Goal: Task Accomplishment & Management: Manage account settings

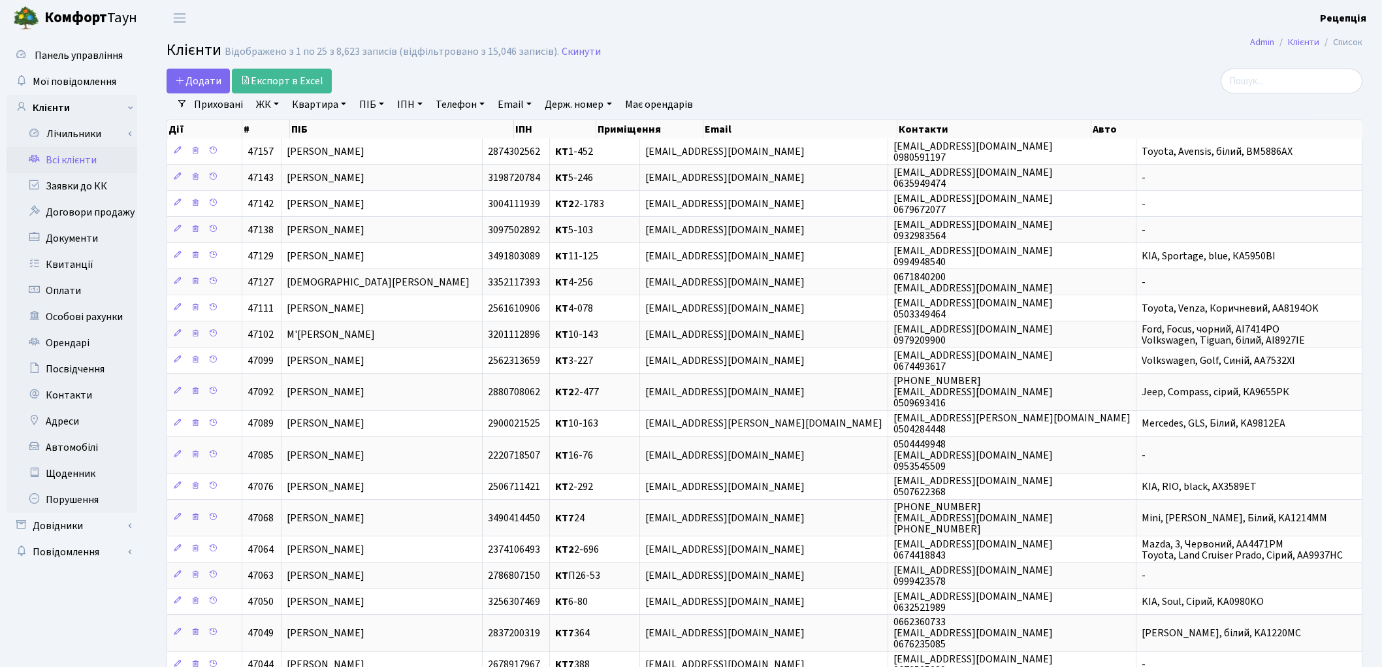
select select "25"
click at [269, 106] on link "ЖК" at bounding box center [267, 104] width 33 height 22
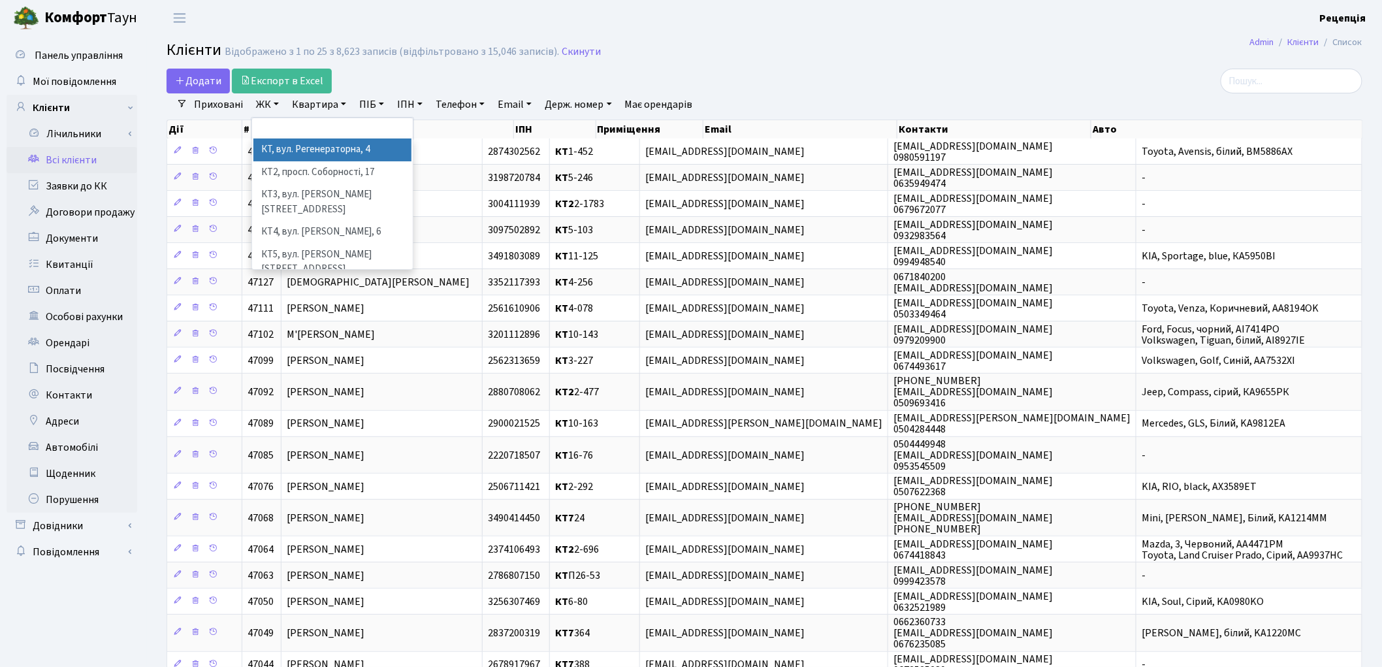
click at [284, 147] on li "КТ, вул. Регенераторна, 4" at bounding box center [332, 149] width 158 height 23
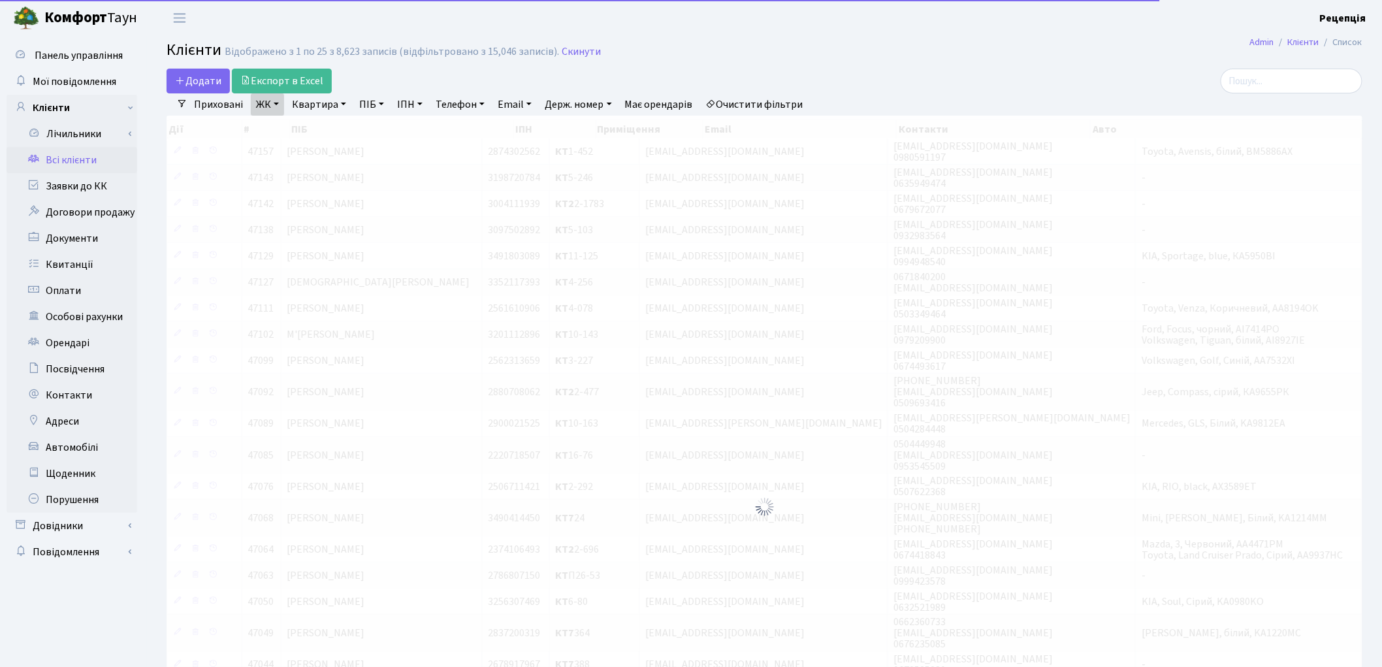
click at [315, 108] on link "Квартира" at bounding box center [319, 104] width 65 height 22
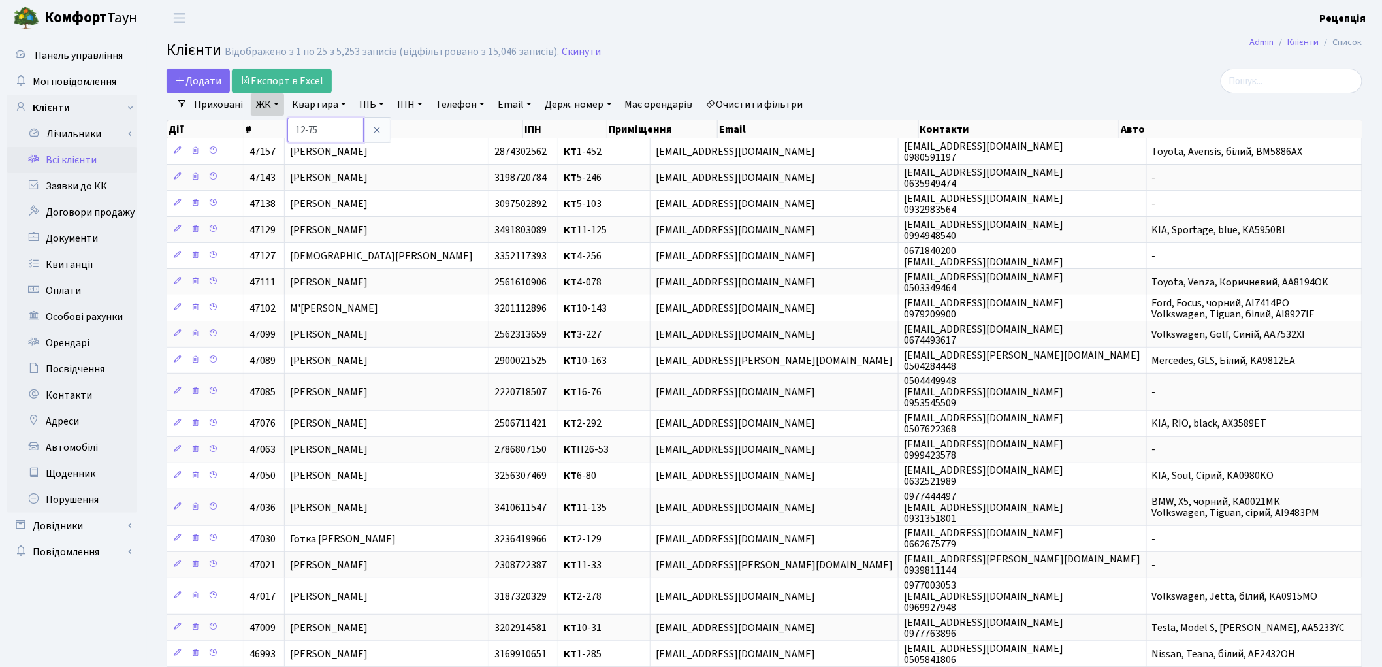
type input "12-75"
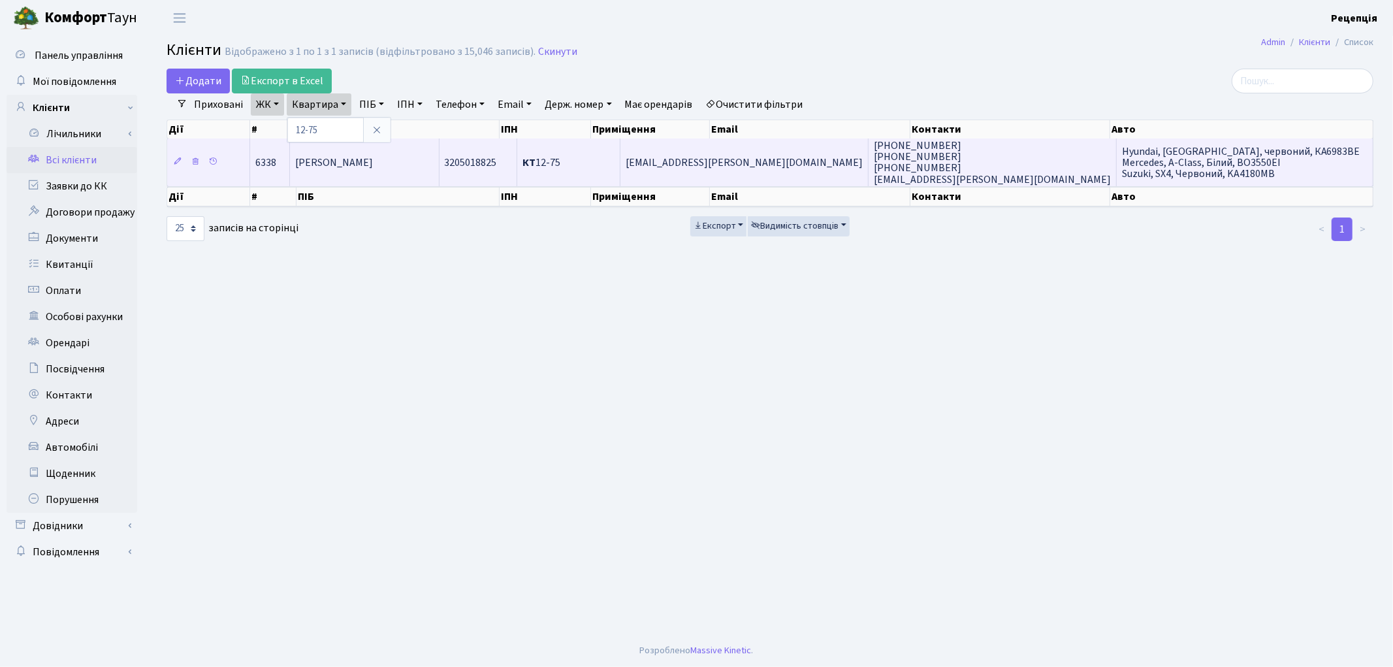
click at [373, 165] on span "Кучеренко Анна Анатоліївна" at bounding box center [334, 162] width 78 height 14
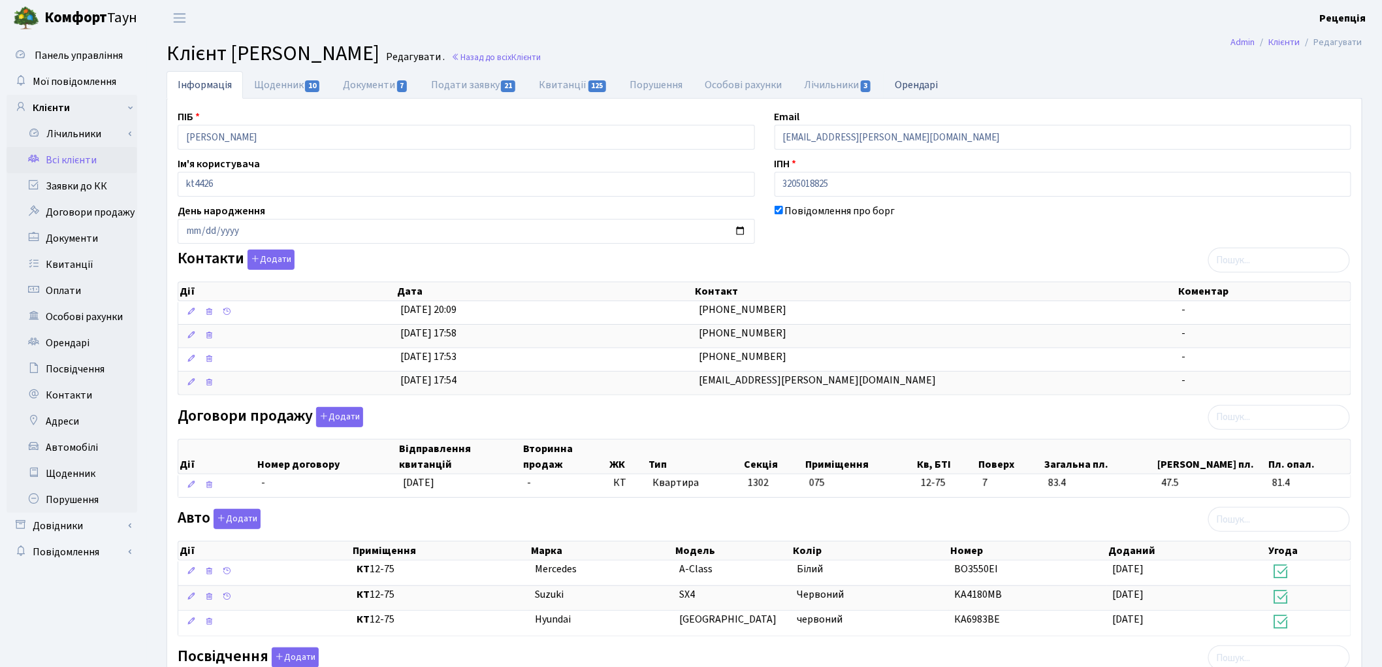
click at [901, 91] on link "Орендарі" at bounding box center [917, 84] width 66 height 27
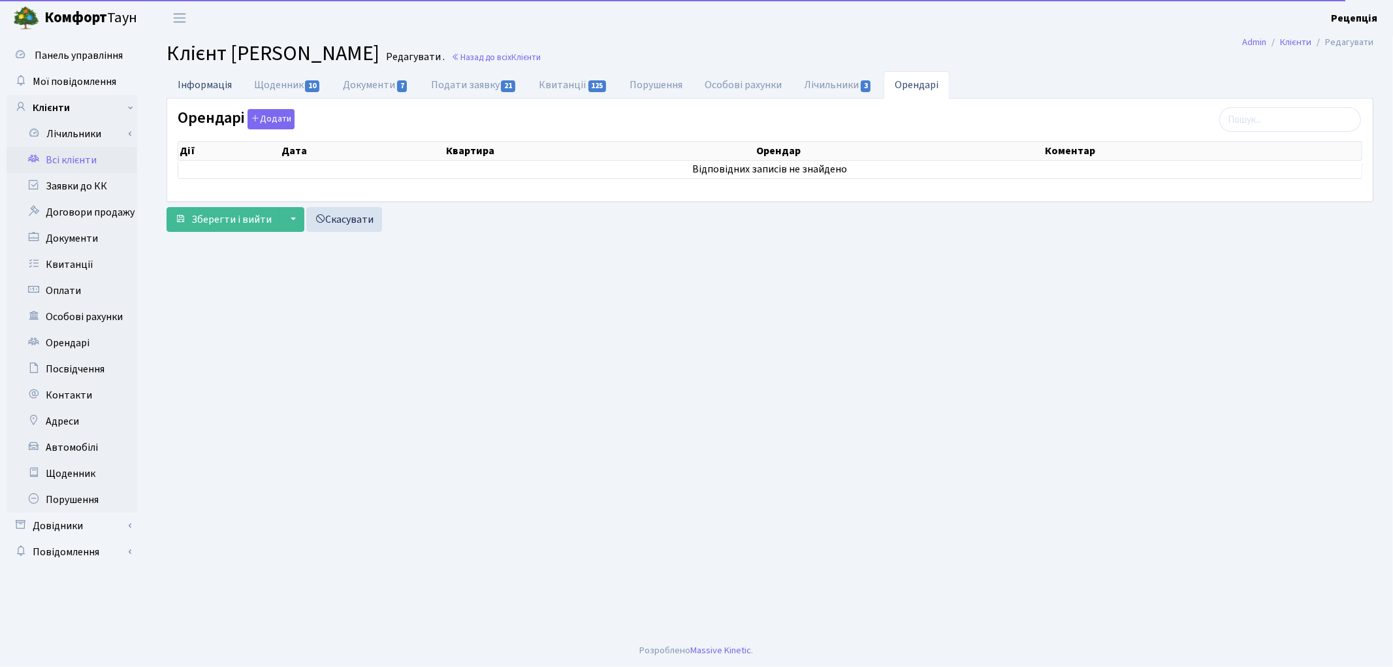
click at [214, 88] on link "Інформація" at bounding box center [205, 84] width 76 height 27
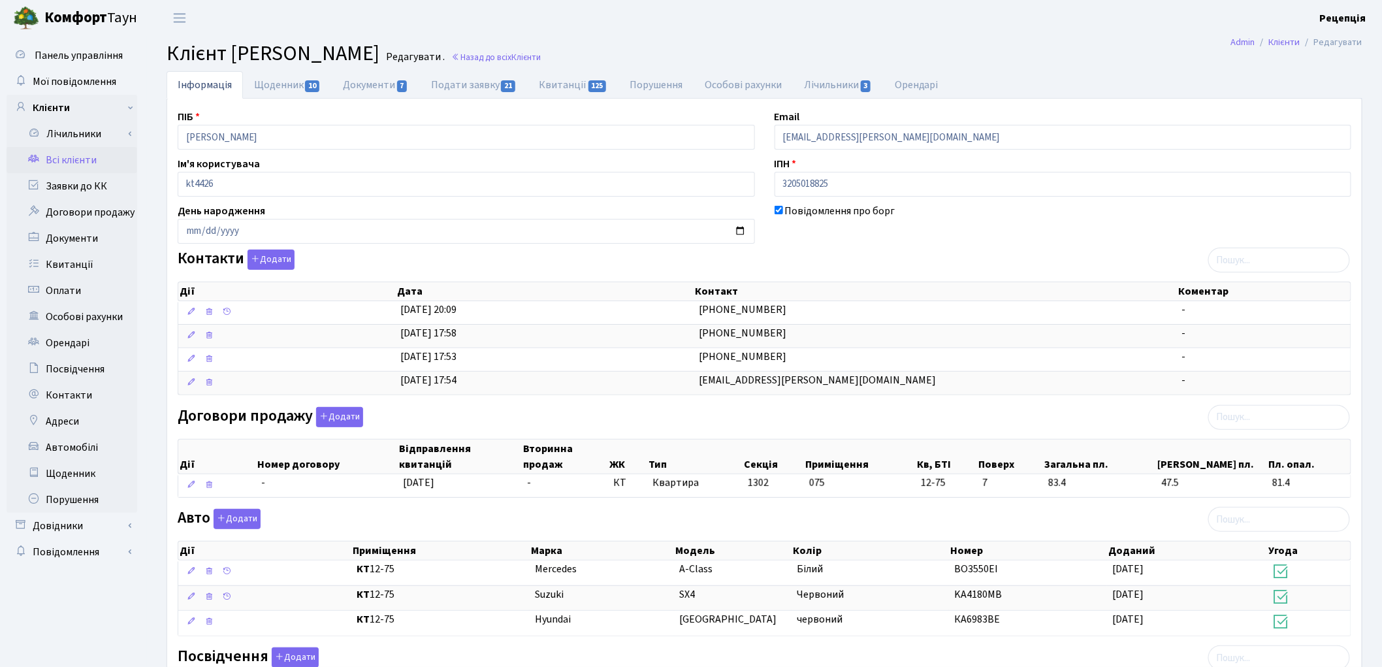
click at [44, 166] on link "Всі клієнти" at bounding box center [72, 160] width 131 height 26
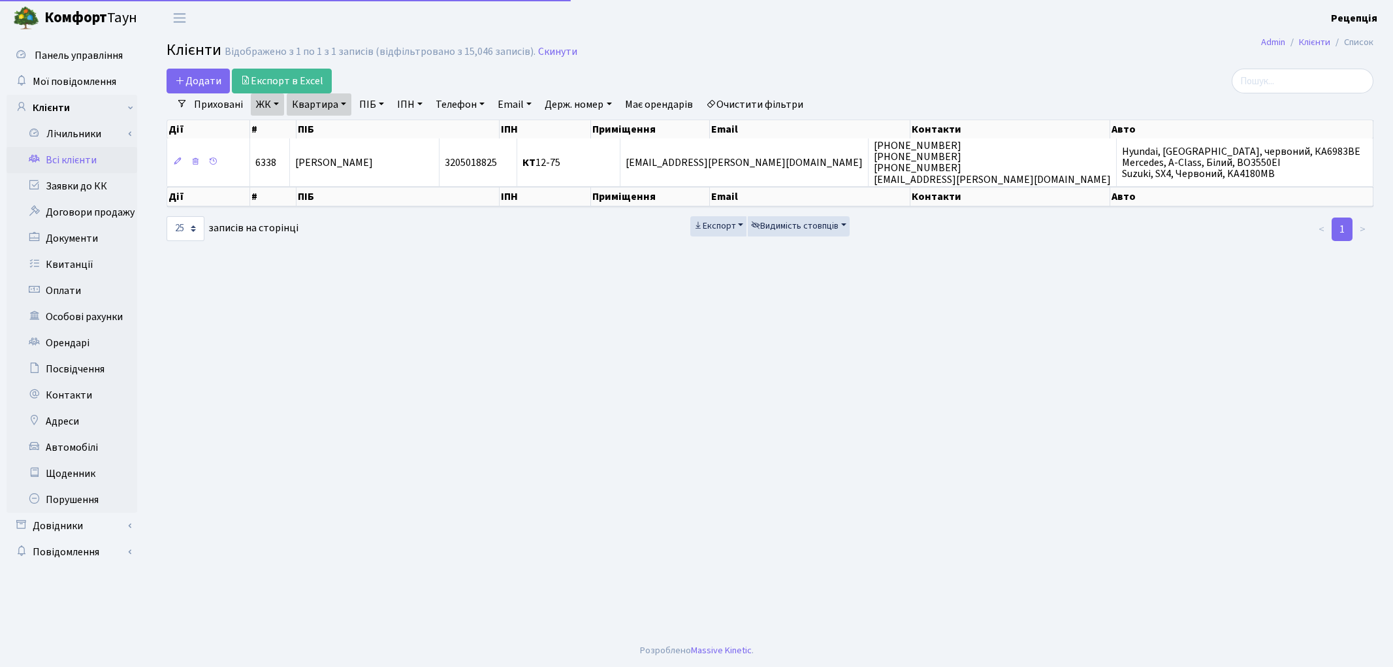
select select "25"
click at [732, 107] on link "Очистити фільтри" at bounding box center [755, 104] width 108 height 22
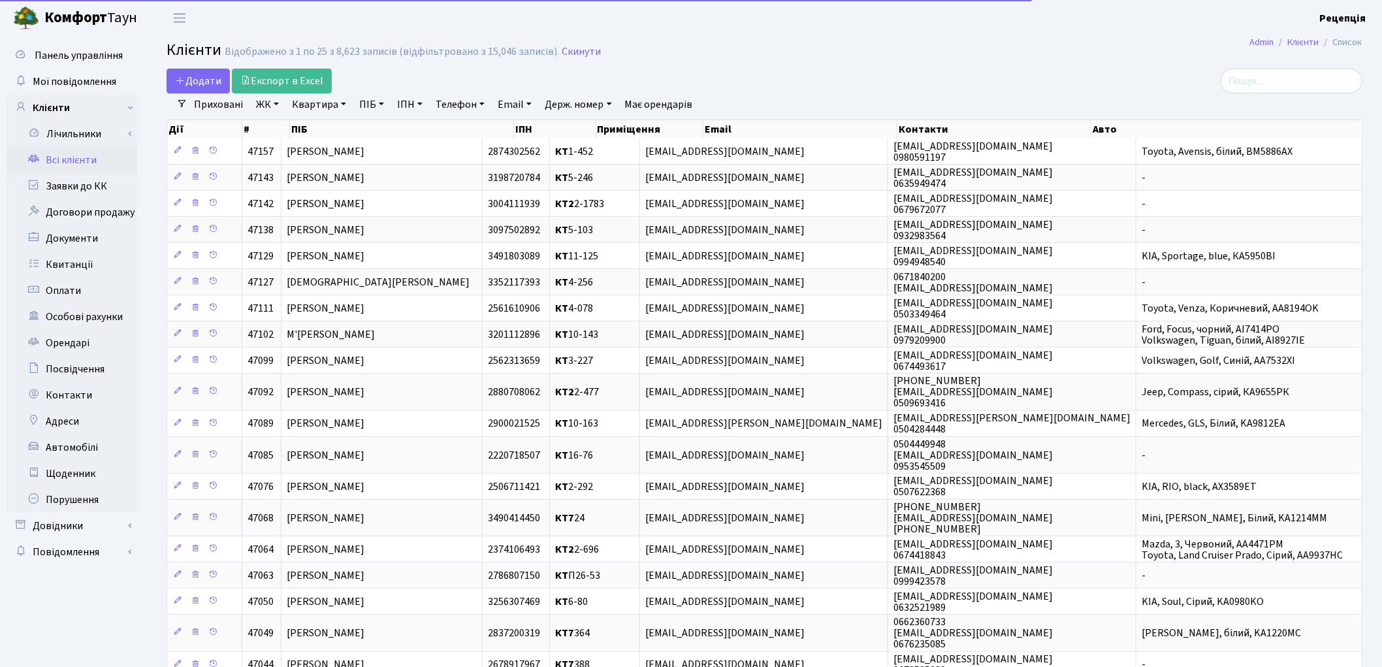
click at [381, 101] on link "ПІБ" at bounding box center [371, 104] width 35 height 22
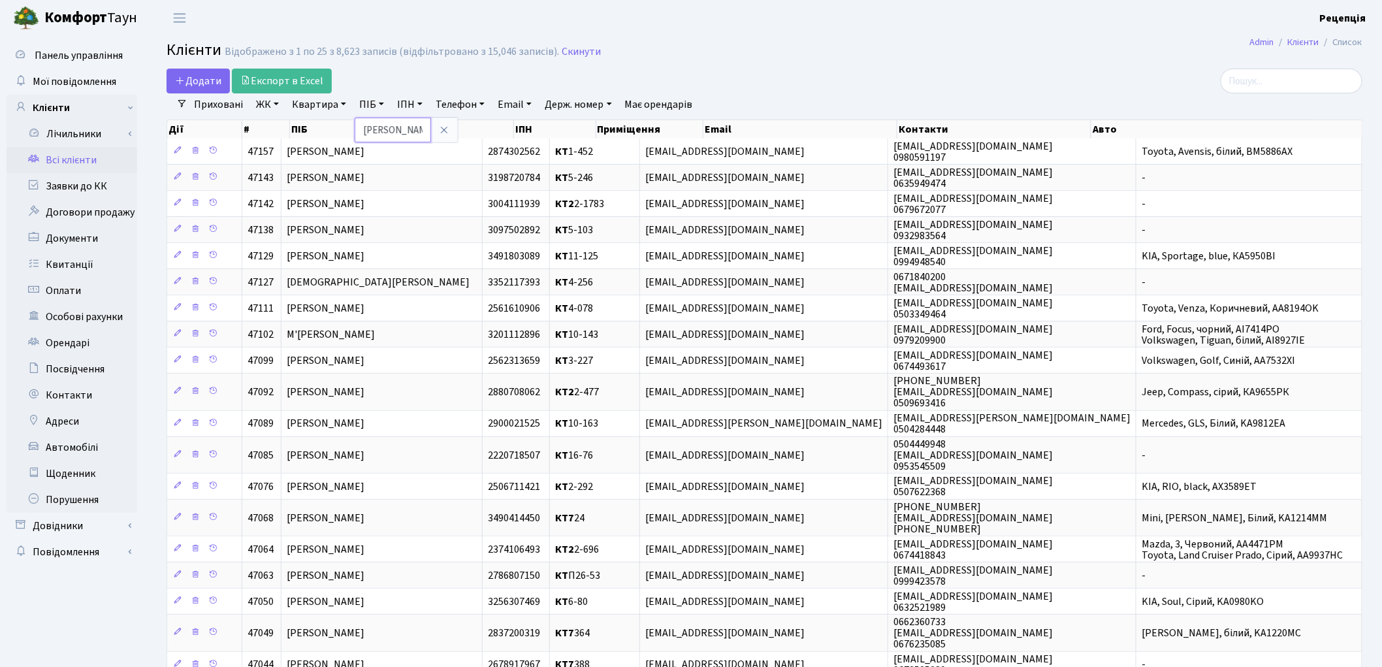
type input "[PERSON_NAME]"
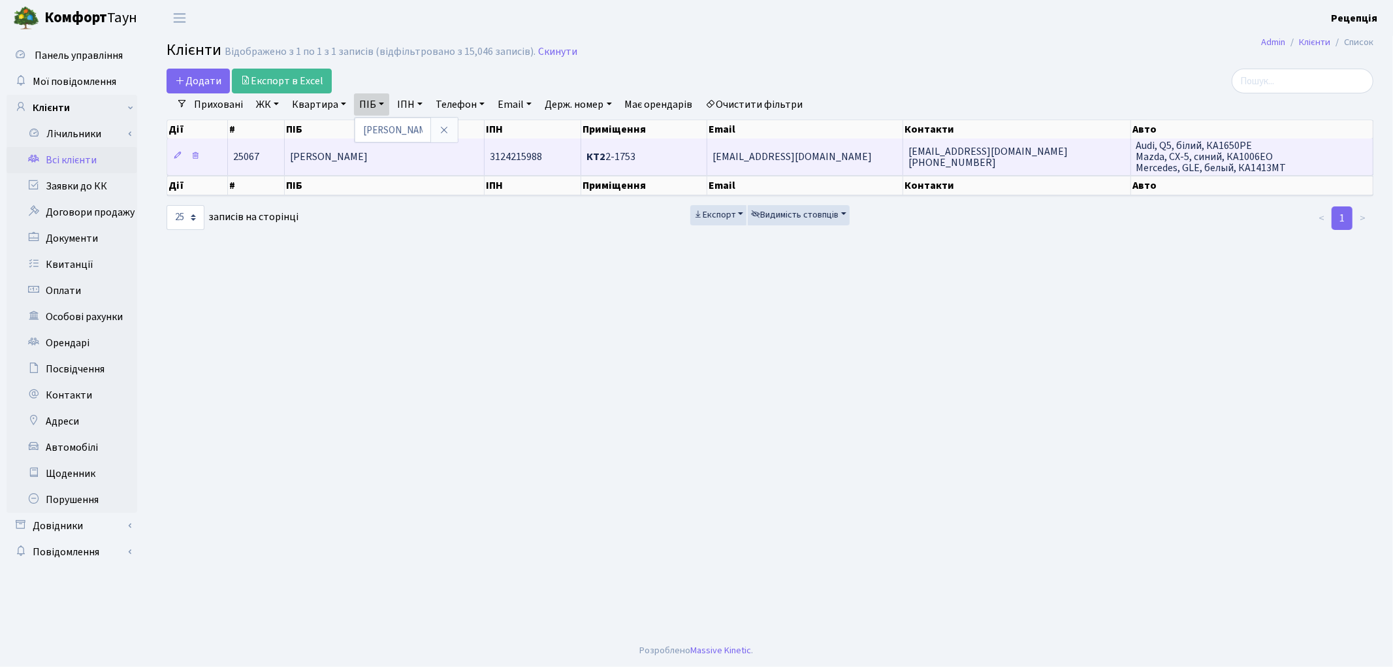
click at [368, 153] on span "[PERSON_NAME]" at bounding box center [329, 157] width 78 height 14
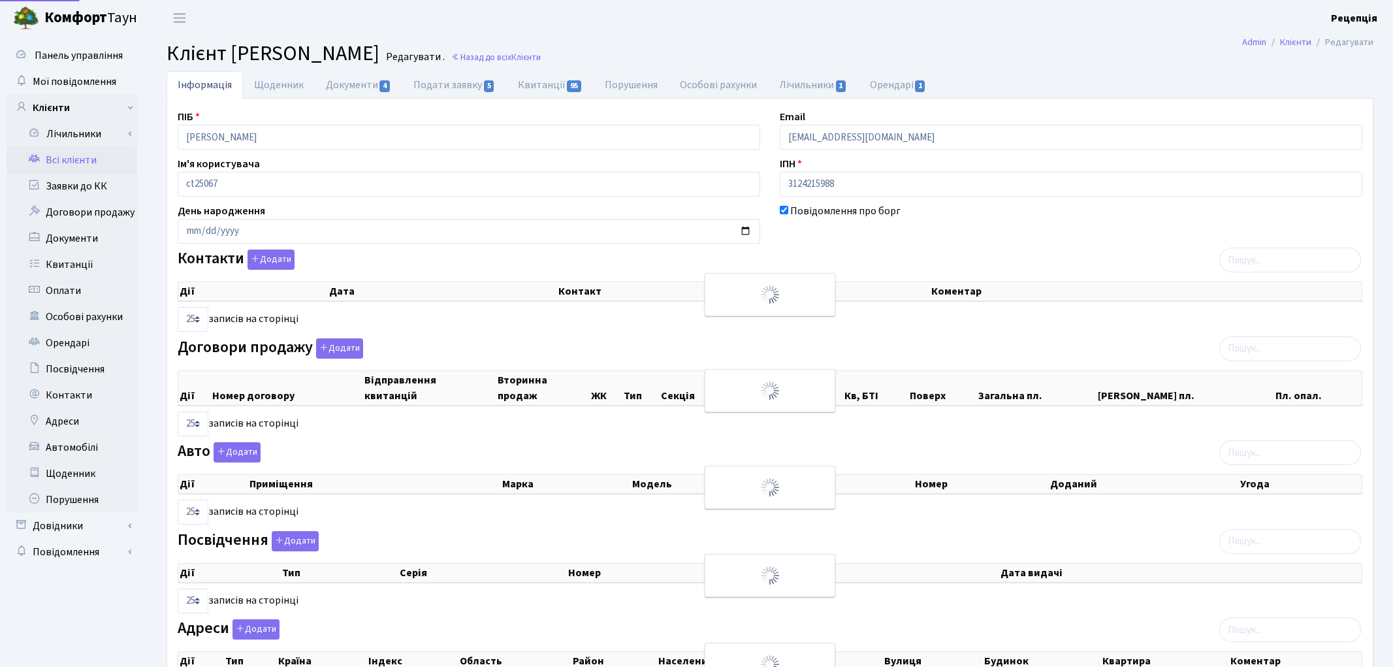
select select "25"
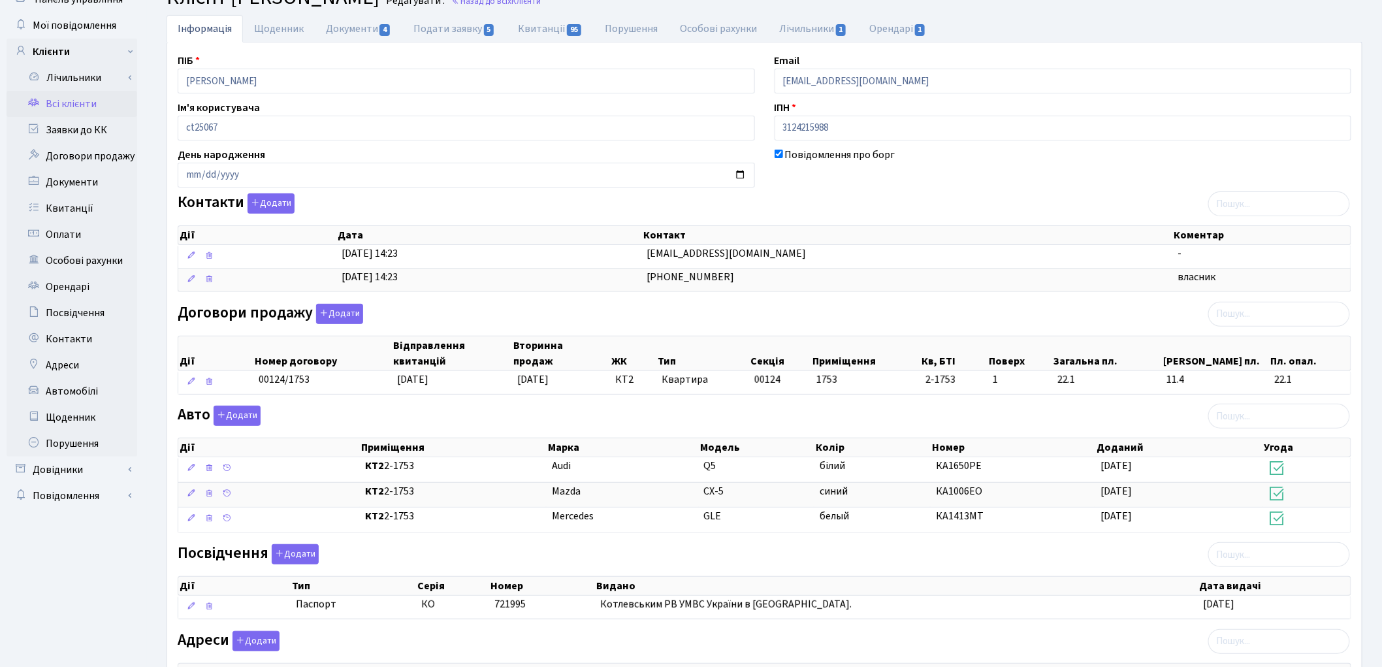
scroll to position [63, 0]
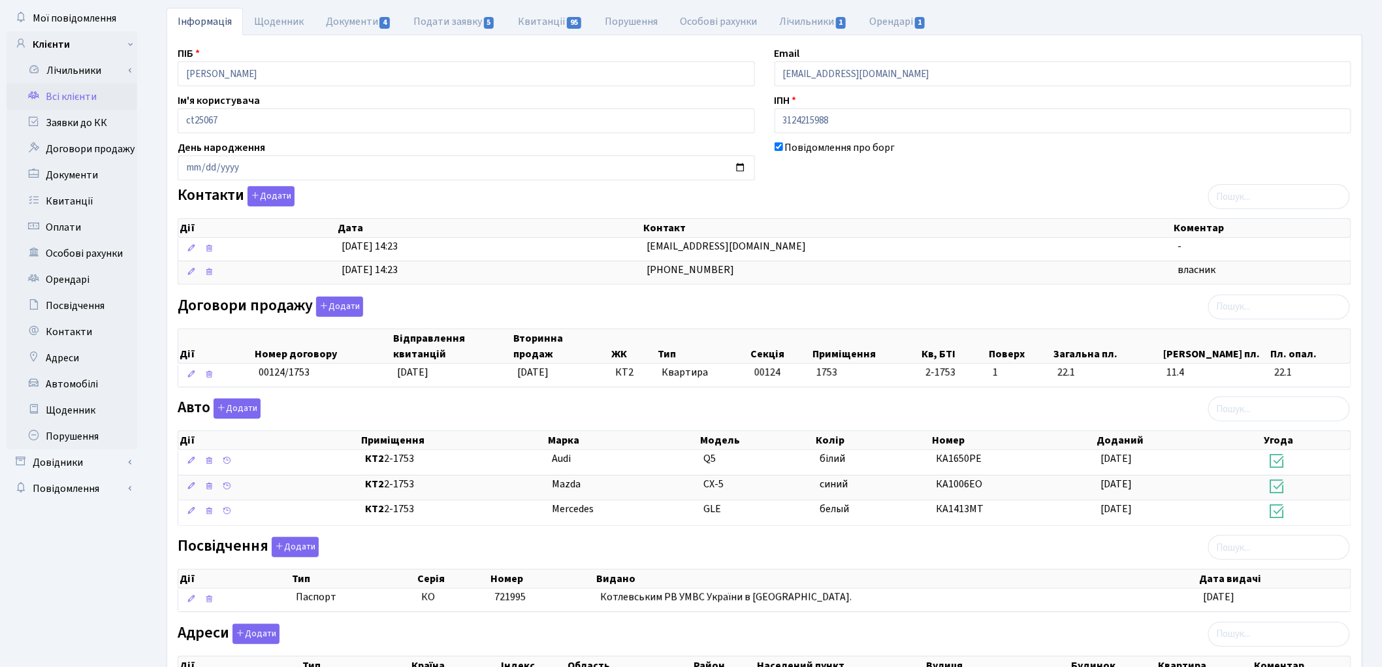
click at [74, 101] on link "Всі клієнти" at bounding box center [72, 97] width 131 height 26
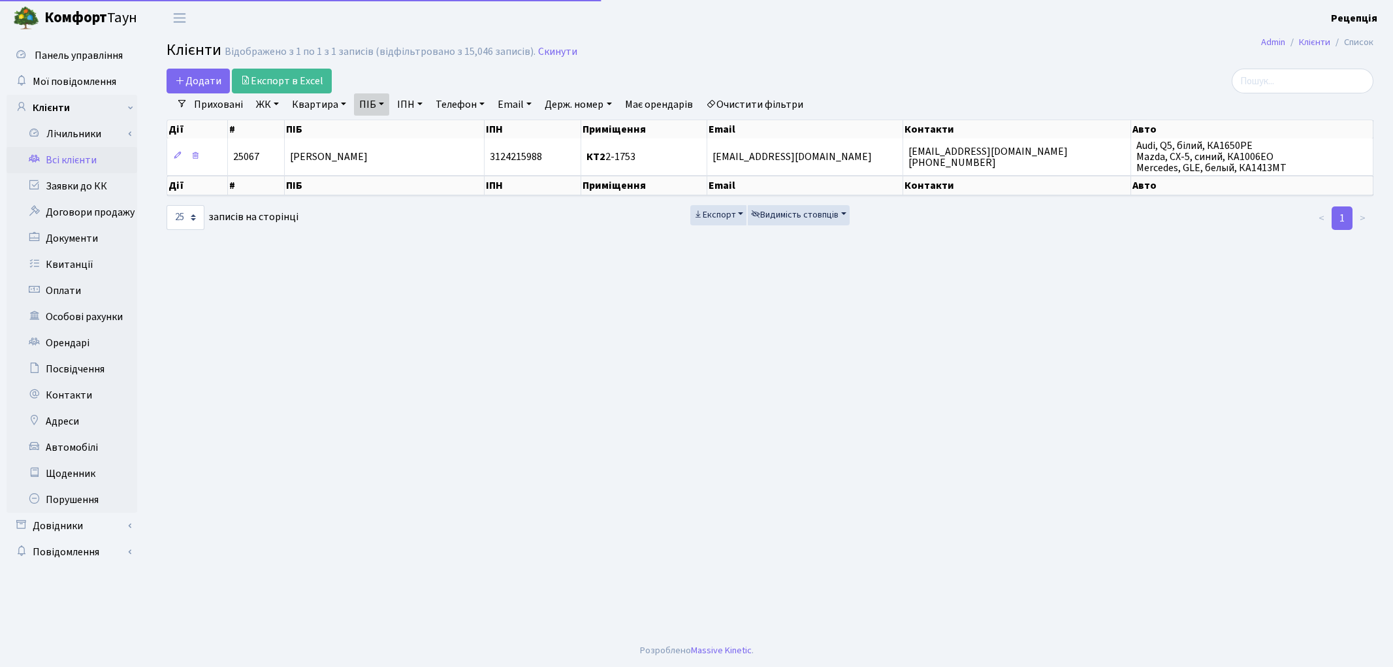
select select "25"
click at [769, 103] on link "Очистити фільтри" at bounding box center [755, 104] width 108 height 22
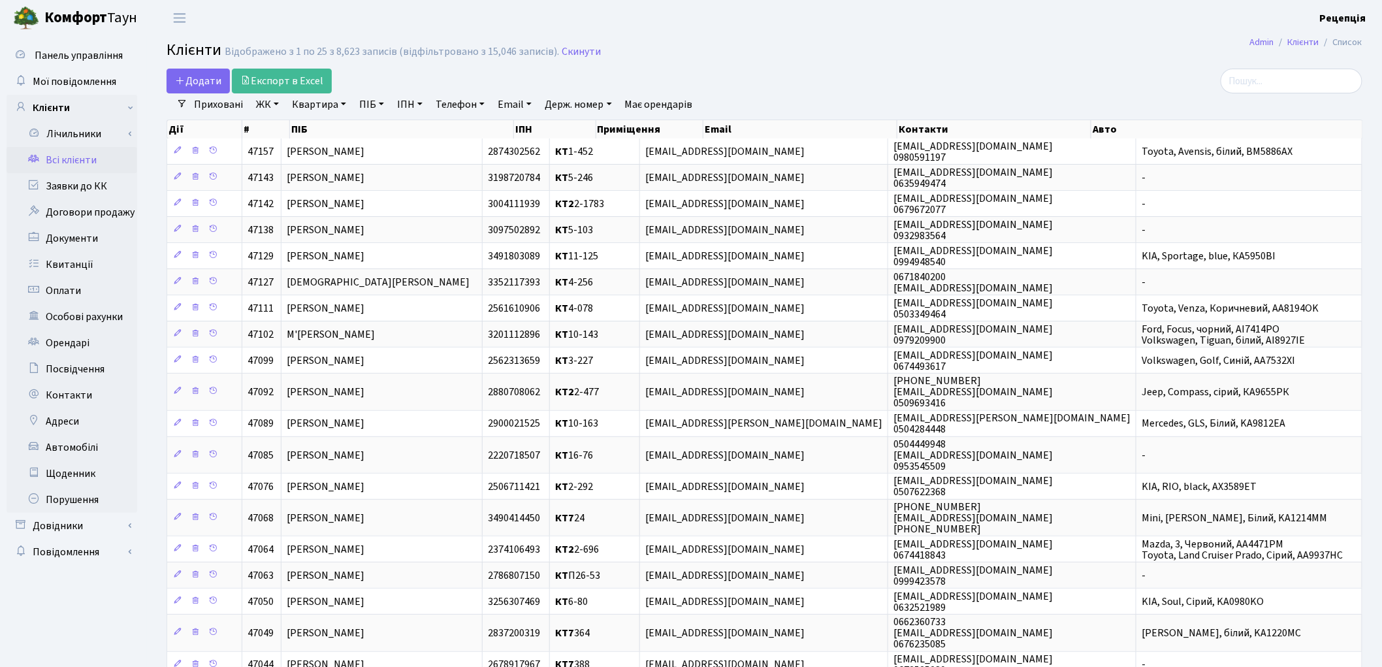
click at [263, 108] on link "ЖК" at bounding box center [267, 104] width 33 height 22
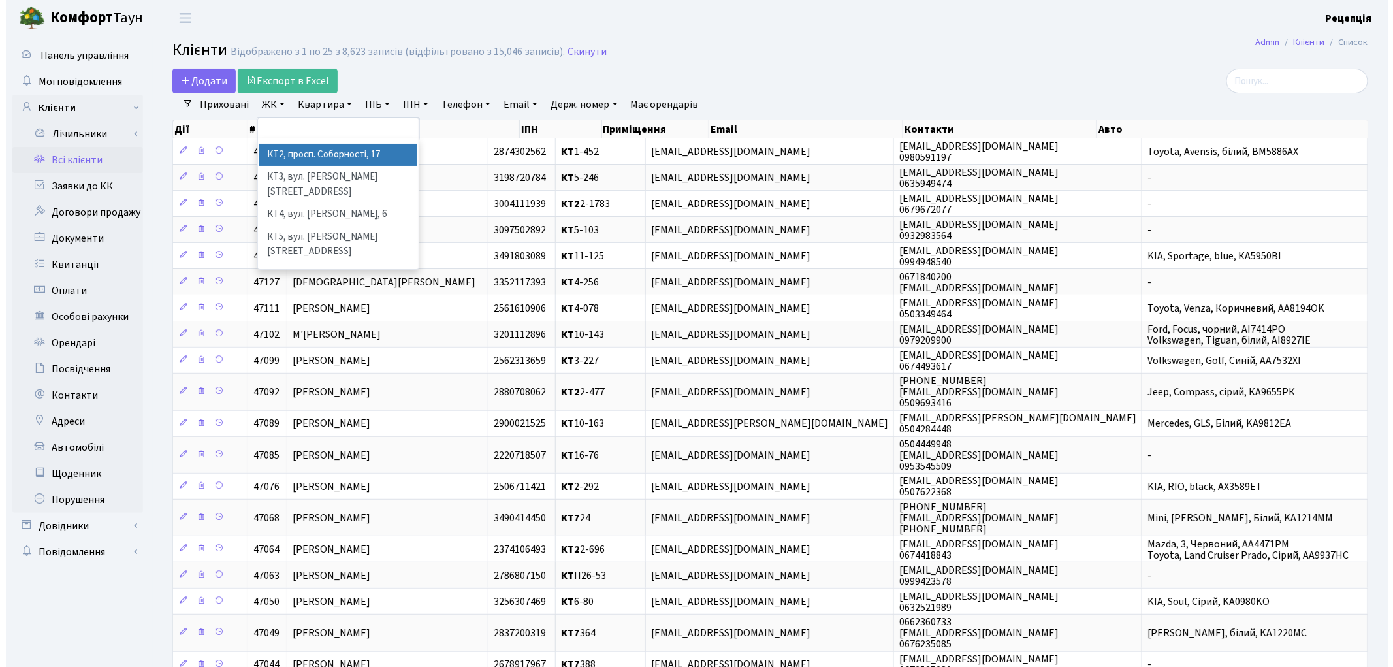
scroll to position [27, 0]
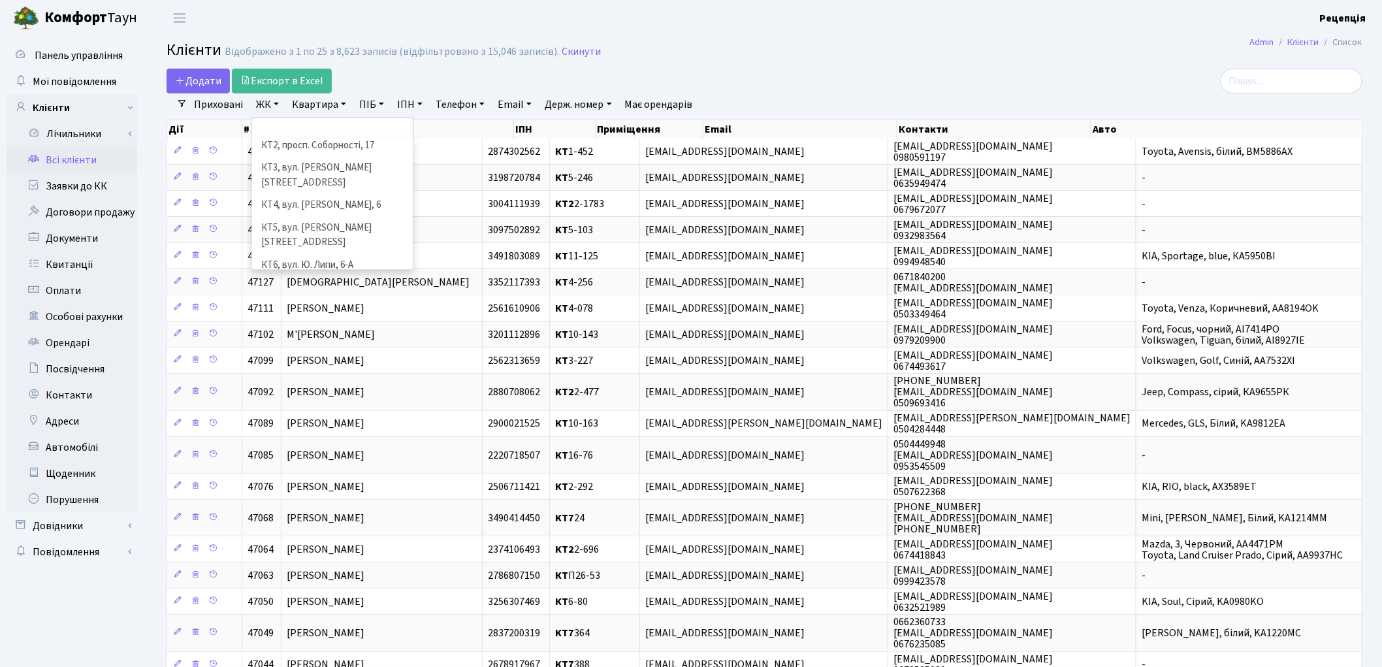
click at [368, 276] on li "КТ7, вул. [PERSON_NAME][STREET_ADDRESS]" at bounding box center [332, 294] width 158 height 37
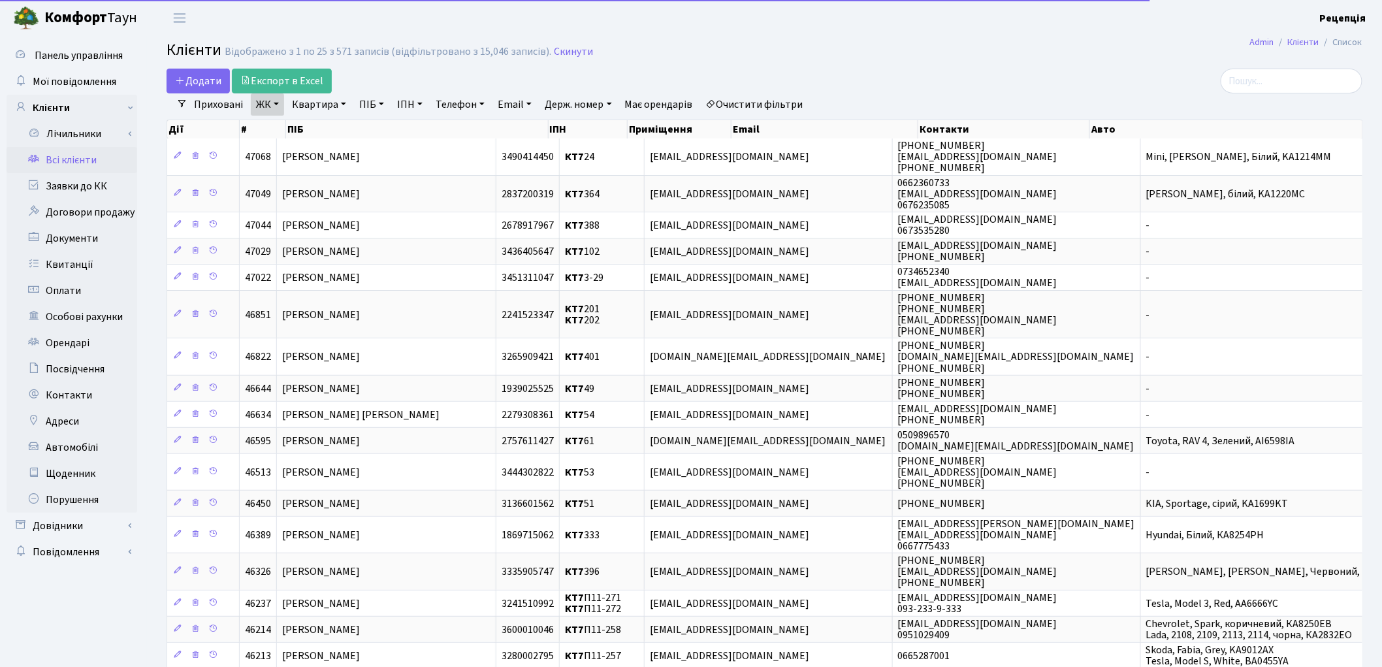
click at [334, 104] on link "Квартира" at bounding box center [319, 104] width 65 height 22
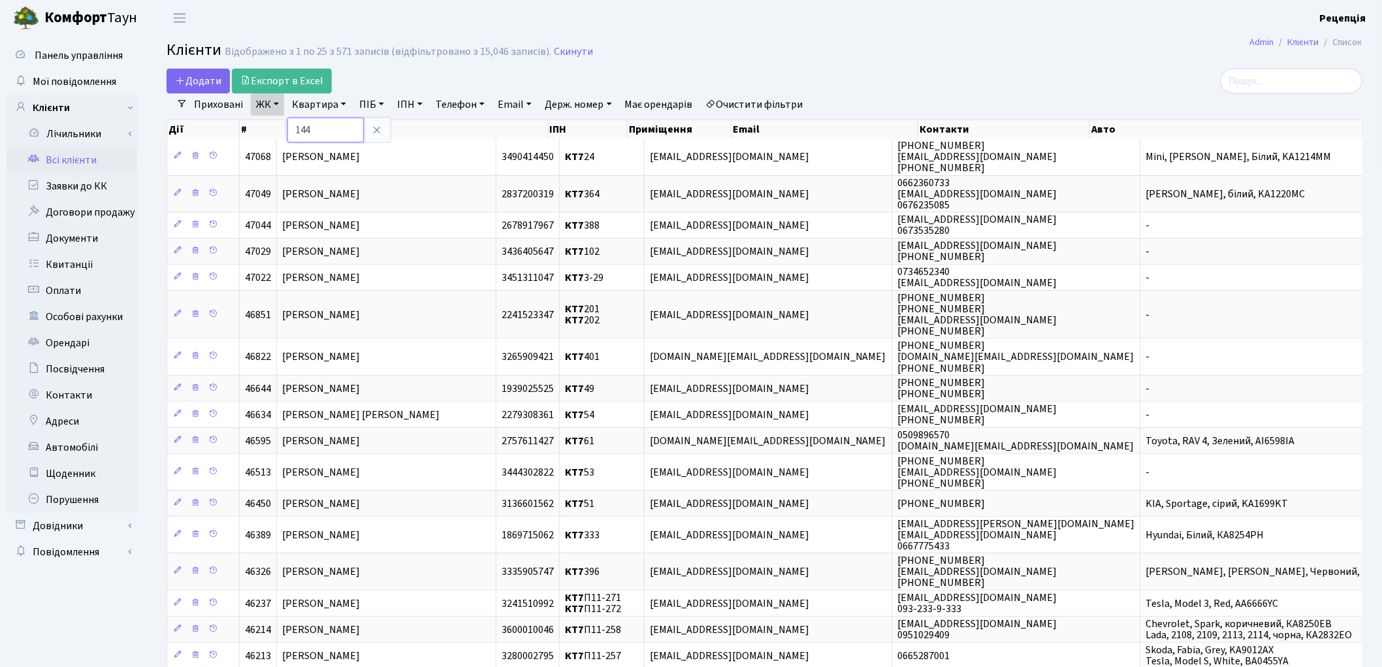
type input "144"
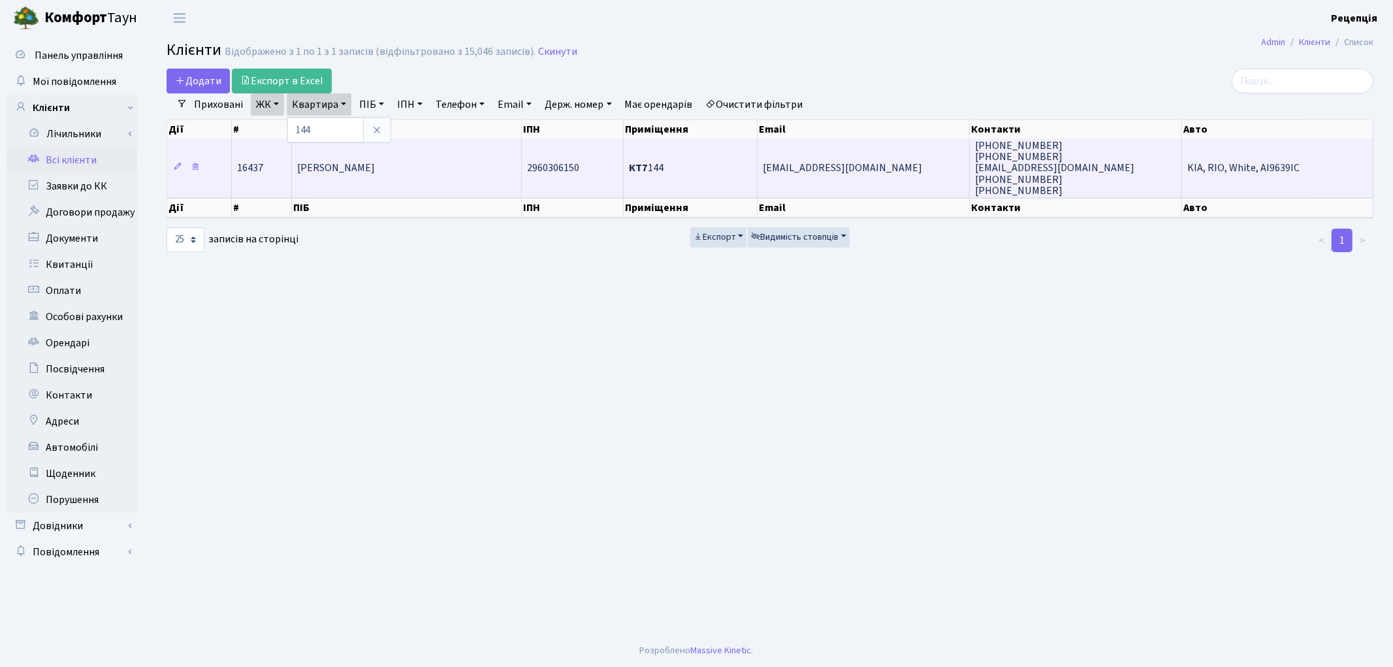
click at [345, 181] on td "[PERSON_NAME]" at bounding box center [407, 167] width 230 height 59
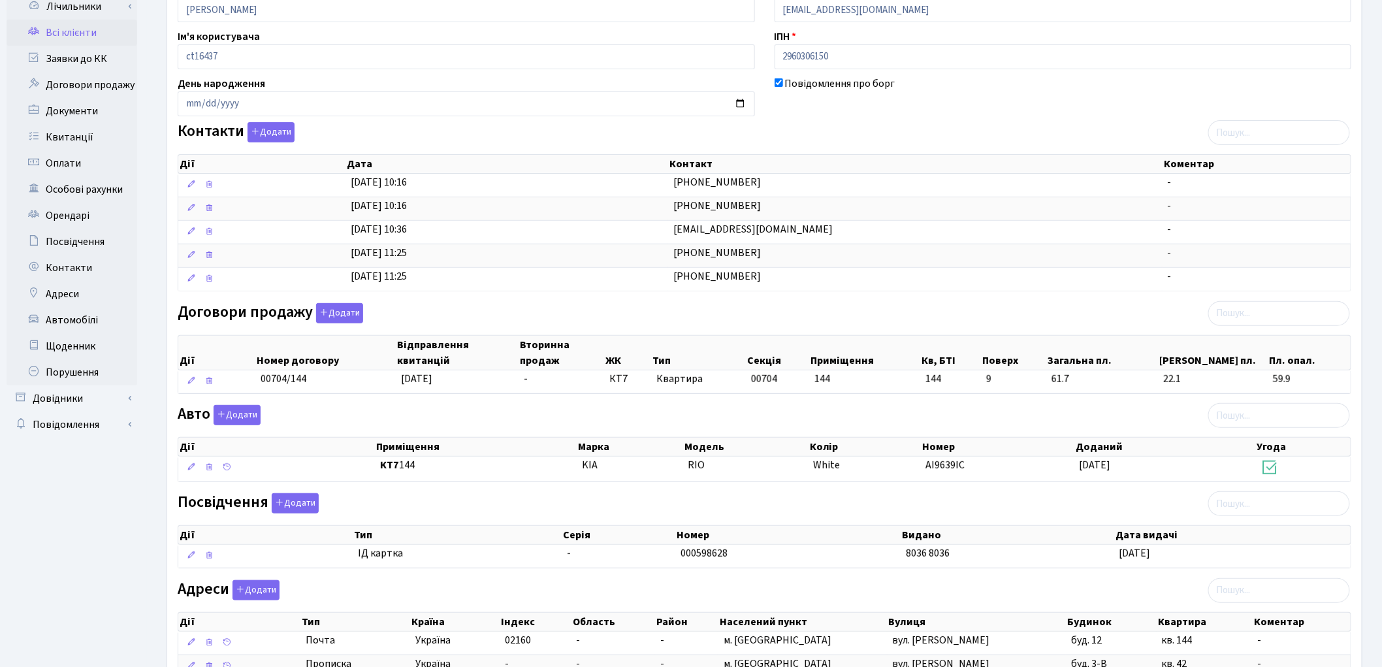
scroll to position [129, 0]
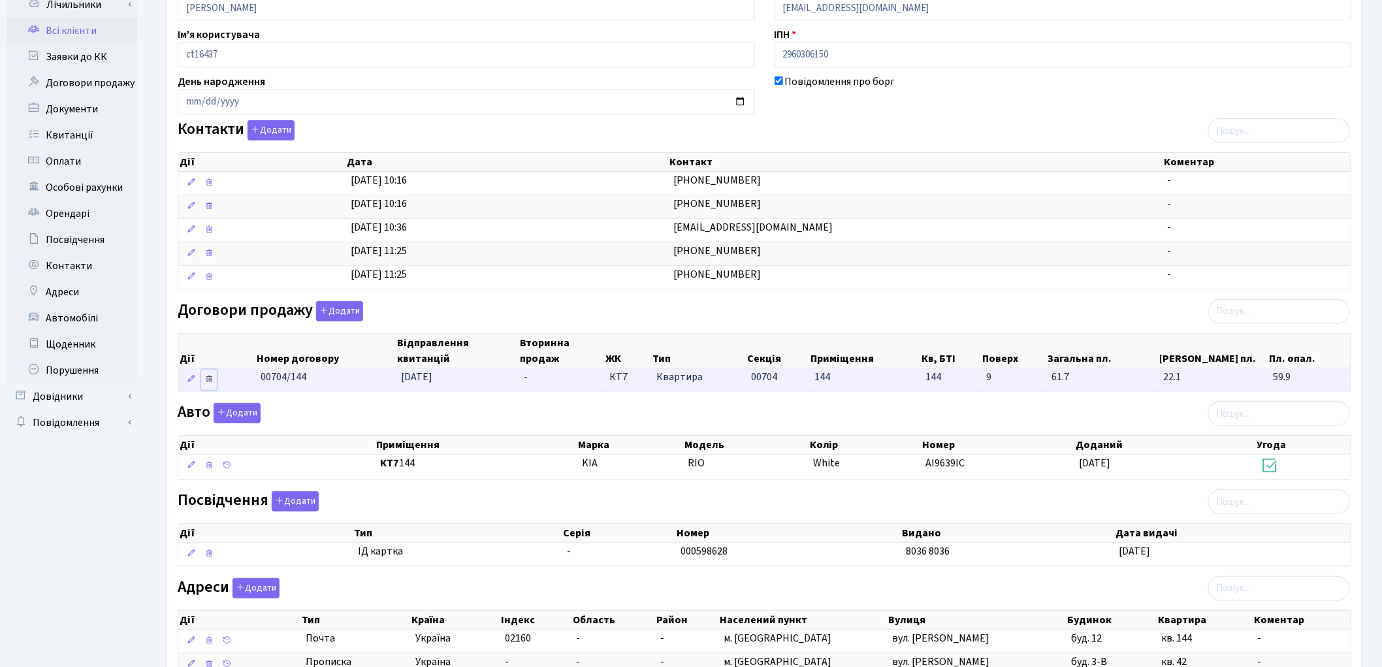
click at [209, 380] on icon at bounding box center [208, 378] width 9 height 9
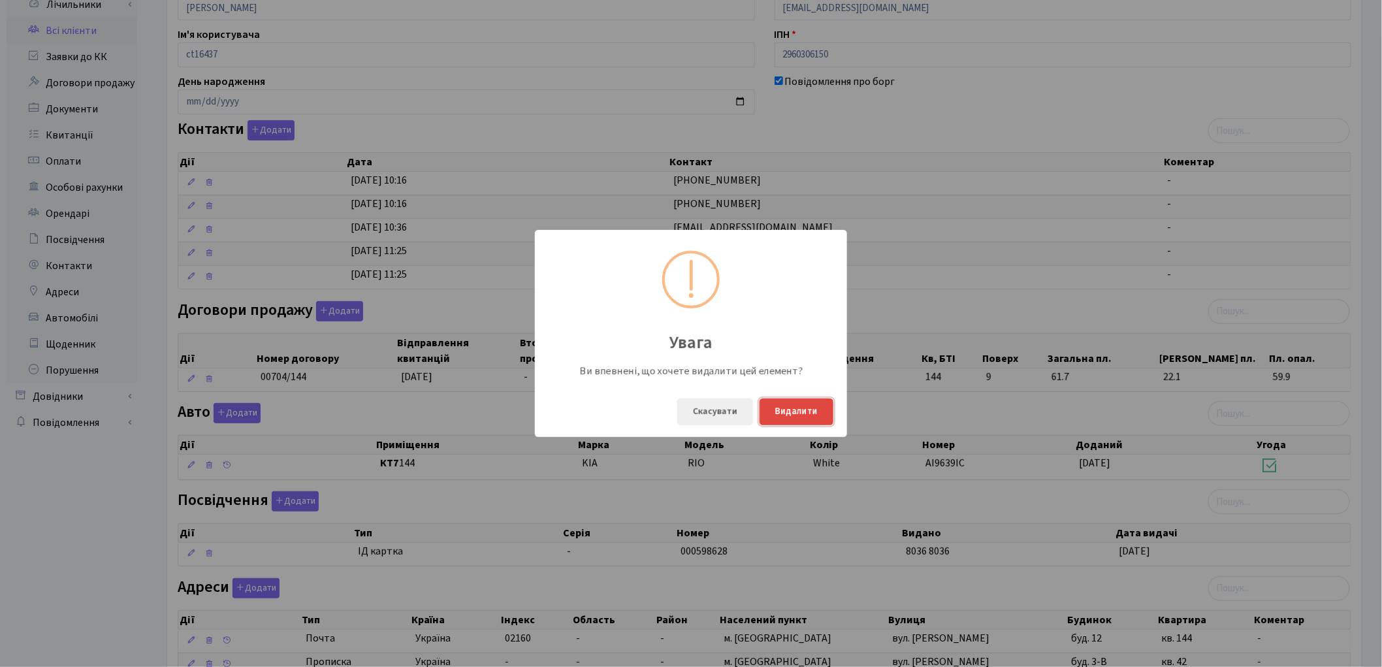
click at [780, 415] on button "Видалити" at bounding box center [796, 411] width 74 height 27
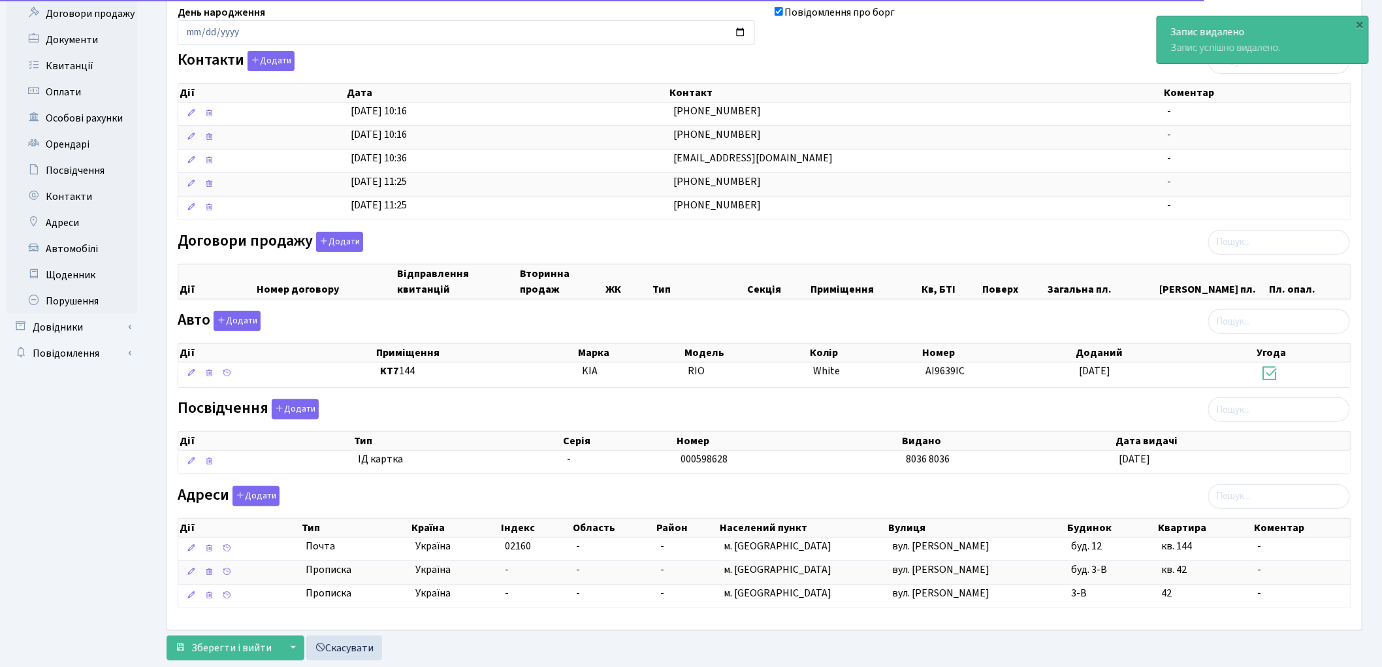
scroll to position [234, 0]
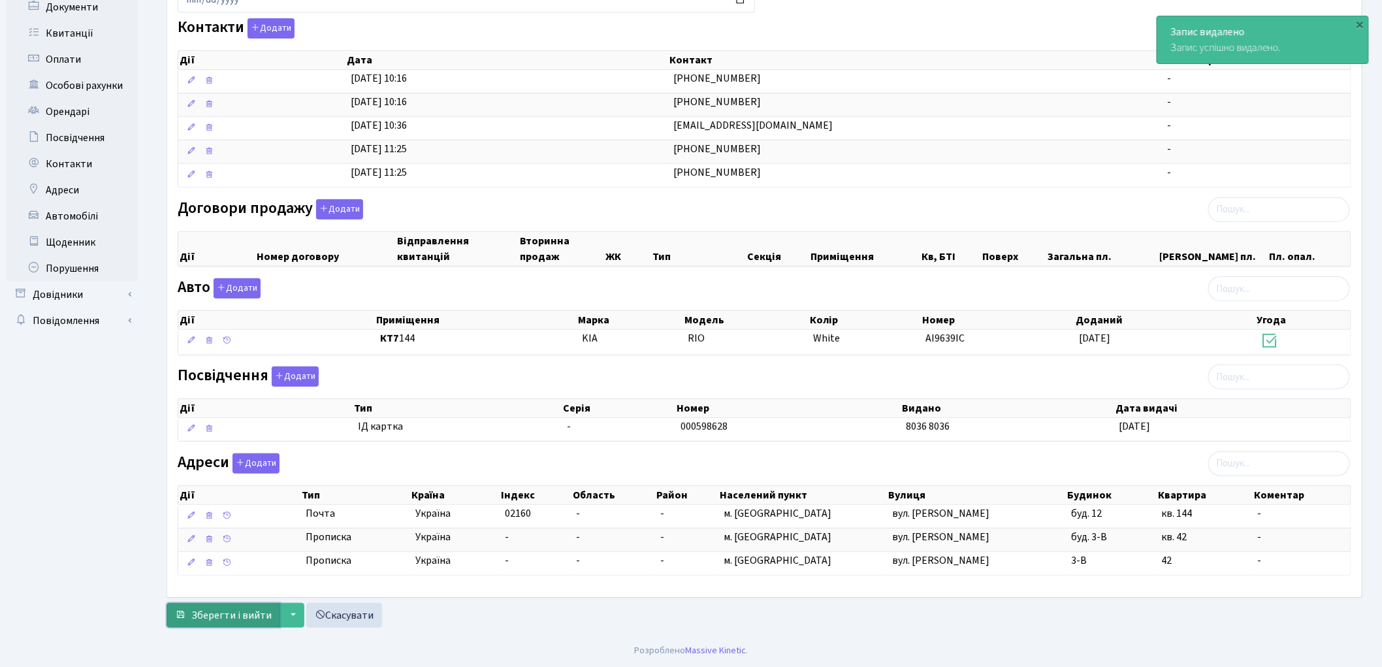
click at [219, 615] on span "Зберегти і вийти" at bounding box center [231, 615] width 80 height 14
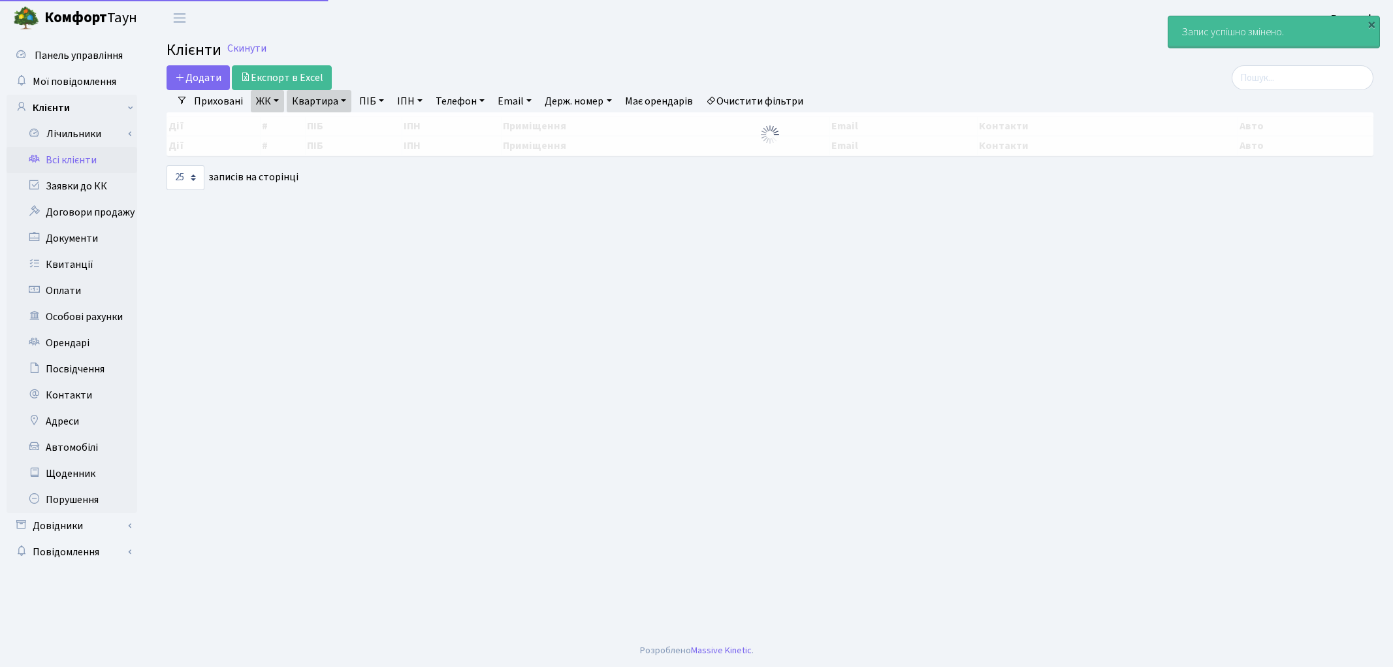
select select "25"
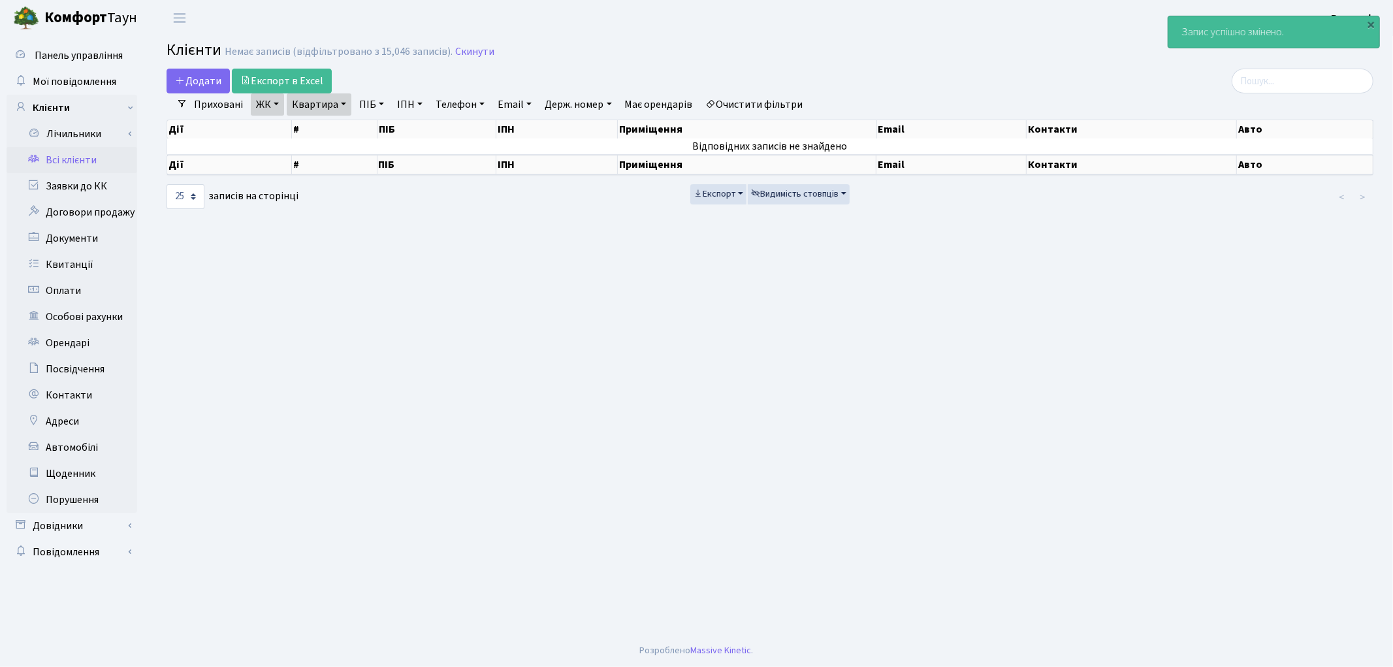
click at [753, 103] on link "Очистити фільтри" at bounding box center [755, 104] width 108 height 22
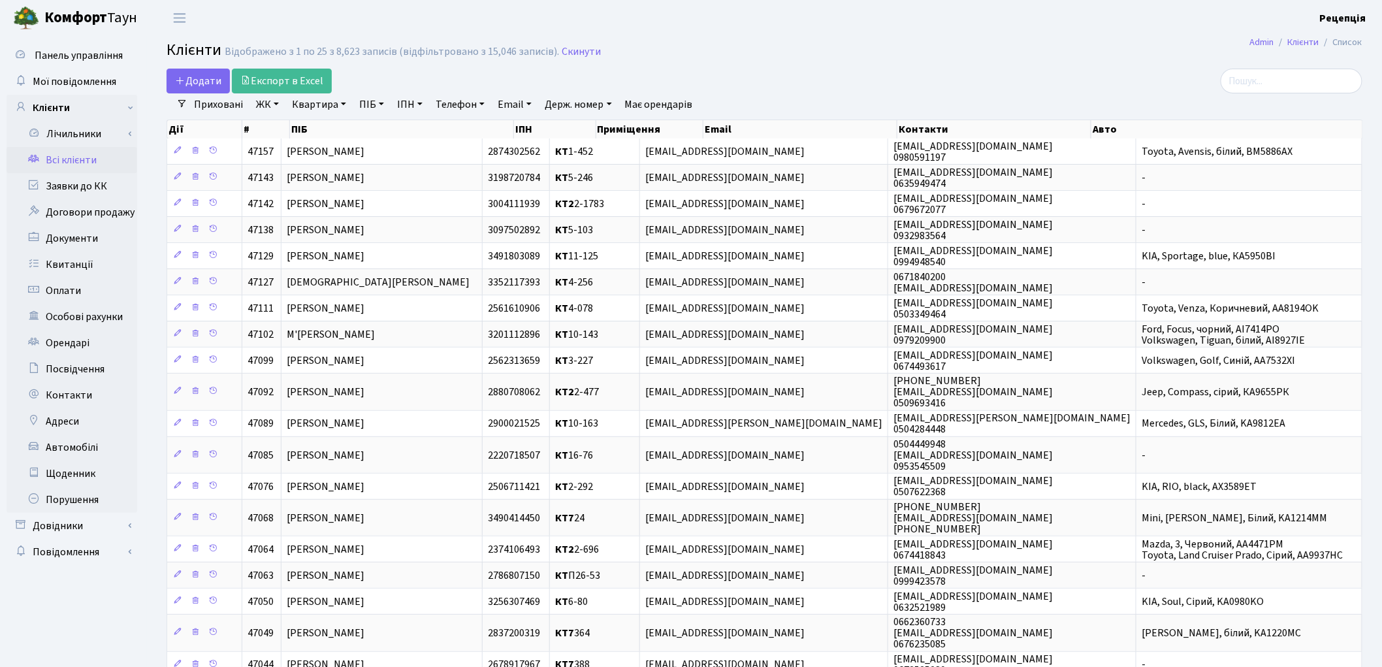
click at [383, 104] on link "ПІБ" at bounding box center [371, 104] width 35 height 22
type input "золотько"
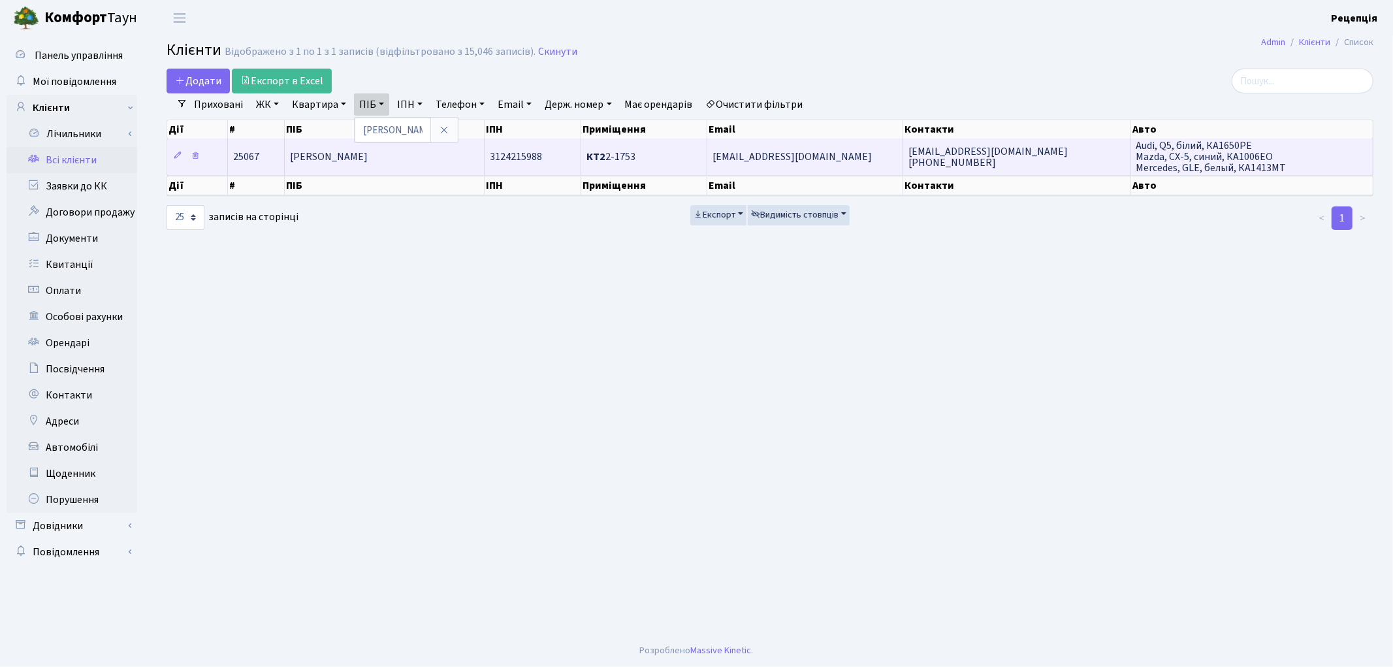
click at [419, 161] on td "[PERSON_NAME]" at bounding box center [385, 156] width 200 height 36
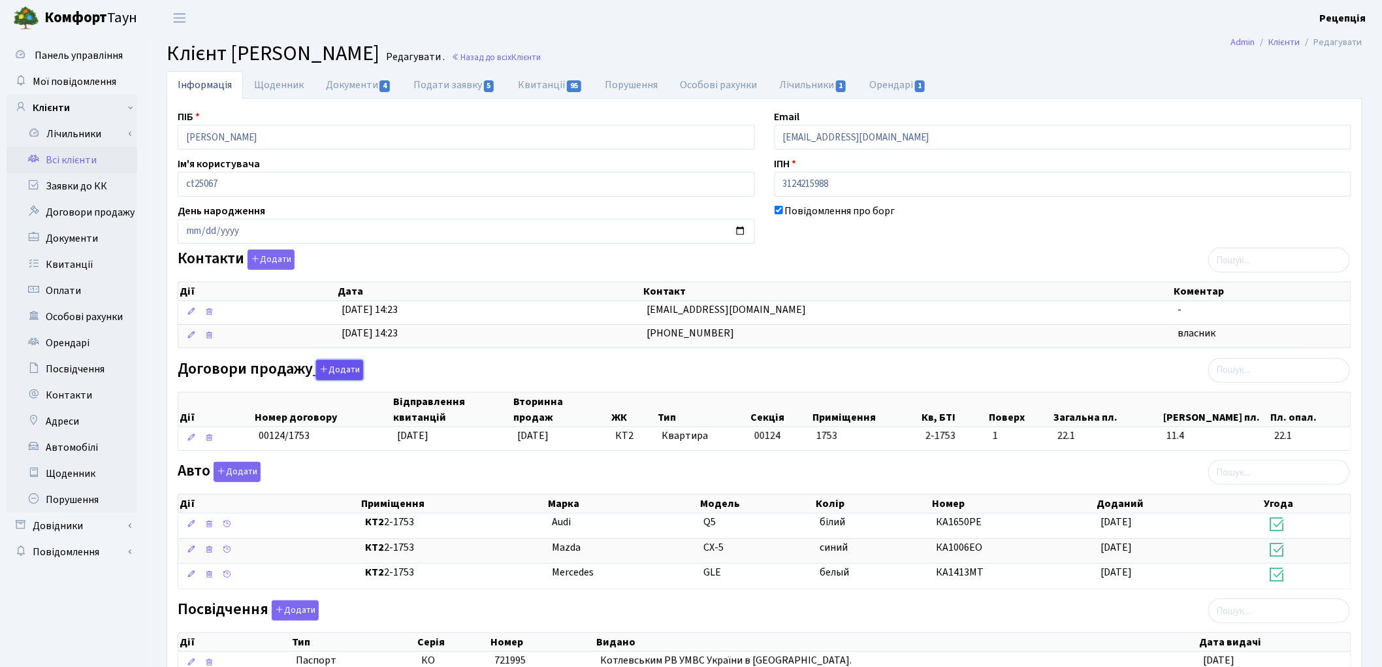
click at [335, 367] on button "Додати" at bounding box center [339, 370] width 47 height 20
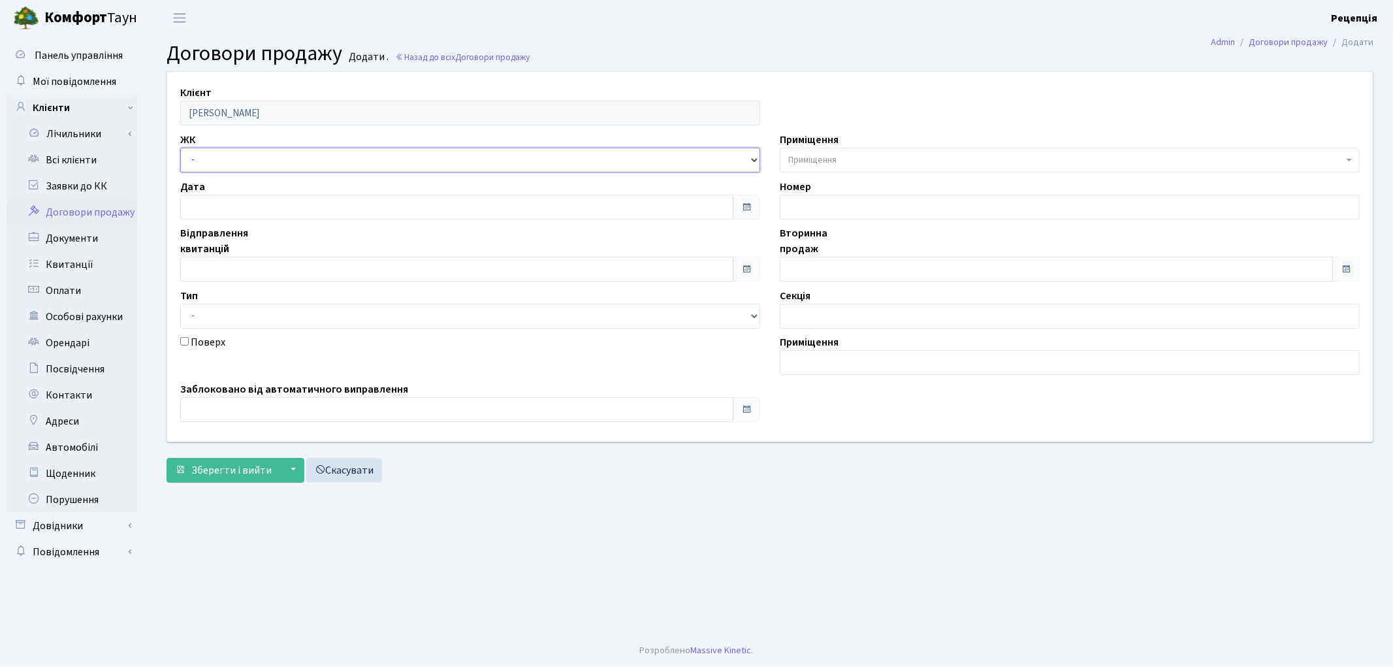
click at [227, 155] on select "- КТ, вул. Регенераторна, 4 КТ2, просп. [STREET_ADDRESS] [STREET_ADDRESS] [PERS…" at bounding box center [470, 160] width 580 height 25
select select "305"
click at [180, 148] on select "- КТ, вул. Регенераторна, 4 КТ2, просп. [STREET_ADDRESS] [STREET_ADDRESS] [PERS…" at bounding box center [470, 160] width 580 height 25
select select
click at [925, 157] on span "Приміщення" at bounding box center [1065, 159] width 555 height 13
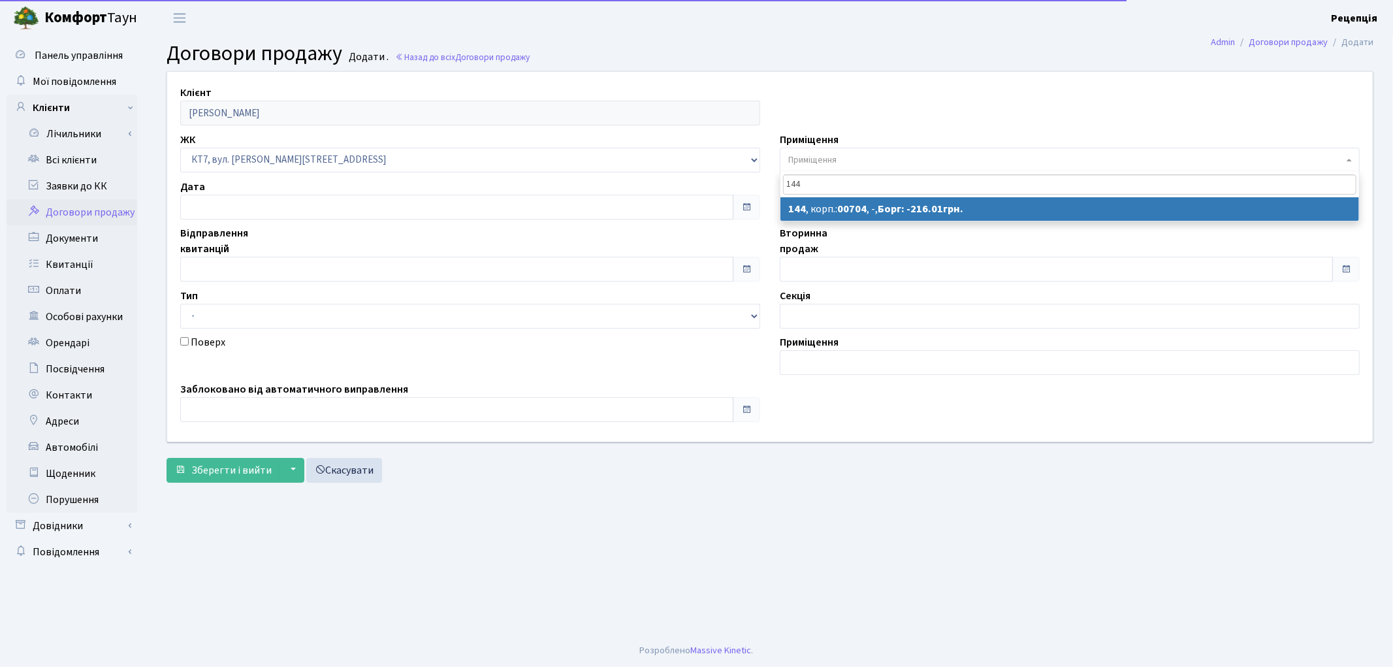
type input "144"
select select "18547"
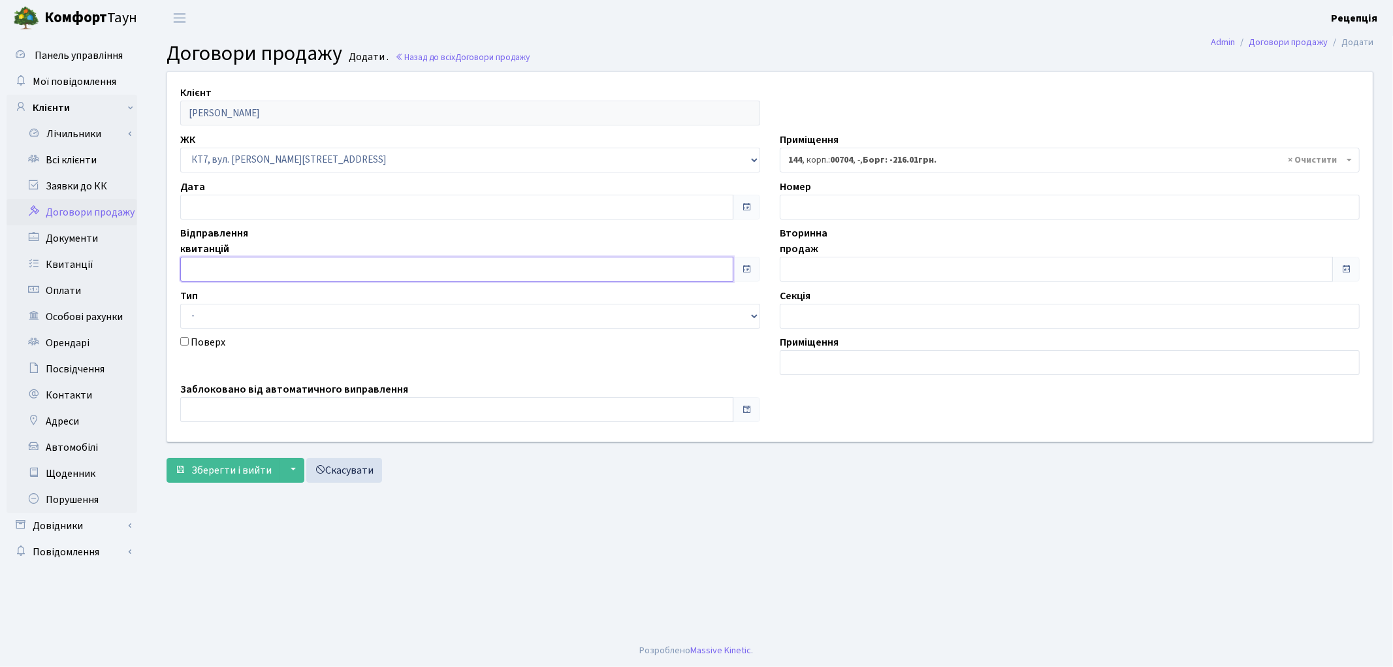
click at [268, 269] on input "text" at bounding box center [456, 269] width 553 height 25
click at [253, 144] on td "9" at bounding box center [252, 145] width 20 height 20
type input "[DATE]"
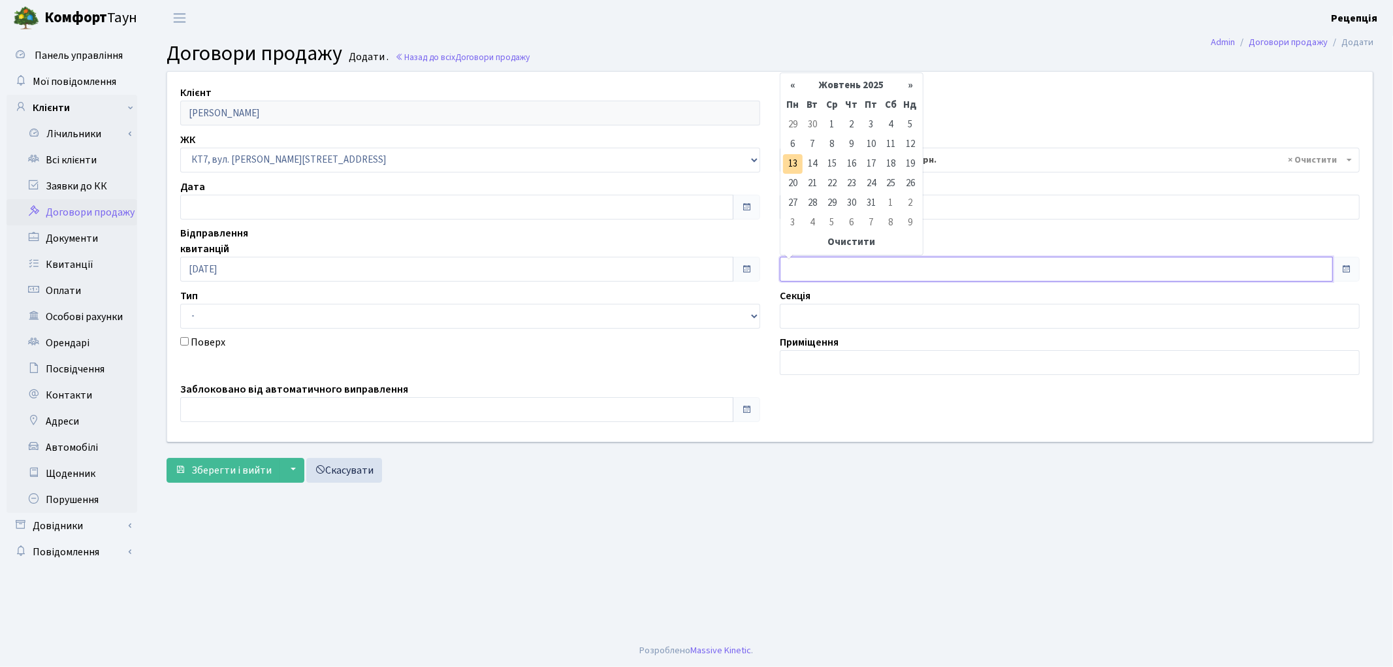
click at [799, 266] on input "text" at bounding box center [1056, 269] width 553 height 25
click at [852, 144] on td "9" at bounding box center [852, 145] width 20 height 20
type input "[DATE]"
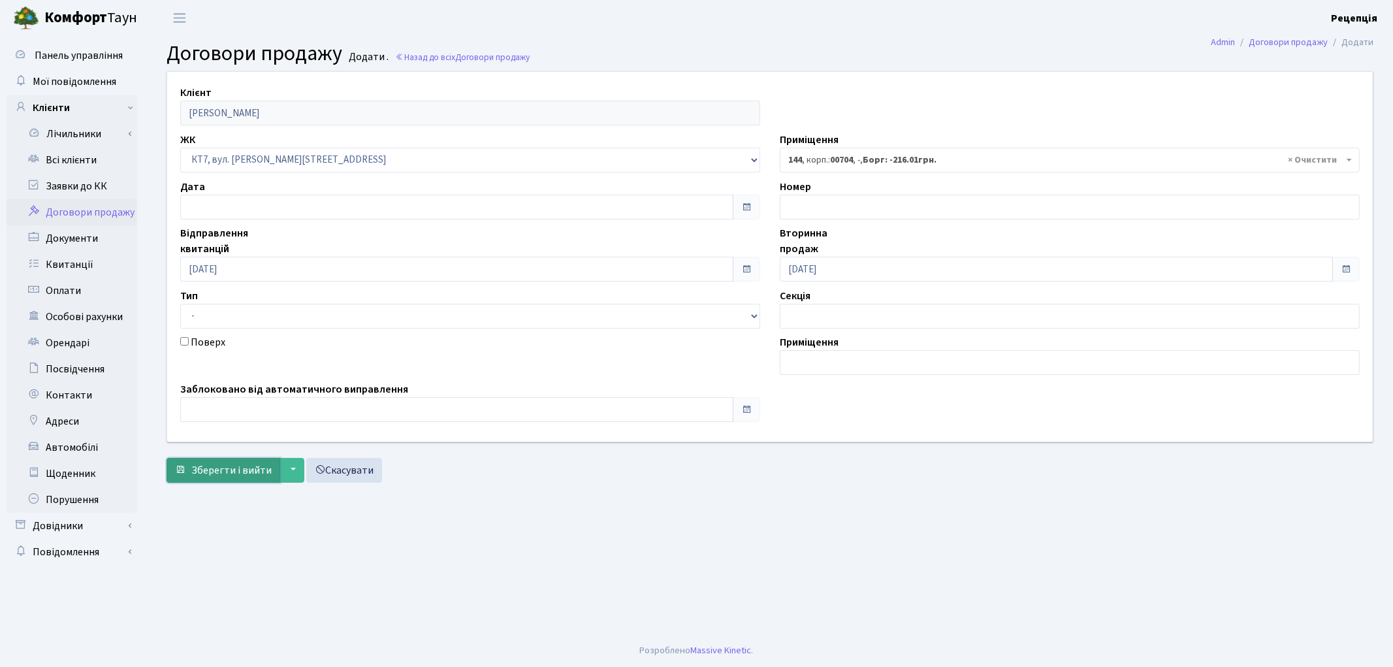
click at [243, 469] on span "Зберегти і вийти" at bounding box center [231, 470] width 80 height 14
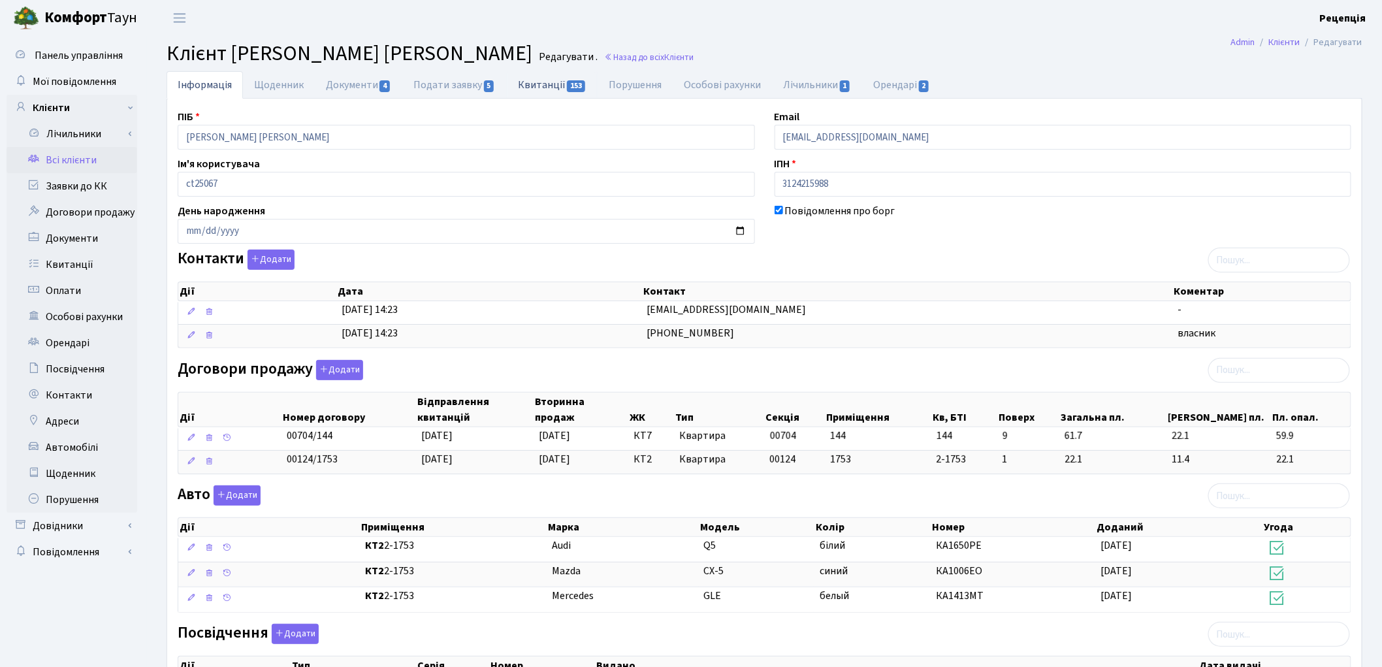
click at [538, 85] on link "Квитанції 153" at bounding box center [552, 84] width 91 height 27
select select "25"
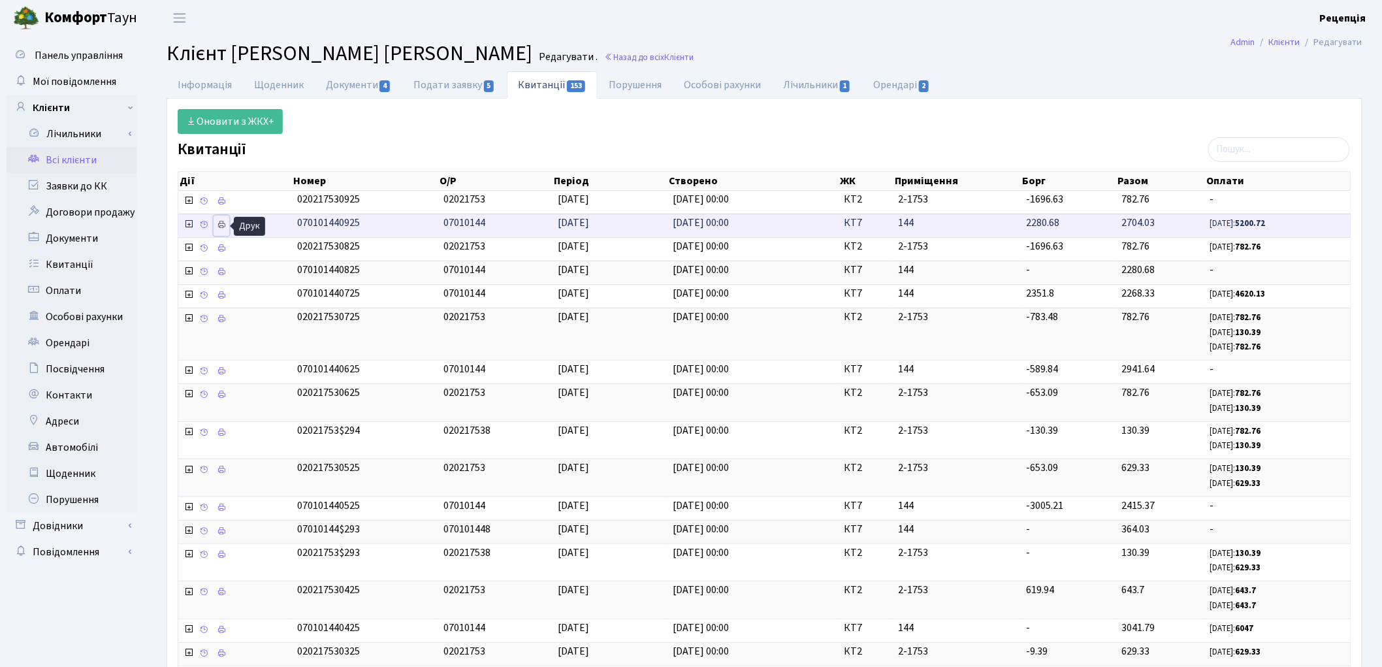
click at [229, 225] on link at bounding box center [222, 225] width 16 height 20
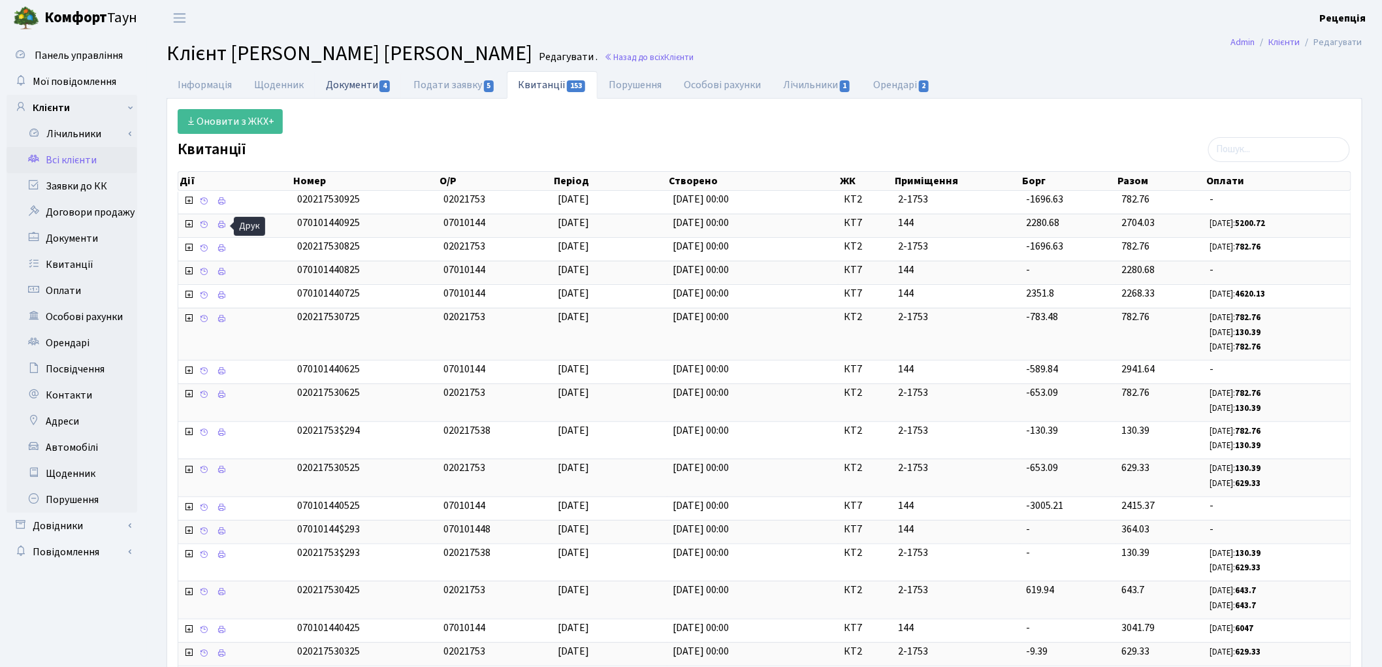
click at [351, 76] on link "Документи 4" at bounding box center [359, 84] width 88 height 27
select select "25"
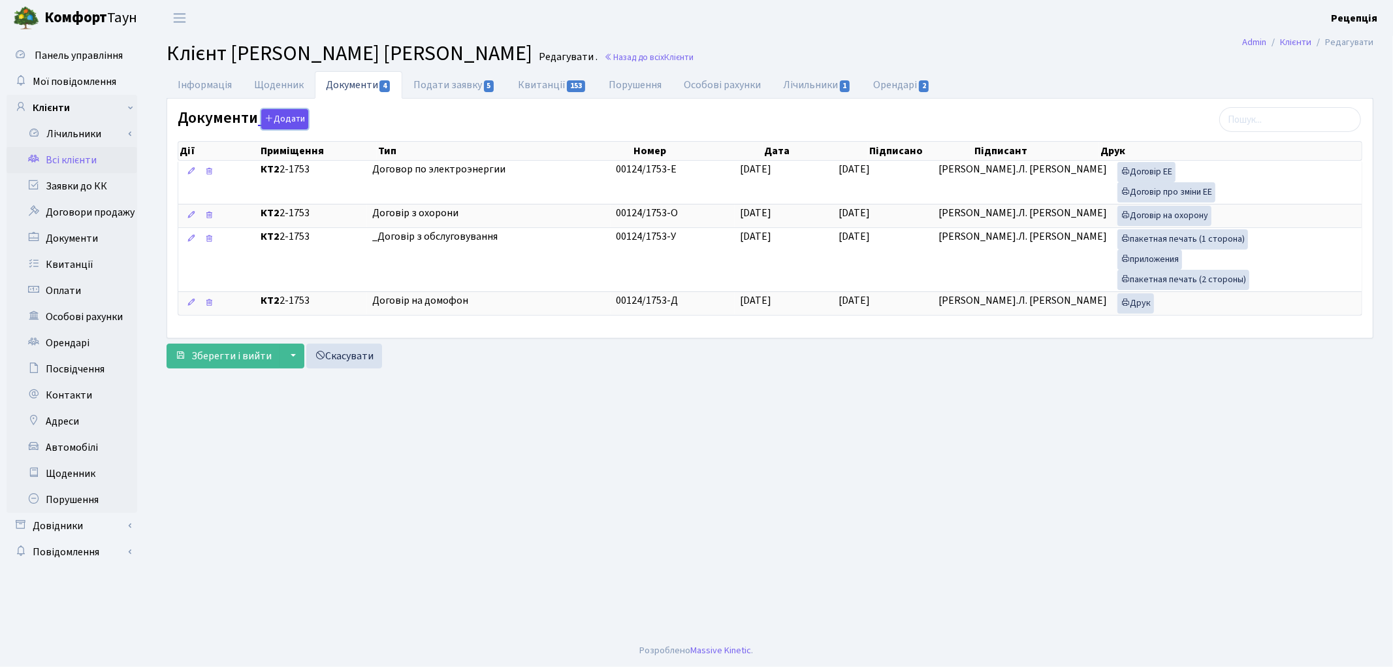
click at [283, 121] on button "Додати" at bounding box center [284, 119] width 47 height 20
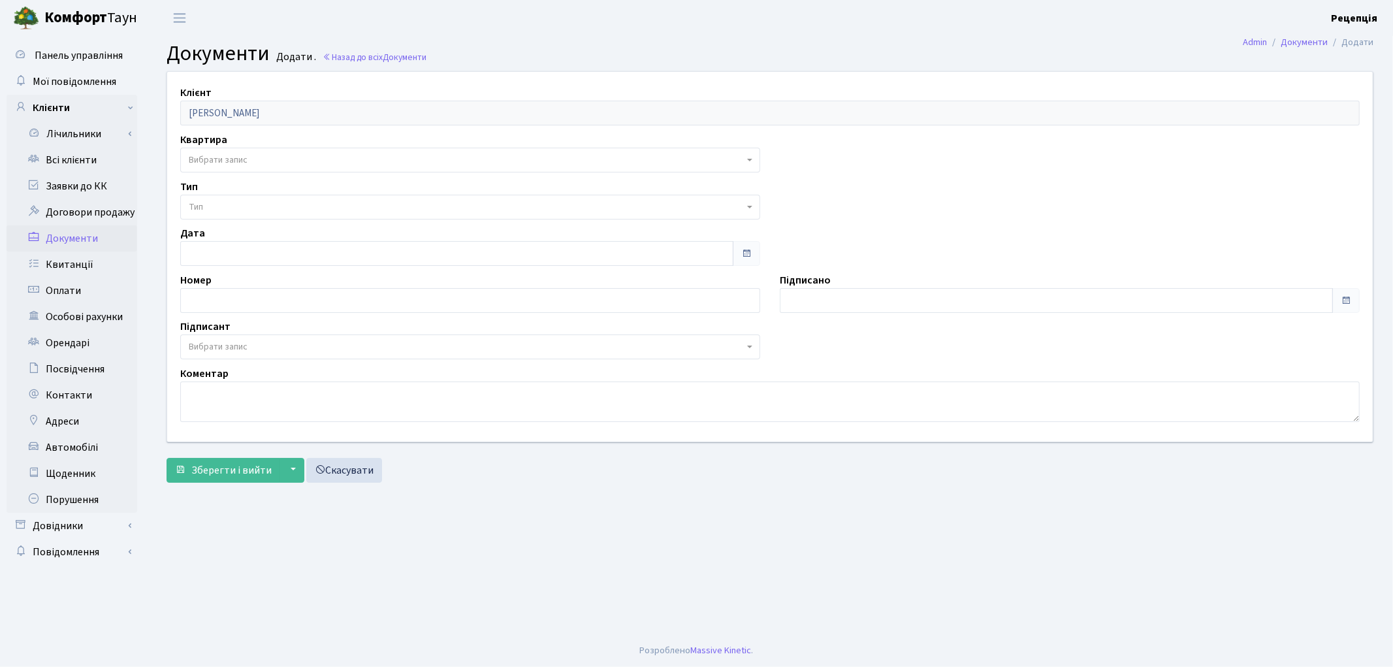
click at [229, 160] on span "Вибрати запис" at bounding box center [218, 159] width 59 height 13
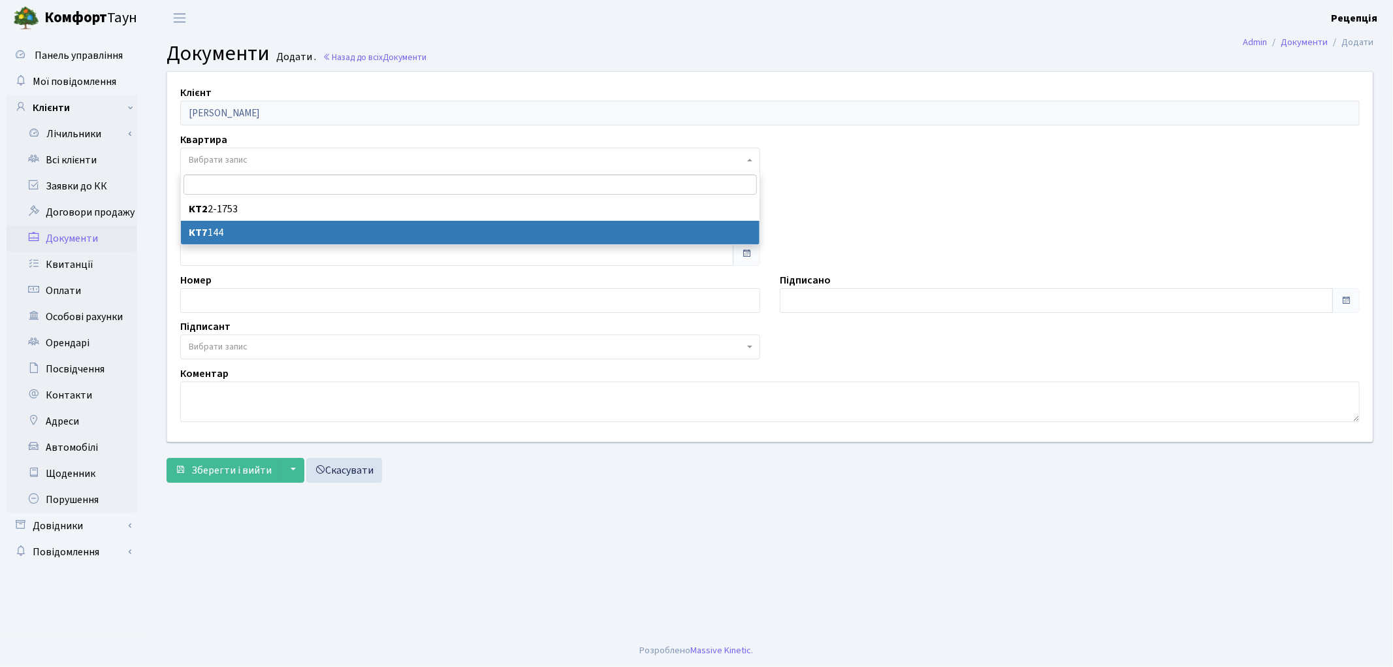
select select "178794"
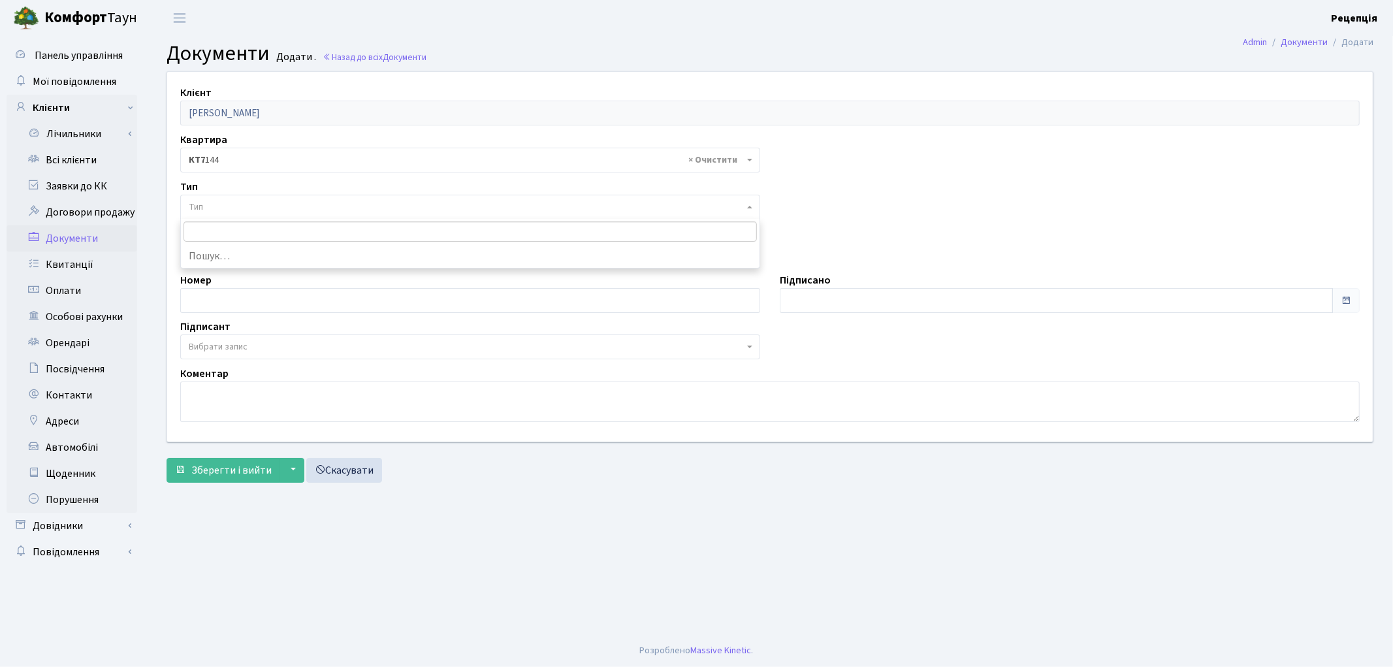
click at [200, 205] on span "Тип" at bounding box center [196, 206] width 14 height 13
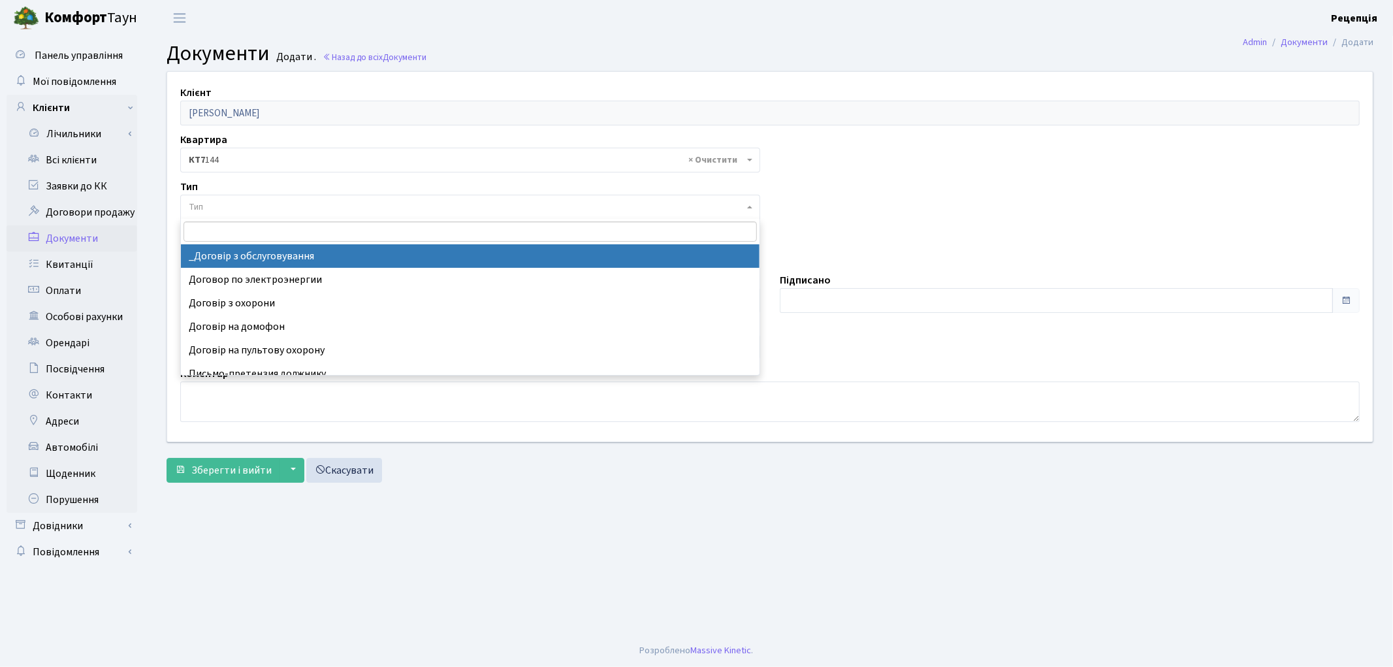
select select "289"
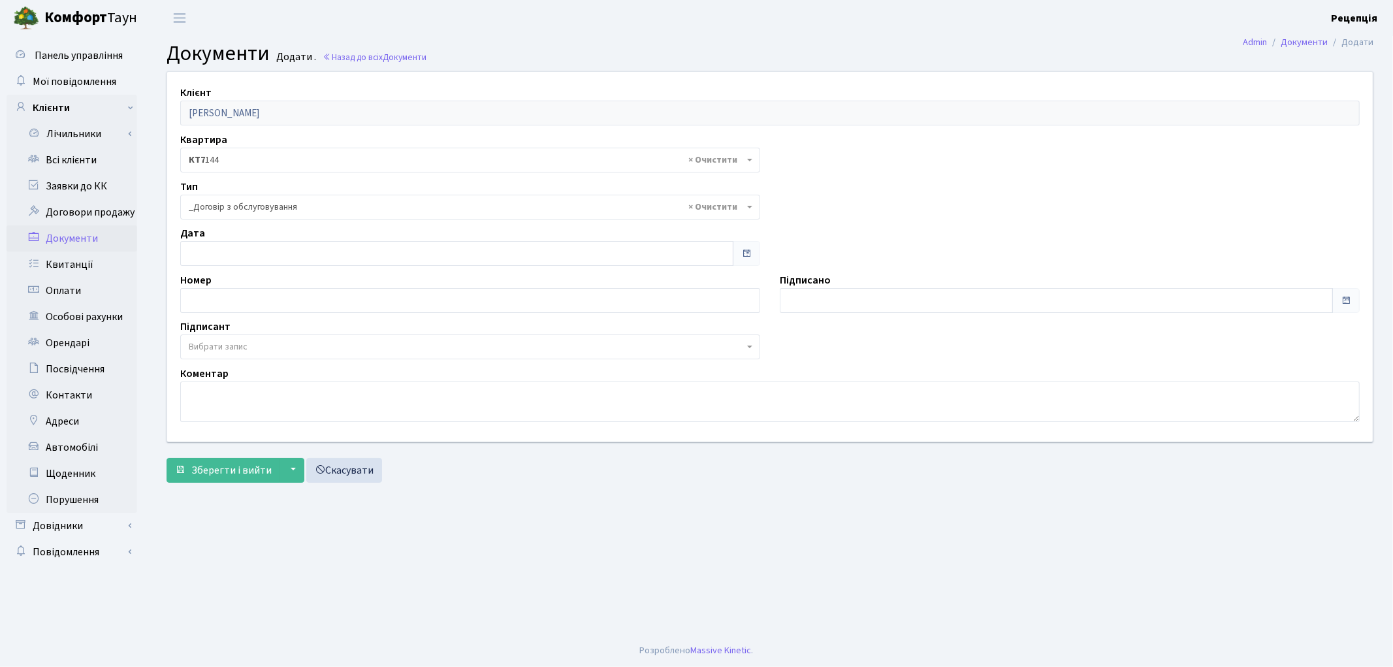
click at [229, 338] on span "Вибрати запис" at bounding box center [470, 346] width 580 height 25
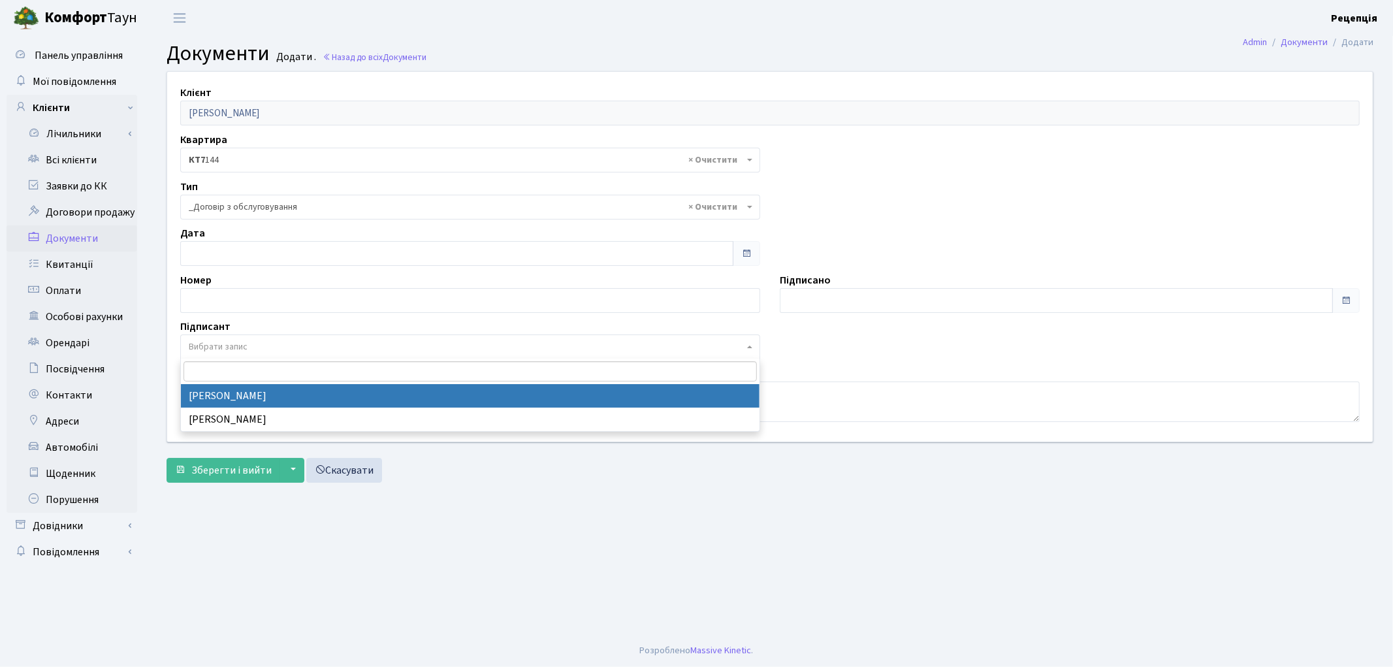
select select "74"
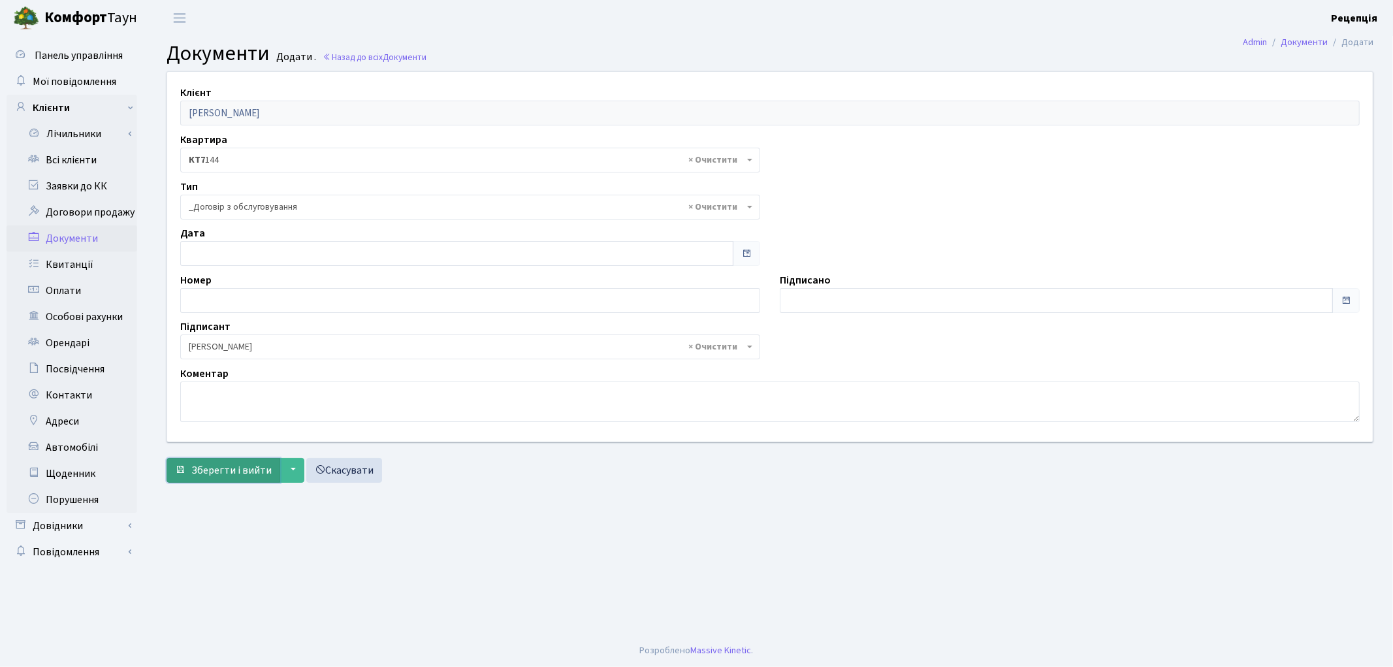
click at [230, 463] on span "Зберегти і вийти" at bounding box center [231, 470] width 80 height 14
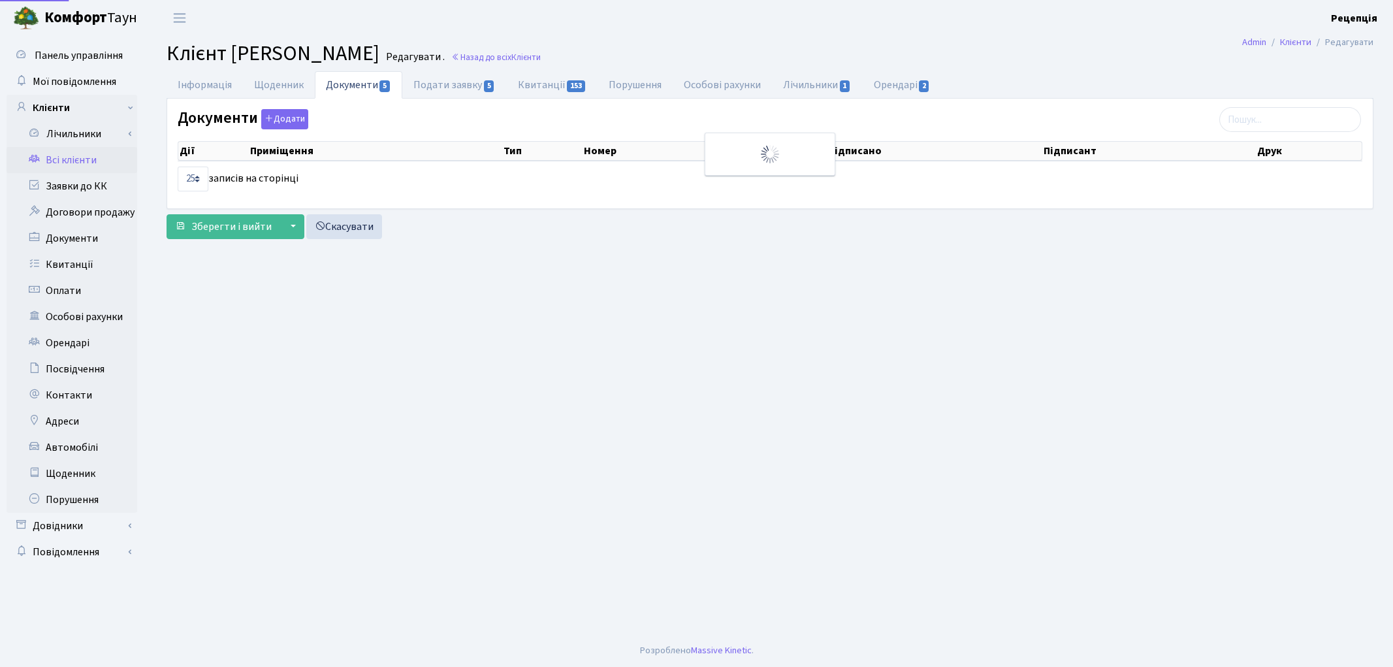
select select "25"
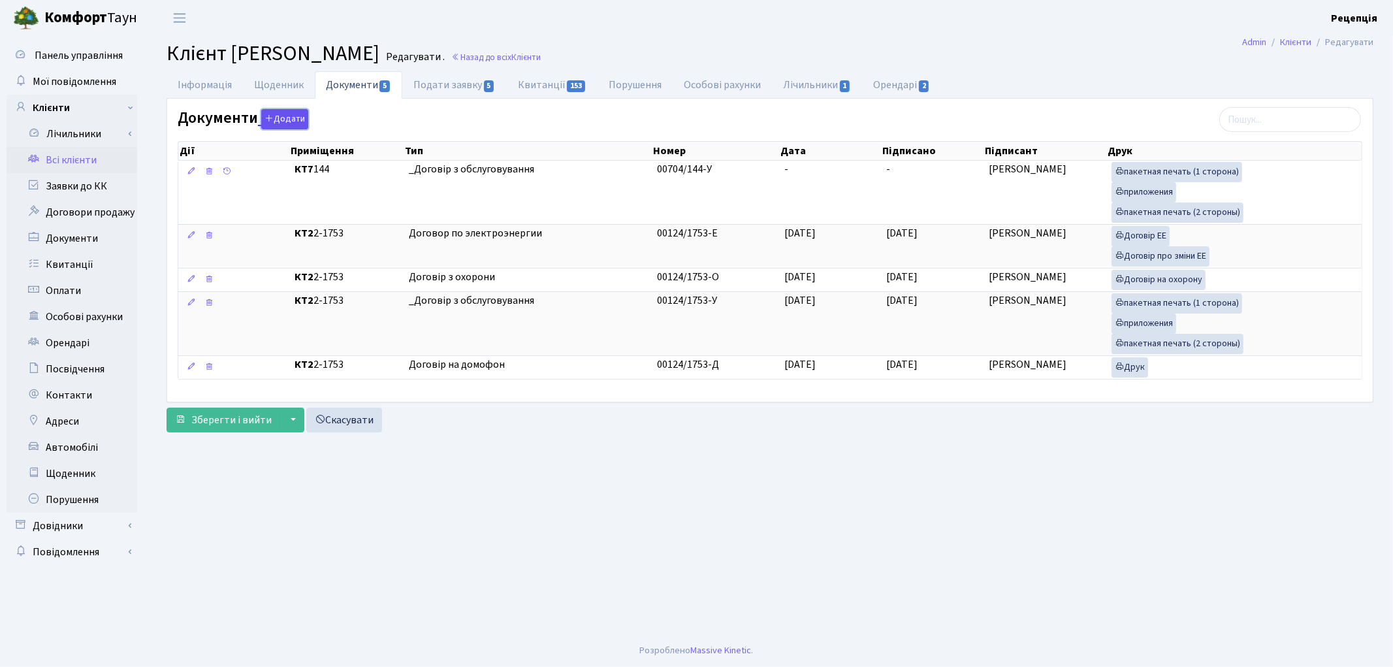
click at [300, 123] on button "Додати" at bounding box center [284, 119] width 47 height 20
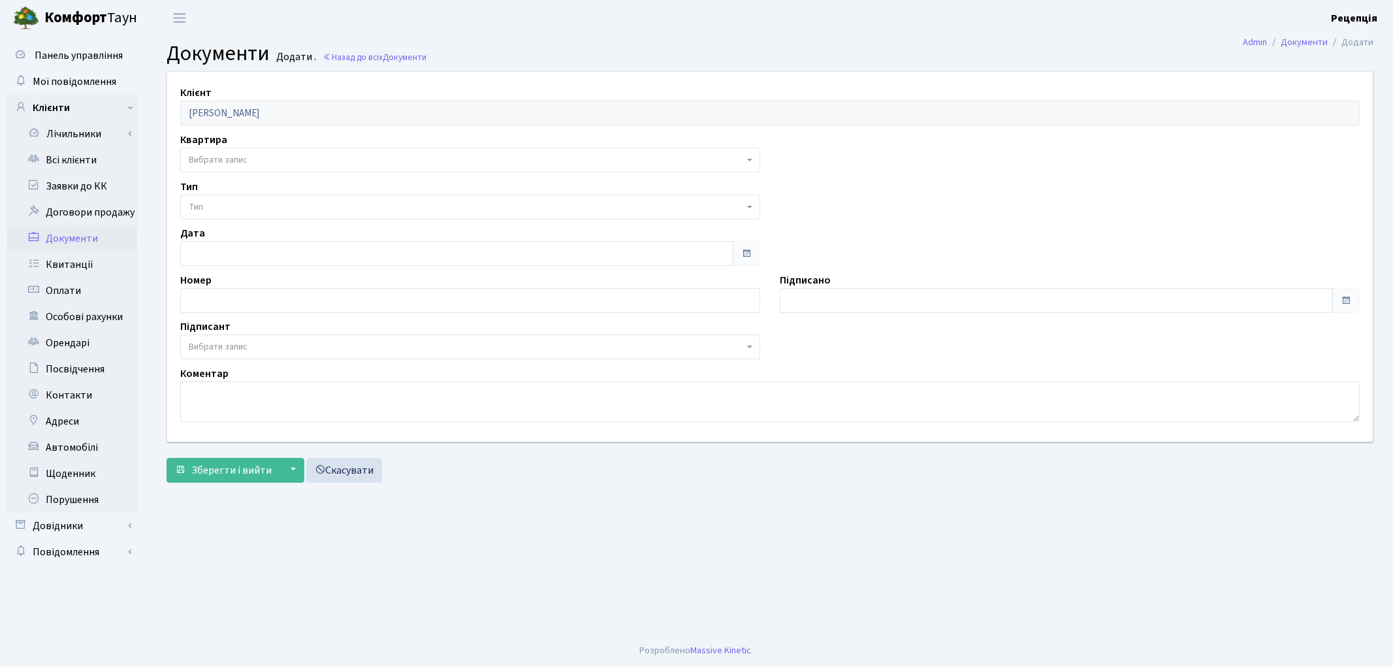
click at [218, 161] on span "Вибрати запис" at bounding box center [218, 159] width 59 height 13
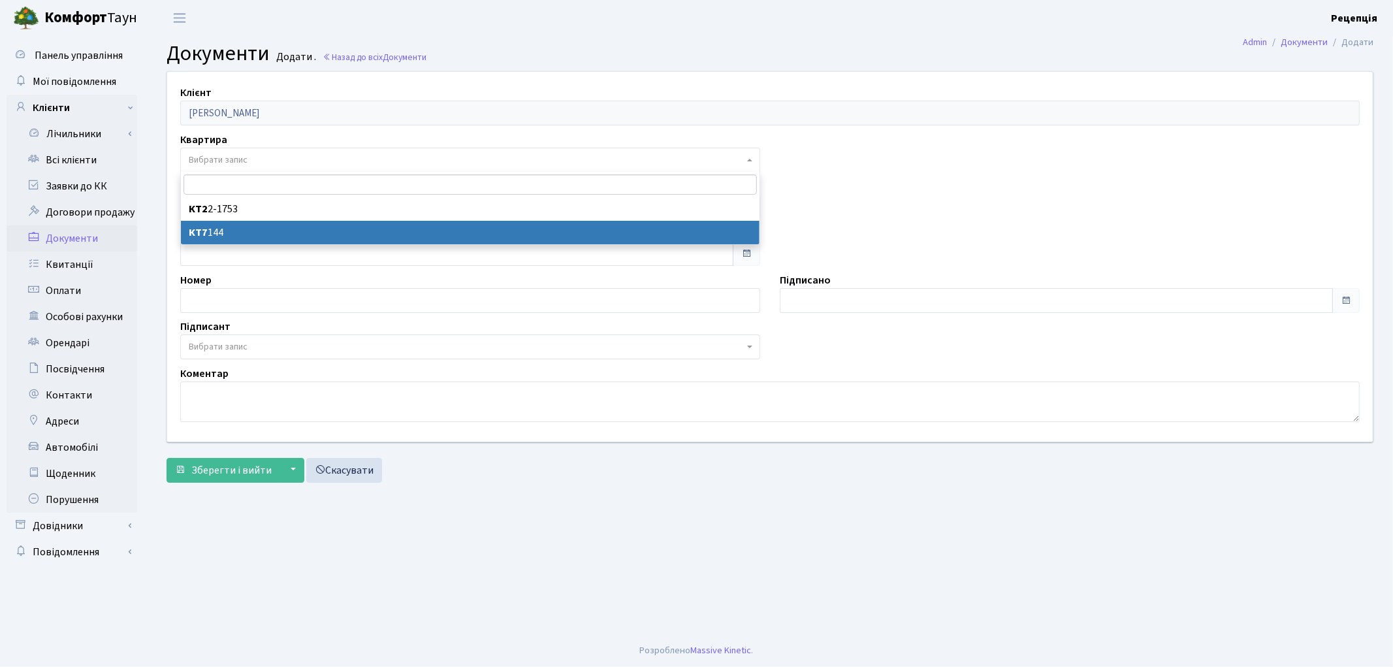
select select "178794"
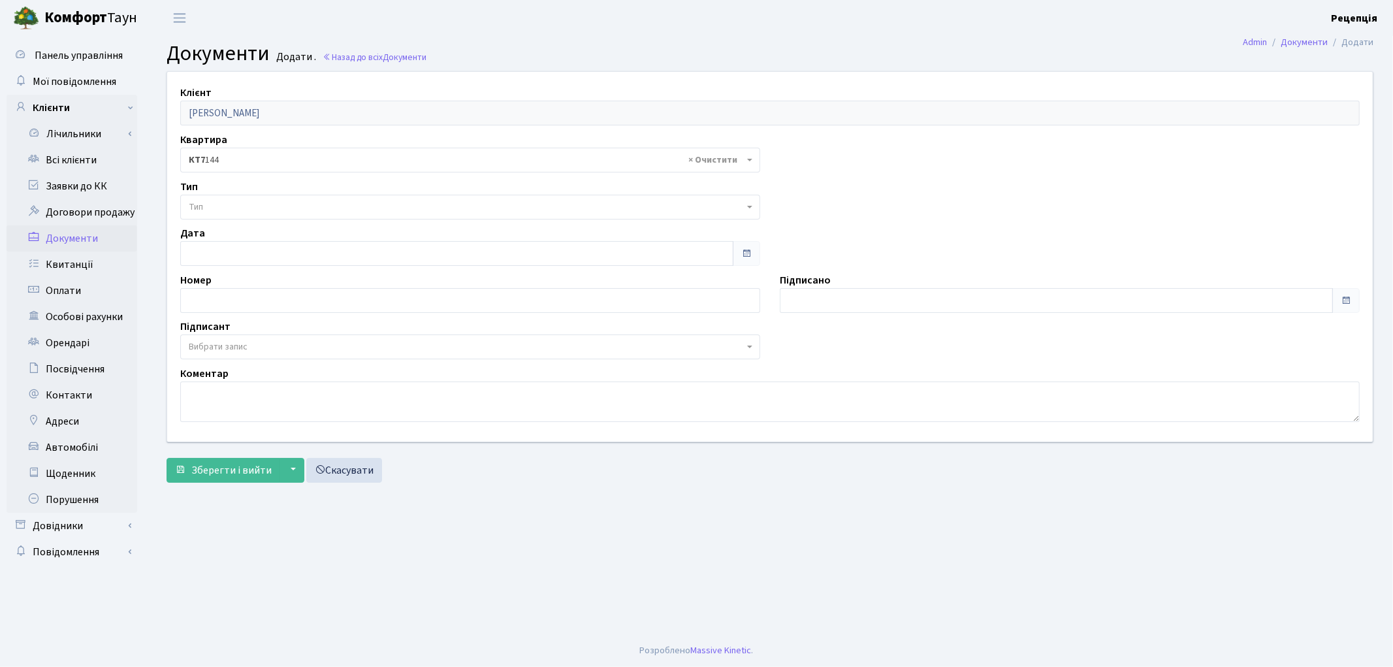
click at [217, 208] on span "Тип" at bounding box center [466, 206] width 555 height 13
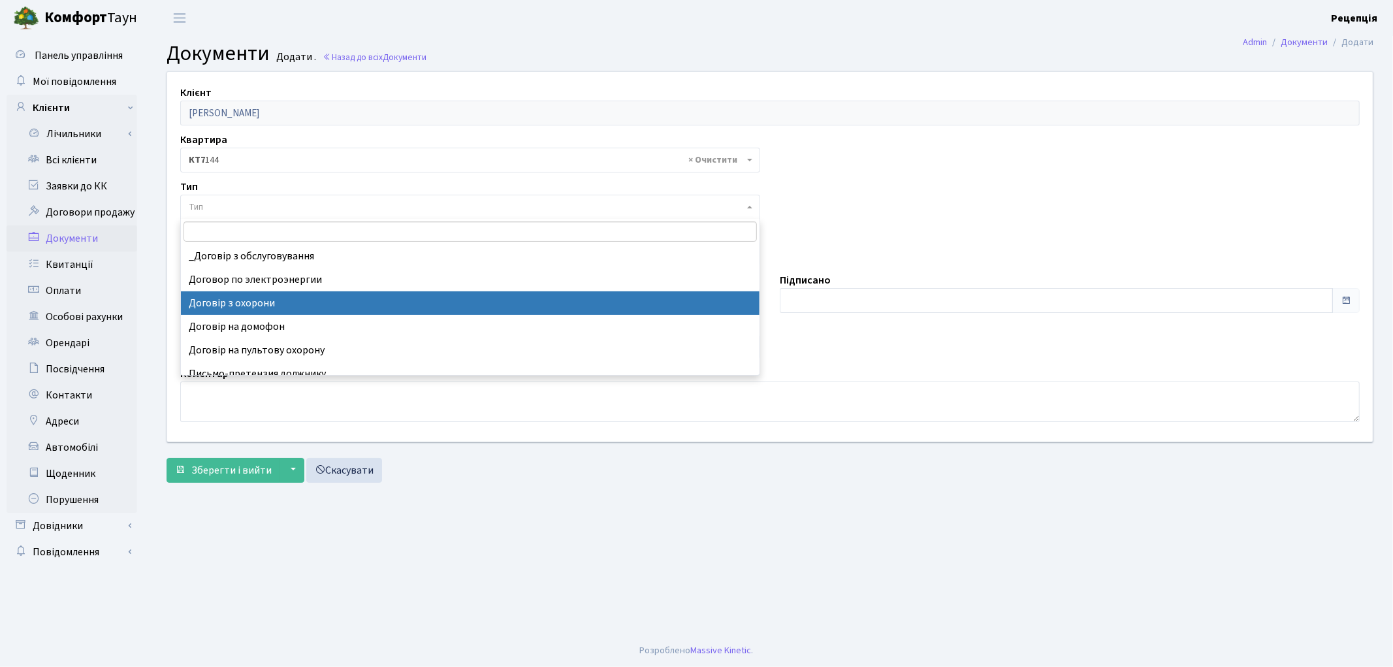
select select "290"
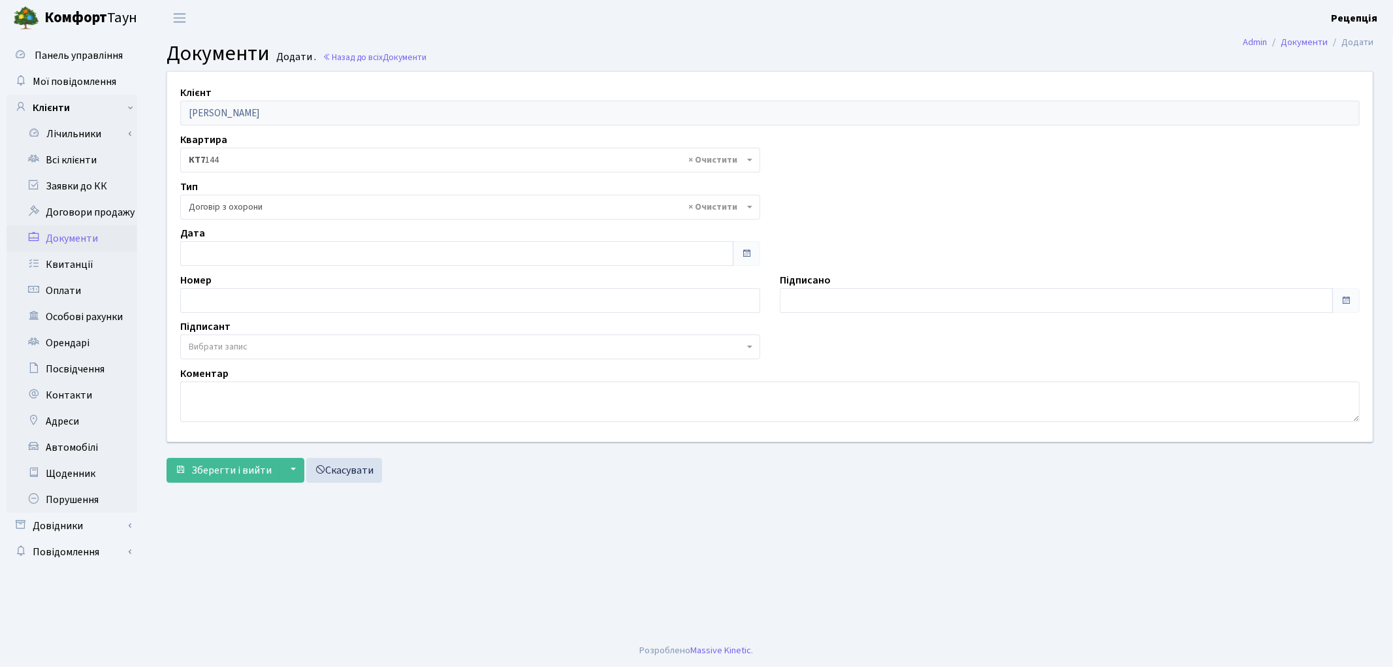
click at [214, 353] on span "Вибрати запис" at bounding box center [218, 346] width 59 height 13
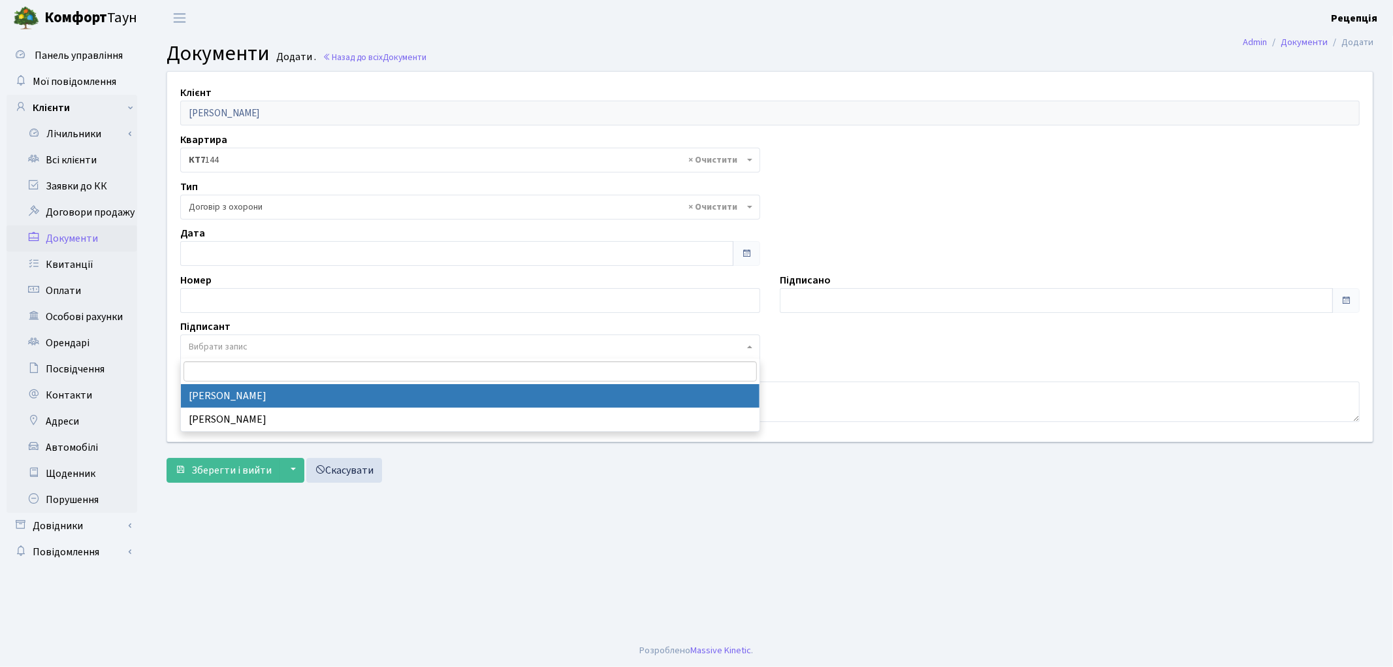
select select "74"
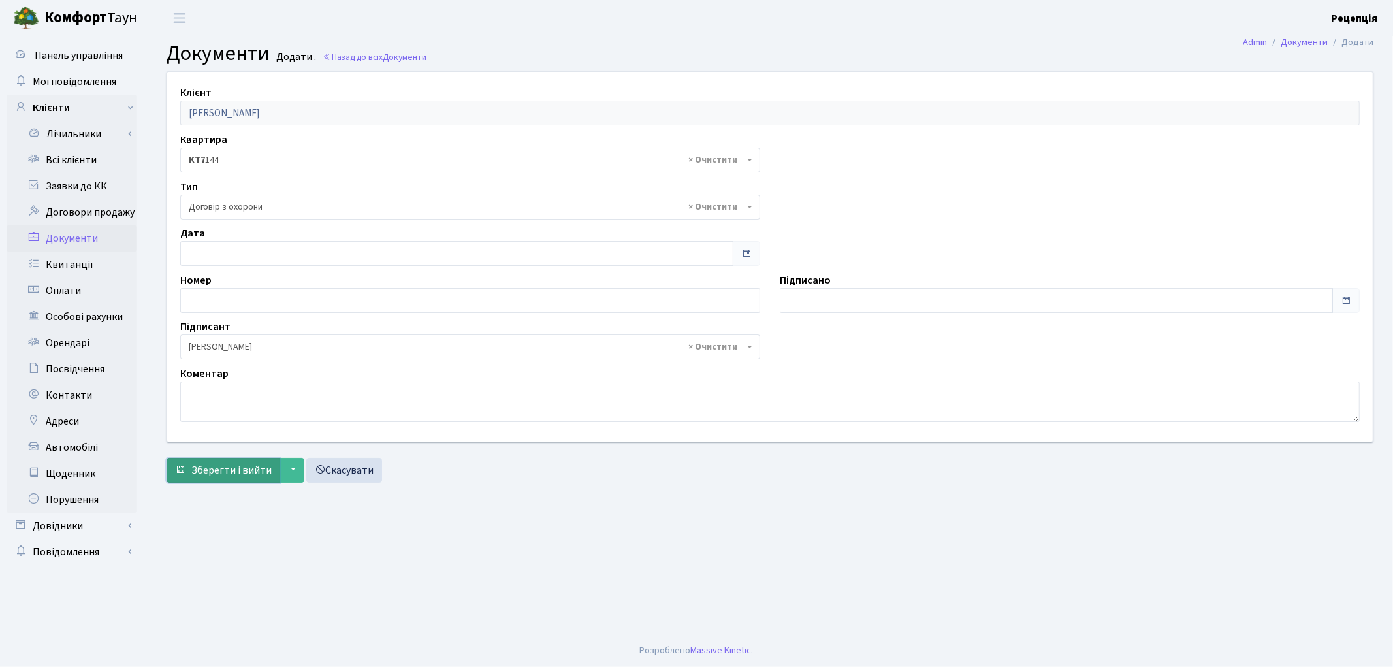
click at [227, 468] on span "Зберегти і вийти" at bounding box center [231, 470] width 80 height 14
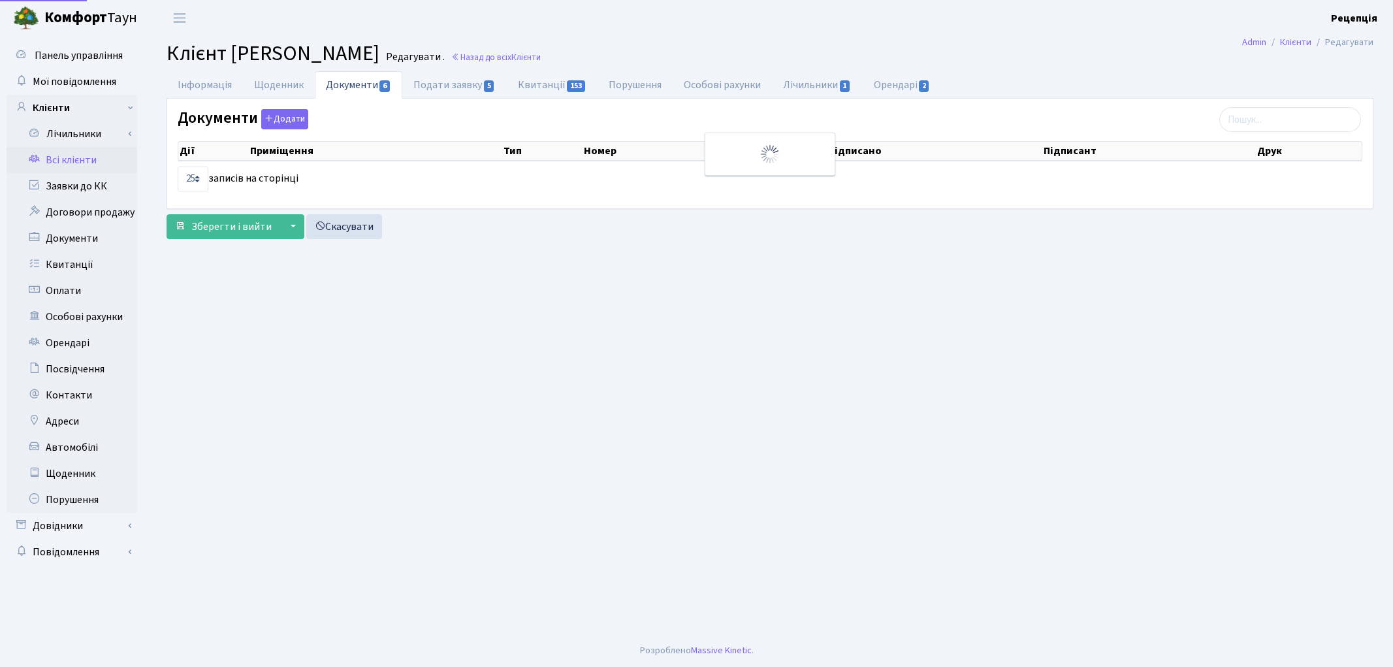
select select "25"
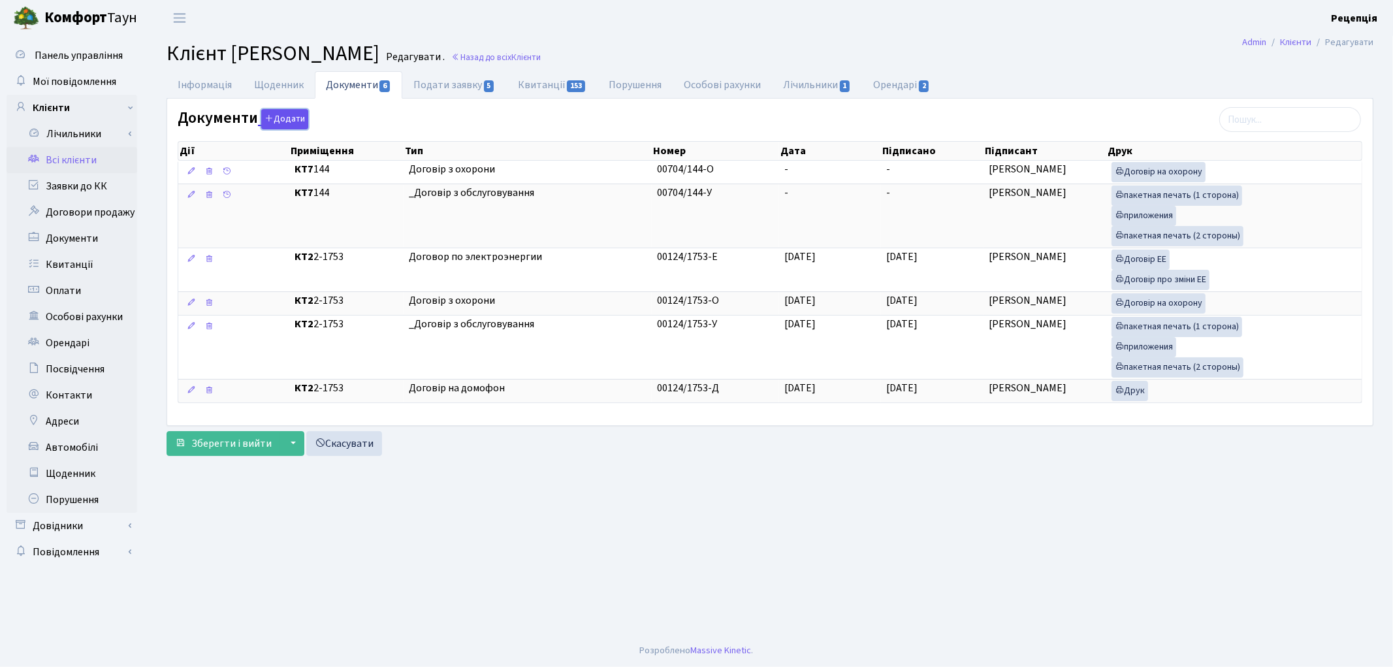
click at [274, 122] on button "Додати" at bounding box center [284, 119] width 47 height 20
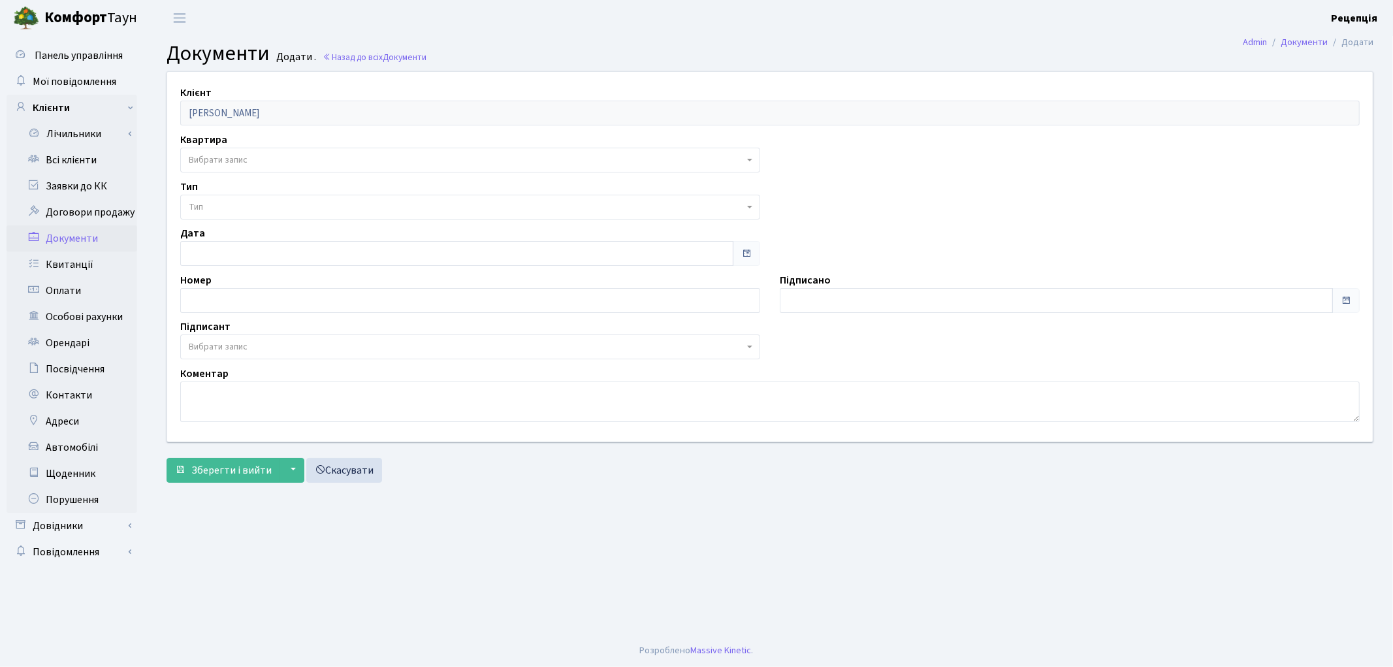
click at [240, 154] on span "Вибрати запис" at bounding box center [218, 159] width 59 height 13
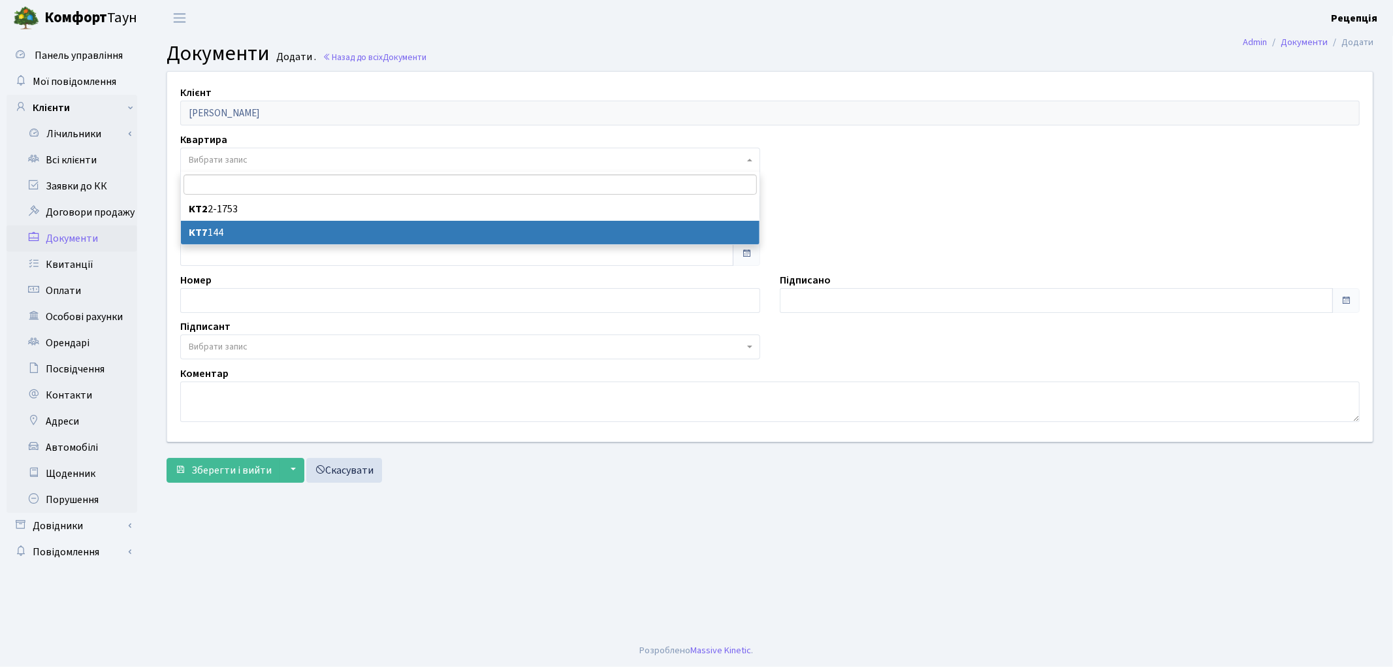
select select "178794"
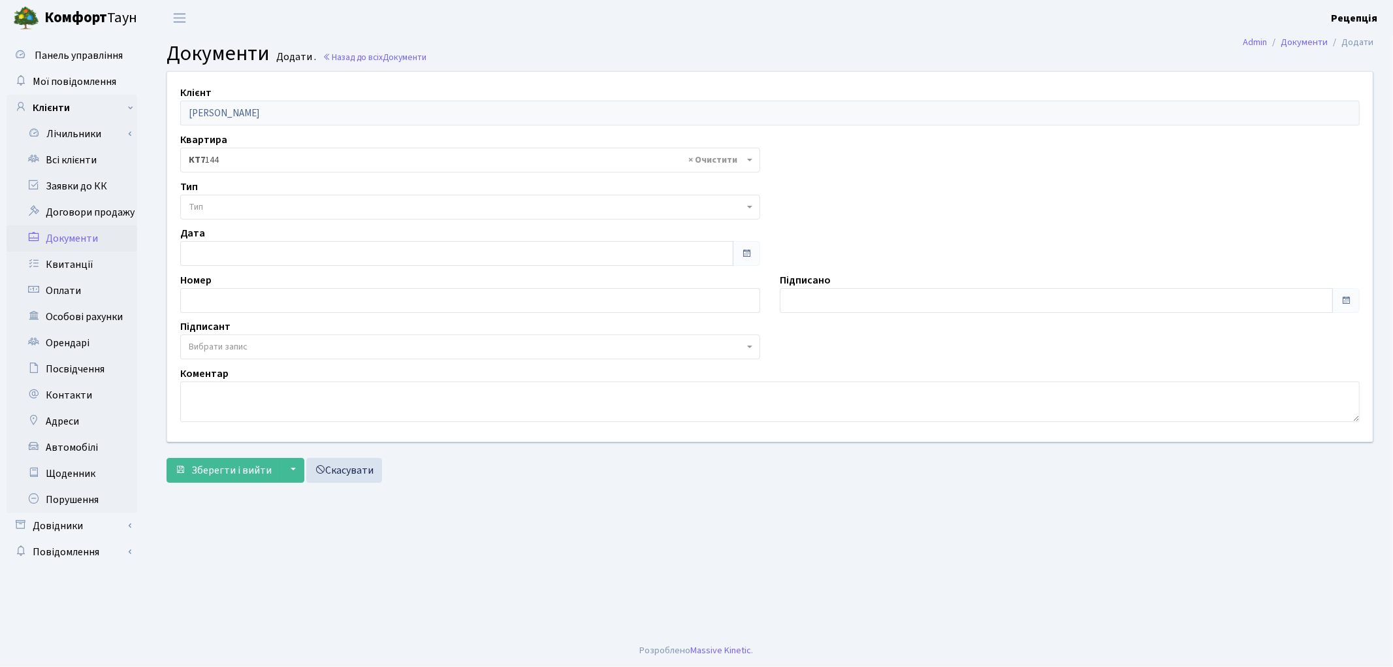
click at [222, 202] on span "Тип" at bounding box center [466, 206] width 555 height 13
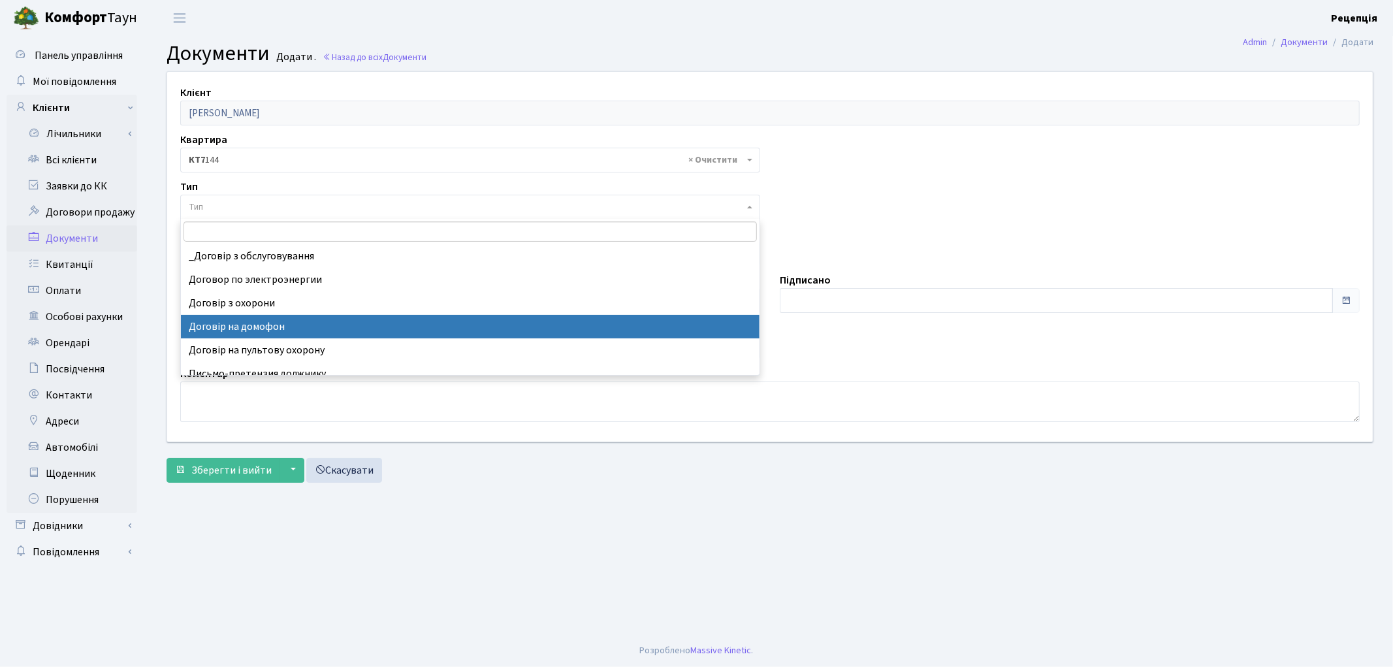
select select "292"
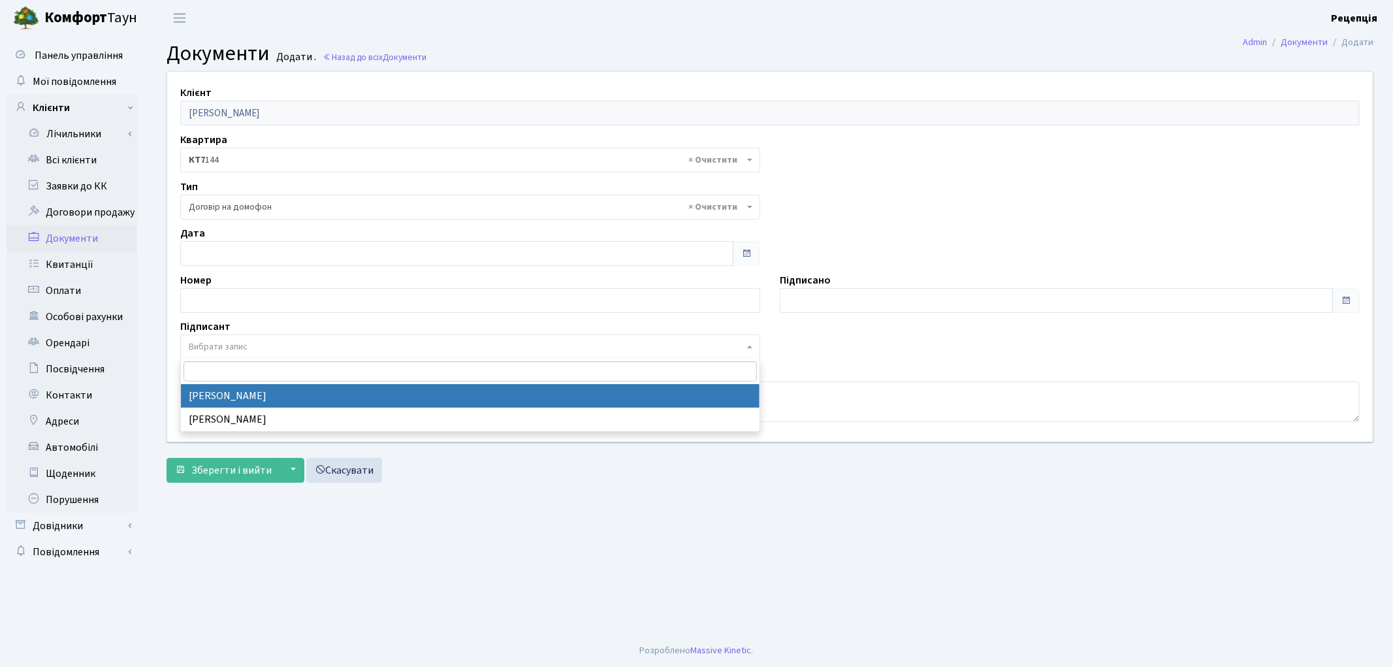
click at [230, 340] on span "Вибрати запис" at bounding box center [218, 346] width 59 height 13
select select "74"
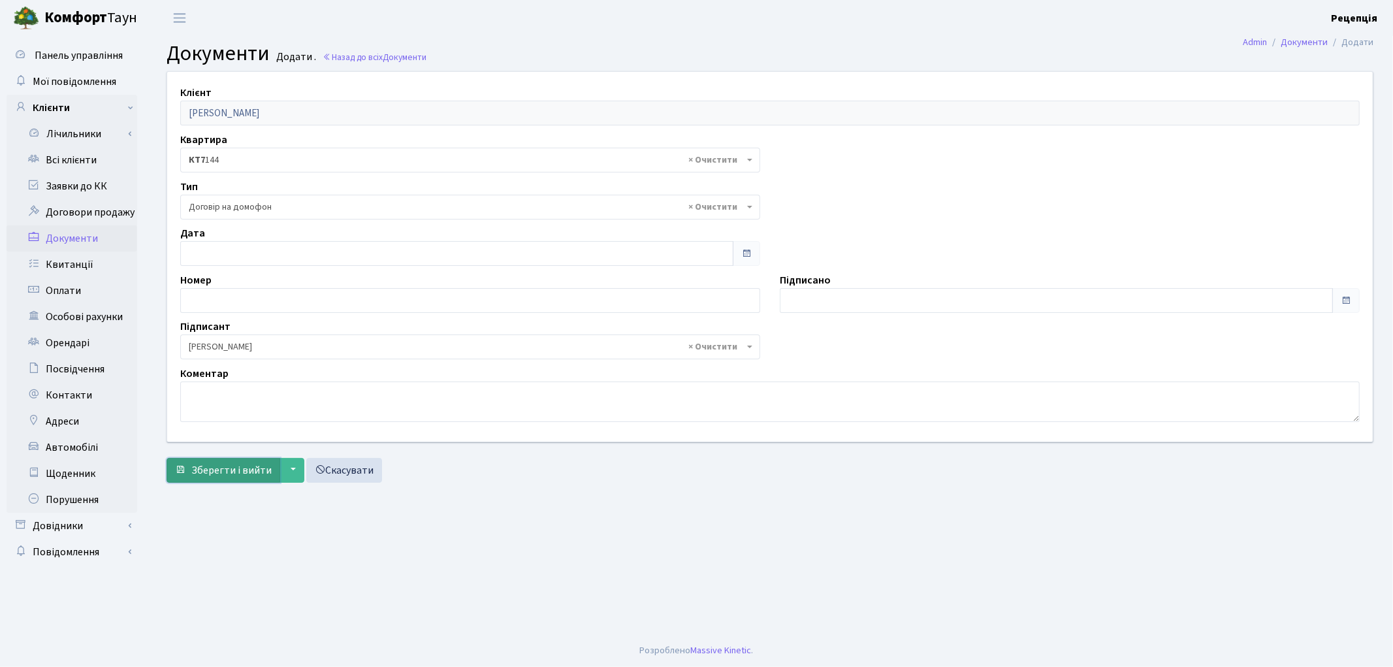
click at [231, 475] on span "Зберегти і вийти" at bounding box center [231, 470] width 80 height 14
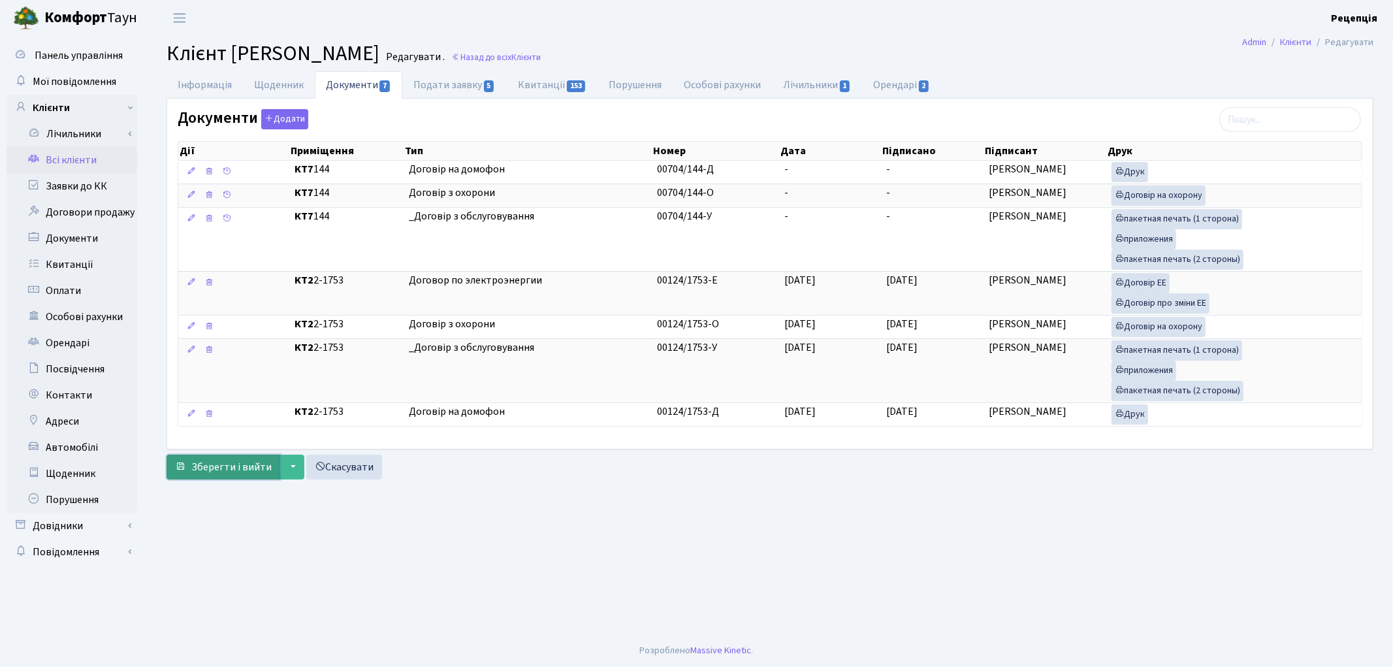
click at [236, 468] on span "Зберегти і вийти" at bounding box center [231, 467] width 80 height 14
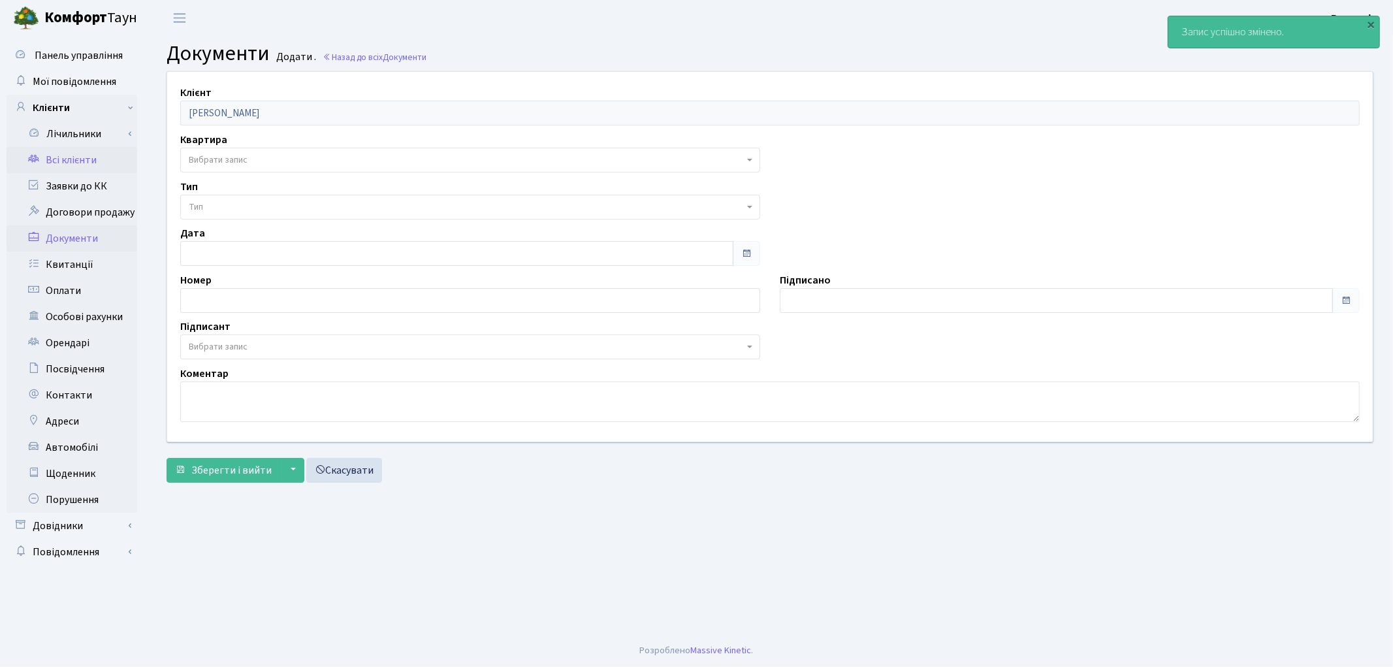
click at [78, 159] on link "Всі клієнти" at bounding box center [72, 160] width 131 height 26
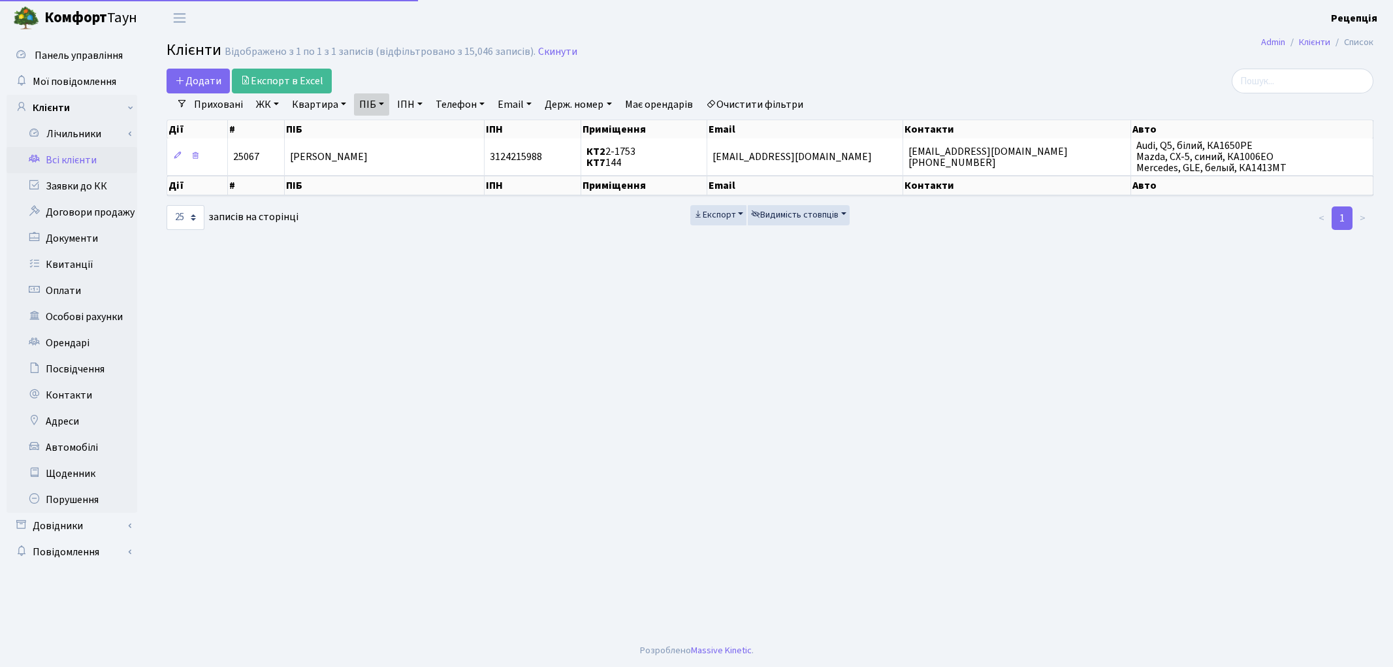
select select "25"
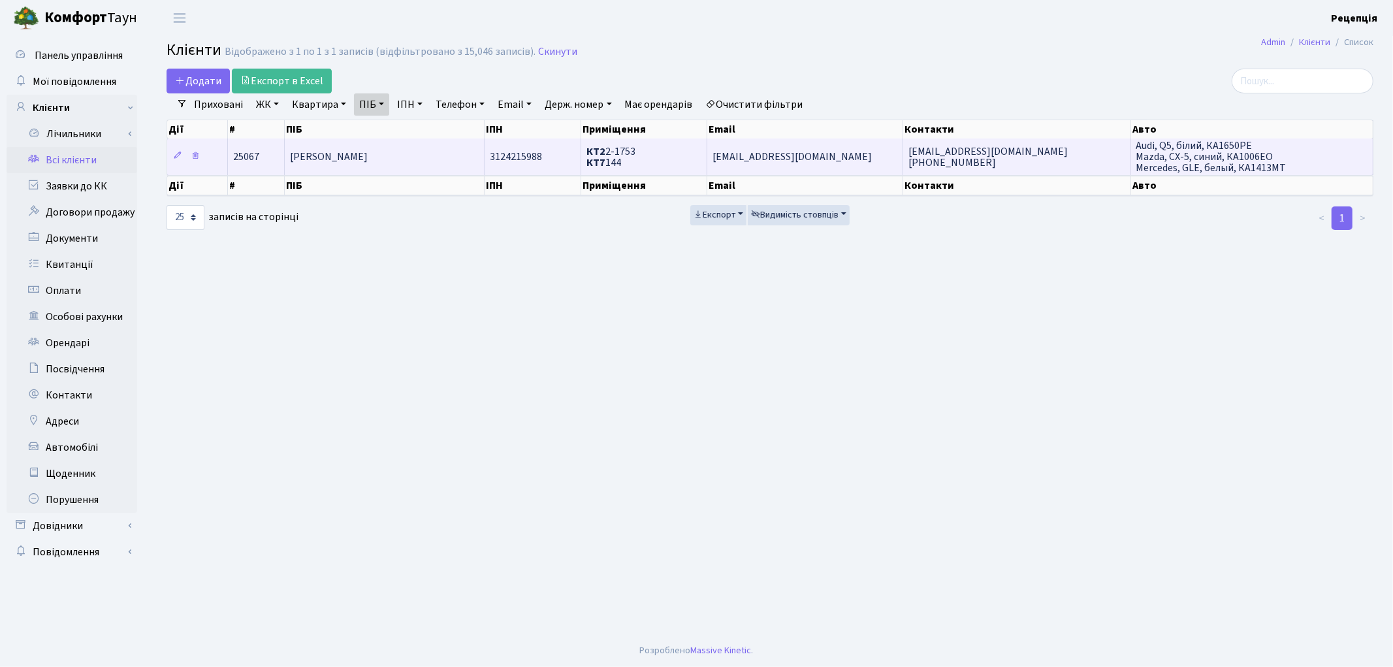
click at [396, 165] on td "[PERSON_NAME]" at bounding box center [385, 156] width 200 height 36
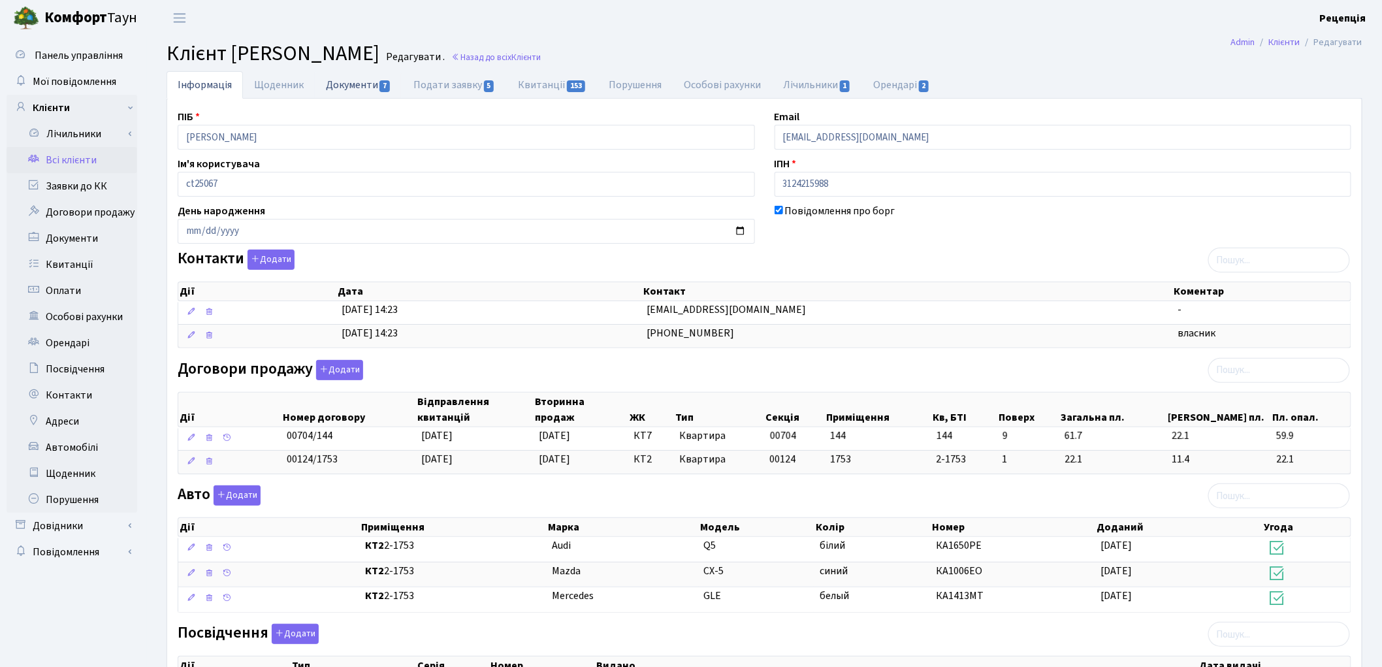
click at [348, 82] on link "Документи 7" at bounding box center [359, 84] width 88 height 27
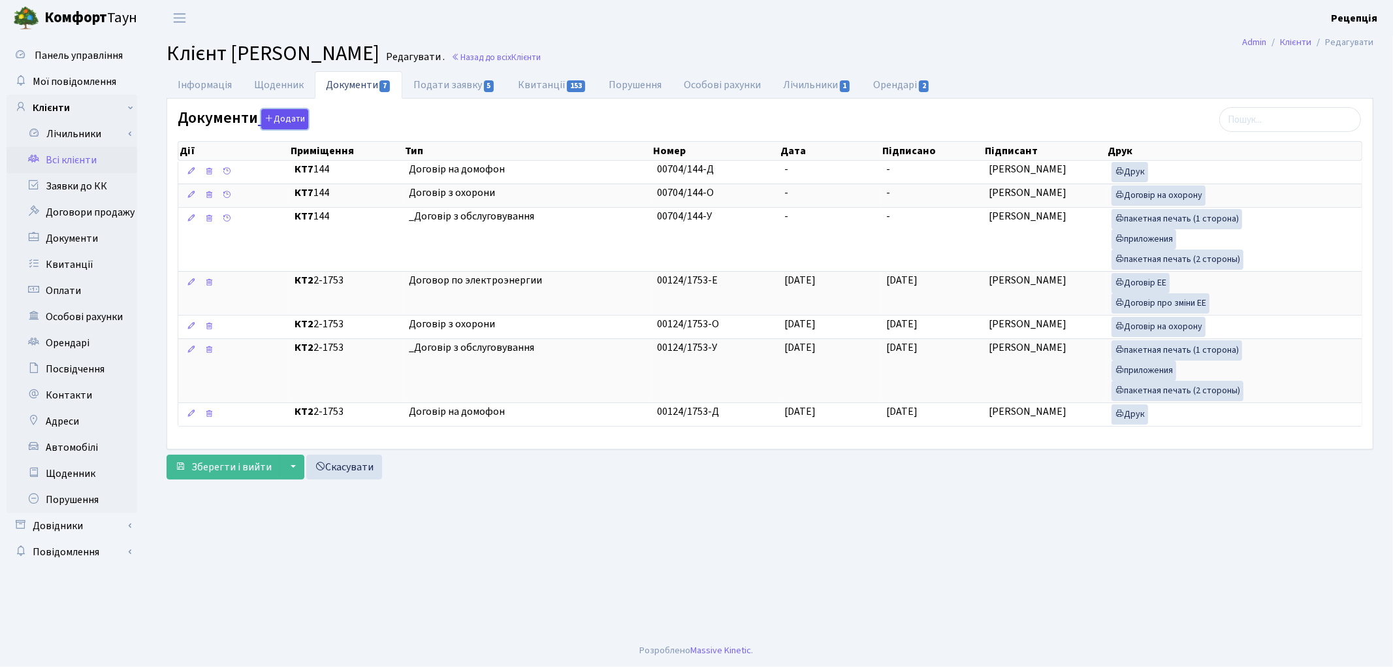
click at [295, 116] on button "Додати" at bounding box center [284, 119] width 47 height 20
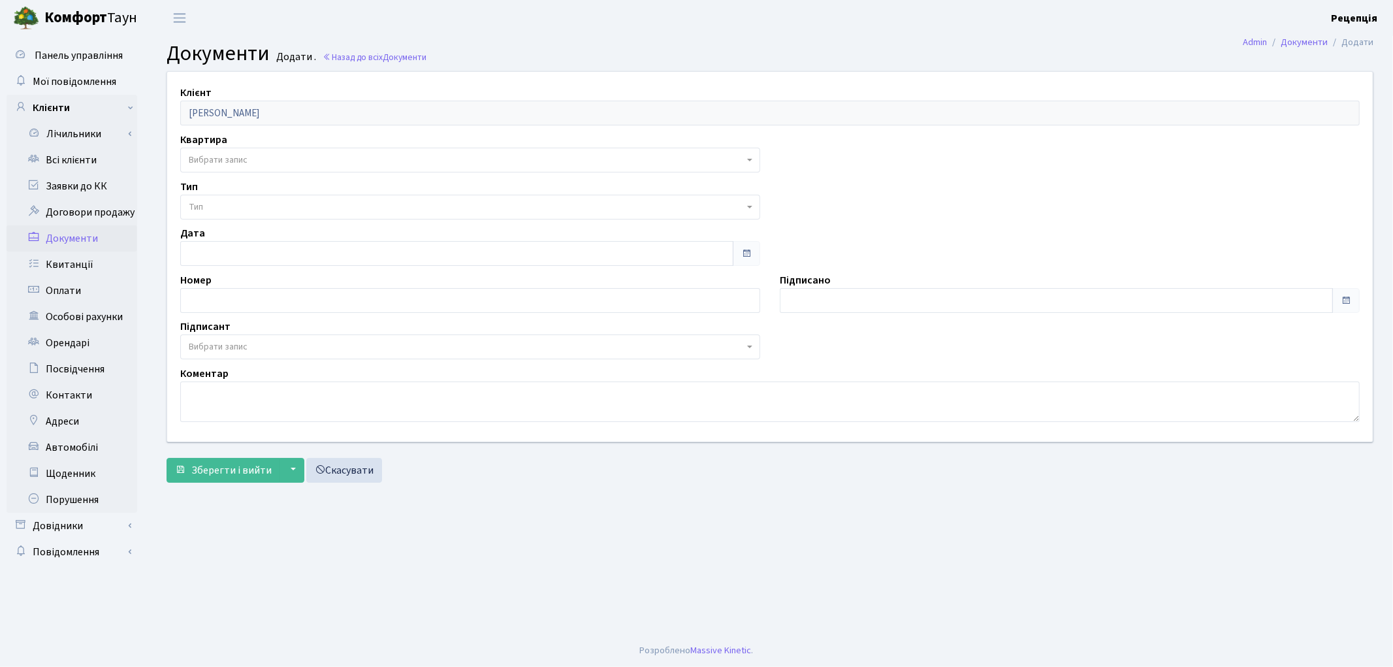
click at [229, 159] on span "Вибрати запис" at bounding box center [218, 159] width 59 height 13
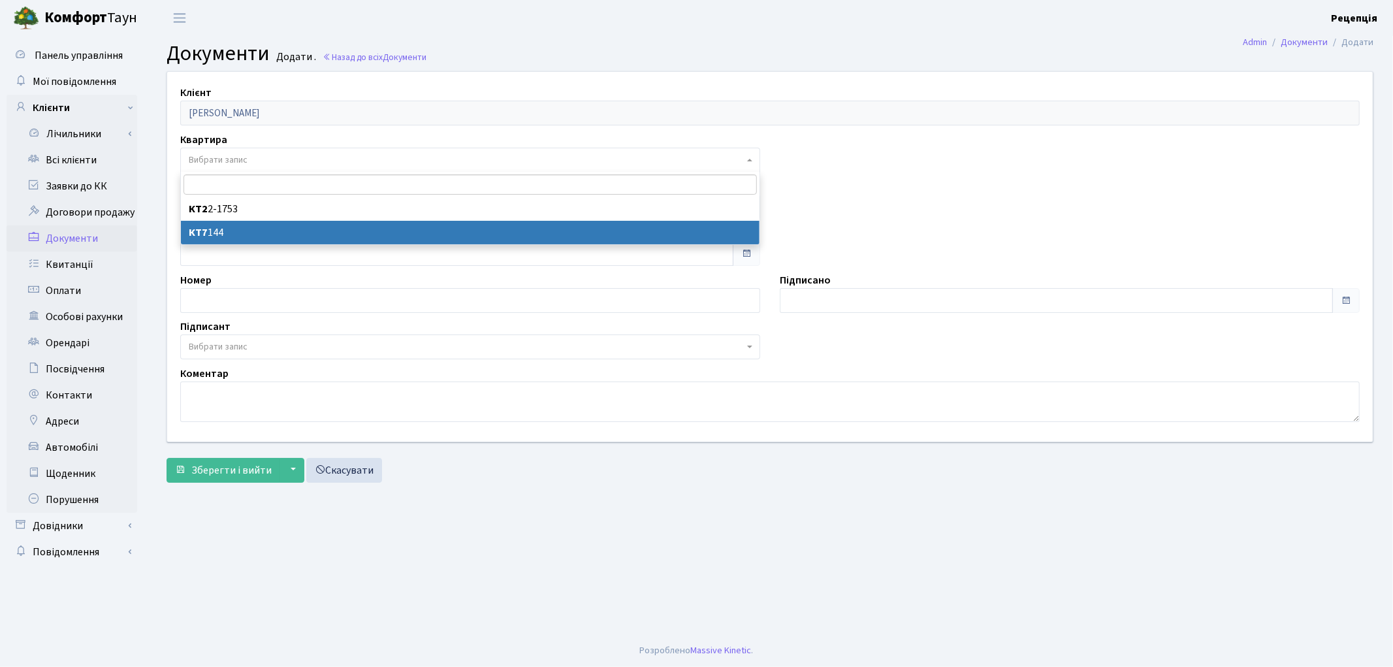
select select "178794"
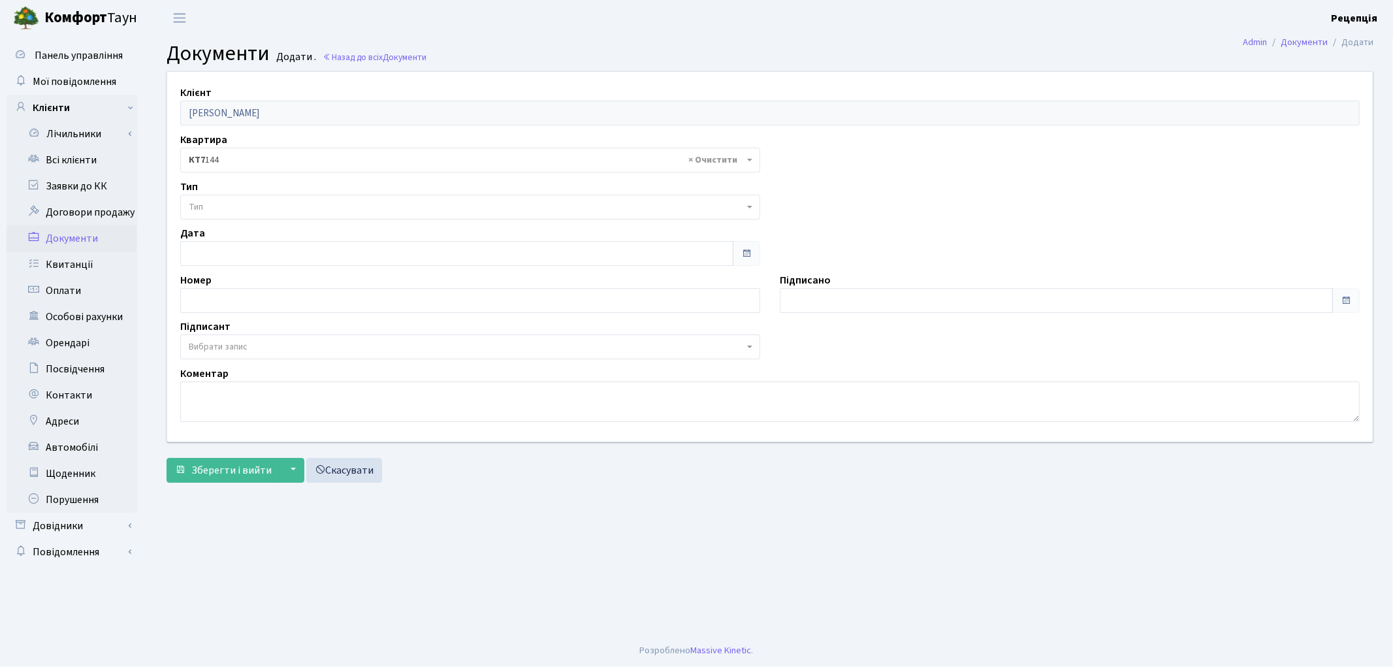
click at [225, 206] on span "Тип" at bounding box center [466, 206] width 555 height 13
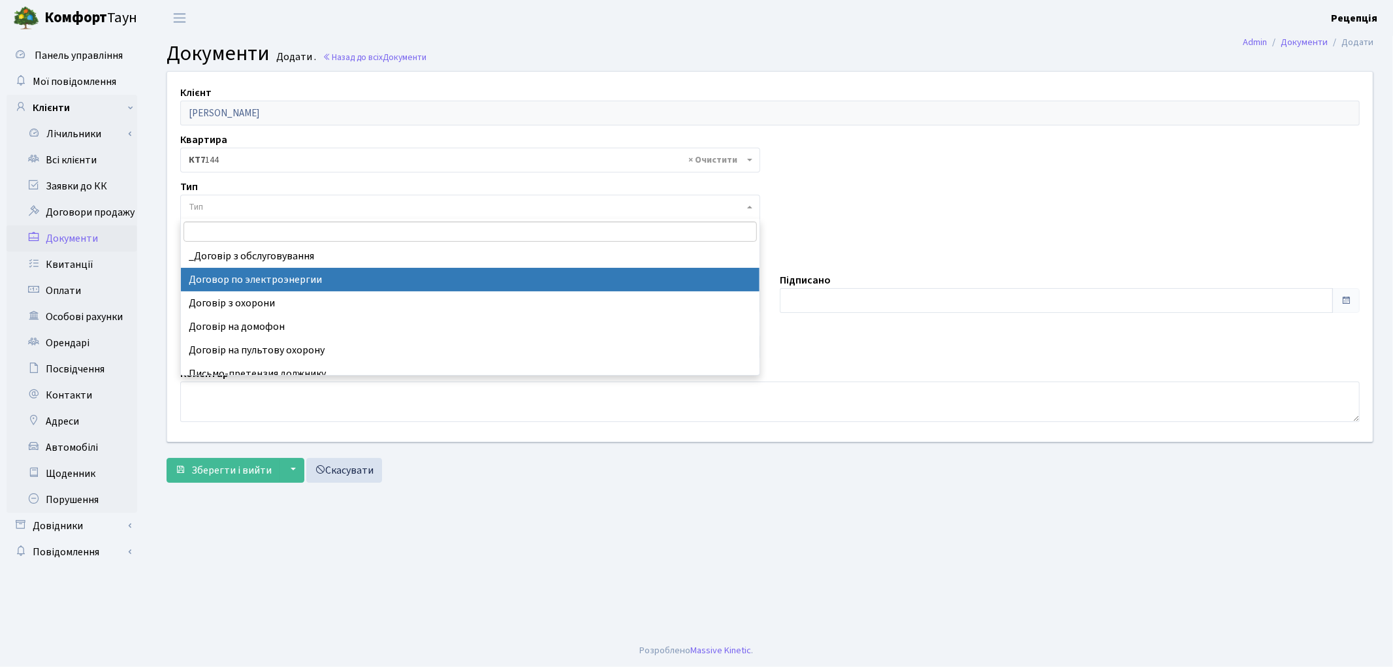
select select "294"
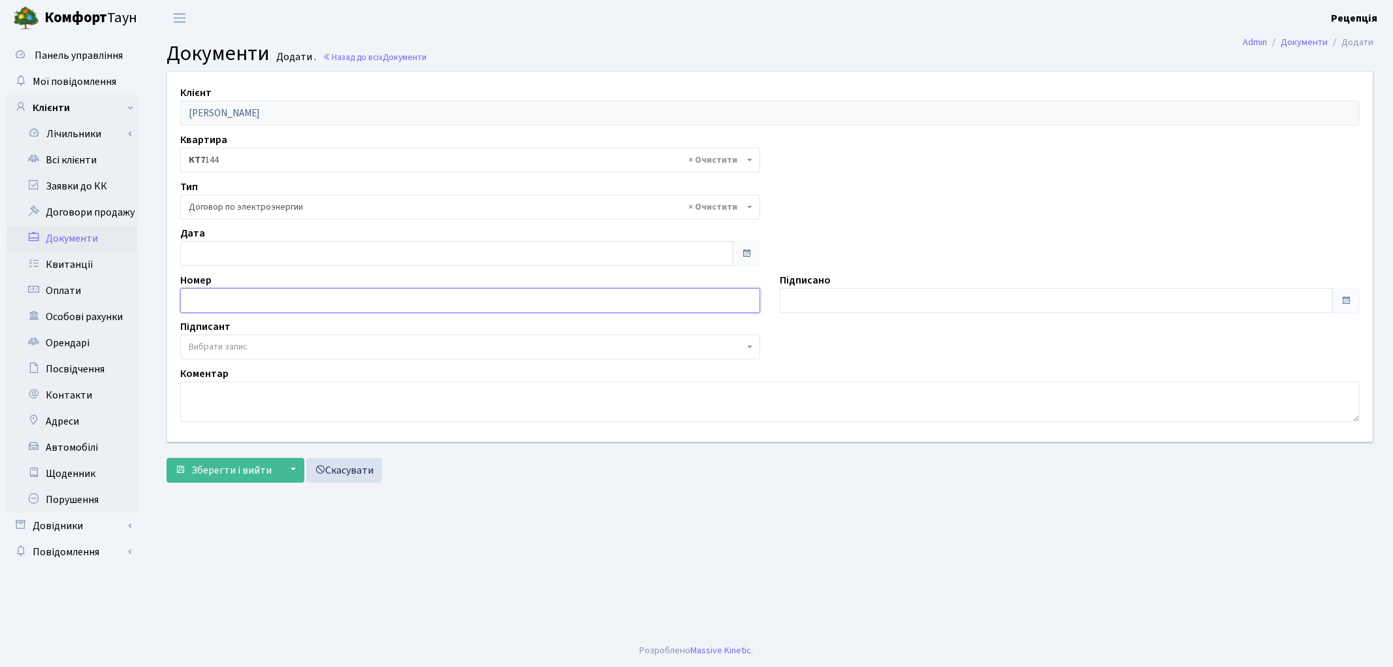
click at [238, 307] on input "text" at bounding box center [470, 300] width 580 height 25
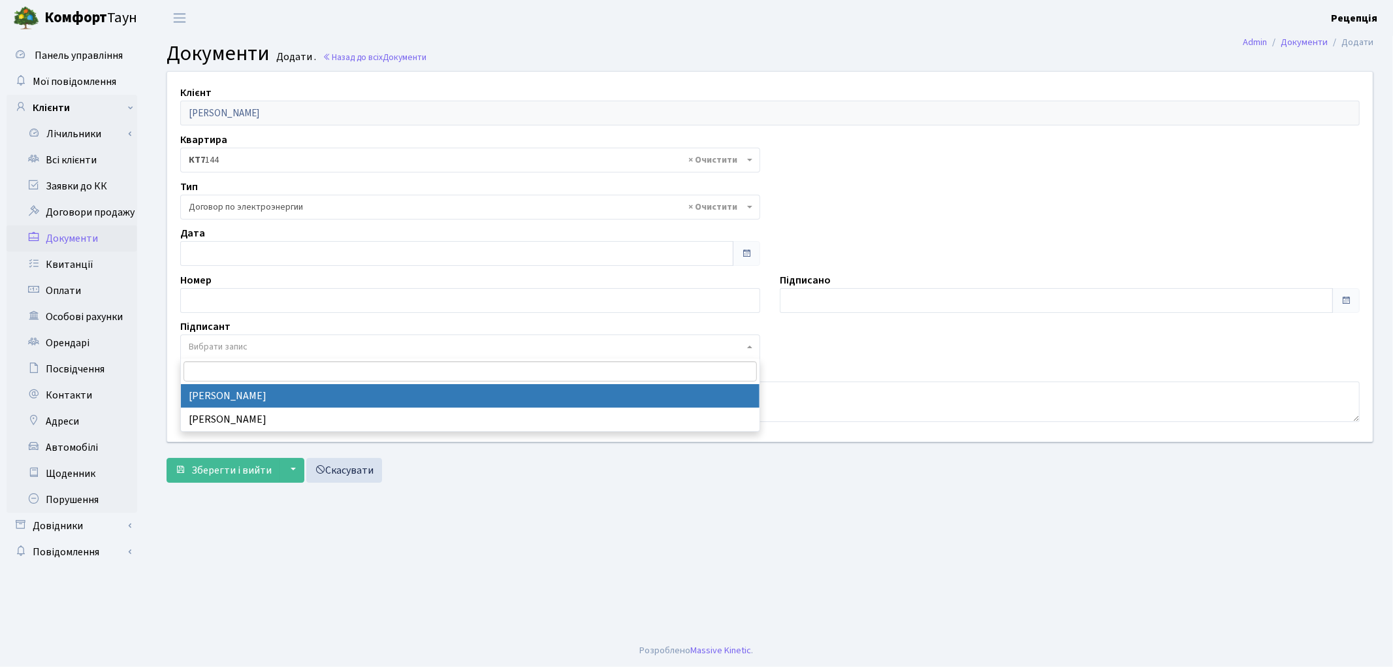
click at [208, 346] on span "Вибрати запис" at bounding box center [218, 346] width 59 height 13
select select "74"
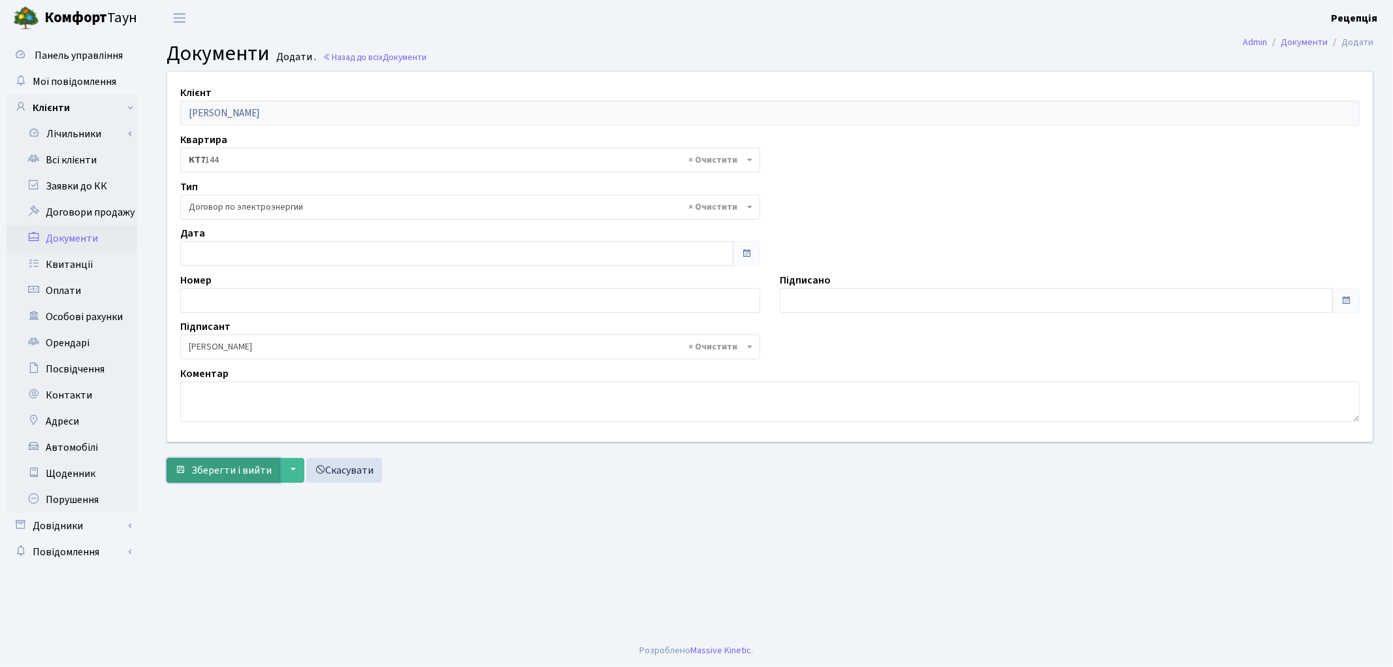
click at [229, 466] on span "Зберегти і вийти" at bounding box center [231, 470] width 80 height 14
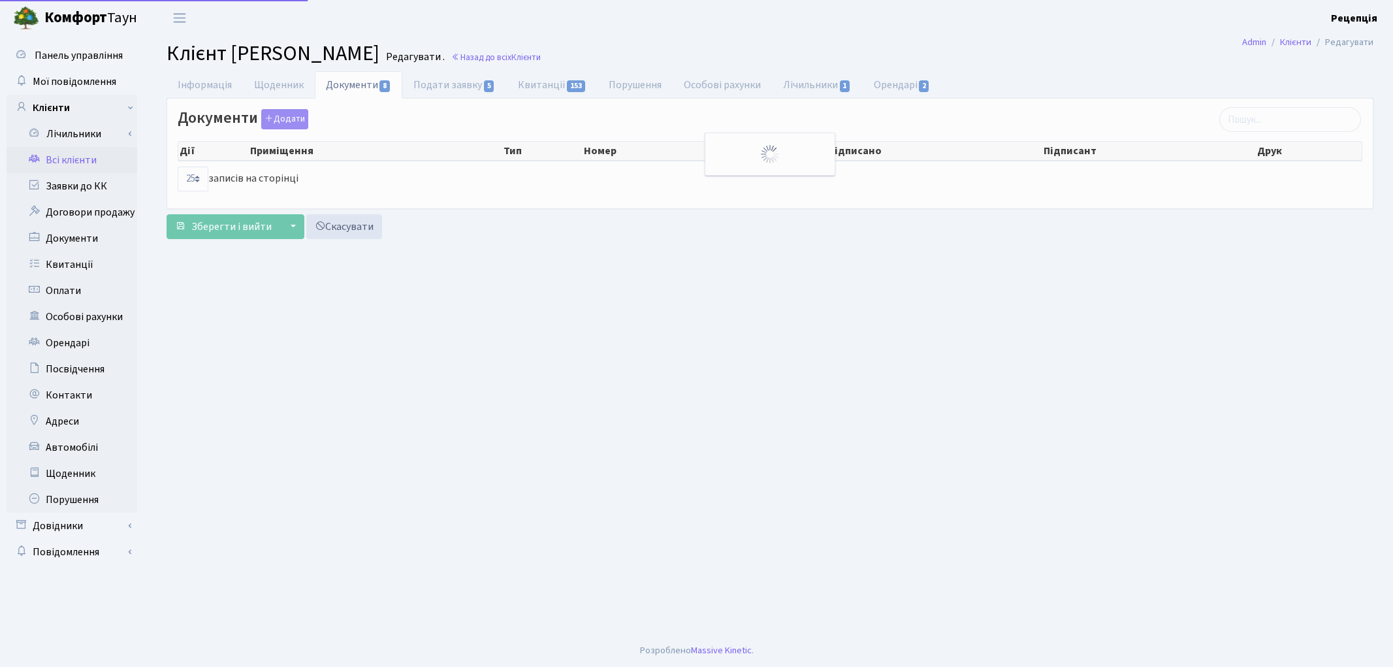
select select "25"
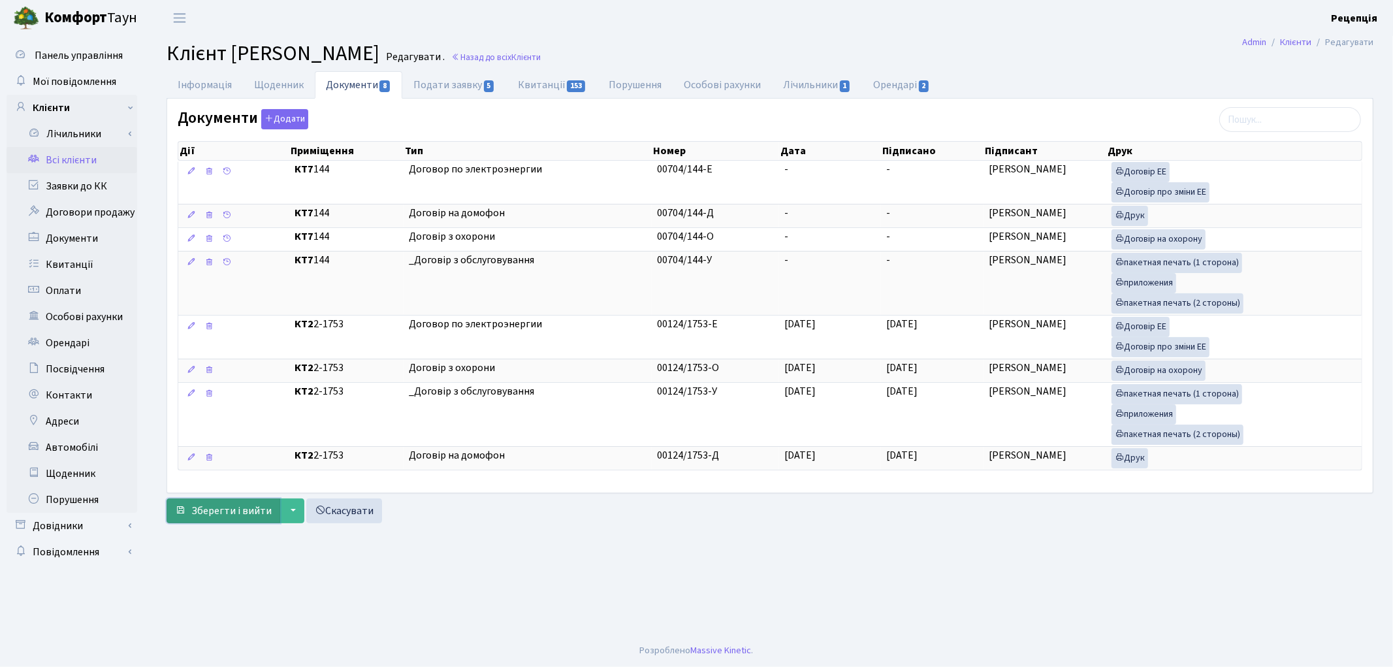
click at [243, 516] on span "Зберегти і вийти" at bounding box center [231, 510] width 80 height 14
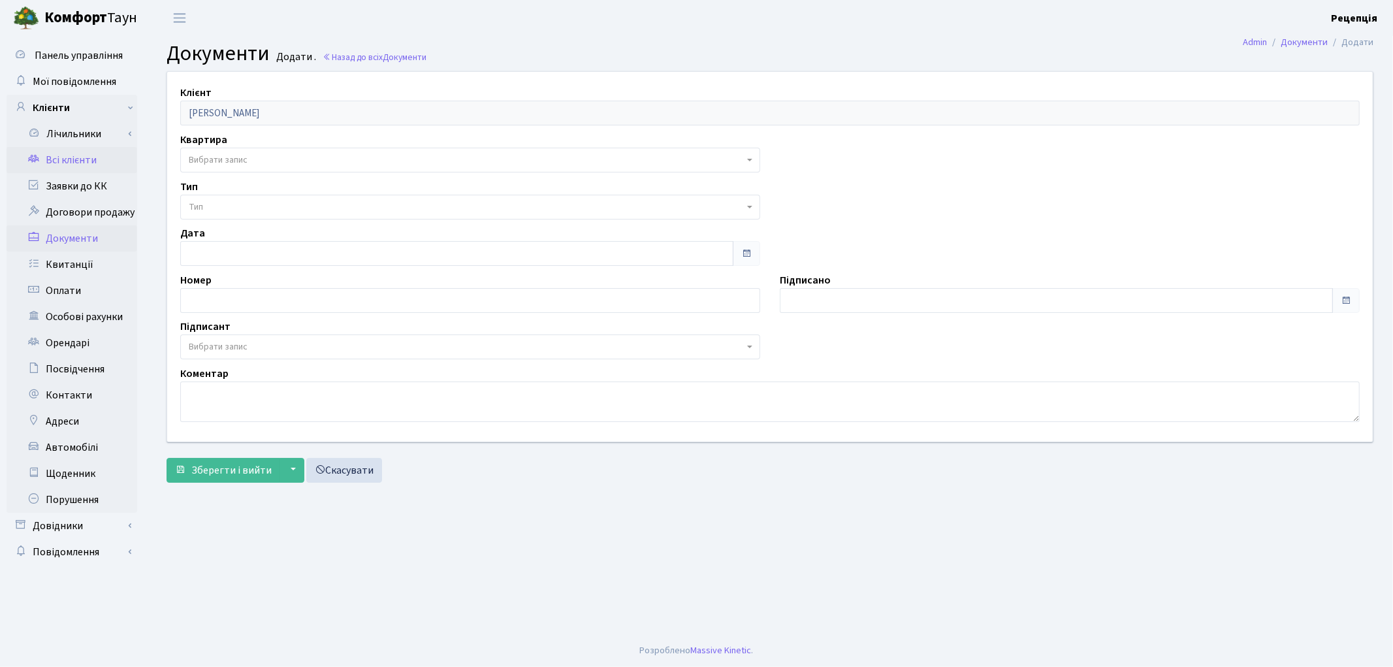
click at [44, 163] on link "Всі клієнти" at bounding box center [72, 160] width 131 height 26
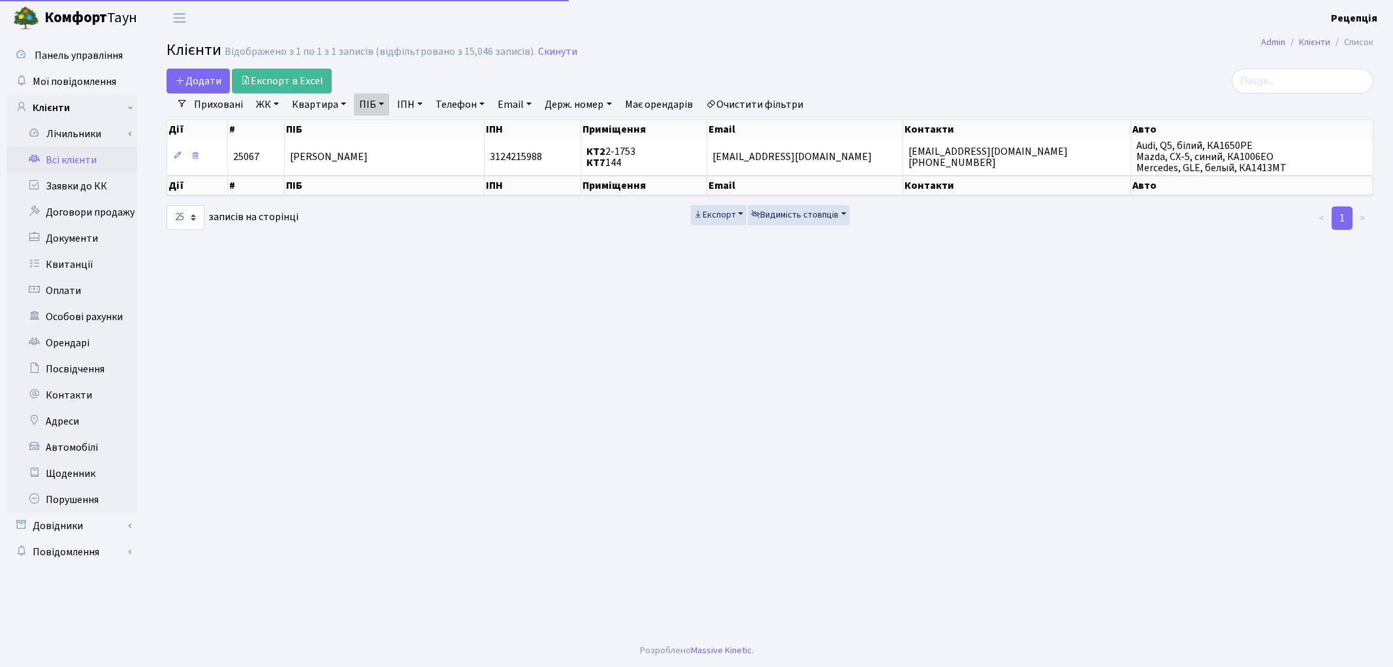
select select "25"
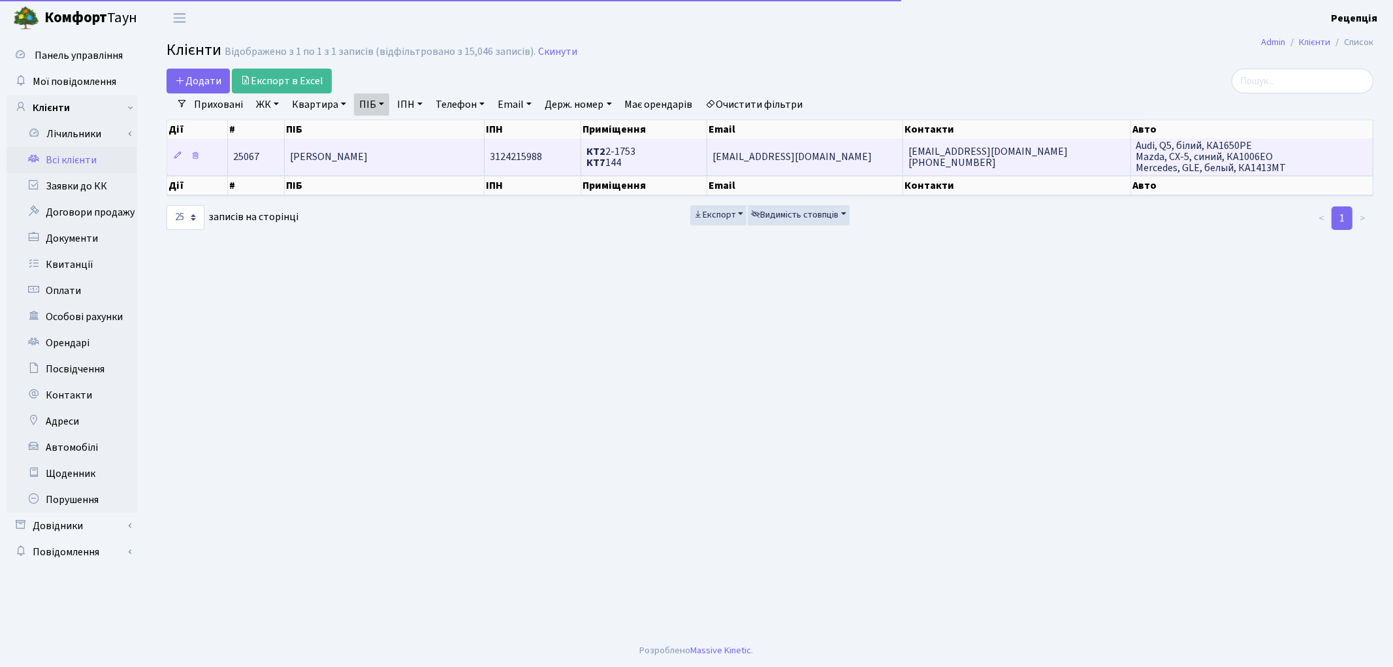
click at [368, 161] on span "[PERSON_NAME]" at bounding box center [329, 157] width 78 height 14
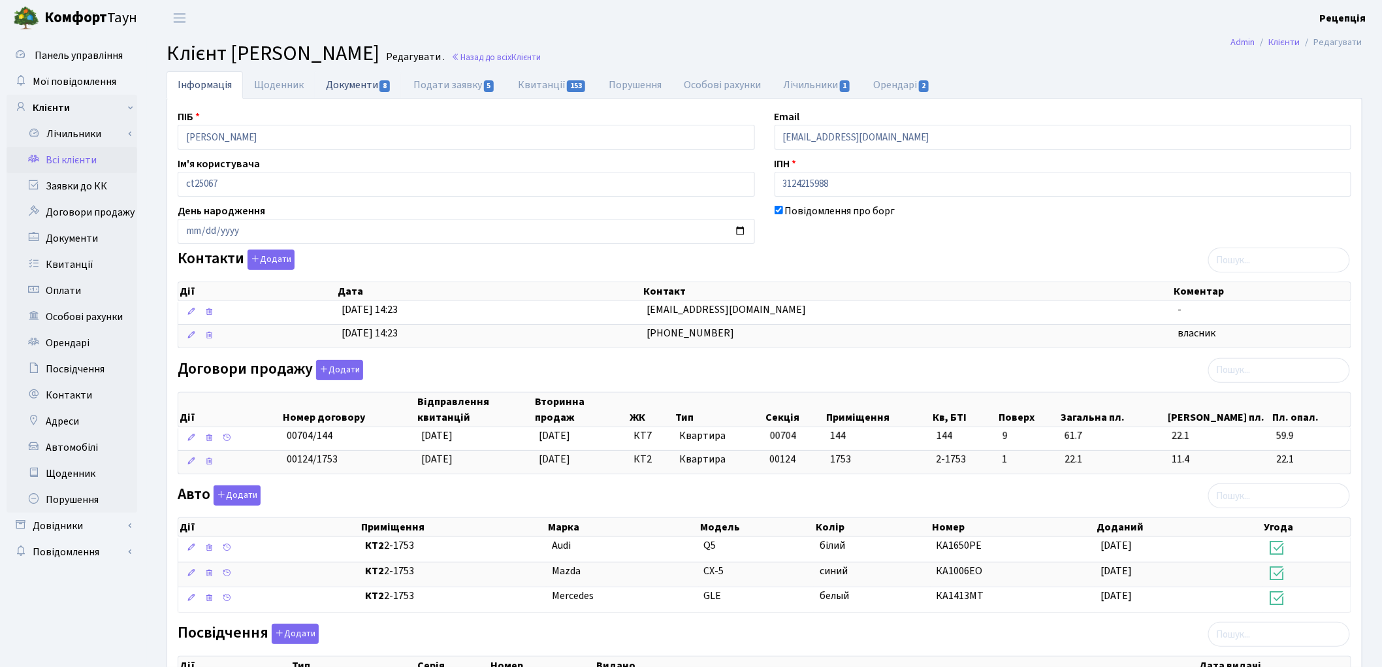
click at [334, 90] on link "Документи 8" at bounding box center [359, 84] width 88 height 27
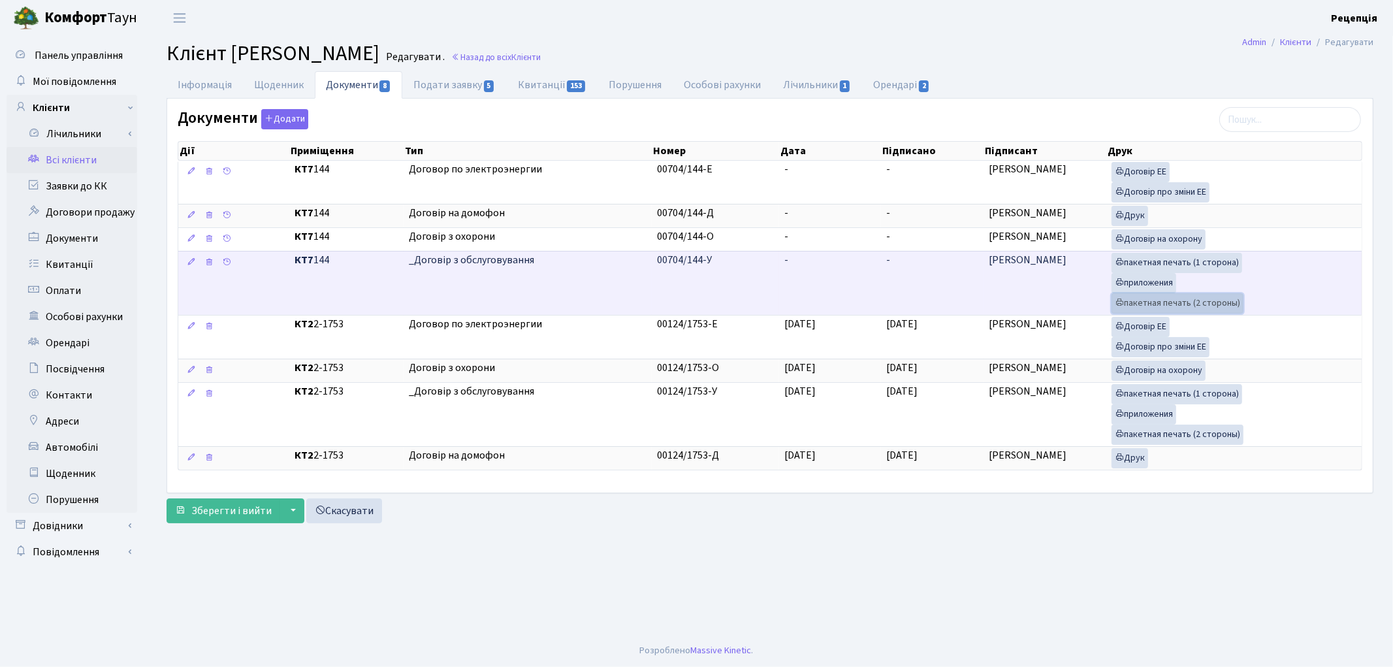
click at [1145, 303] on link "пакетная печать (2 стороны)" at bounding box center [1177, 303] width 132 height 20
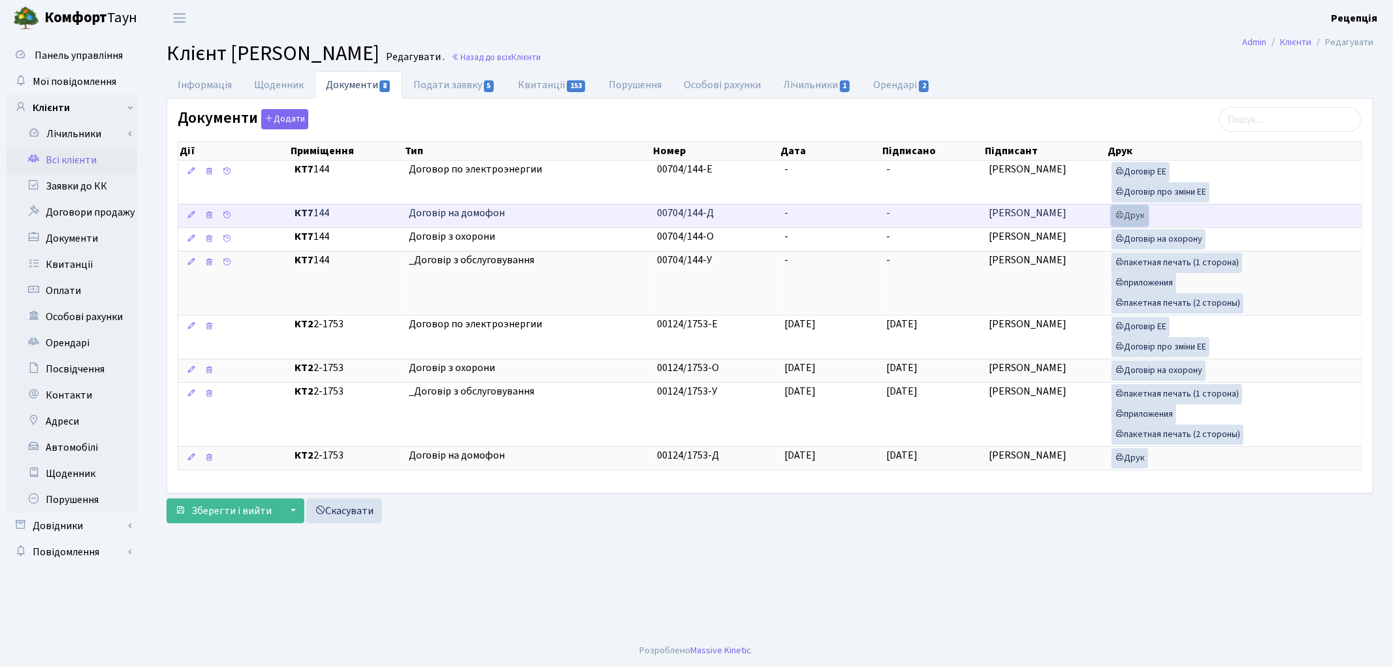
click at [1115, 217] on icon at bounding box center [1119, 214] width 9 height 9
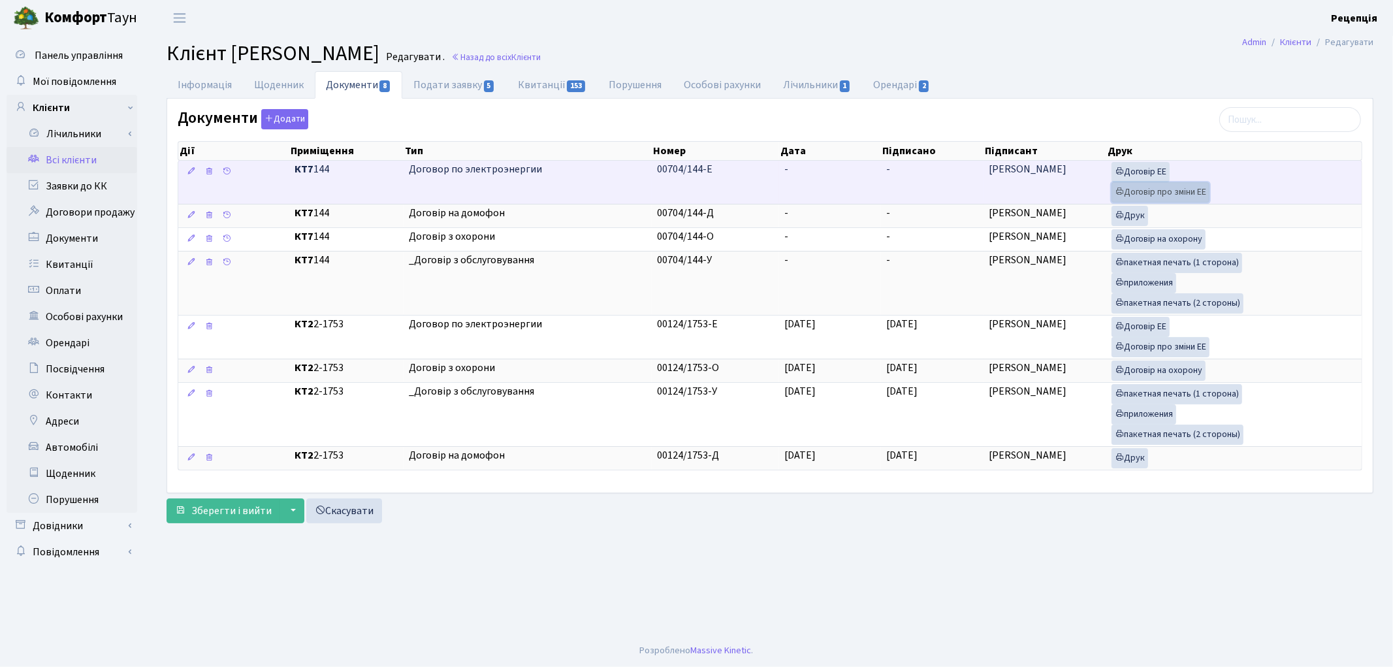
click at [1141, 191] on link "Договір про зміни ЕЕ" at bounding box center [1160, 192] width 98 height 20
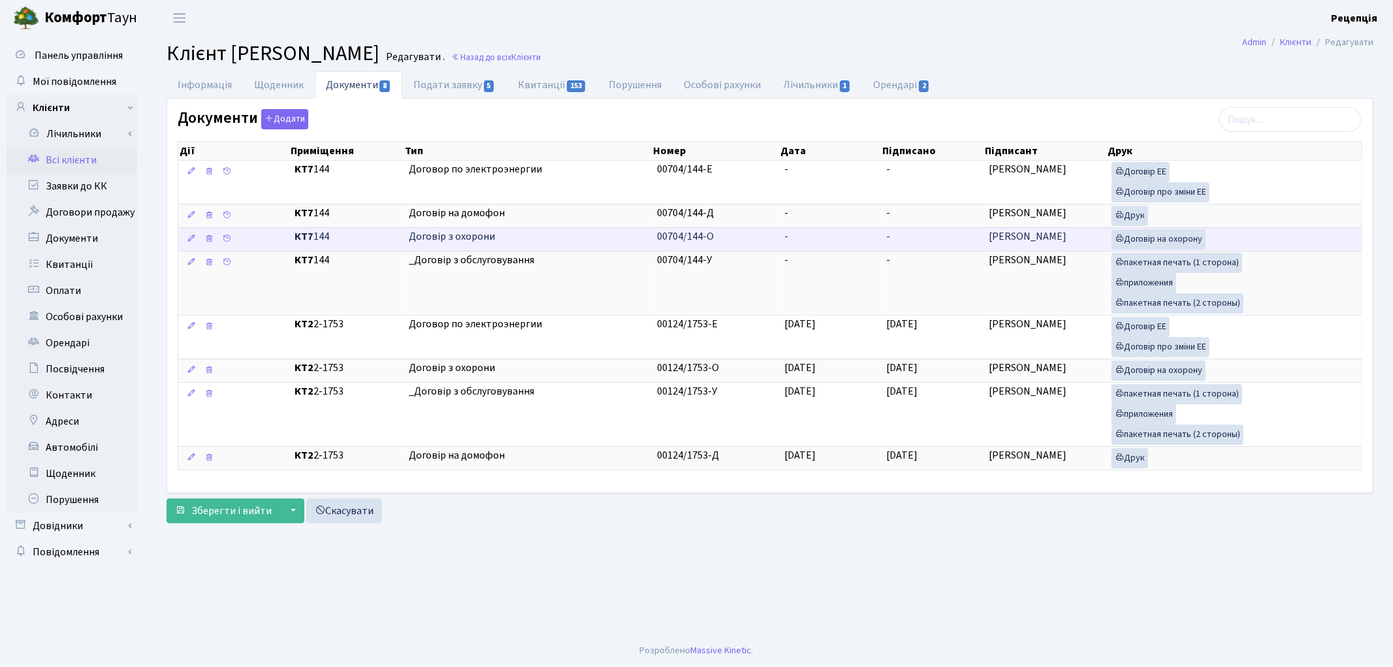
click at [821, 233] on td "-" at bounding box center [830, 239] width 103 height 24
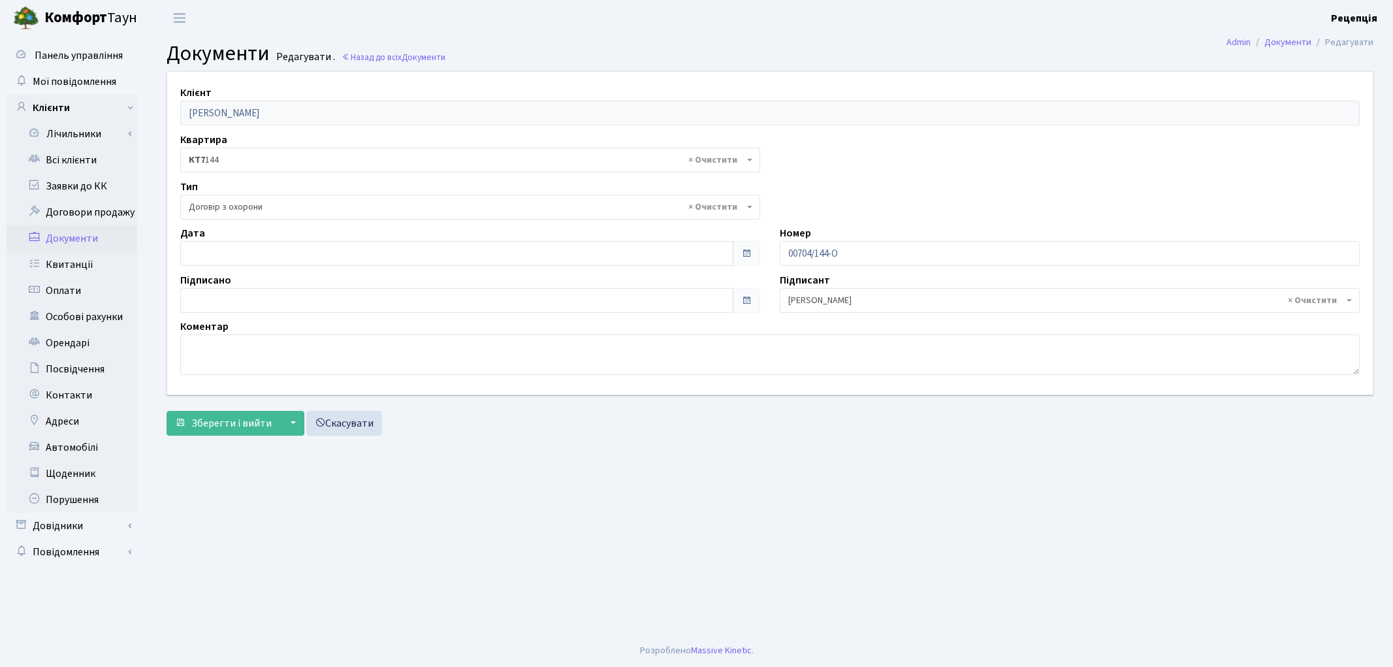
select select "290"
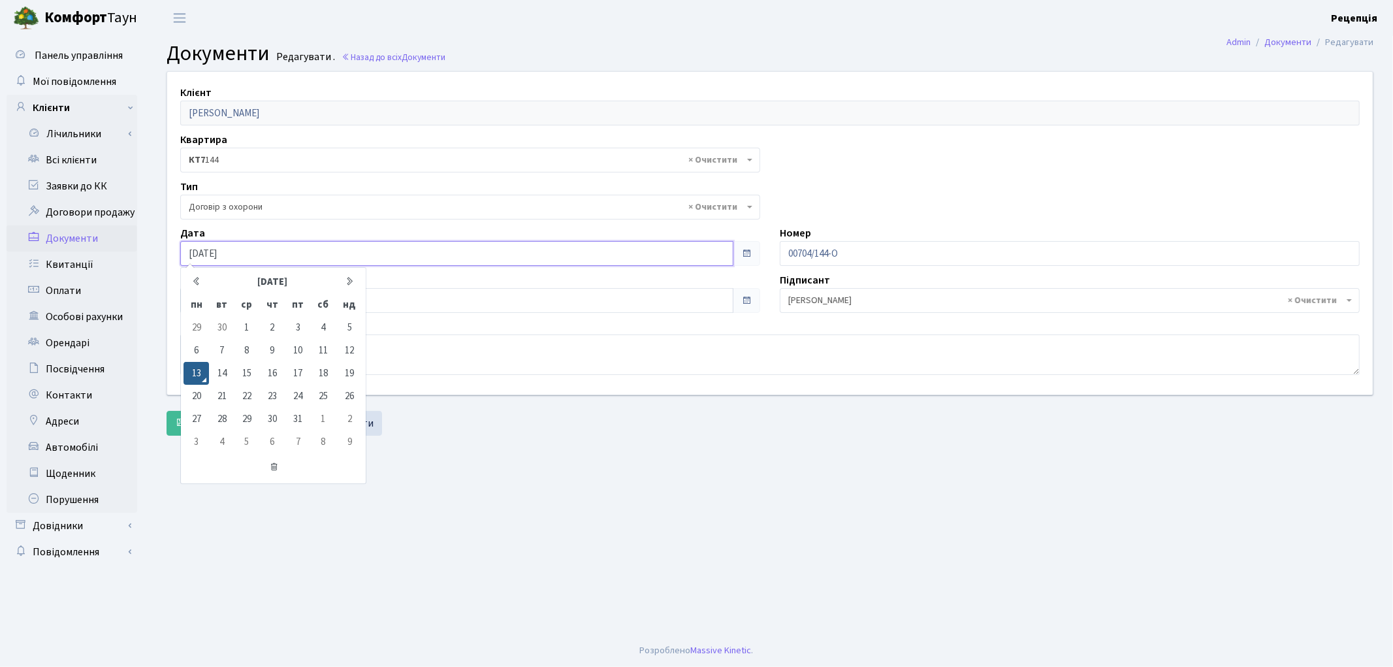
click at [219, 252] on input "[DATE]" at bounding box center [456, 253] width 553 height 25
click at [247, 244] on input "13.10.2025" at bounding box center [456, 253] width 553 height 25
type input "[DATE]"
click at [197, 376] on td "13" at bounding box center [195, 373] width 25 height 23
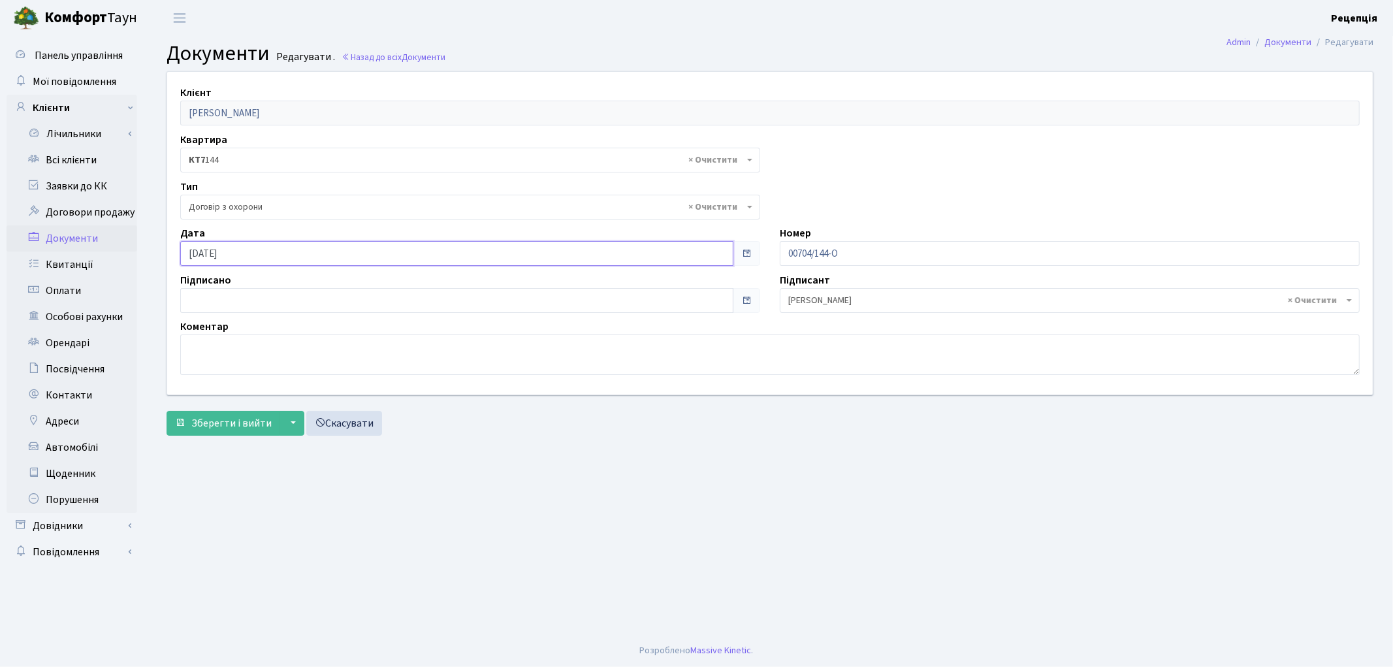
click at [249, 255] on input "13.10.2025" at bounding box center [456, 253] width 553 height 25
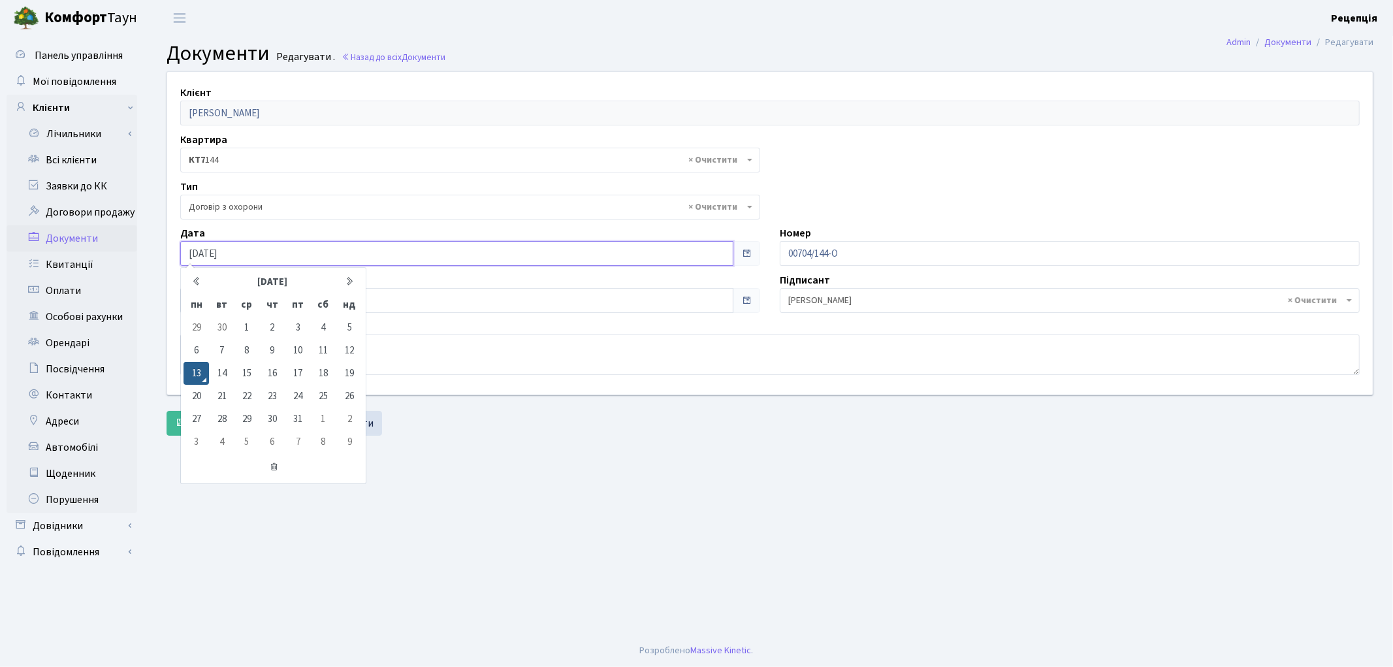
type input "[DATE]"
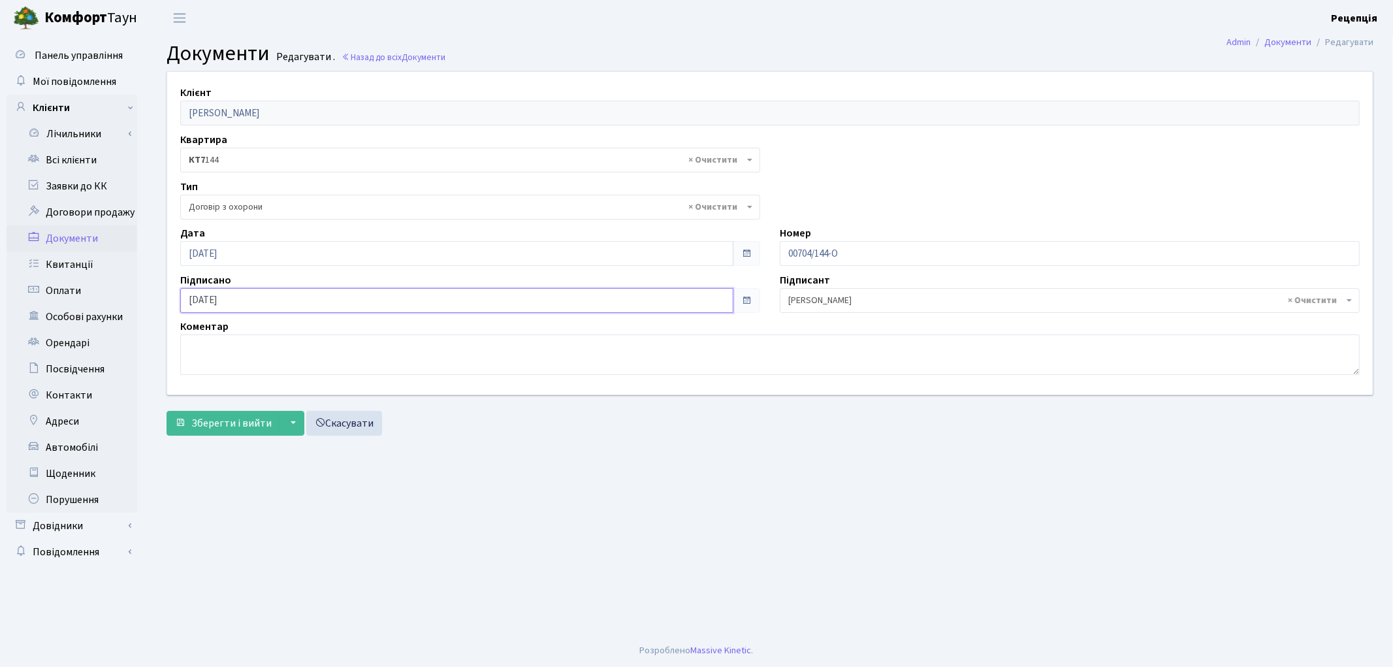
click at [232, 304] on input "[DATE]" at bounding box center [456, 300] width 553 height 25
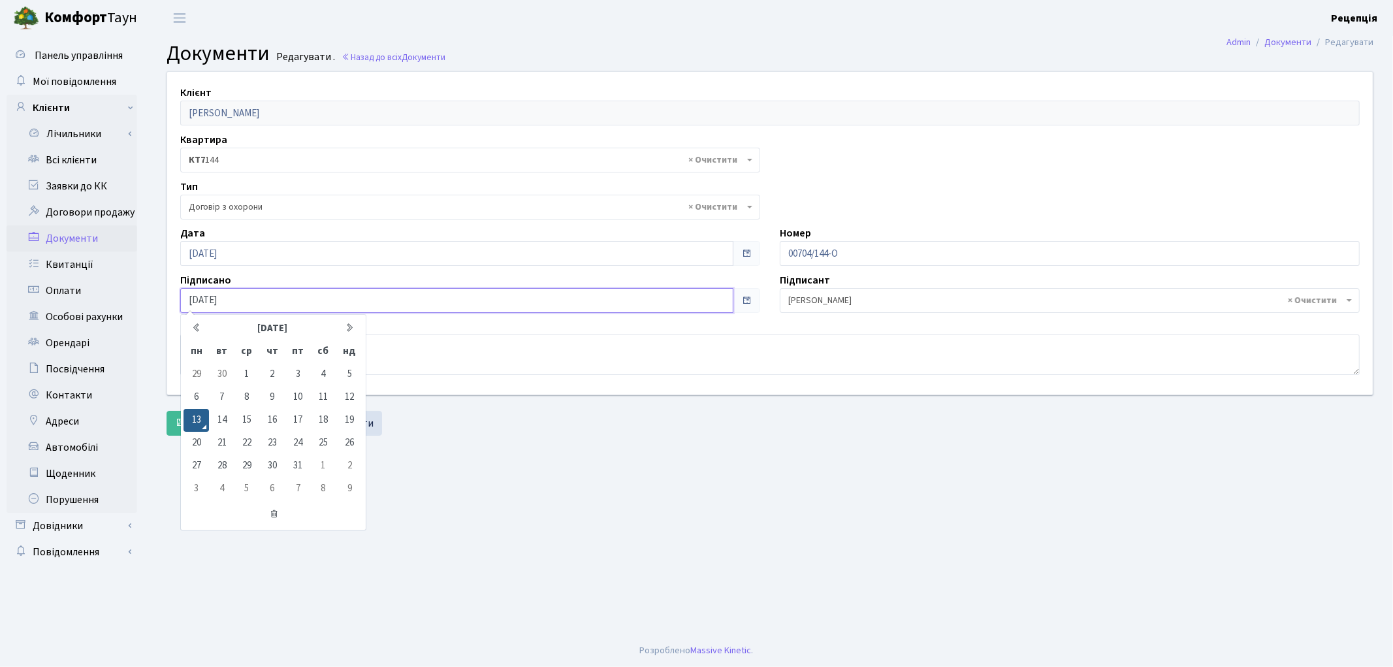
click at [243, 304] on input "[DATE]" at bounding box center [456, 300] width 553 height 25
type input "[DATE]"
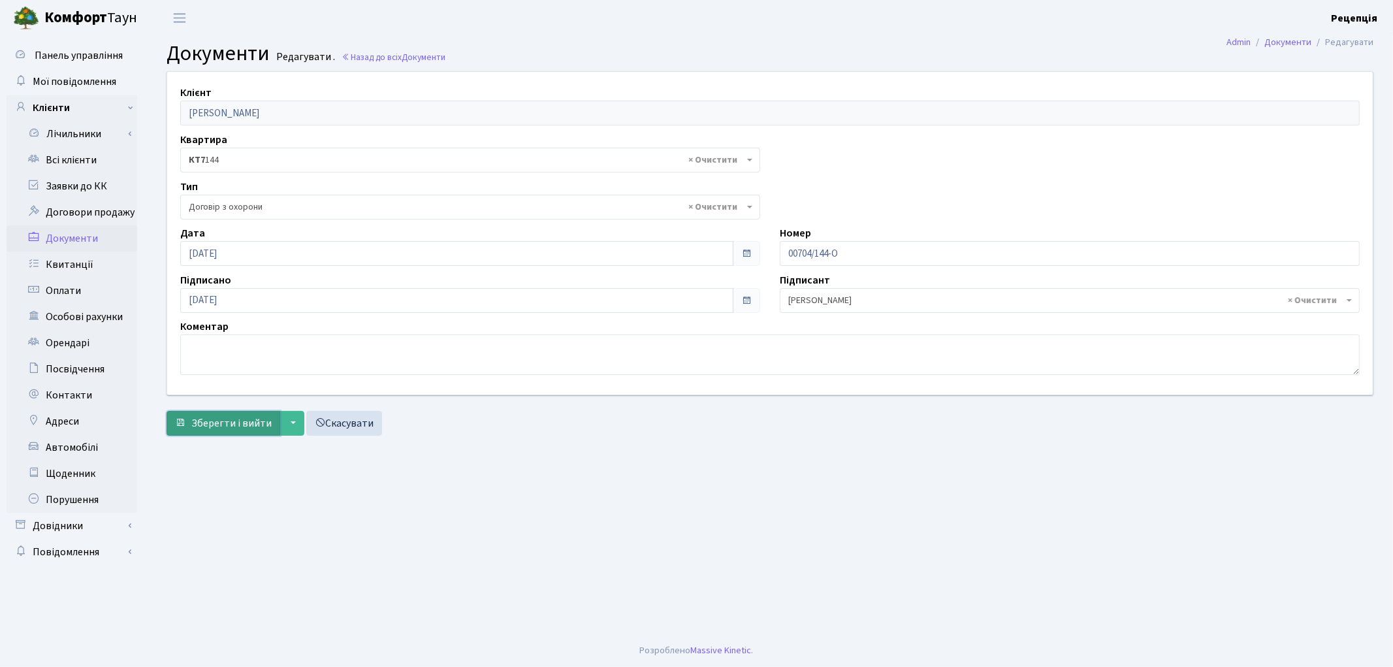
click at [215, 426] on span "Зберегти і вийти" at bounding box center [231, 423] width 80 height 14
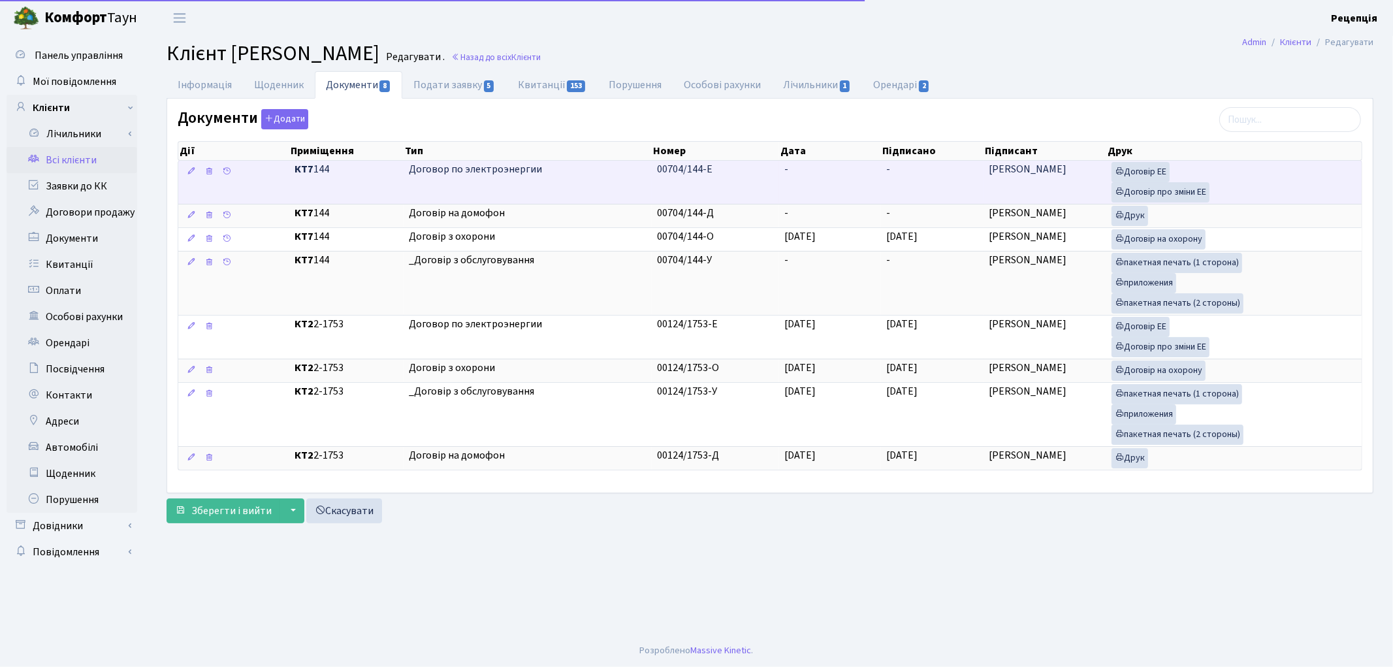
click at [804, 189] on td "-" at bounding box center [830, 182] width 103 height 43
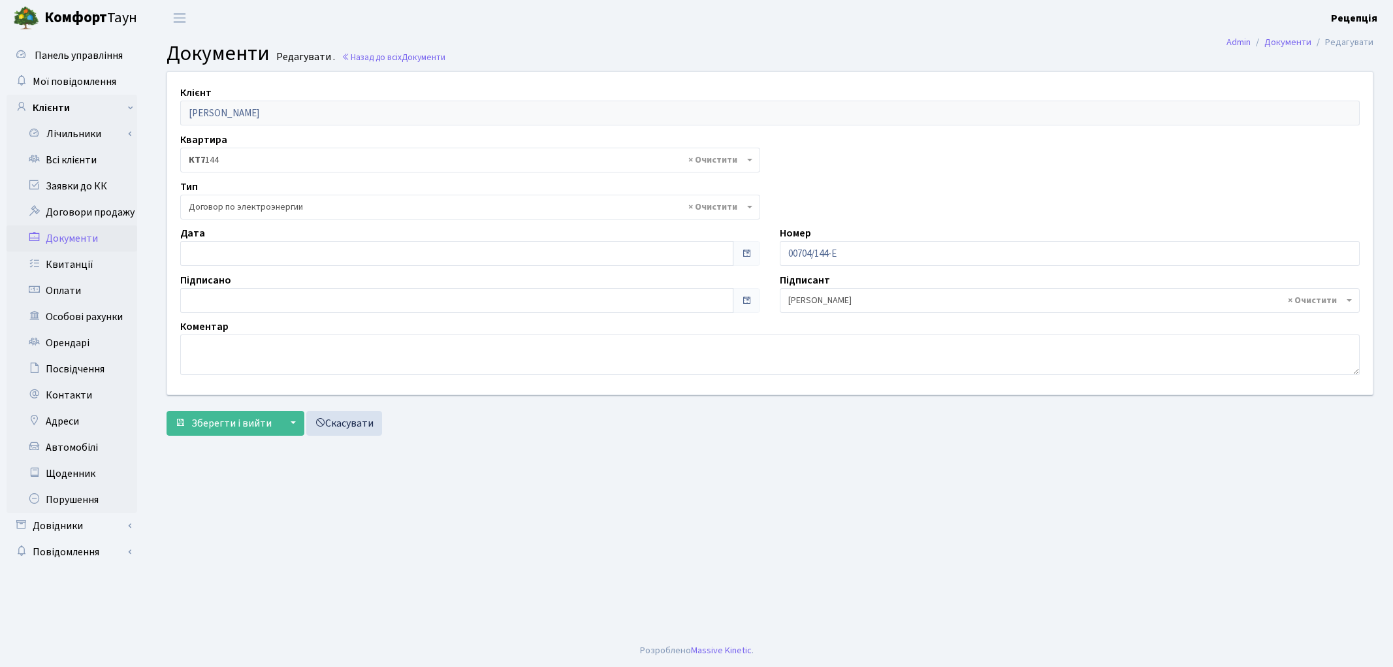
select select "294"
type input "[DATE]"
click at [231, 245] on input "[DATE]" at bounding box center [456, 253] width 553 height 25
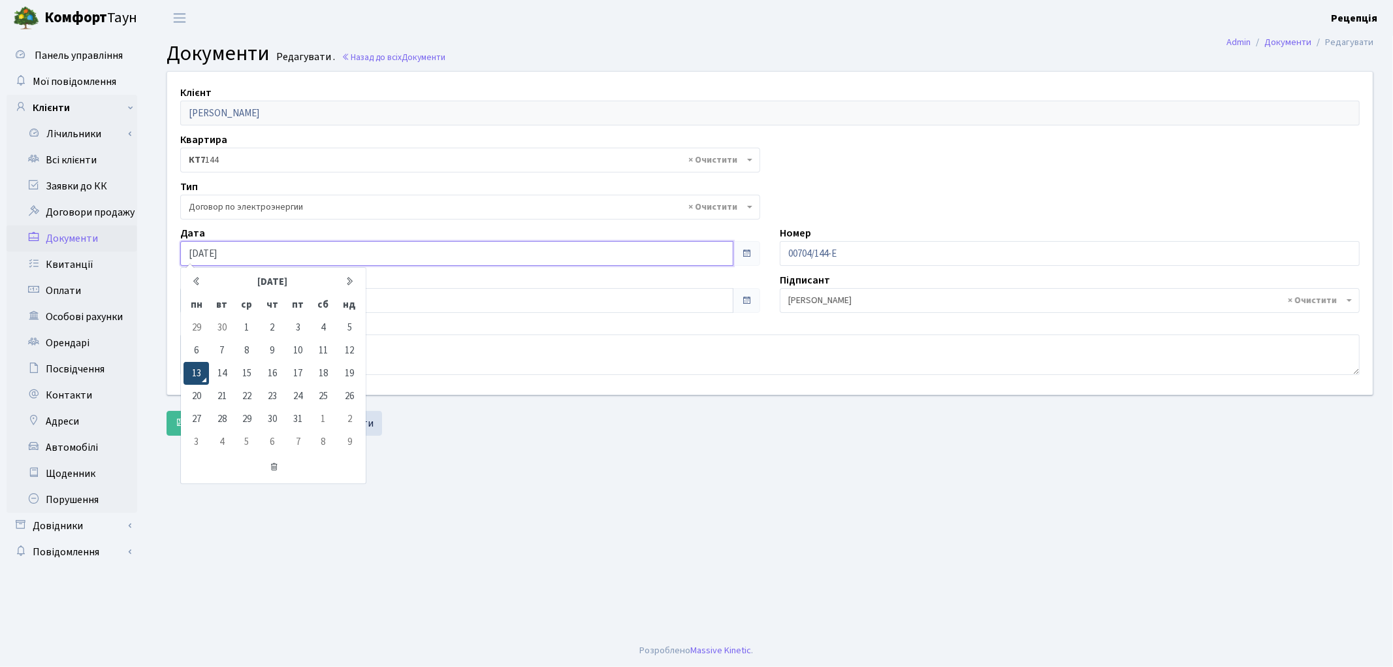
click at [197, 366] on td "13" at bounding box center [195, 373] width 25 height 23
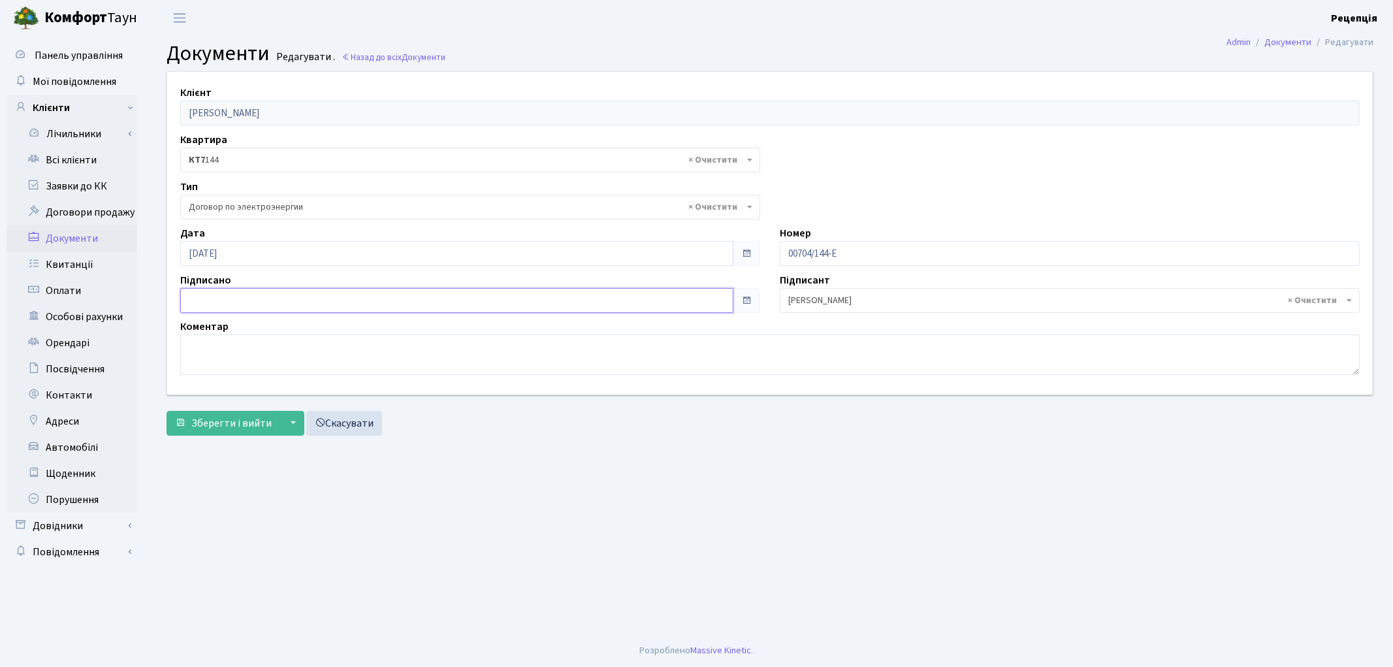
type input "[DATE]"
click at [204, 300] on input "[DATE]" at bounding box center [456, 300] width 553 height 25
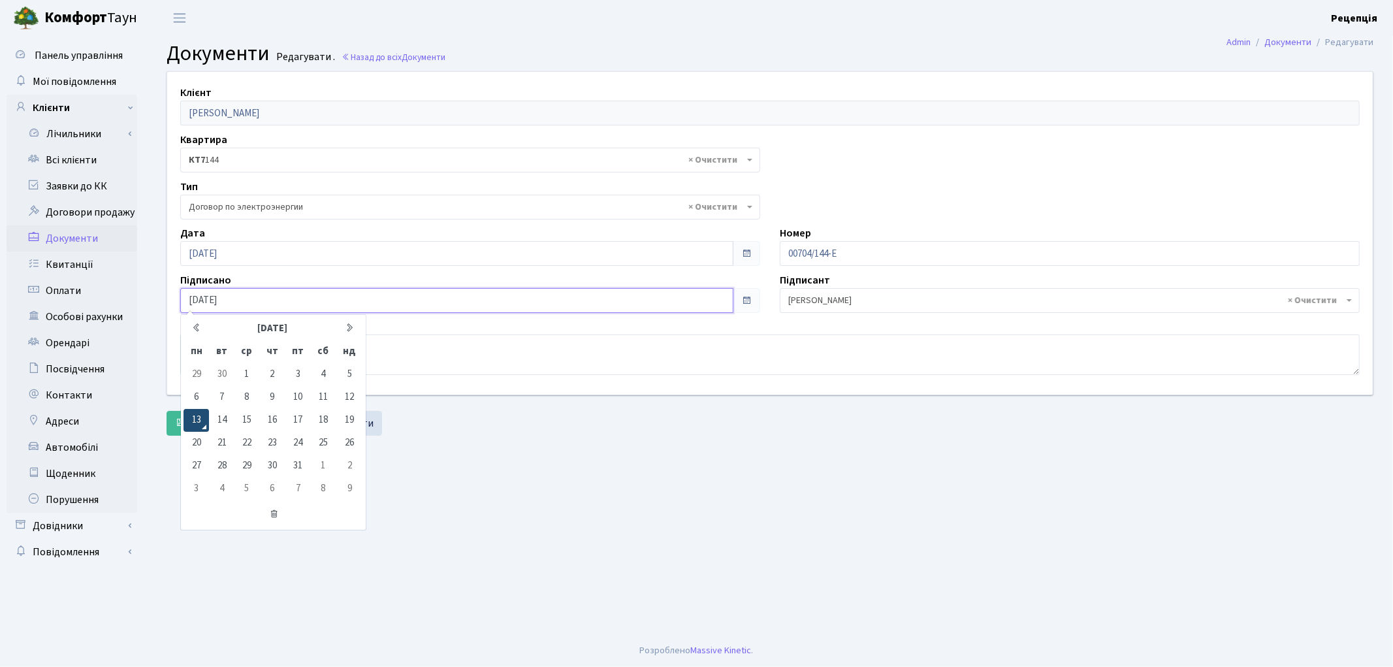
click at [195, 409] on td "13" at bounding box center [195, 420] width 25 height 23
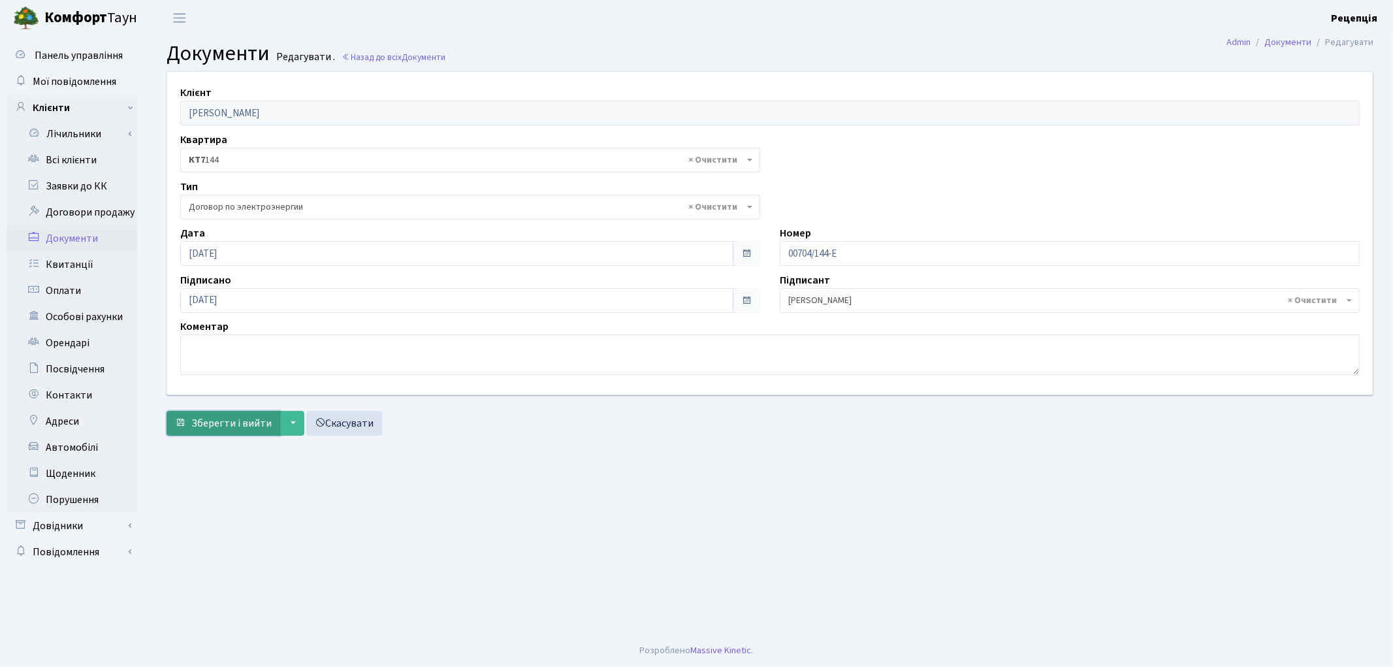
click at [196, 411] on button "Зберегти і вийти" at bounding box center [224, 423] width 114 height 25
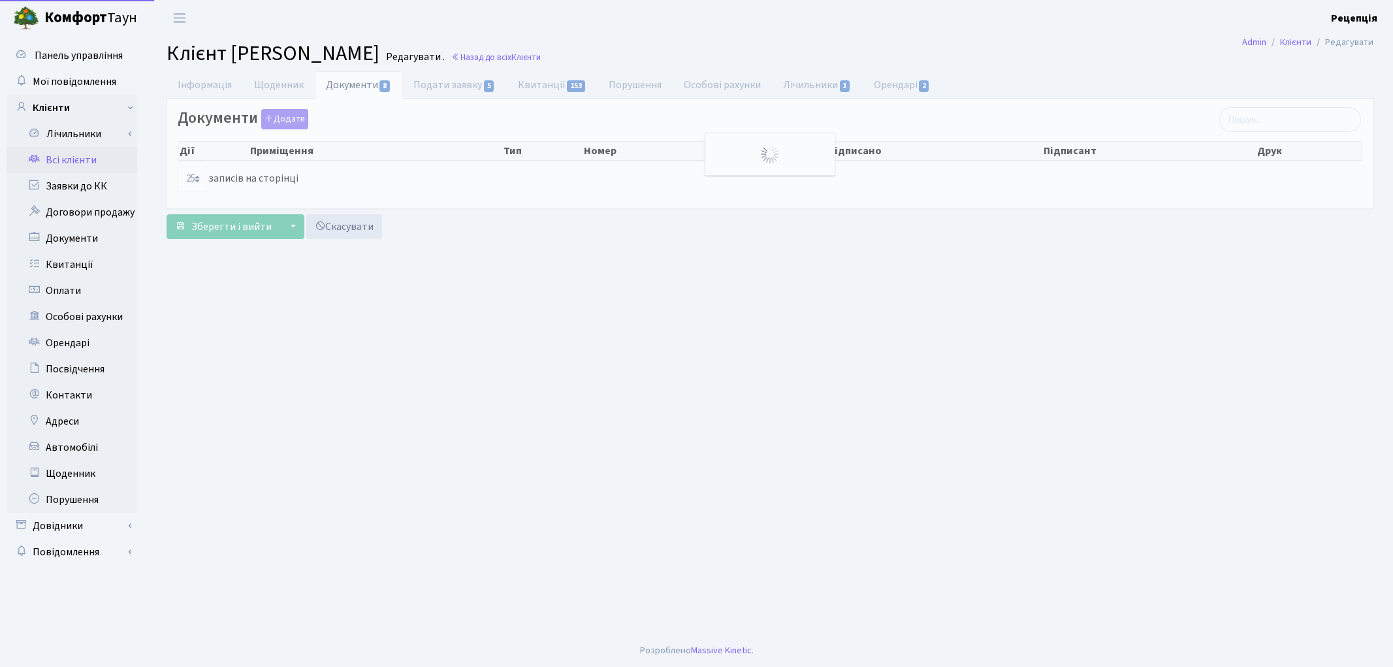
select select "25"
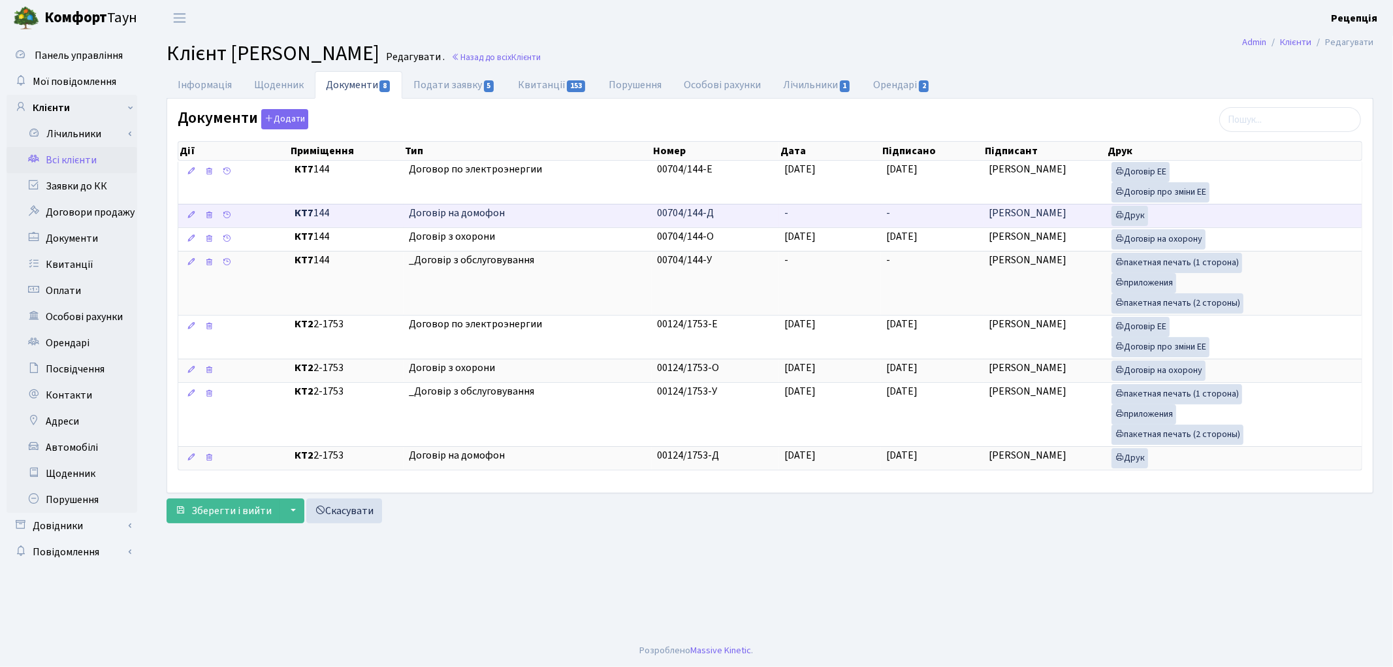
click at [838, 212] on td "-" at bounding box center [830, 216] width 103 height 24
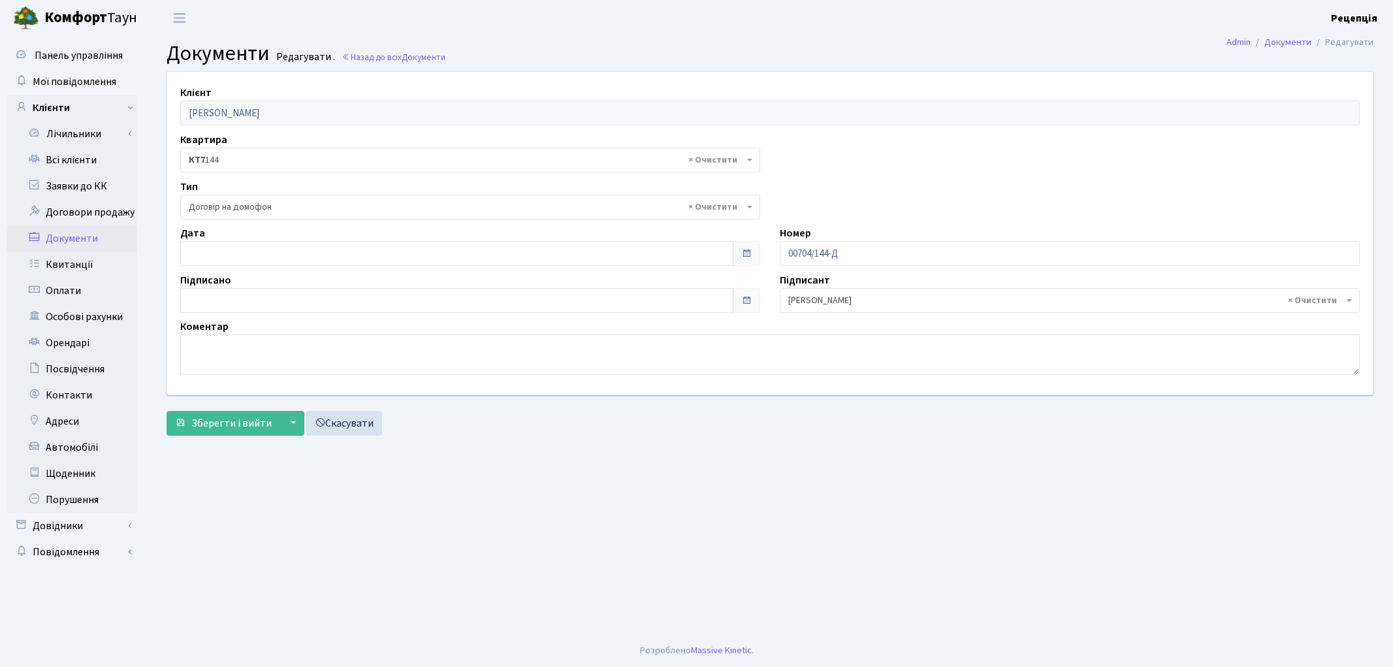
select select "292"
type input "[DATE]"
click at [204, 257] on input "[DATE]" at bounding box center [456, 253] width 553 height 25
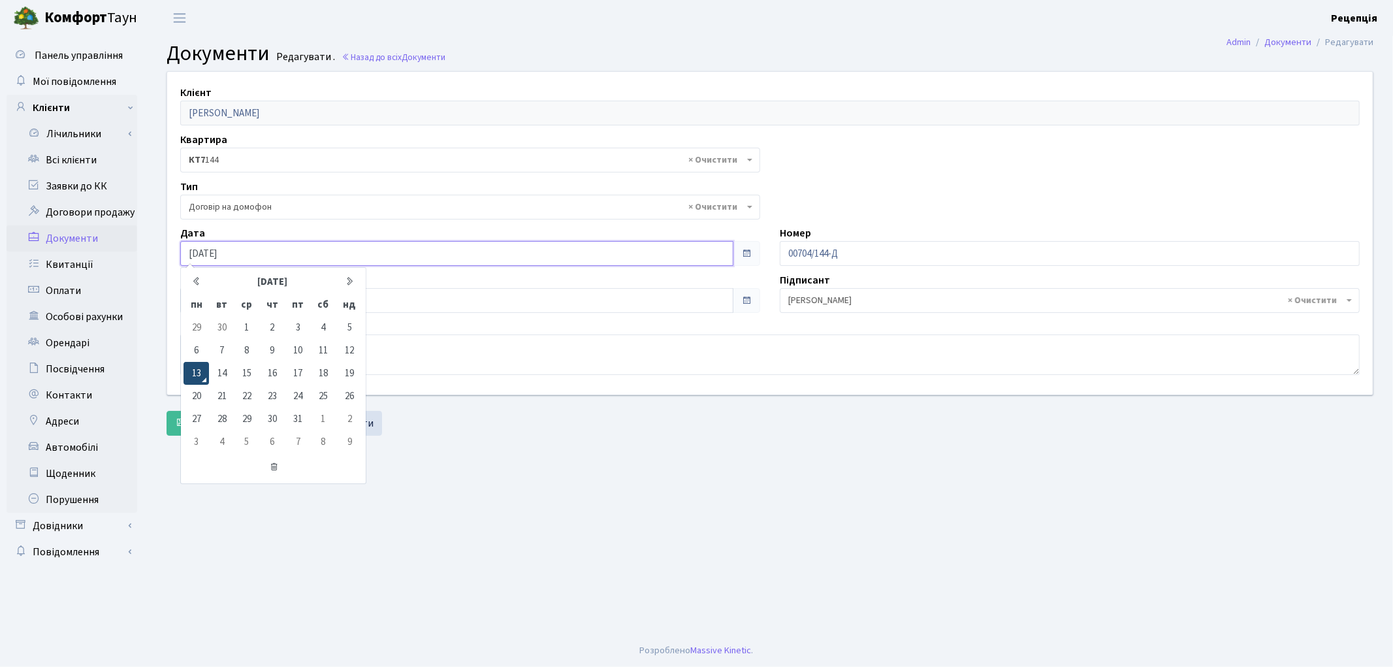
click at [197, 371] on td "13" at bounding box center [195, 373] width 25 height 23
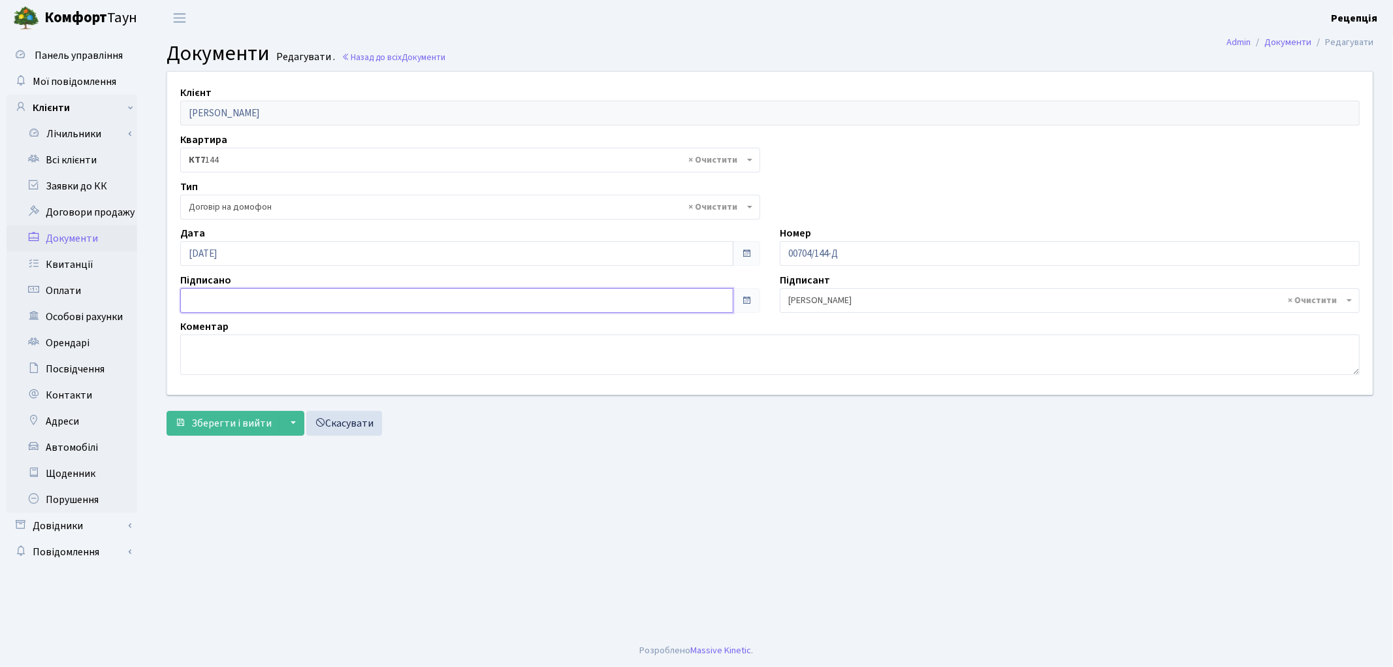
type input "[DATE]"
click at [214, 288] on input "[DATE]" at bounding box center [456, 300] width 553 height 25
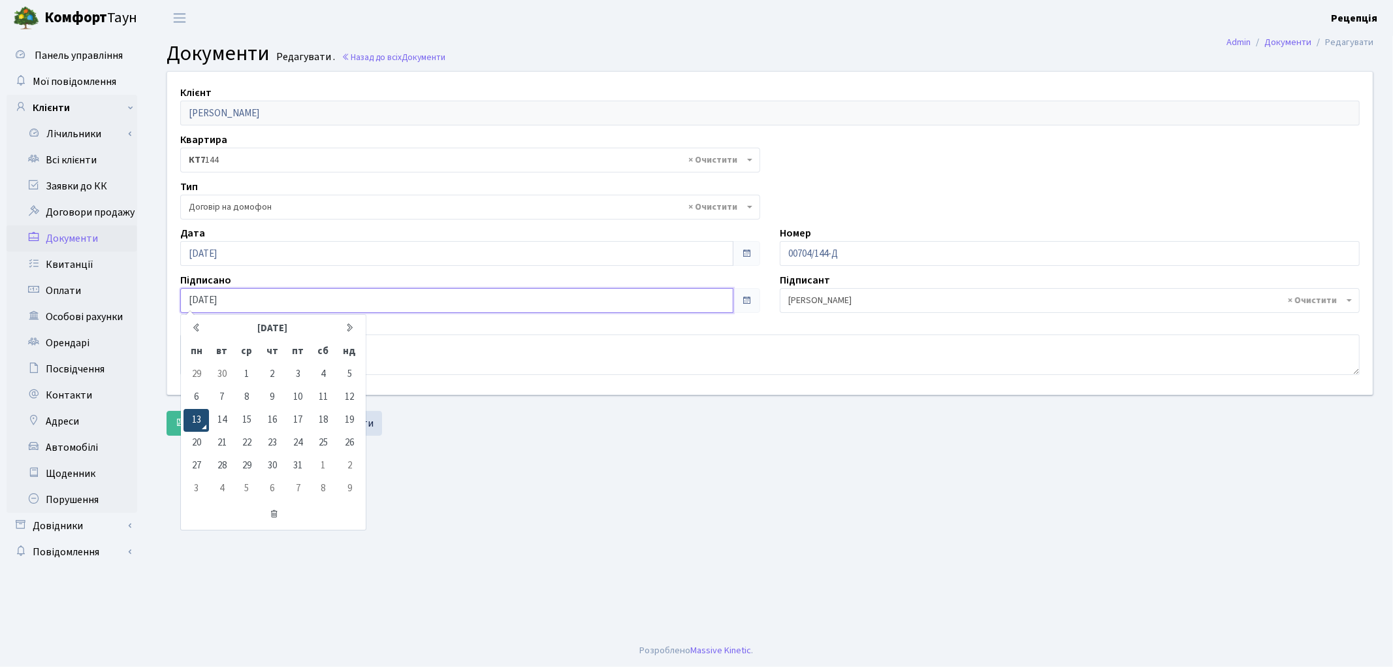
click at [200, 416] on td "13" at bounding box center [195, 420] width 25 height 23
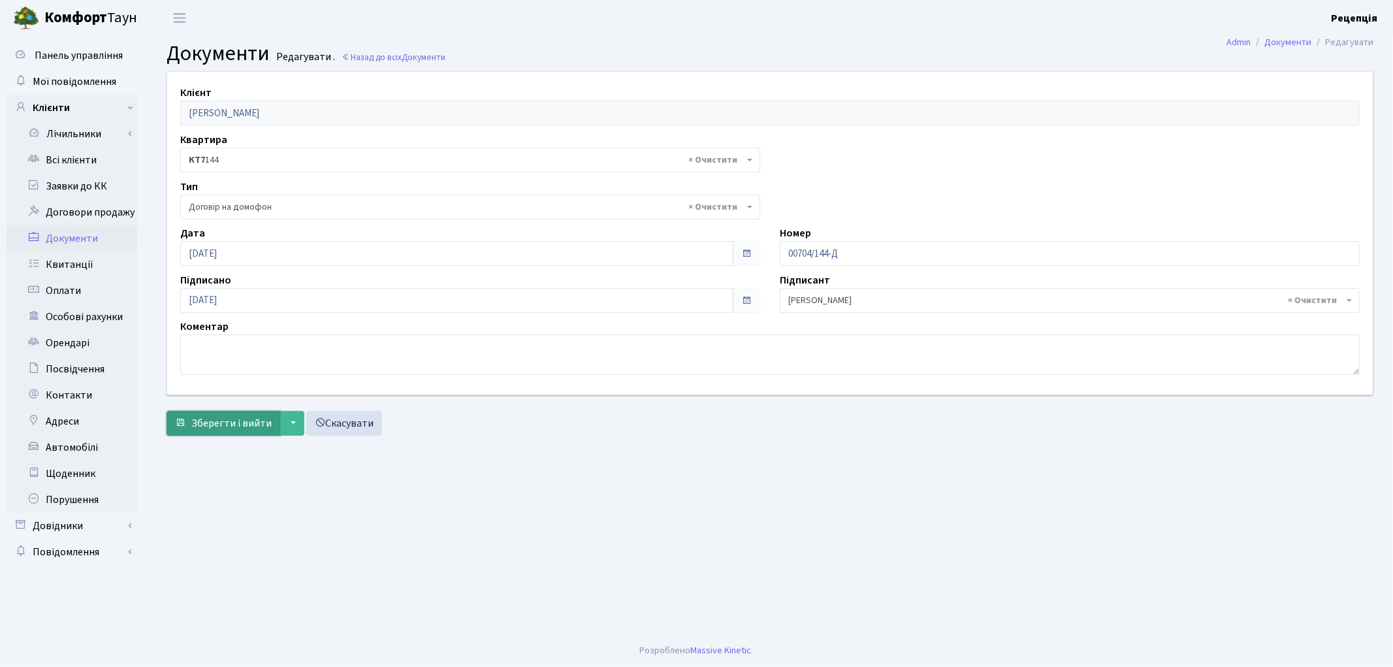
click at [205, 415] on button "Зберегти і вийти" at bounding box center [224, 423] width 114 height 25
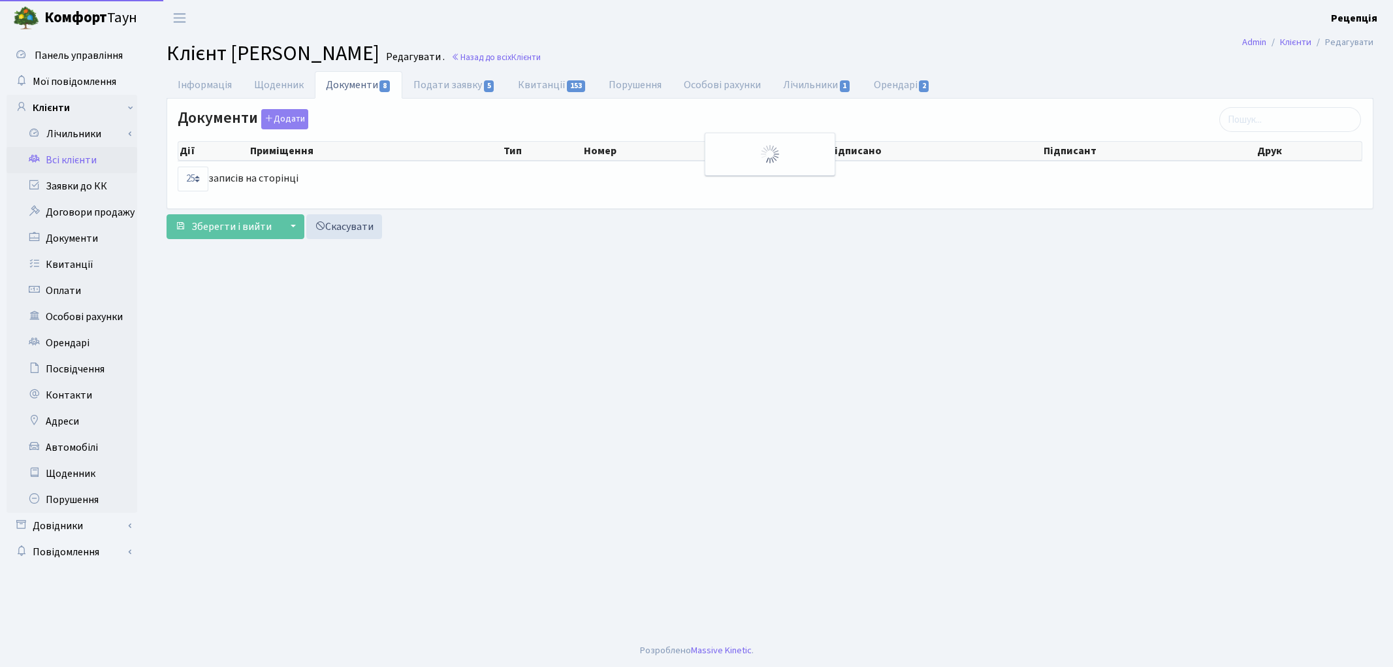
select select "25"
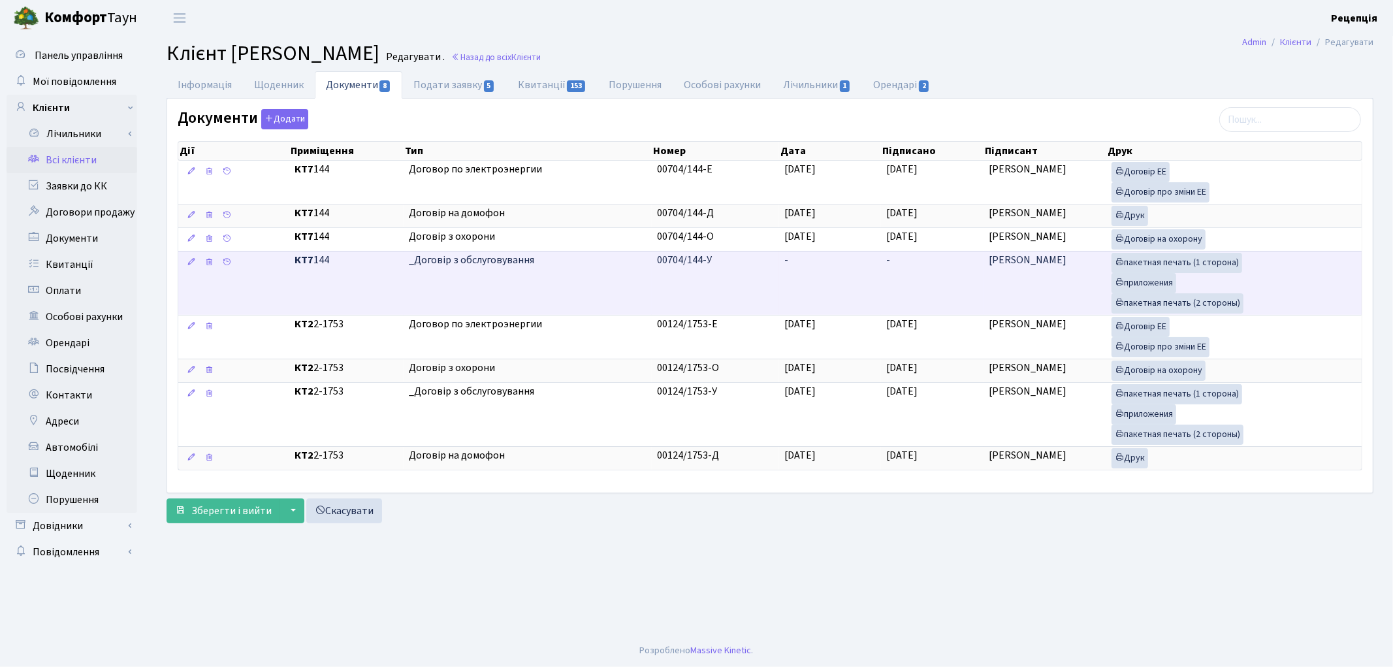
click at [799, 284] on td "-" at bounding box center [830, 283] width 103 height 64
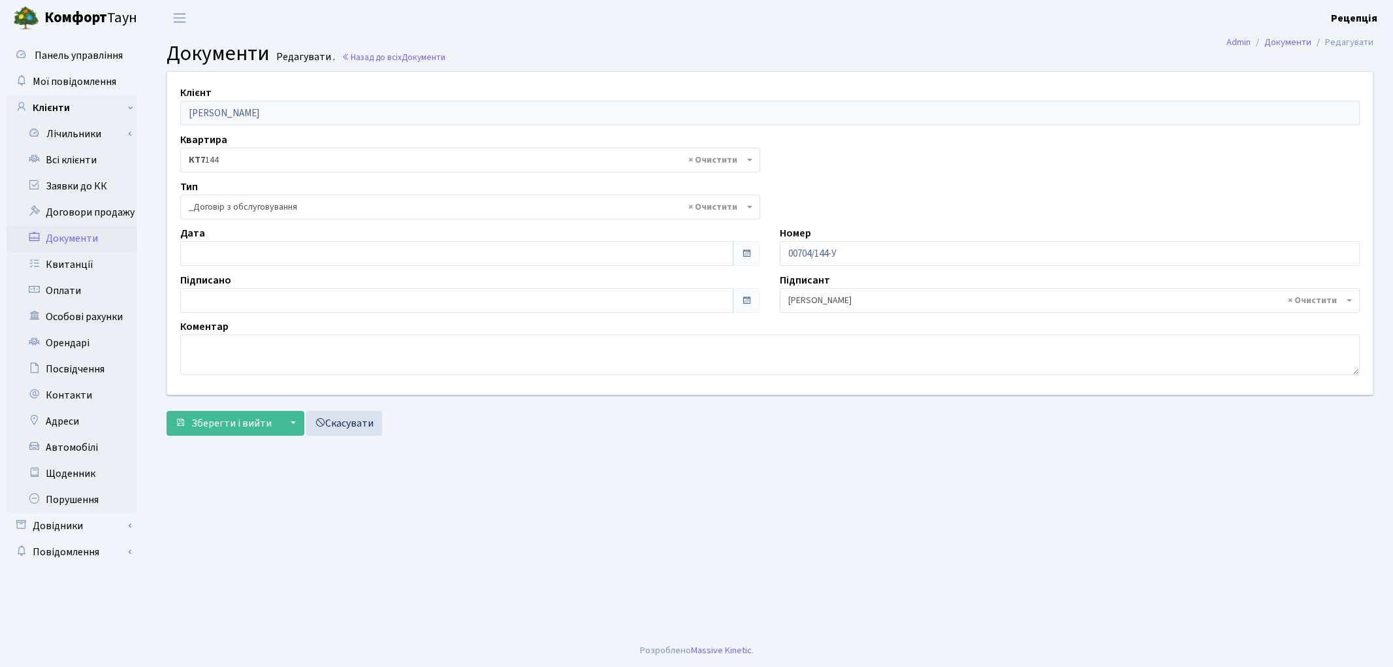
select select "289"
type input "[DATE]"
click at [220, 244] on input "[DATE]" at bounding box center [456, 253] width 553 height 25
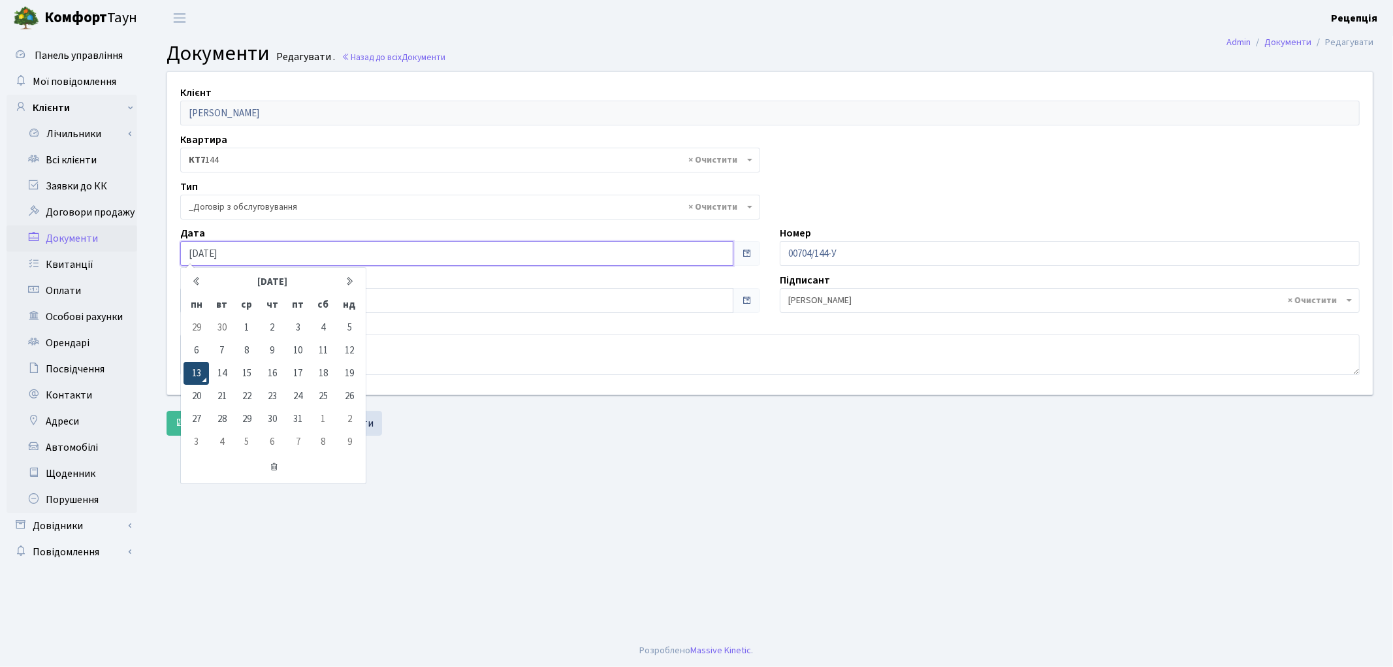
click at [191, 374] on td "13" at bounding box center [195, 373] width 25 height 23
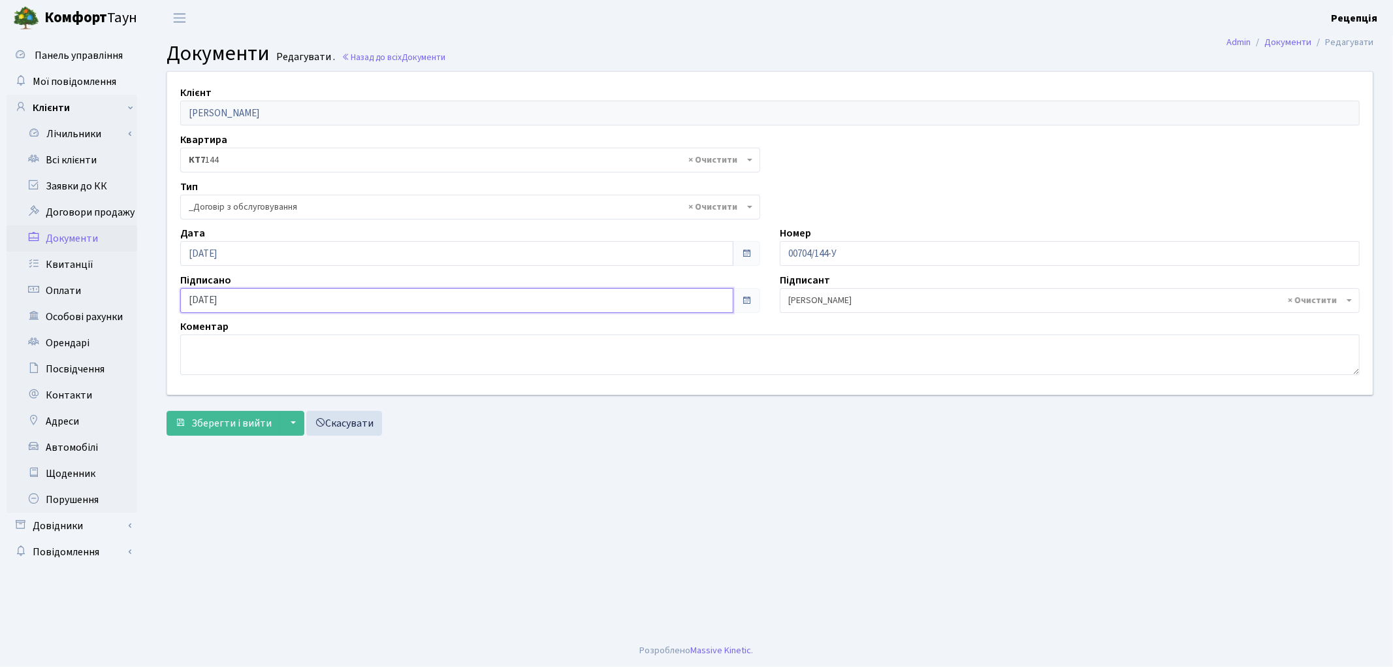
click at [233, 296] on input "[DATE]" at bounding box center [456, 300] width 553 height 25
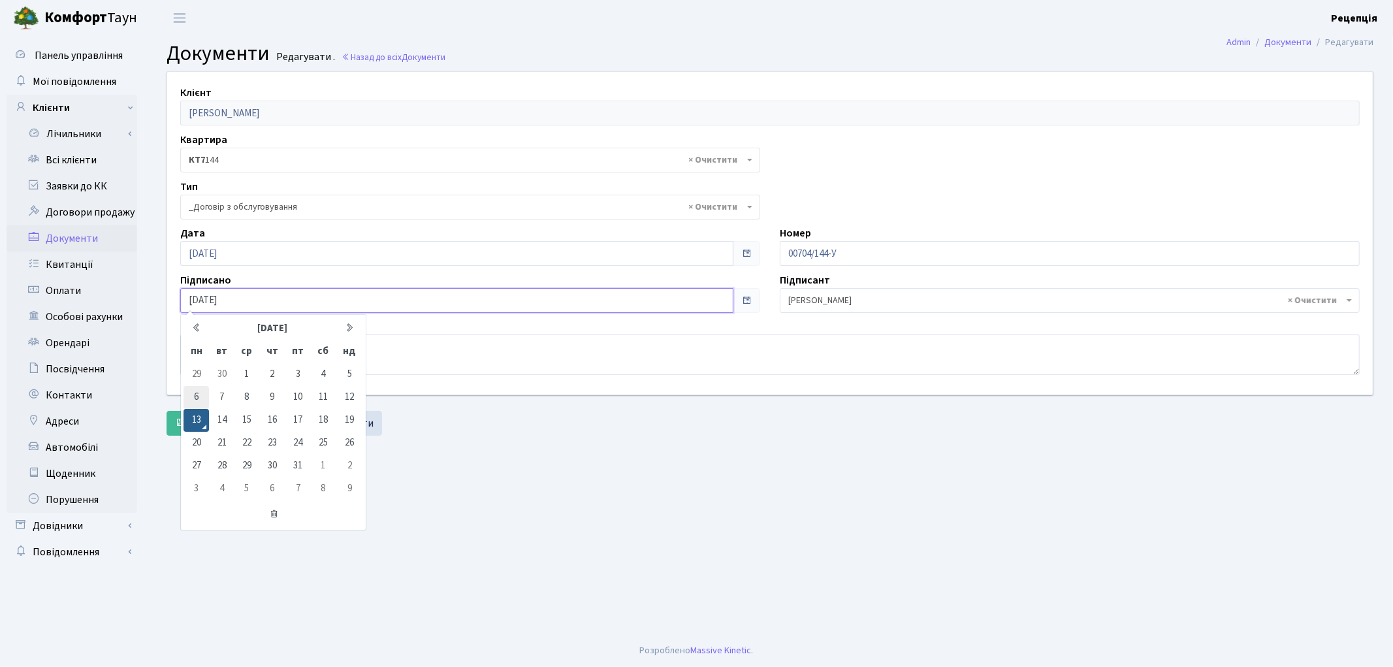
click at [194, 406] on td "6" at bounding box center [195, 397] width 25 height 23
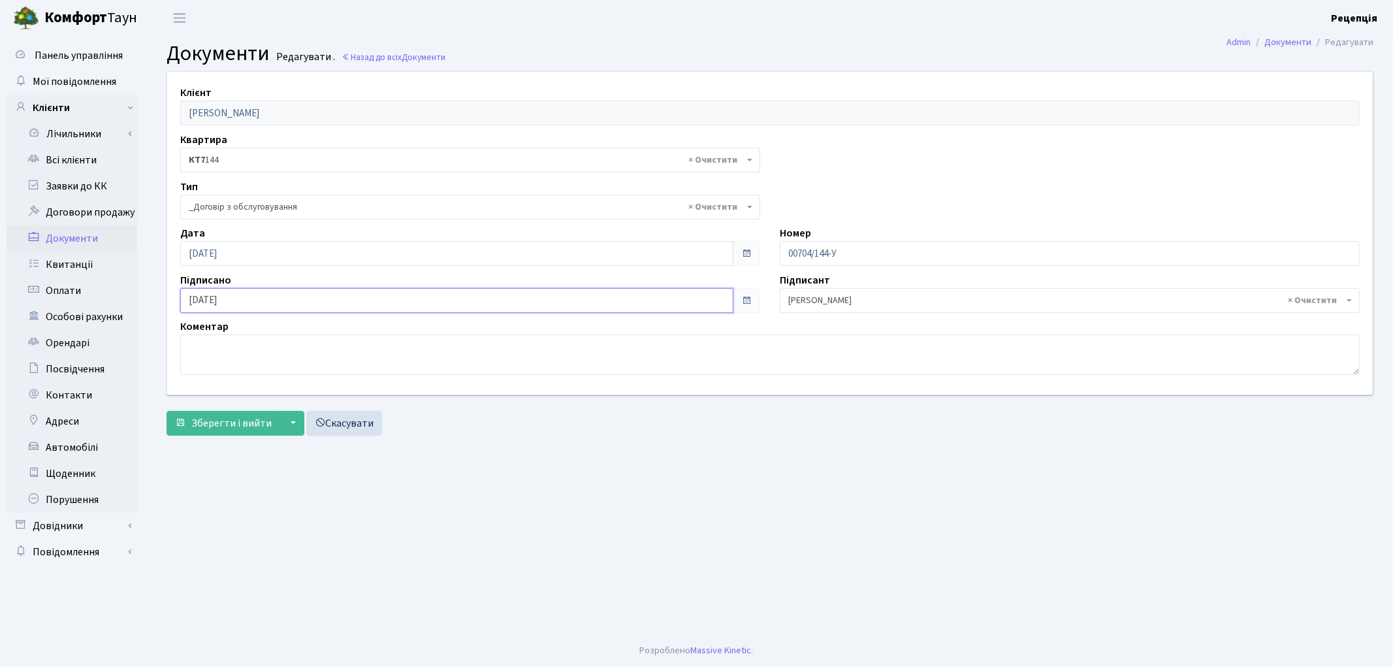
click at [232, 304] on input "06.10.2025" at bounding box center [456, 300] width 553 height 25
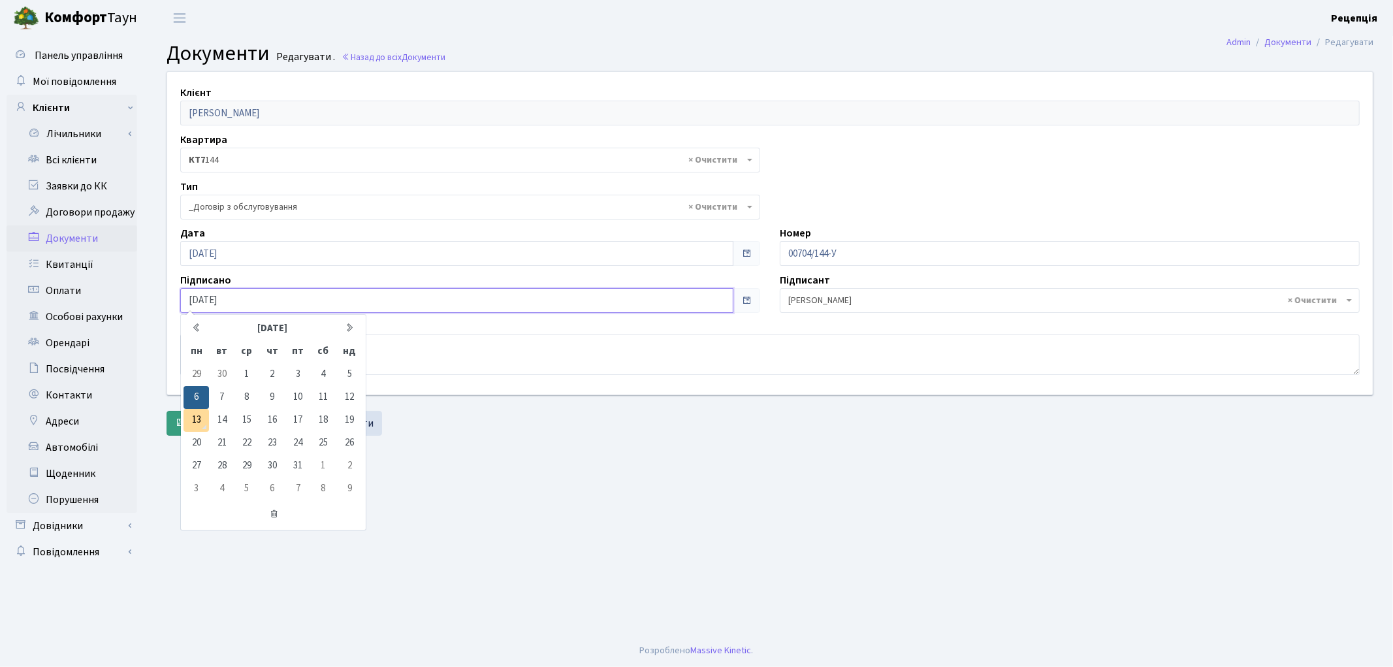
click at [191, 419] on td "13" at bounding box center [195, 420] width 25 height 23
type input "[DATE]"
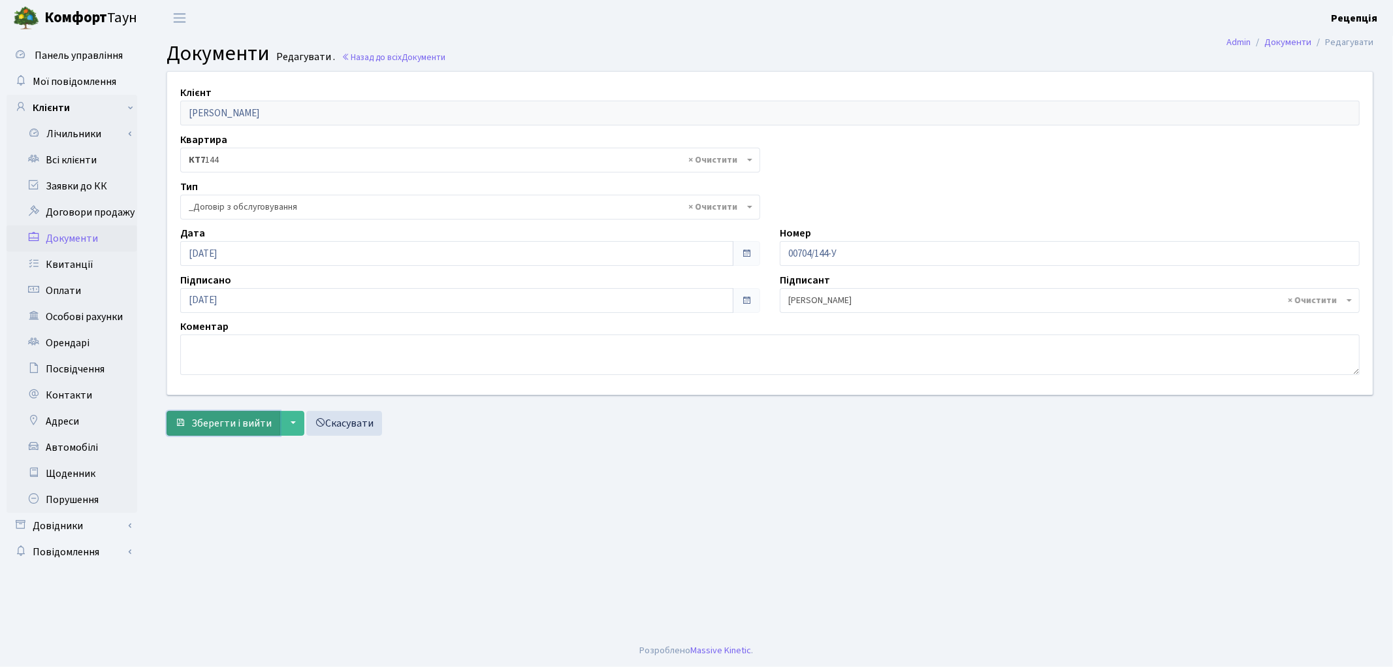
click at [215, 419] on span "Зберегти і вийти" at bounding box center [231, 423] width 80 height 14
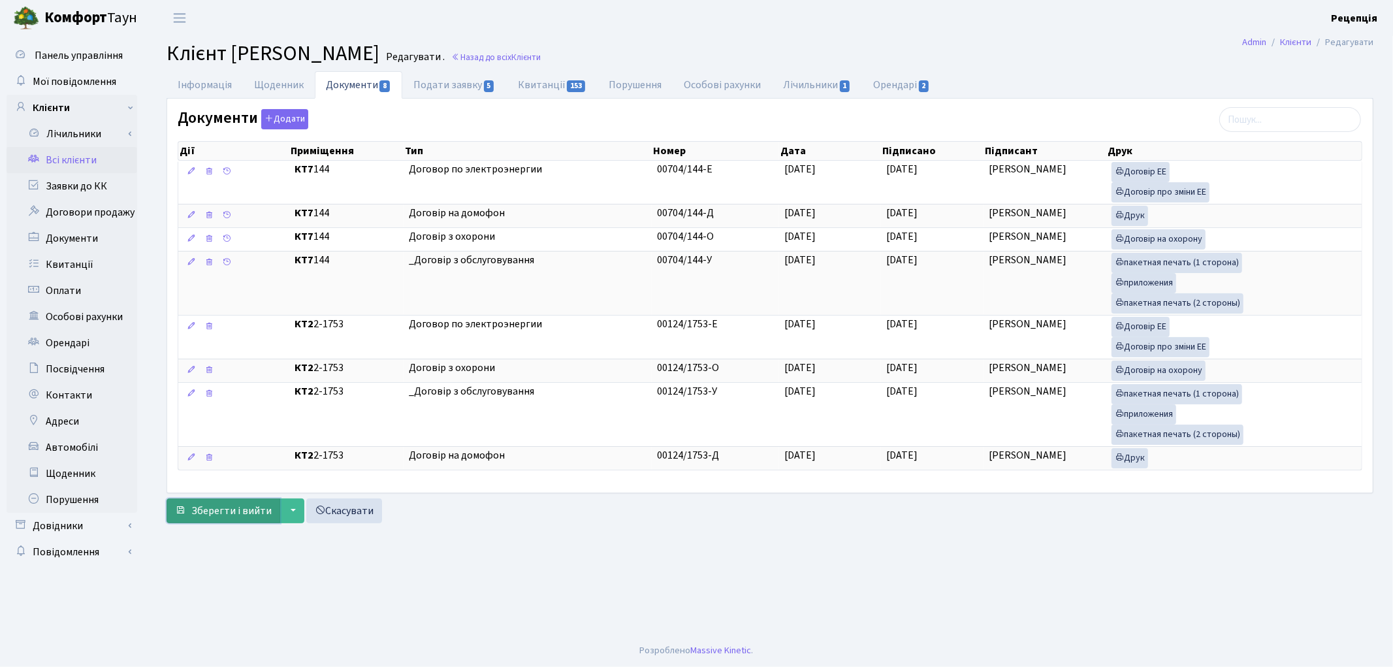
click at [209, 523] on button "Зберегти і вийти" at bounding box center [224, 510] width 114 height 25
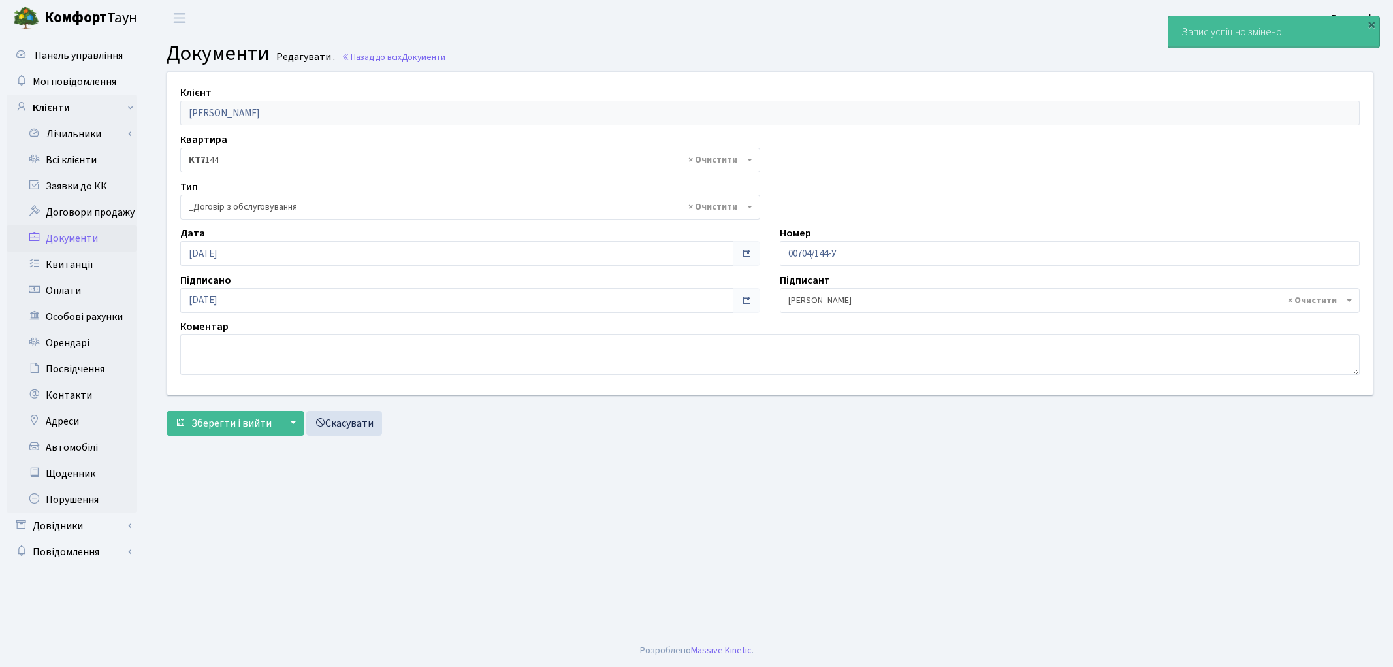
select select "289"
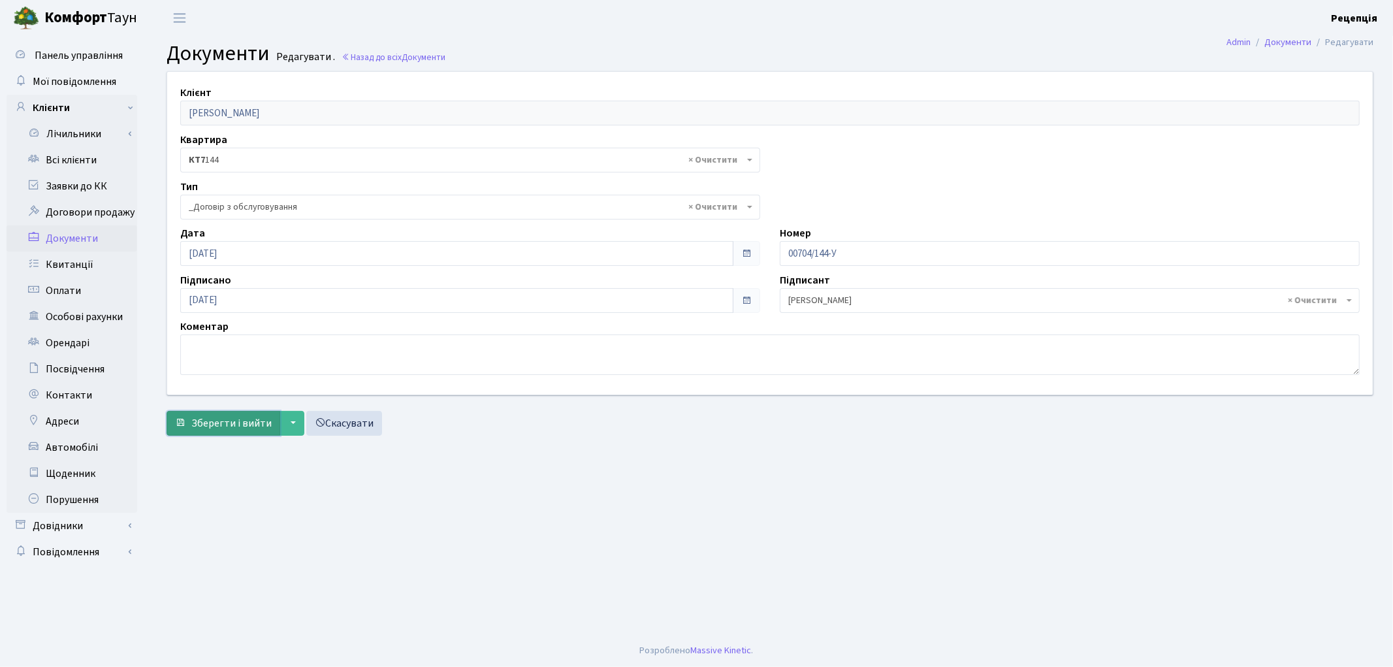
click at [215, 418] on span "Зберегти і вийти" at bounding box center [231, 423] width 80 height 14
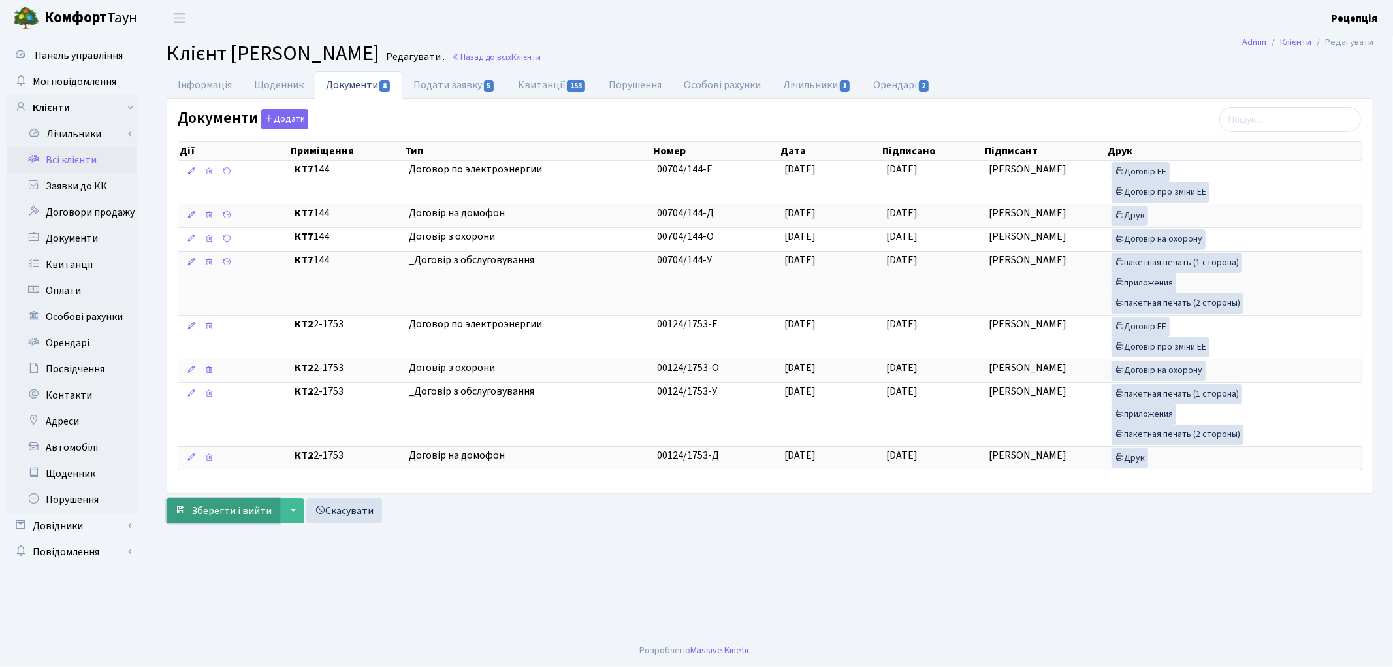
click at [229, 513] on span "Зберегти і вийти" at bounding box center [231, 510] width 80 height 14
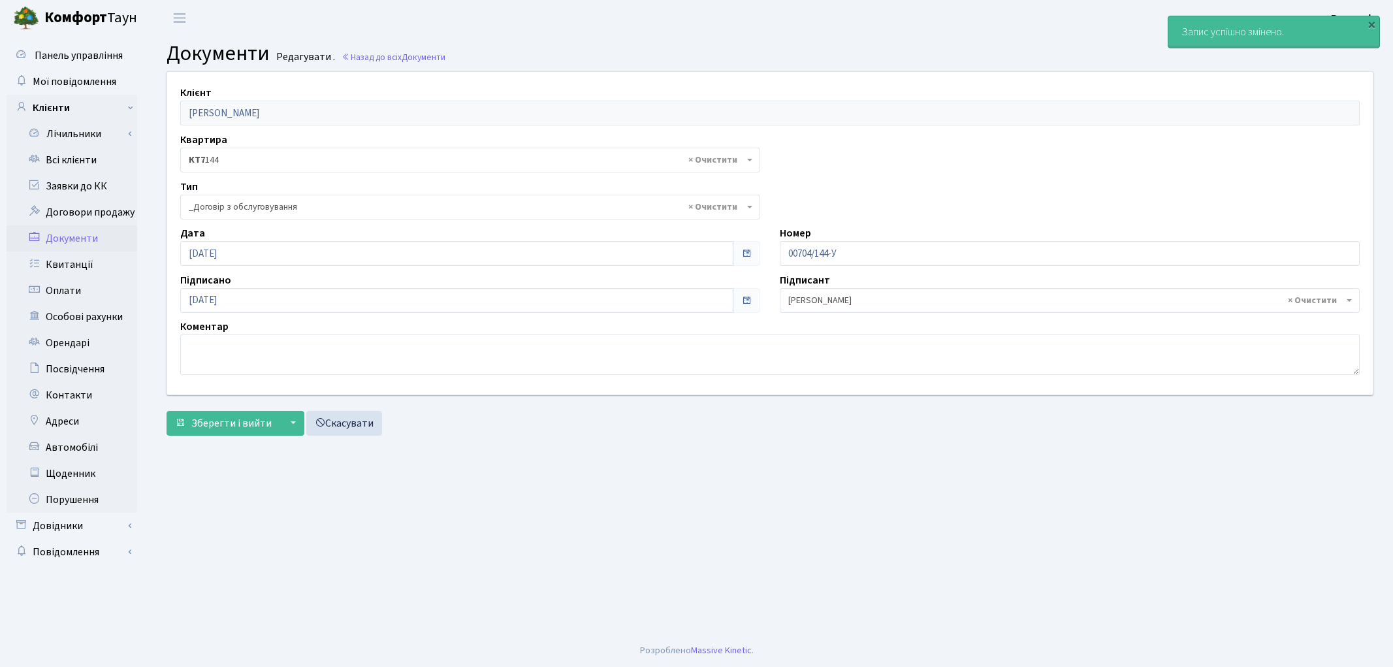
select select "289"
click at [72, 155] on link "Всі клієнти" at bounding box center [72, 160] width 131 height 26
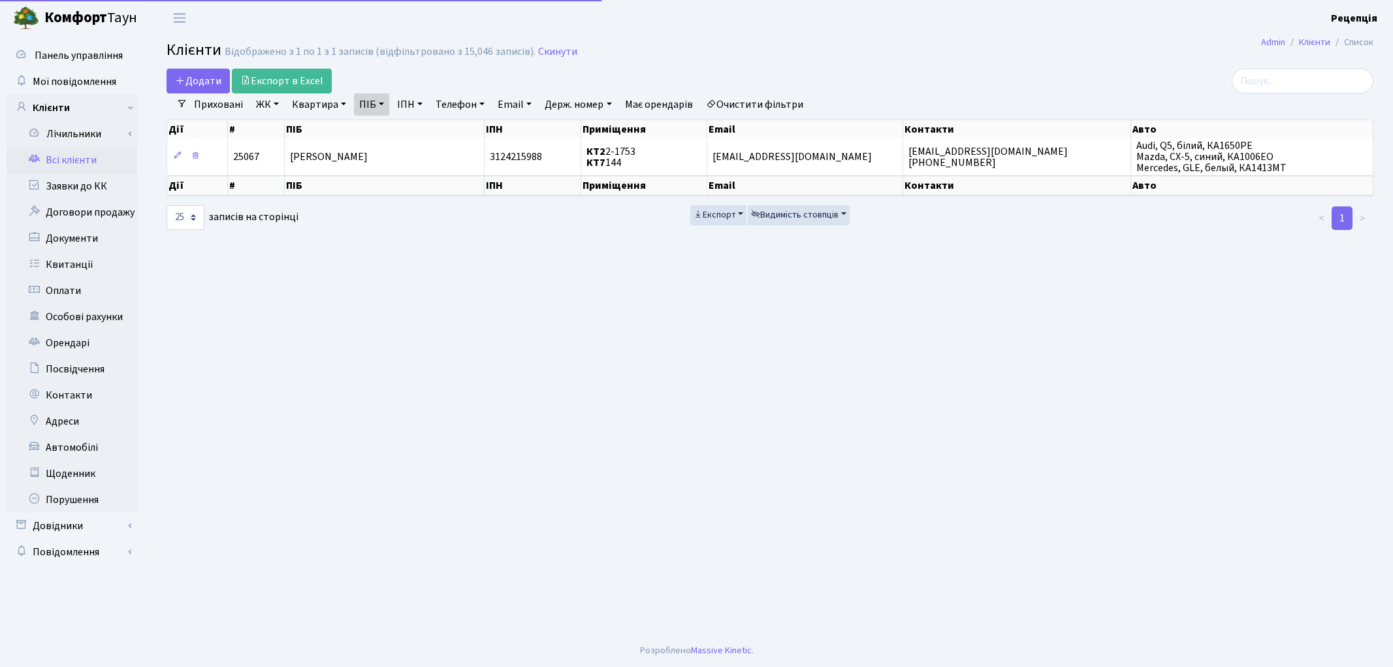
select select "25"
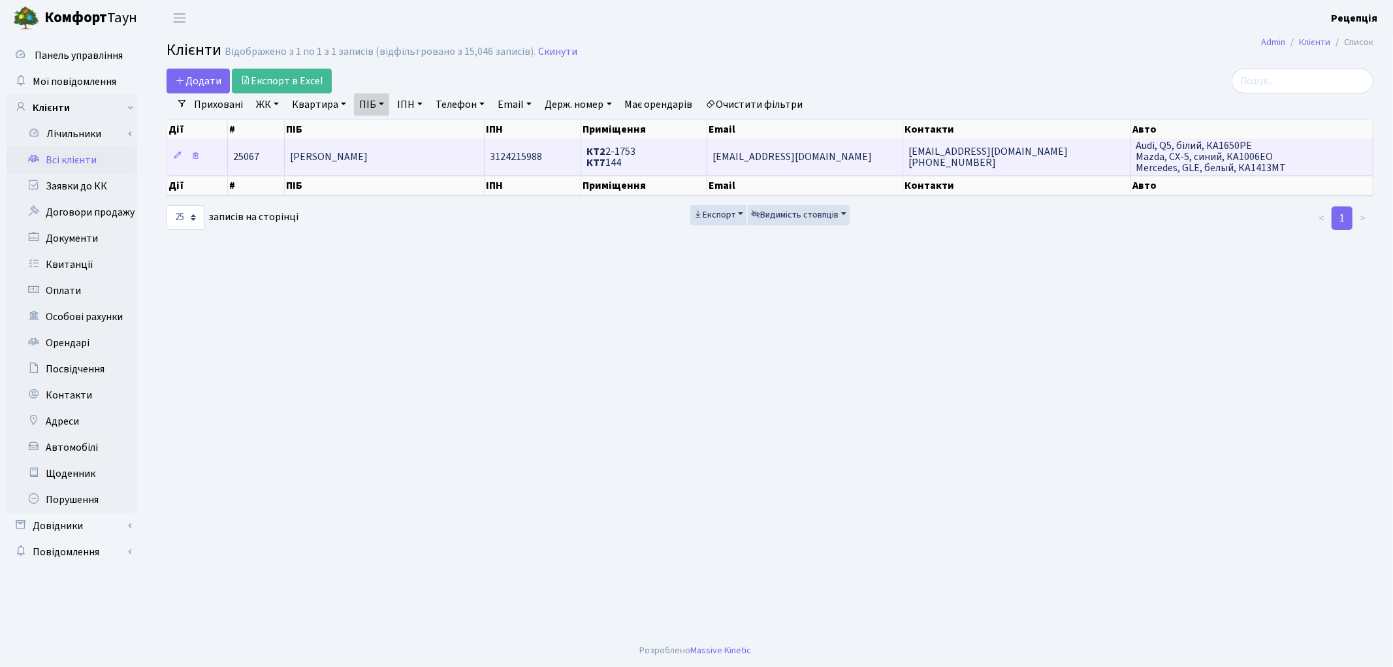
click at [432, 155] on td "[PERSON_NAME]" at bounding box center [385, 156] width 200 height 36
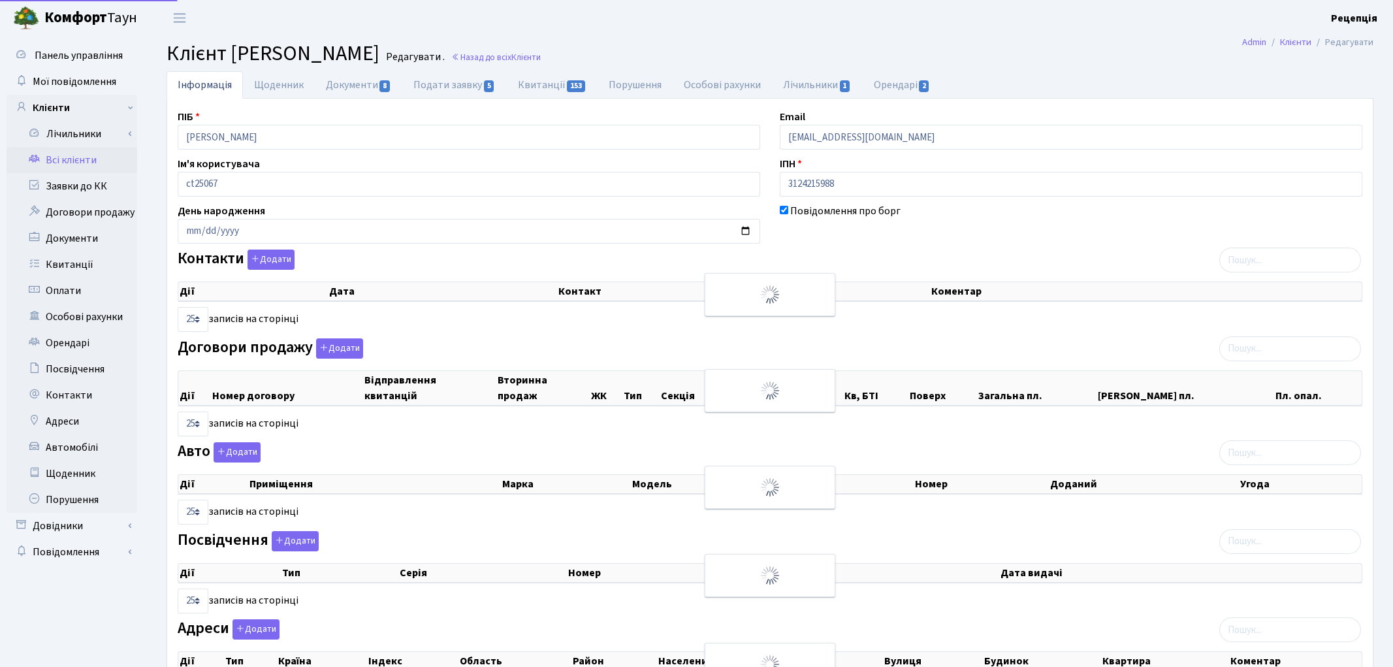
select select "25"
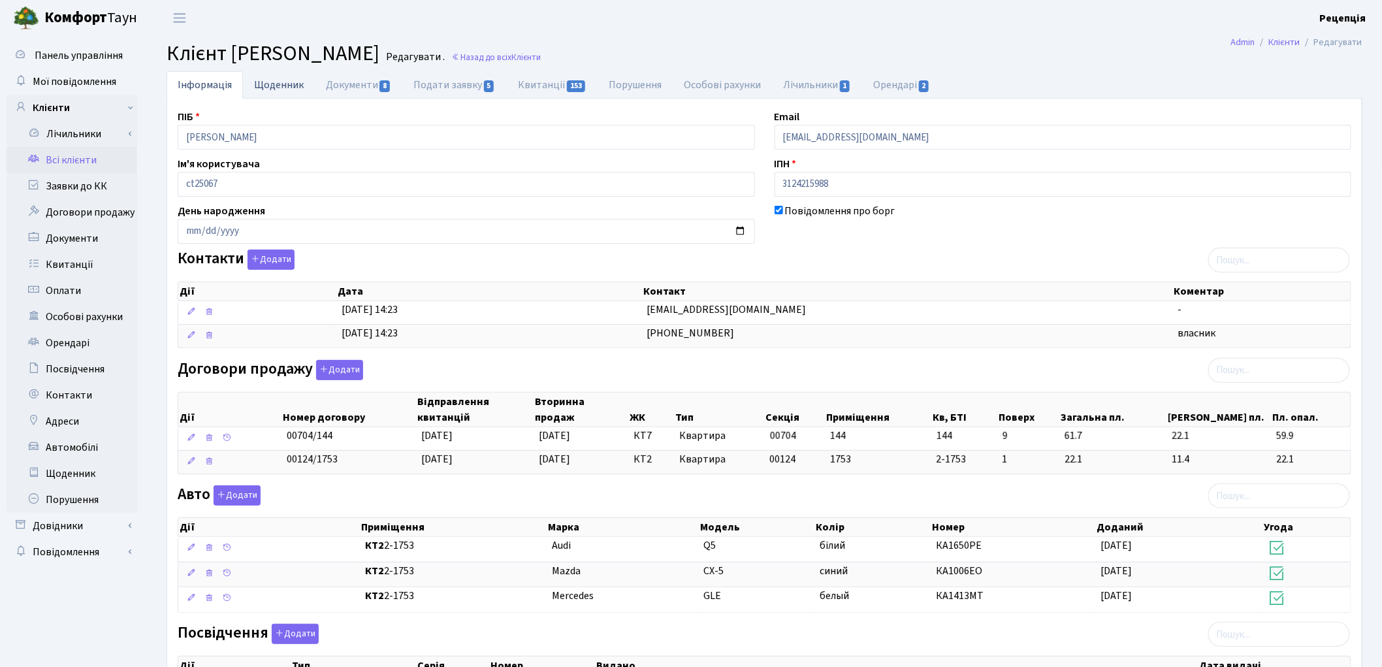
click at [294, 80] on link "Щоденник" at bounding box center [279, 84] width 72 height 27
select select "25"
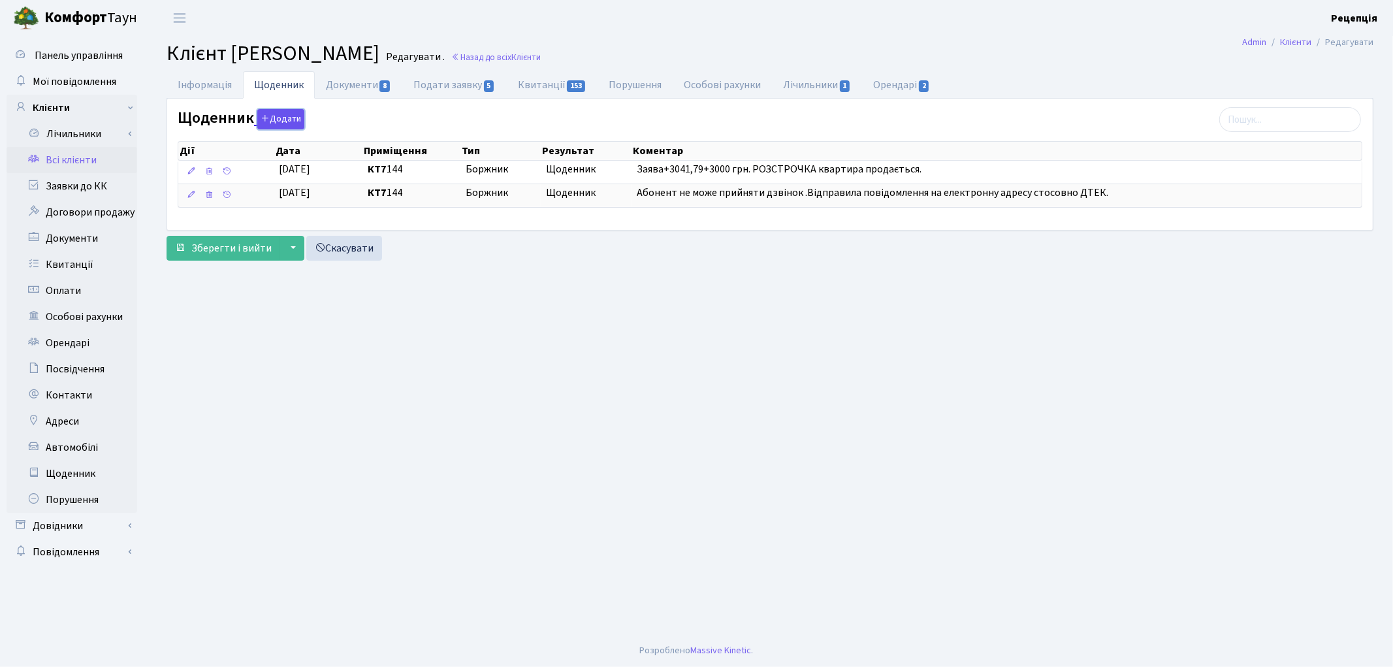
click at [290, 119] on button "Додати" at bounding box center [280, 119] width 47 height 20
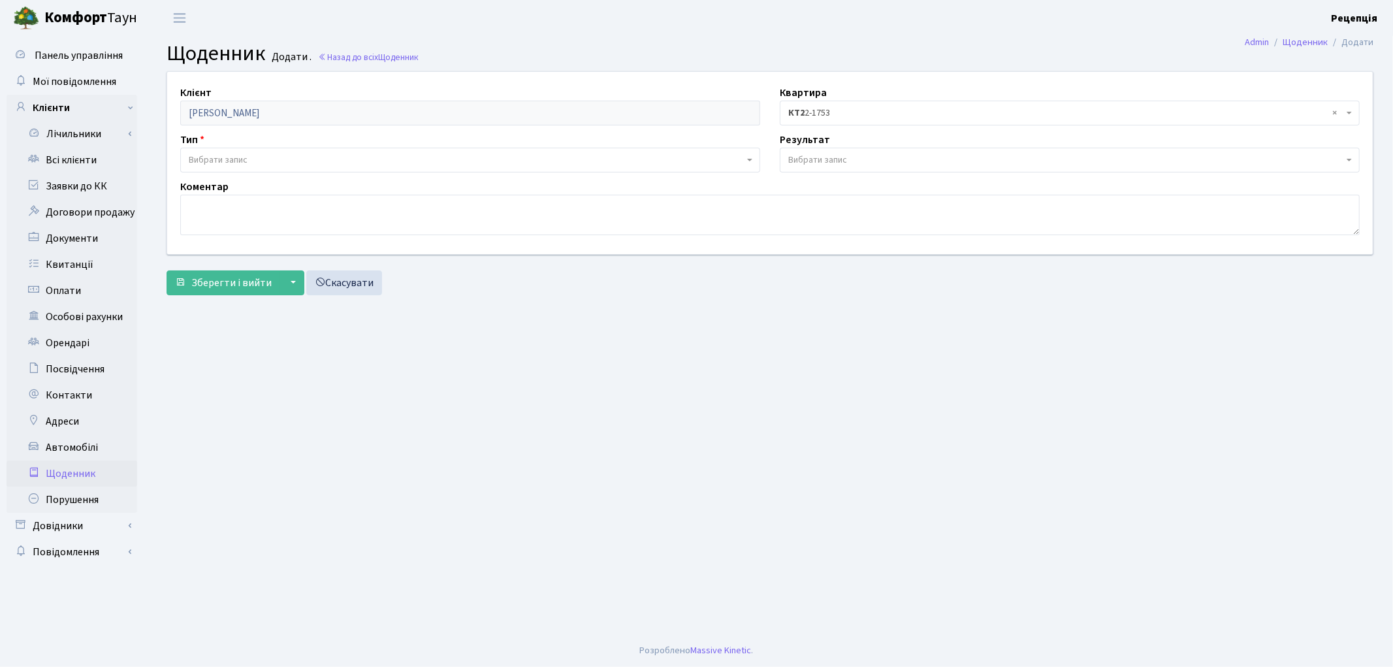
click at [240, 155] on span "Вибрати запис" at bounding box center [218, 159] width 59 height 13
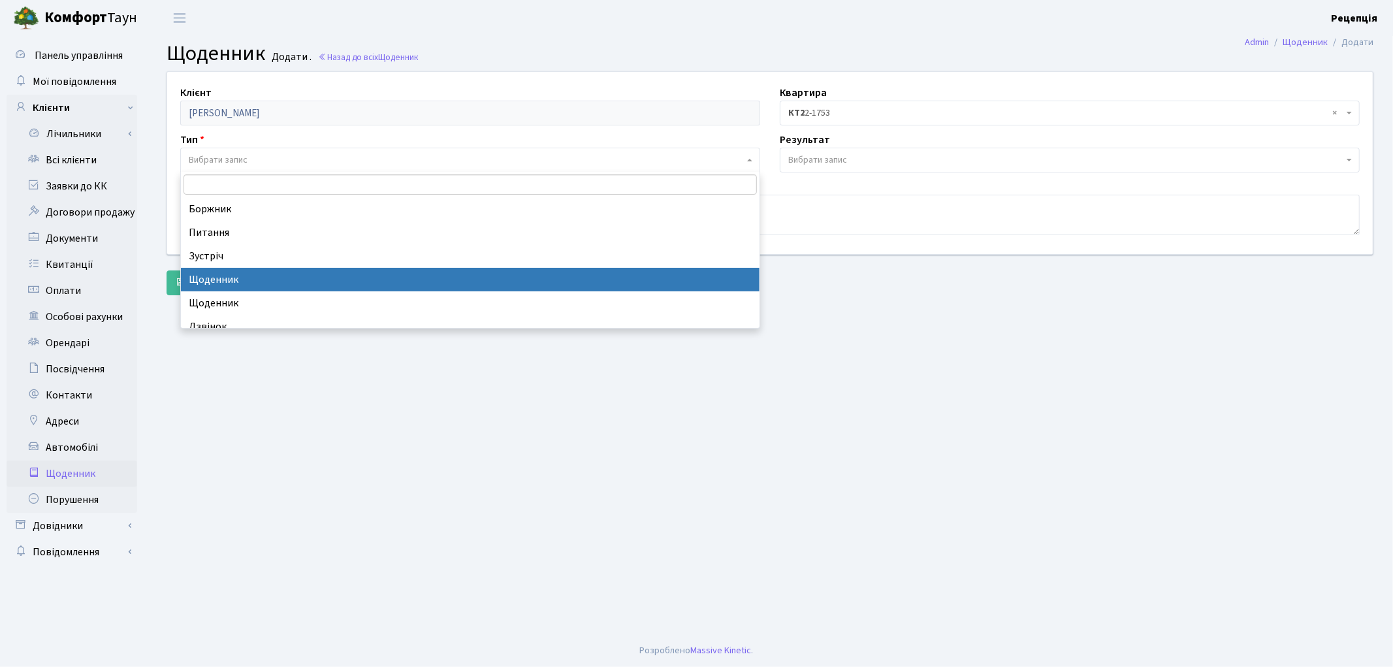
select select "11"
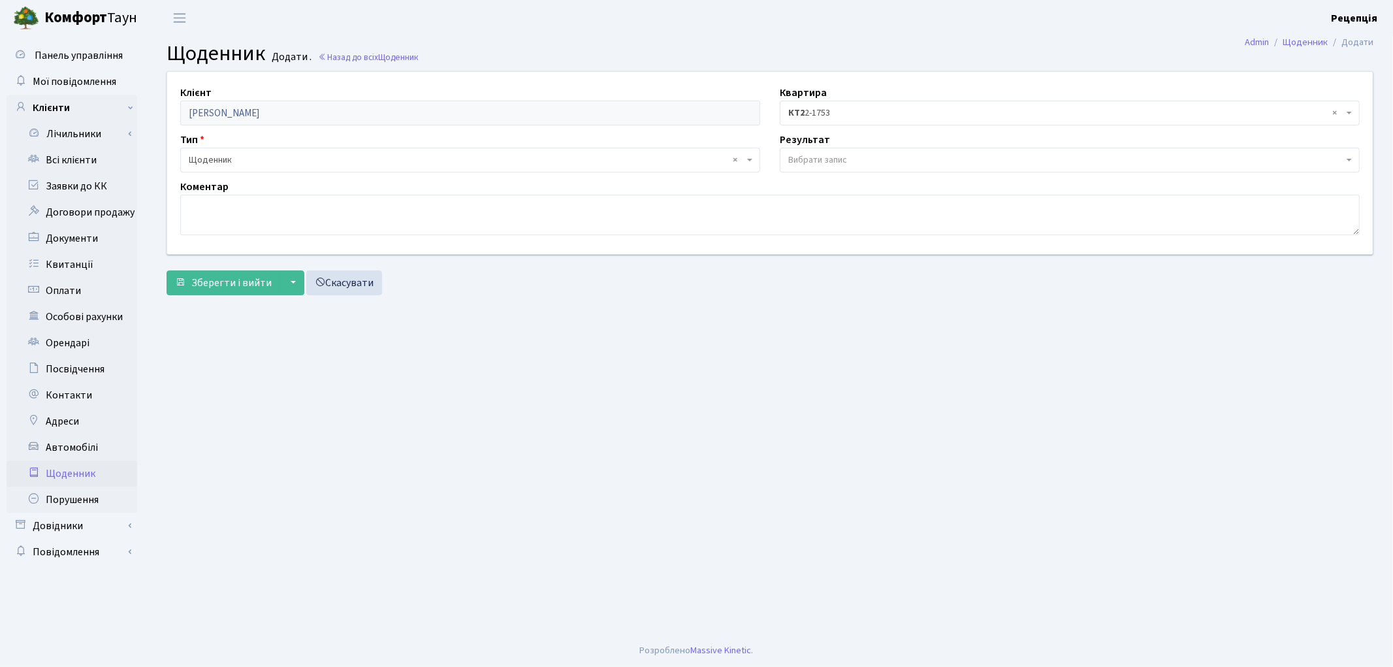
click at [805, 155] on span "Вибрати запис" at bounding box center [817, 159] width 59 height 13
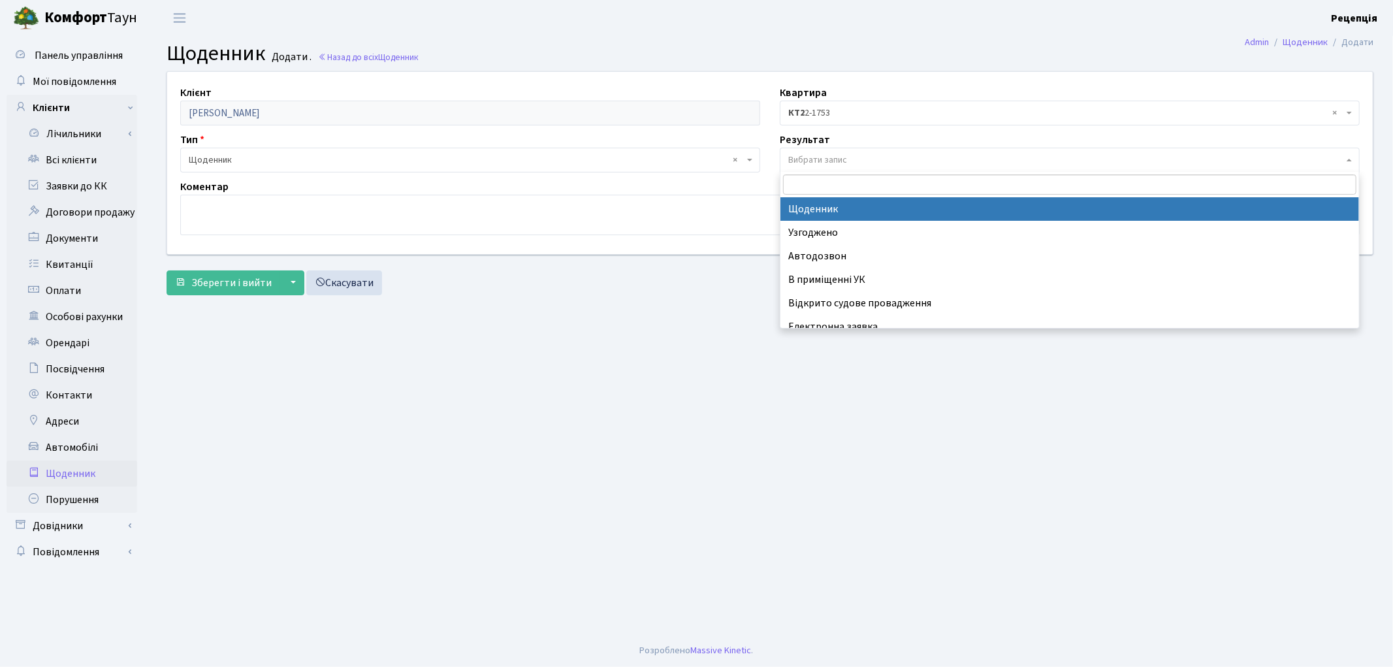
select select "14"
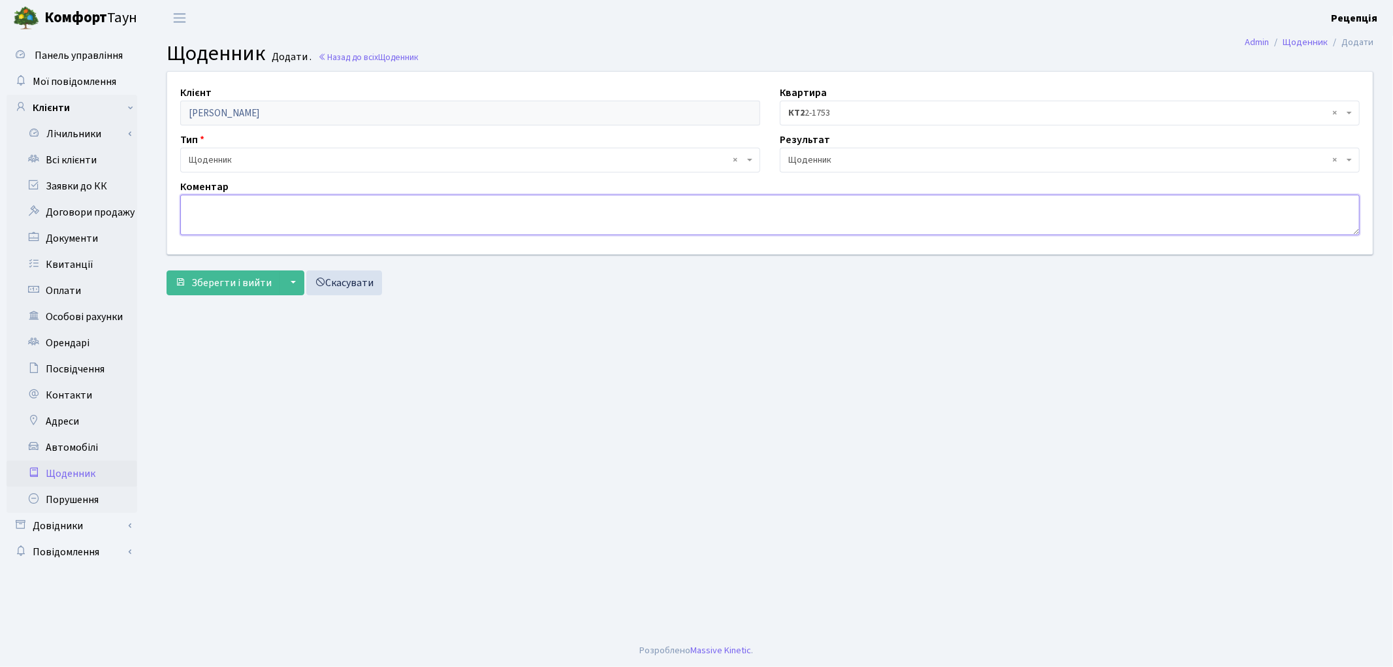
click at [325, 212] on textarea at bounding box center [769, 215] width 1179 height 40
type textarea "Зміна власника. Новий власник"
drag, startPoint x: 375, startPoint y: 216, endPoint x: 185, endPoint y: 199, distance: 191.4
click at [185, 199] on textarea "Зміна власника. Новий власник" at bounding box center [769, 215] width 1179 height 40
paste textarea "Змінився новий власник. Зобов'язується в найкоротші терміни укласти договір по …"
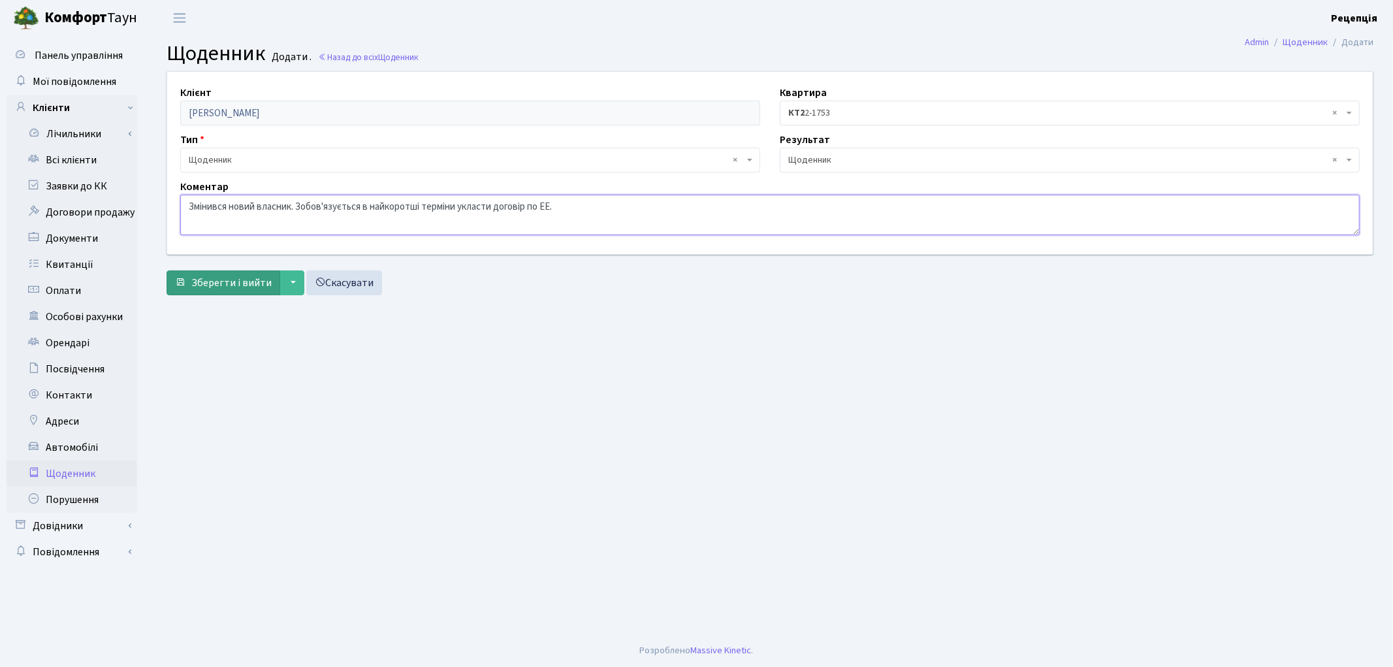
type textarea "Змінився новий власник. Зобов'язується в найкоротші терміни укласти договір по …"
click at [200, 276] on span "Зберегти і вийти" at bounding box center [231, 283] width 80 height 14
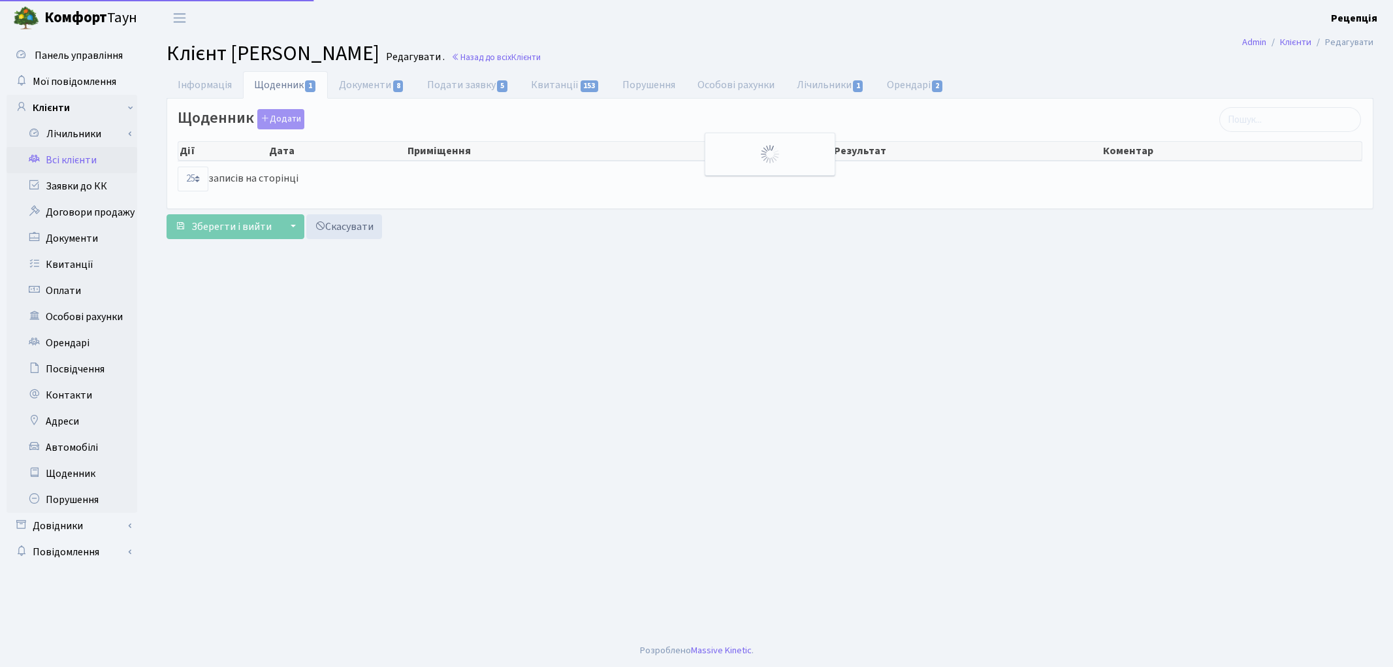
select select "25"
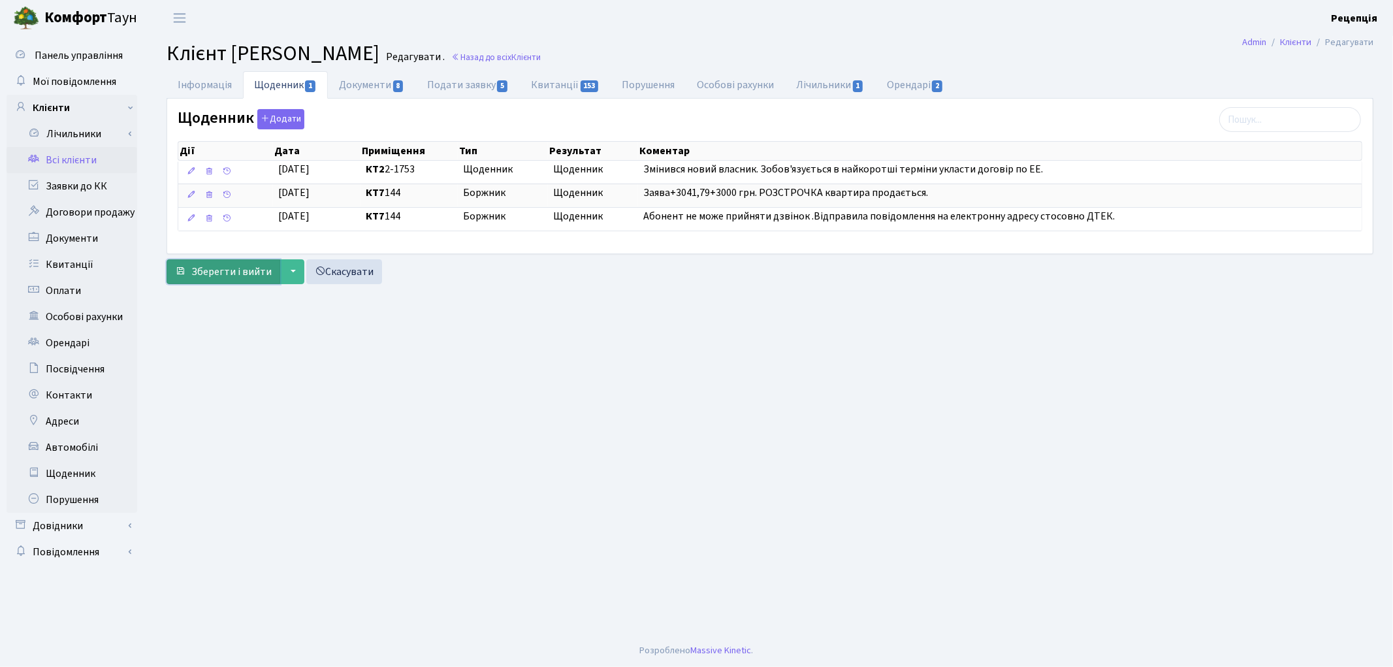
click at [207, 272] on span "Зберегти і вийти" at bounding box center [231, 271] width 80 height 14
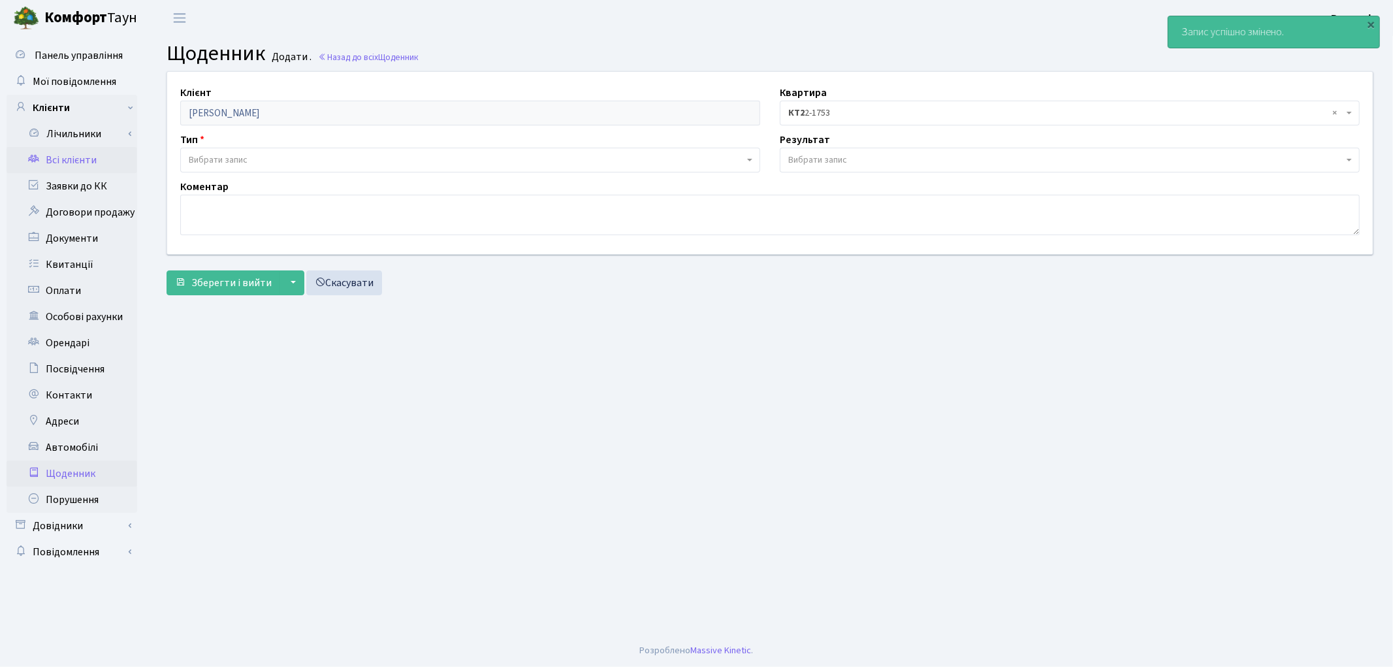
click at [89, 160] on link "Всі клієнти" at bounding box center [72, 160] width 131 height 26
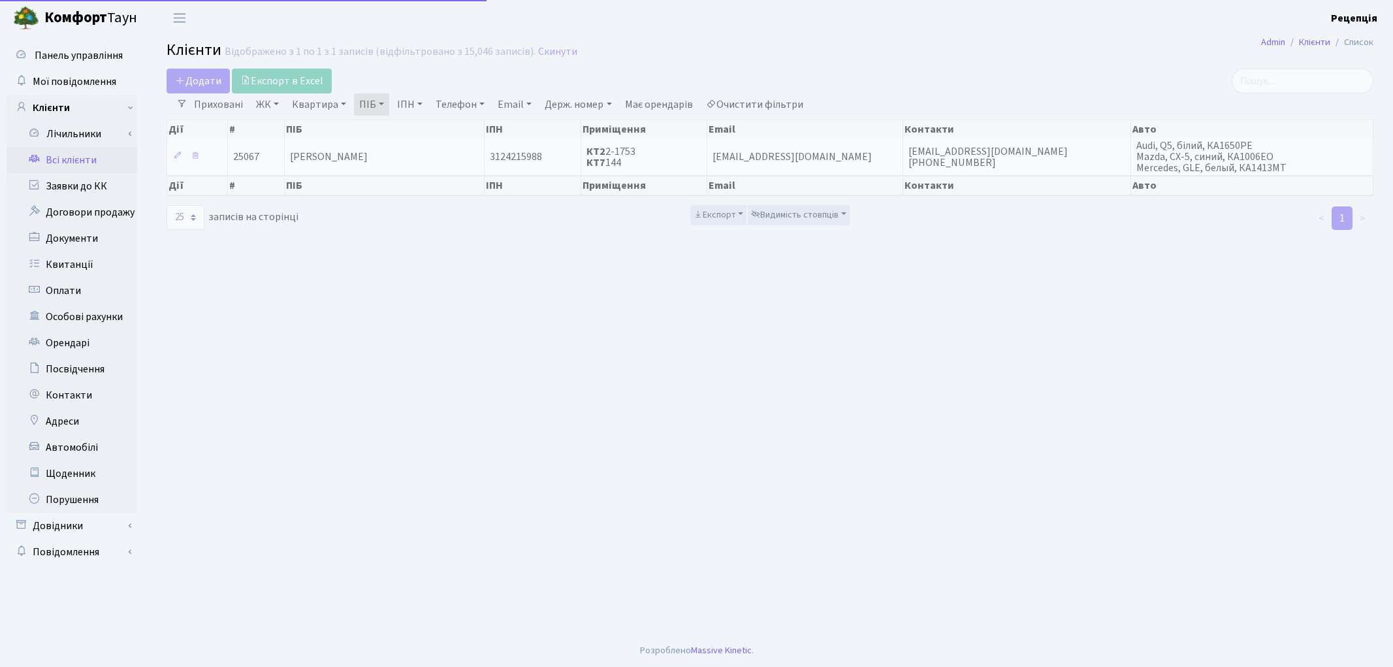
select select "25"
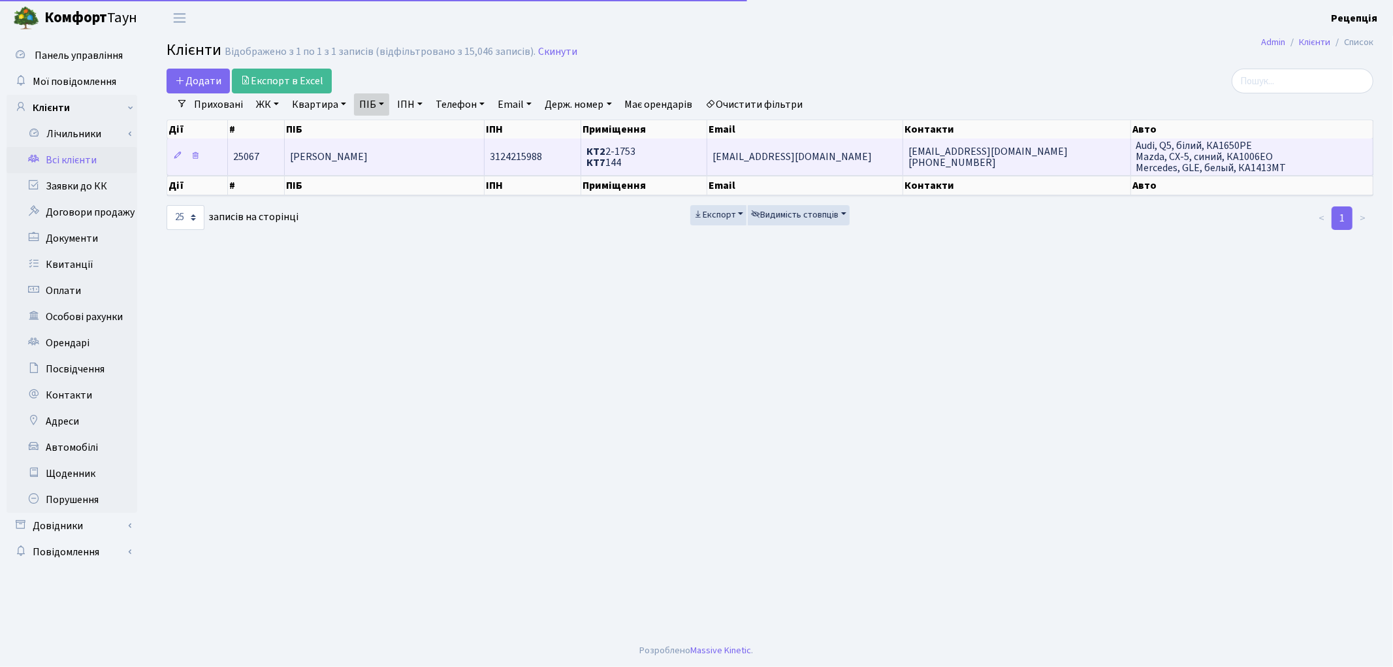
click at [368, 161] on span "[PERSON_NAME]" at bounding box center [329, 157] width 78 height 14
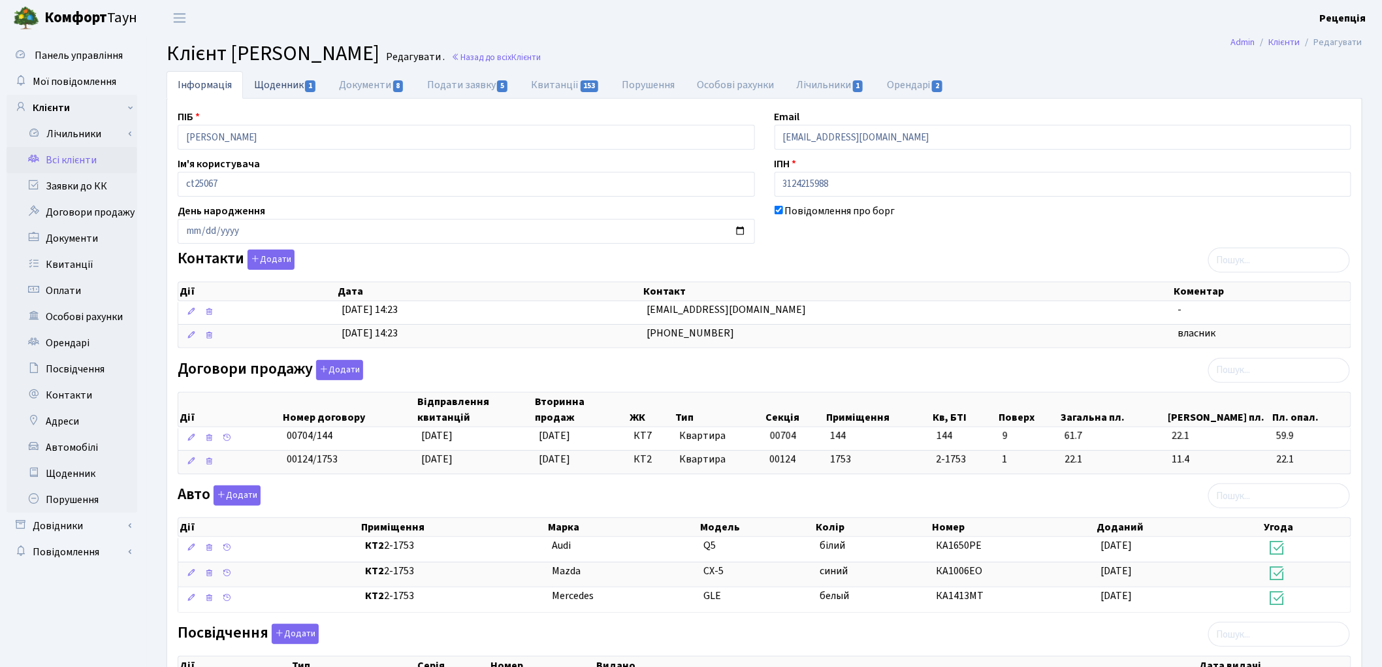
click at [278, 92] on link "Щоденник 1" at bounding box center [285, 84] width 85 height 27
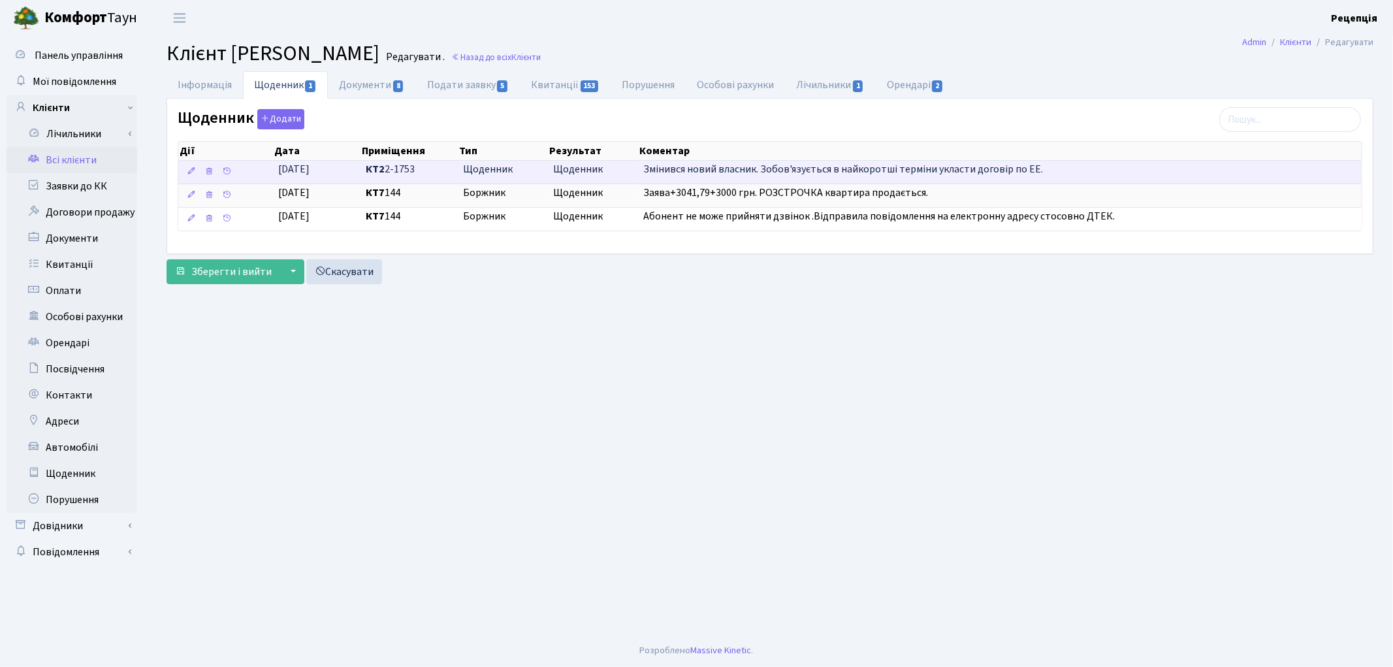
drag, startPoint x: 636, startPoint y: 172, endPoint x: 1062, endPoint y: 171, distance: 426.4
click at [1062, 171] on \<\/span\>\a "13.10.2025 КТ2 2-1753 Щоденник Щоденник Змінився новий власник. Зобов'язується …" at bounding box center [769, 172] width 1183 height 23
copy \<\/span\>\a "Змінився новий власник. Зобов'язується в найкоротші терміни укласти договір по …"
click at [206, 172] on icon at bounding box center [208, 171] width 9 height 9
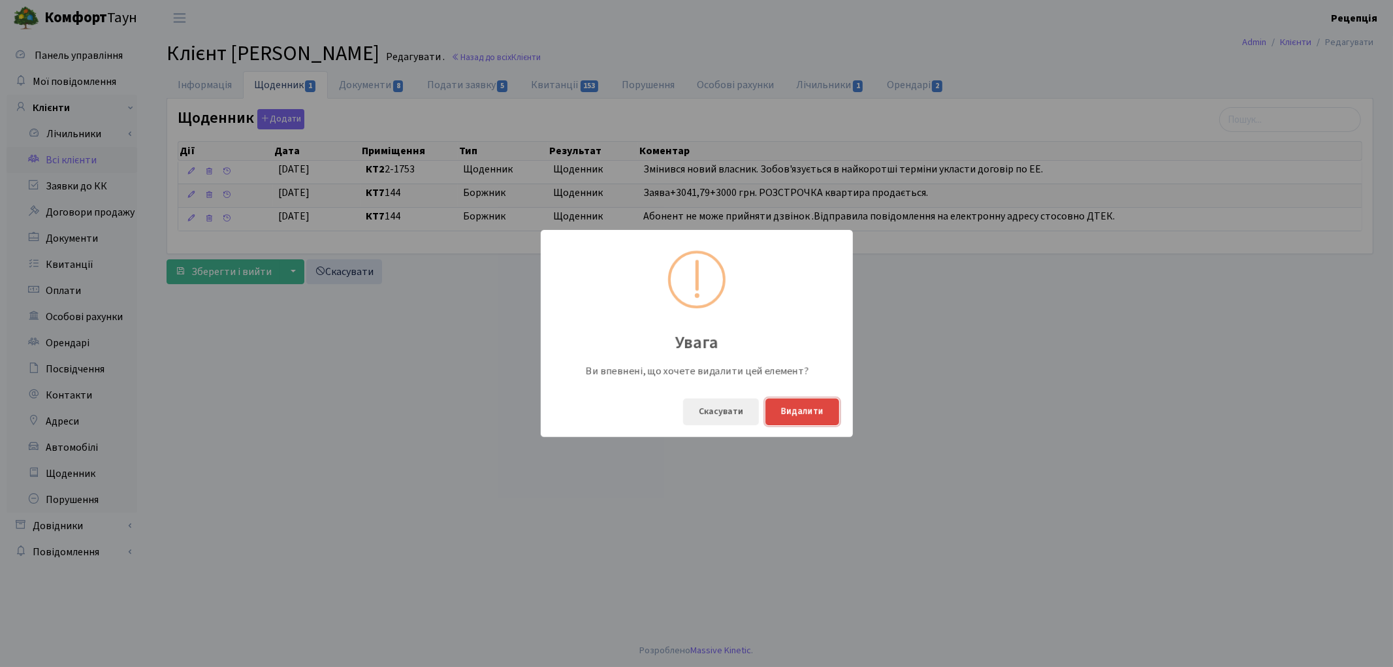
click at [797, 409] on button "Видалити" at bounding box center [802, 411] width 74 height 27
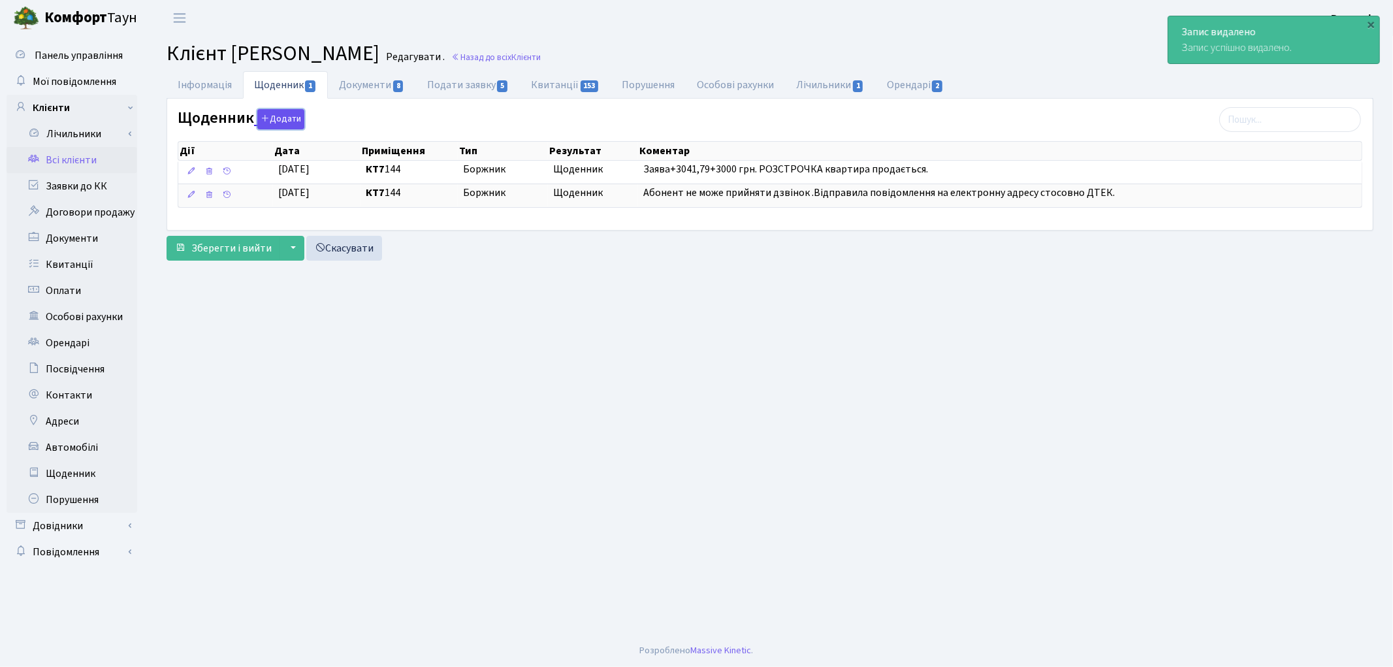
click at [274, 120] on button "Додати" at bounding box center [280, 119] width 47 height 20
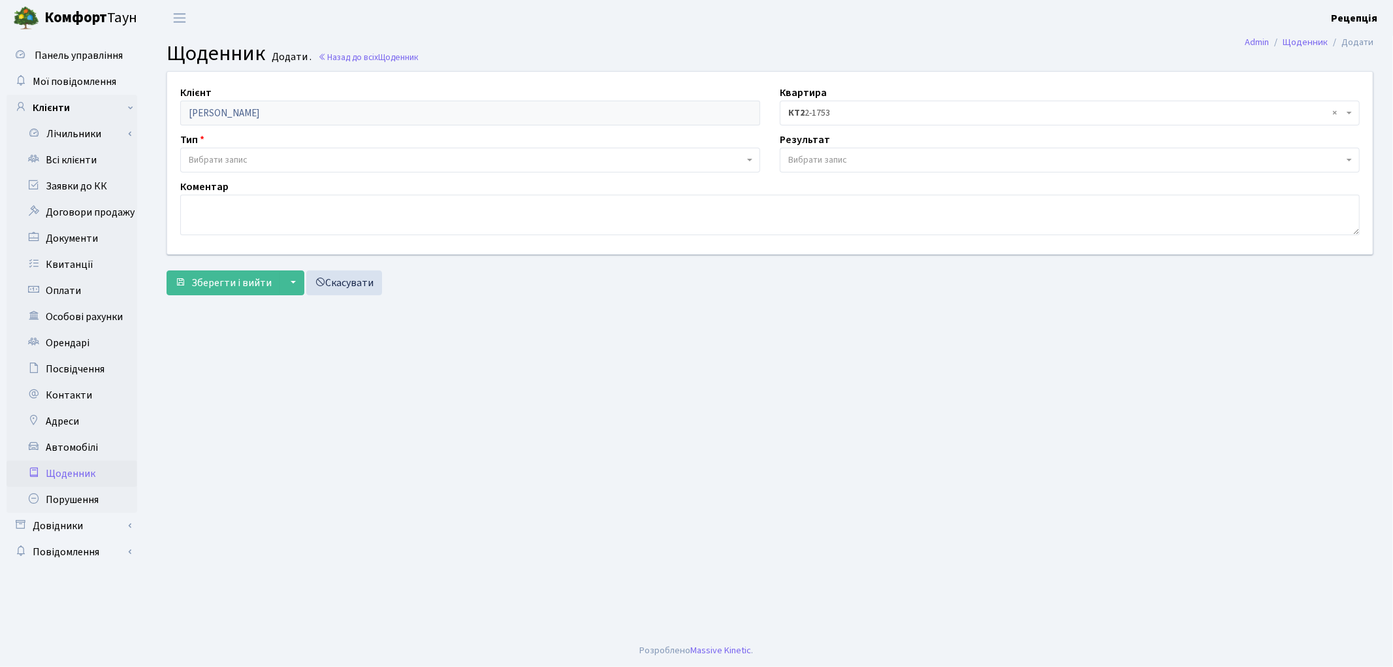
click at [229, 155] on span "Вибрати запис" at bounding box center [218, 159] width 59 height 13
select select "11"
click at [825, 165] on span "Вибрати запис" at bounding box center [817, 159] width 59 height 13
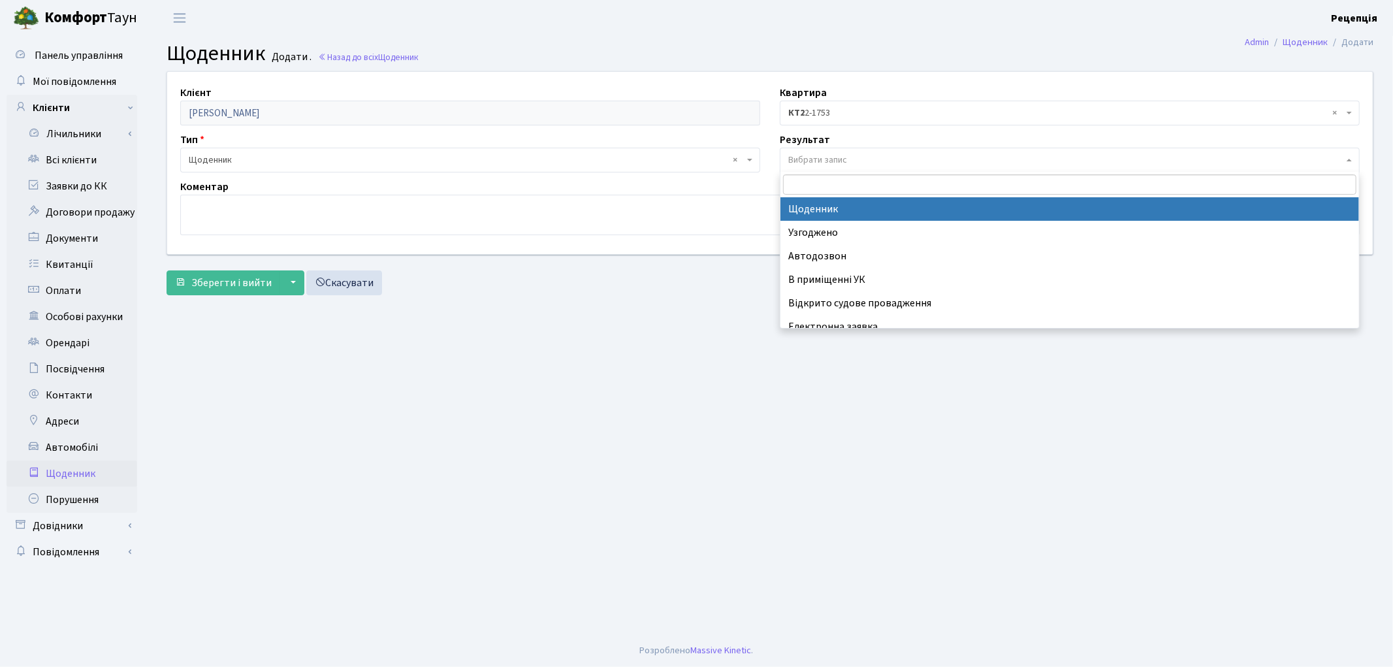
select select "14"
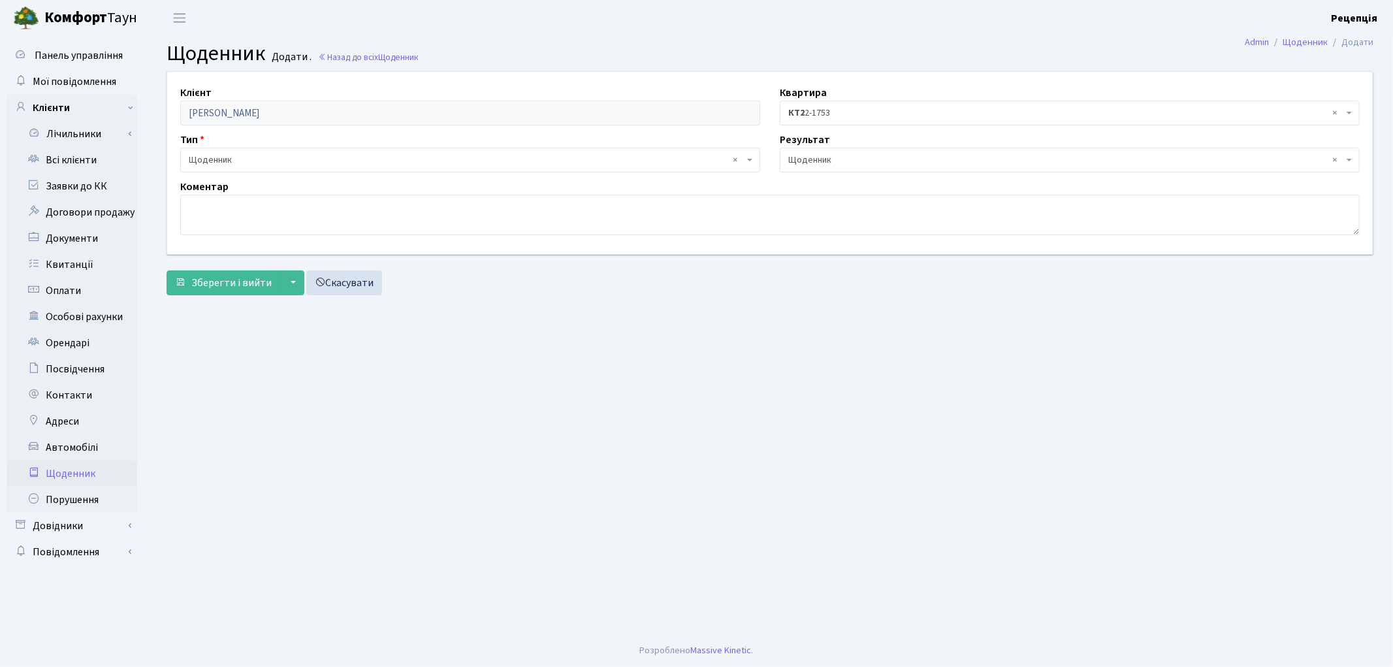
click at [821, 111] on span "× КТ2 2-1753" at bounding box center [1065, 112] width 555 height 13
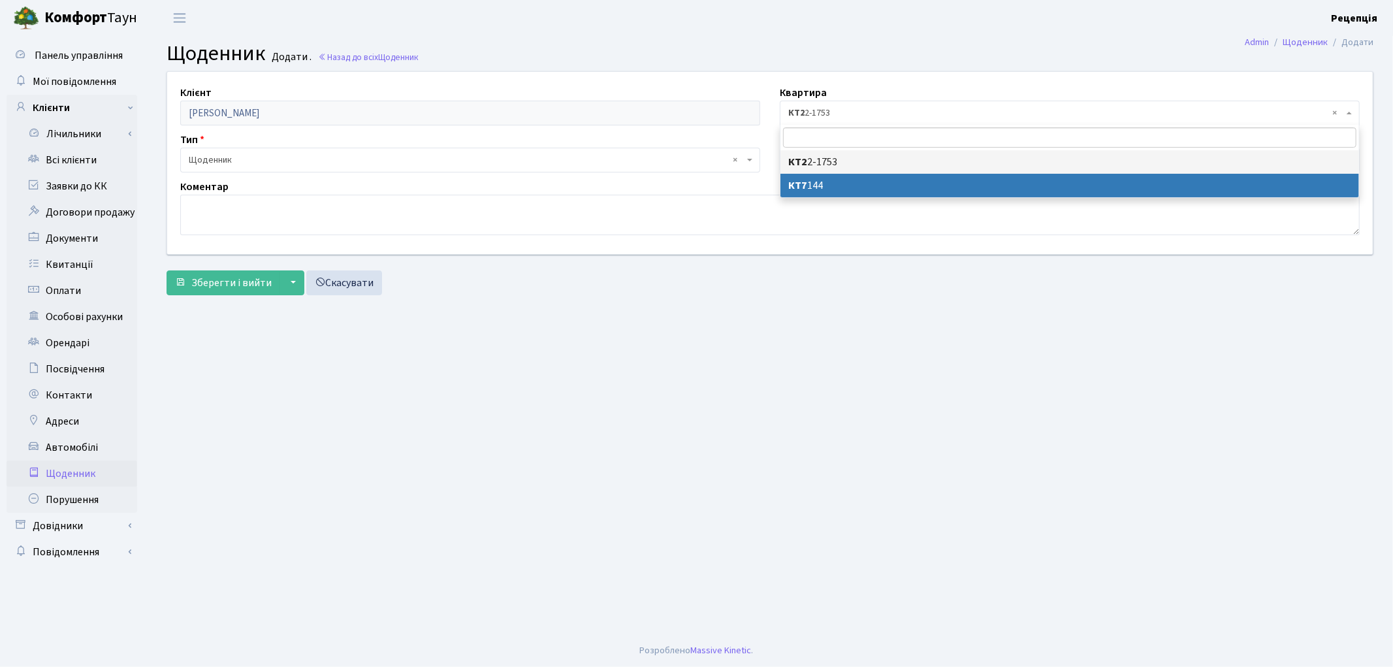
select select "178794"
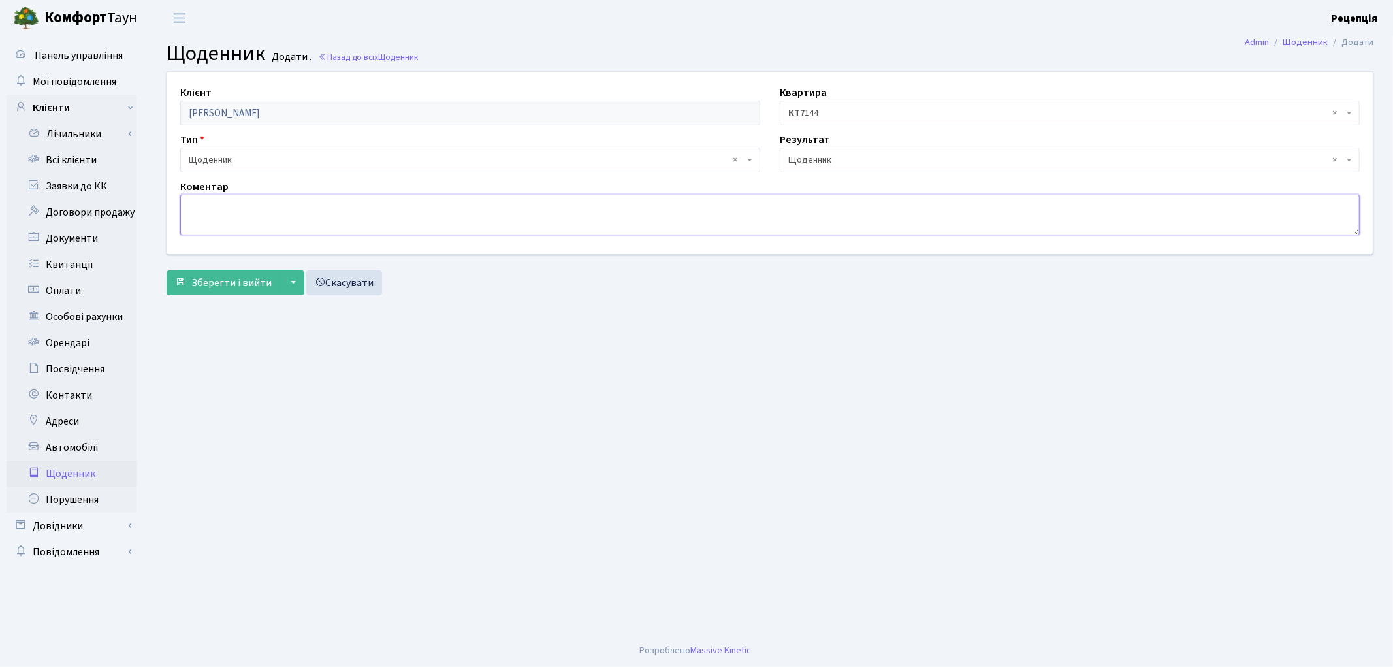
click at [310, 207] on textarea at bounding box center [769, 215] width 1179 height 40
paste textarea "Змінився новий власник. Зобов'язується в найкоротші терміни укласти договір по …"
click at [206, 205] on textarea "Змінився новий власник. Зобов'язується в найкоротші терміни укласти договір по …" at bounding box center [769, 215] width 1179 height 40
type textarea "Змінився новий власник. Зобов'язується в найкоротші терміни укласти договір по …"
click at [220, 285] on span "Зберегти і вийти" at bounding box center [231, 283] width 80 height 14
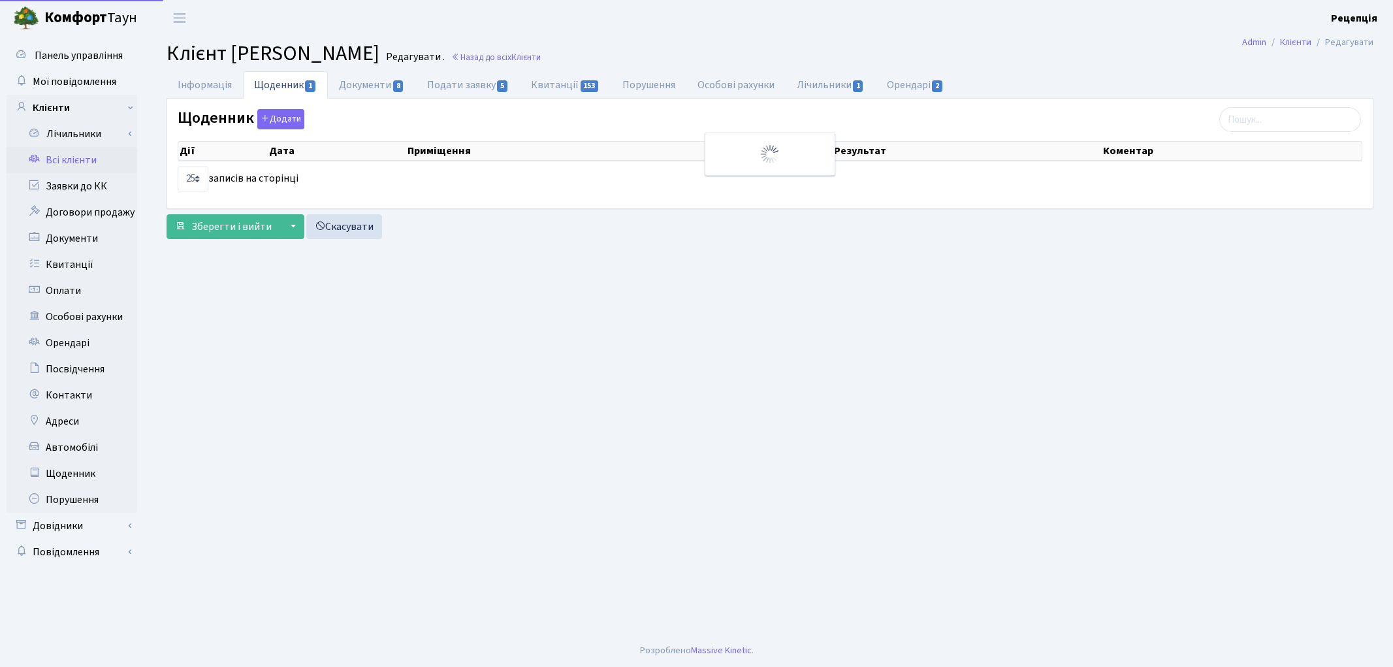
select select "25"
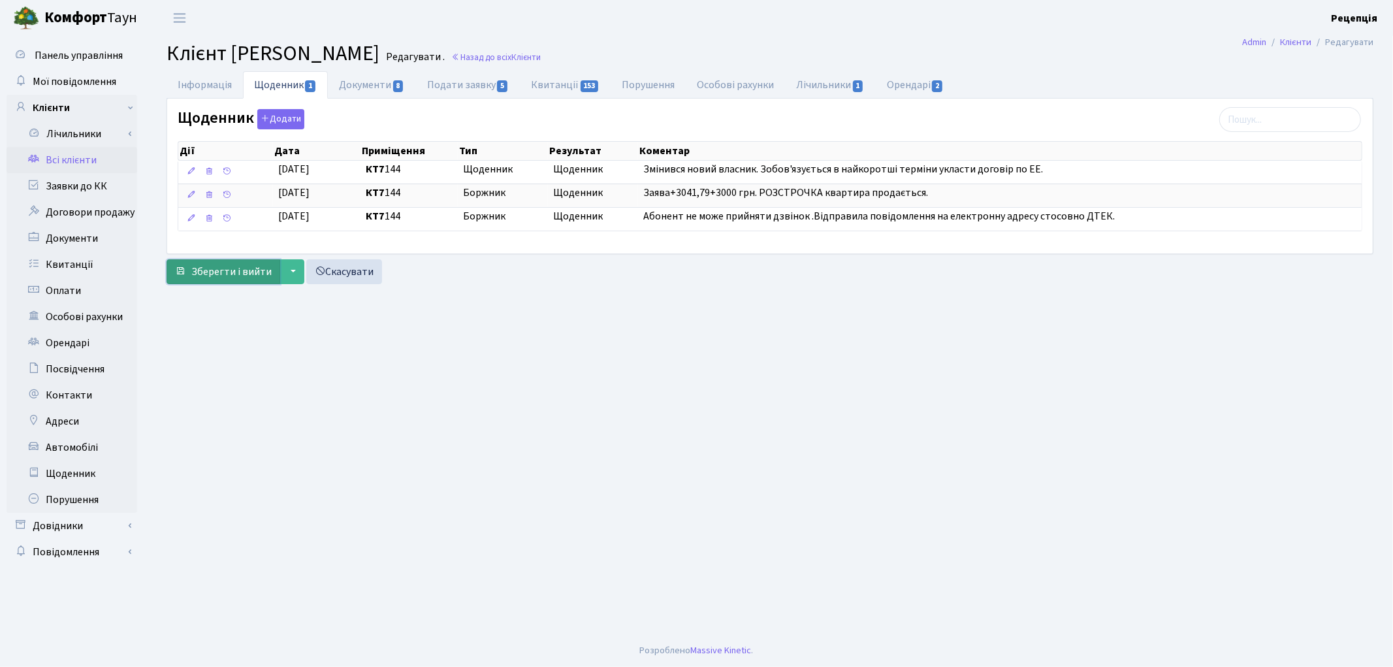
click at [213, 278] on span "Зберегти і вийти" at bounding box center [231, 271] width 80 height 14
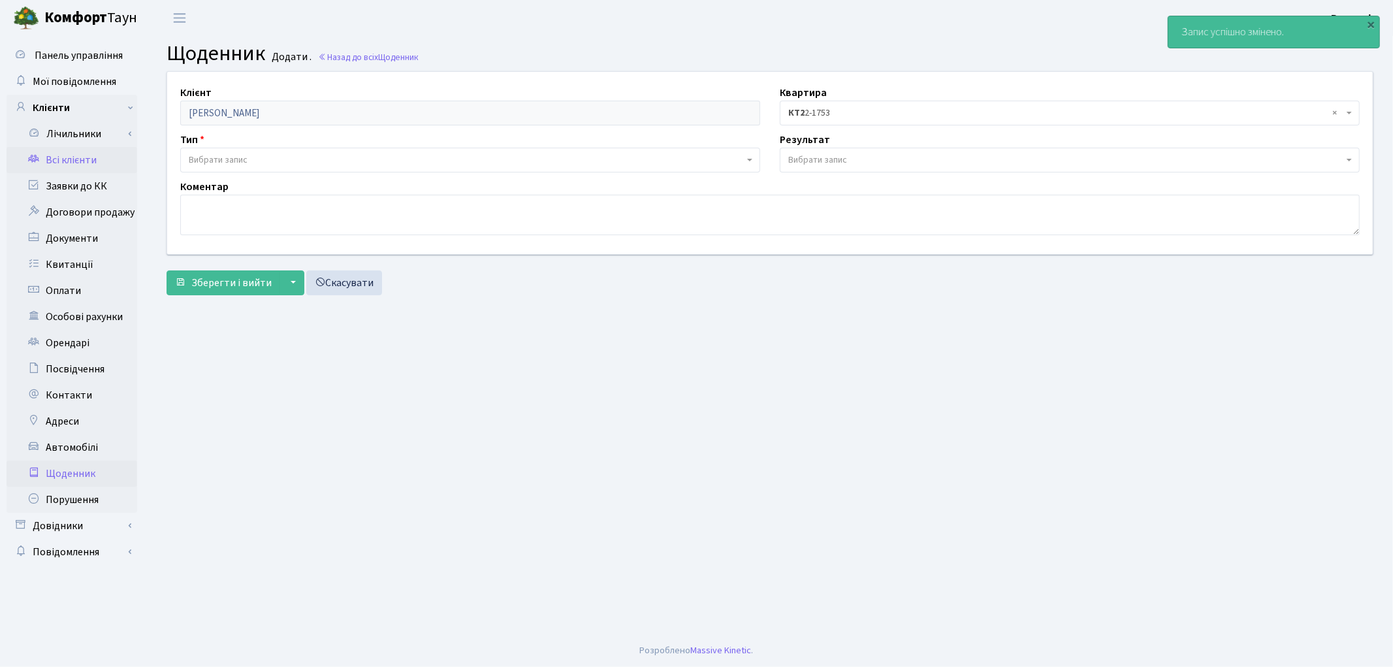
click at [70, 165] on link "Всі клієнти" at bounding box center [72, 160] width 131 height 26
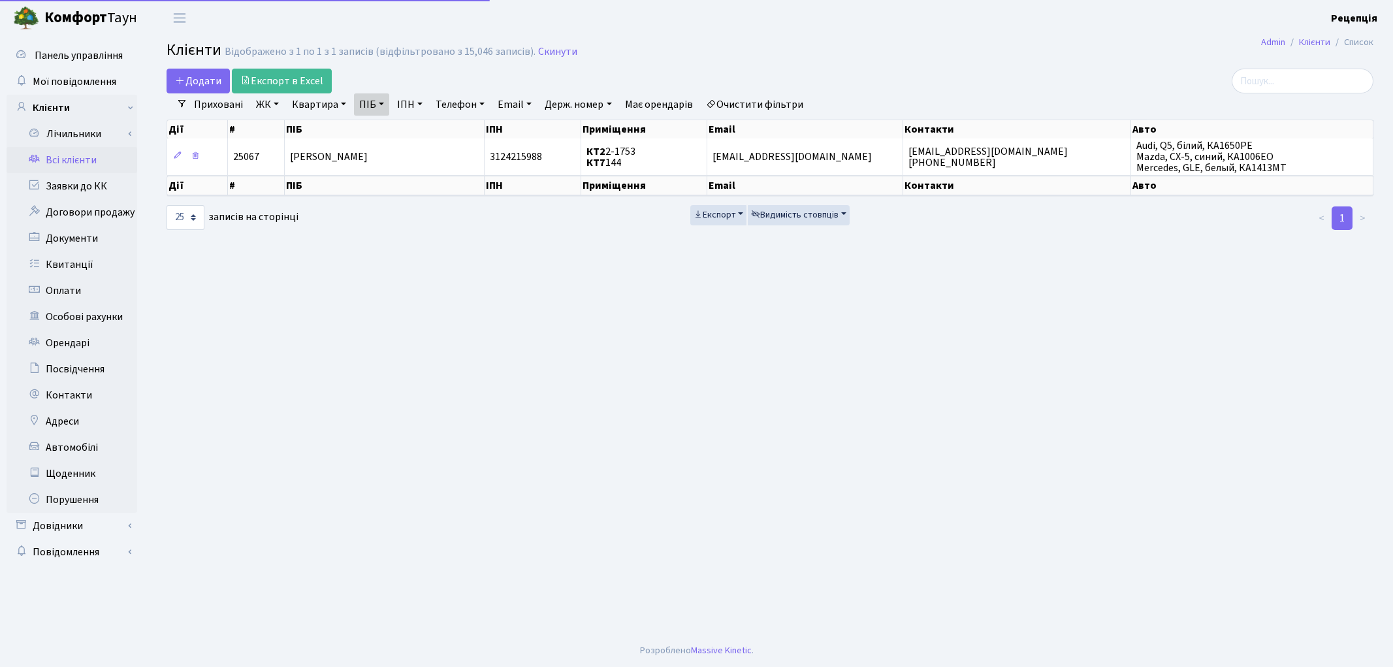
select select "25"
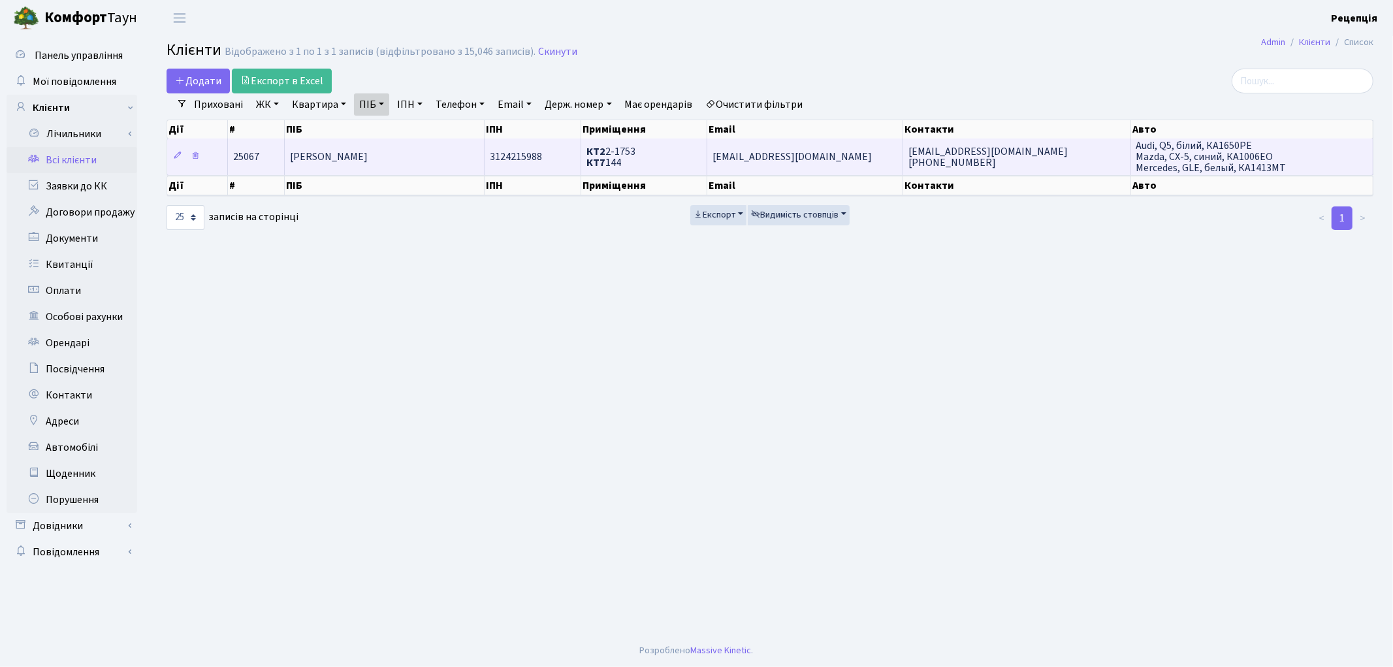
click at [452, 153] on td "[PERSON_NAME]" at bounding box center [385, 156] width 200 height 36
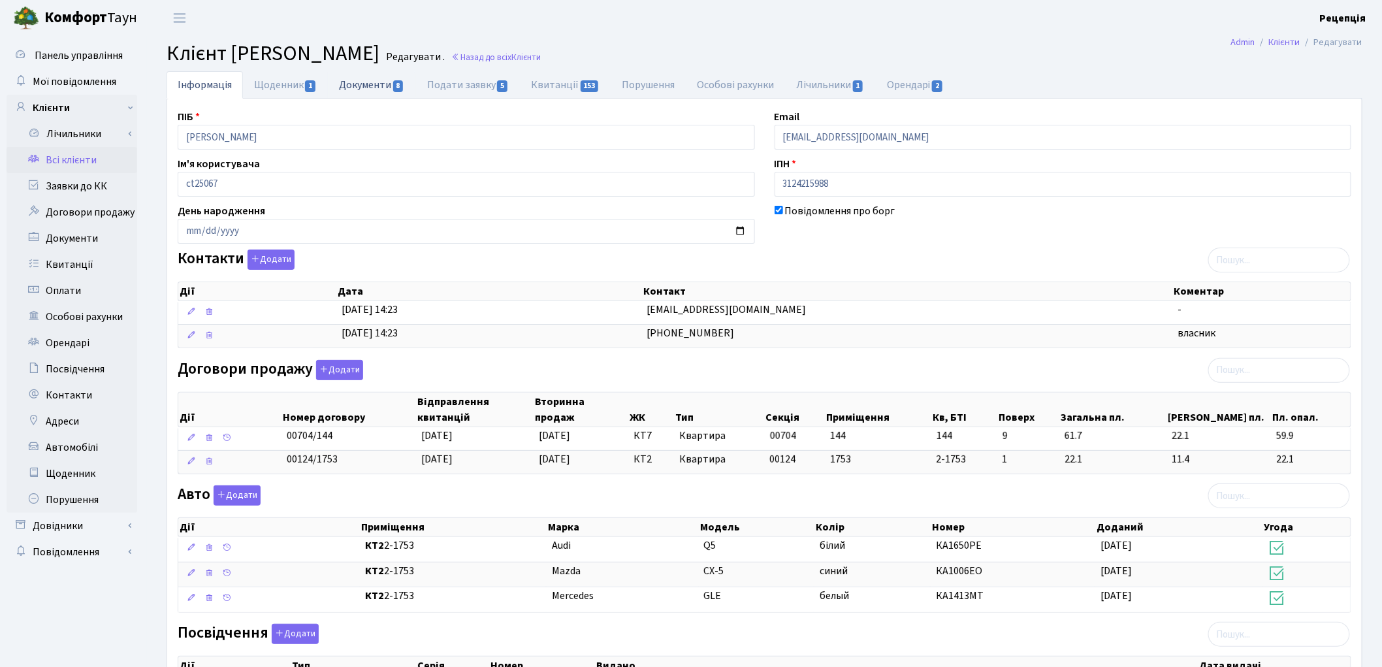
click at [380, 86] on link "Документи 8" at bounding box center [372, 84] width 88 height 27
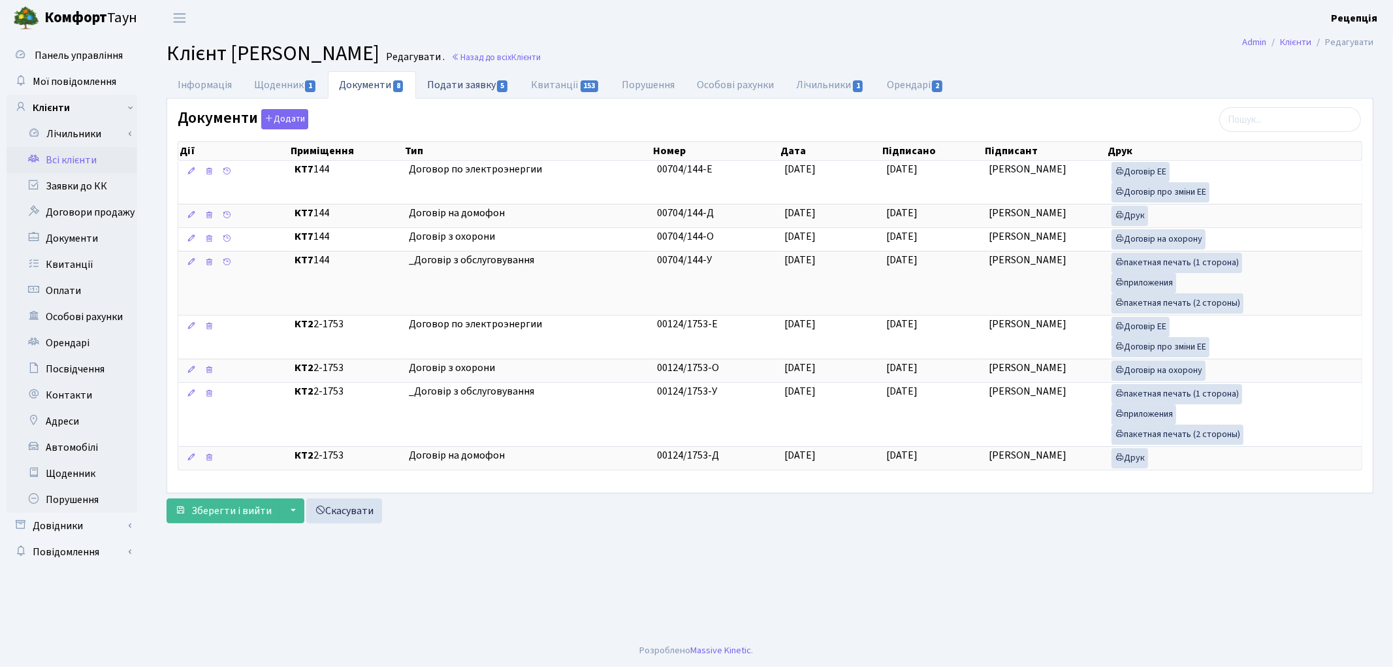
click at [457, 86] on link "Подати заявку 5" at bounding box center [468, 84] width 104 height 27
select select "25"
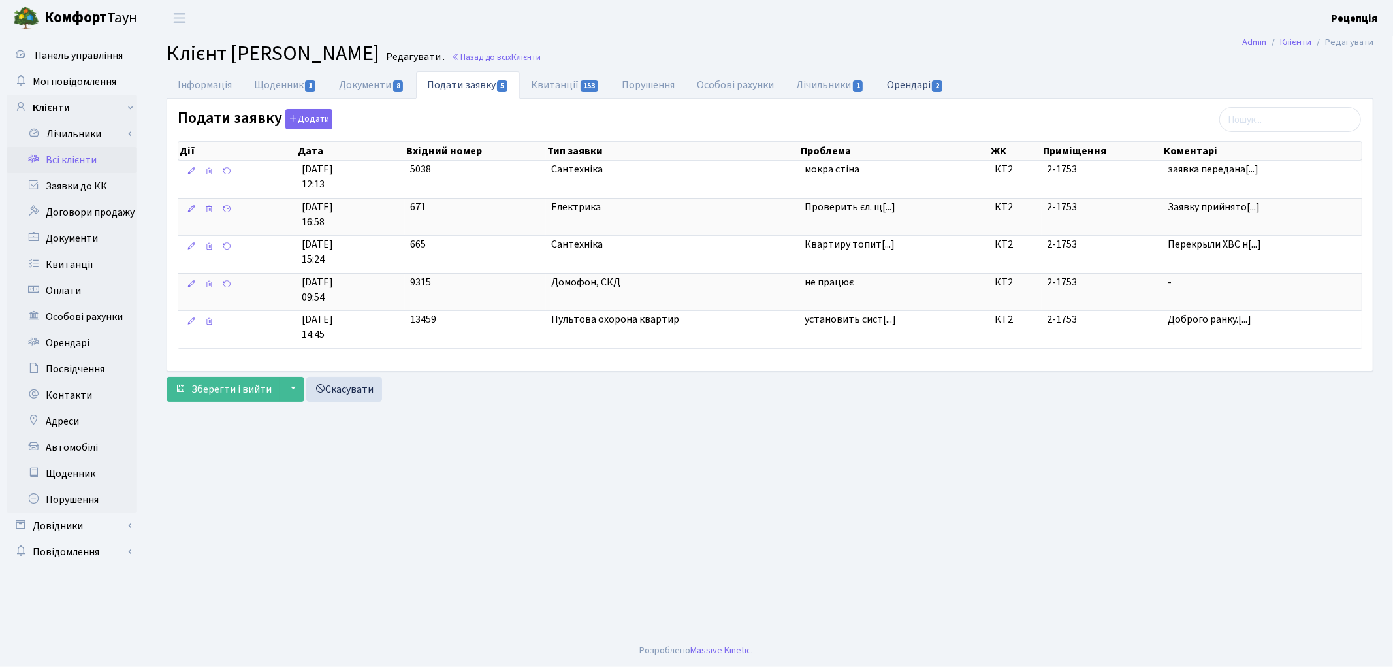
click at [935, 88] on span "2" at bounding box center [937, 86] width 10 height 12
select select "25"
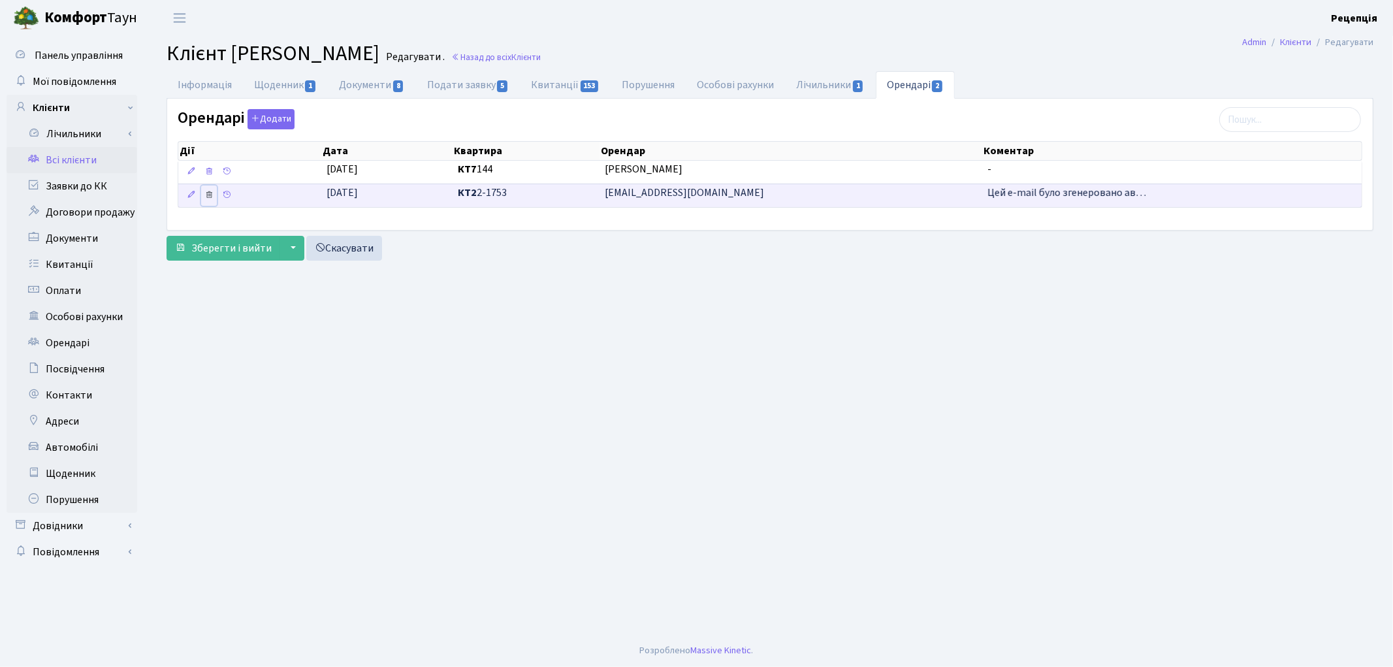
click at [210, 196] on icon at bounding box center [208, 194] width 9 height 9
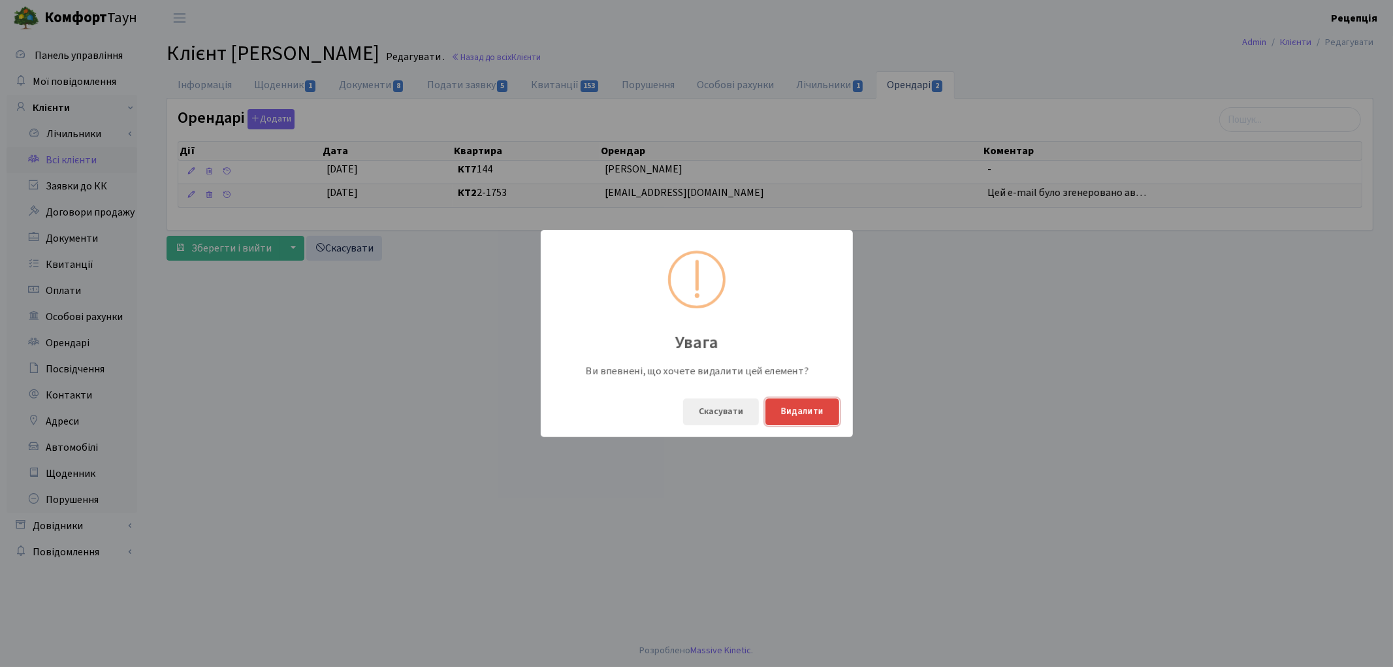
click at [794, 411] on button "Видалити" at bounding box center [802, 411] width 74 height 27
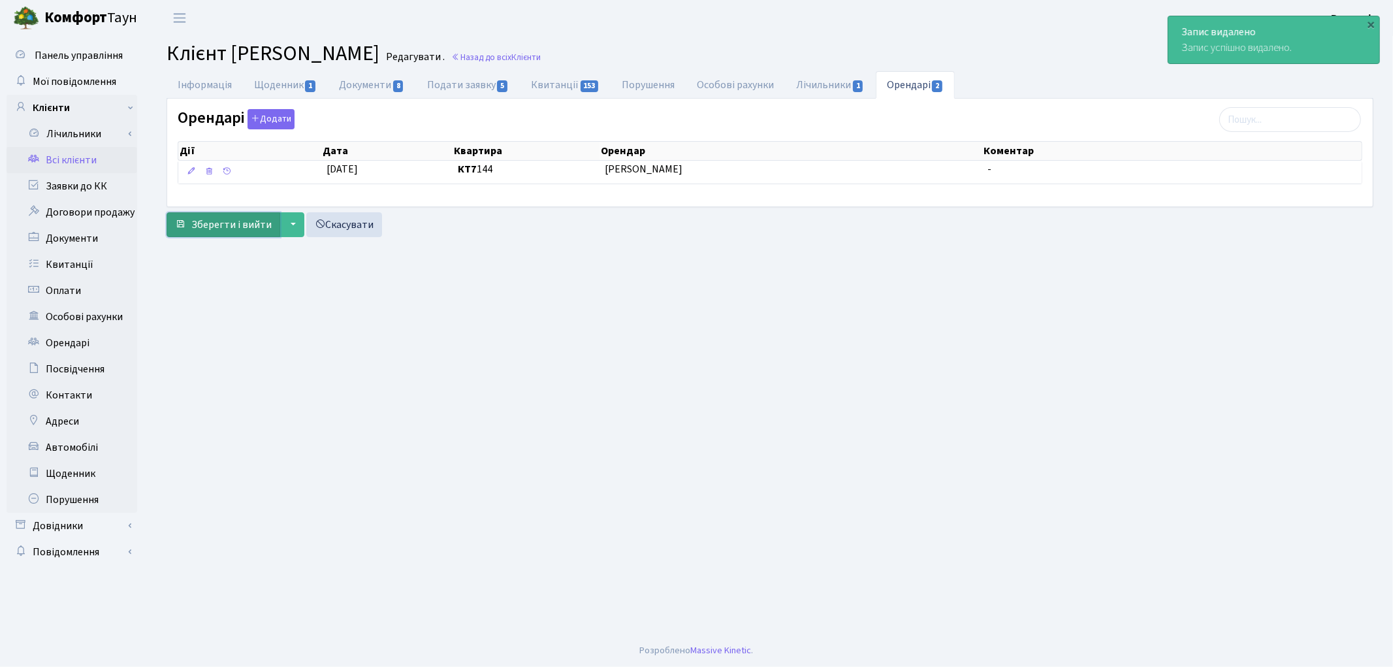
click at [220, 220] on span "Зберегти і вийти" at bounding box center [231, 224] width 80 height 14
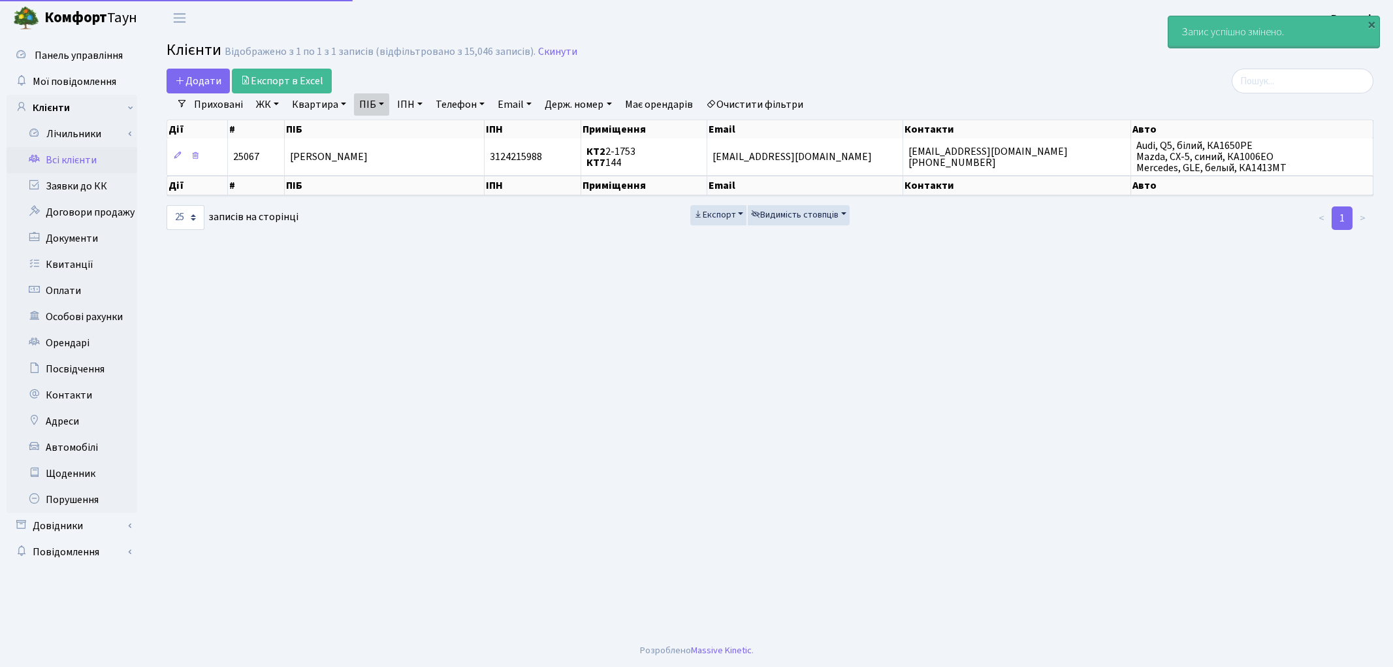
select select "25"
click at [389, 176] on th "ПІБ" at bounding box center [385, 186] width 200 height 20
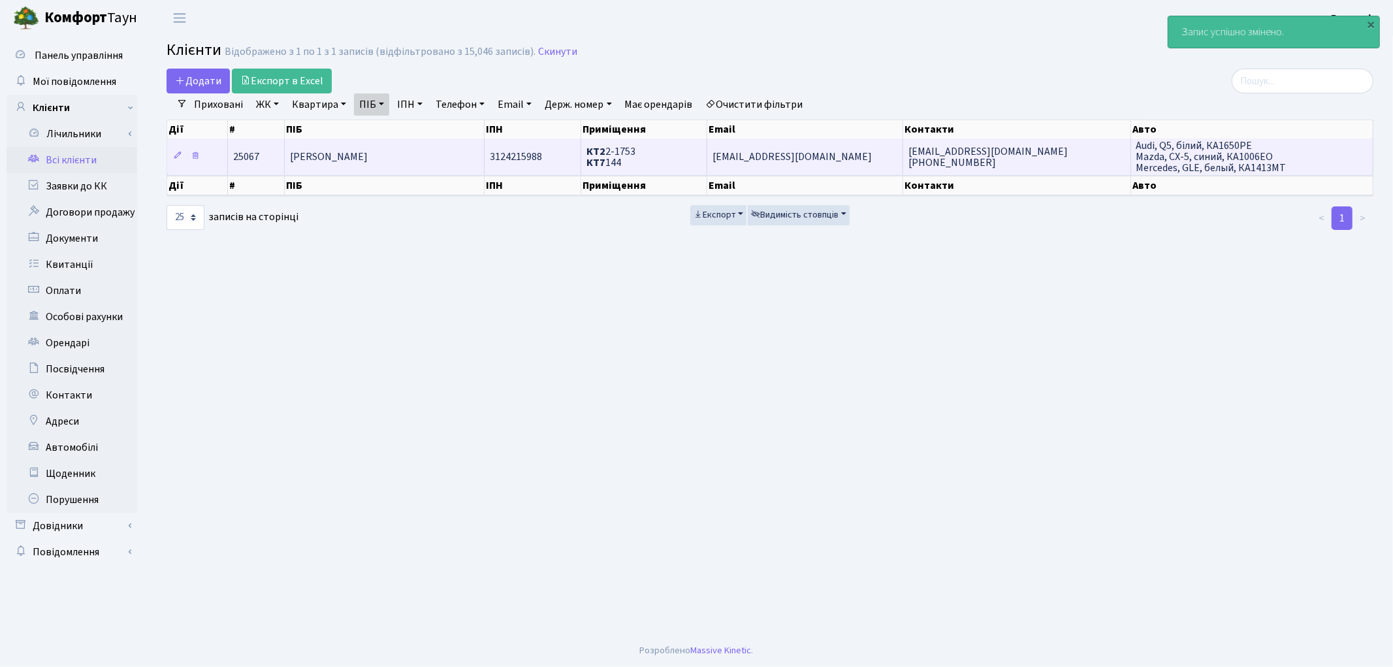
click at [368, 155] on span "[PERSON_NAME]" at bounding box center [329, 157] width 78 height 14
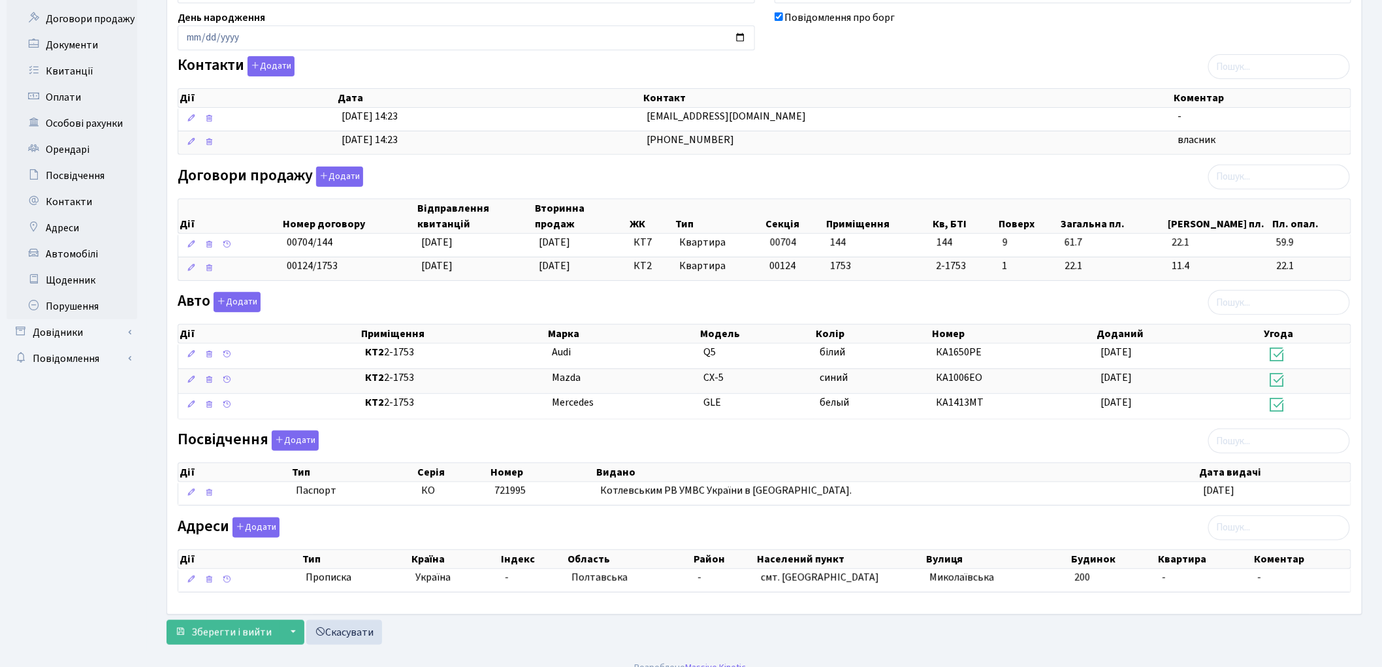
scroll to position [213, 0]
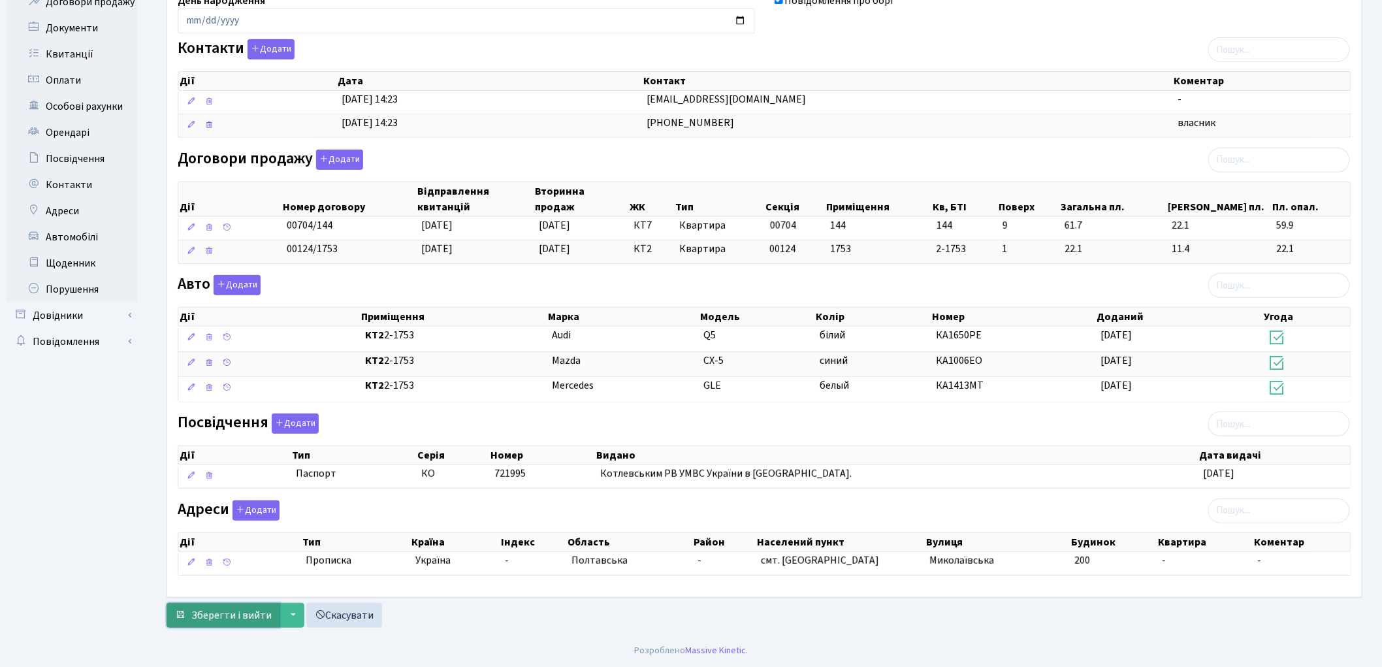
click at [237, 610] on span "Зберегти і вийти" at bounding box center [231, 615] width 80 height 14
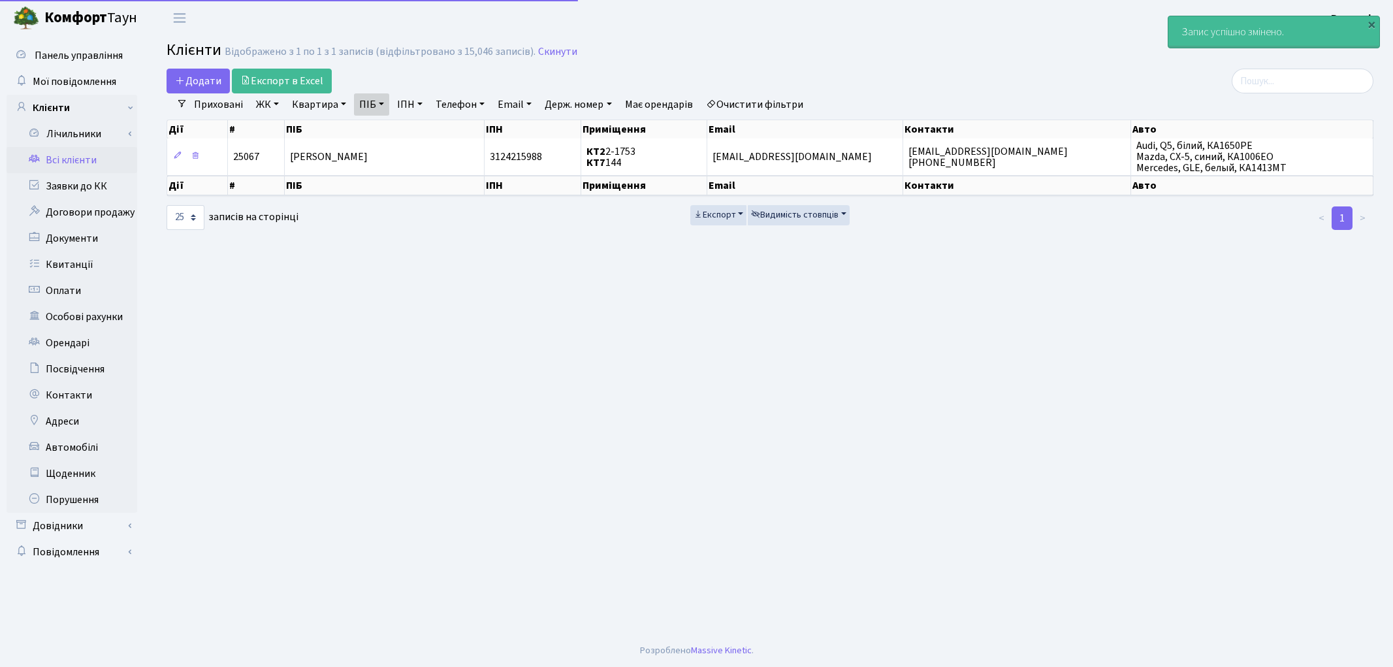
select select "25"
click at [771, 99] on link "Очистити фільтри" at bounding box center [755, 104] width 108 height 22
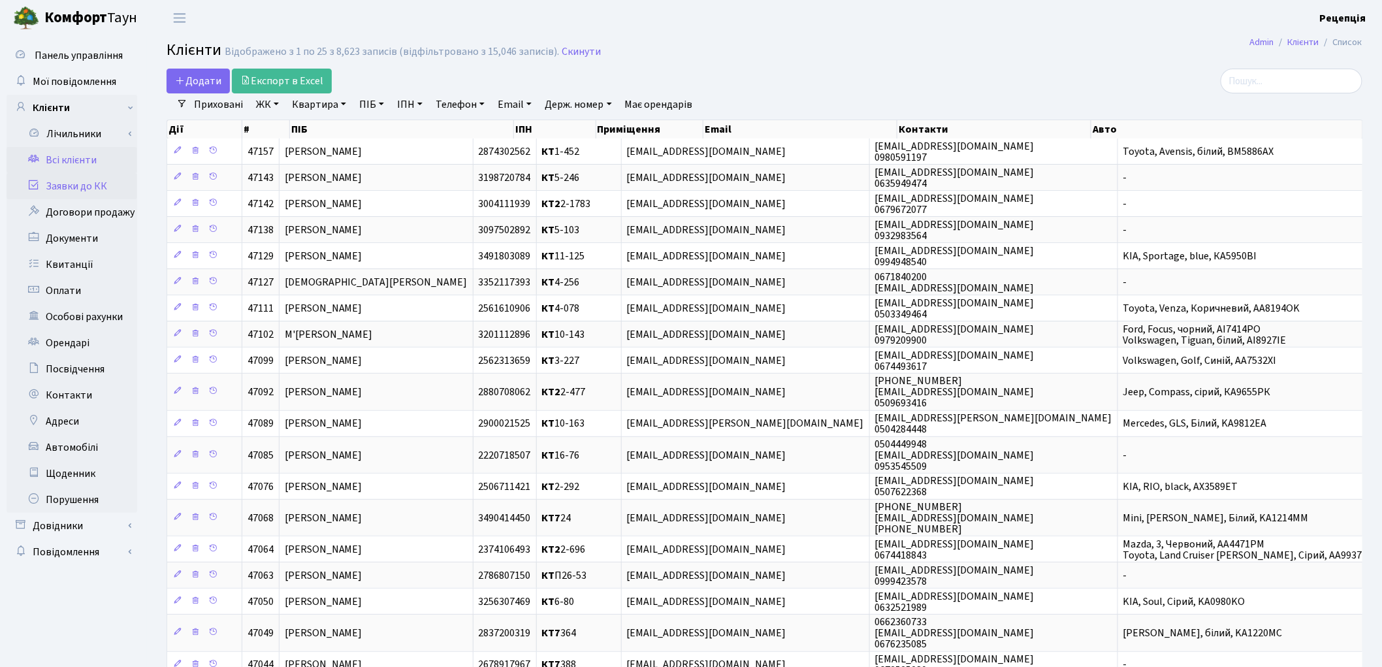
click at [101, 184] on link "Заявки до КК" at bounding box center [72, 186] width 131 height 26
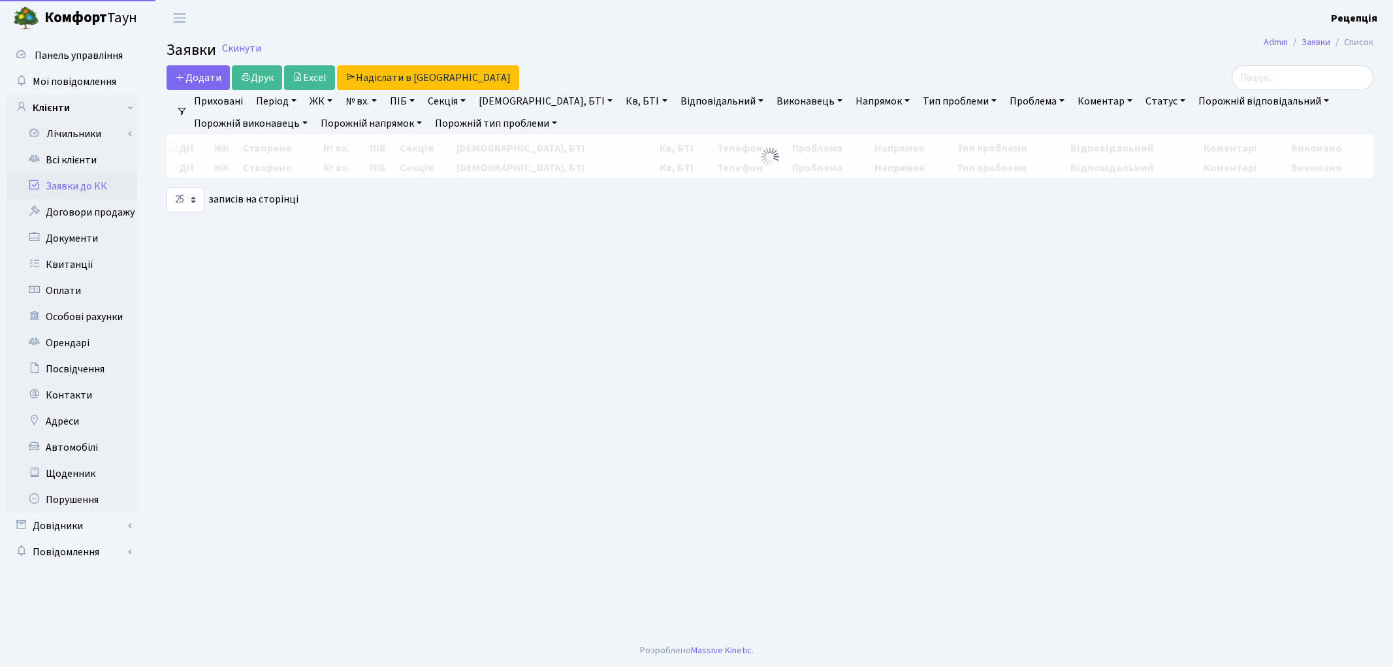
select select "25"
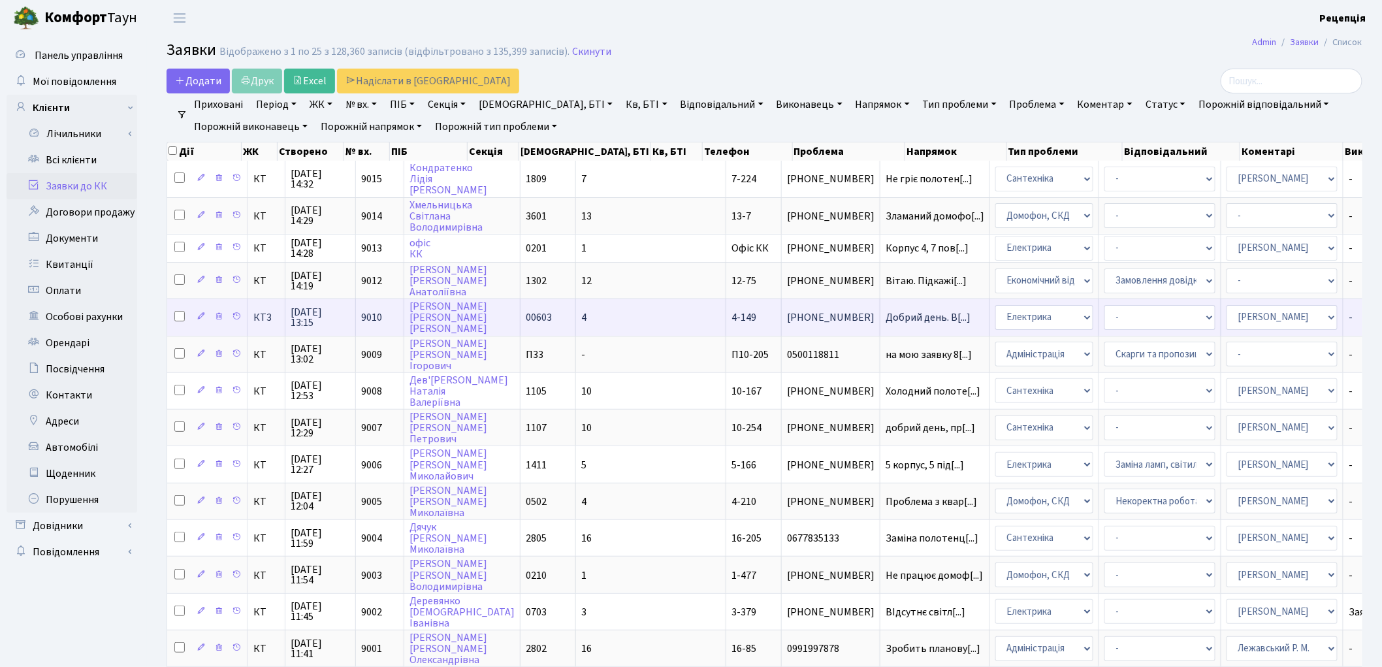
click at [880, 317] on td "Добрий день. В[...]" at bounding box center [935, 316] width 110 height 37
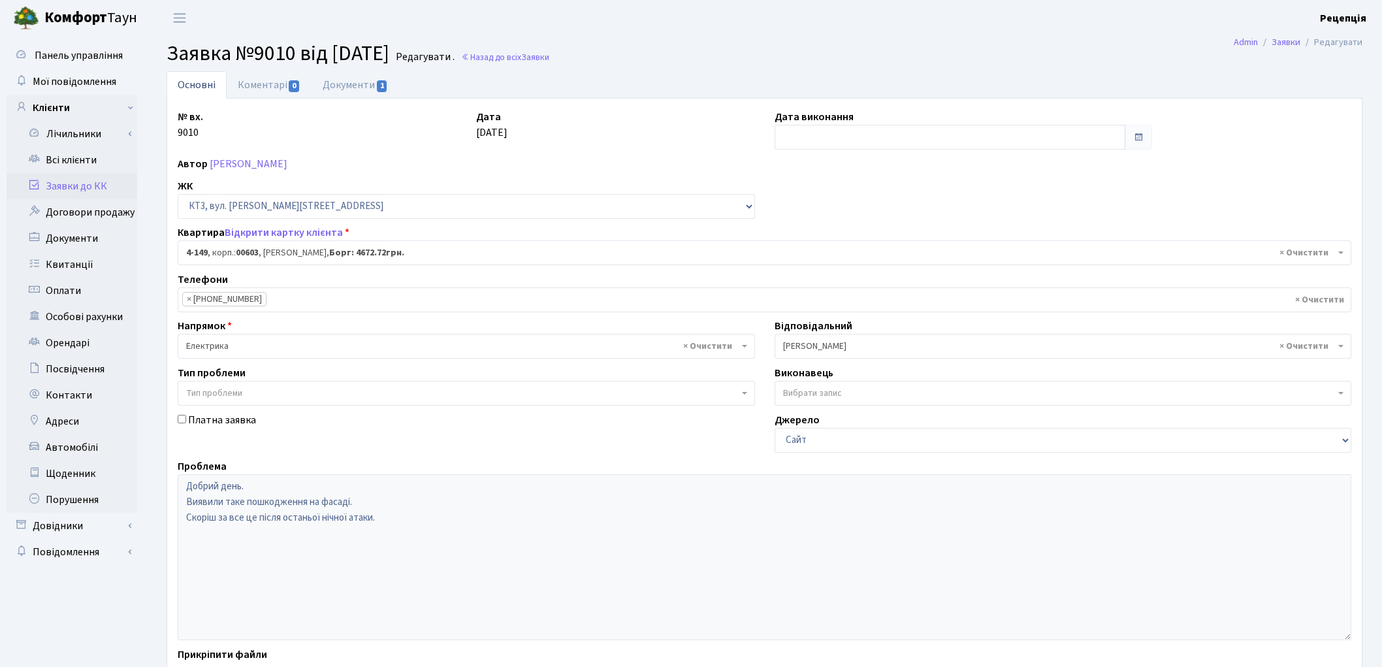
select select "16608"
click at [374, 92] on link "Документи 1" at bounding box center [355, 84] width 88 height 27
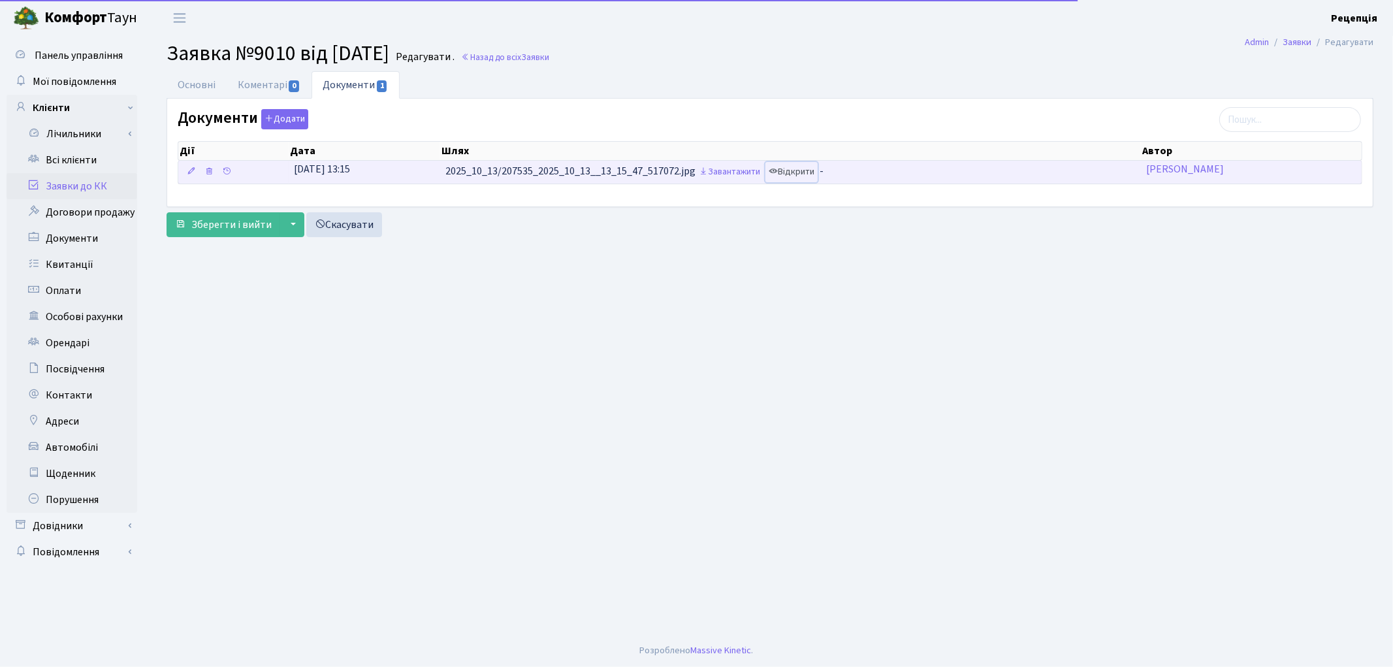
click at [810, 175] on link "Відкрити" at bounding box center [791, 172] width 52 height 20
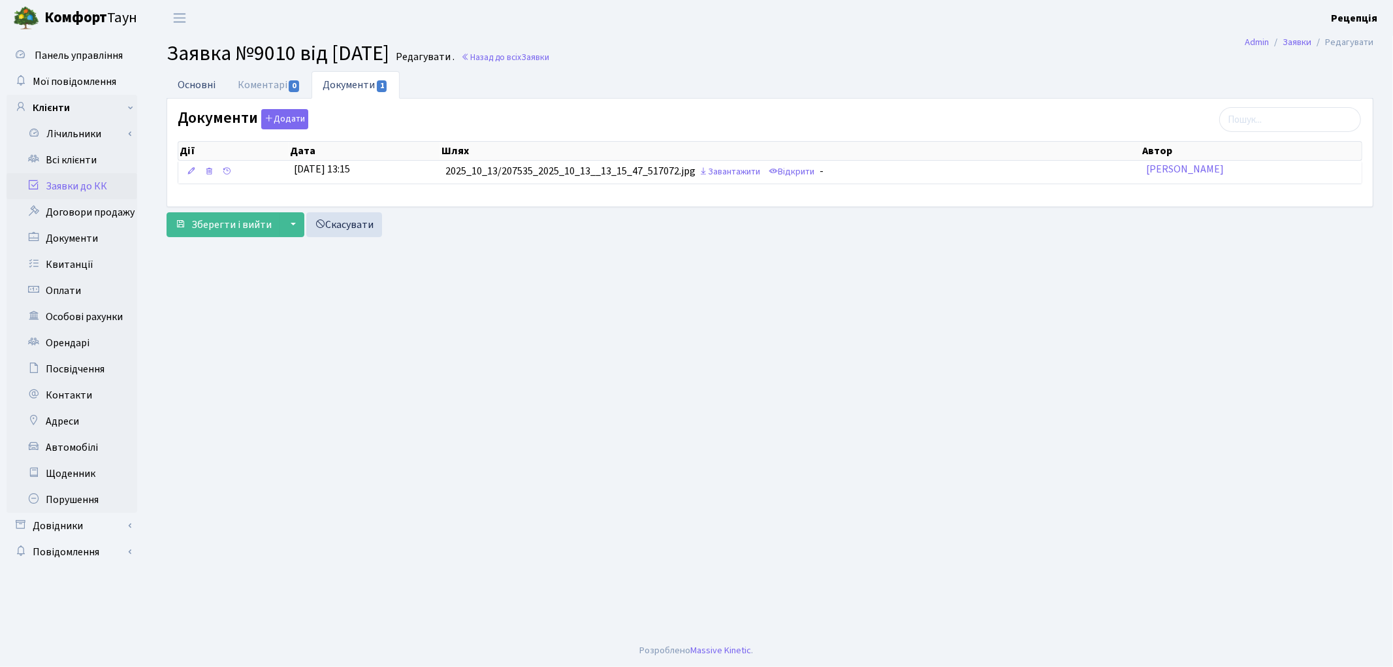
click at [205, 86] on link "Основні" at bounding box center [197, 84] width 60 height 27
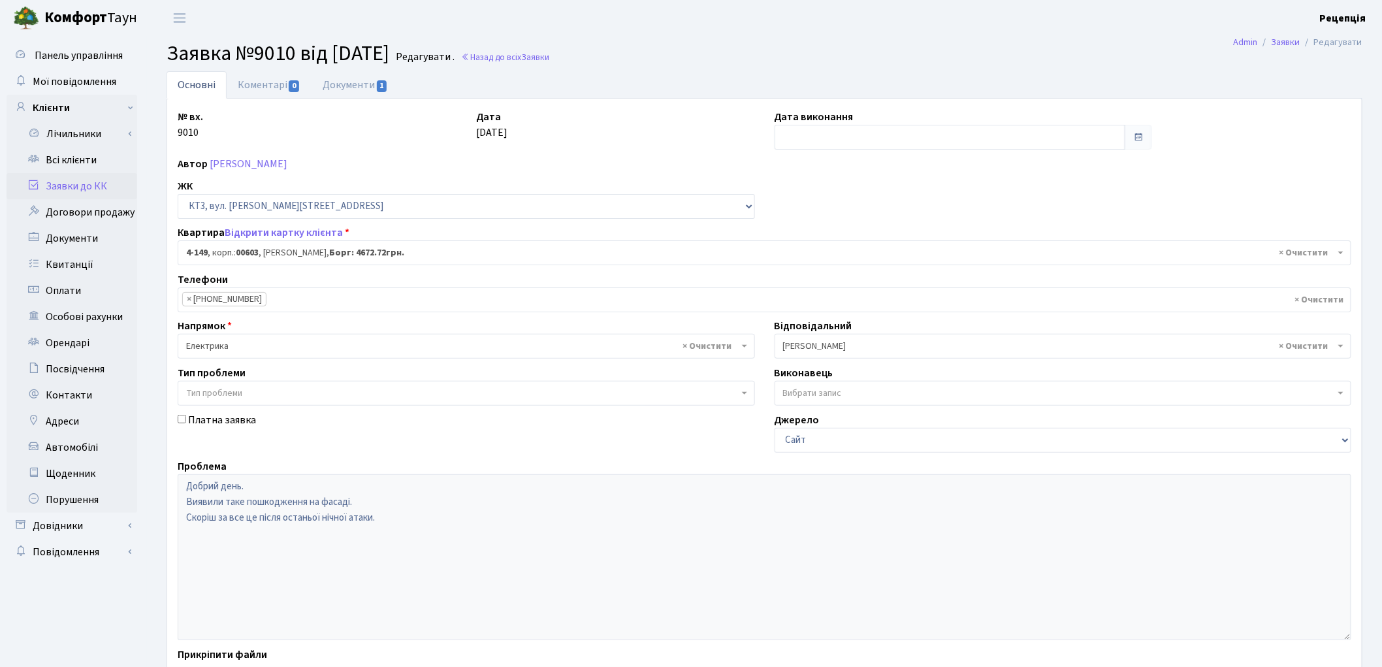
click at [91, 181] on link "Заявки до КК" at bounding box center [72, 186] width 131 height 26
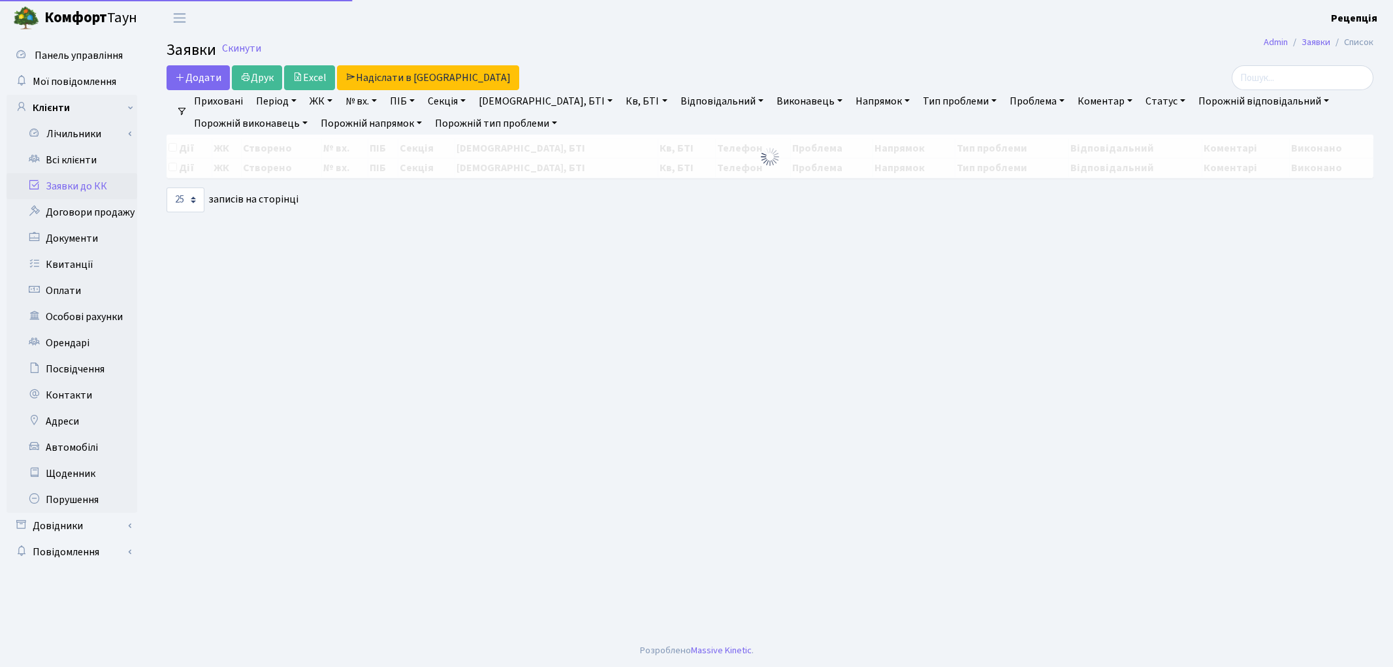
select select "25"
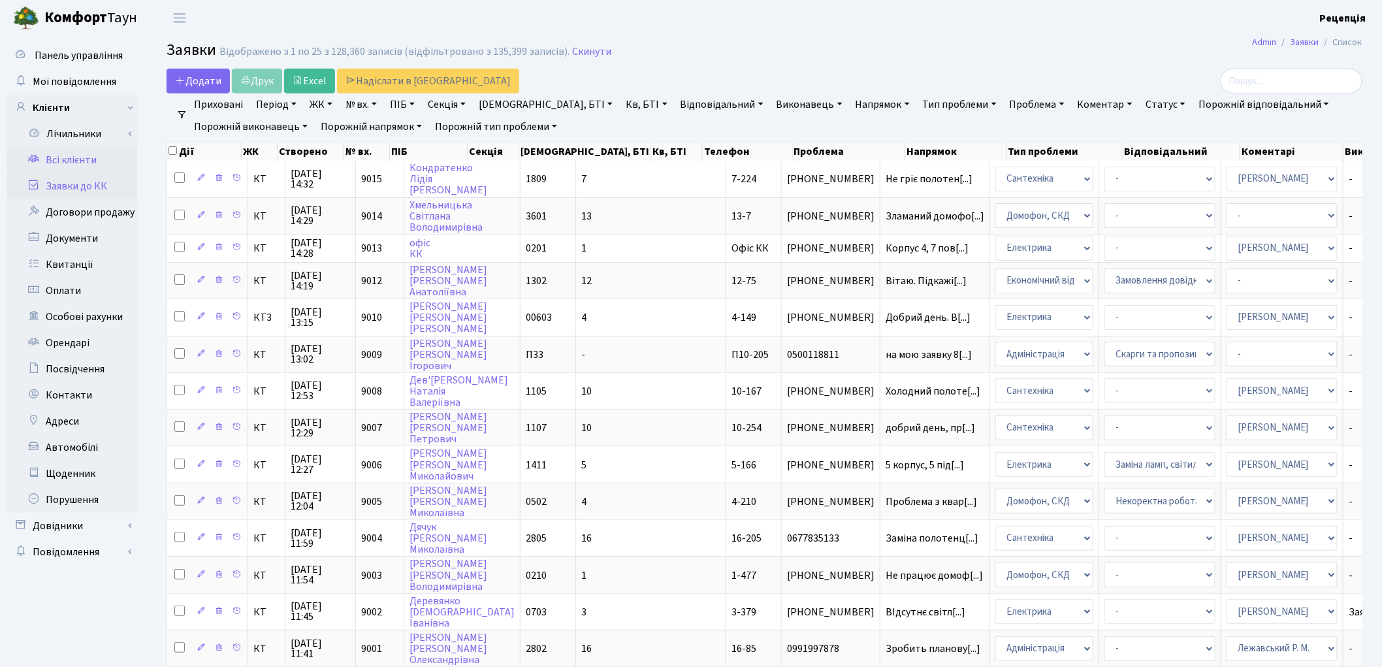
click at [63, 157] on link "Всі клієнти" at bounding box center [72, 160] width 131 height 26
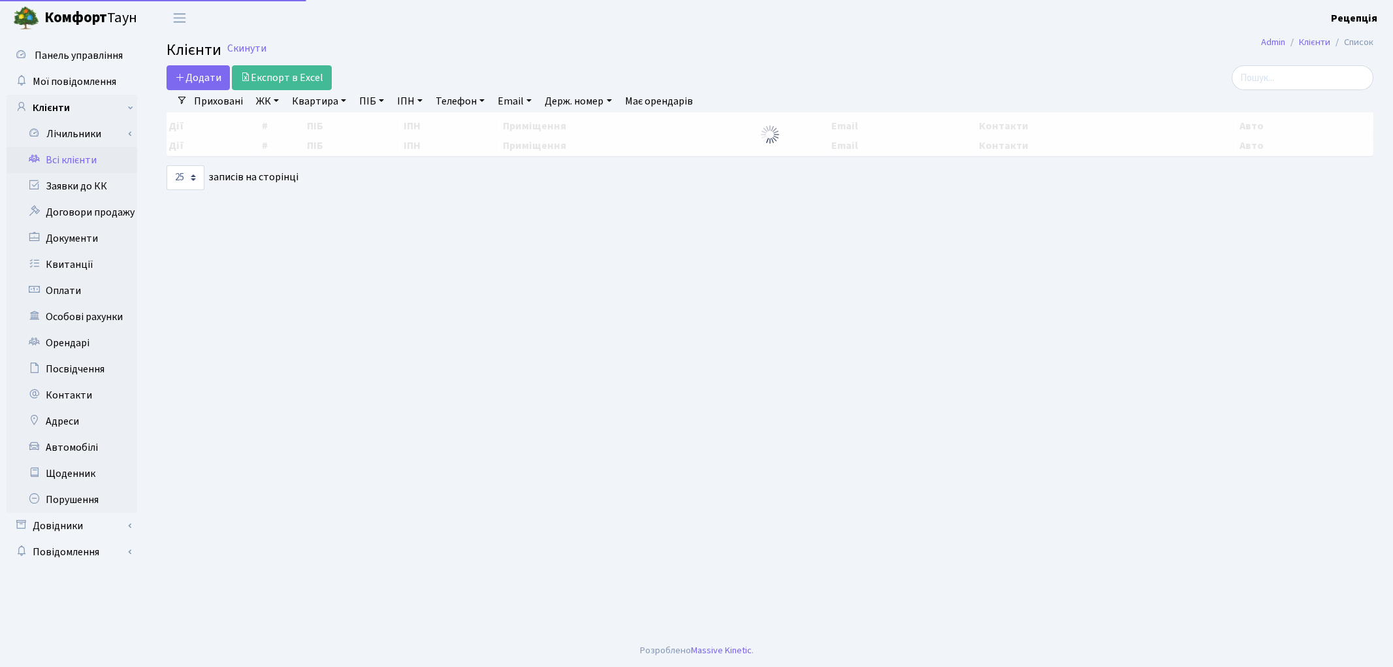
select select "25"
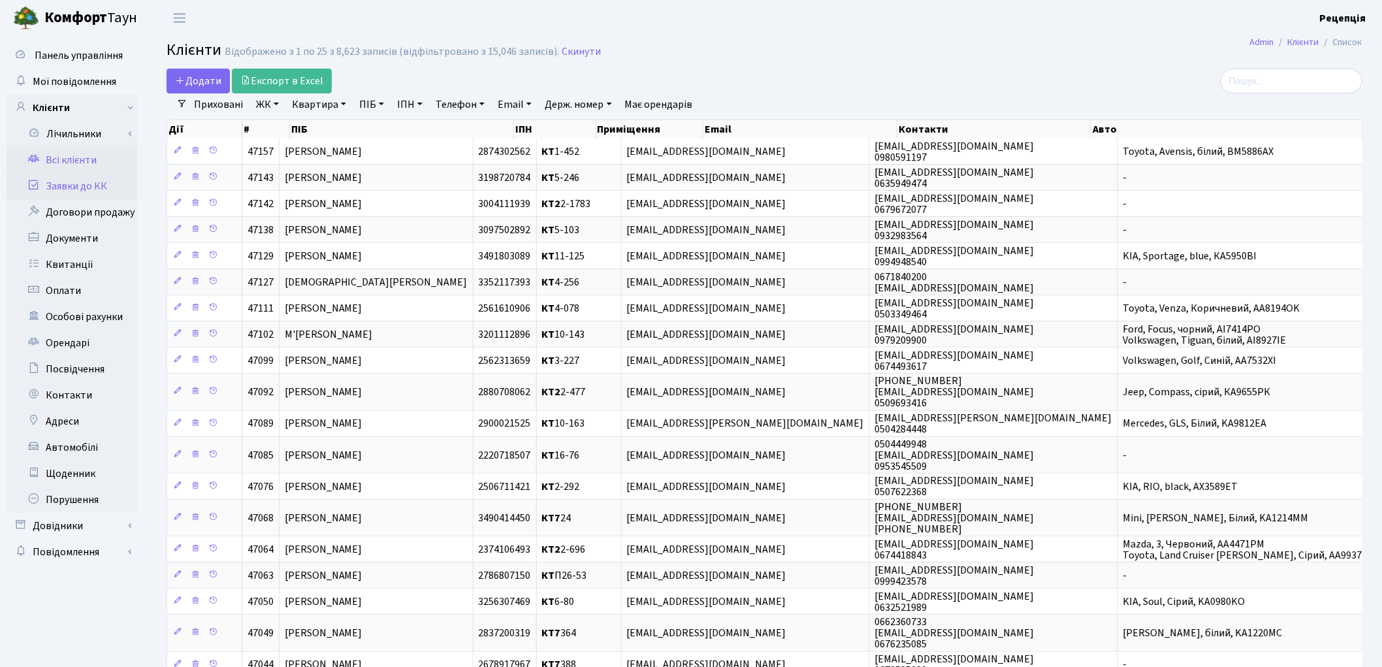
click at [57, 175] on link "Заявки до КК" at bounding box center [72, 186] width 131 height 26
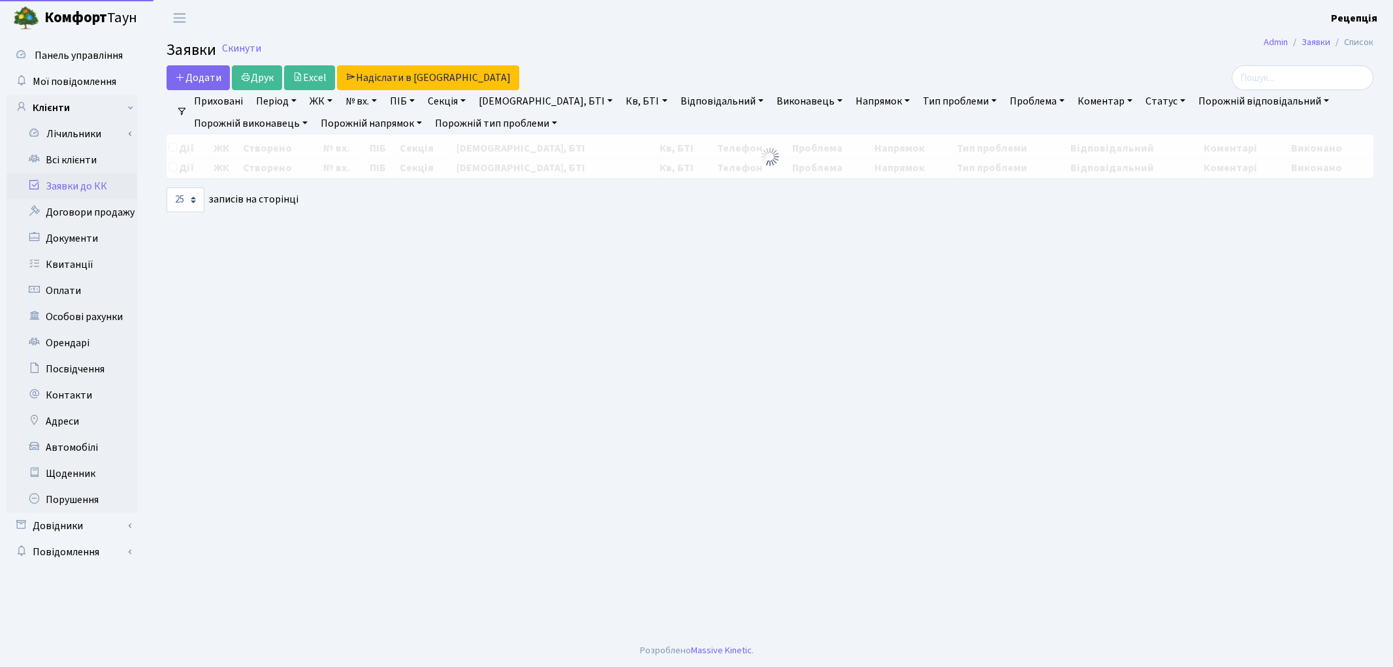
select select "25"
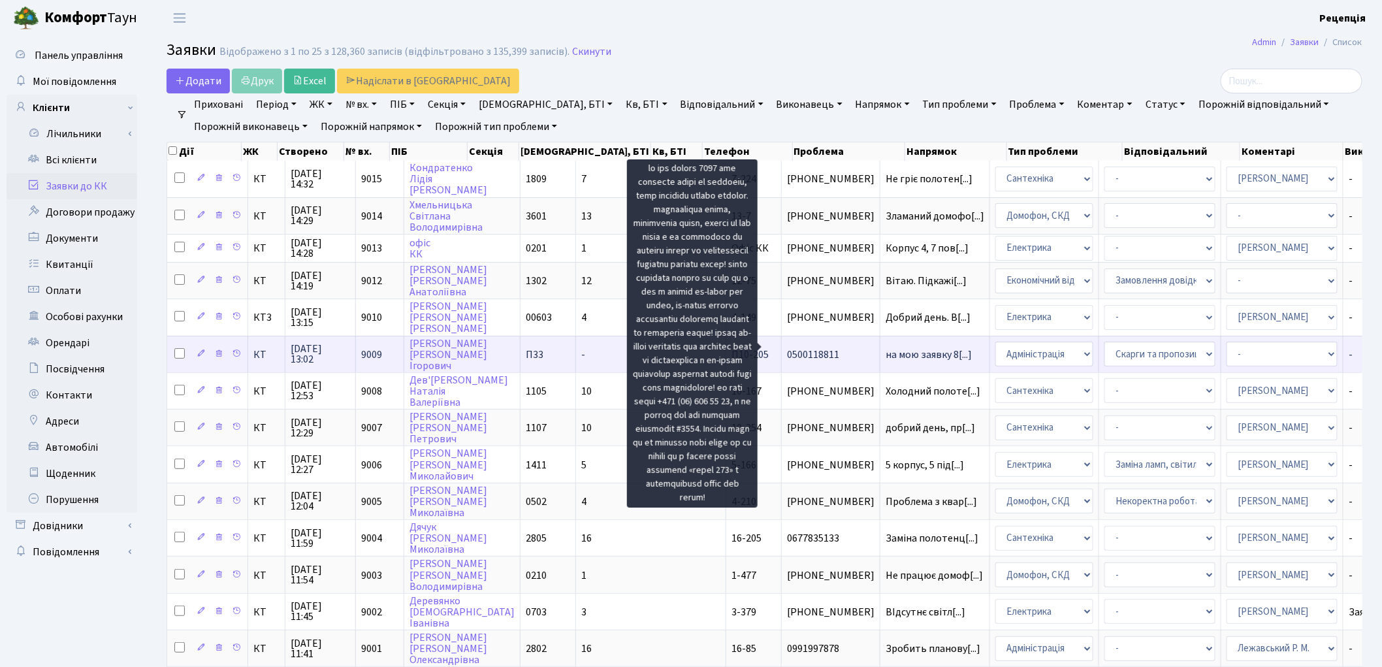
click at [885, 353] on span "на мою заявку 8[...]" at bounding box center [928, 354] width 86 height 14
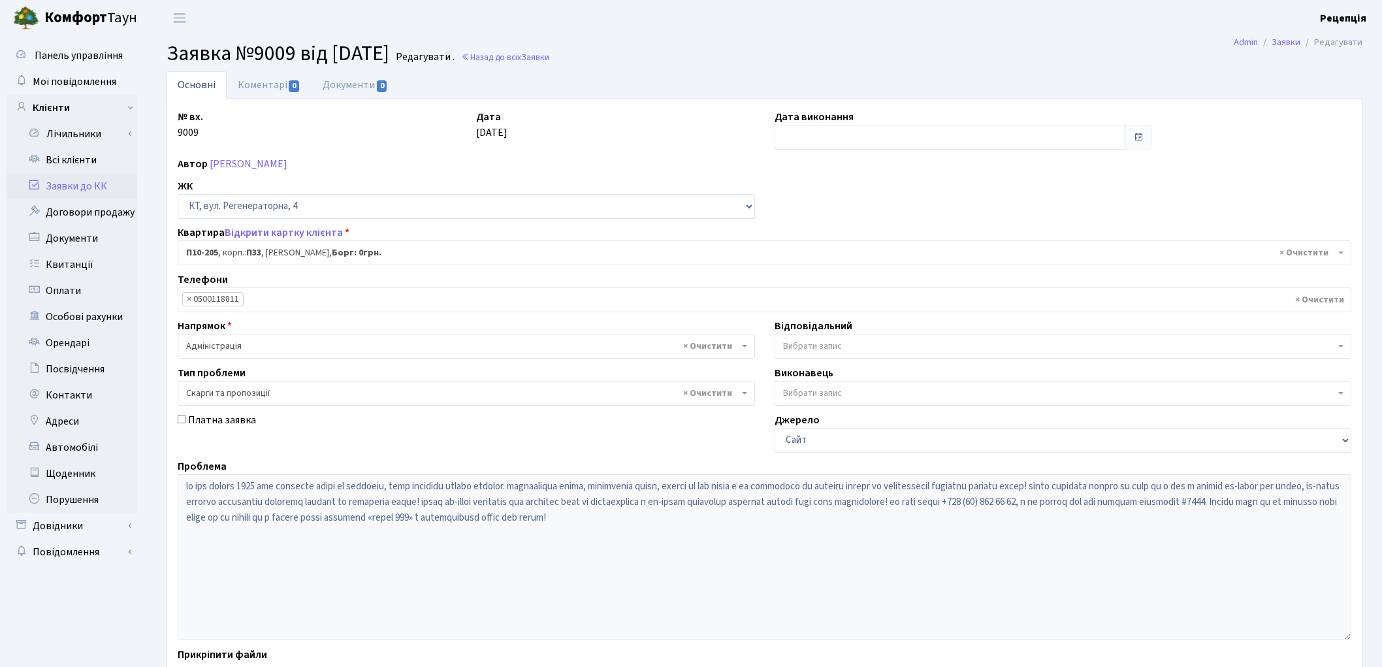
select select "8119"
select select "55"
click at [98, 183] on link "Заявки до КК" at bounding box center [72, 186] width 131 height 26
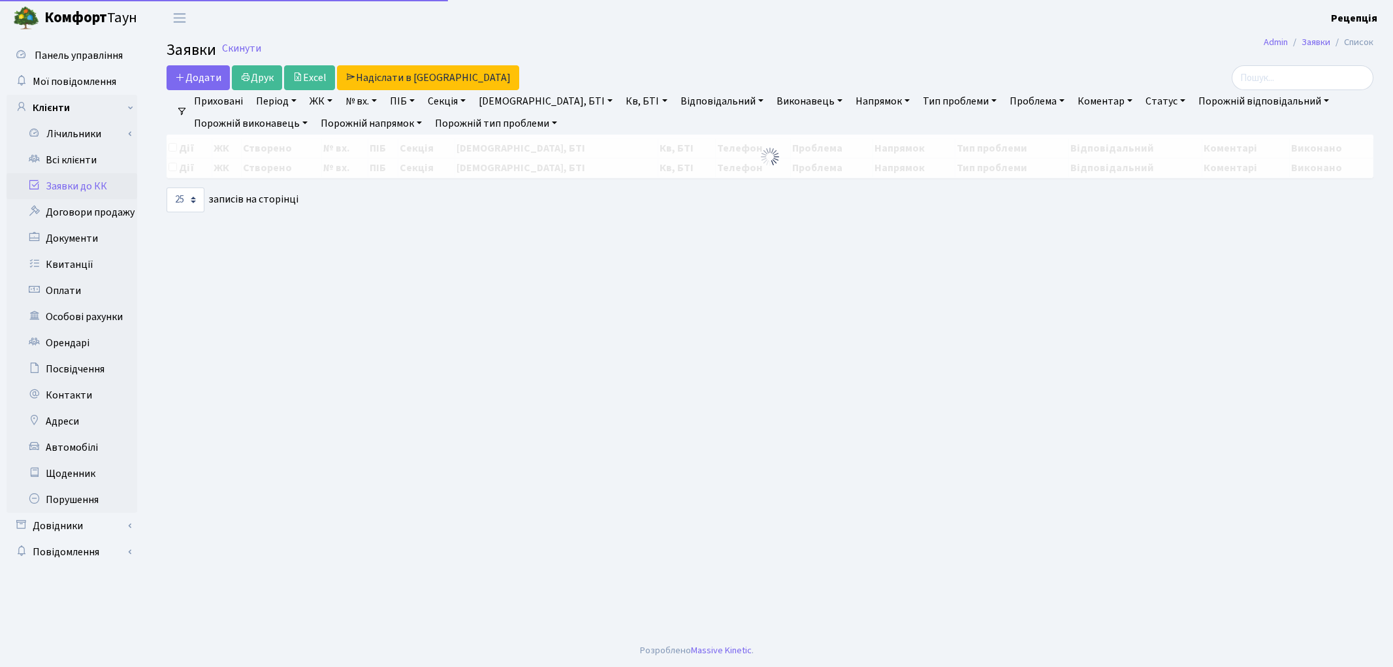
select select "25"
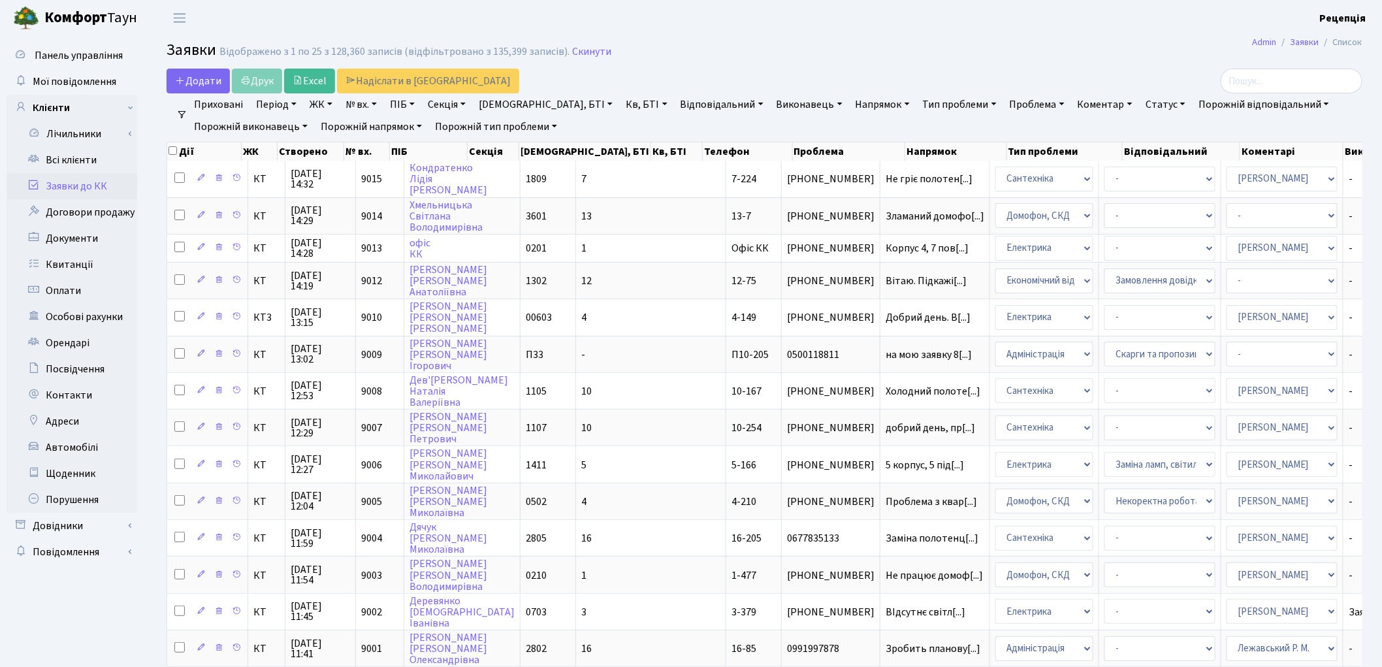
click at [357, 108] on link "№ вх." at bounding box center [361, 104] width 42 height 22
type input "8889"
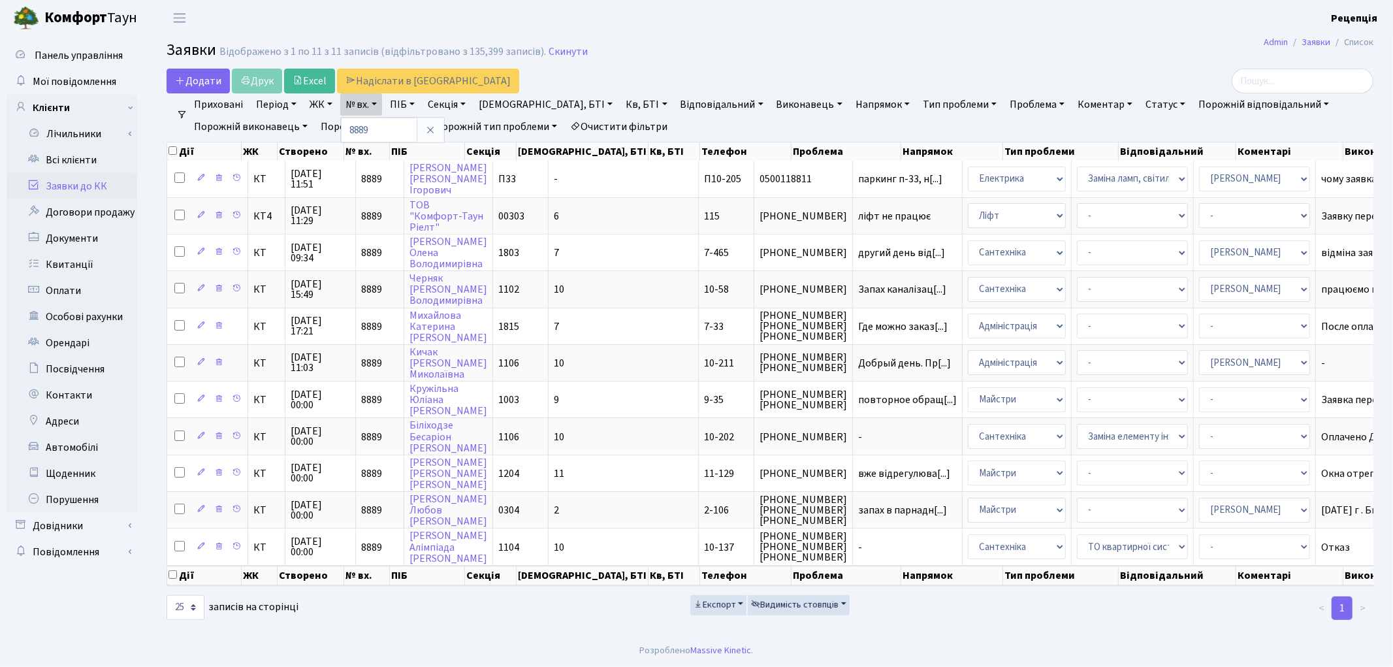
click at [643, 120] on link "Очистити фільтри" at bounding box center [619, 127] width 108 height 22
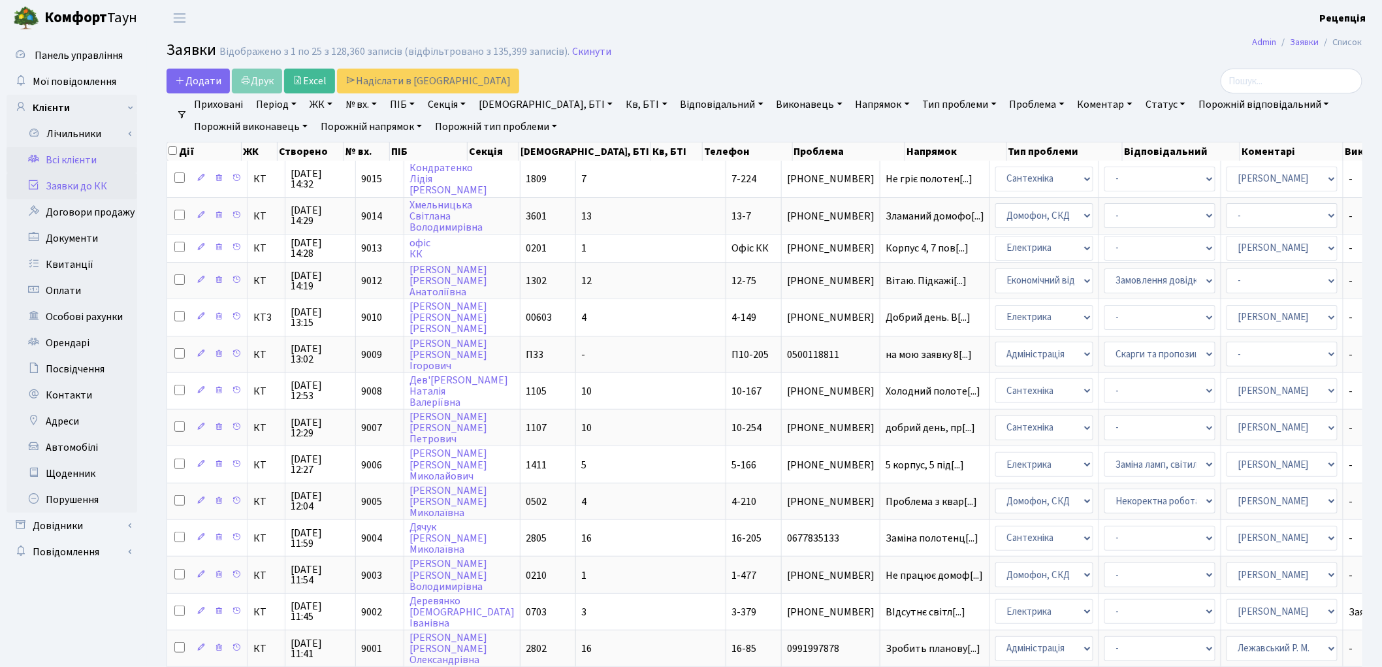
click at [85, 157] on link "Всі клієнти" at bounding box center [72, 160] width 131 height 26
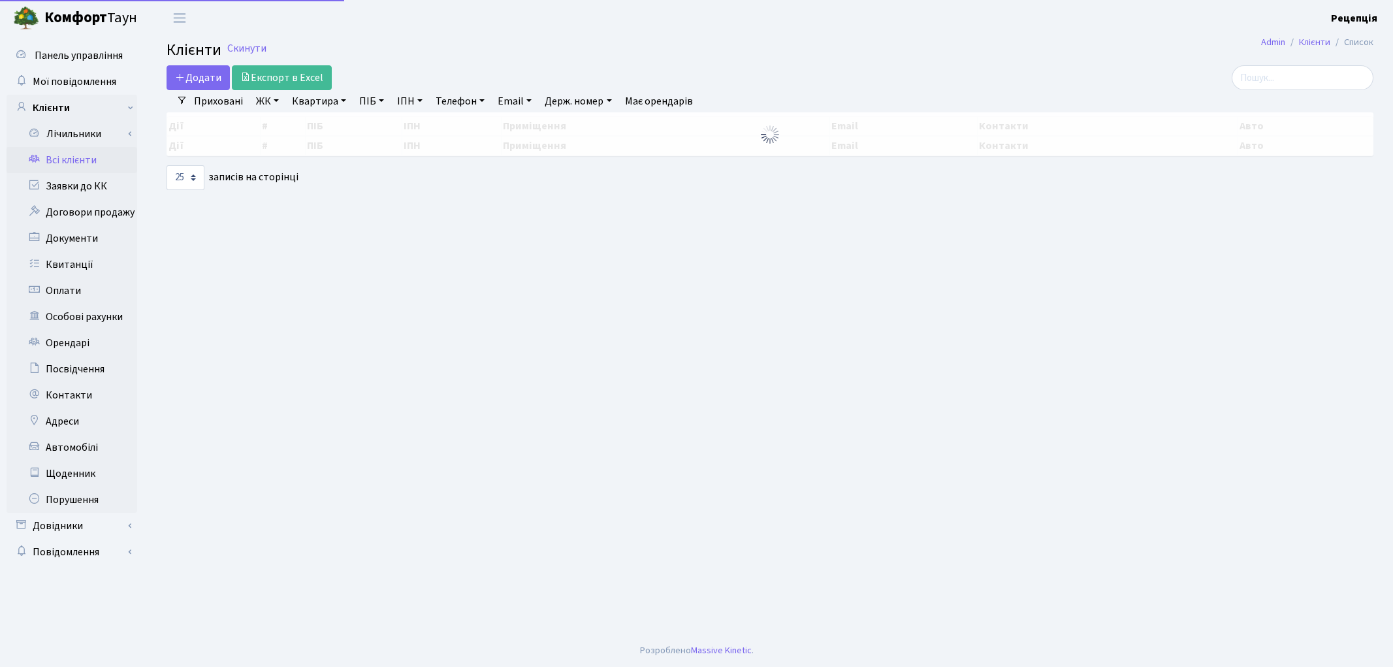
select select "25"
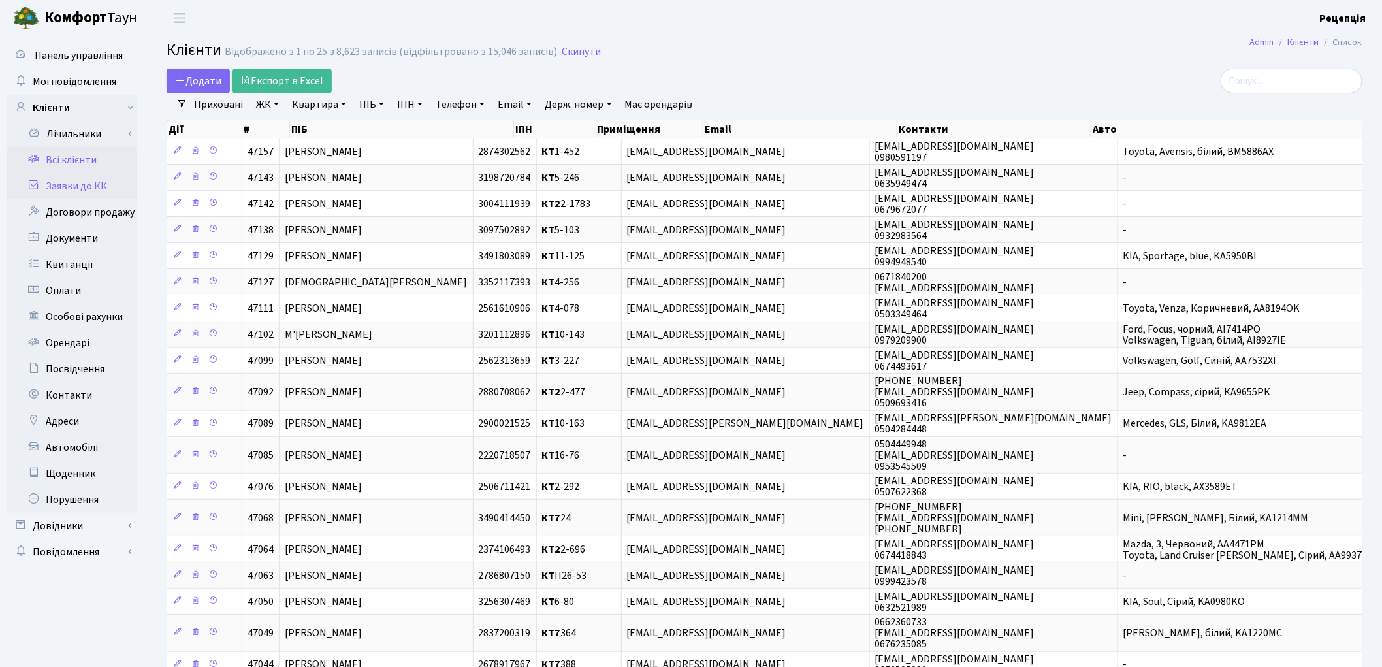
click at [63, 187] on link "Заявки до КК" at bounding box center [72, 186] width 131 height 26
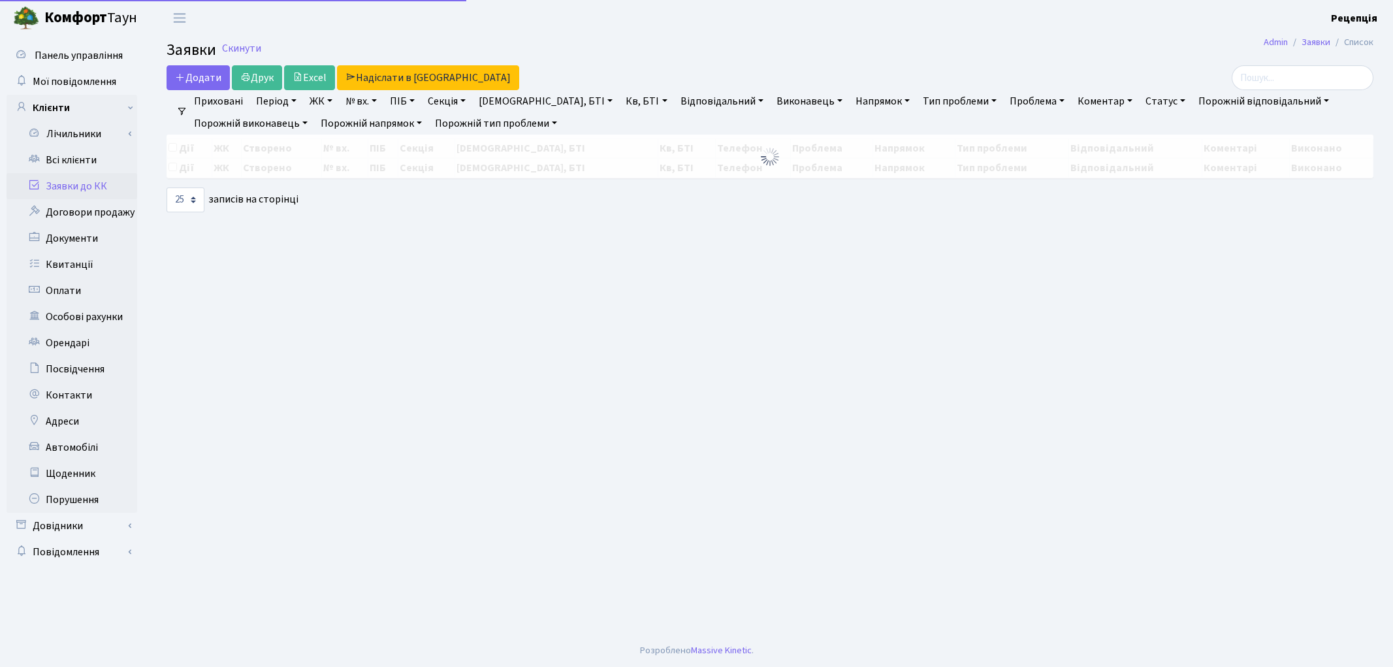
select select "25"
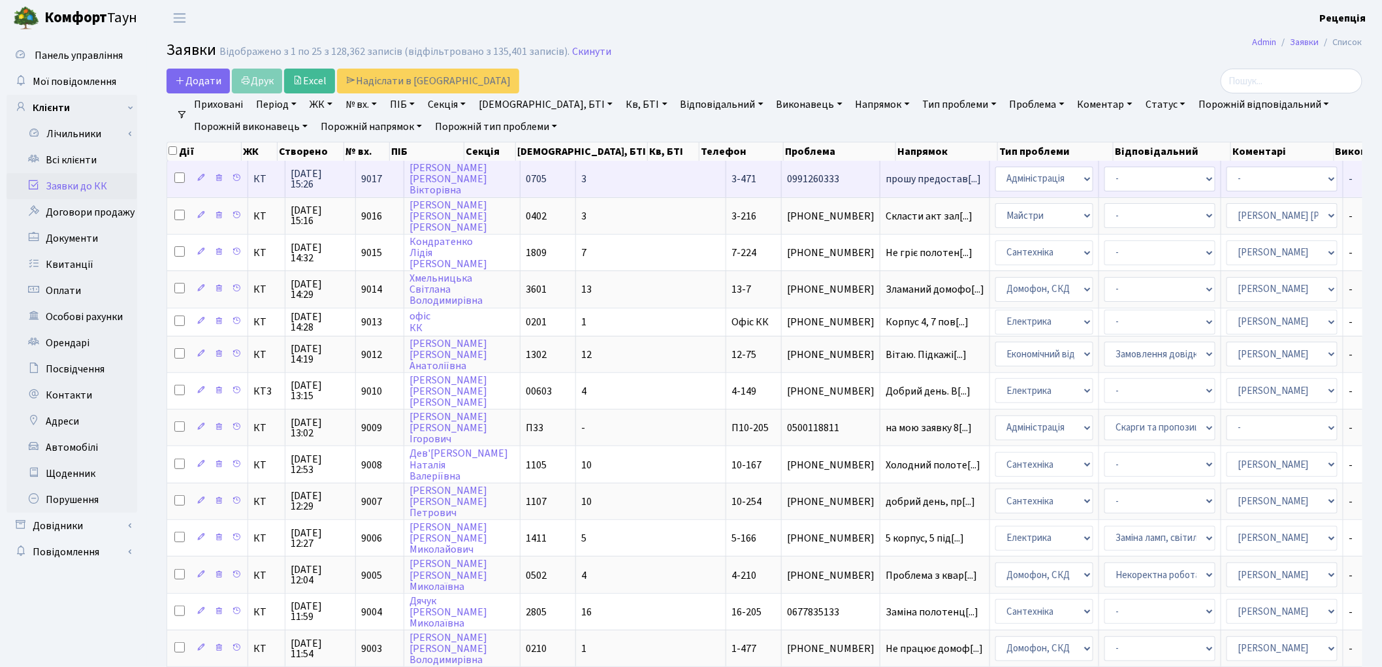
click at [592, 179] on td "3" at bounding box center [651, 179] width 150 height 36
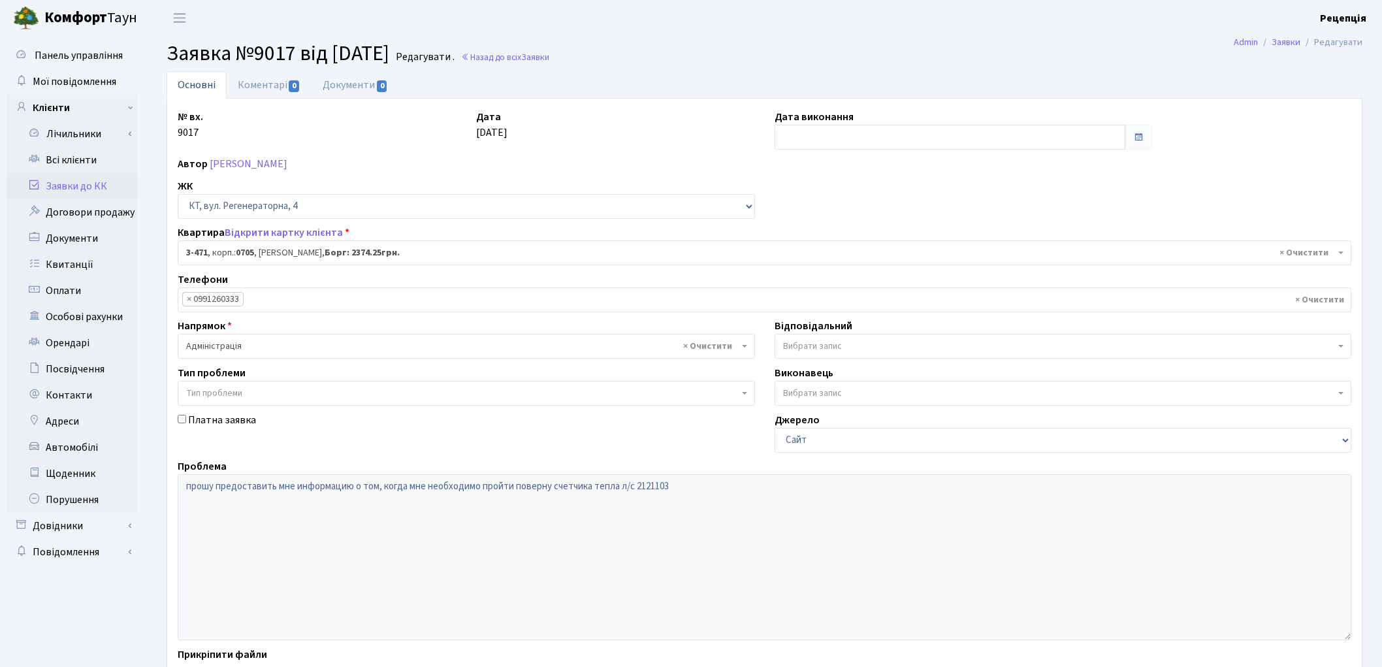
select select "1689"
click at [76, 165] on link "Всі клієнти" at bounding box center [72, 160] width 131 height 26
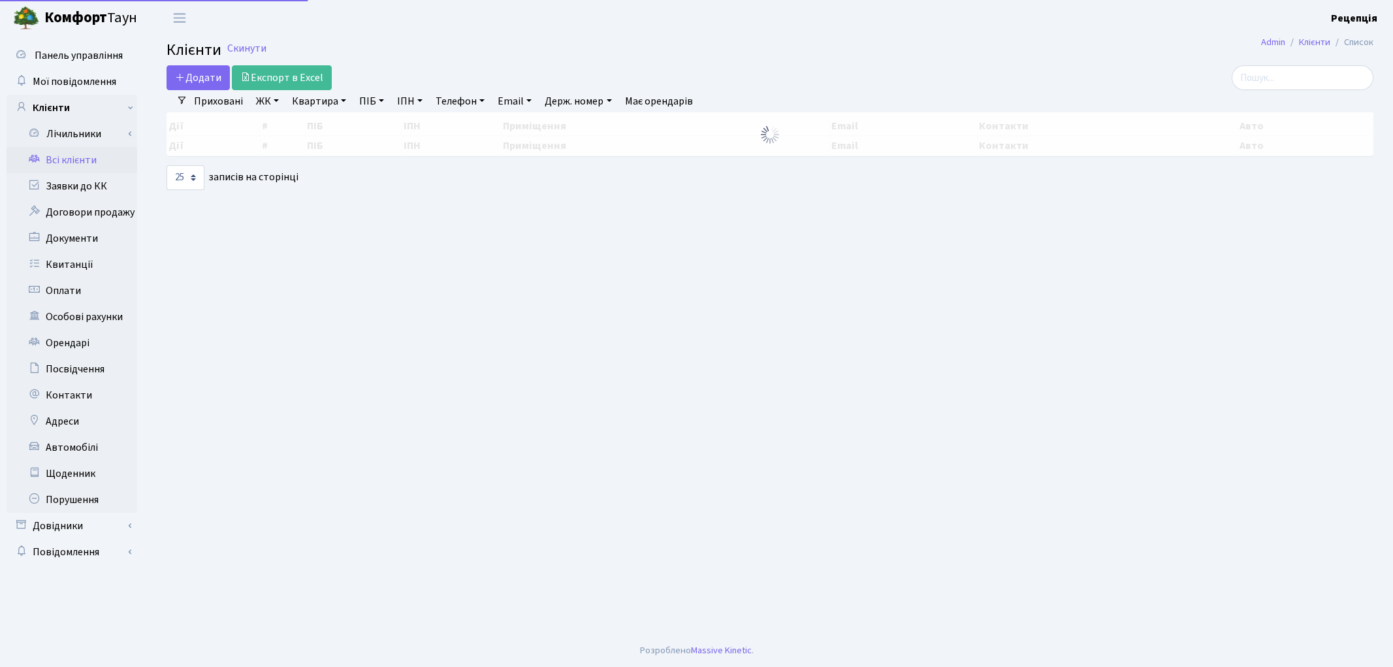
select select "25"
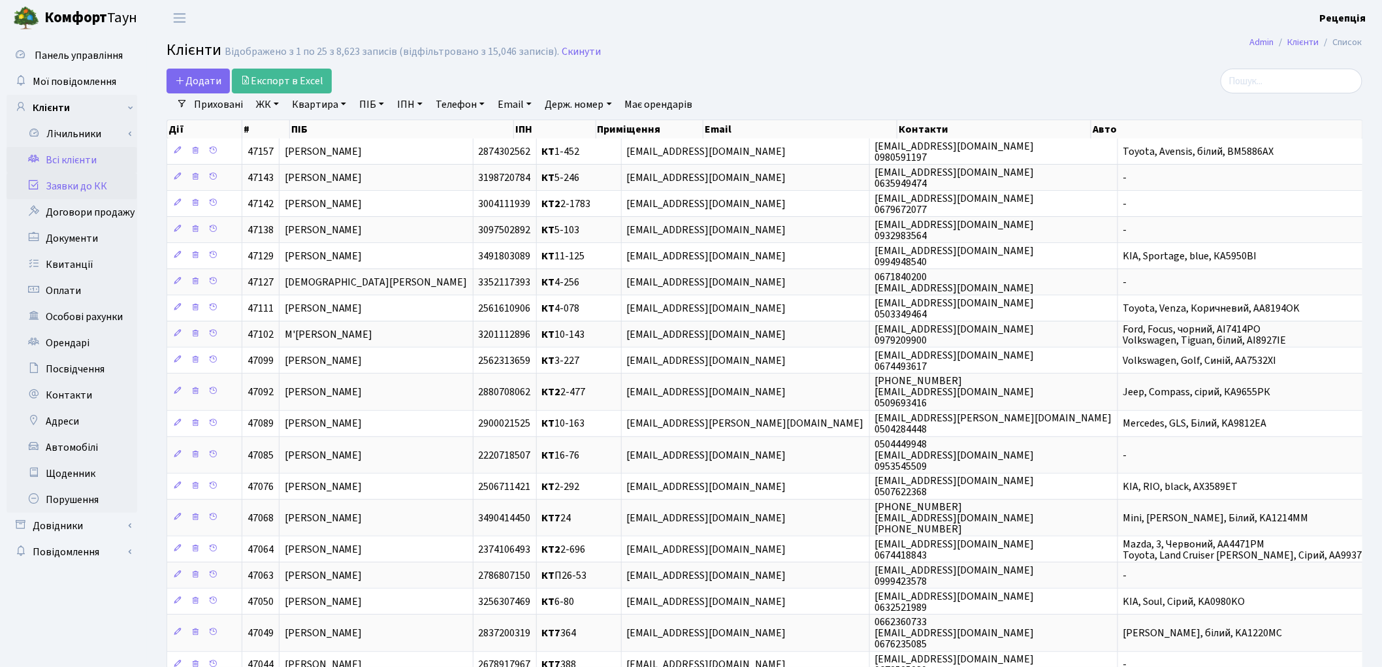
click at [84, 188] on link "Заявки до КК" at bounding box center [72, 186] width 131 height 26
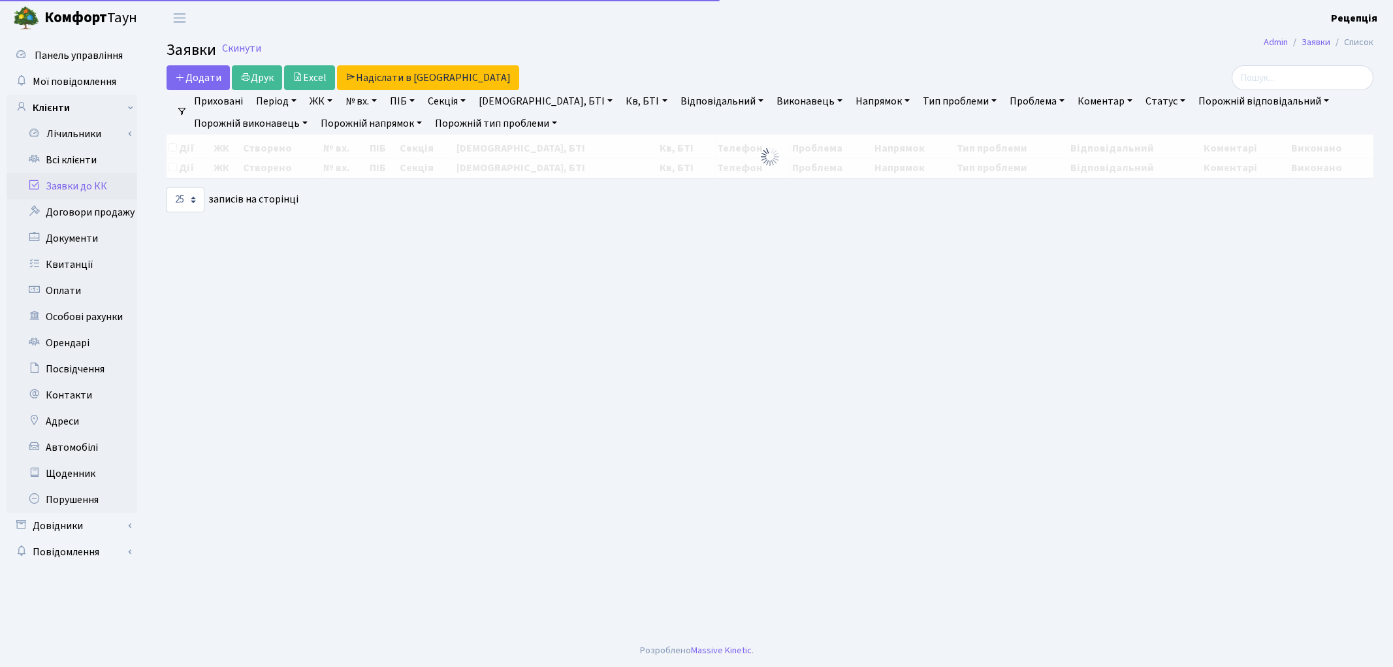
select select "25"
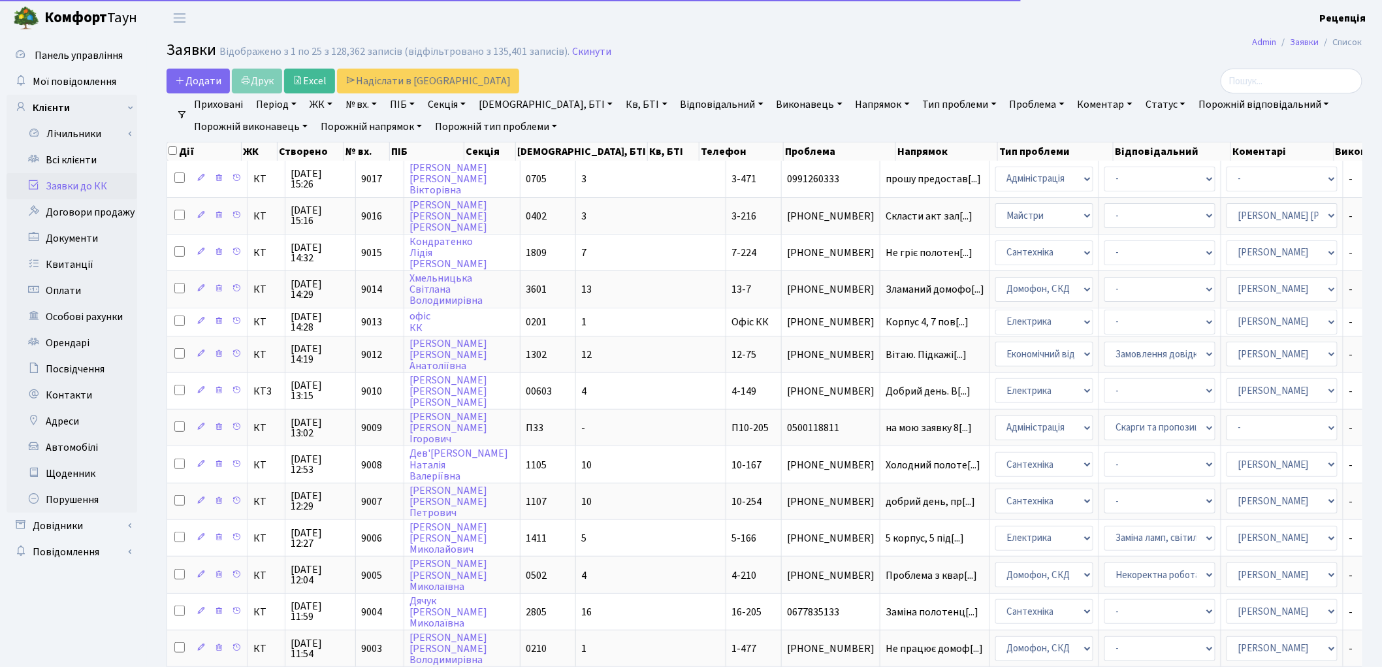
click at [333, 103] on link "ЖК" at bounding box center [320, 104] width 33 height 22
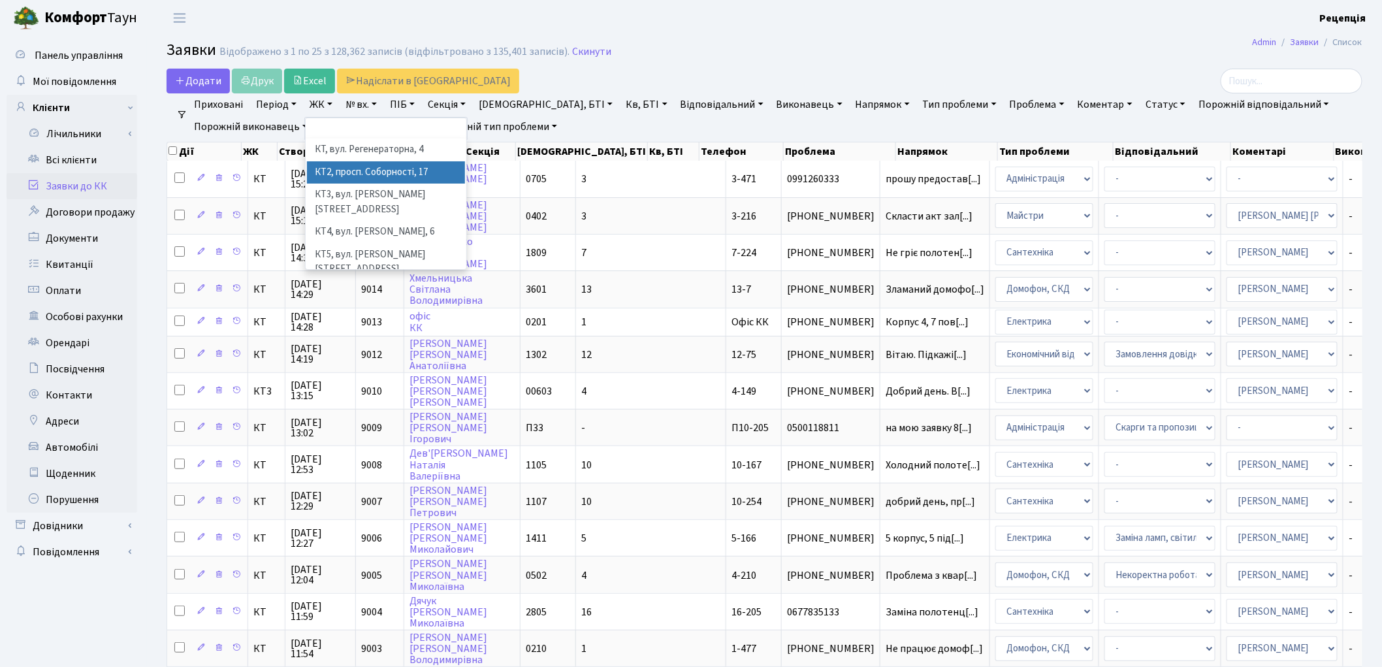
click at [366, 168] on li "КТ2, просп. Соборності, 17" at bounding box center [386, 172] width 158 height 23
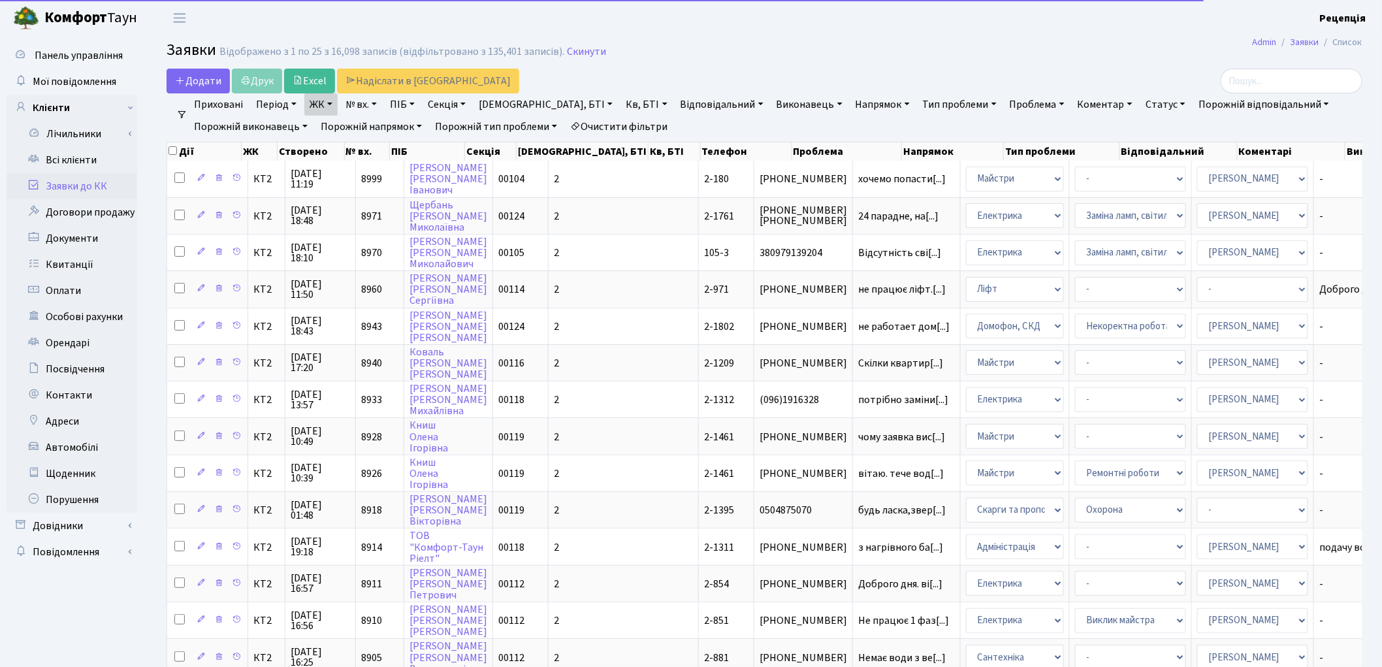
click at [620, 99] on link "Кв, БТІ" at bounding box center [646, 104] width 52 height 22
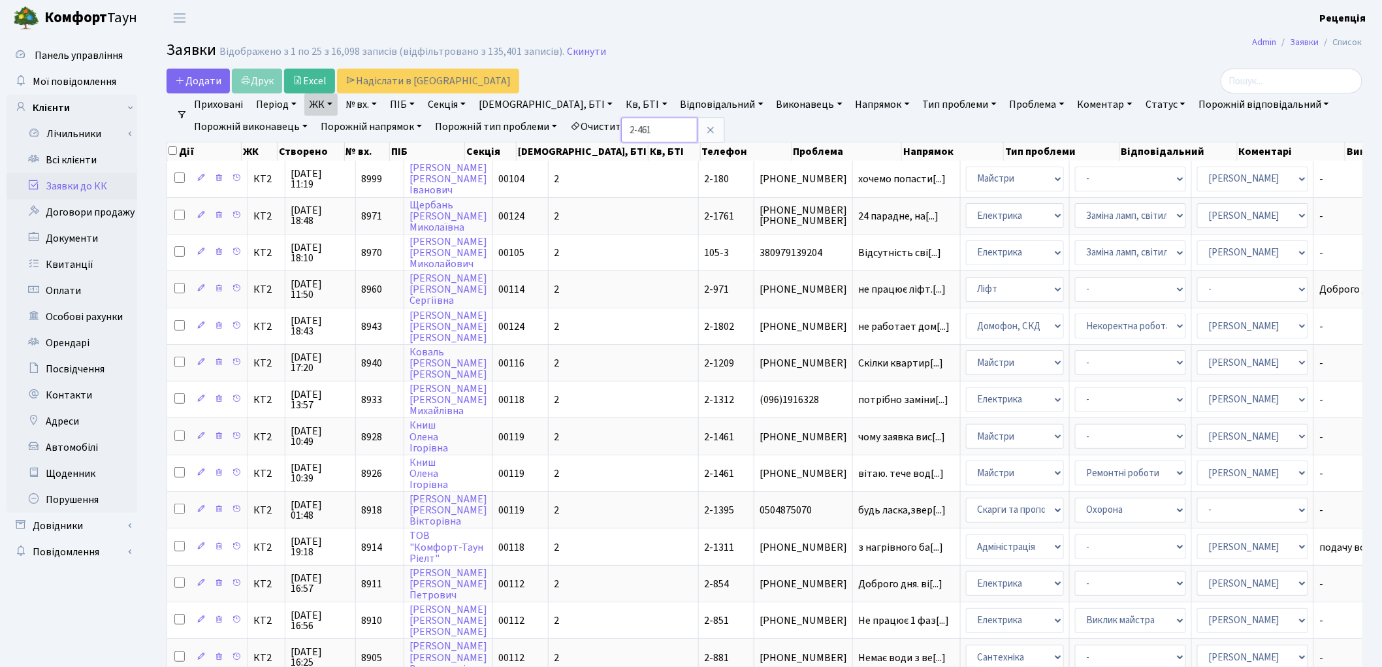
type input "2-461"
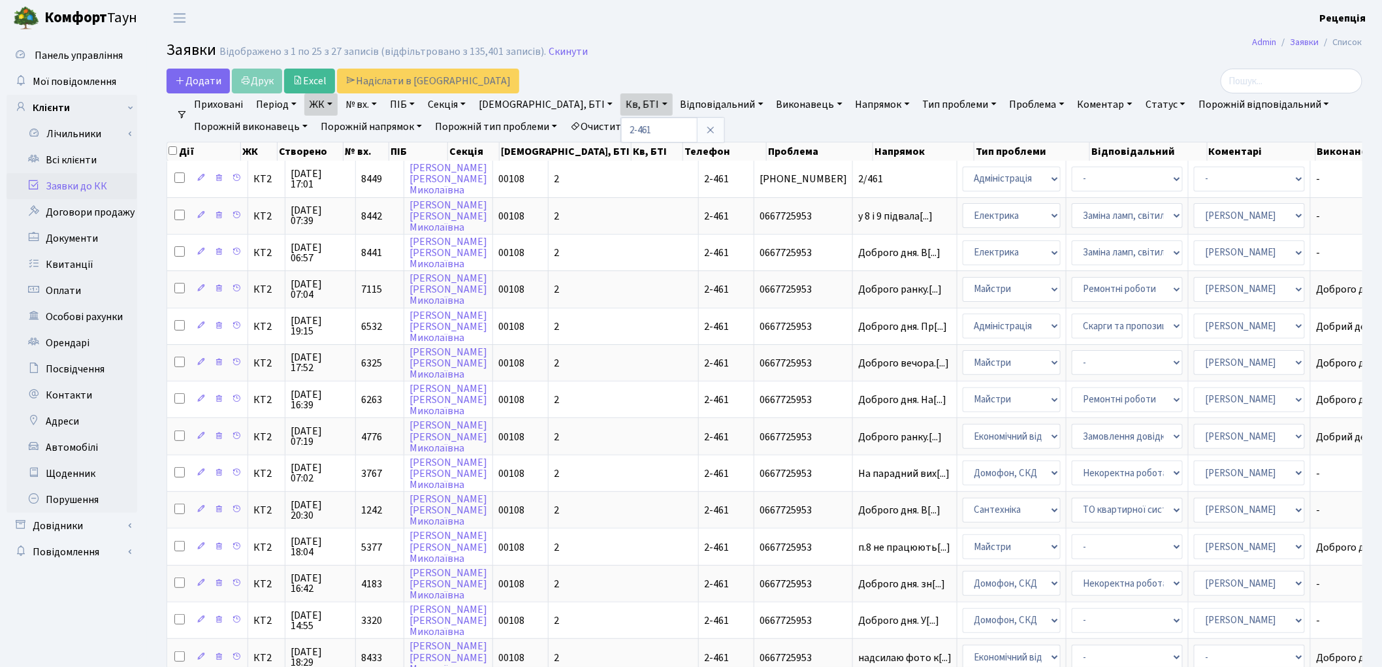
click at [663, 126] on link "Очистити фільтри" at bounding box center [619, 127] width 108 height 22
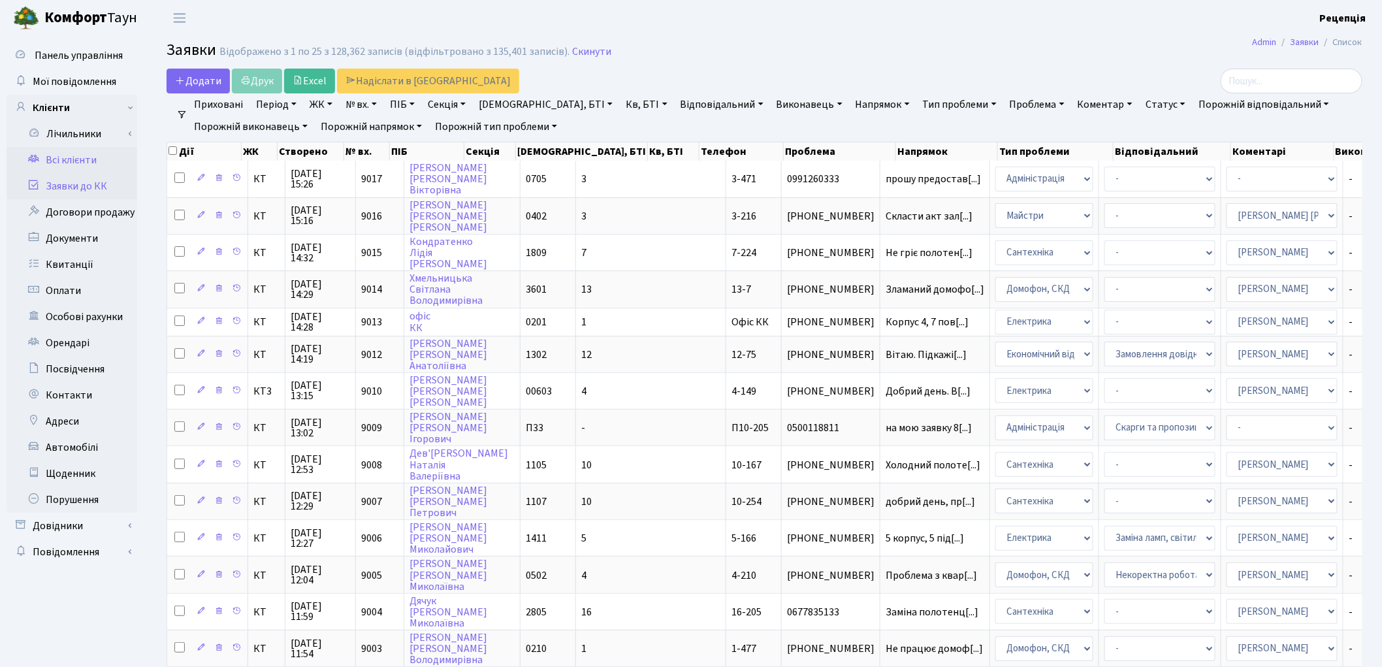
click at [93, 150] on link "Всі клієнти" at bounding box center [72, 160] width 131 height 26
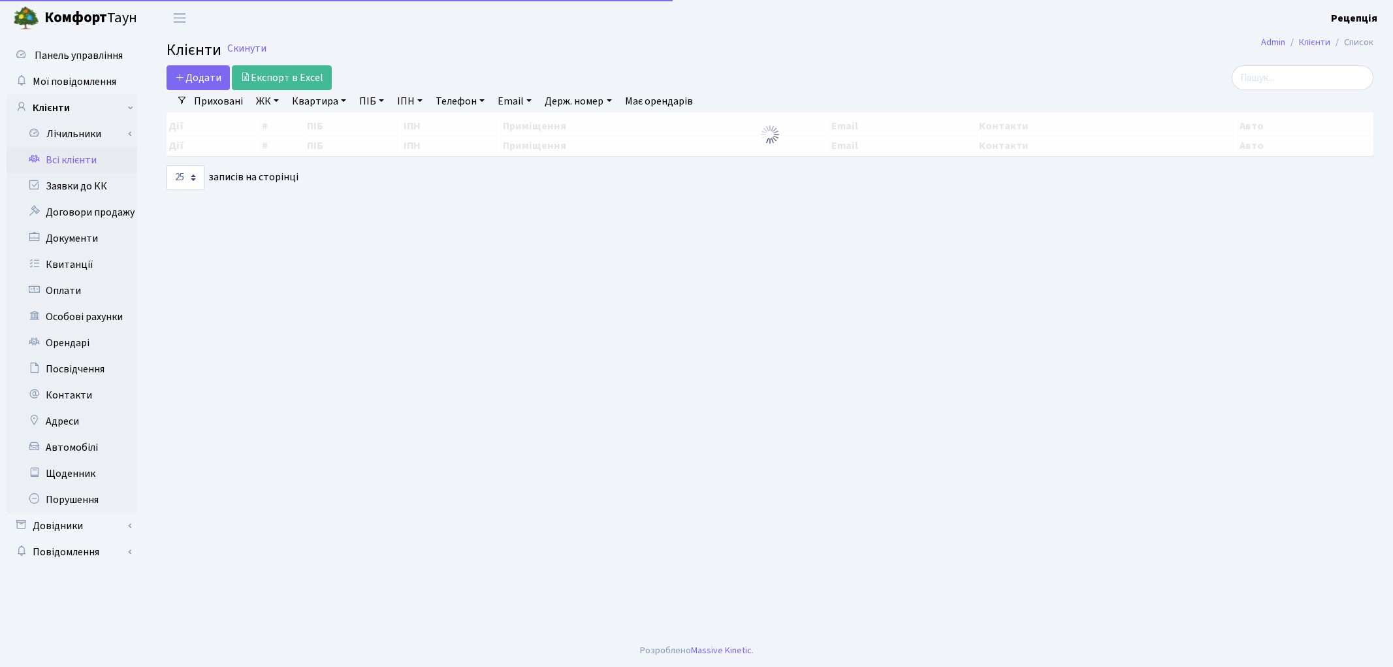
select select "25"
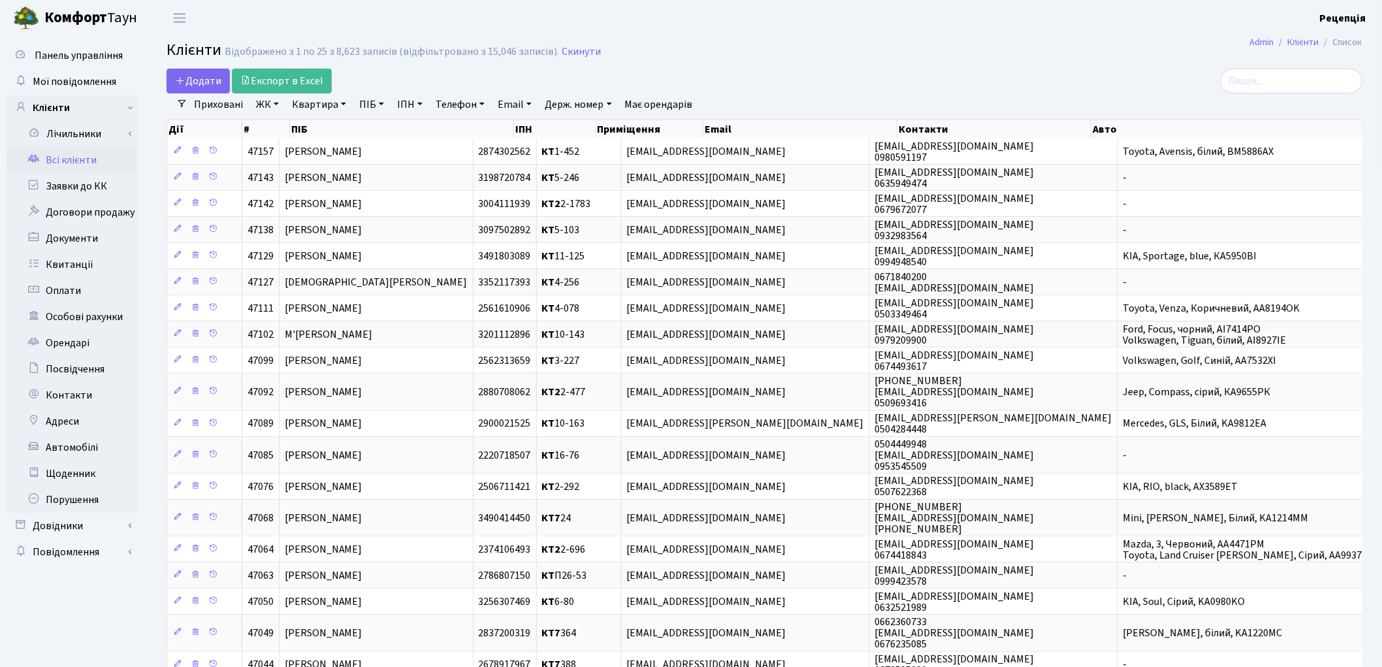
click at [270, 113] on link "ЖК" at bounding box center [267, 104] width 33 height 22
click at [327, 165] on li "КТ2, просп. Соборності, 17" at bounding box center [332, 172] width 158 height 23
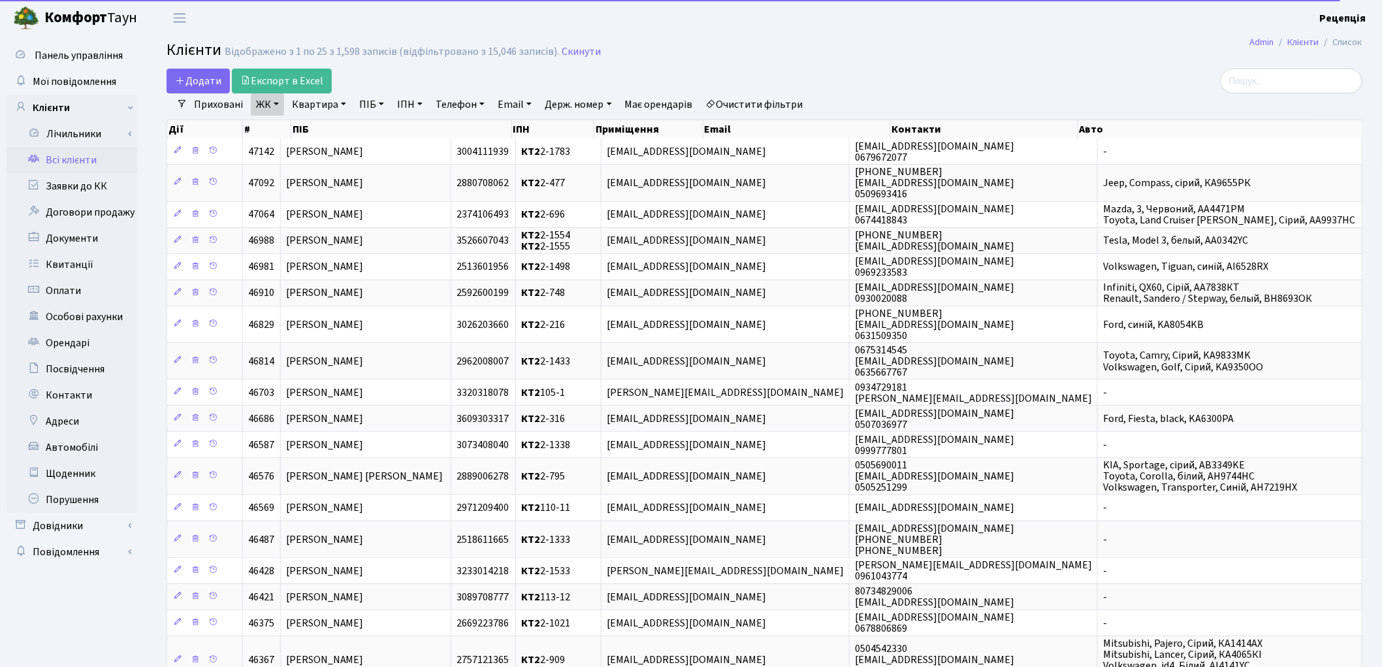
click at [310, 106] on link "Квартира" at bounding box center [319, 104] width 65 height 22
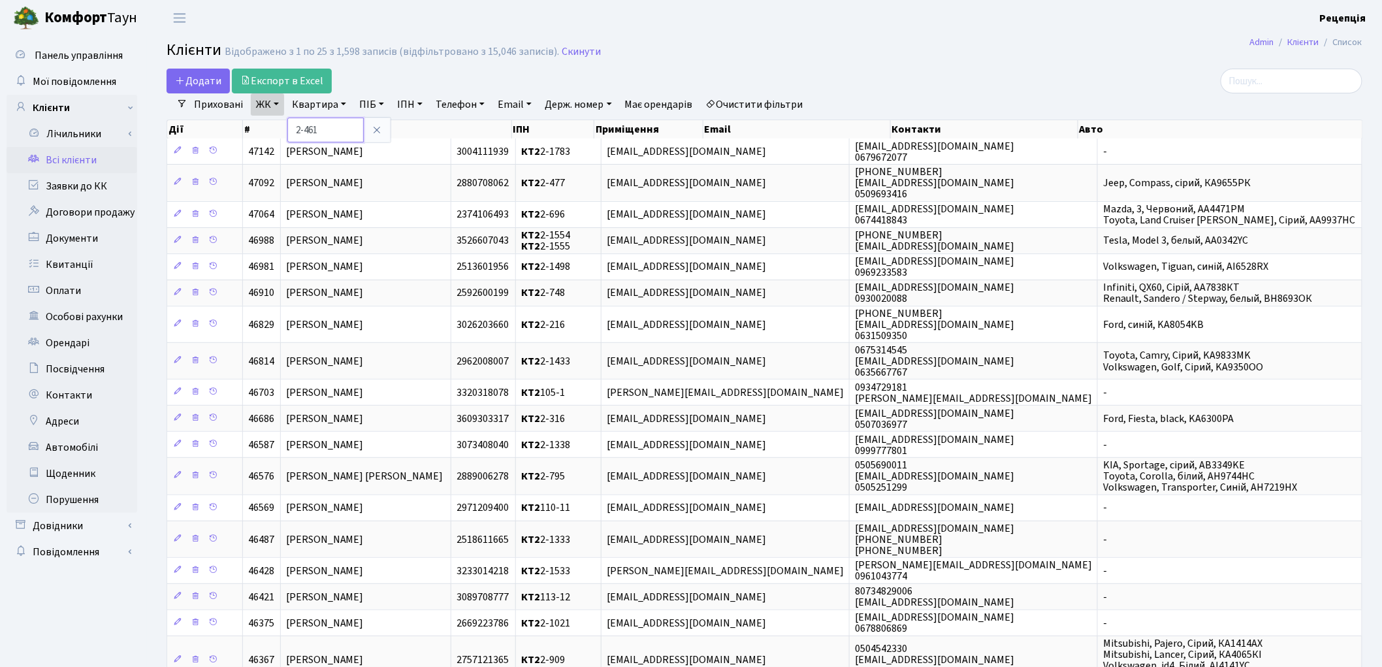
type input "2-461"
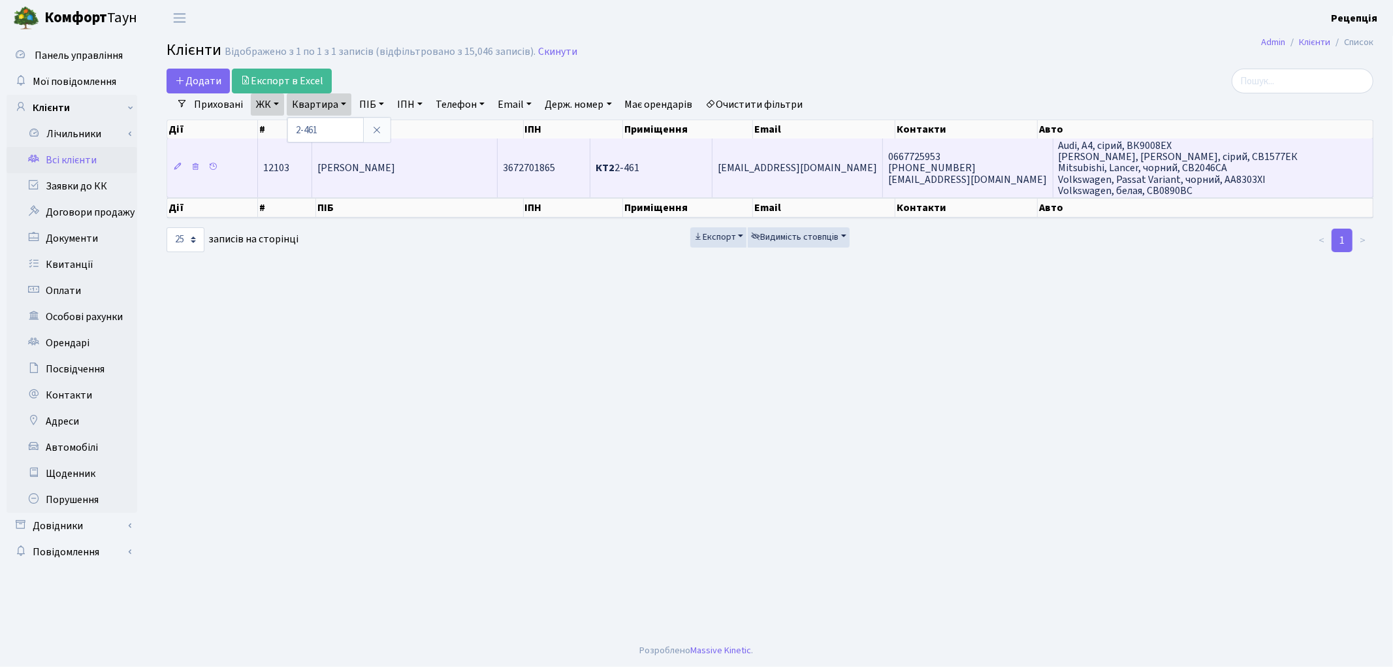
click at [454, 165] on td "[PERSON_NAME]" at bounding box center [404, 167] width 185 height 59
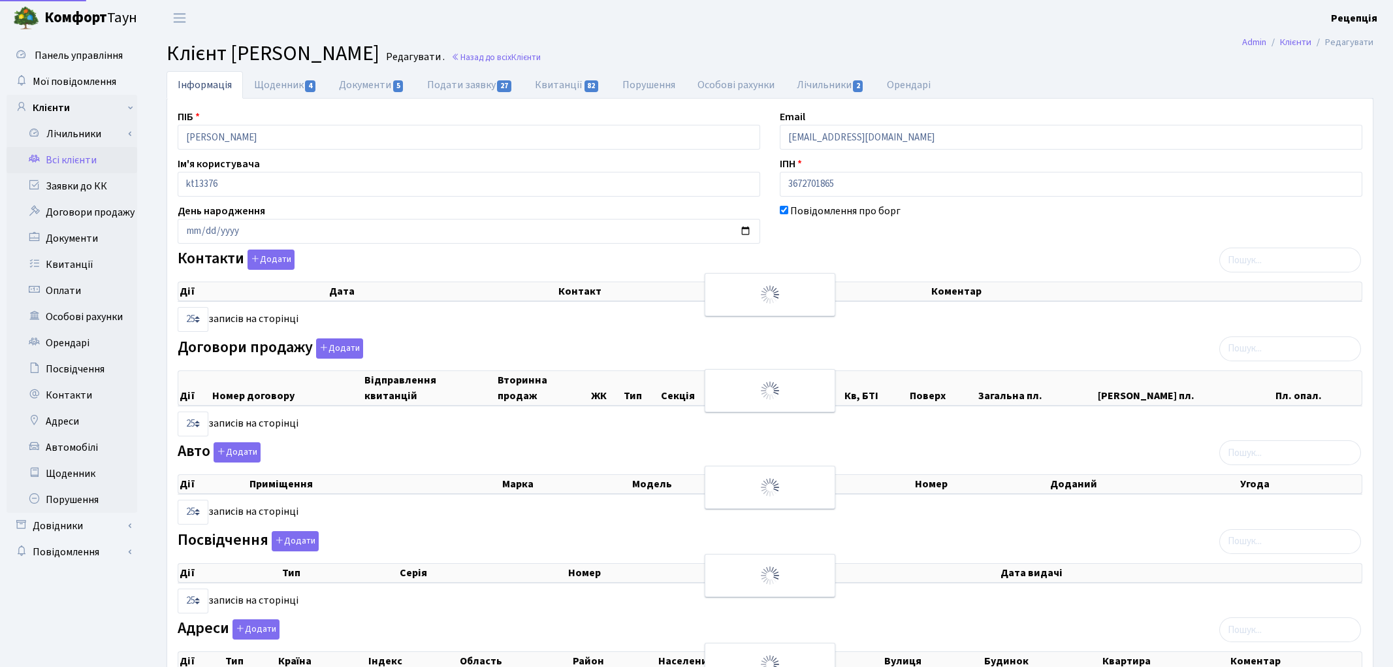
select select "25"
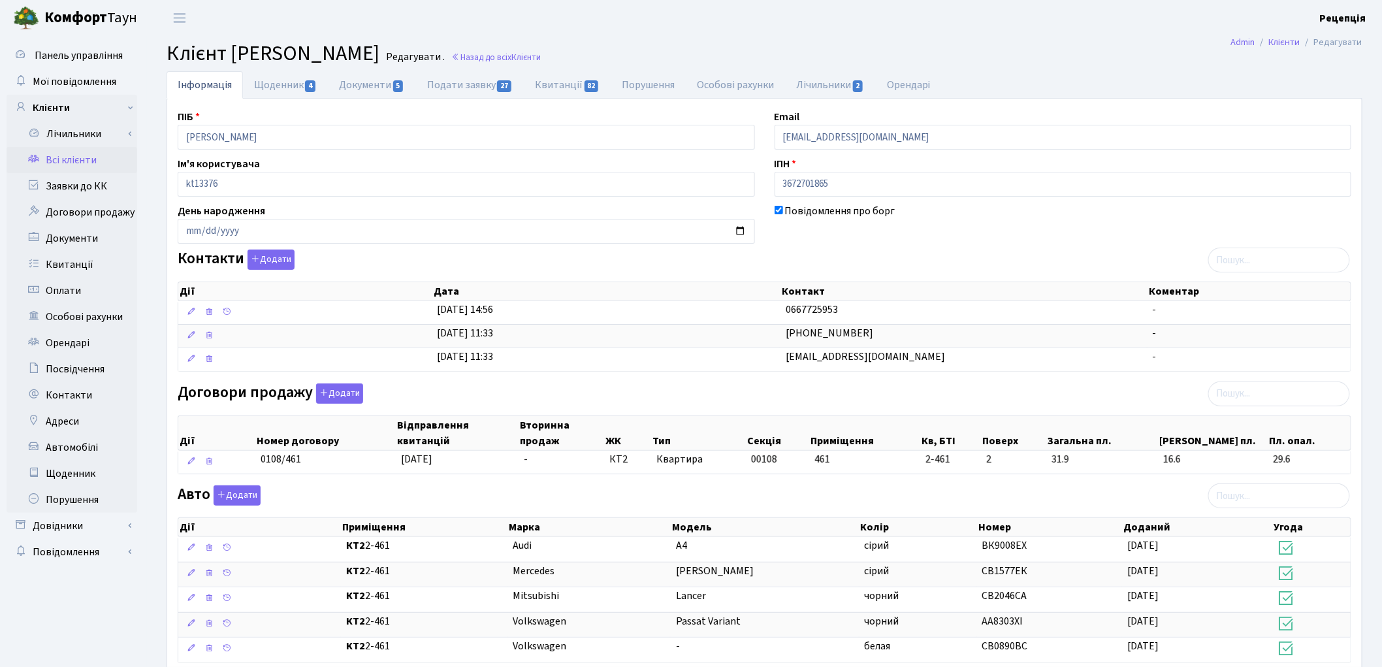
drag, startPoint x: 471, startPoint y: 52, endPoint x: 224, endPoint y: 56, distance: 246.9
click at [224, 56] on h2 "Клієнт Хоменко Юлія Миколаївна Редагувати . Назад до всіх Клієнти" at bounding box center [765, 53] width 1196 height 25
copy span "[PERSON_NAME]"
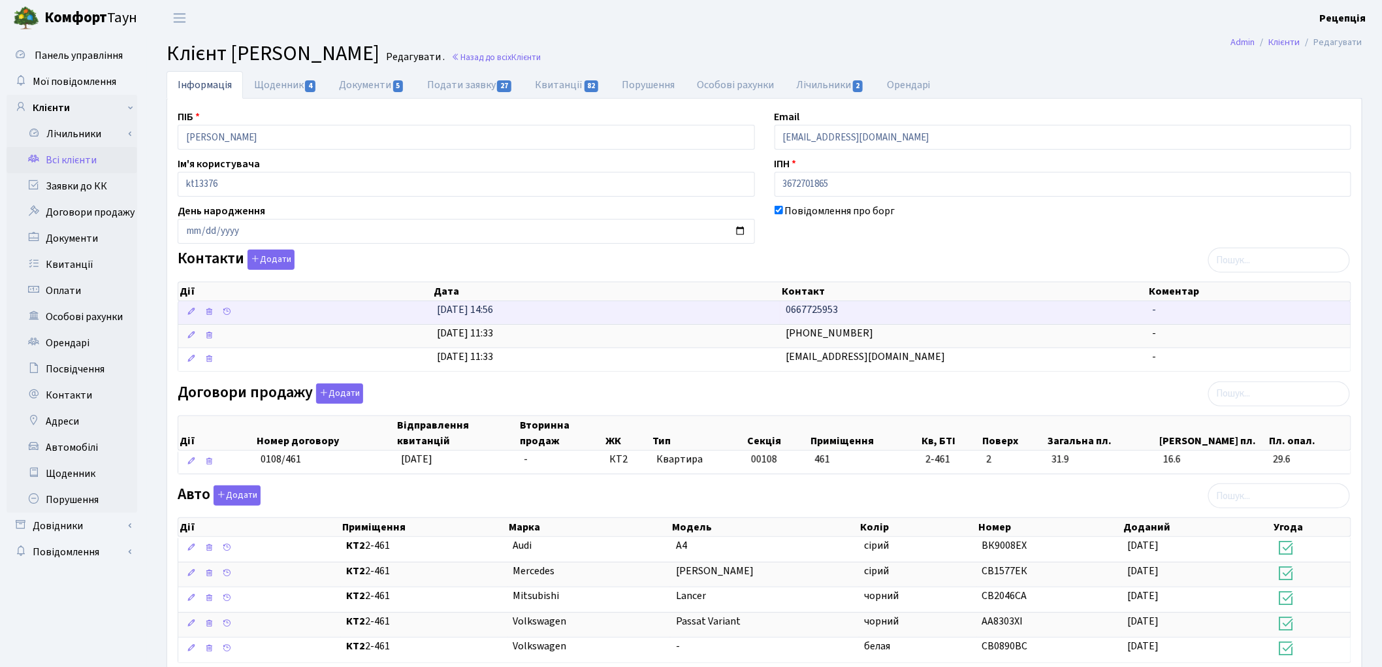
drag, startPoint x: 857, startPoint y: 317, endPoint x: 762, endPoint y: 320, distance: 95.4
click at [763, 320] on \<\/span\>\a "28.03.2023, 14:56 0667725953 -" at bounding box center [764, 312] width 1172 height 23
copy \<\/span\>\a "0667725953"
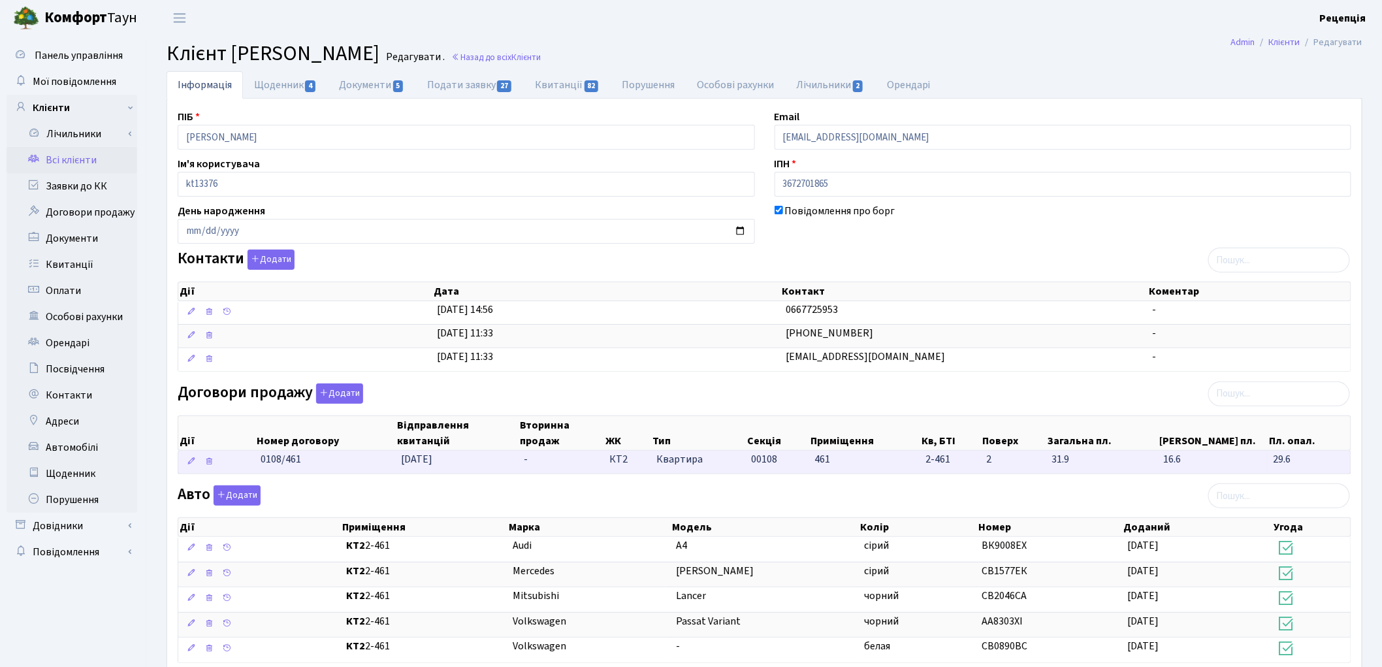
drag, startPoint x: 921, startPoint y: 462, endPoint x: 975, endPoint y: 466, distance: 53.7
click at [975, 466] on td "2-461" at bounding box center [950, 462] width 61 height 23
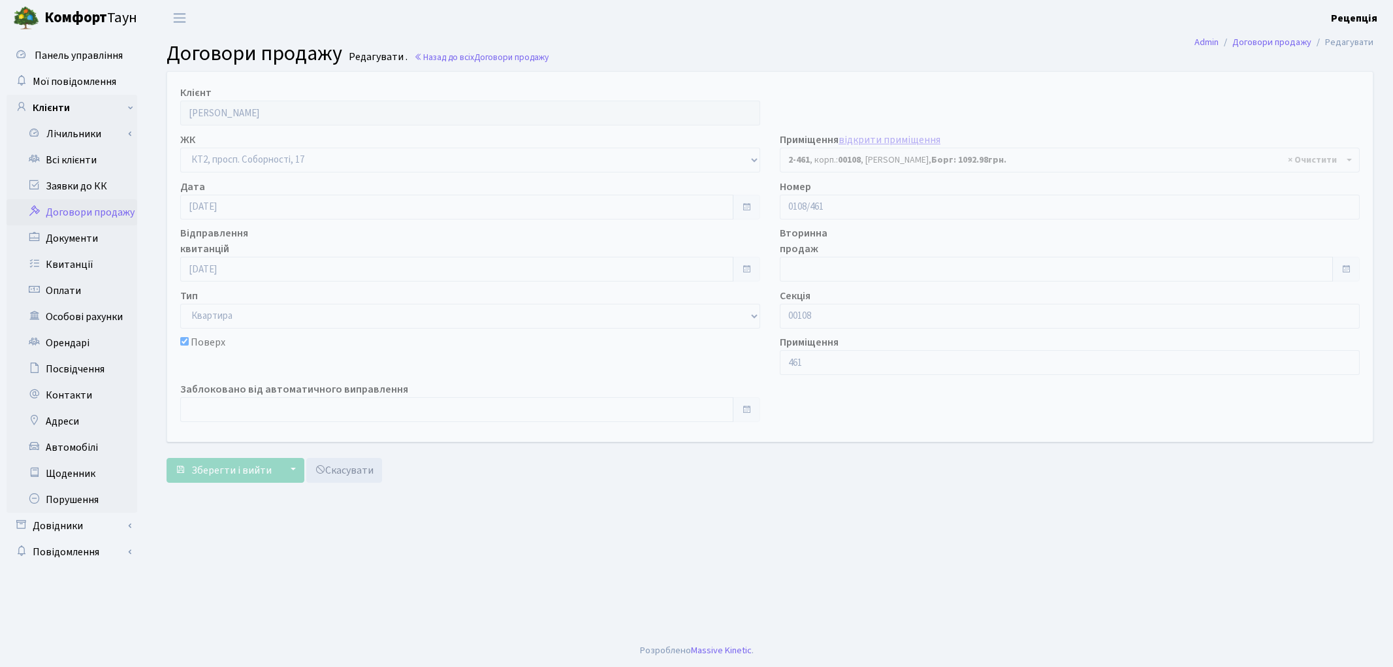
select select "15509"
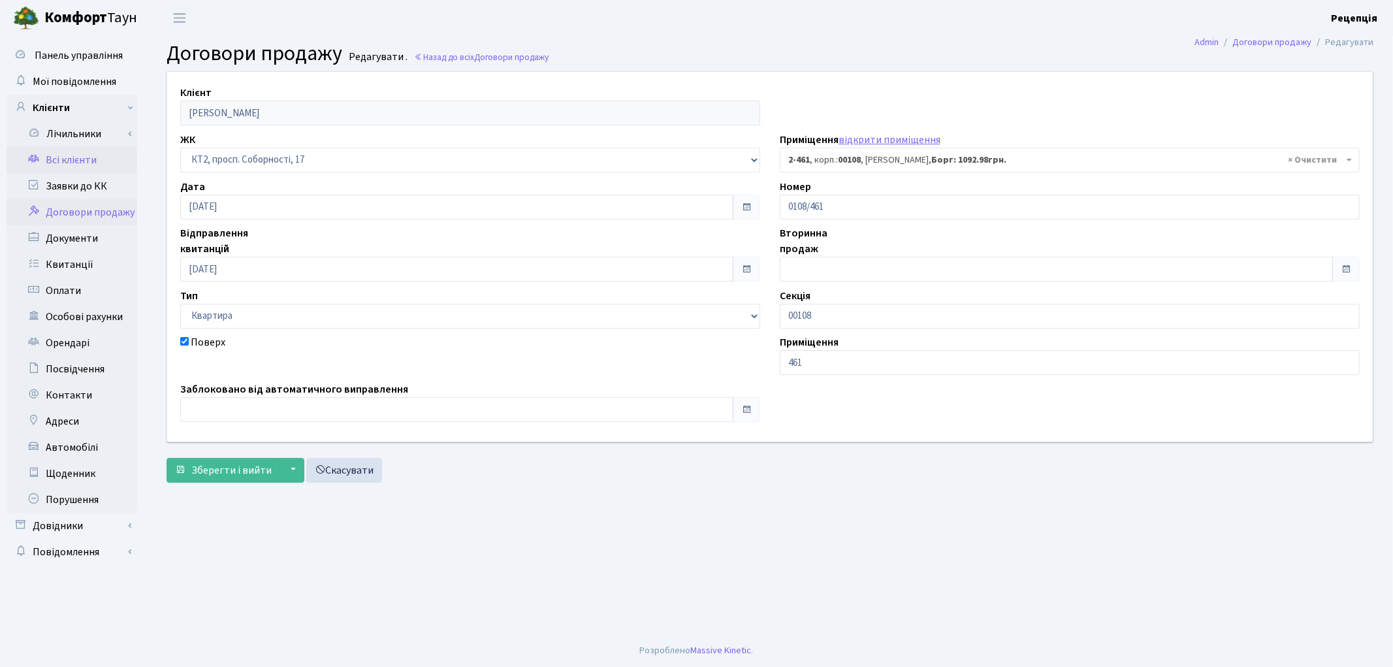
click at [61, 162] on link "Всі клієнти" at bounding box center [72, 160] width 131 height 26
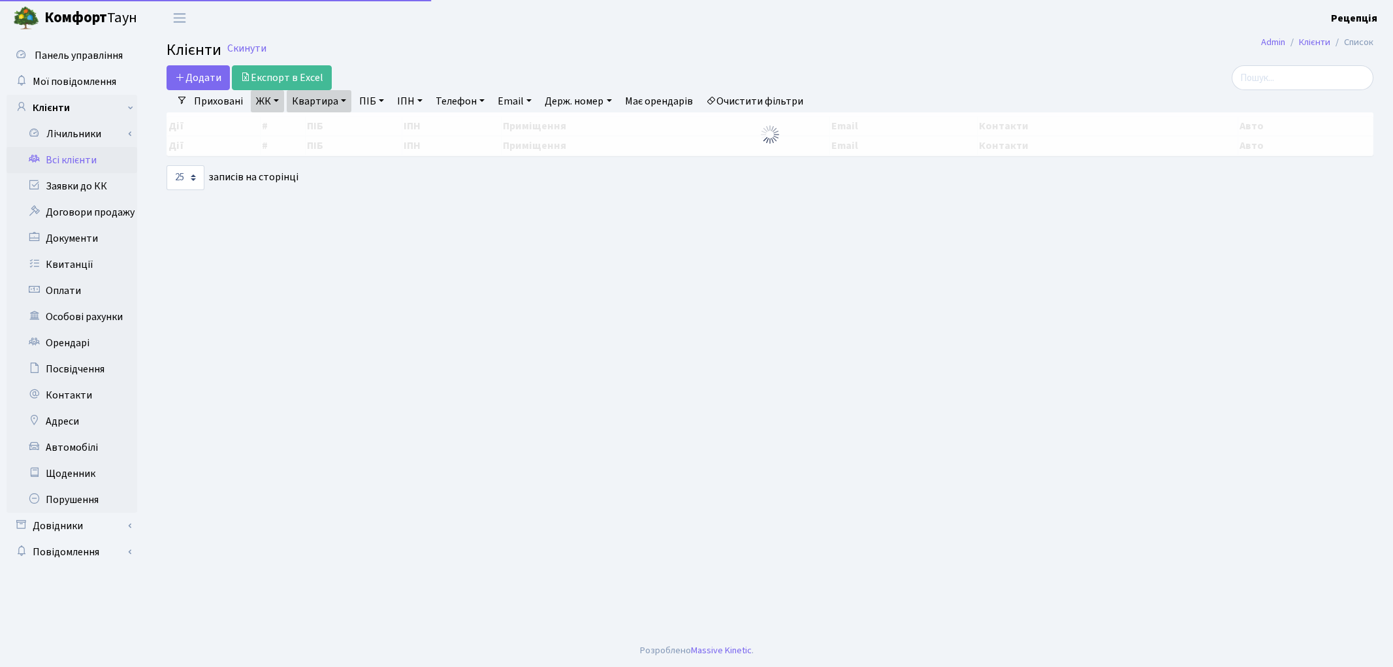
select select "25"
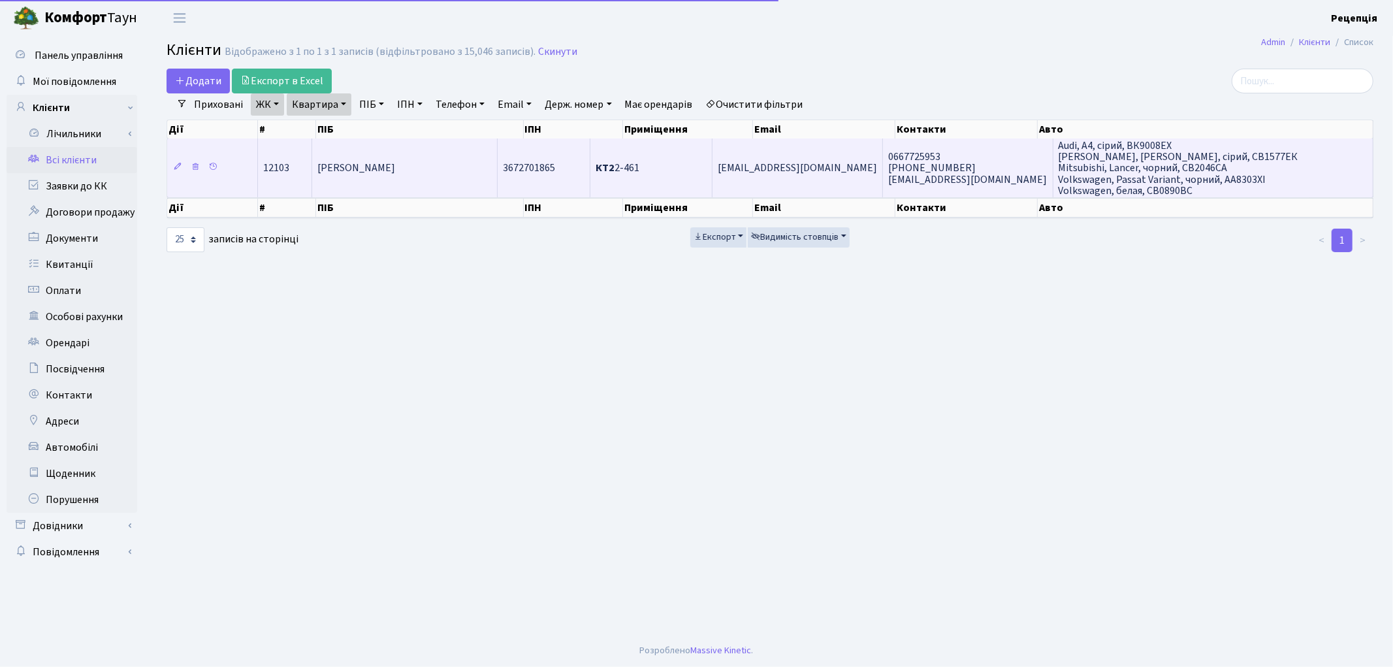
click at [419, 179] on td "[PERSON_NAME]" at bounding box center [404, 167] width 185 height 59
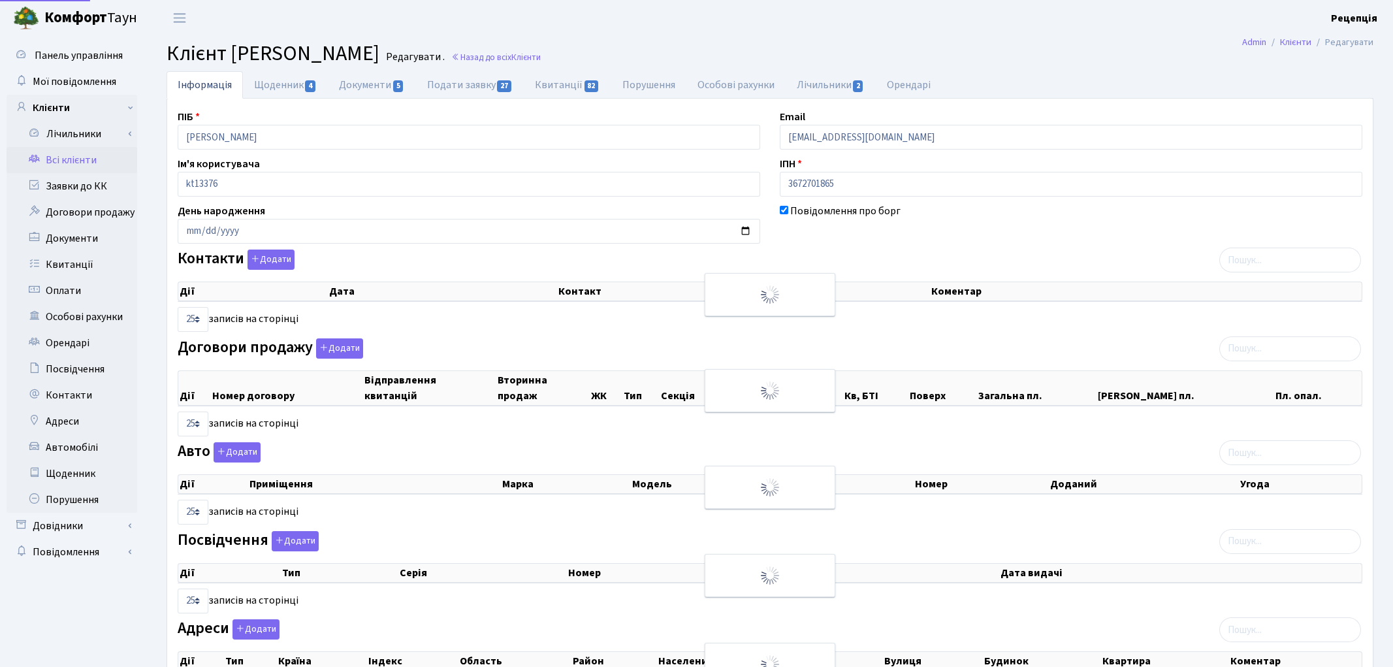
select select "25"
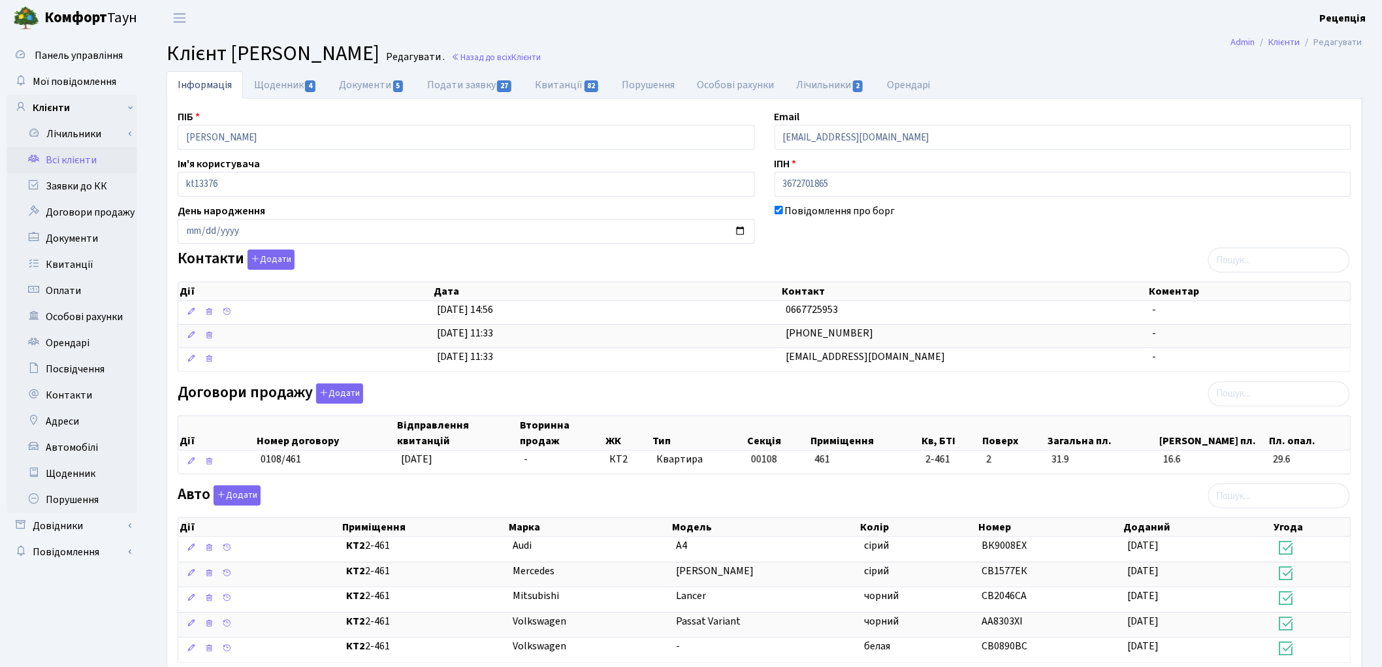
click at [95, 161] on link "Всі клієнти" at bounding box center [72, 160] width 131 height 26
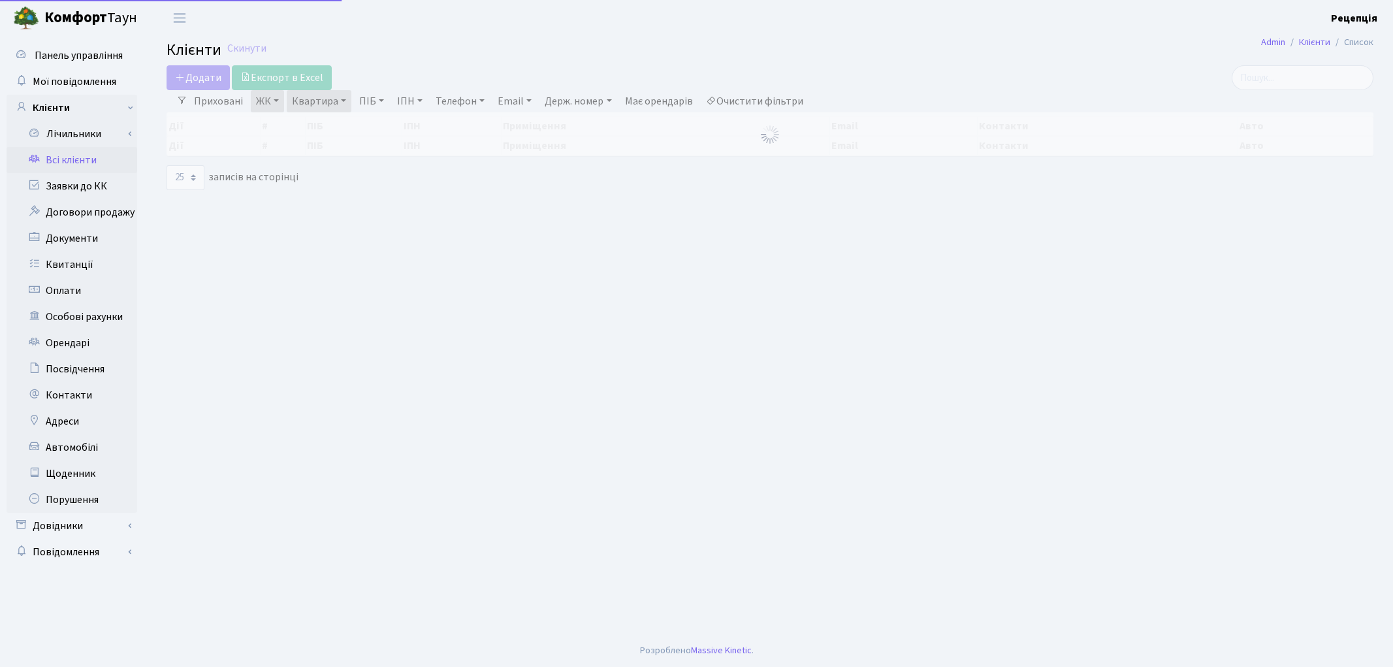
select select "25"
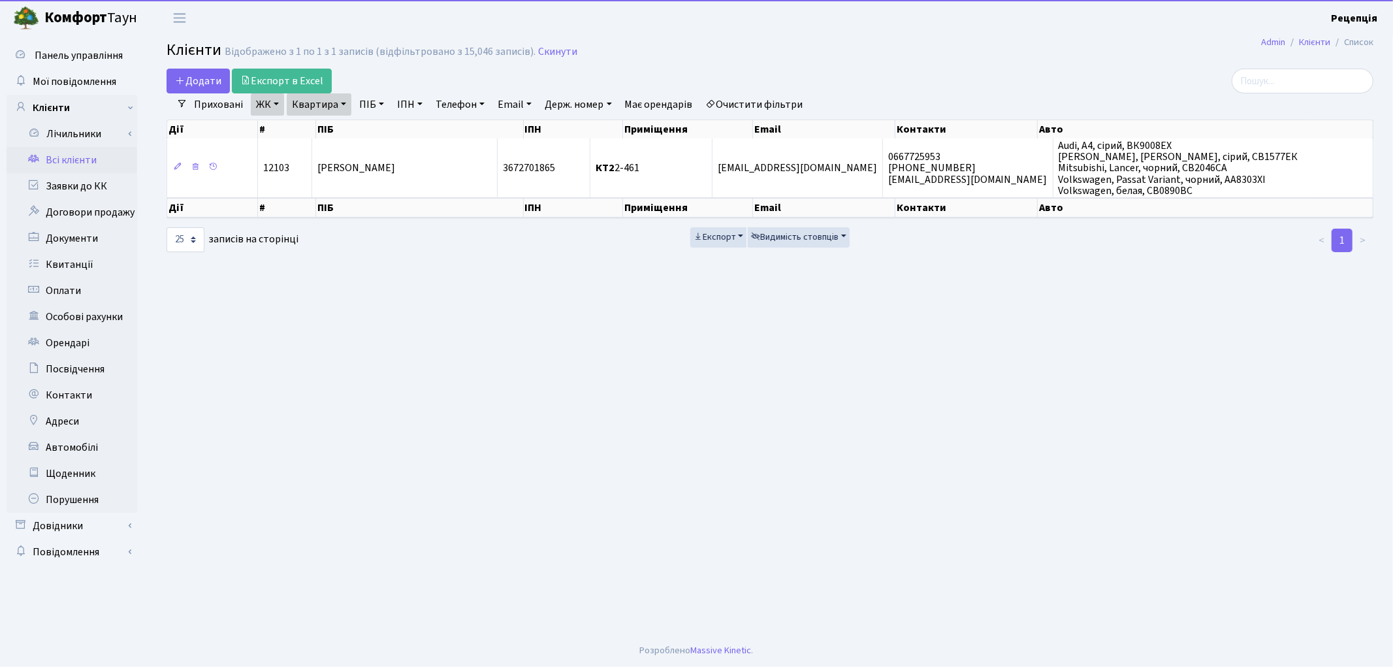
click at [756, 103] on link "Очистити фільтри" at bounding box center [755, 104] width 108 height 22
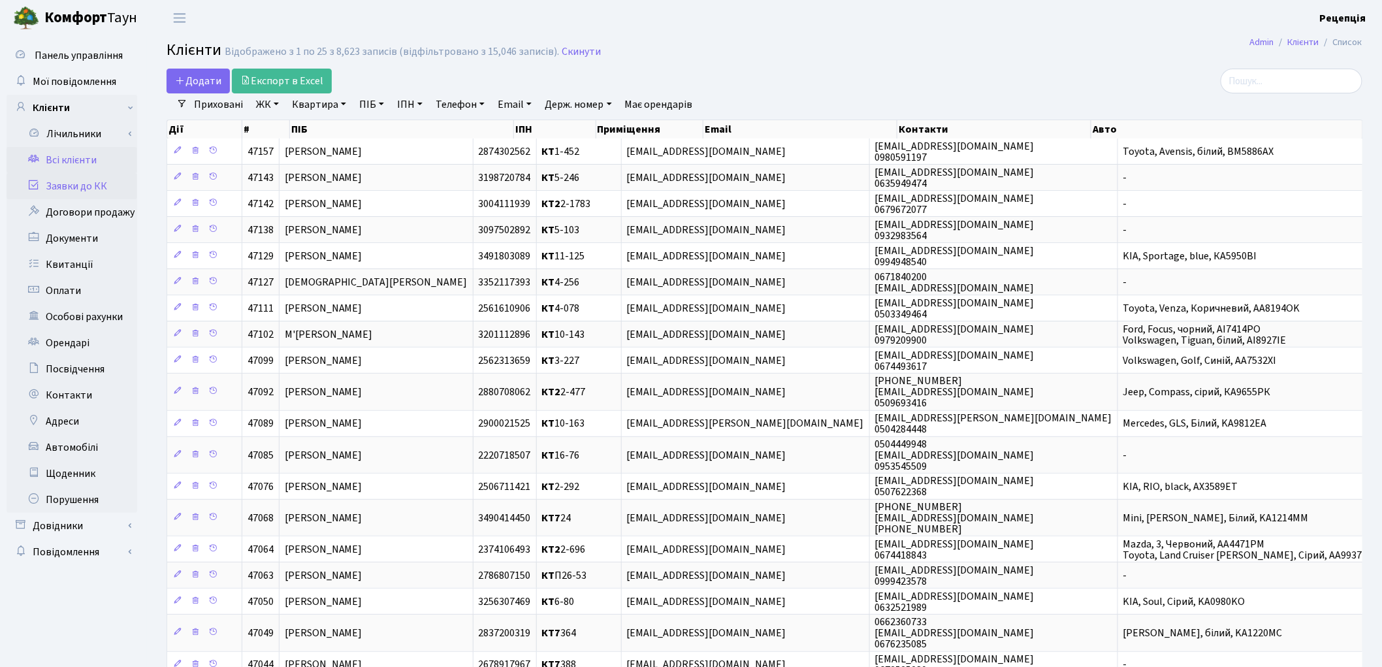
click at [96, 191] on link "Заявки до КК" at bounding box center [72, 186] width 131 height 26
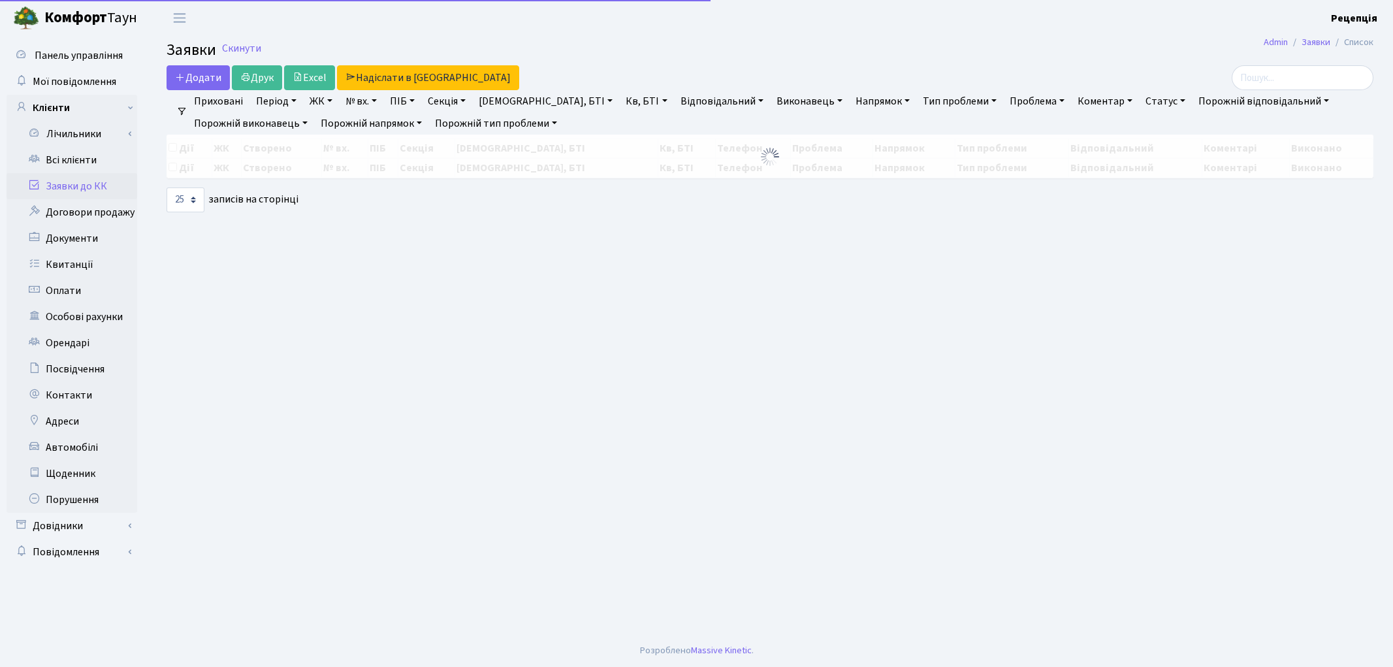
select select "25"
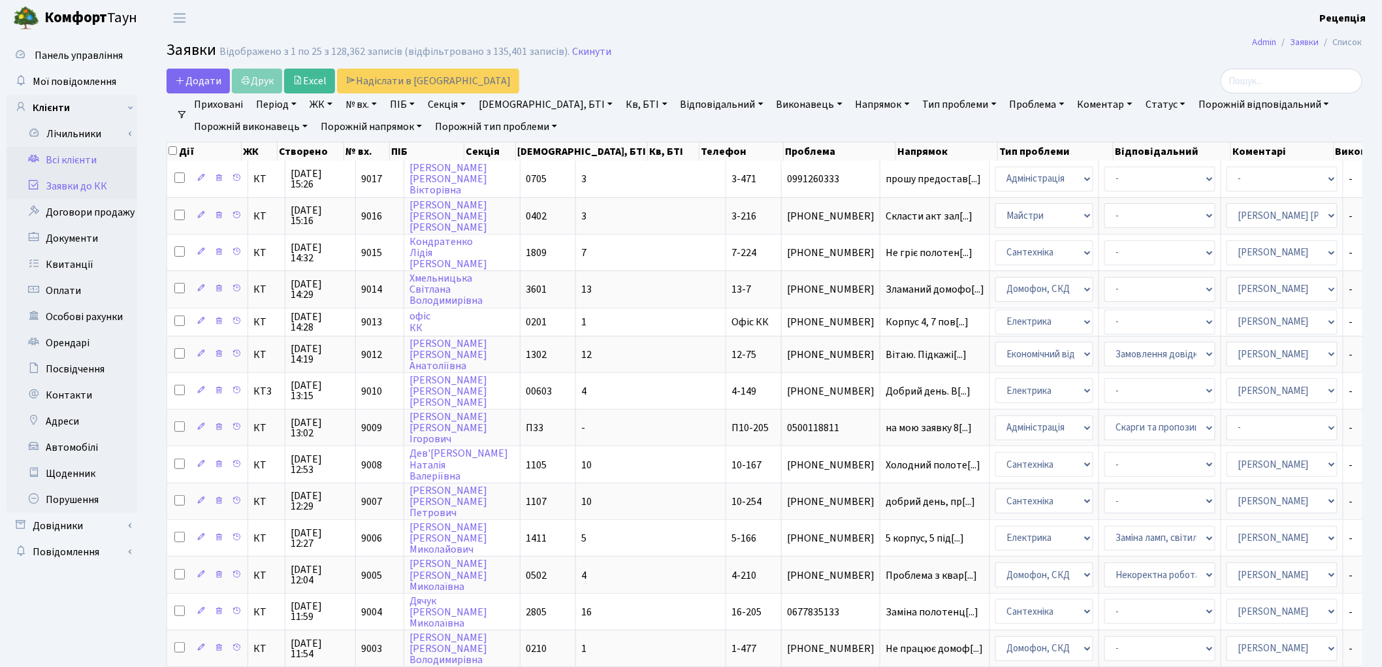
click at [92, 154] on link "Всі клієнти" at bounding box center [72, 160] width 131 height 26
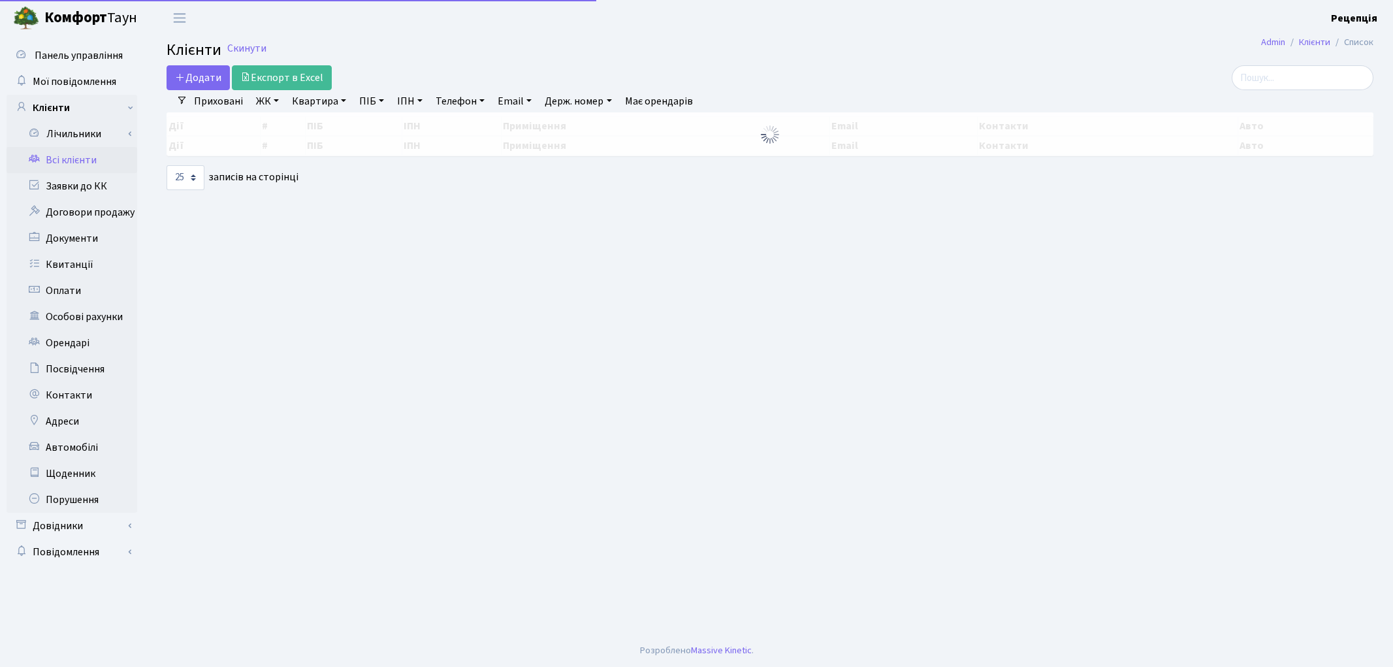
select select "25"
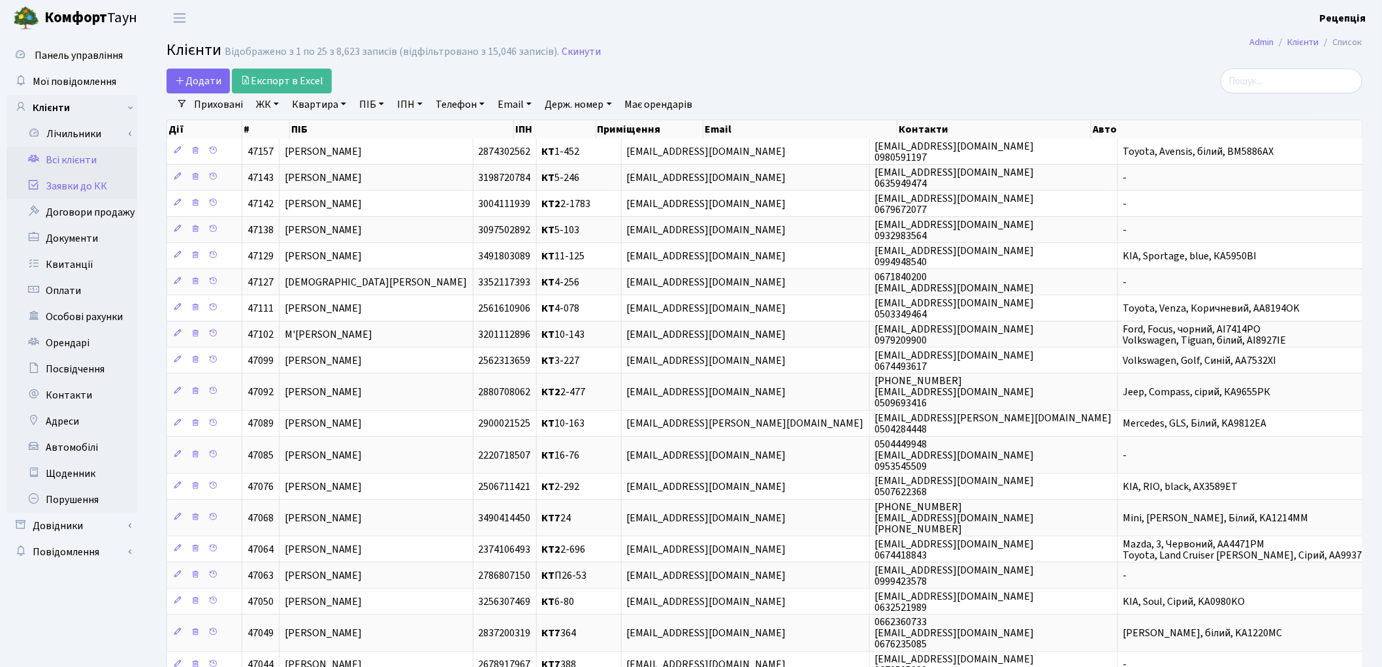
click at [62, 181] on link "Заявки до КК" at bounding box center [72, 186] width 131 height 26
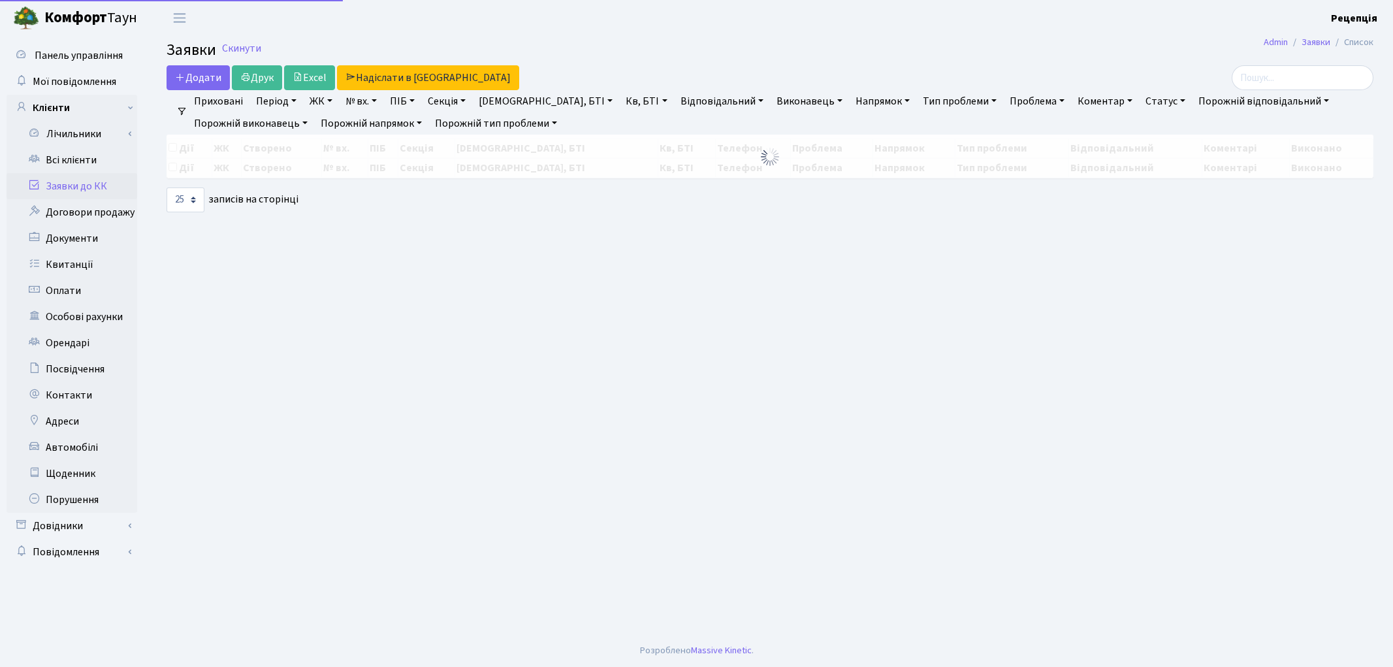
select select "25"
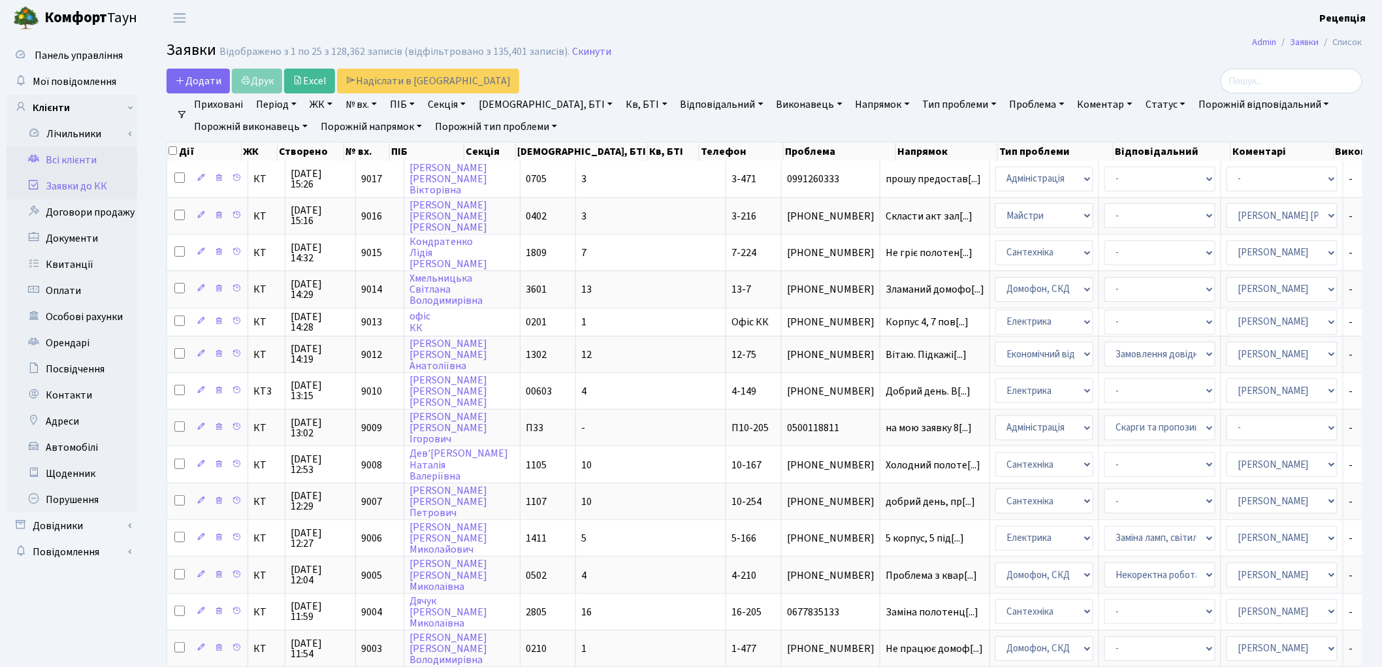
click at [51, 165] on link "Всі клієнти" at bounding box center [72, 160] width 131 height 26
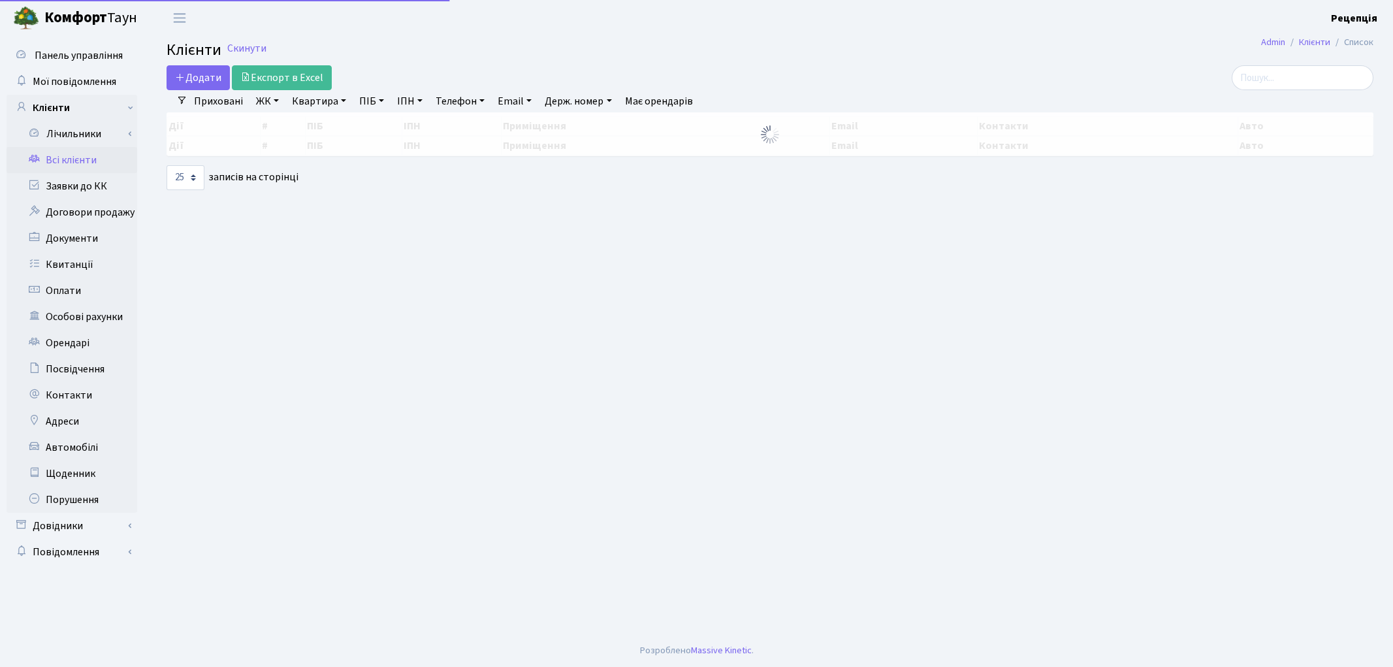
select select "25"
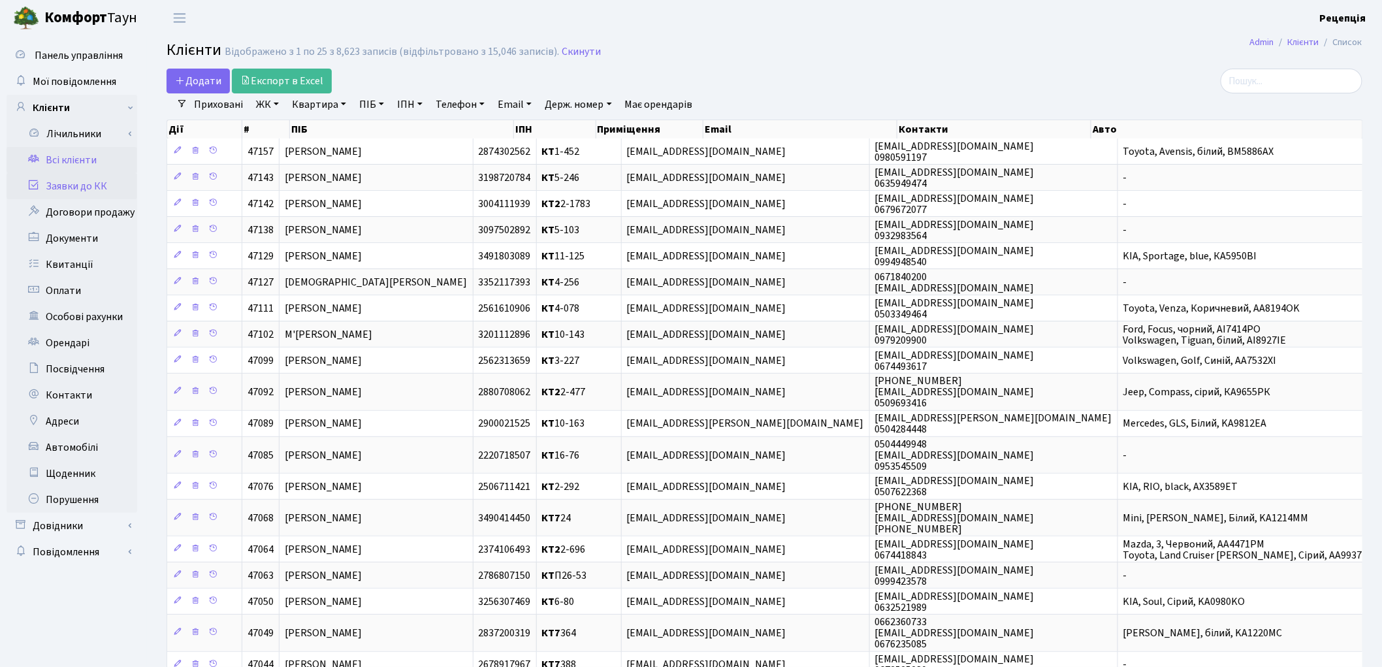
click at [107, 185] on link "Заявки до КК" at bounding box center [72, 186] width 131 height 26
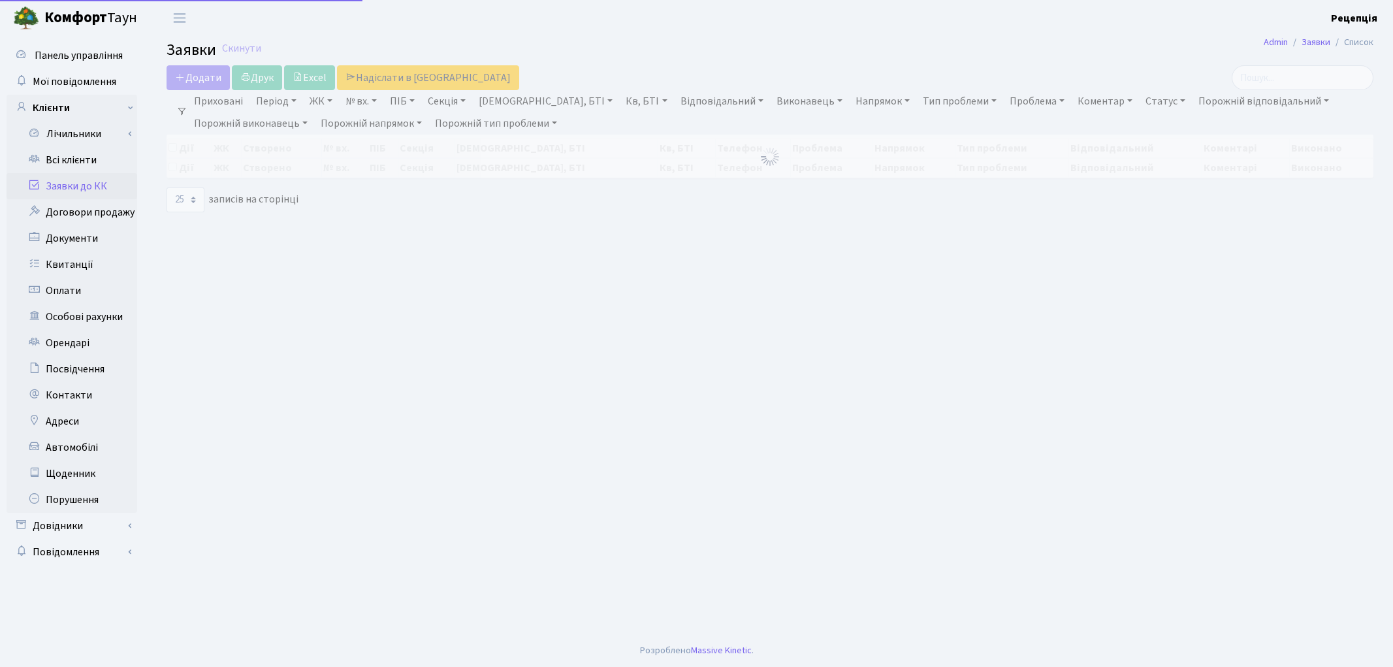
select select "25"
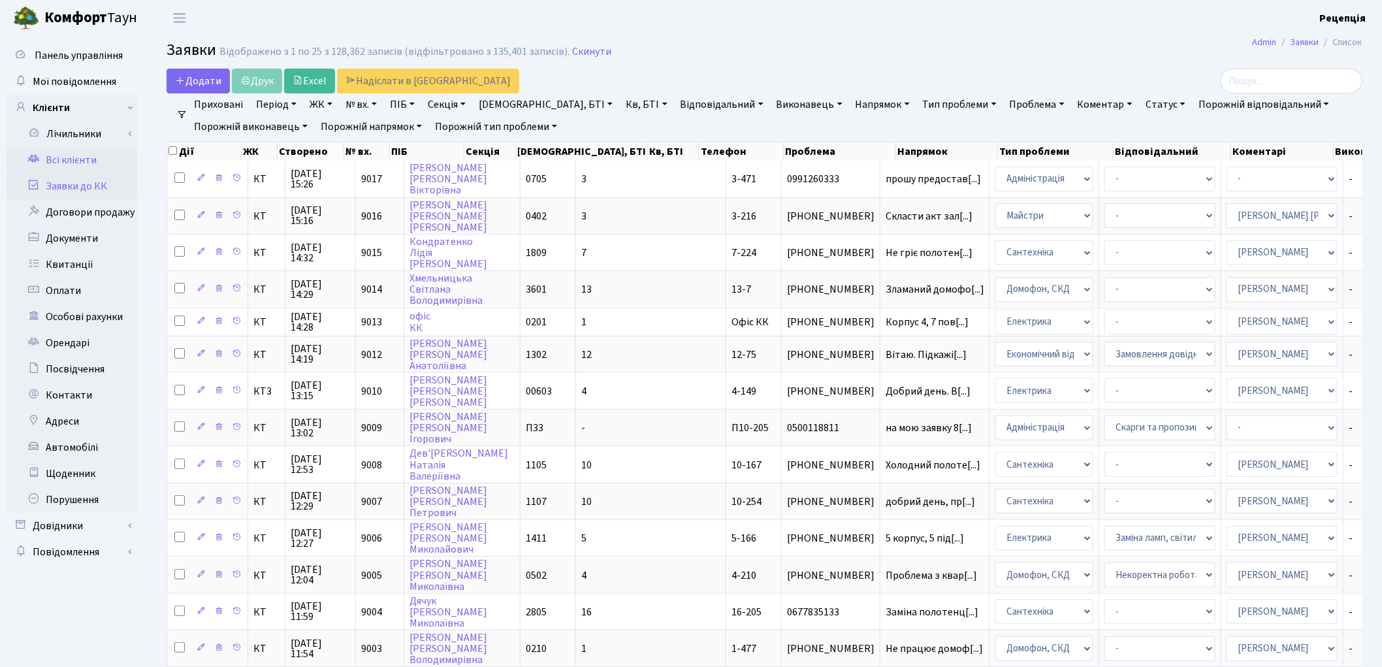
click at [82, 157] on link "Всі клієнти" at bounding box center [72, 160] width 131 height 26
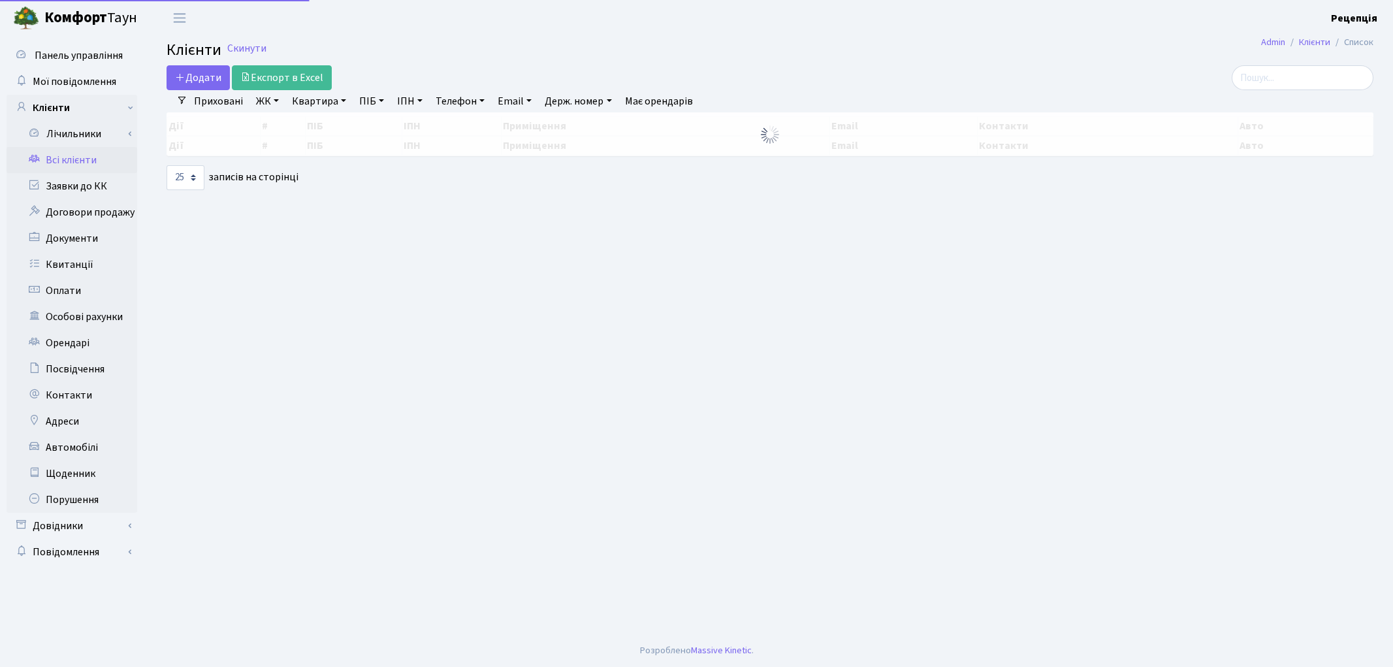
select select "25"
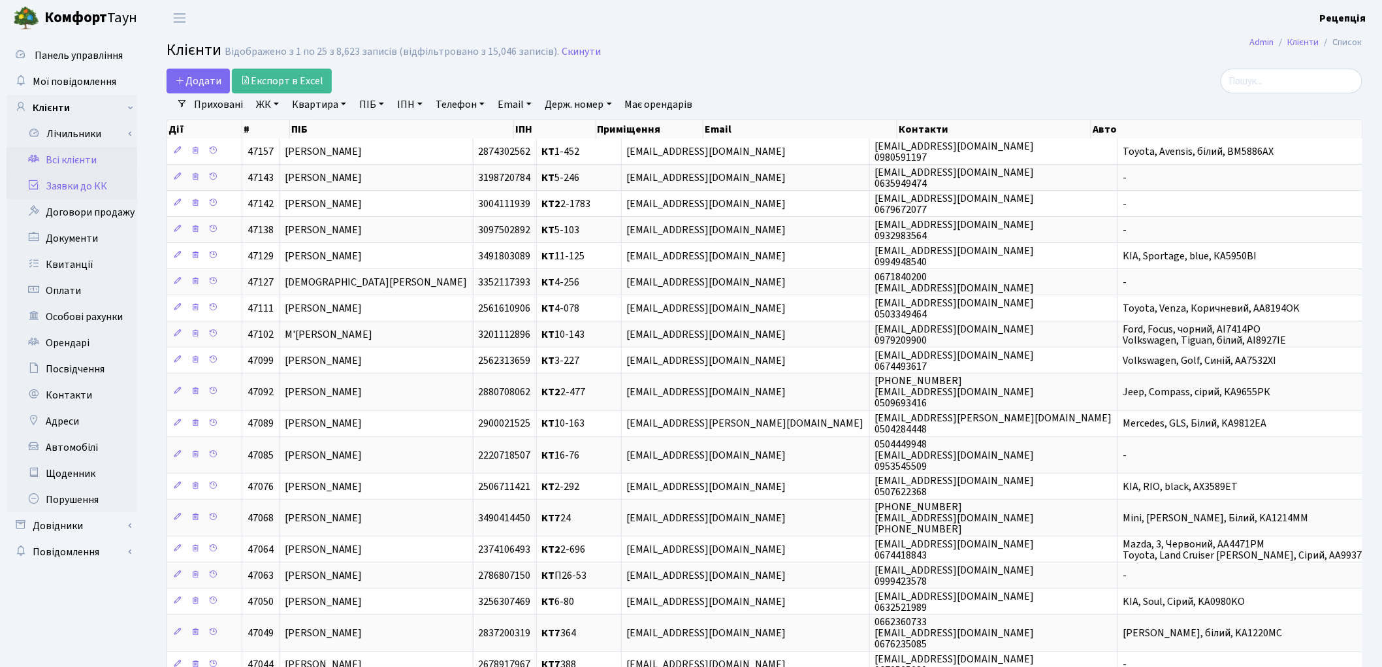
click at [95, 193] on link "Заявки до КК" at bounding box center [72, 186] width 131 height 26
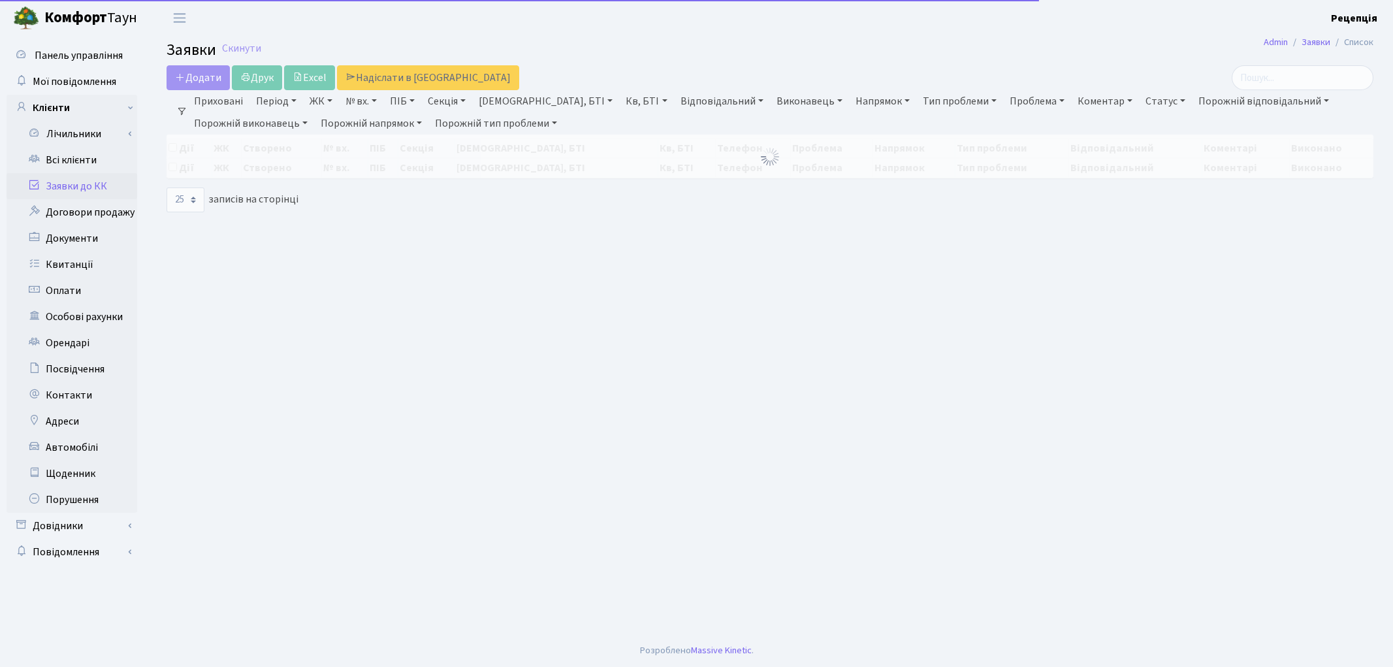
select select "25"
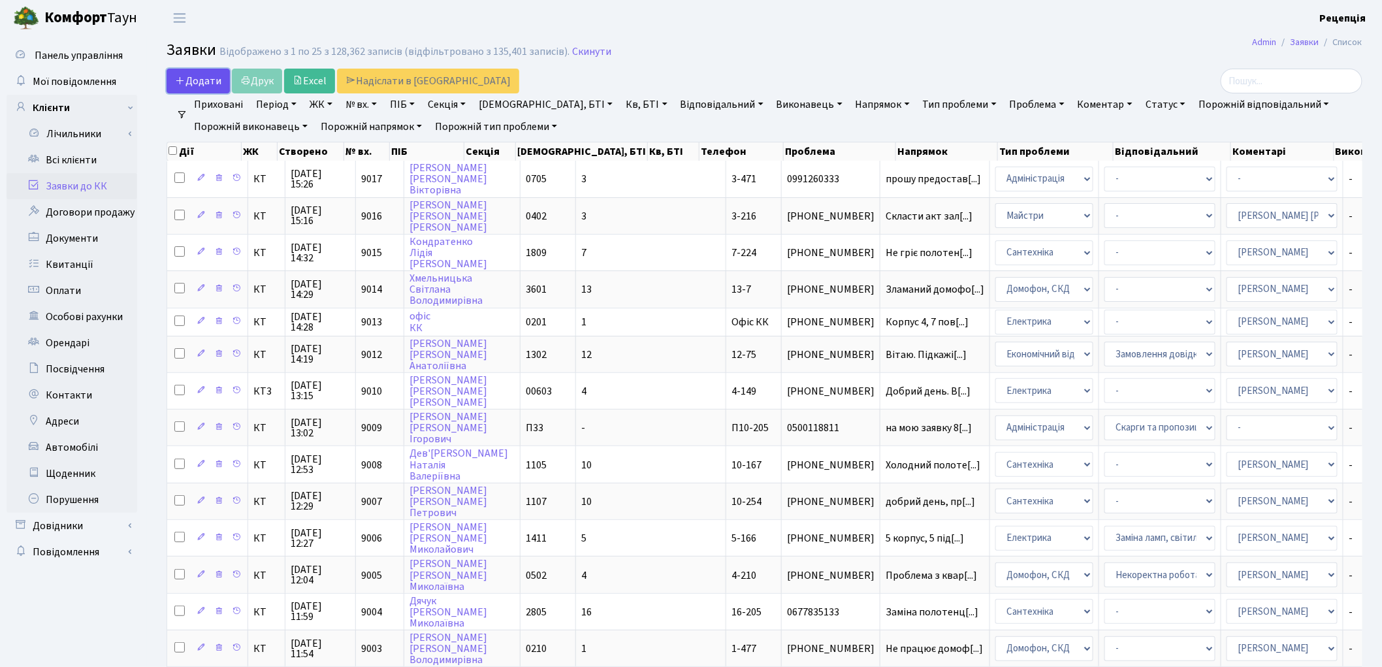
click at [210, 82] on span "Додати" at bounding box center [198, 81] width 46 height 14
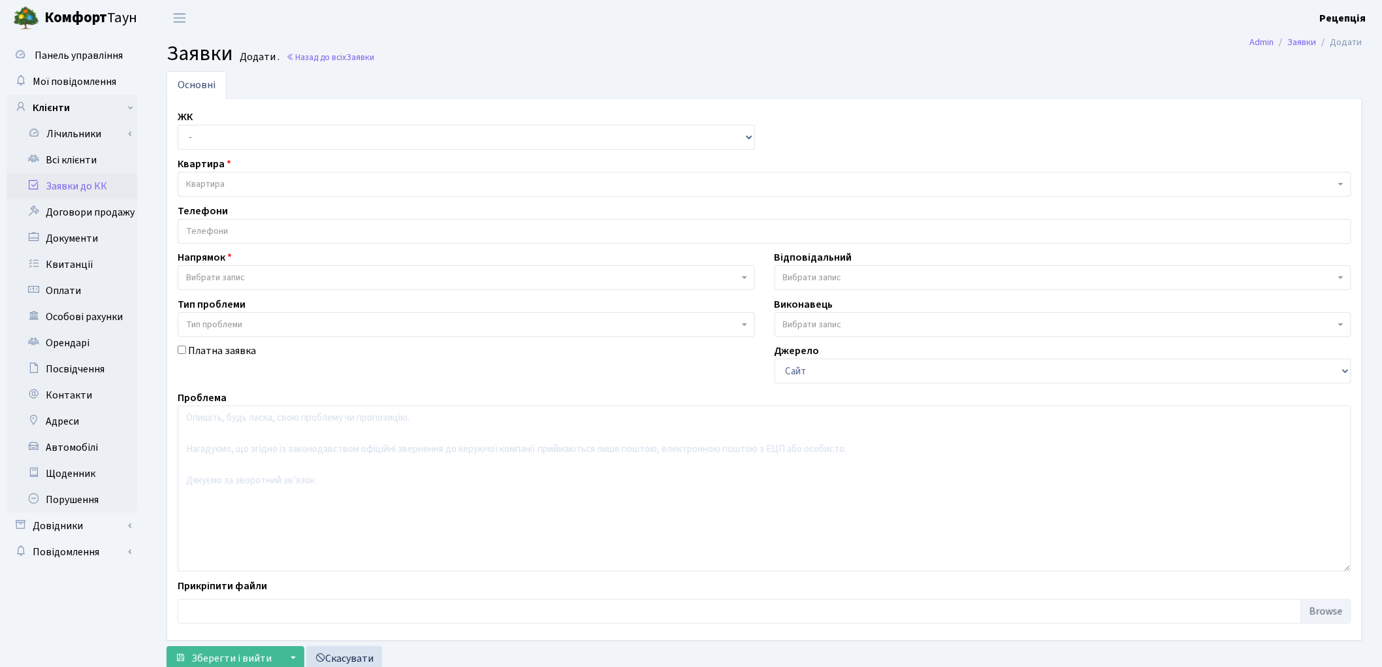
click at [226, 270] on span "Вибрати запис" at bounding box center [466, 277] width 577 height 25
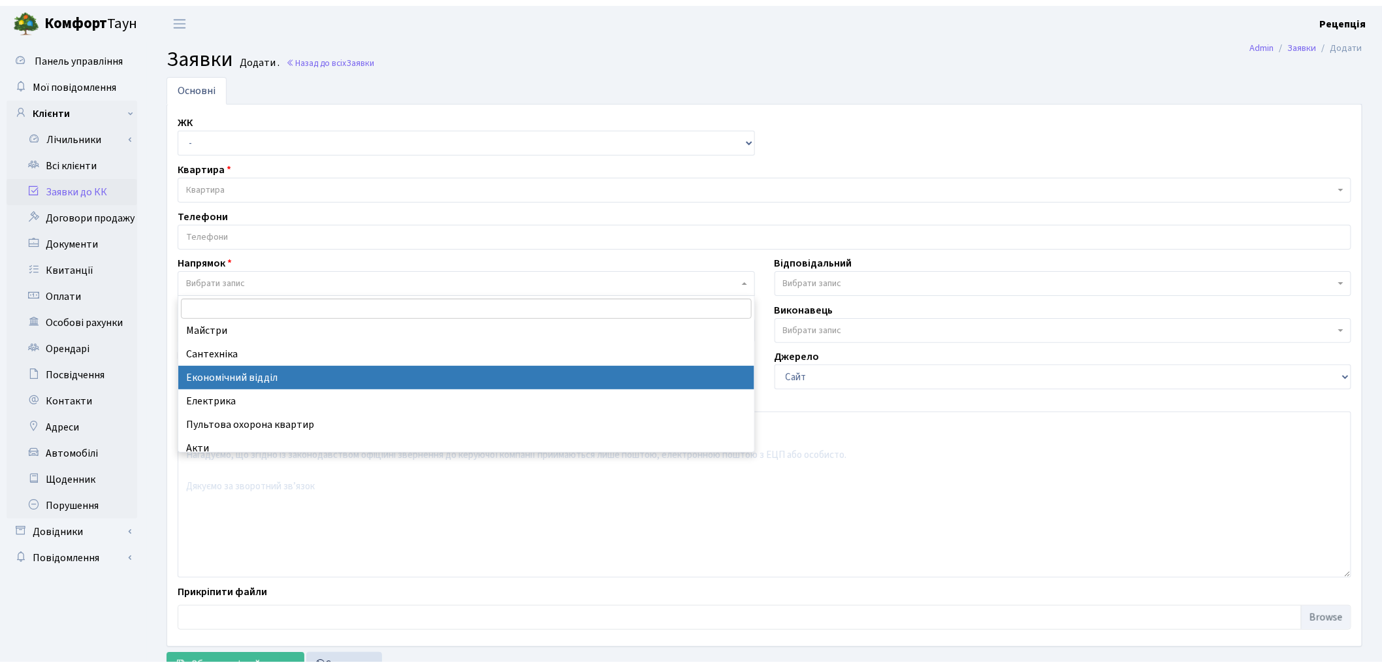
scroll to position [87, 0]
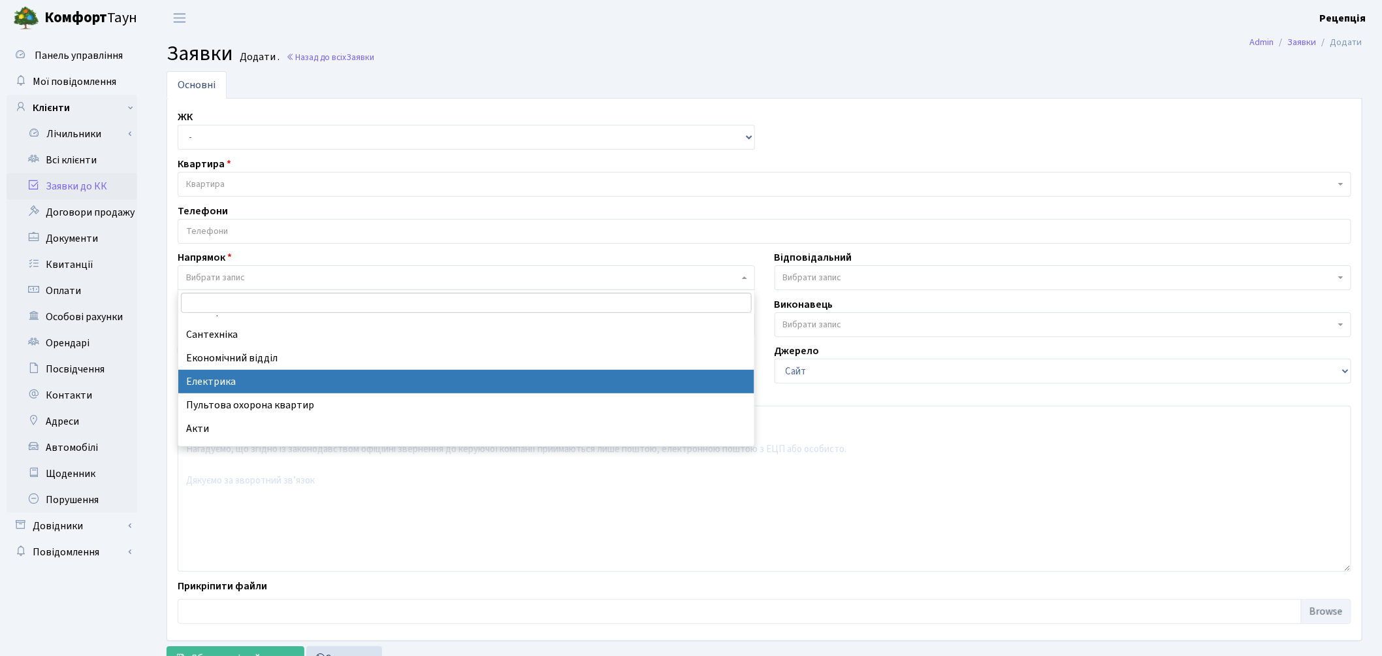
select select "3"
select select
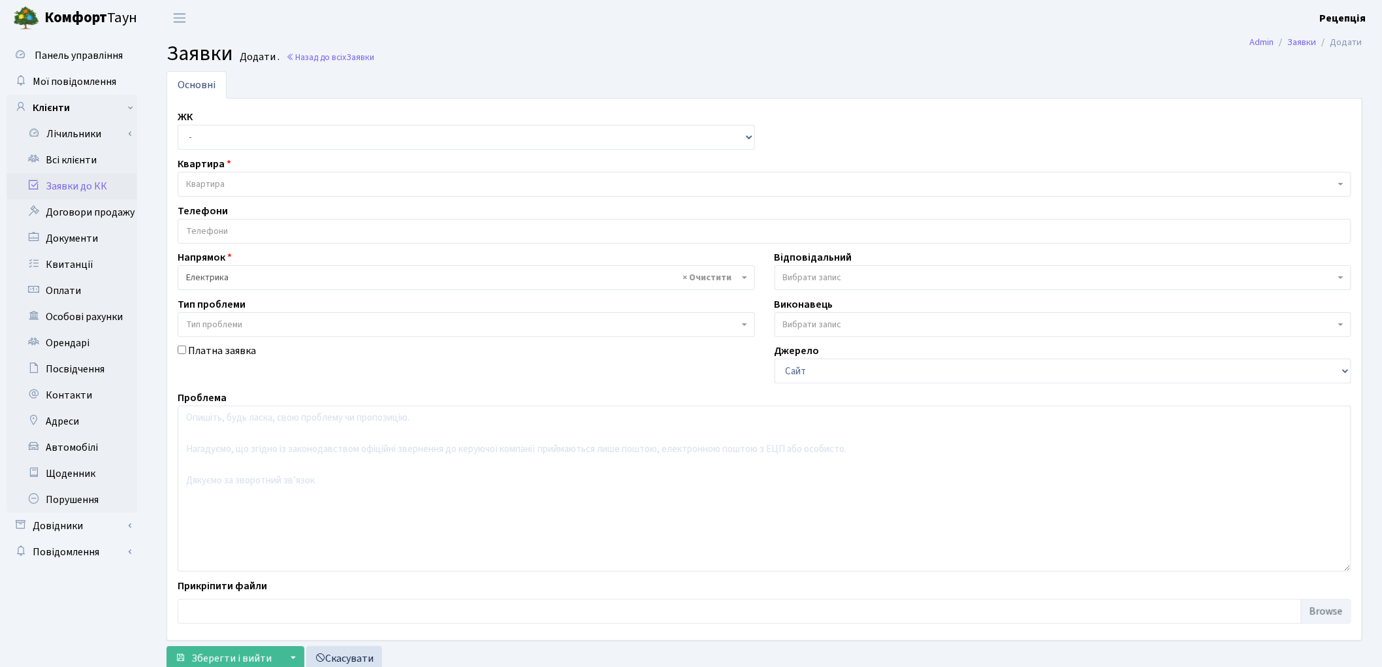
select select
click at [89, 164] on link "Всі клієнти" at bounding box center [72, 160] width 131 height 26
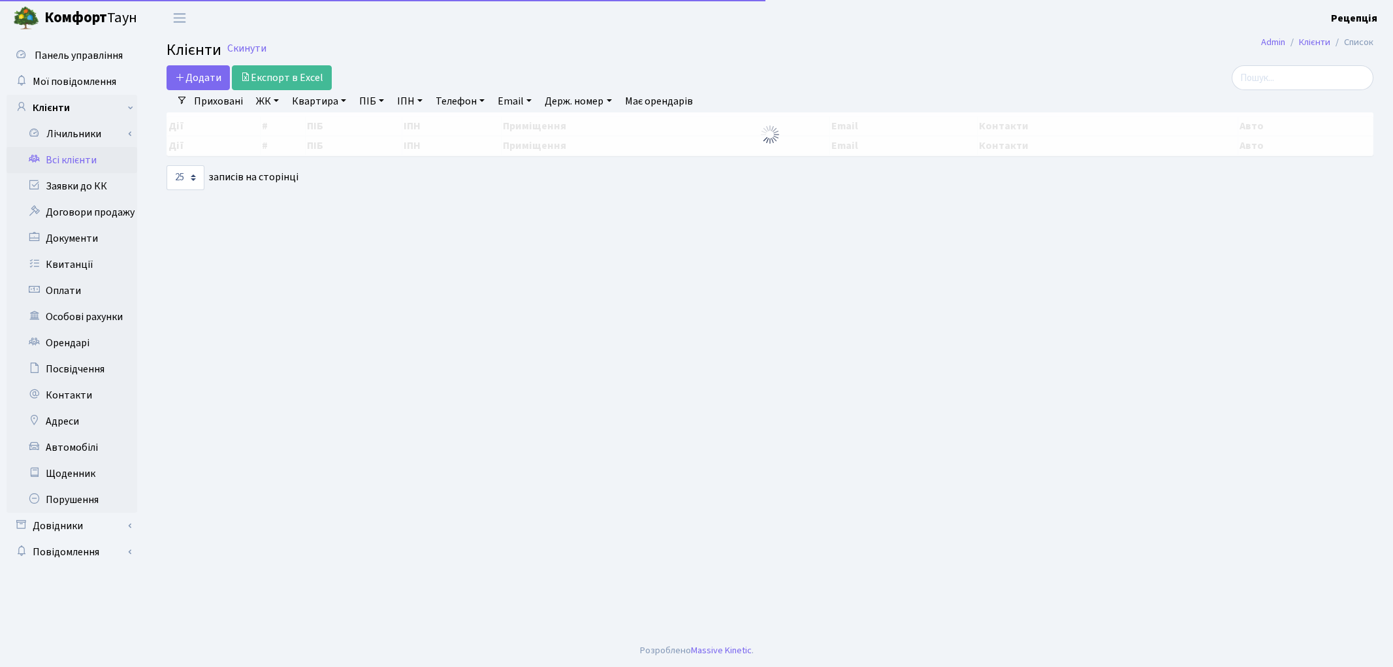
select select "25"
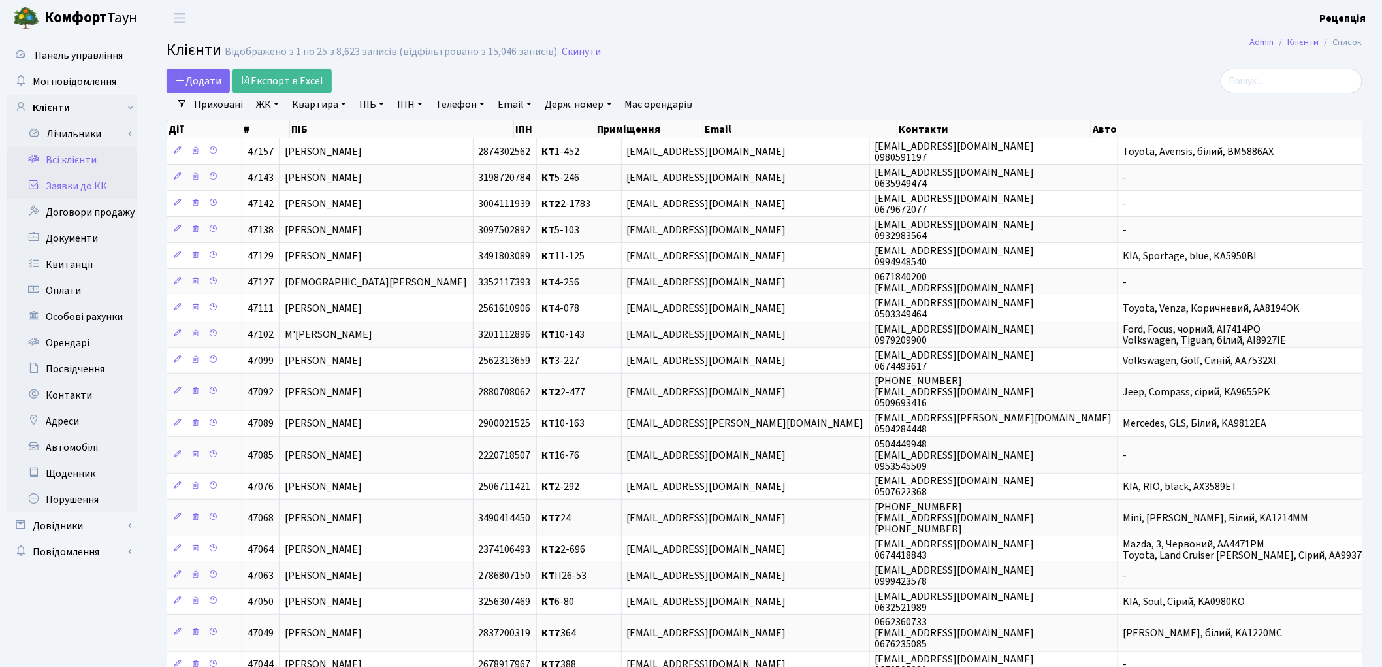
click at [93, 178] on link "Заявки до КК" at bounding box center [72, 186] width 131 height 26
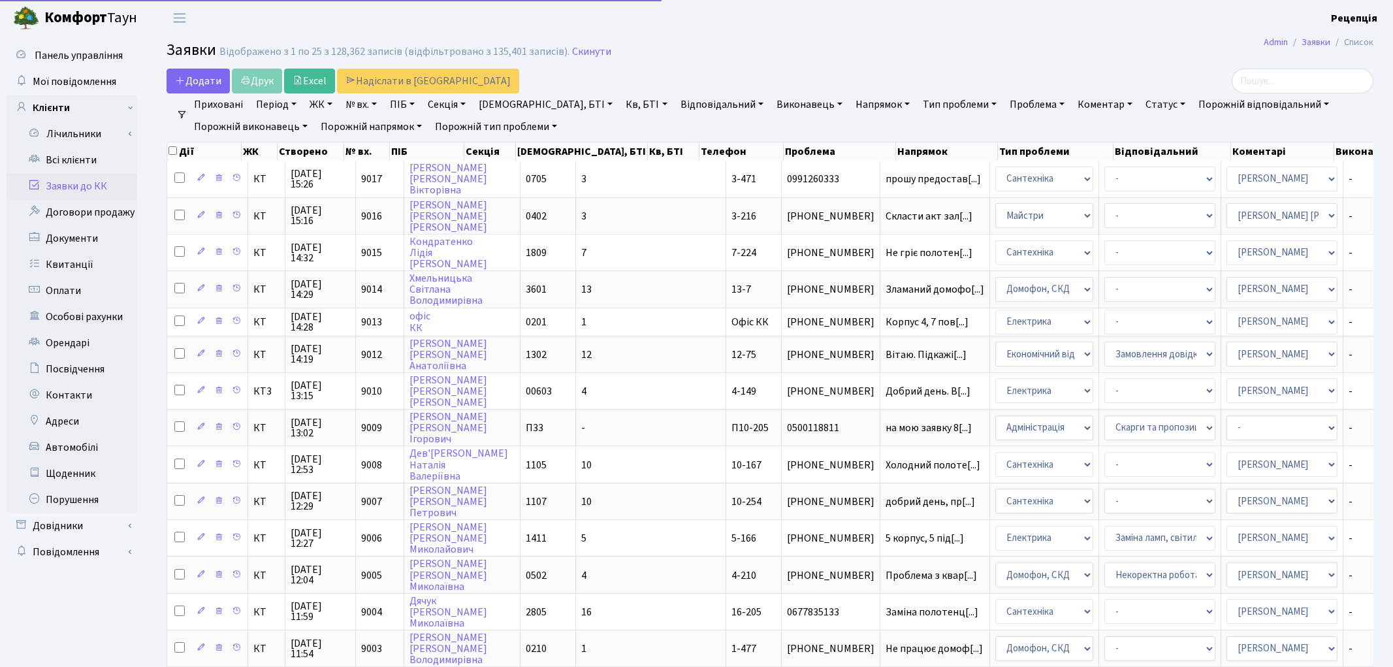
select select
select select "25"
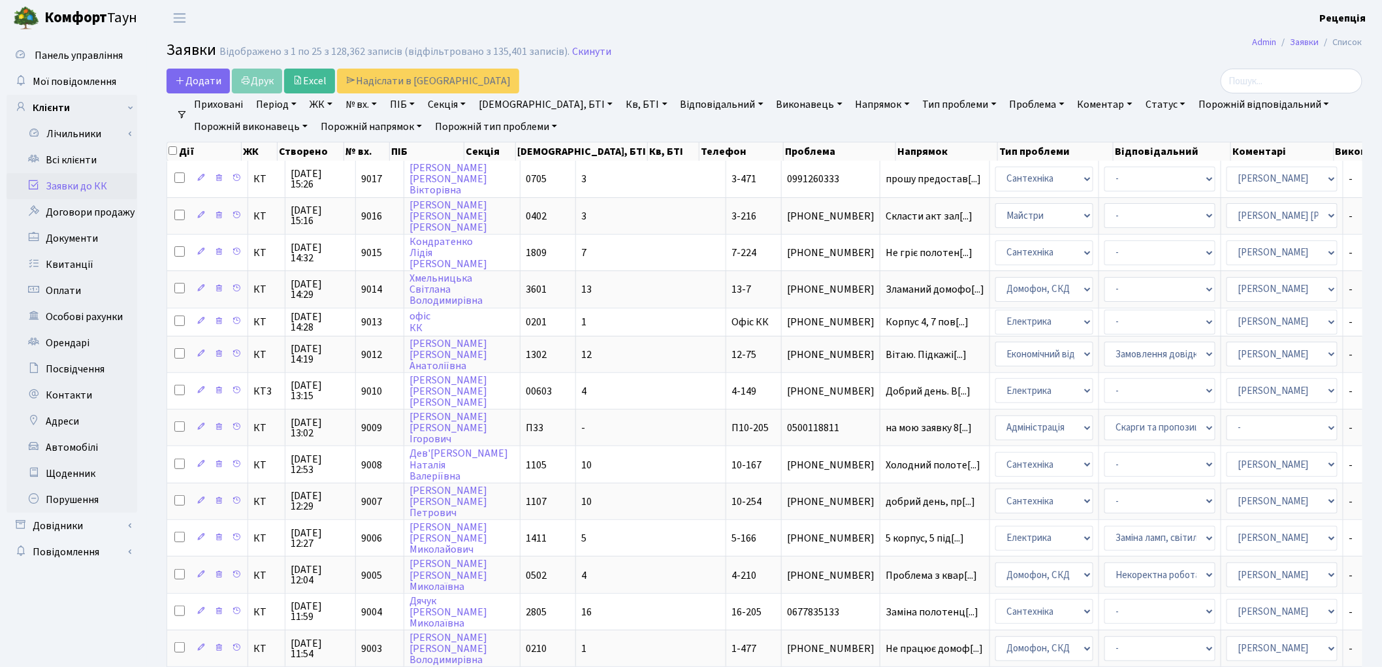
click at [850, 103] on link "Напрямок" at bounding box center [882, 104] width 65 height 22
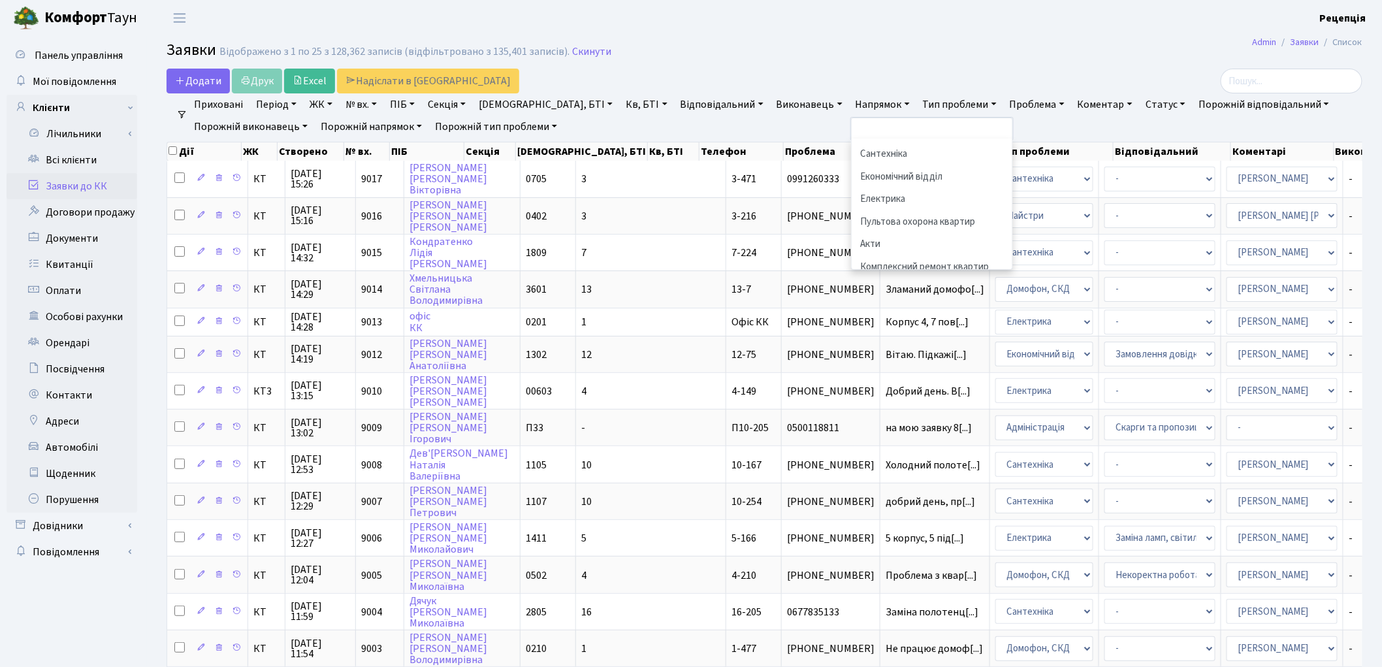
scroll to position [104, 0]
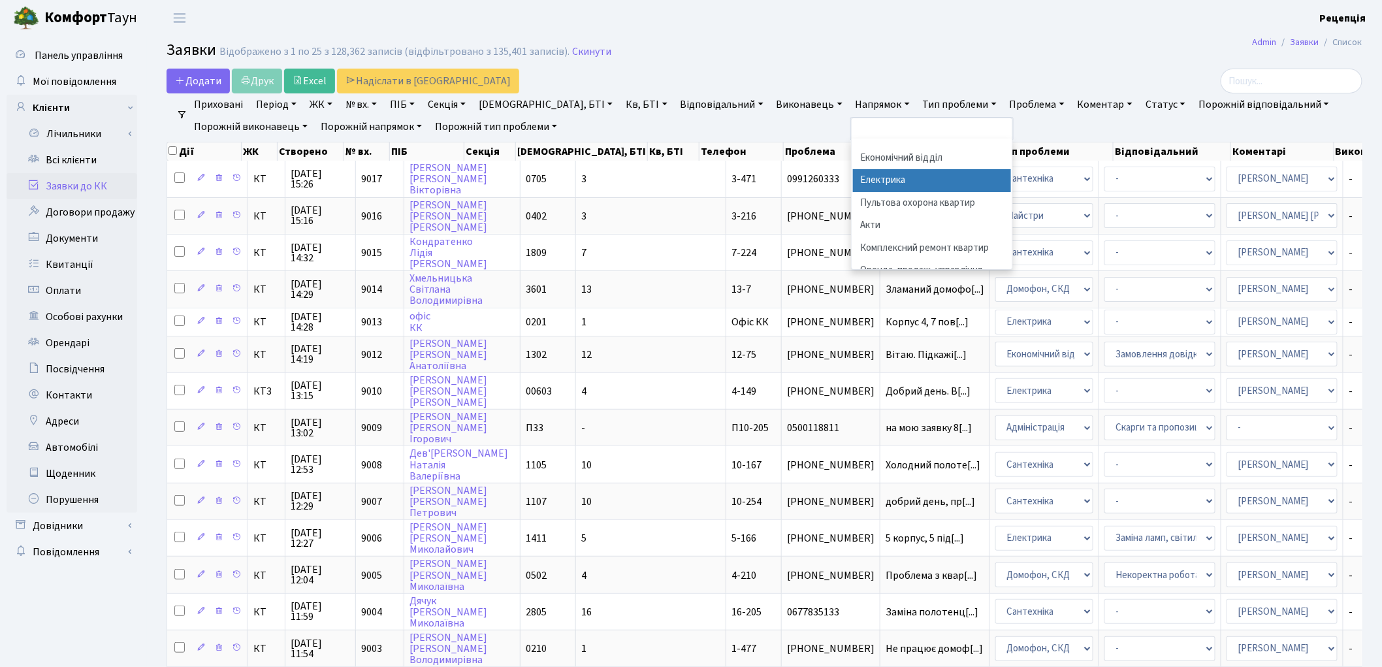
click at [853, 183] on li "Електрика" at bounding box center [932, 180] width 158 height 23
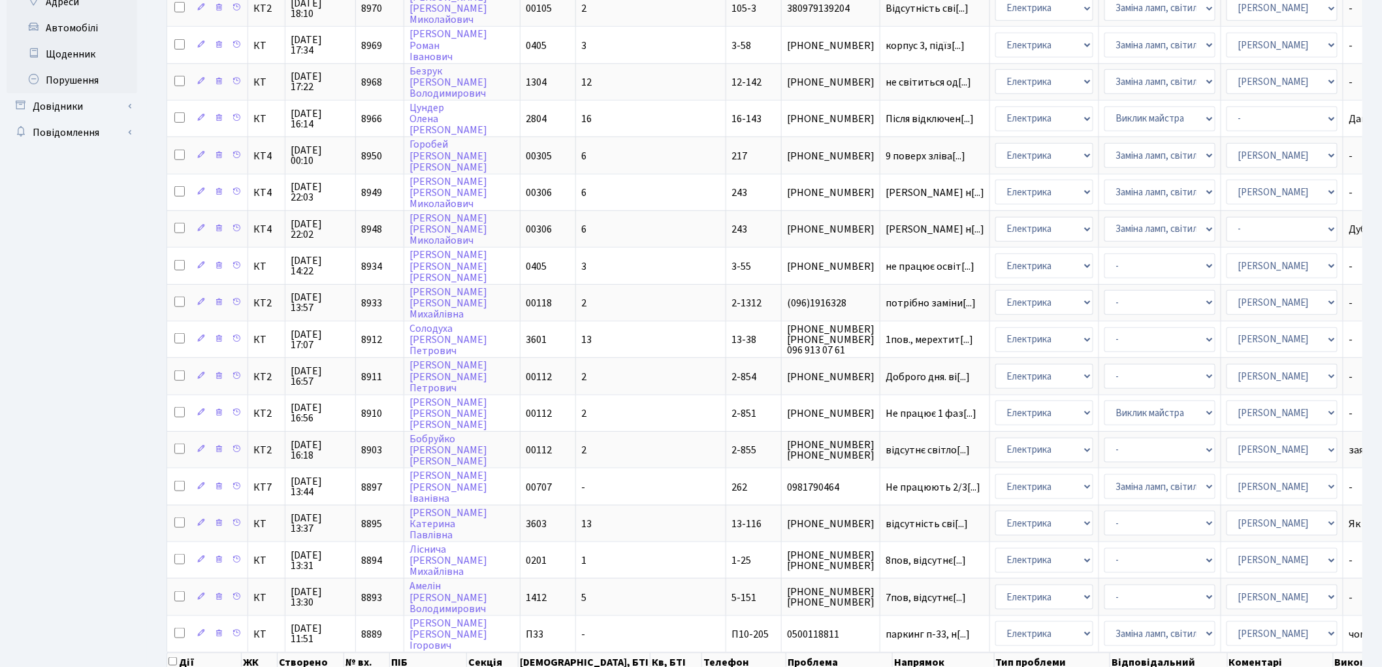
scroll to position [433, 0]
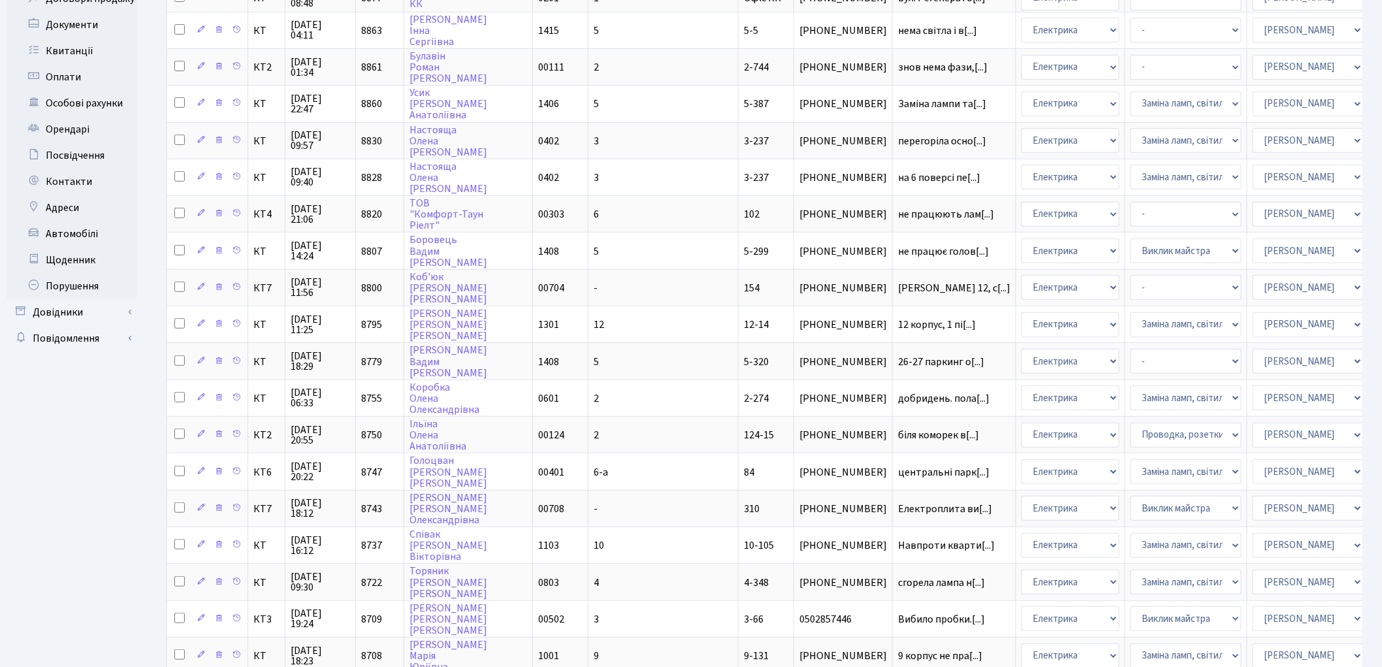
scroll to position [0, 0]
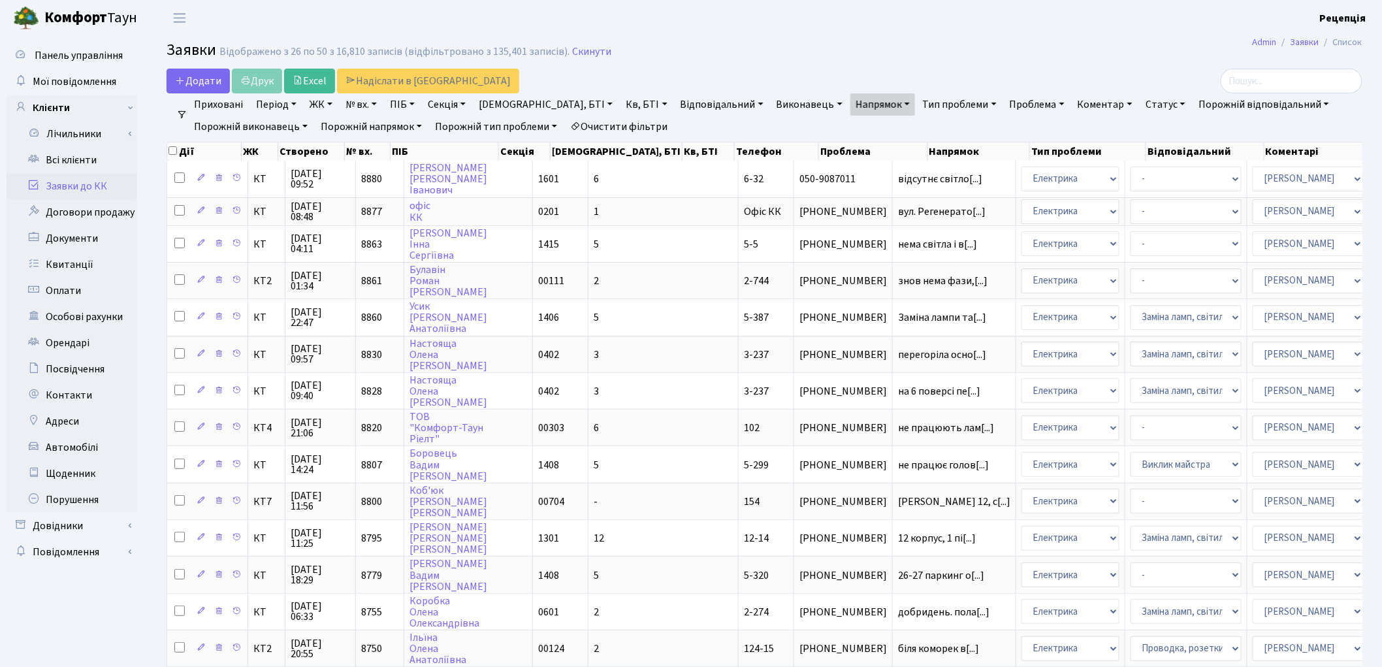
click at [1004, 106] on link "Проблема" at bounding box center [1036, 104] width 65 height 22
type input "заміна лічильника"
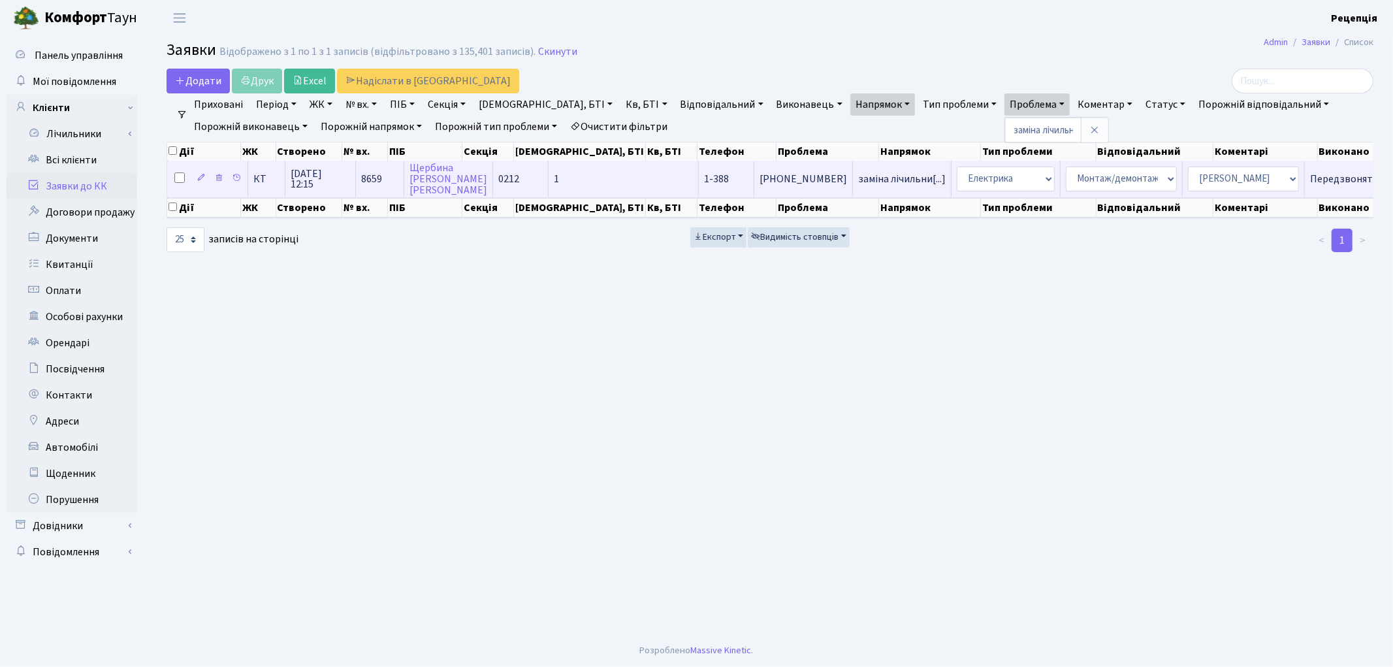
click at [519, 176] on td "0212" at bounding box center [521, 179] width 56 height 36
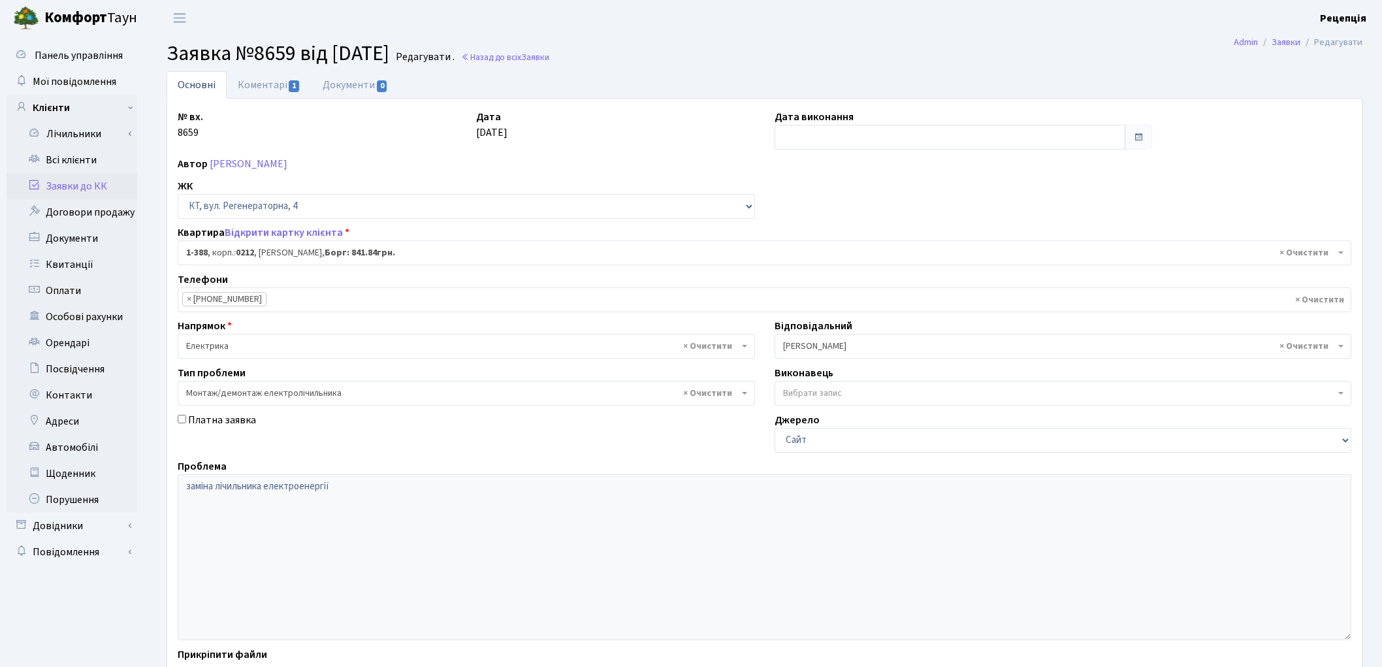
select select "440"
select select "11"
click at [253, 82] on link "Коментарі 1" at bounding box center [269, 84] width 85 height 27
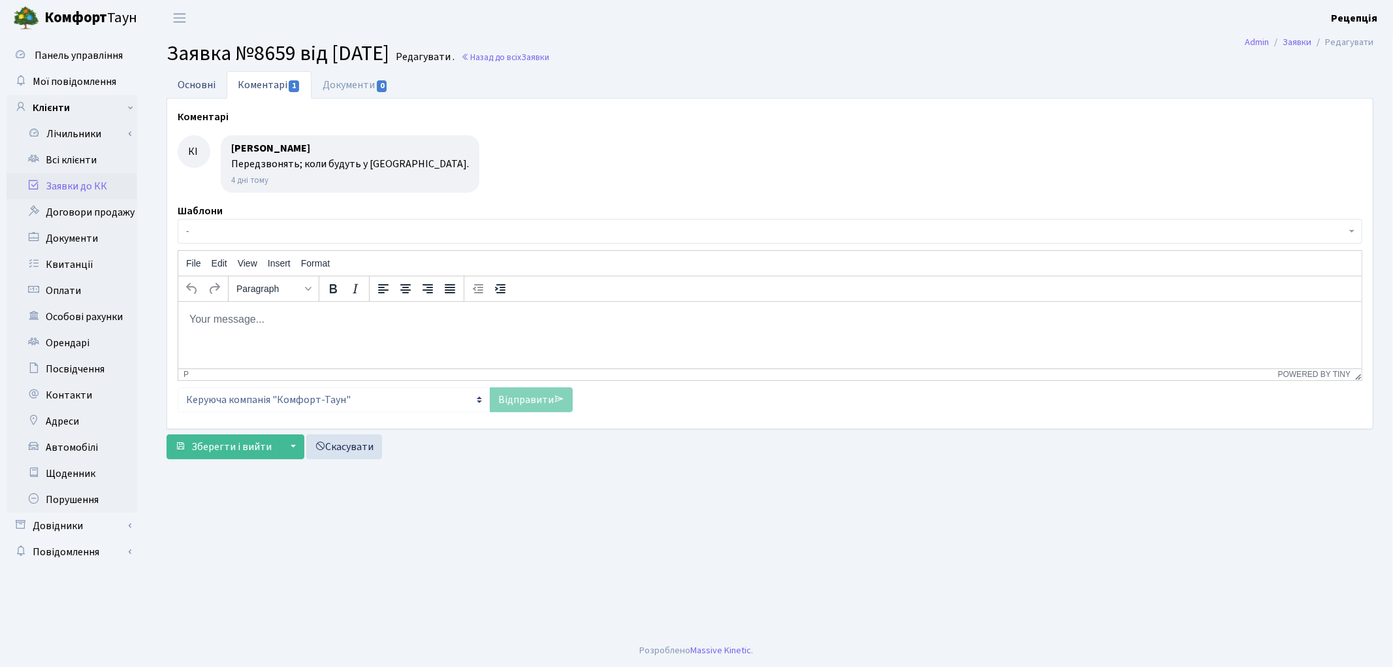
click at [213, 87] on link "Основні" at bounding box center [197, 84] width 60 height 27
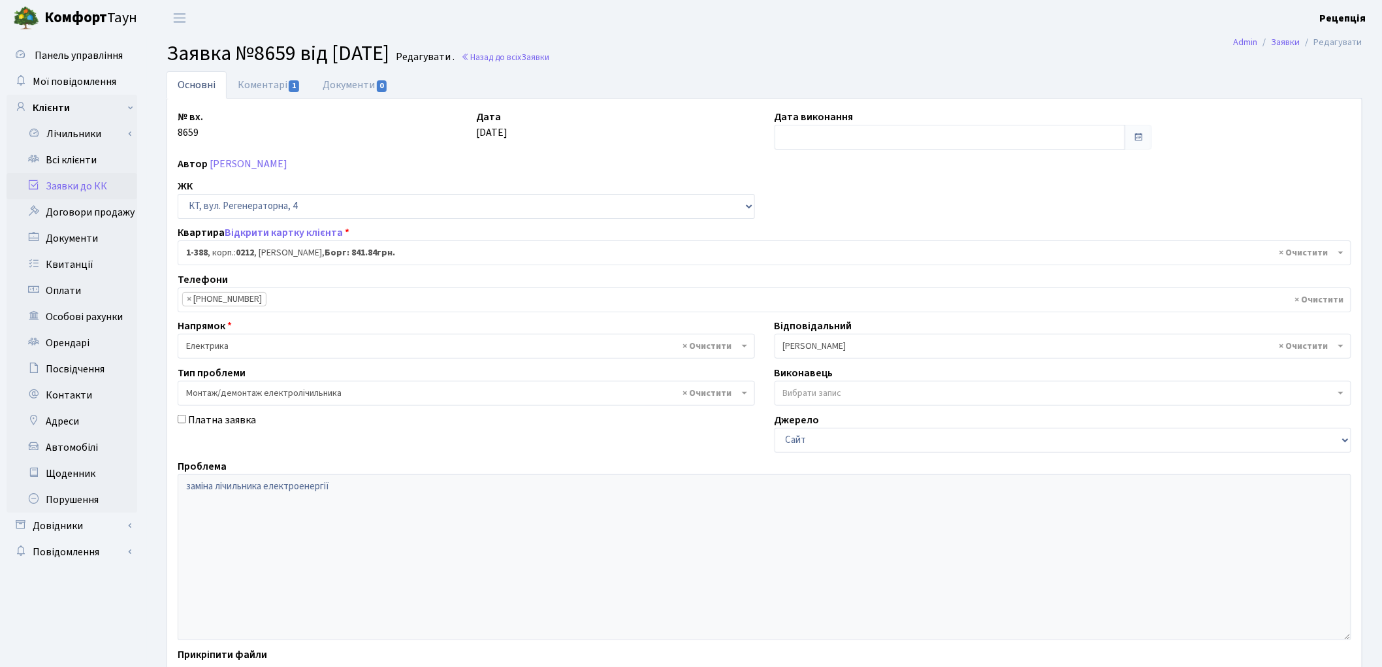
click at [90, 184] on link "Заявки до КК" at bounding box center [72, 186] width 131 height 26
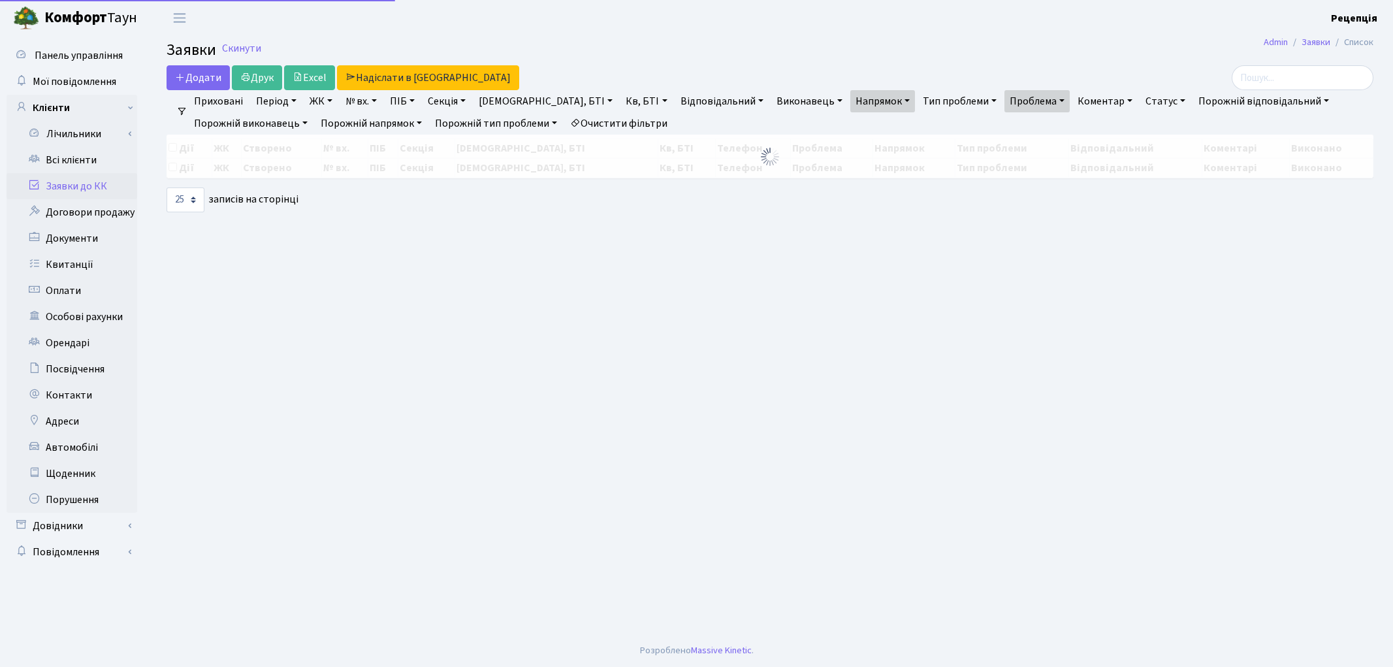
select select "25"
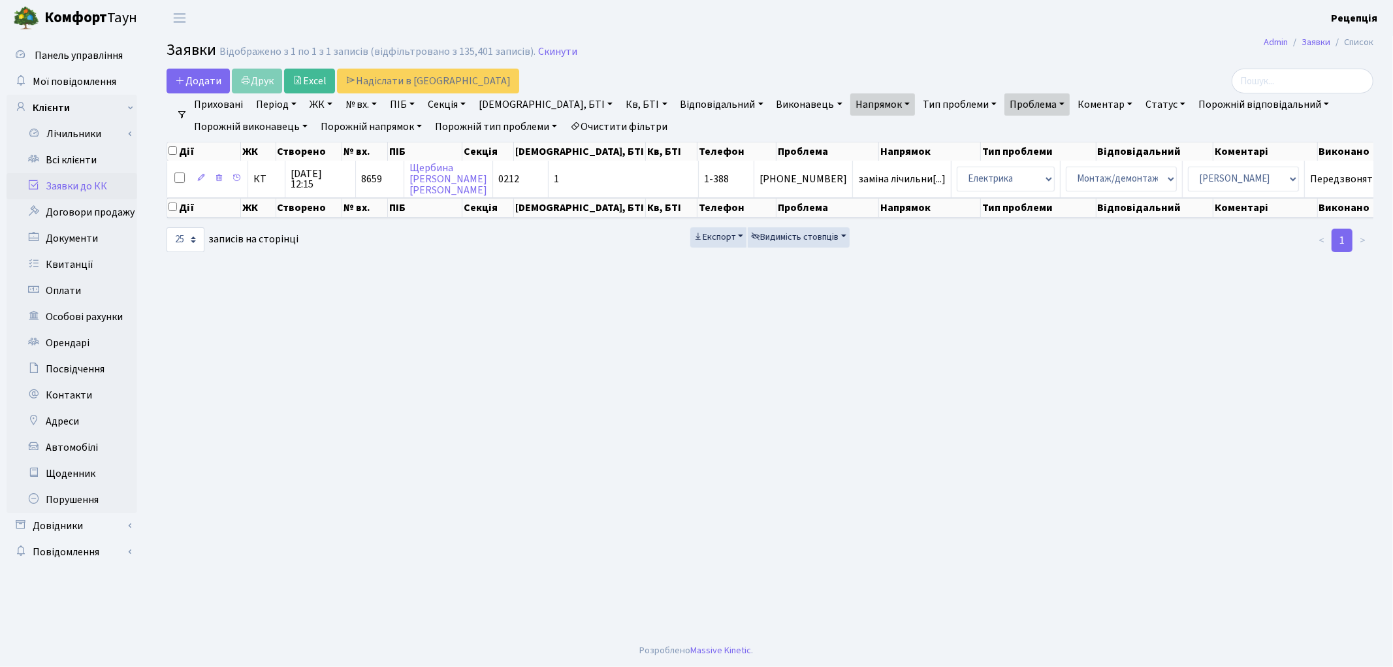
click at [1004, 103] on link "Проблема" at bounding box center [1036, 104] width 65 height 22
click at [1005, 131] on input "заміна лічильника" at bounding box center [1043, 130] width 76 height 25
type input "повірка лічильника"
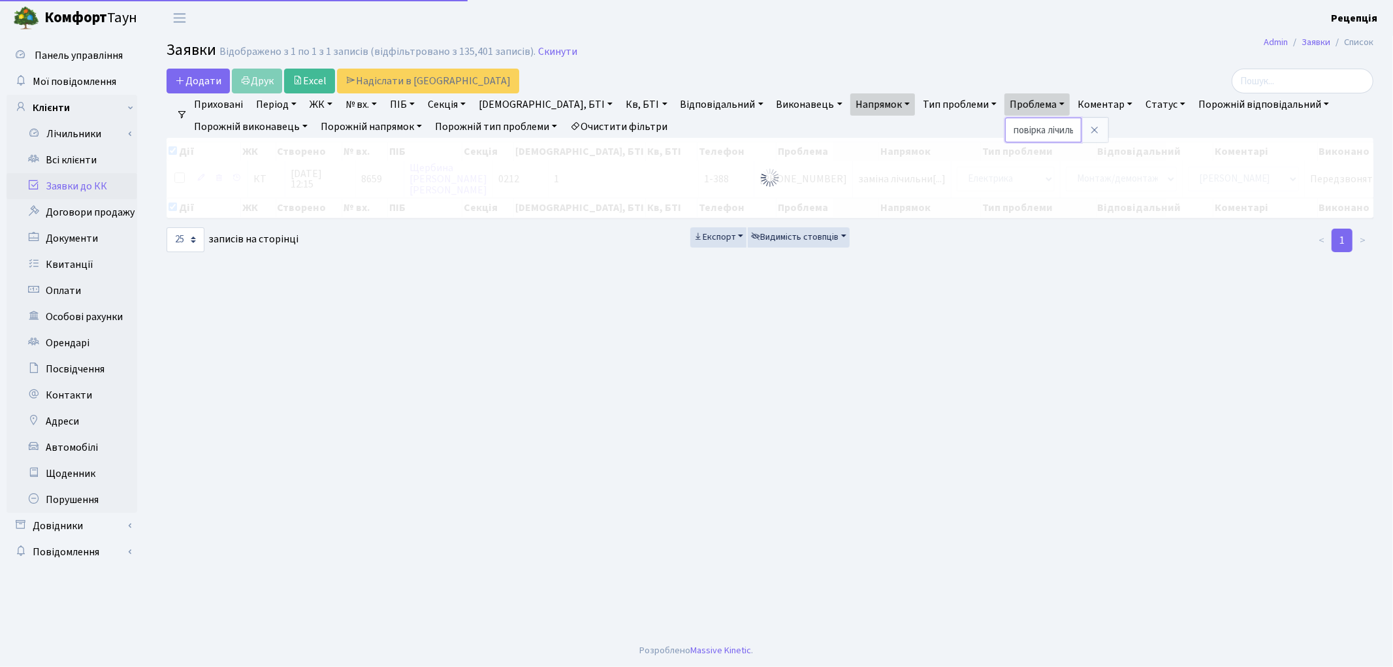
checkbox input "true"
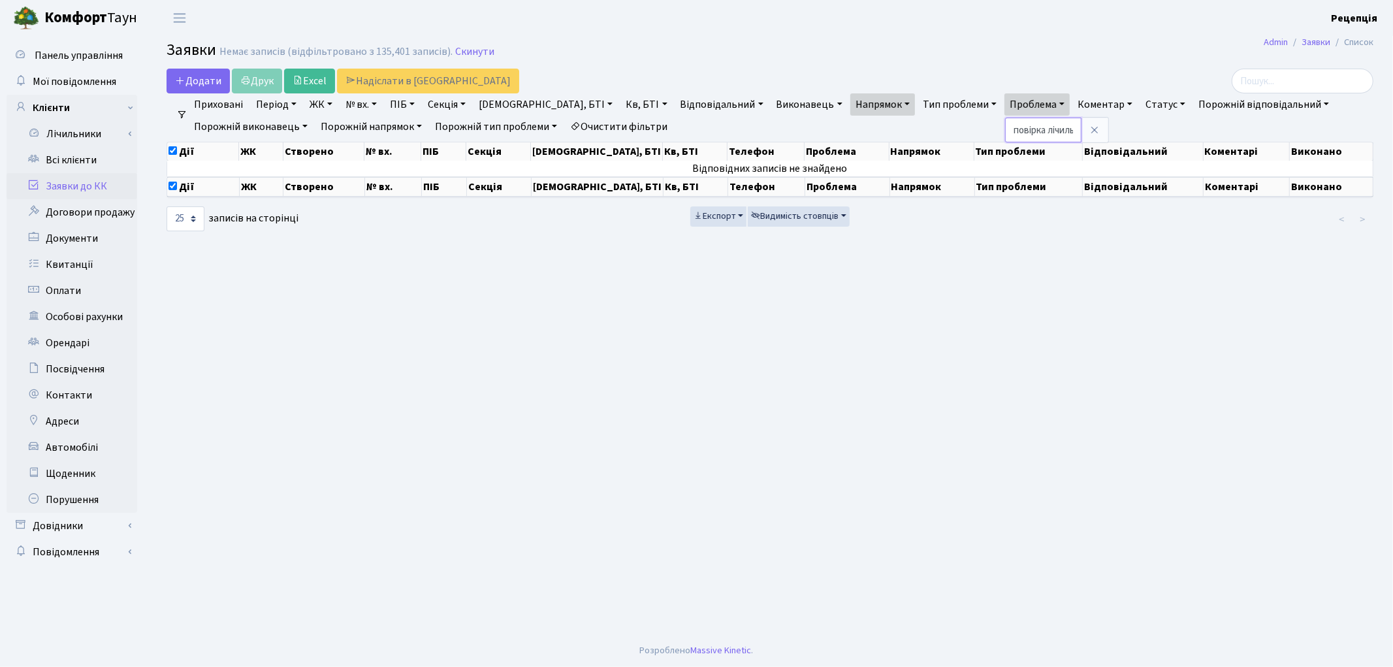
drag, startPoint x: 976, startPoint y: 134, endPoint x: 923, endPoint y: 137, distance: 53.6
click at [925, 137] on div "Додати Друк Excel Надіслати в КАН Фільтри Приховані Період 13.10.2025 - 13.10.2…" at bounding box center [770, 151] width 1226 height 164
click at [1004, 109] on link "Проблема" at bounding box center [1036, 104] width 65 height 22
click at [1005, 129] on input "повірка лічильника" at bounding box center [1043, 130] width 76 height 25
click at [1005, 133] on input "повірка лічильника" at bounding box center [1043, 130] width 76 height 25
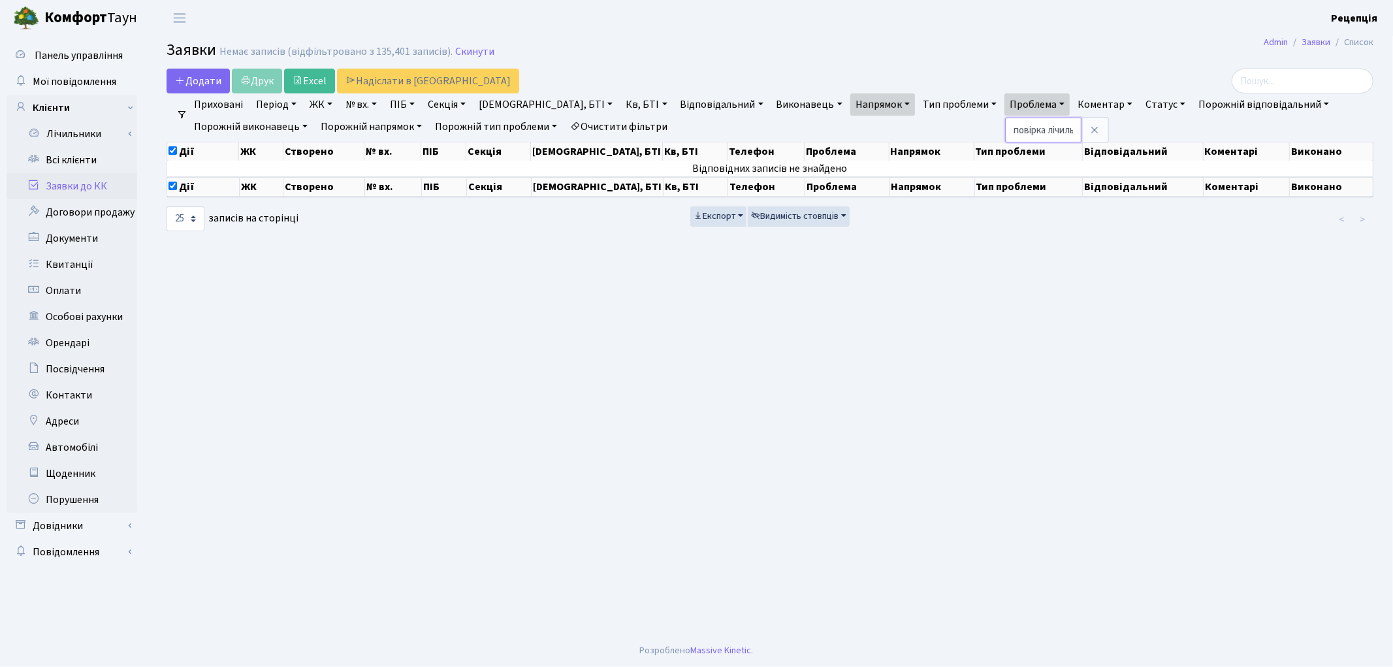
drag, startPoint x: 975, startPoint y: 131, endPoint x: 932, endPoint y: 134, distance: 42.5
click at [1005, 134] on input "повірка лічильника" at bounding box center [1043, 130] width 76 height 25
click at [1005, 131] on input "лічильника" at bounding box center [1043, 130] width 76 height 25
type input "лічильника"
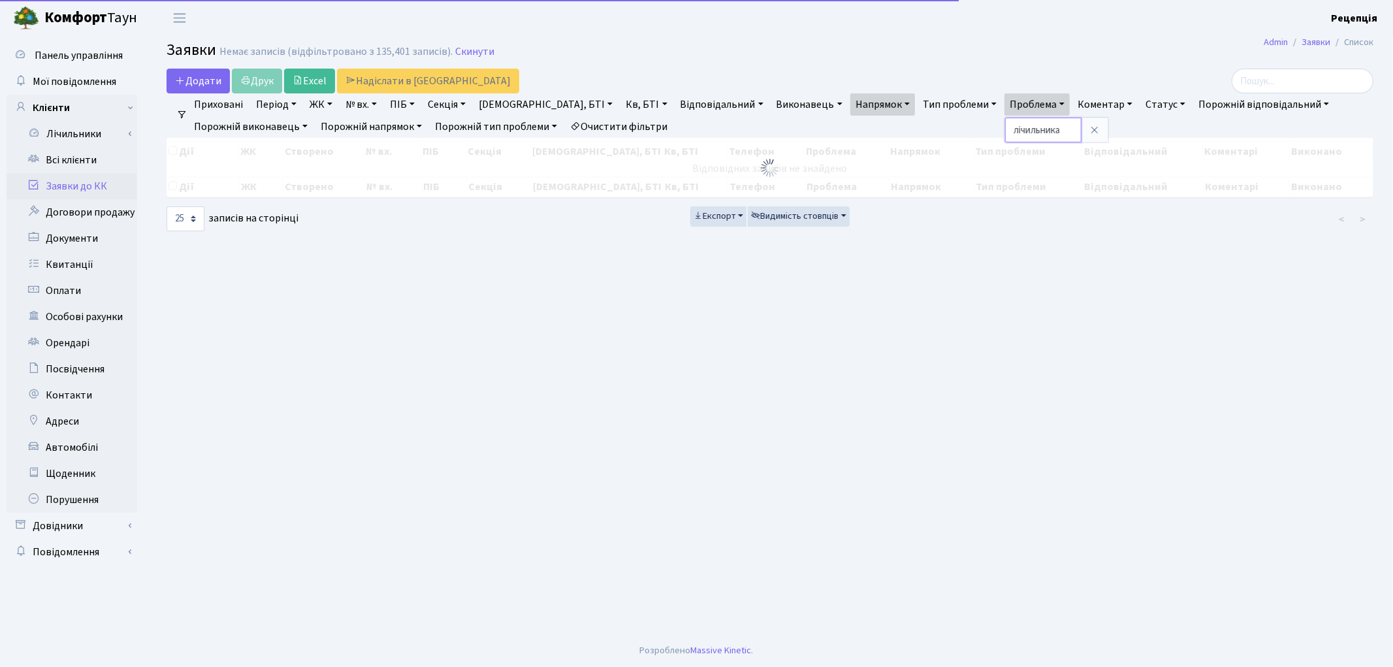
checkbox input "false"
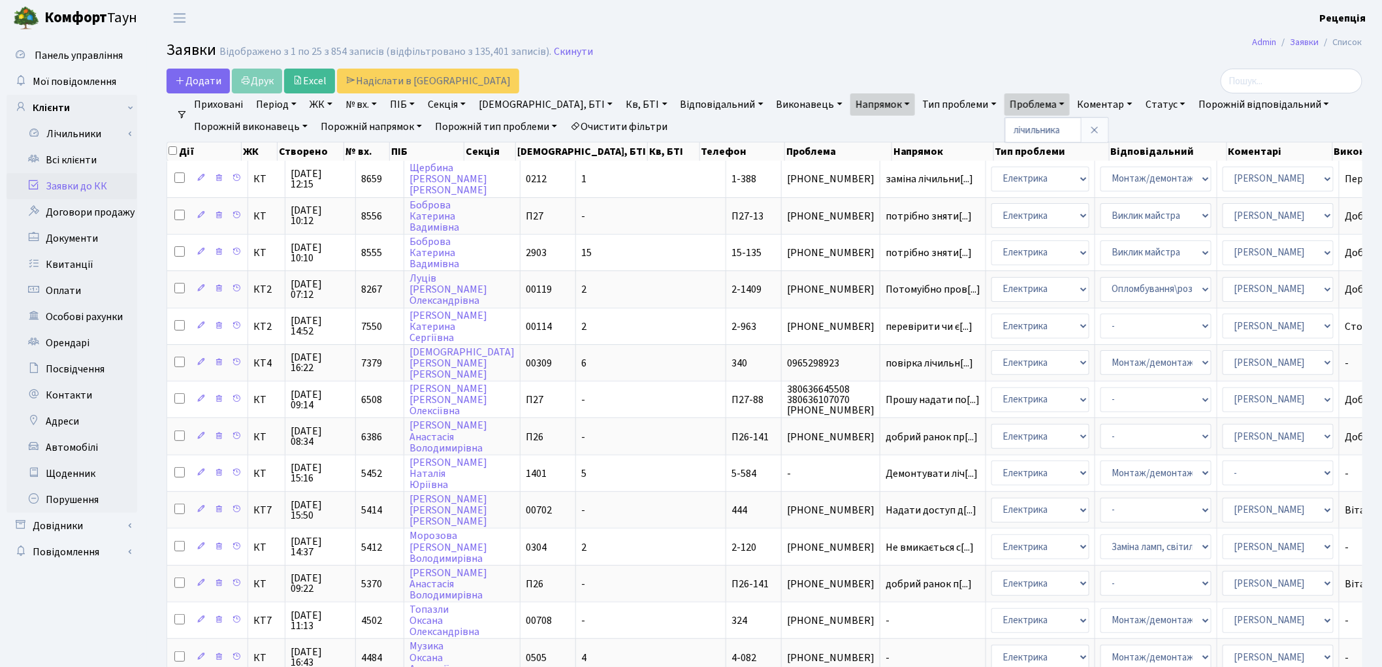
click at [909, 18] on header "Комфорт Таун Рецепція Мій обліковий запис Вийти" at bounding box center [691, 18] width 1382 height 36
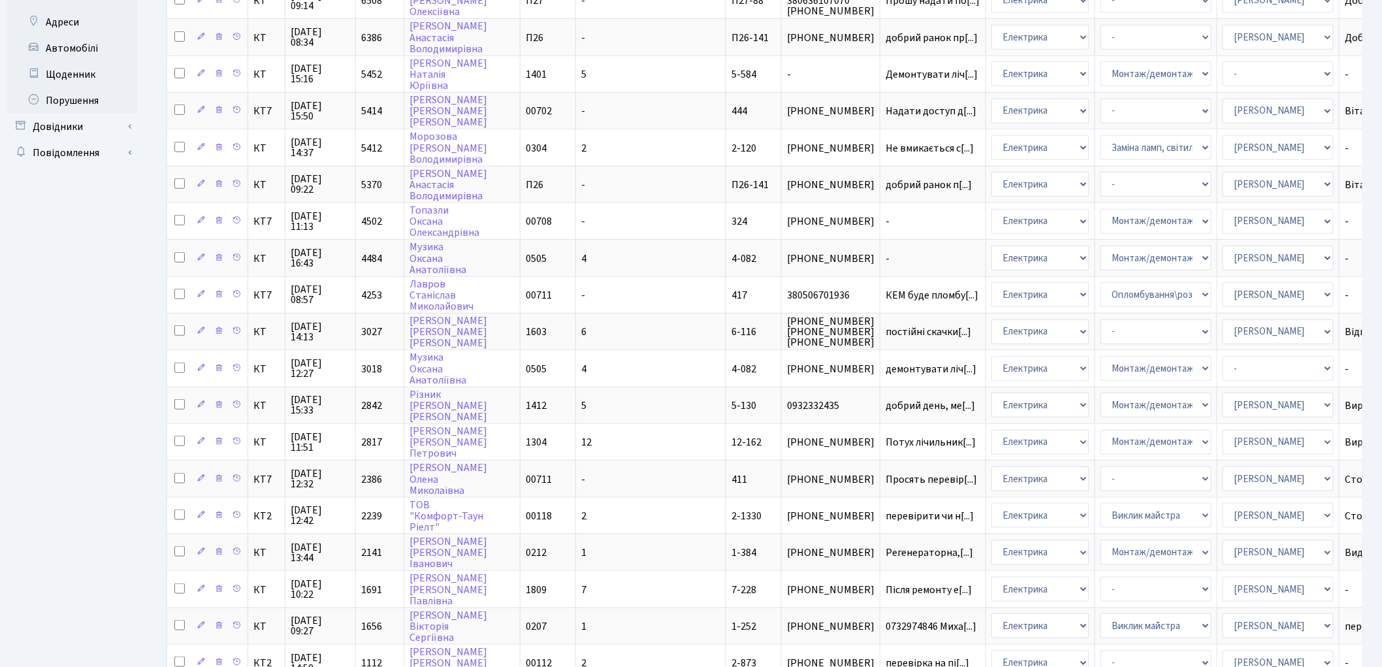
scroll to position [477, 0]
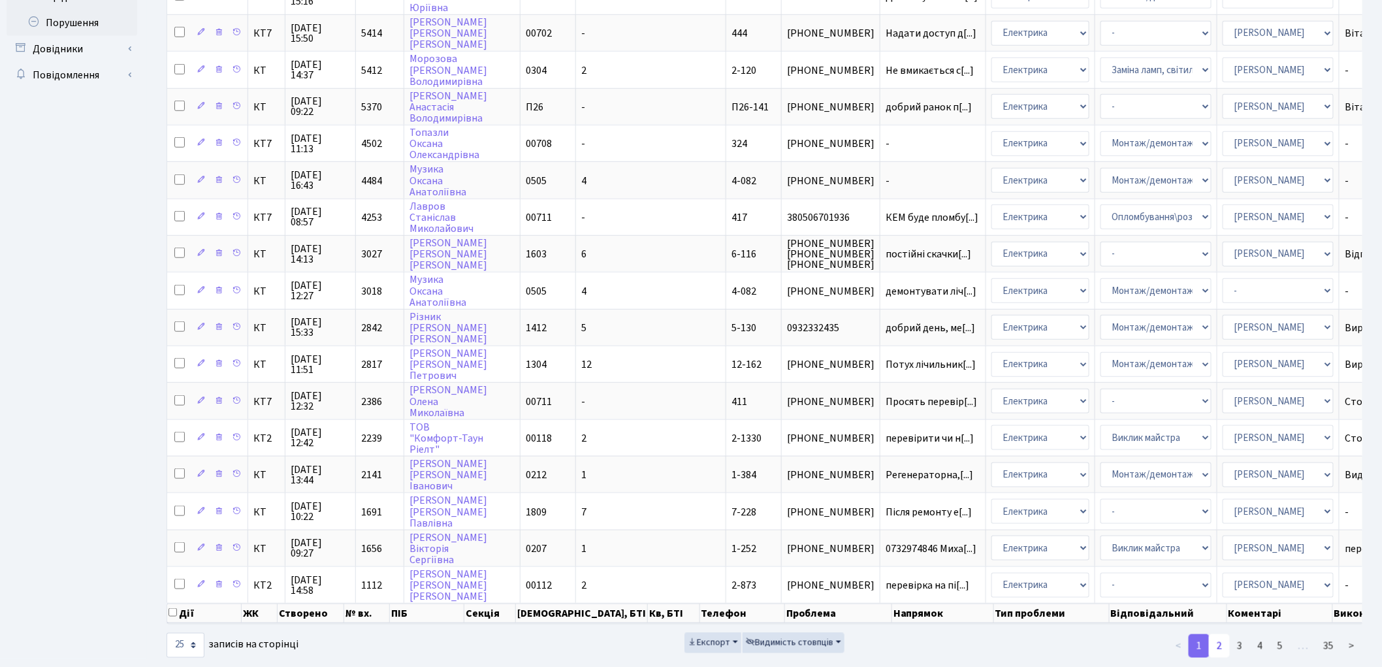
click at [1226, 634] on link "2" at bounding box center [1219, 646] width 21 height 24
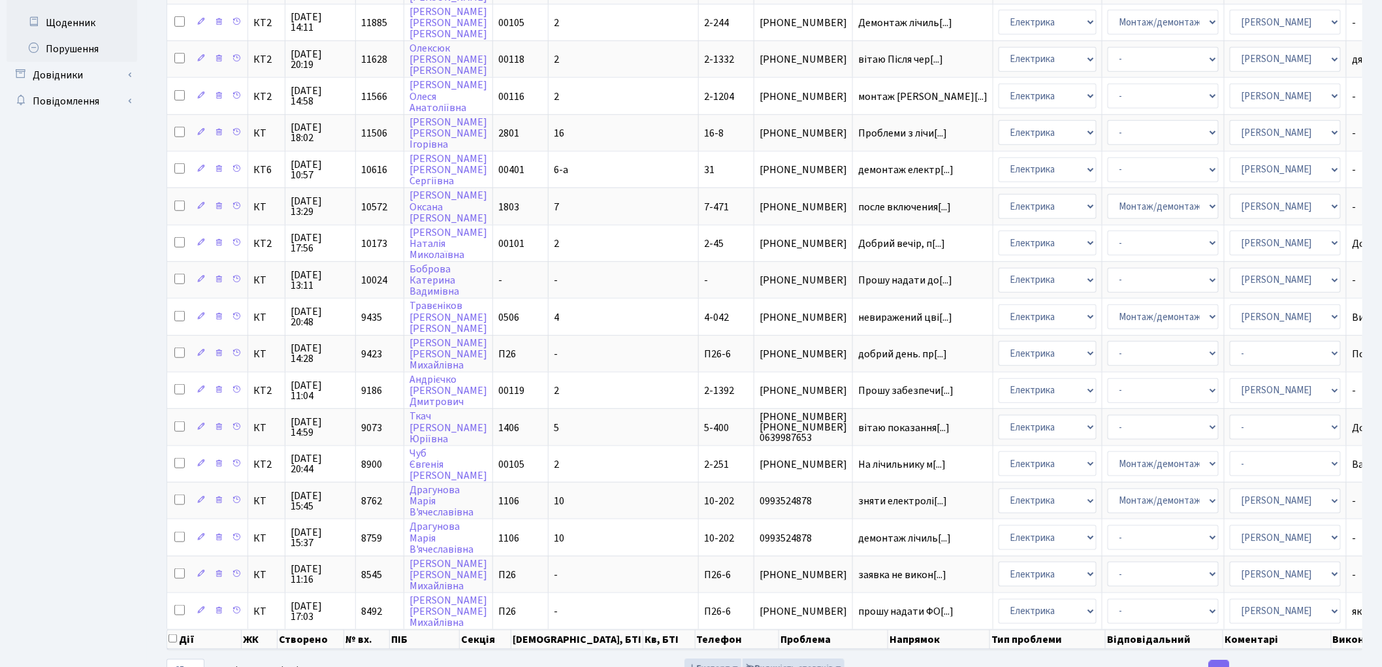
scroll to position [468, 0]
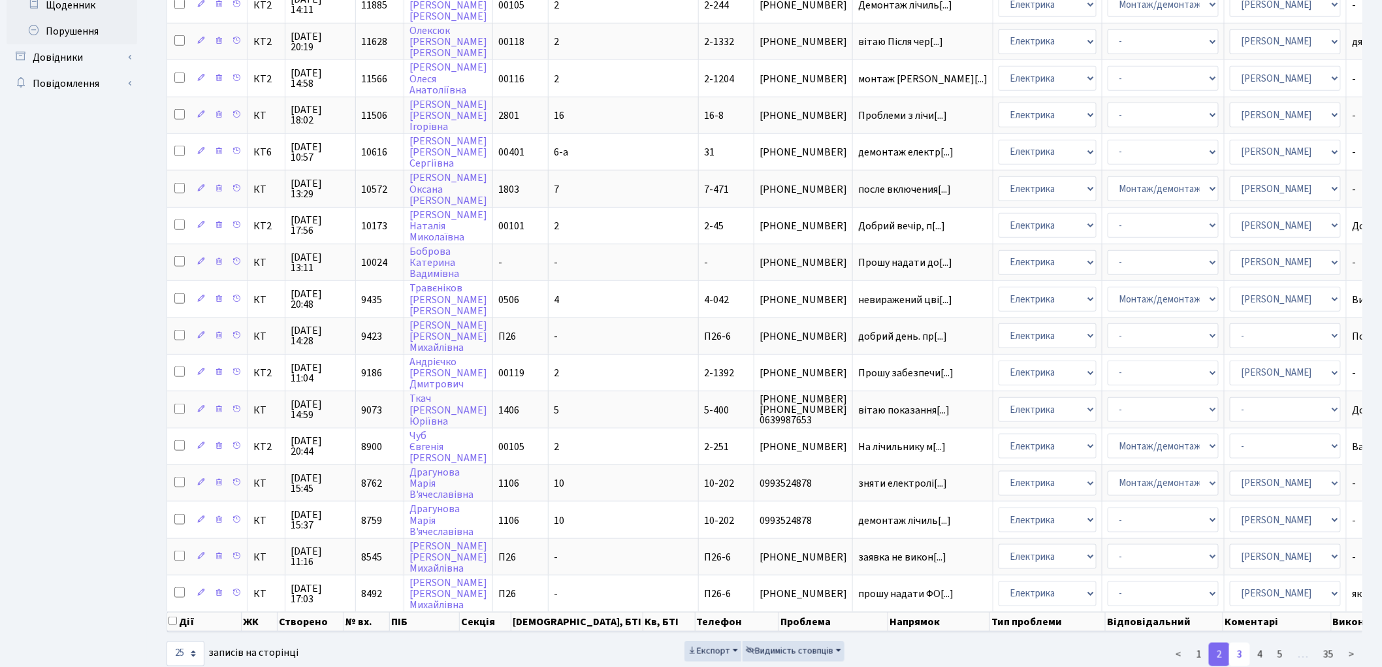
click at [1245, 643] on link "3" at bounding box center [1239, 655] width 21 height 24
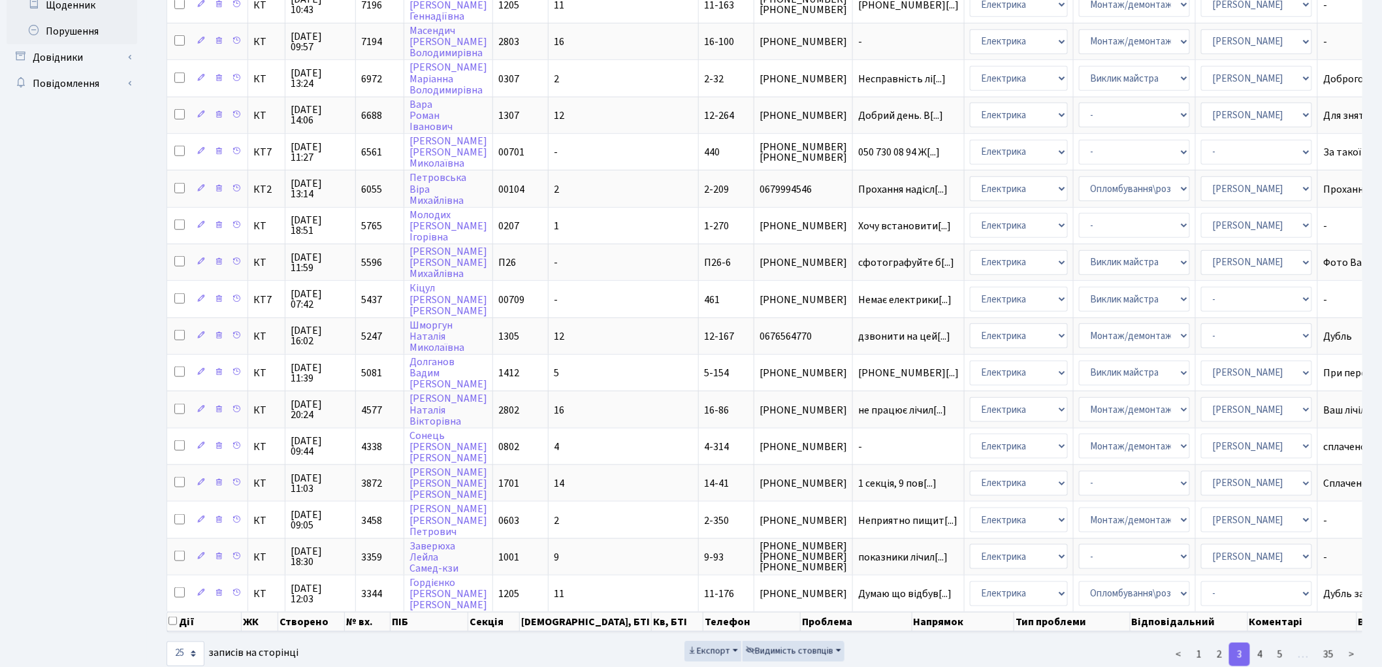
scroll to position [477, 0]
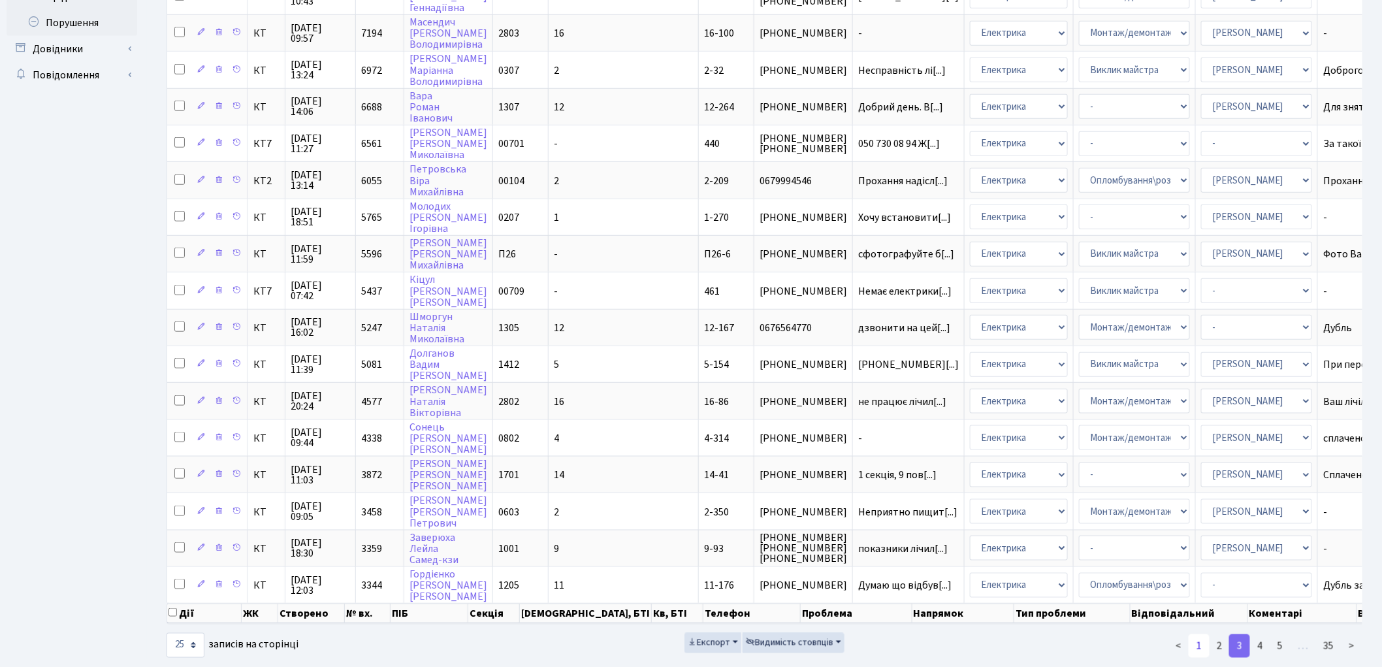
click at [1197, 634] on link "1" at bounding box center [1198, 646] width 21 height 24
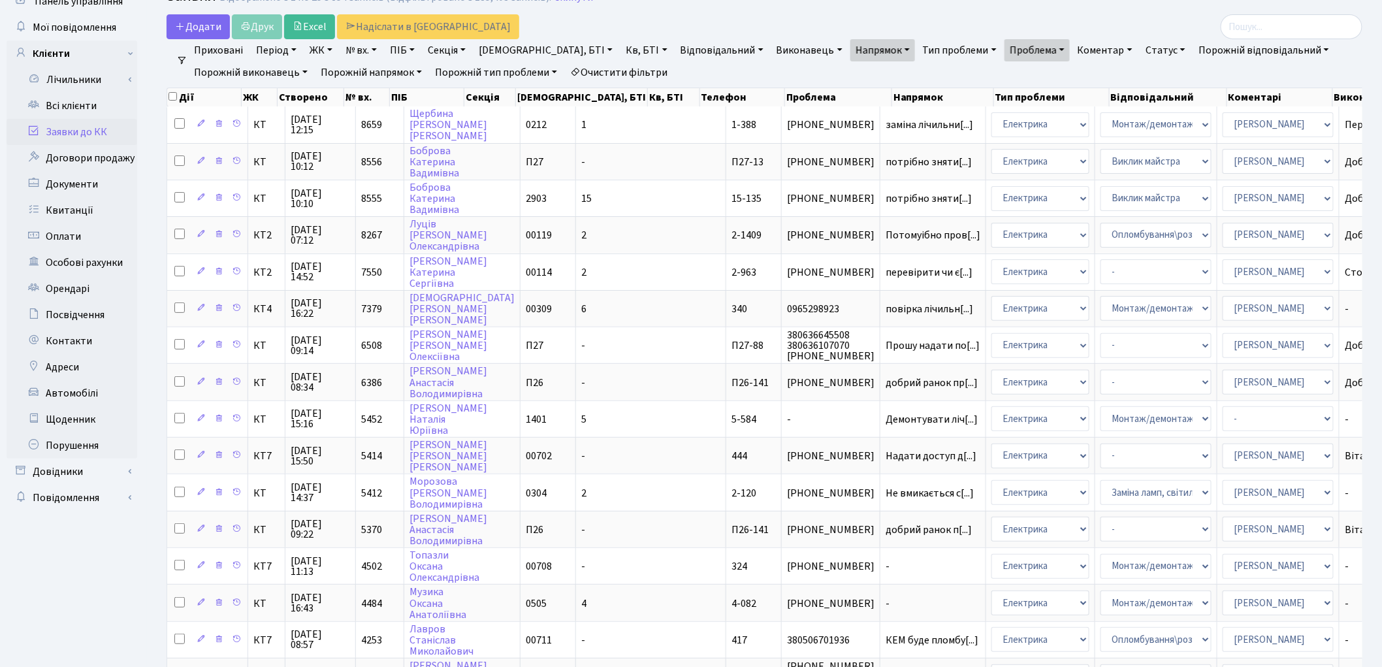
scroll to position [0, 0]
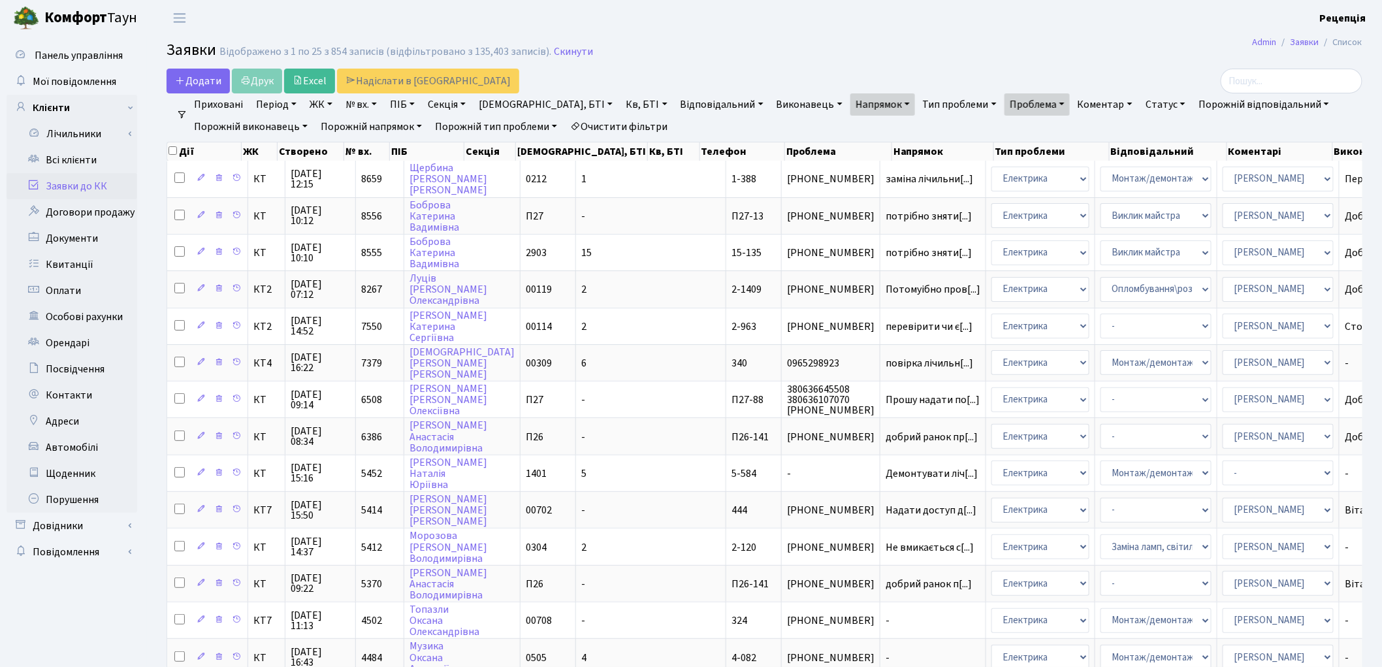
click at [606, 127] on link "Очистити фільтри" at bounding box center [619, 127] width 108 height 22
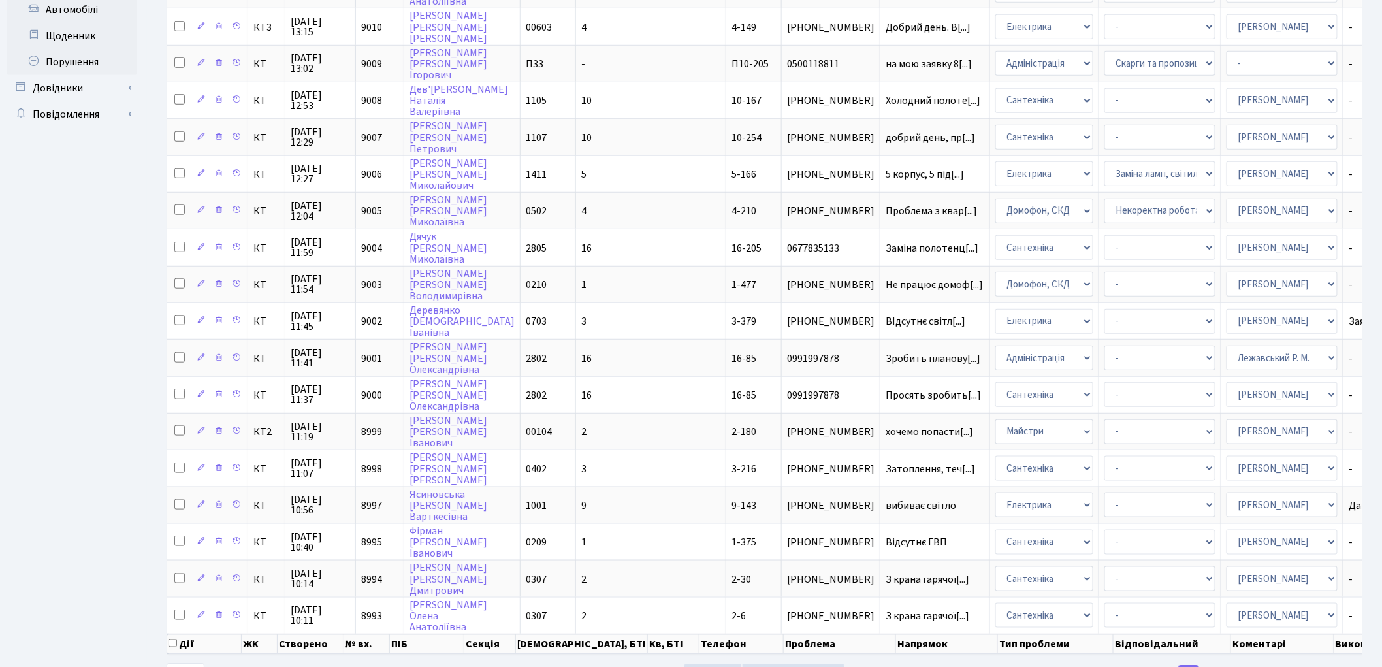
scroll to position [469, 0]
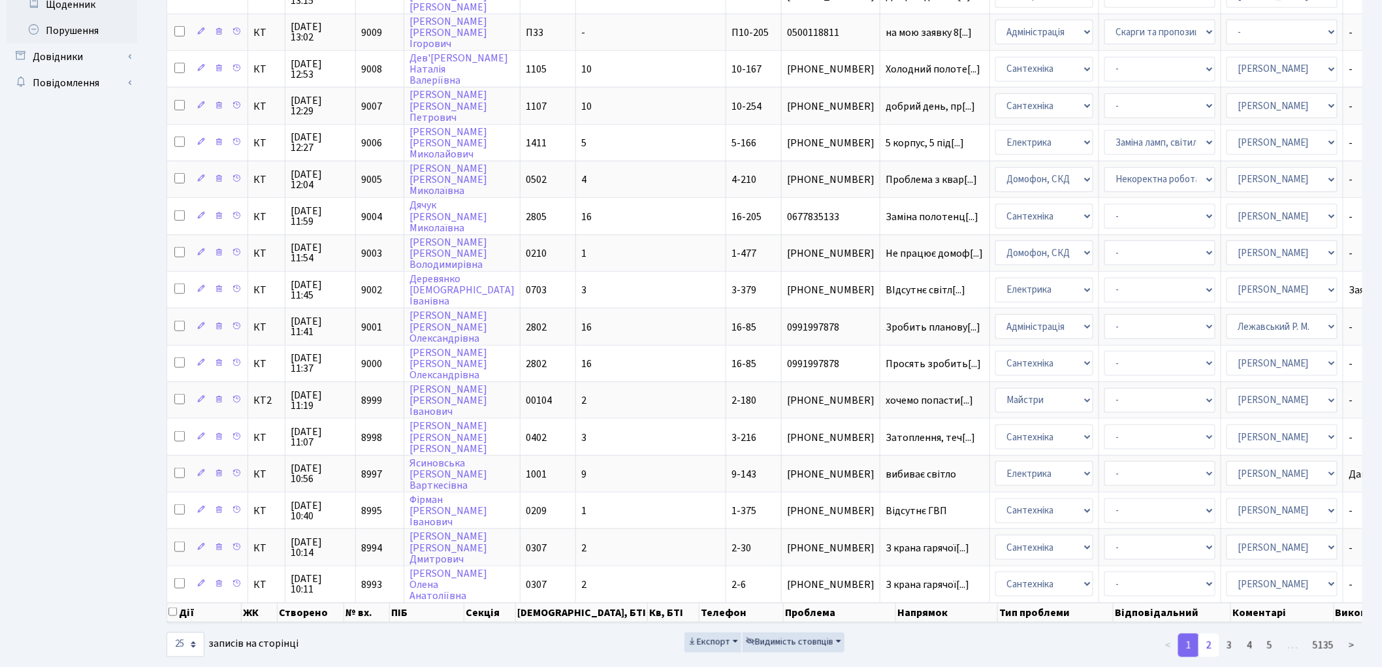
click at [1208, 633] on link "2" at bounding box center [1208, 645] width 21 height 24
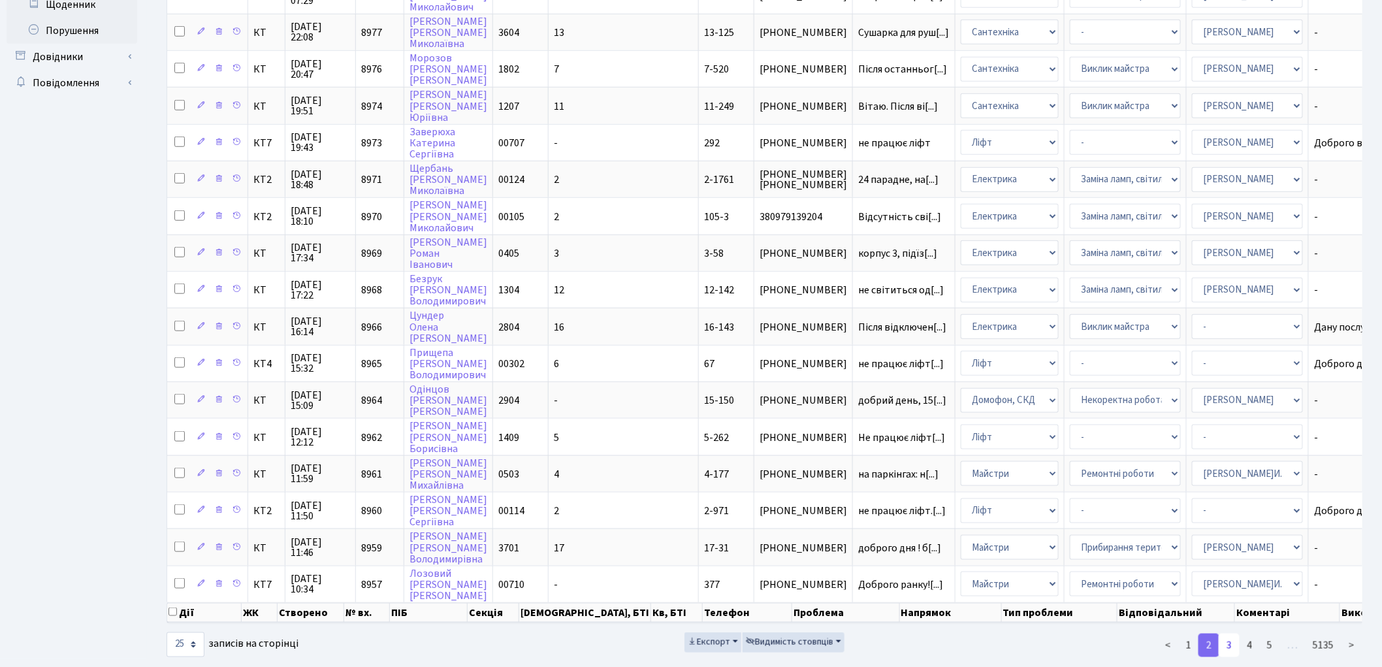
click at [1237, 633] on link "3" at bounding box center [1229, 645] width 21 height 24
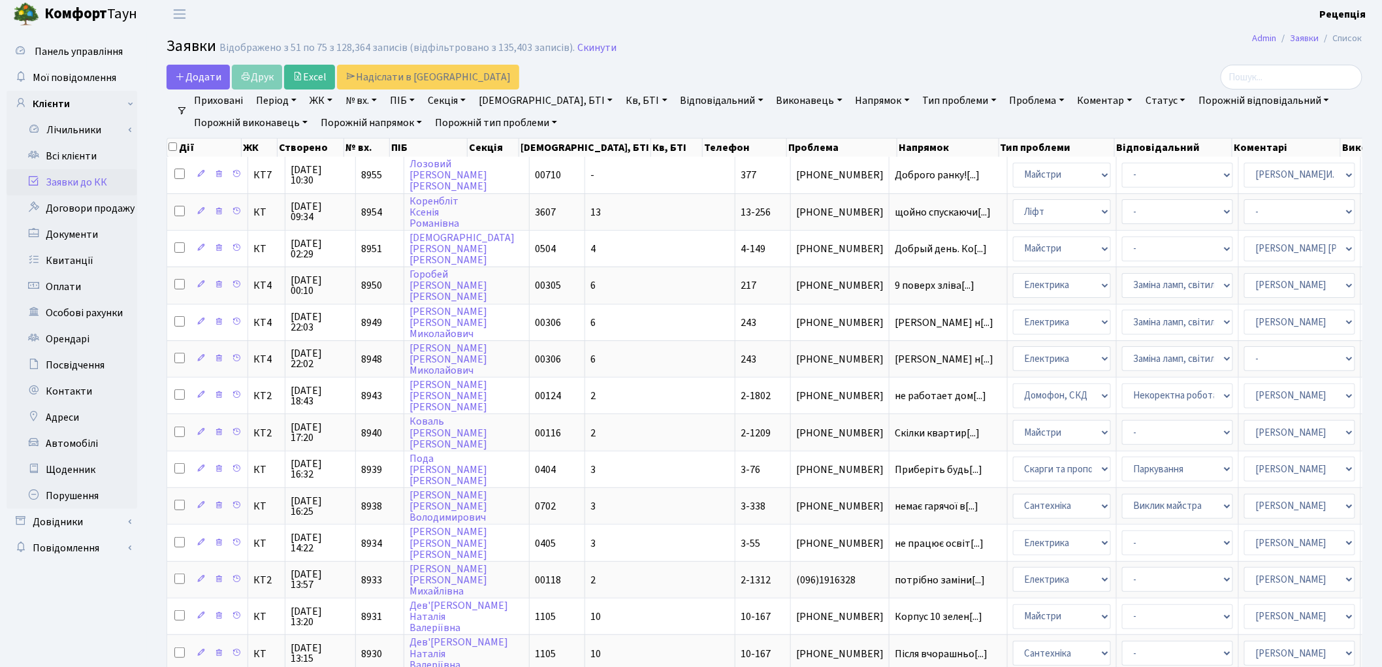
scroll to position [0, 0]
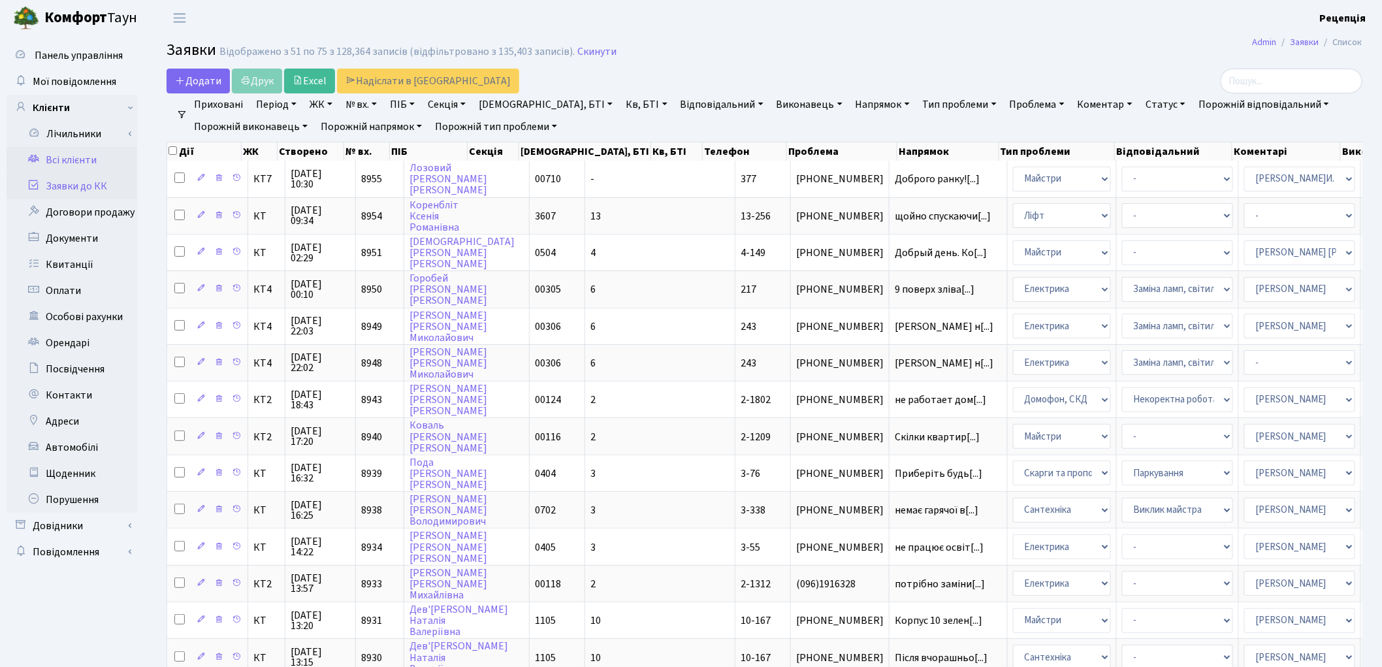
click at [66, 162] on link "Всі клієнти" at bounding box center [72, 160] width 131 height 26
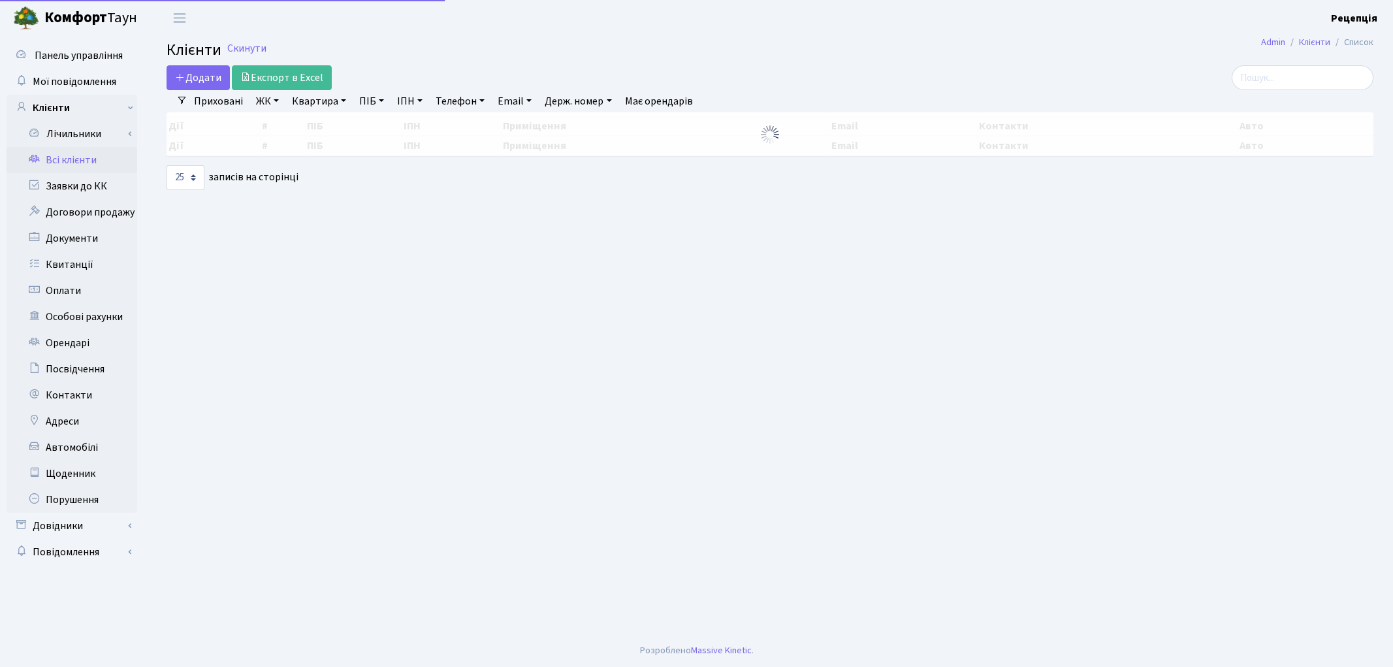
select select "25"
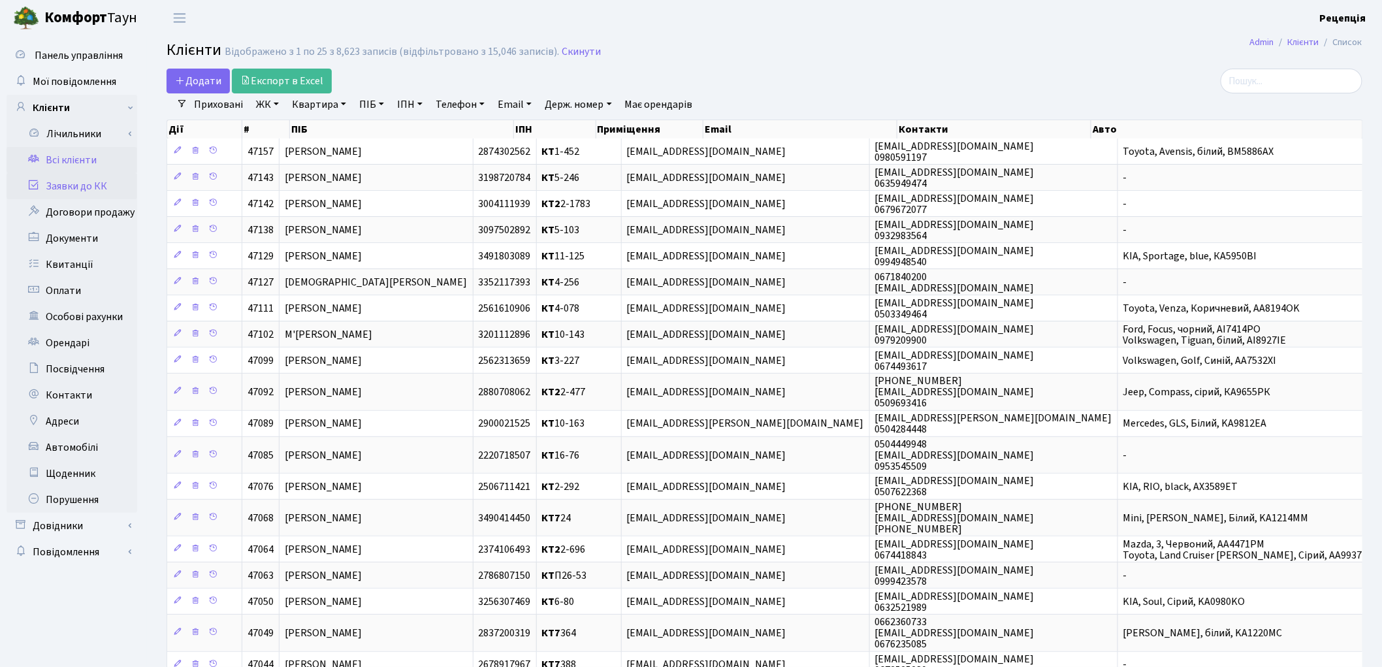
click at [86, 184] on link "Заявки до КК" at bounding box center [72, 186] width 131 height 26
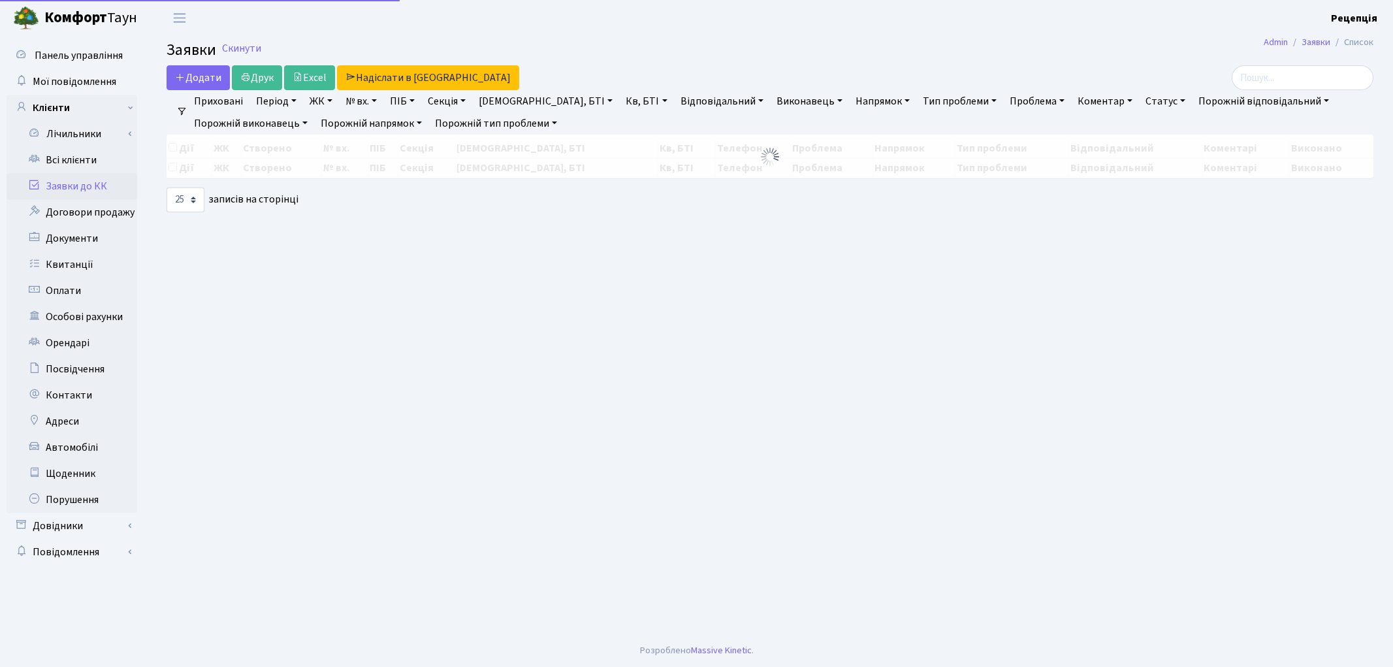
select select "25"
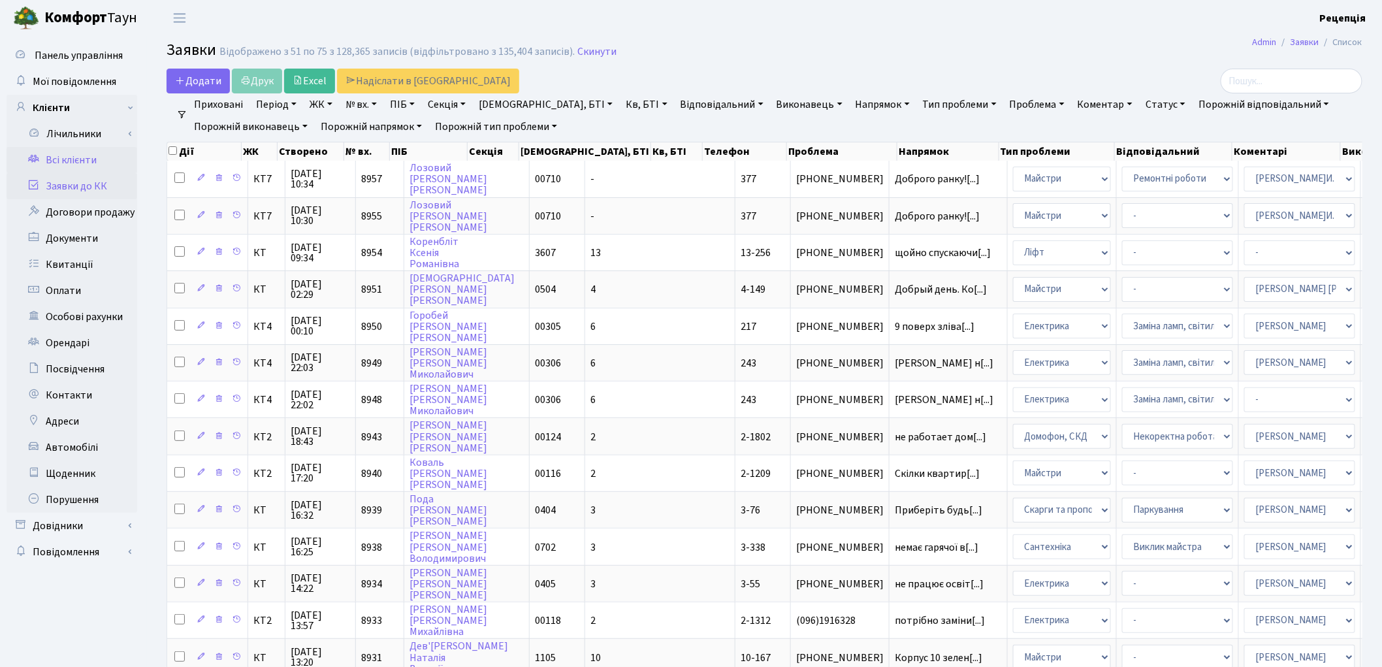
click at [93, 164] on link "Всі клієнти" at bounding box center [72, 160] width 131 height 26
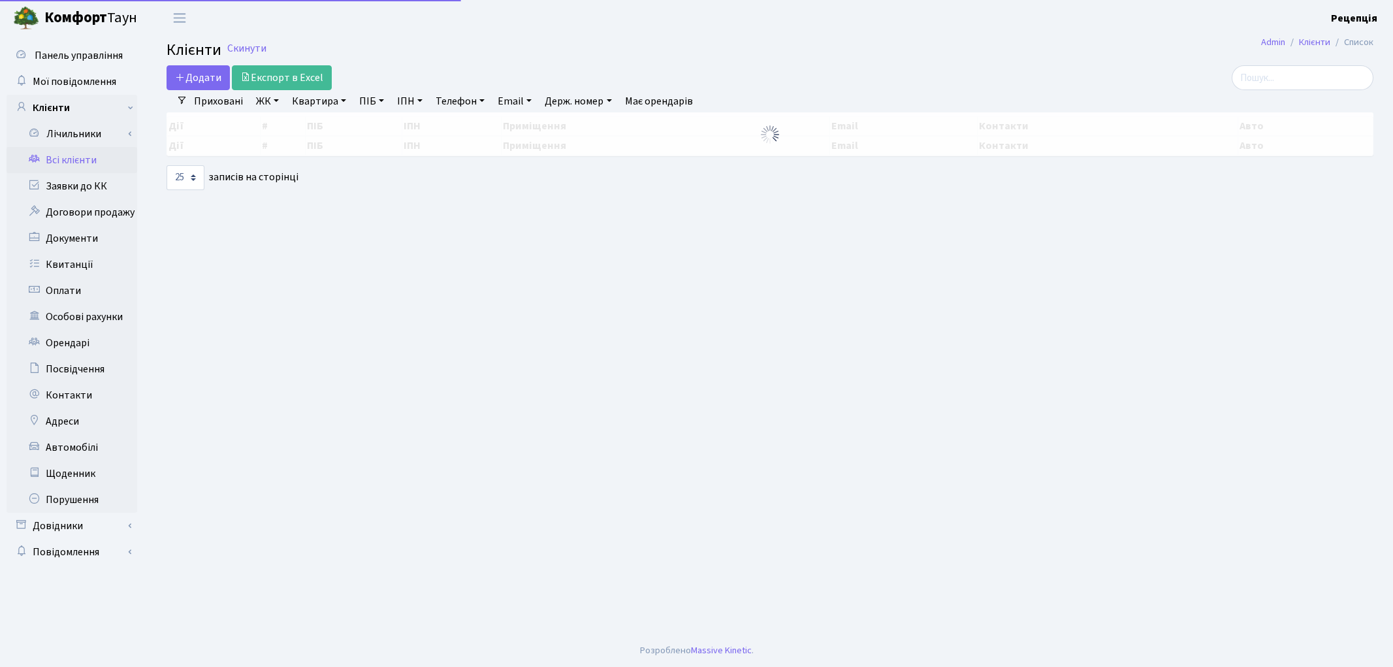
select select "25"
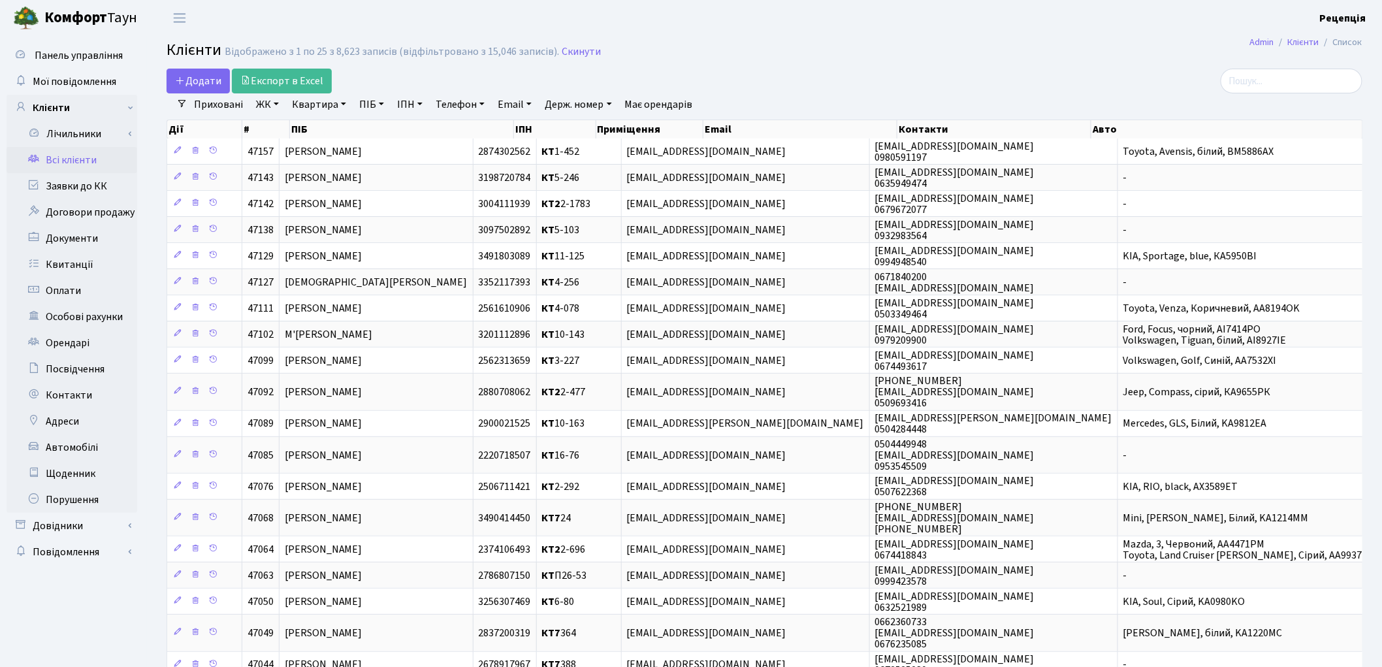
click at [270, 110] on link "ЖК" at bounding box center [267, 104] width 33 height 22
click at [317, 168] on li "КТ2, просп. Соборності, 17" at bounding box center [332, 172] width 158 height 23
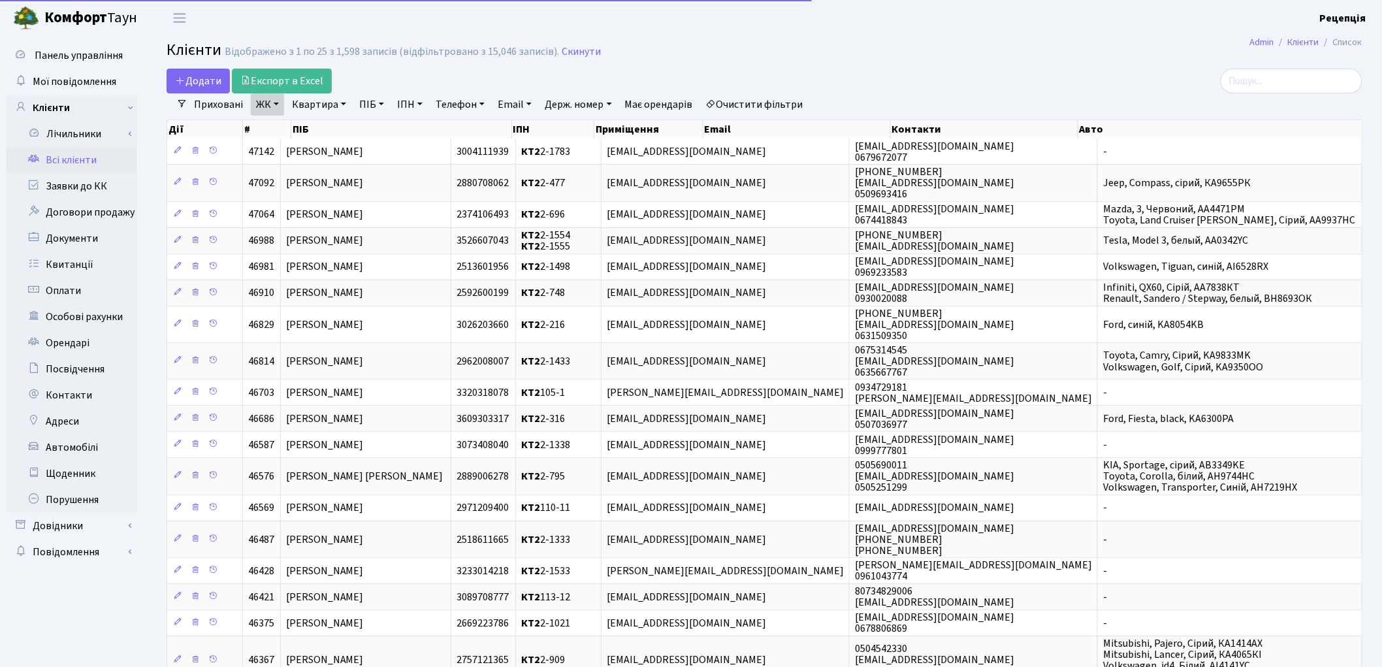
click at [327, 103] on link "Квартира" at bounding box center [319, 104] width 65 height 22
type input "2-544"
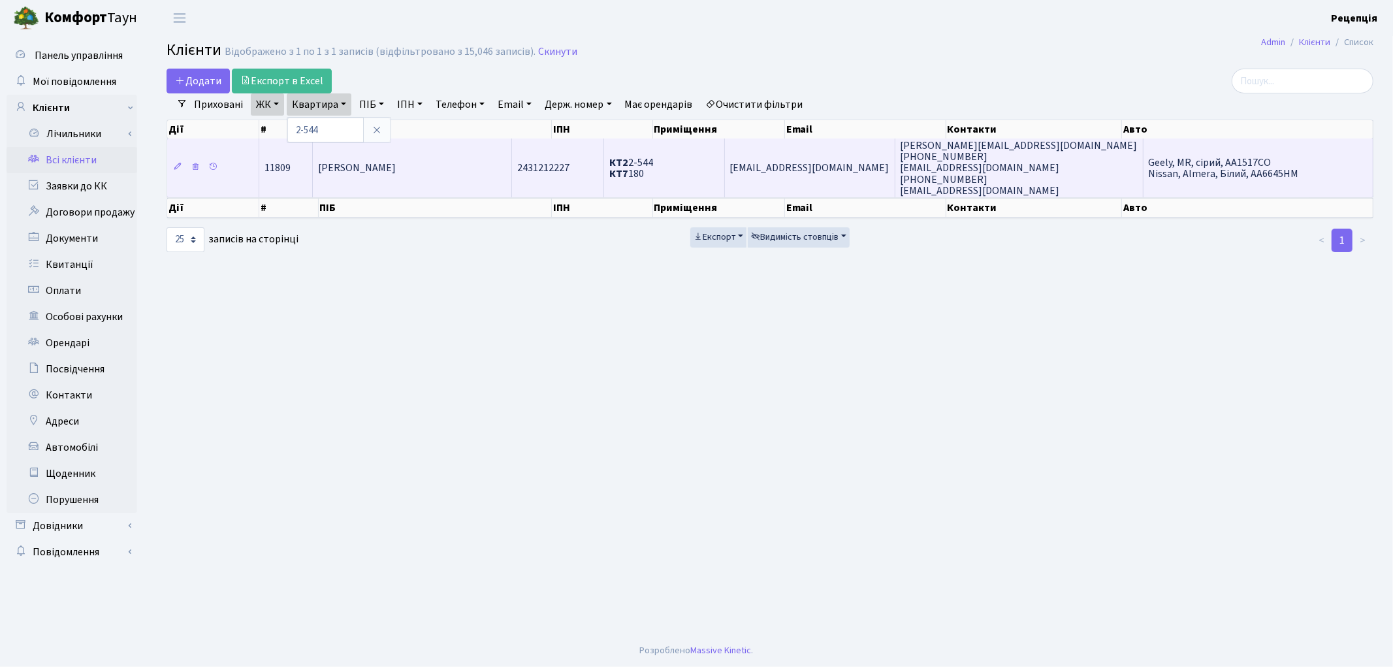
click at [462, 168] on td "[PERSON_NAME]" at bounding box center [412, 167] width 199 height 59
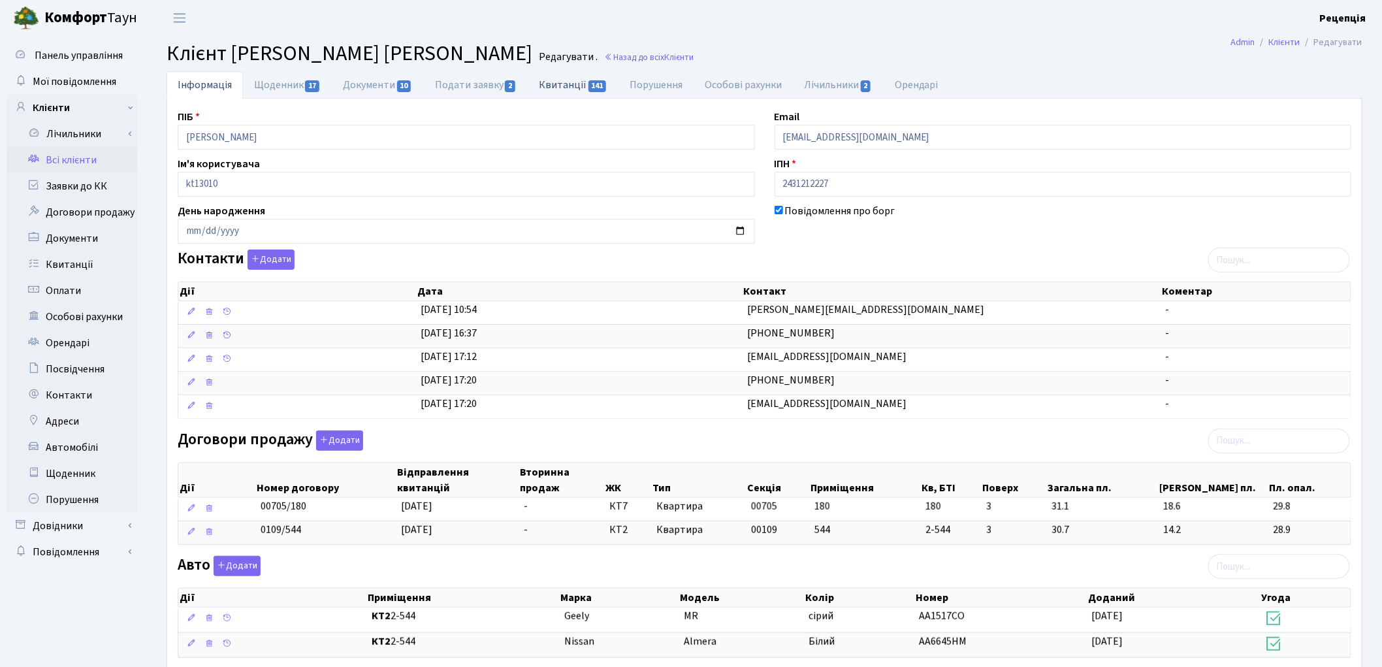
click at [565, 82] on link "Квитанції 141" at bounding box center [573, 84] width 91 height 27
select select "25"
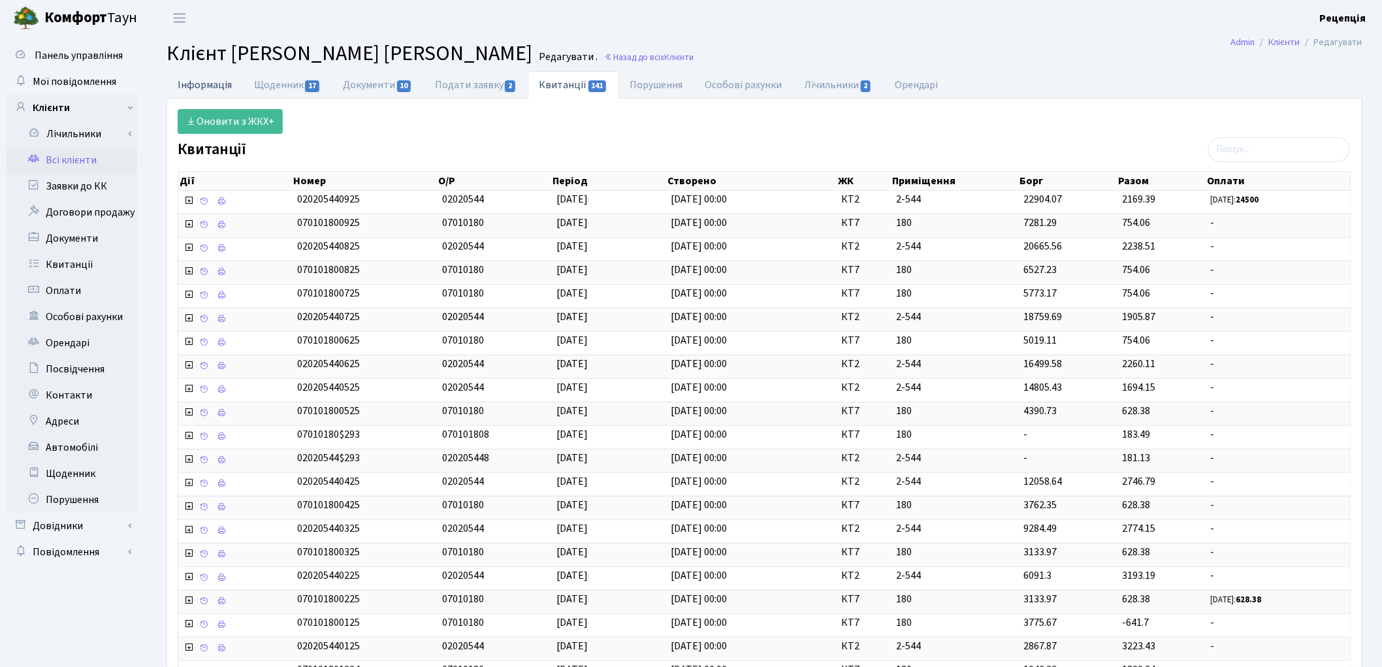
click at [210, 85] on link "Інформація" at bounding box center [205, 84] width 76 height 27
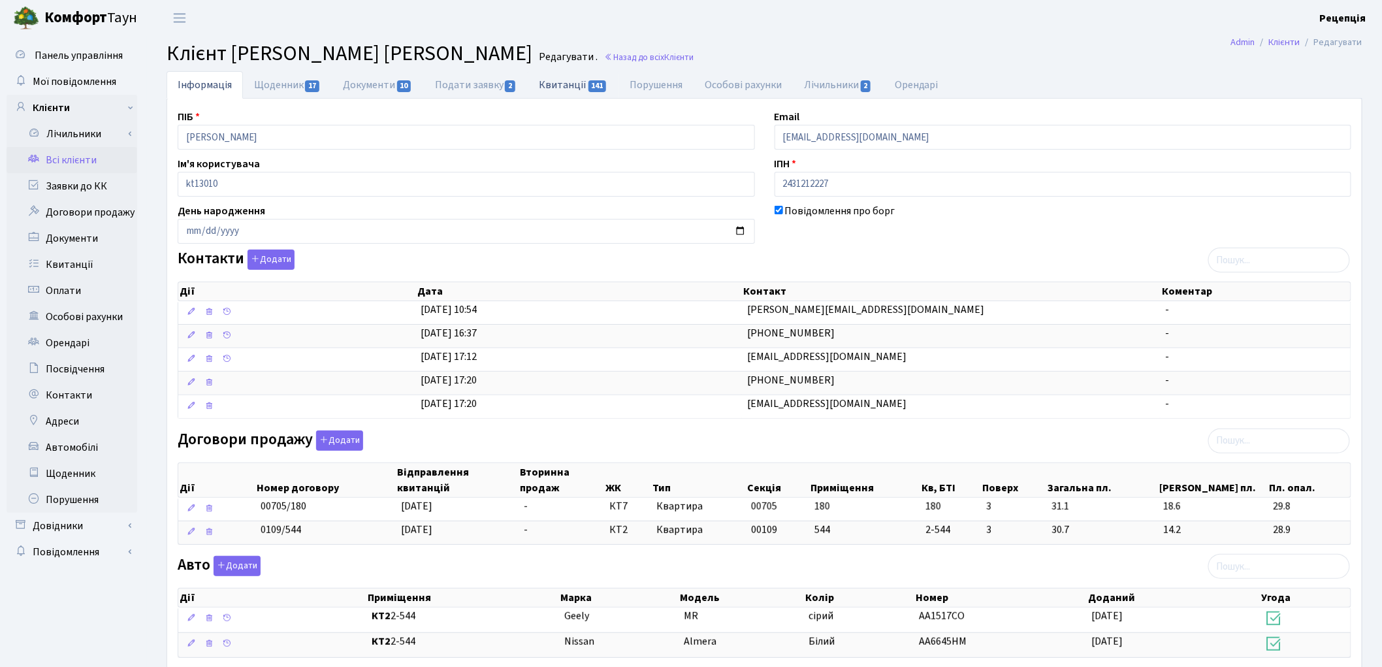
click at [558, 84] on link "Квитанції 141" at bounding box center [573, 84] width 91 height 27
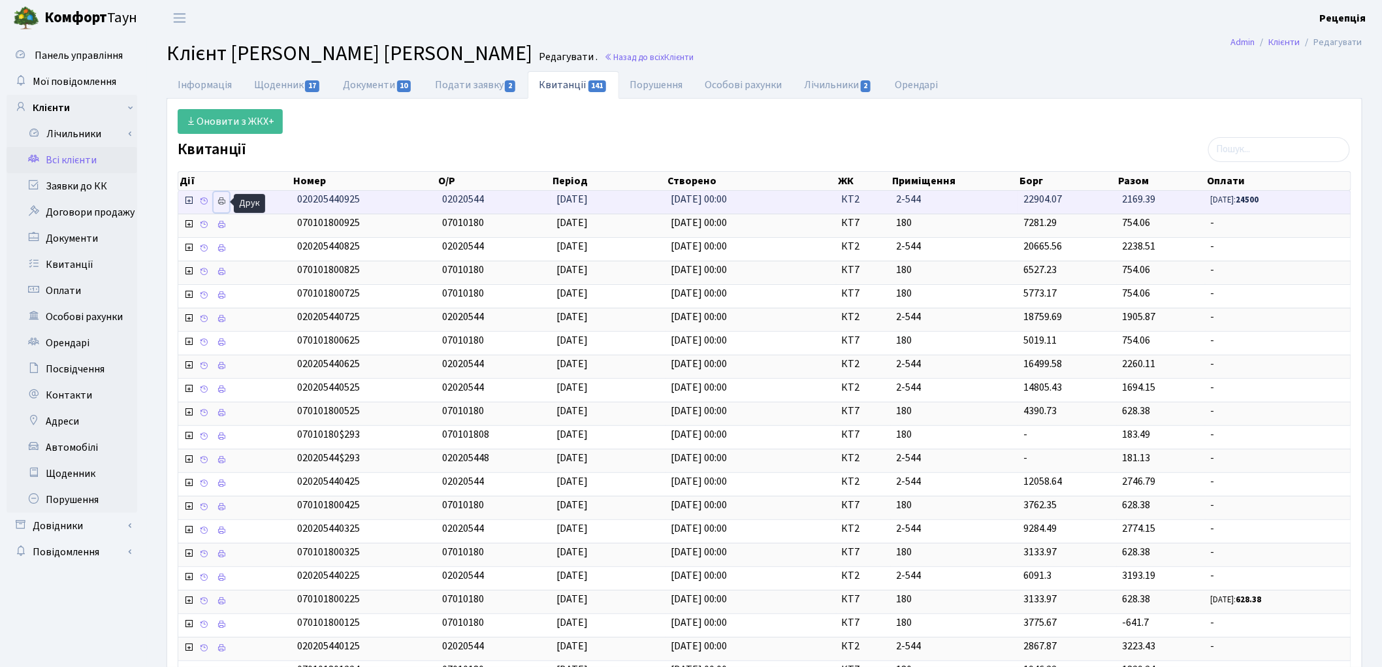
click at [225, 200] on icon at bounding box center [221, 201] width 9 height 9
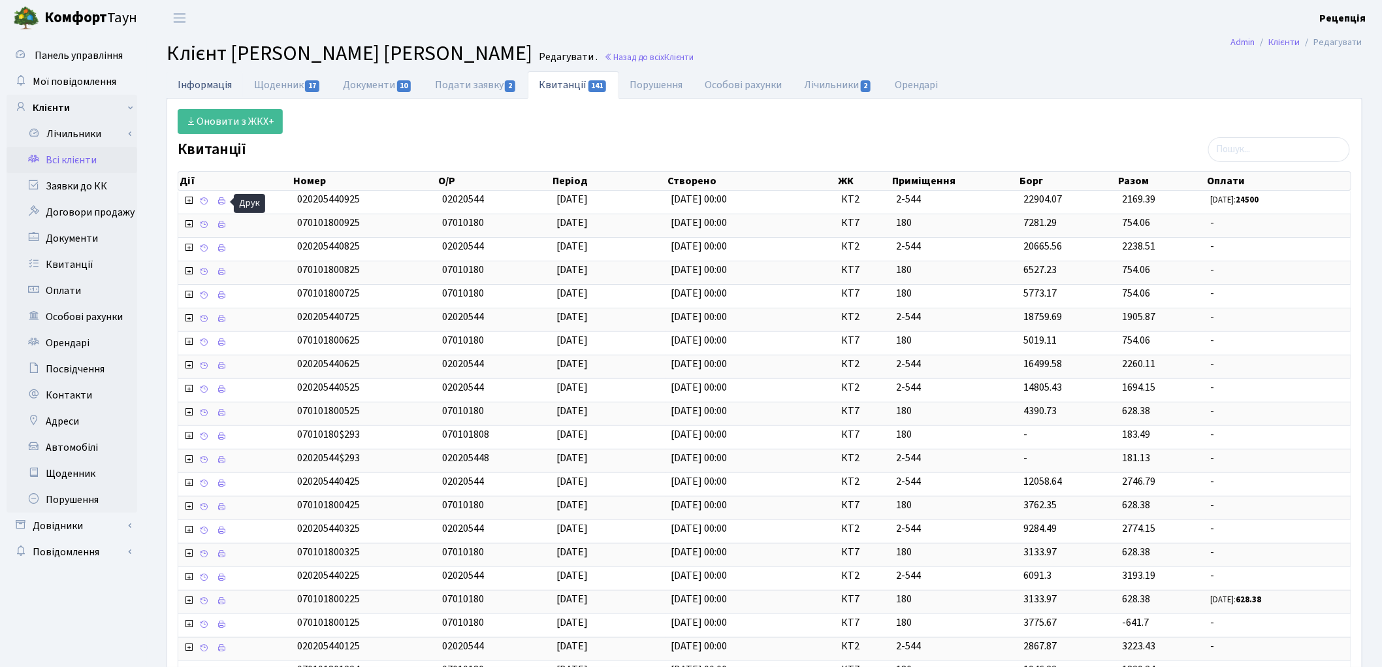
click at [229, 86] on link "Інформація" at bounding box center [205, 84] width 76 height 27
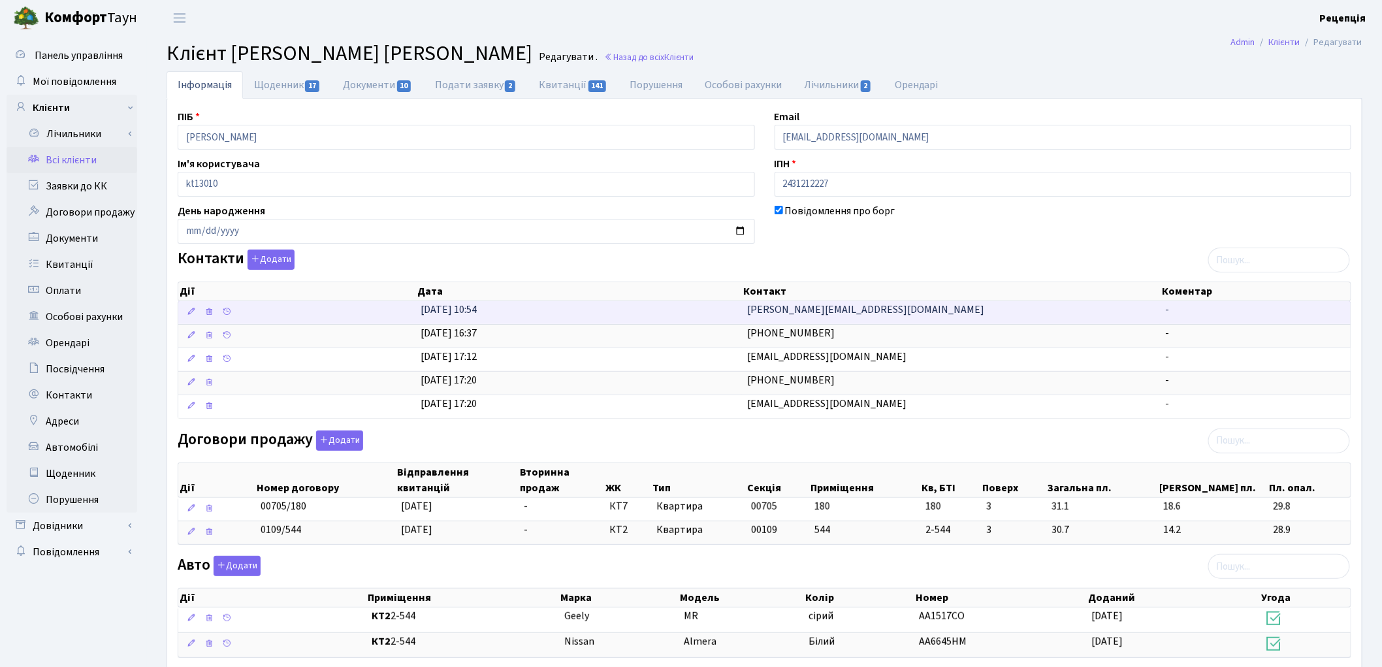
drag, startPoint x: 860, startPoint y: 311, endPoint x: 718, endPoint y: 323, distance: 142.1
click at [718, 323] on \<\/span\>\a "[DATE] 10:54 [PERSON_NAME][EMAIL_ADDRESS][DOMAIN_NAME] -" at bounding box center [764, 312] width 1172 height 23
copy \<\/span\>\a "[PERSON_NAME][EMAIL_ADDRESS][DOMAIN_NAME]"
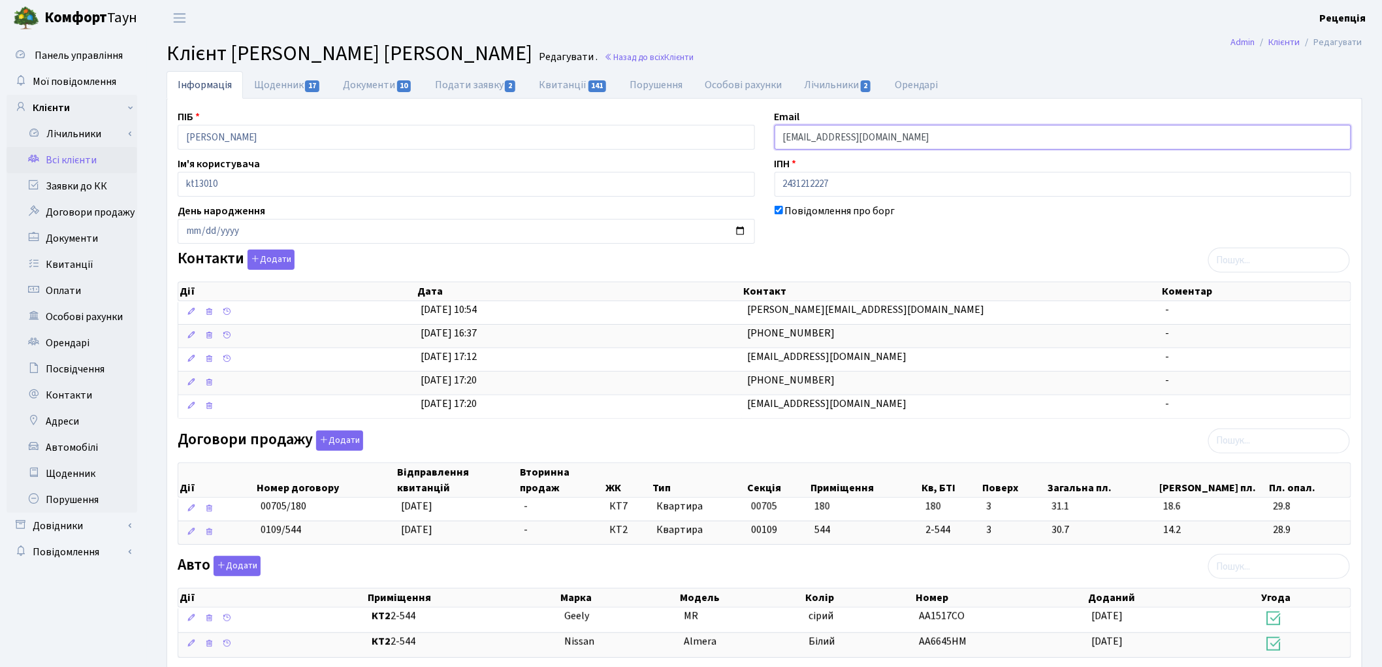
drag, startPoint x: 874, startPoint y: 140, endPoint x: 752, endPoint y: 138, distance: 122.1
click at [752, 138] on div "ПІБ Міхайлюк Вікторія Вікторівна Email polonskaya@ukr.net Ім'я користувача kt13…" at bounding box center [764, 487] width 1193 height 756
paste input "[PERSON_NAME][EMAIL_ADDRESS][DOMAIN_NAME]"
click at [798, 138] on input "[PERSON_NAME][EMAIL_ADDRESS][DOMAIN_NAME]" at bounding box center [1062, 137] width 577 height 25
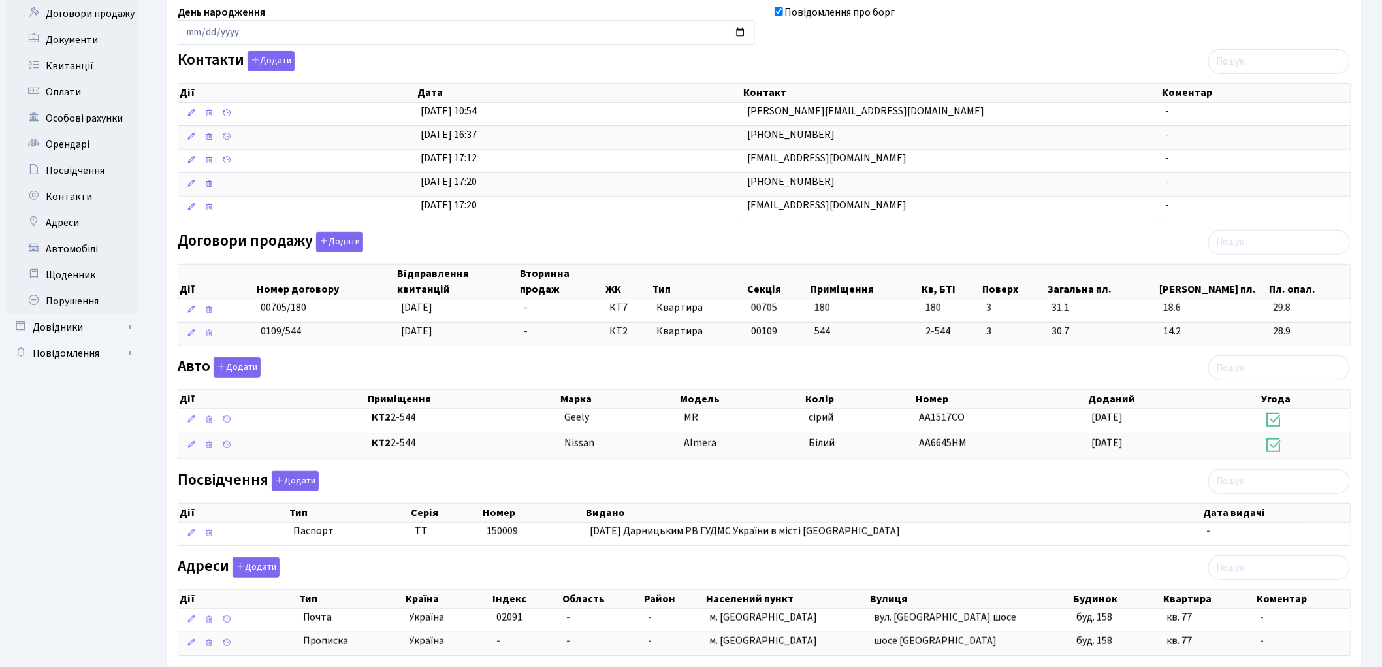
scroll to position [283, 0]
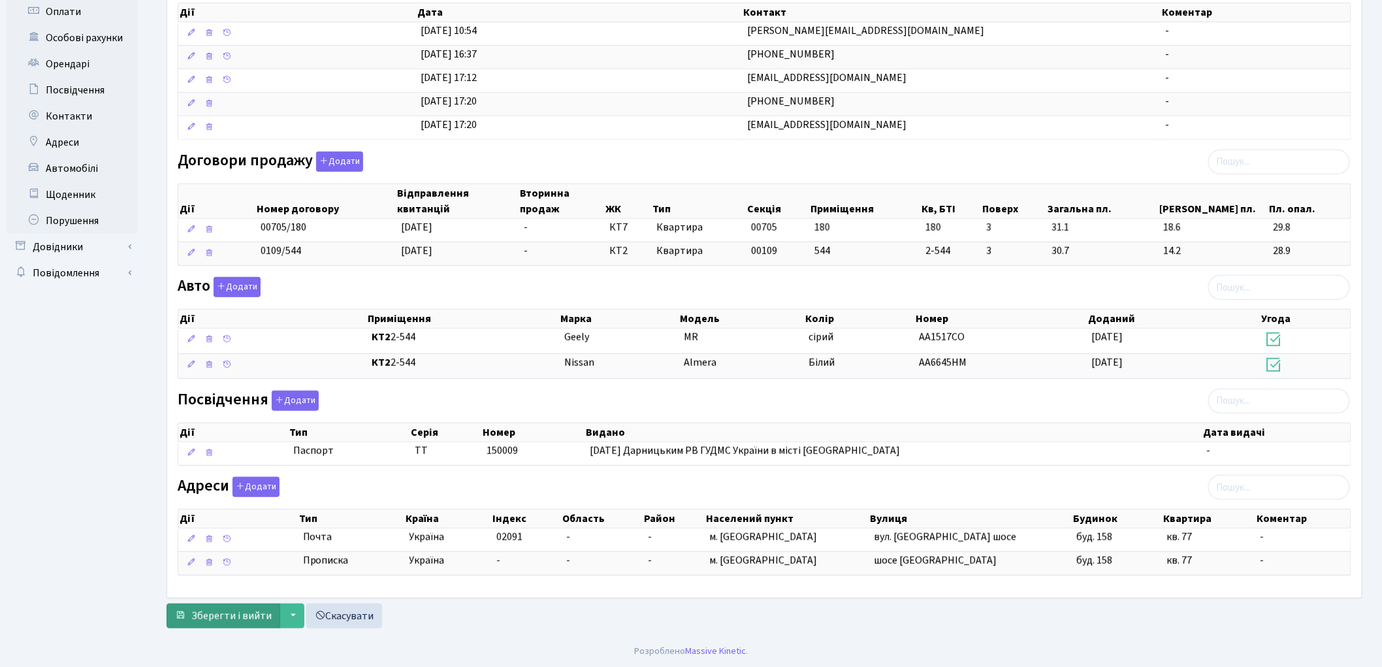
type input "[PERSON_NAME][EMAIL_ADDRESS][DOMAIN_NAME]"
click at [191, 624] on button "Зберегти і вийти" at bounding box center [224, 615] width 114 height 25
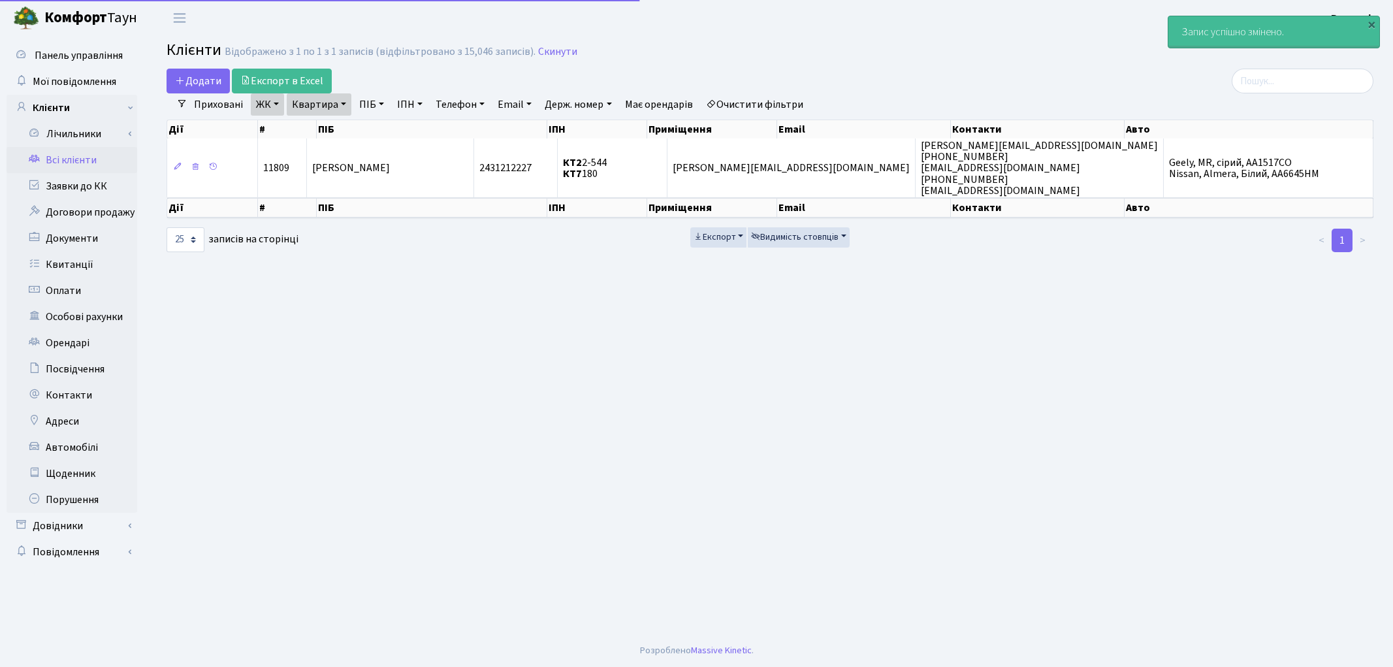
select select "25"
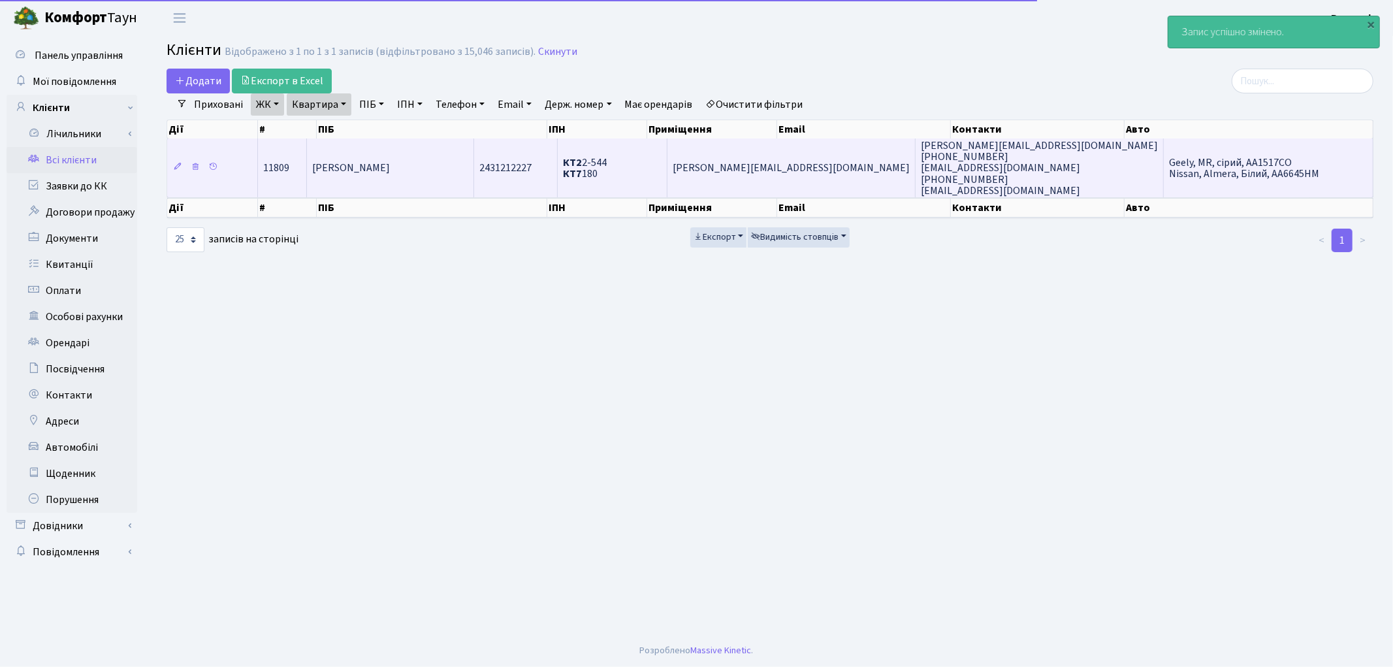
click at [474, 166] on td "[PERSON_NAME]" at bounding box center [390, 167] width 167 height 59
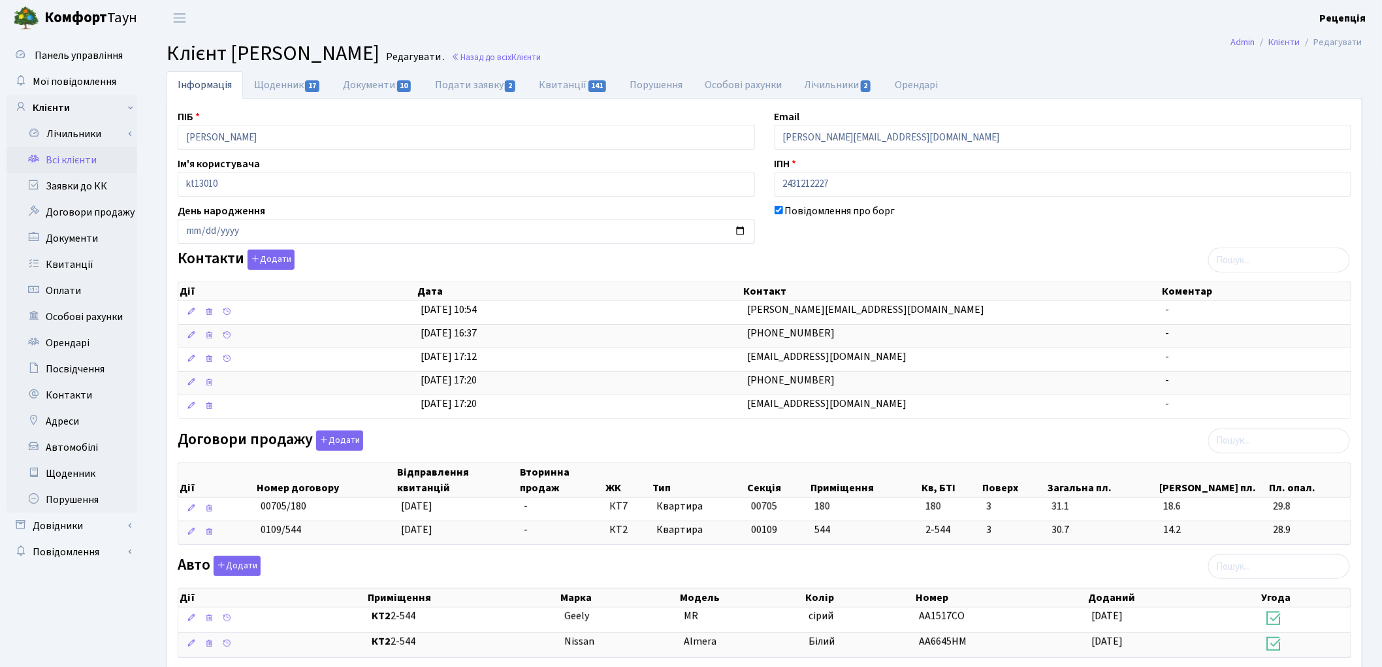
scroll to position [283, 0]
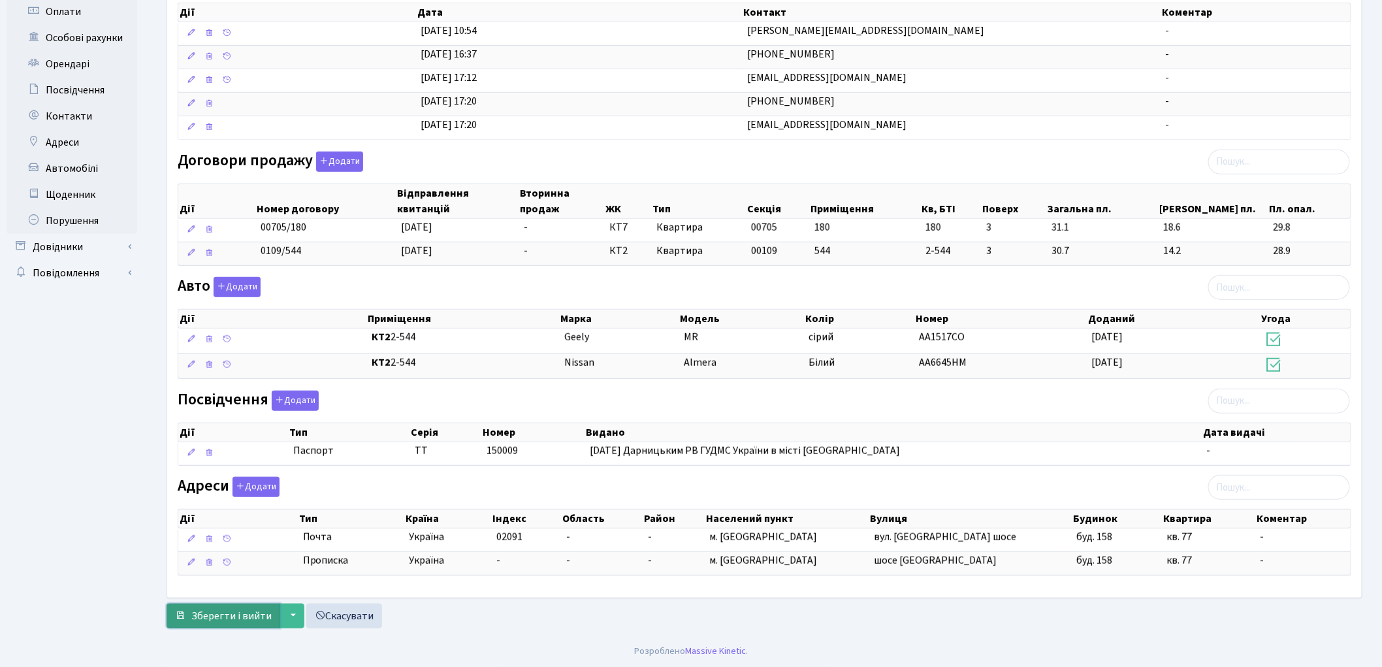
click at [240, 618] on span "Зберегти і вийти" at bounding box center [231, 616] width 80 height 14
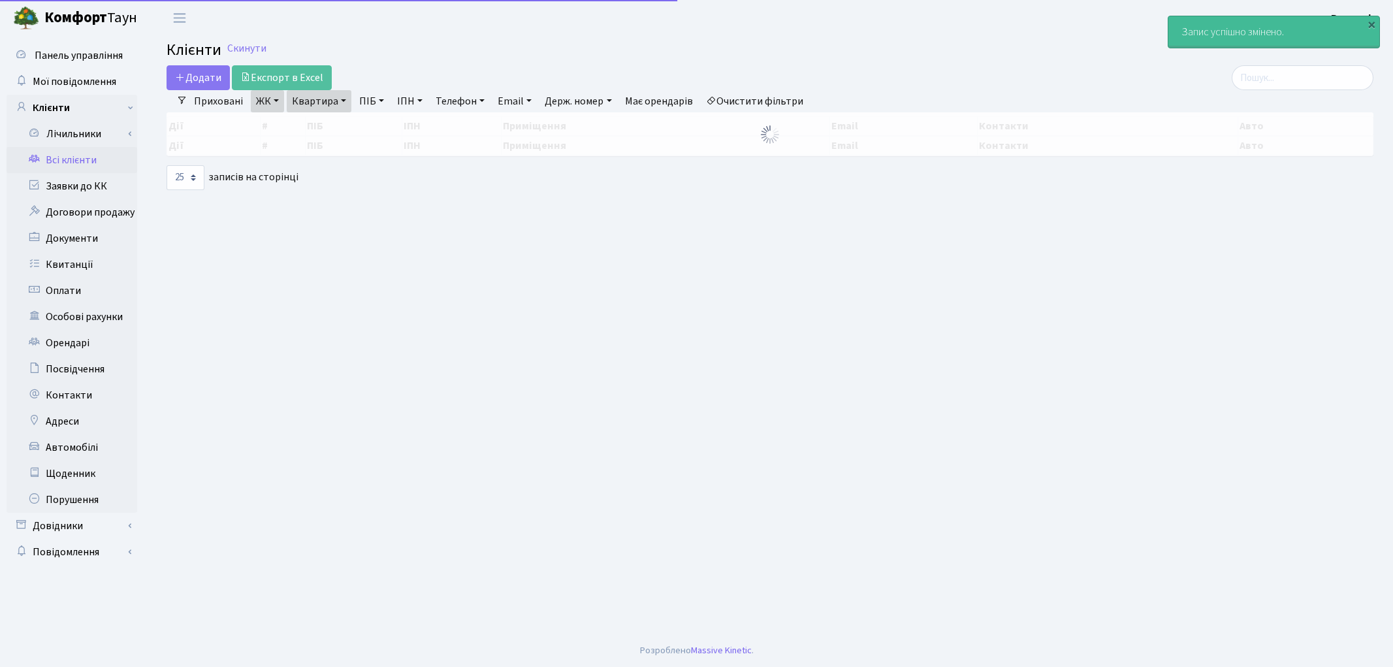
select select "25"
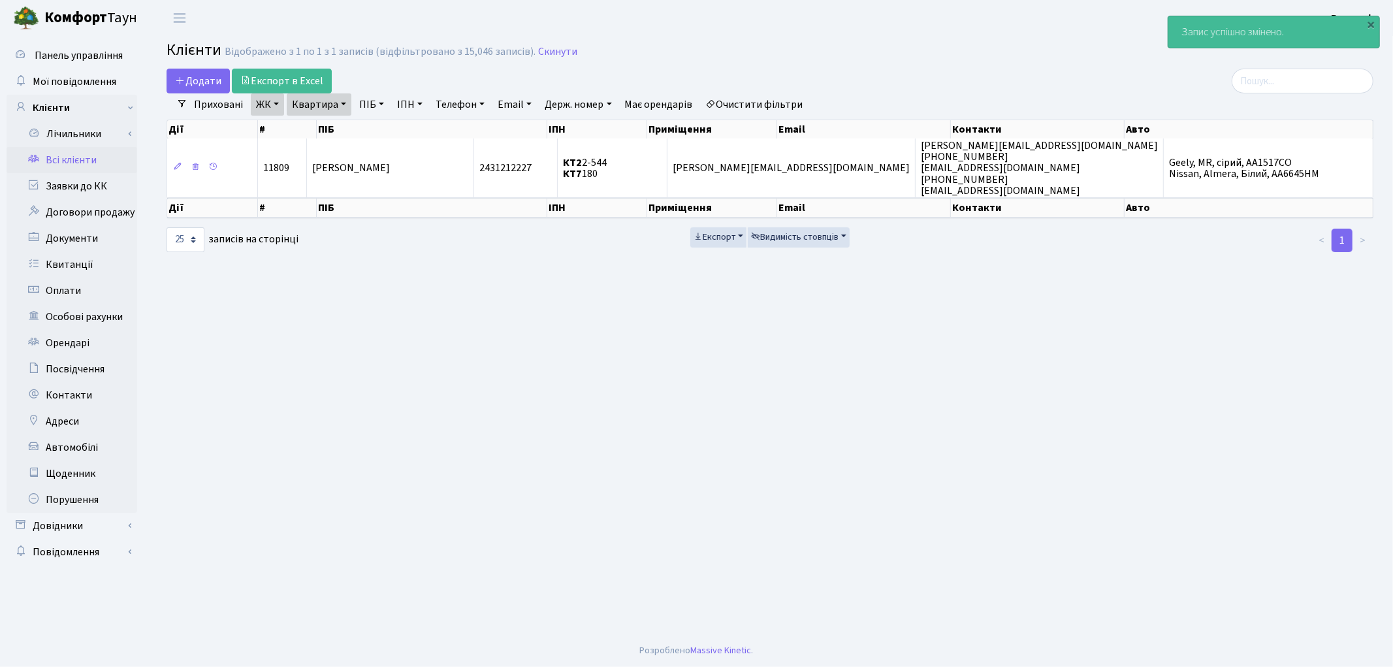
click at [94, 155] on link "Всі клієнти" at bounding box center [72, 160] width 131 height 26
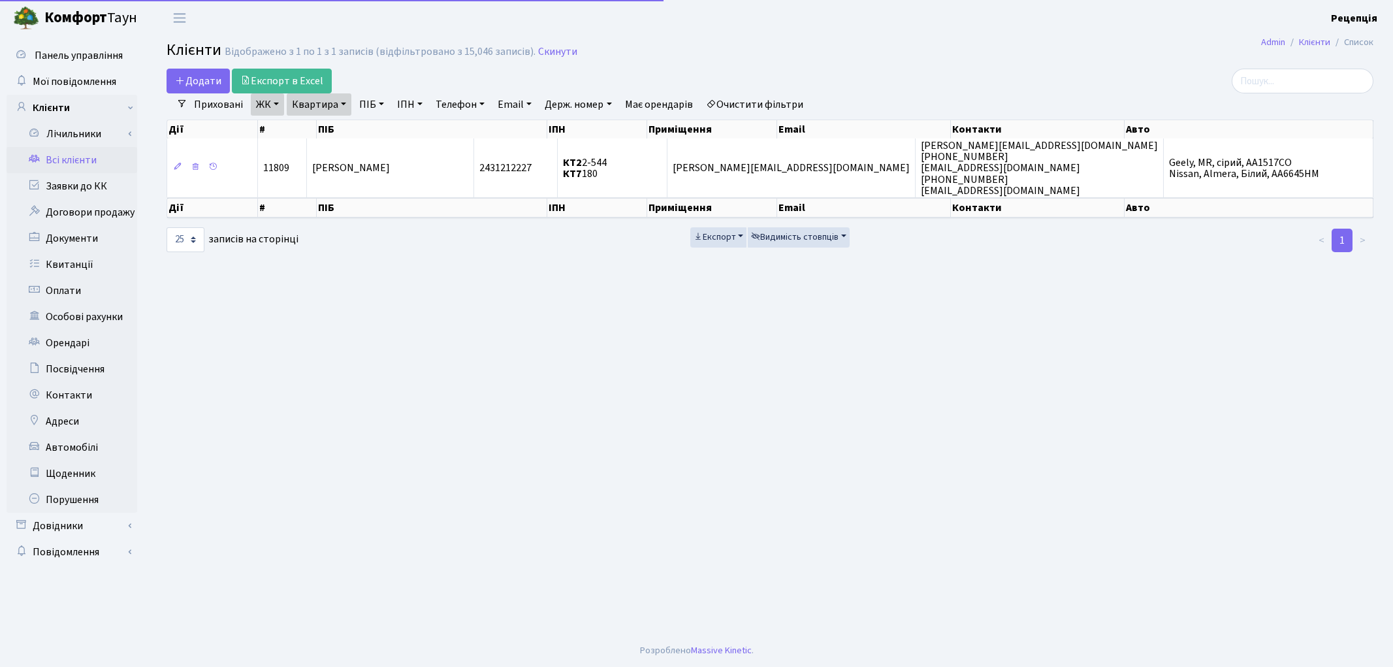
select select "25"
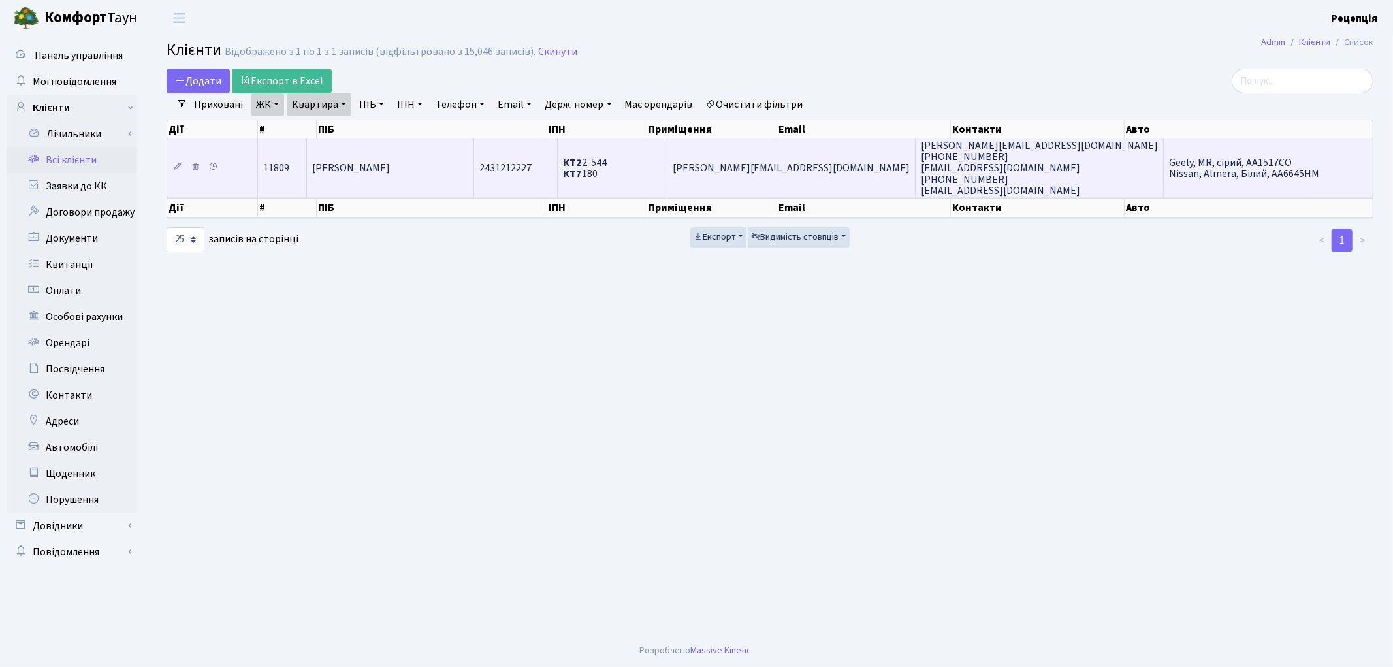
click at [390, 172] on span "[PERSON_NAME]" at bounding box center [351, 168] width 78 height 14
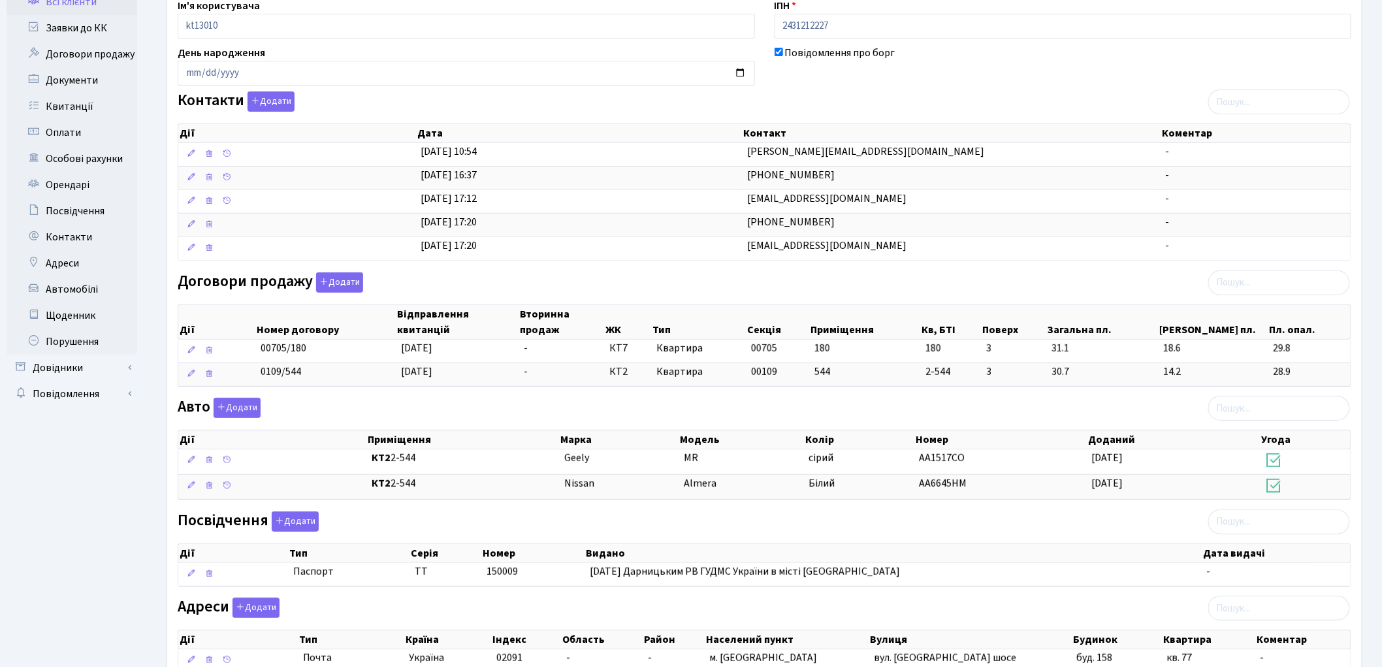
scroll to position [163, 0]
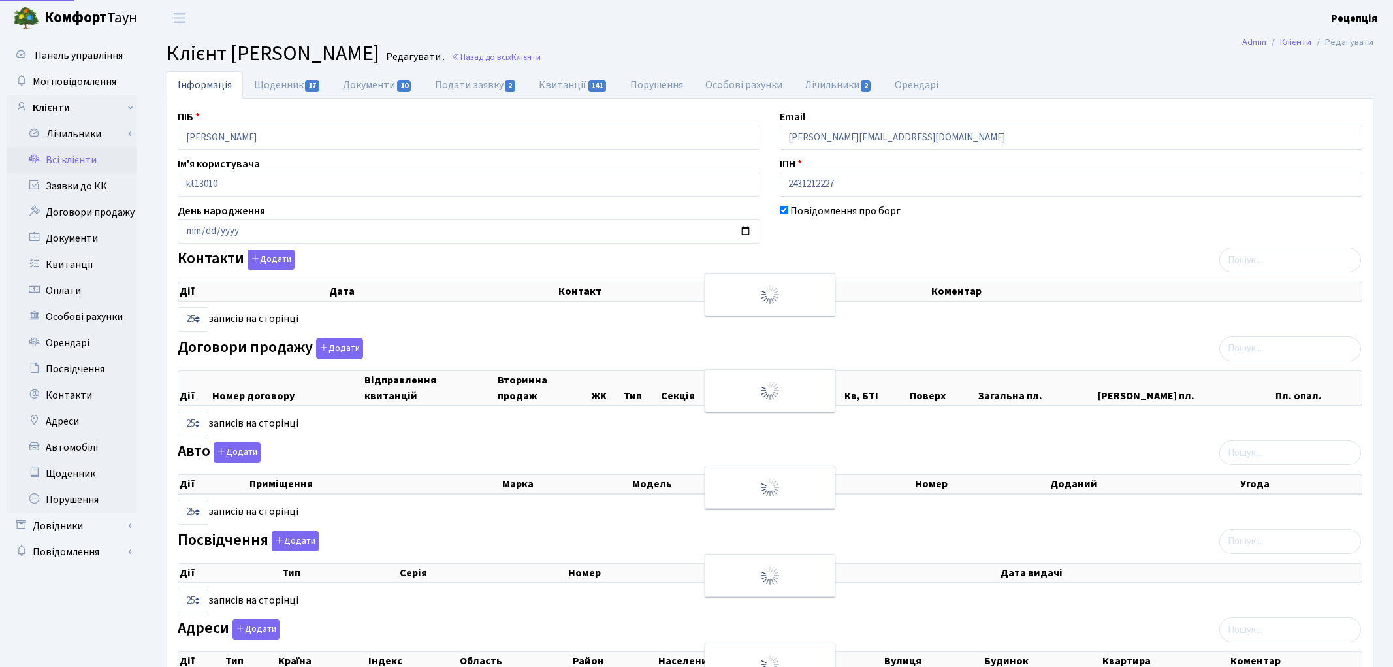
select select "25"
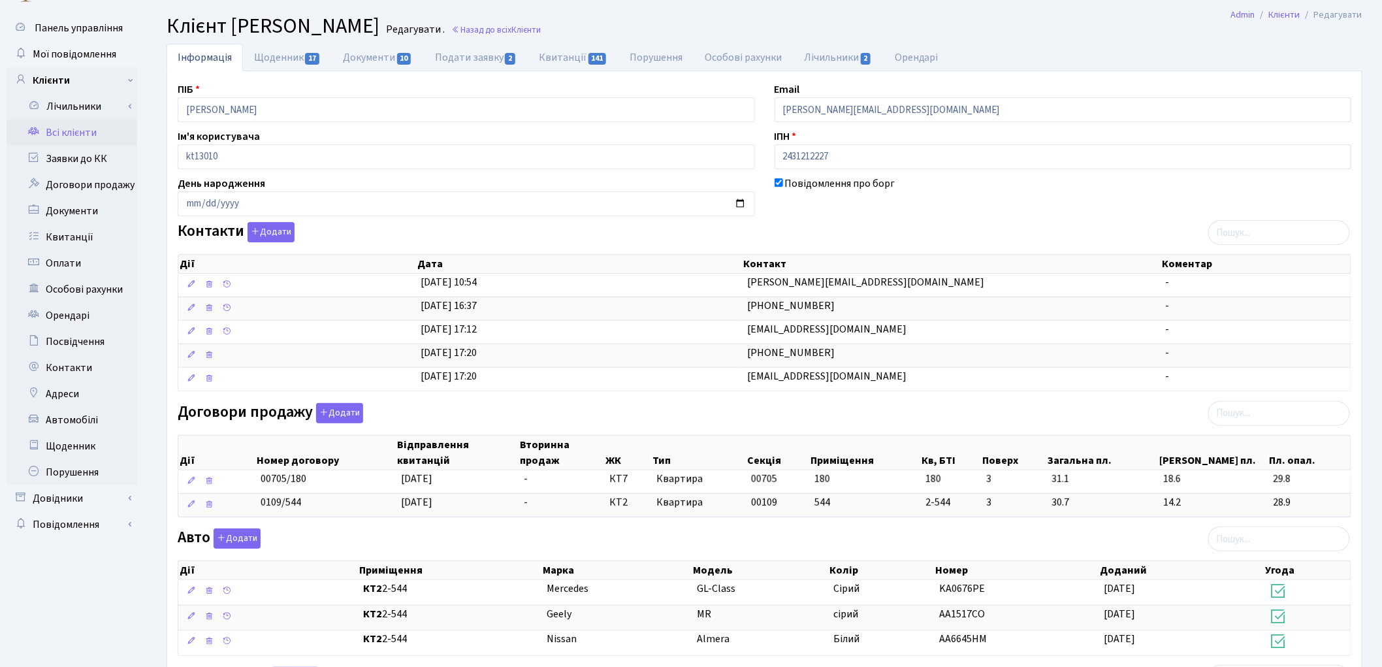
scroll to position [27, 0]
click at [80, 163] on link "Заявки до КК" at bounding box center [72, 159] width 131 height 26
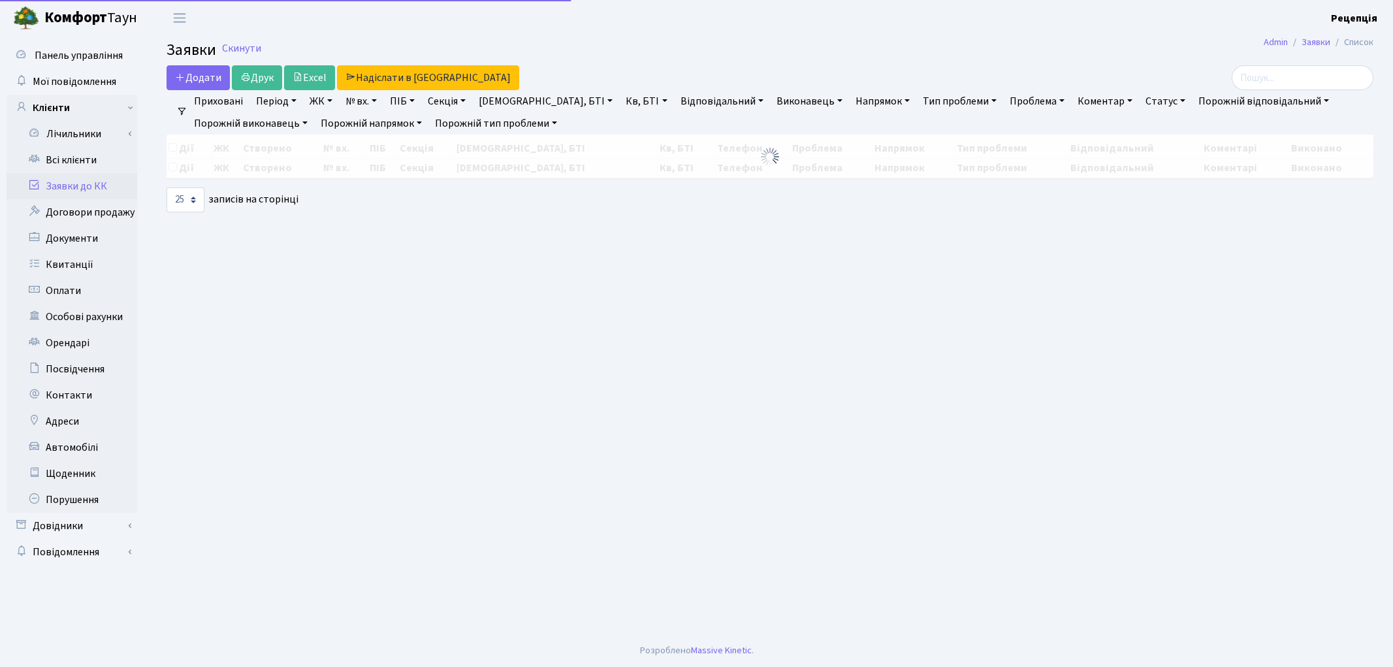
select select "25"
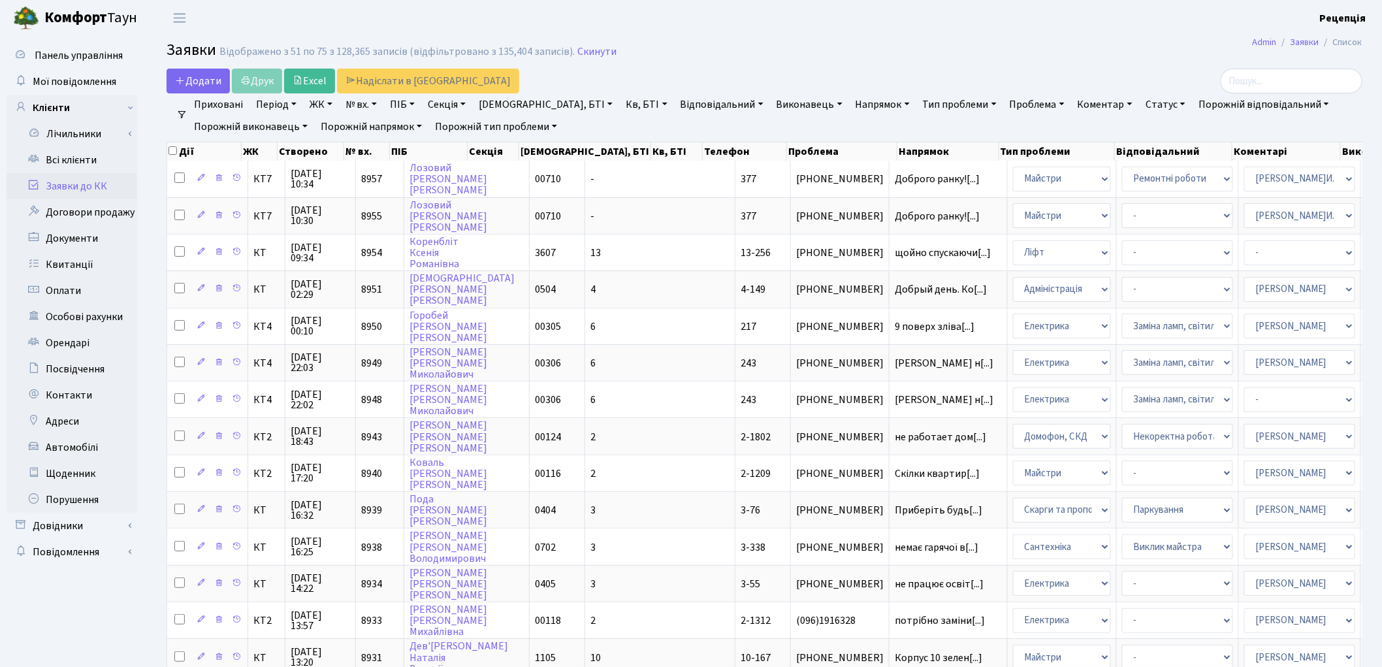
click at [330, 107] on link "ЖК" at bounding box center [320, 104] width 33 height 22
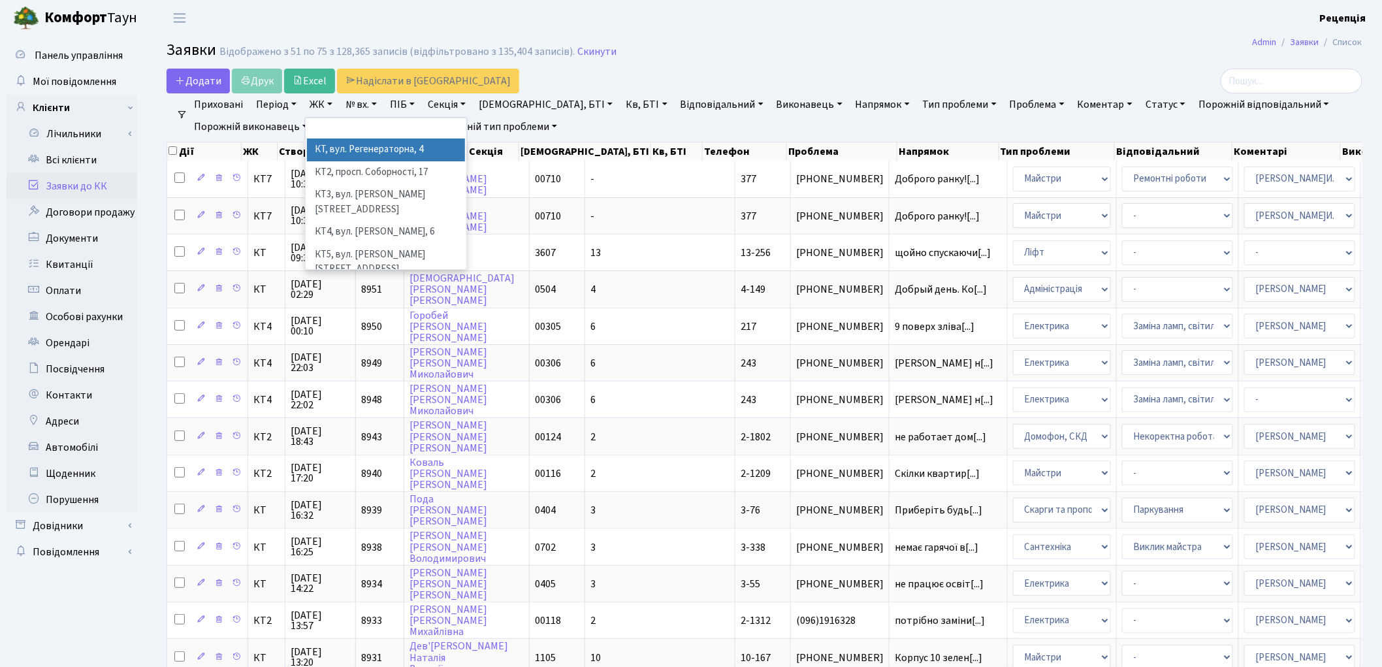
click at [414, 149] on li "КТ, вул. Регенераторна, 4" at bounding box center [386, 149] width 158 height 23
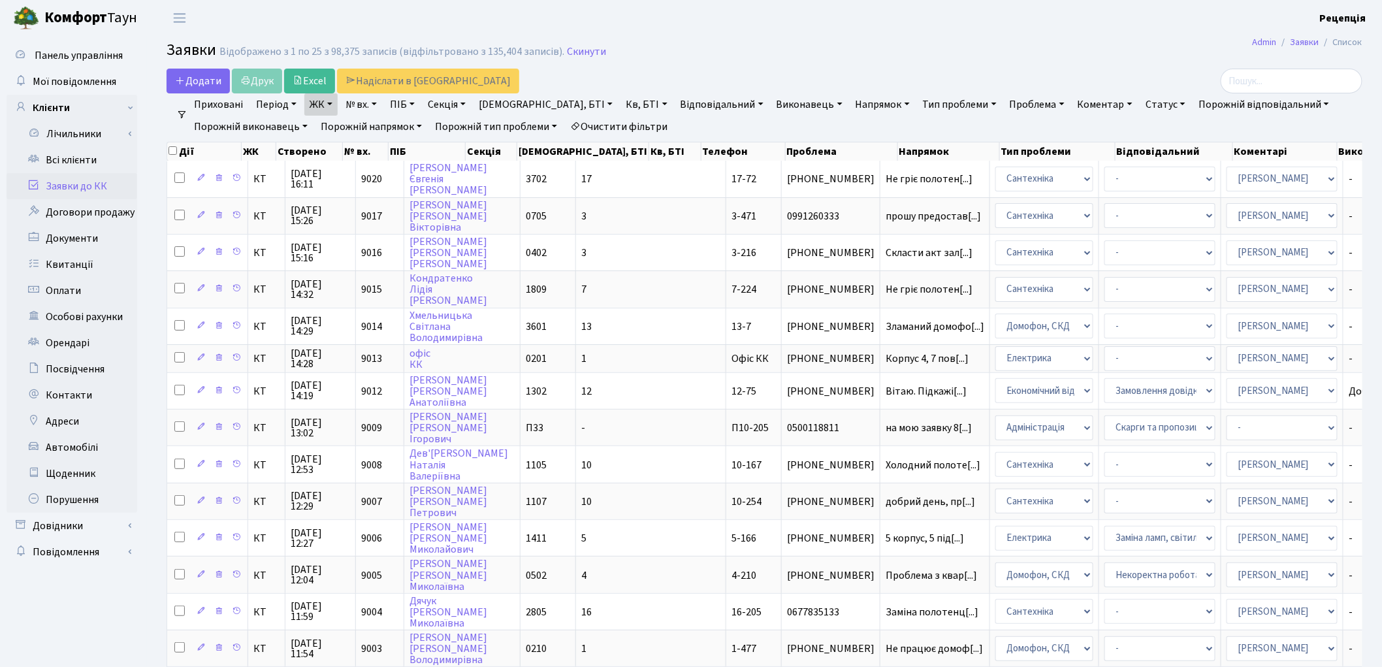
click at [620, 103] on link "Кв, БТІ" at bounding box center [646, 104] width 52 height 22
type input "16-205"
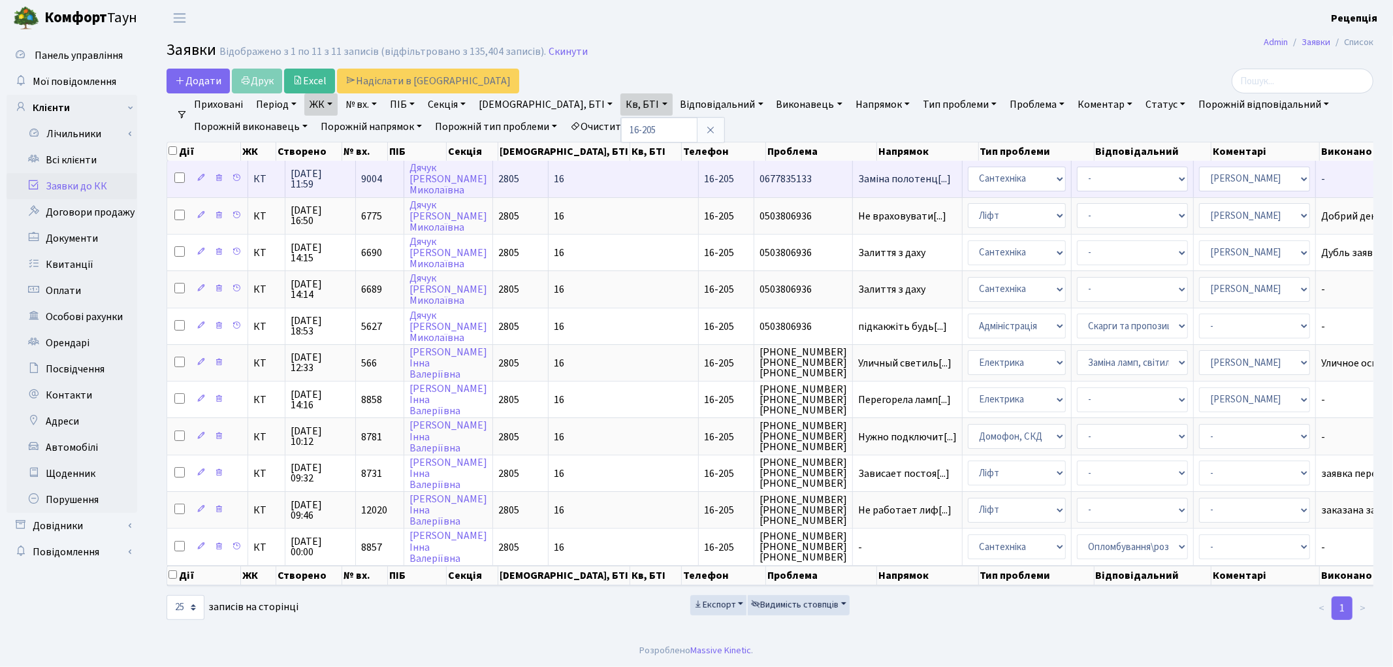
click at [704, 180] on span "16-205" at bounding box center [719, 179] width 30 height 14
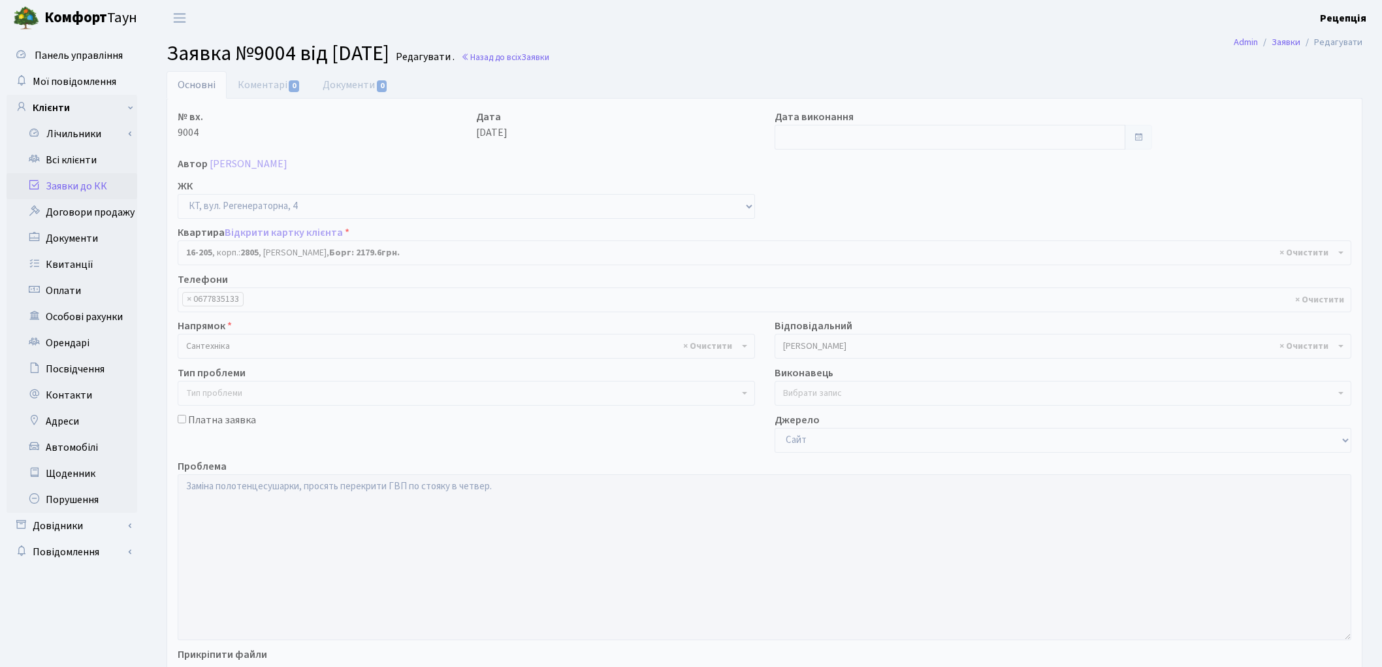
select select "8766"
click at [95, 147] on link "Всі клієнти" at bounding box center [72, 160] width 131 height 26
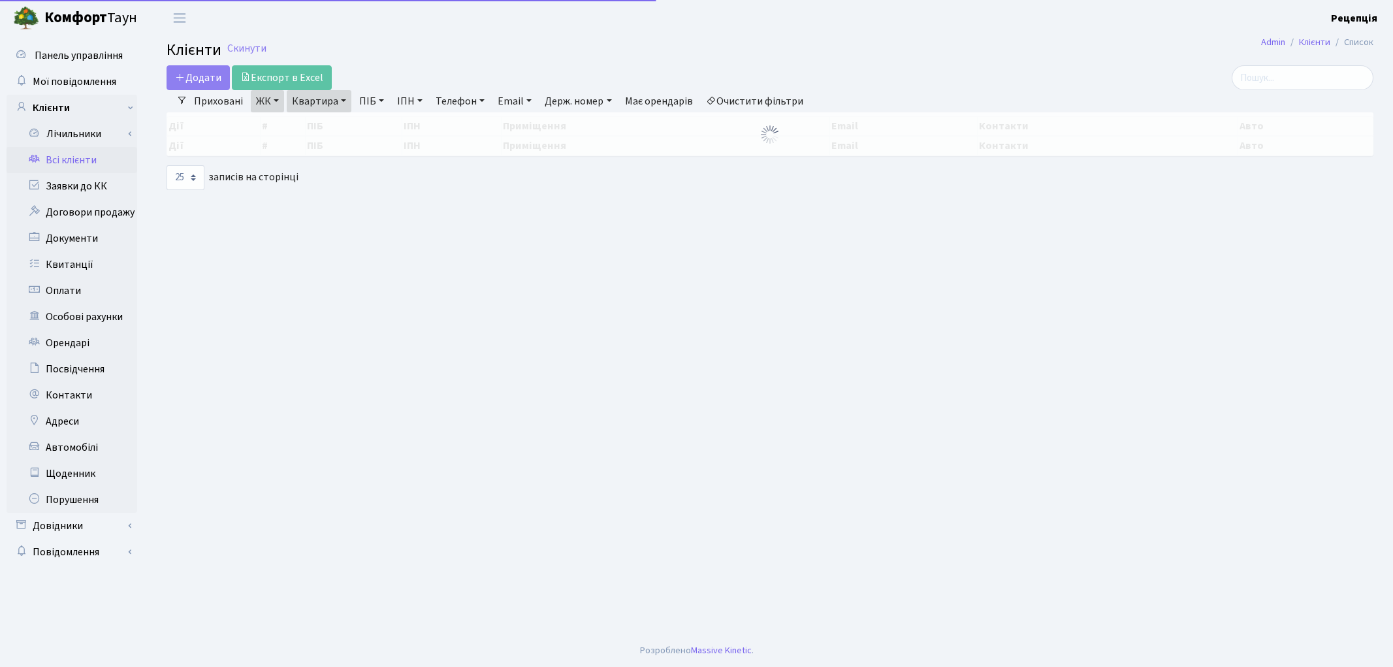
select select "25"
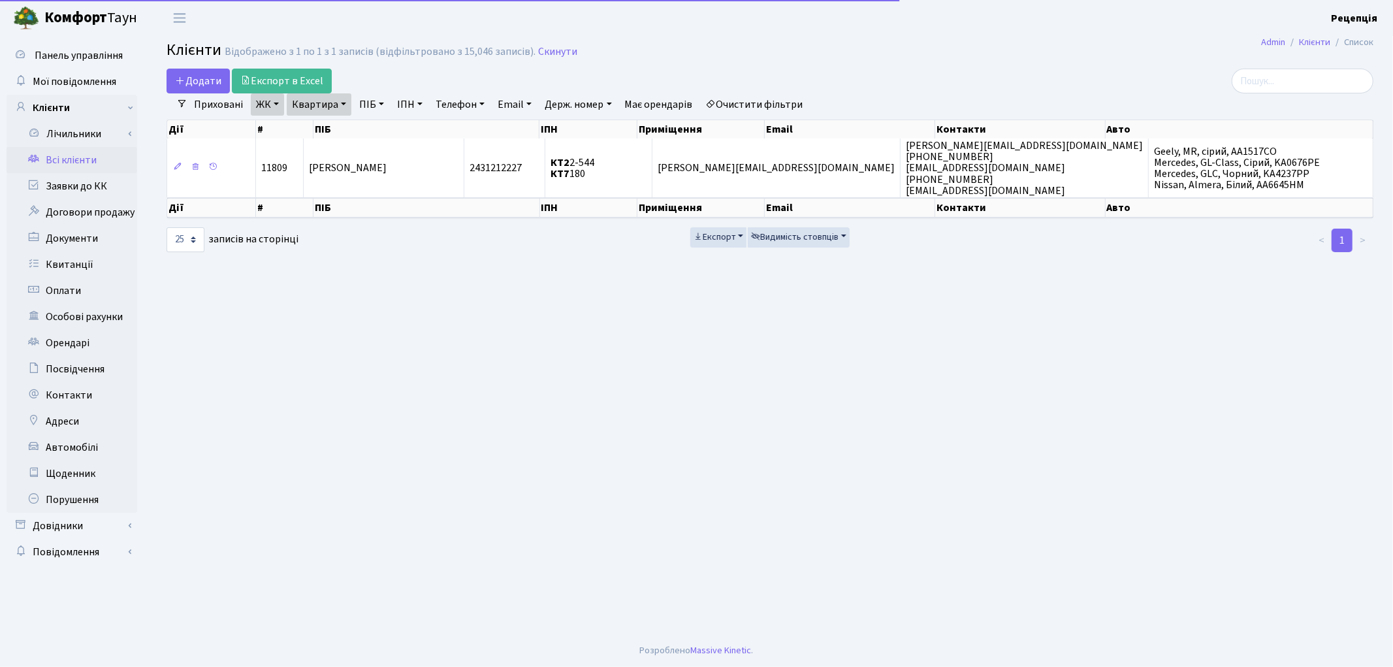
click at [766, 106] on link "Очистити фільтри" at bounding box center [755, 104] width 108 height 22
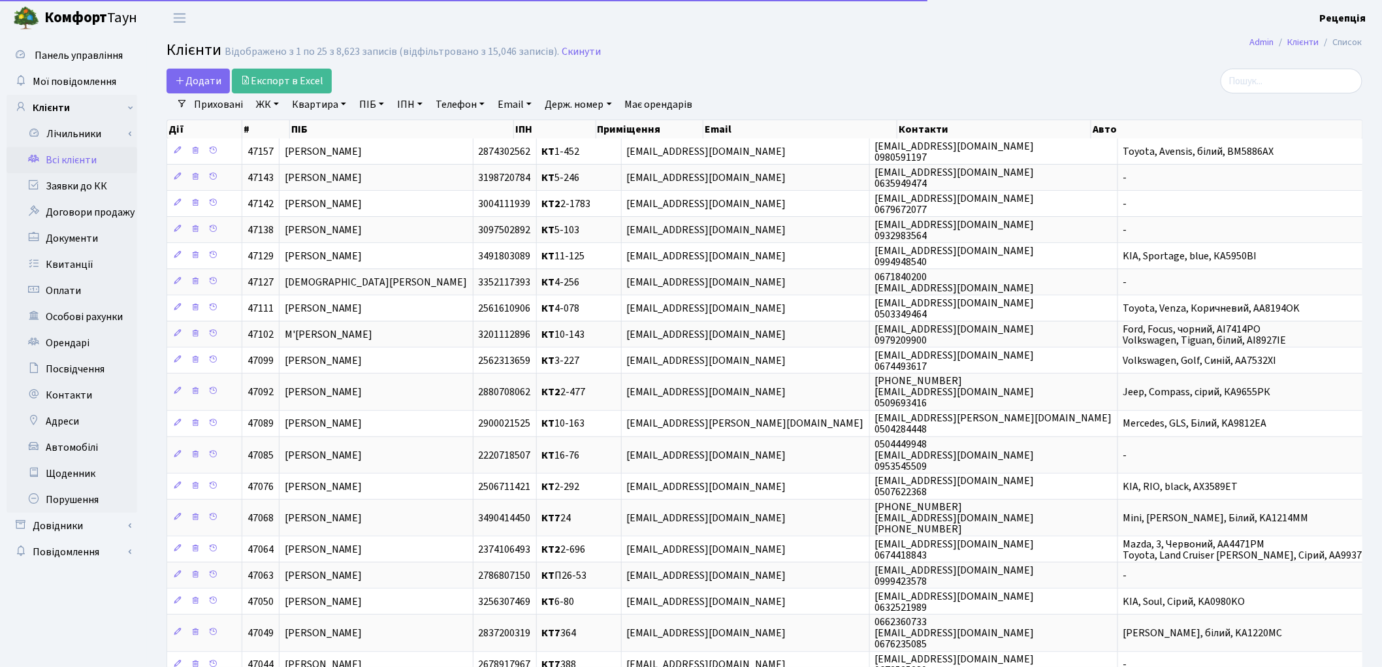
drag, startPoint x: 268, startPoint y: 103, endPoint x: 274, endPoint y: 107, distance: 7.1
click at [268, 105] on link "ЖК" at bounding box center [267, 104] width 33 height 22
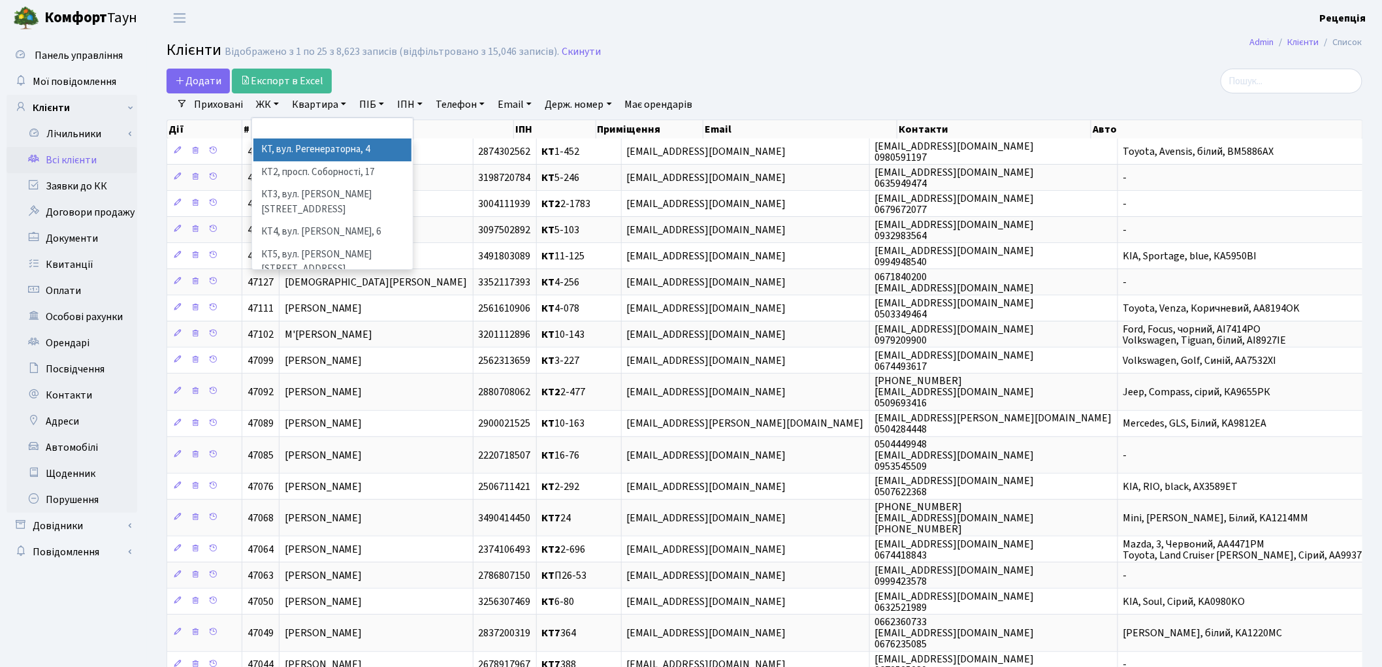
click at [305, 147] on li "КТ, вул. Регенераторна, 4" at bounding box center [332, 149] width 158 height 23
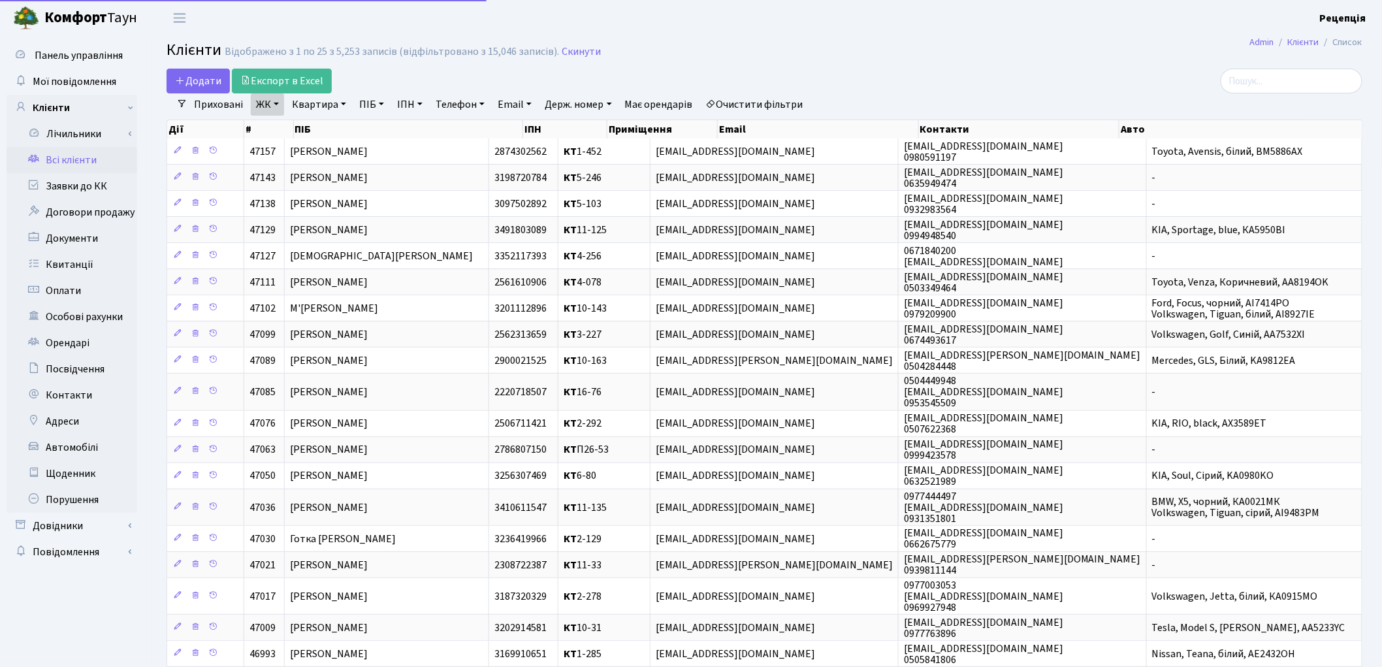
click at [316, 103] on link "Квартира" at bounding box center [319, 104] width 65 height 22
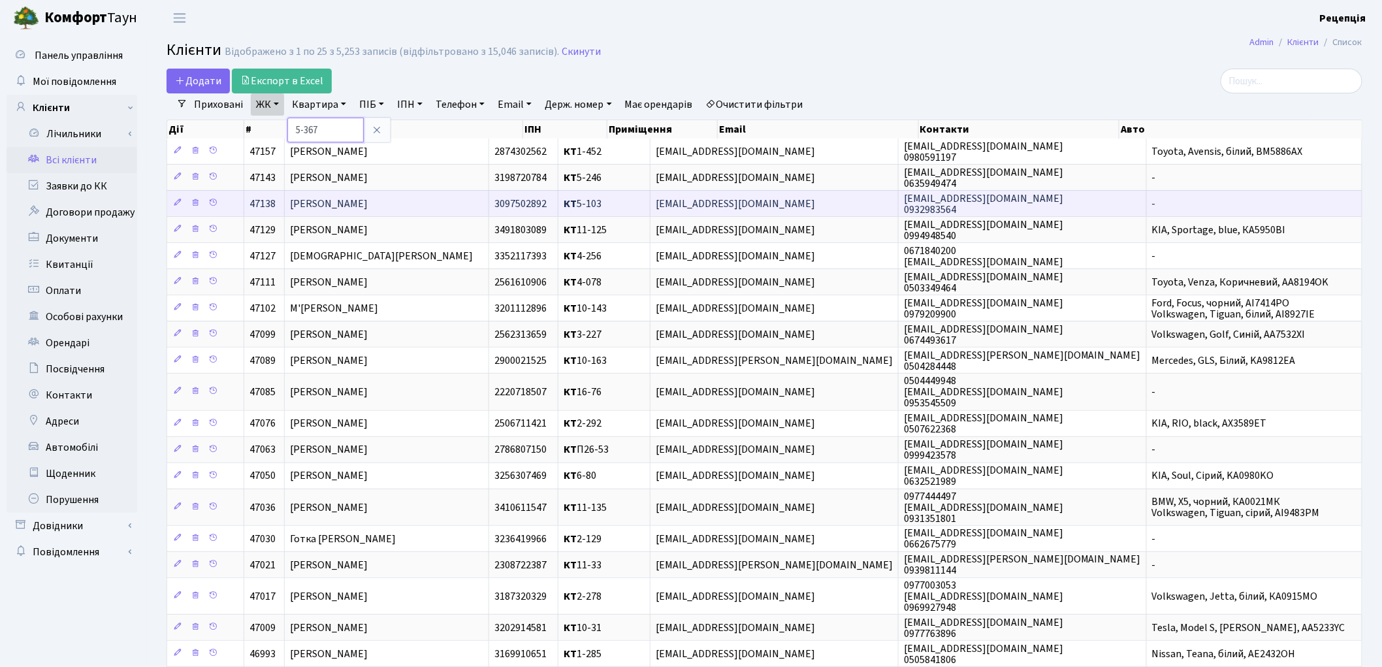
type input "5-367"
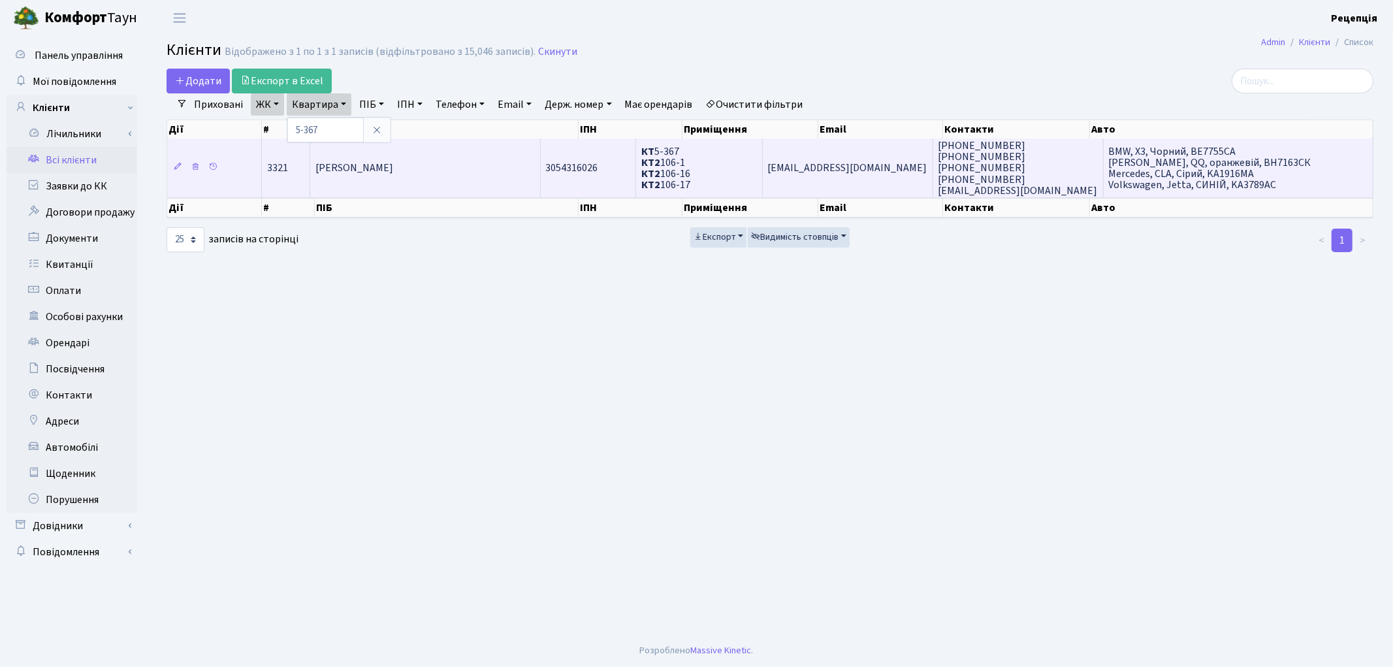
click at [393, 172] on span "[PERSON_NAME]" at bounding box center [354, 168] width 78 height 14
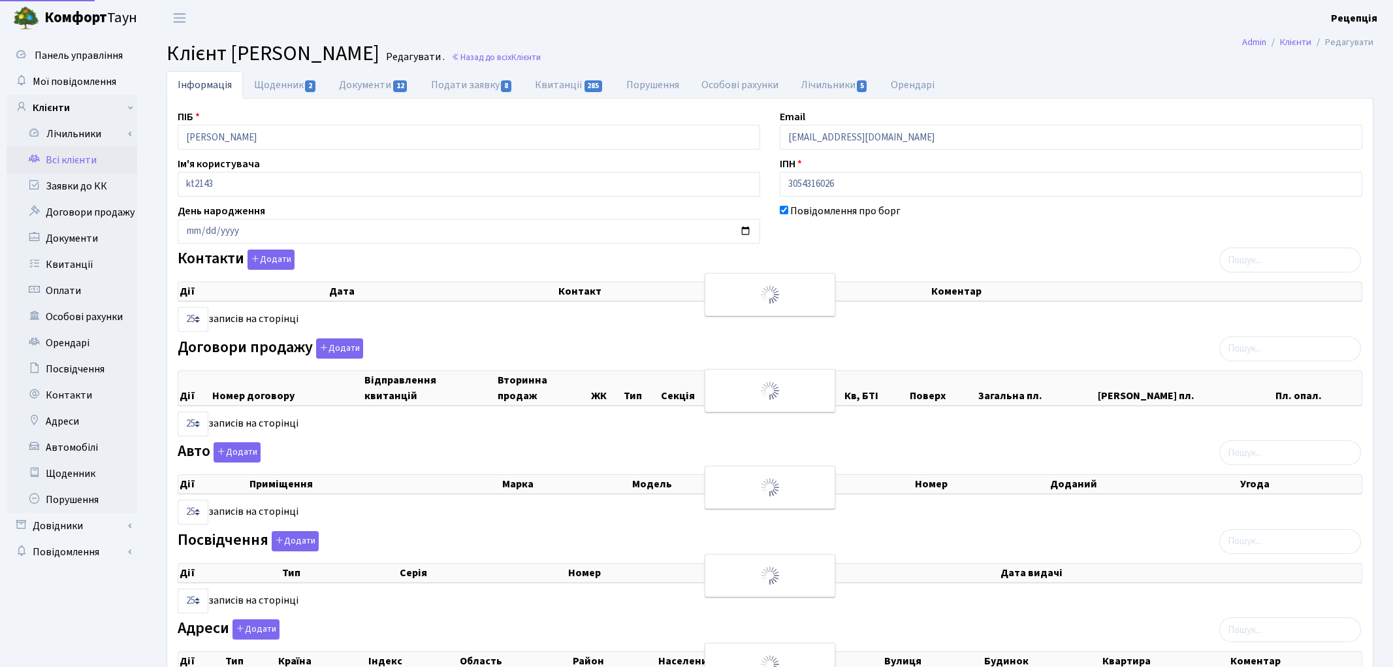
select select "25"
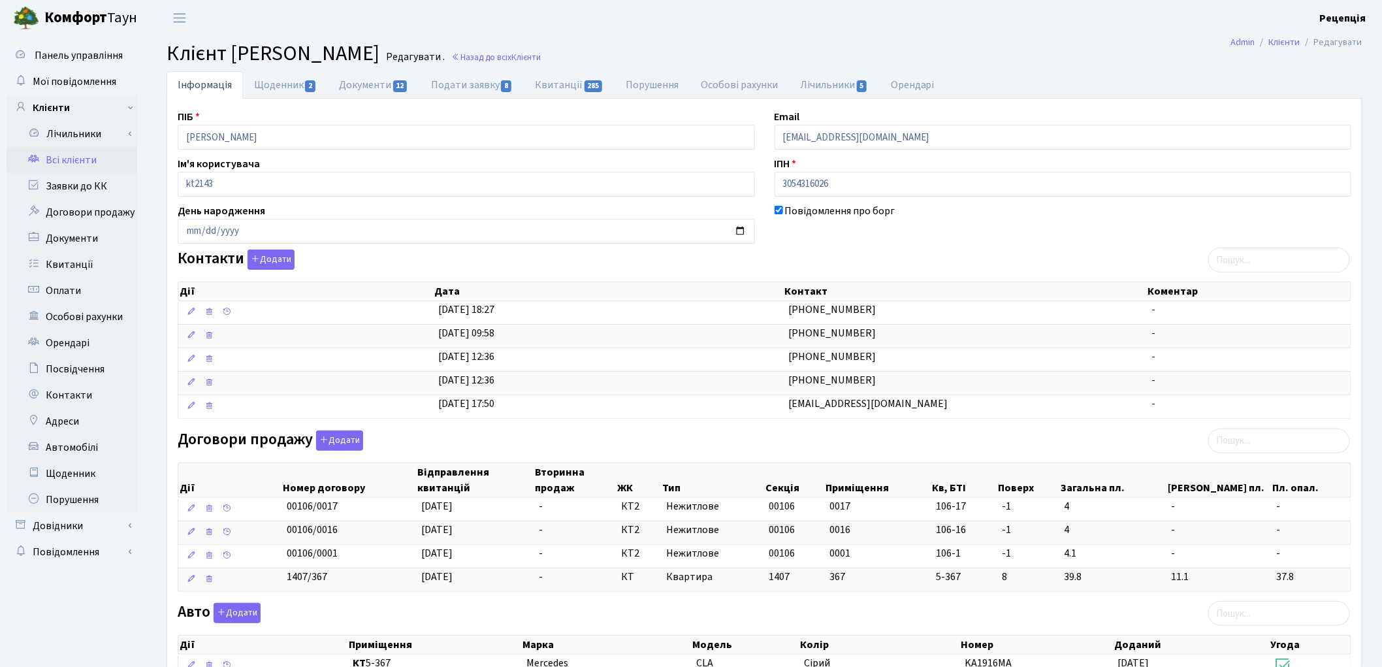
click at [76, 160] on link "Всі клієнти" at bounding box center [72, 160] width 131 height 26
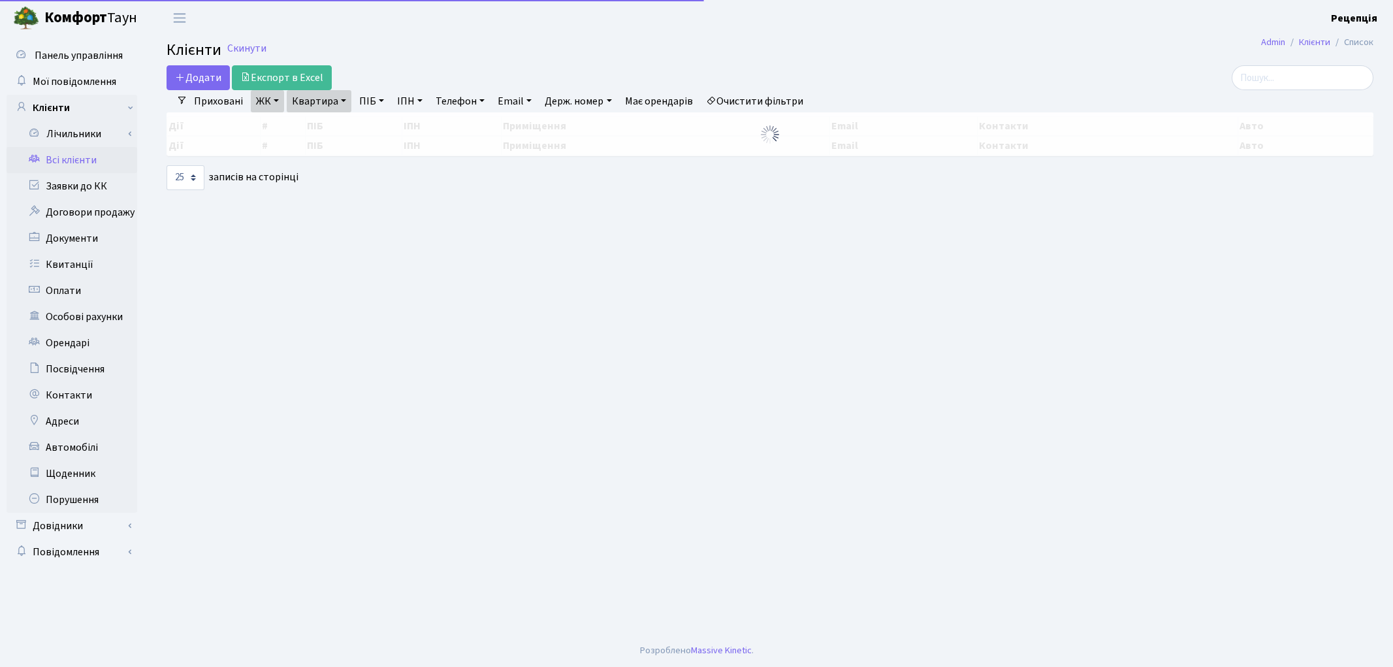
select select "25"
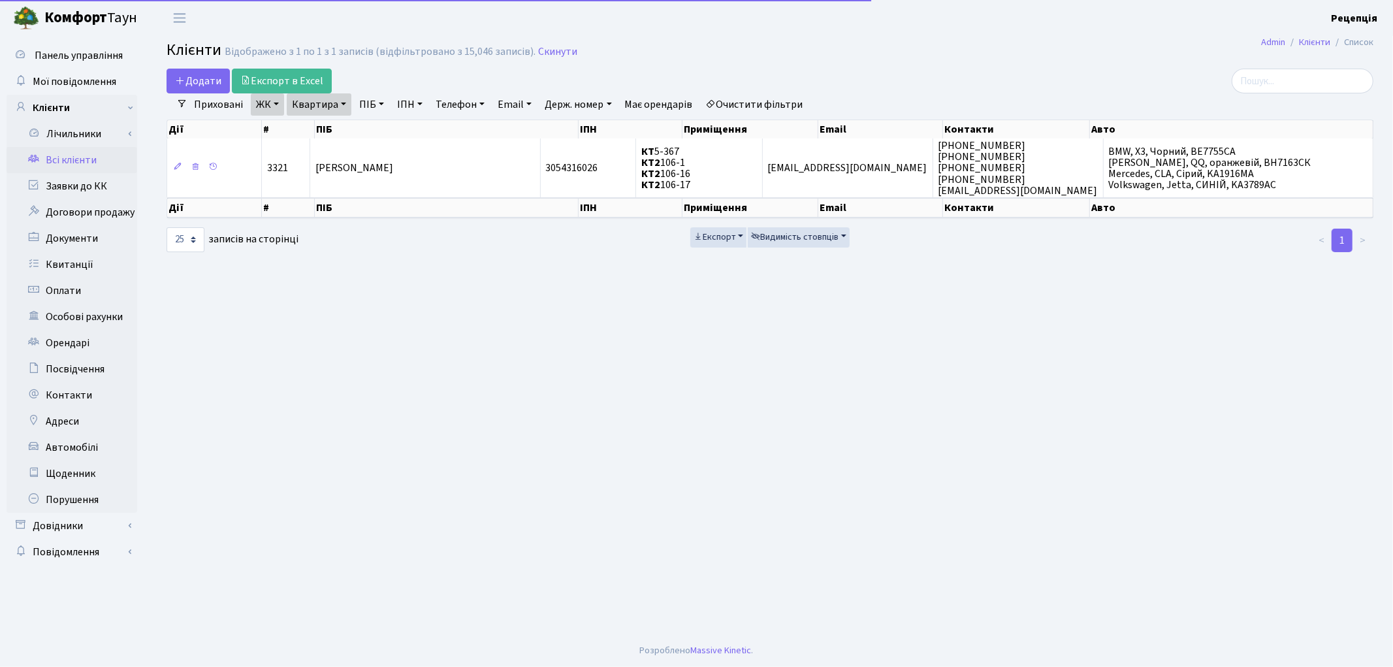
click at [750, 100] on link "Очистити фільтри" at bounding box center [755, 104] width 108 height 22
select select
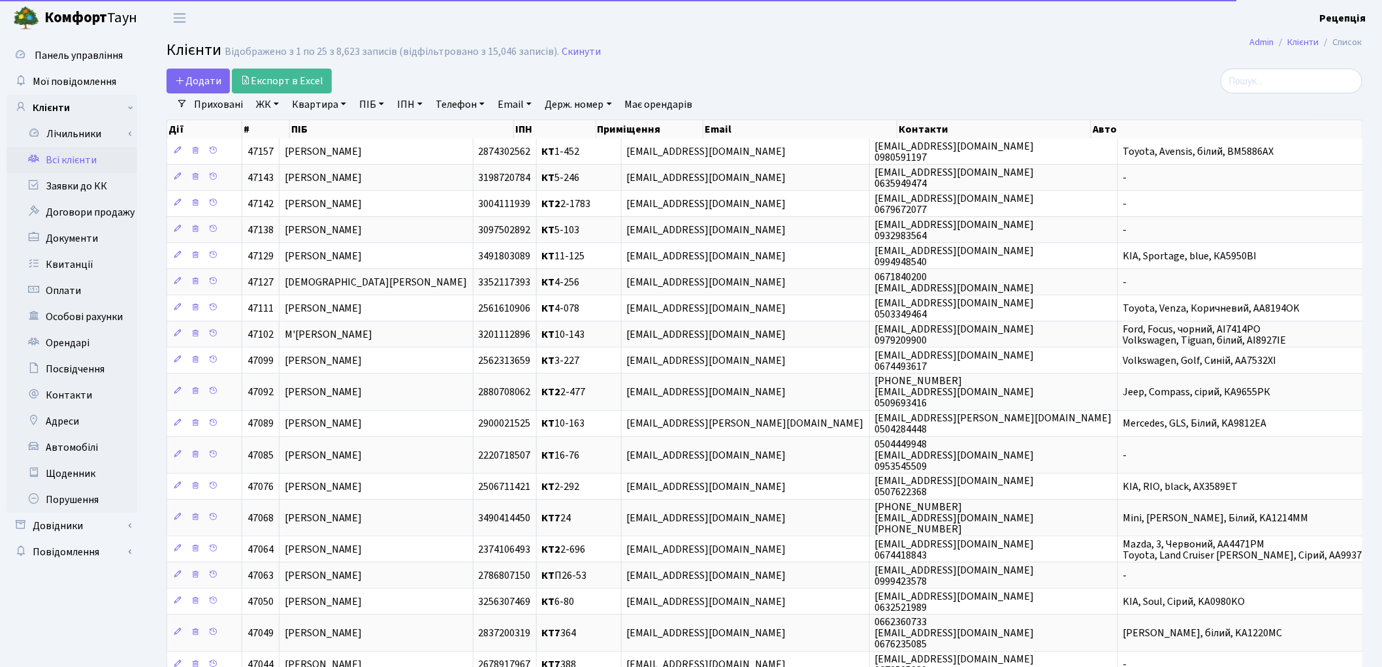
click at [278, 101] on link "ЖК" at bounding box center [267, 104] width 33 height 22
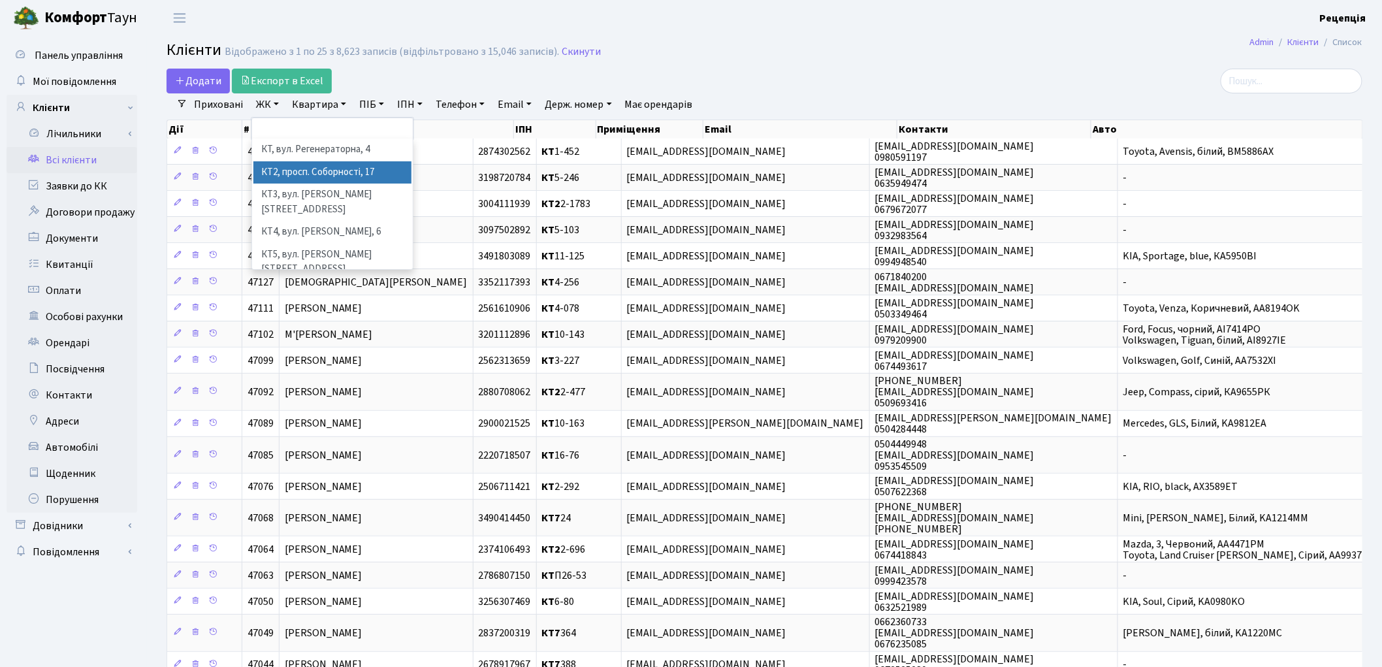
click at [359, 170] on li "КТ2, просп. Соборності, 17" at bounding box center [332, 172] width 158 height 23
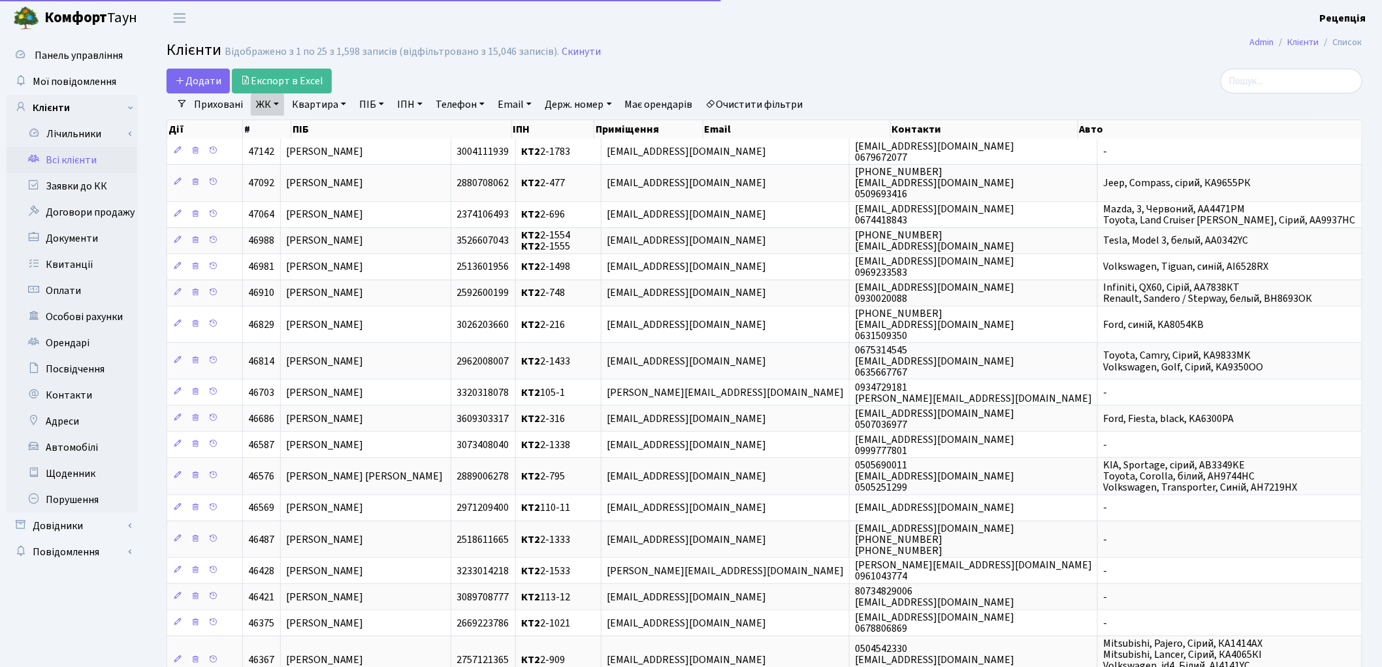
click at [330, 105] on link "Квартира" at bounding box center [319, 104] width 65 height 22
type input "2-367"
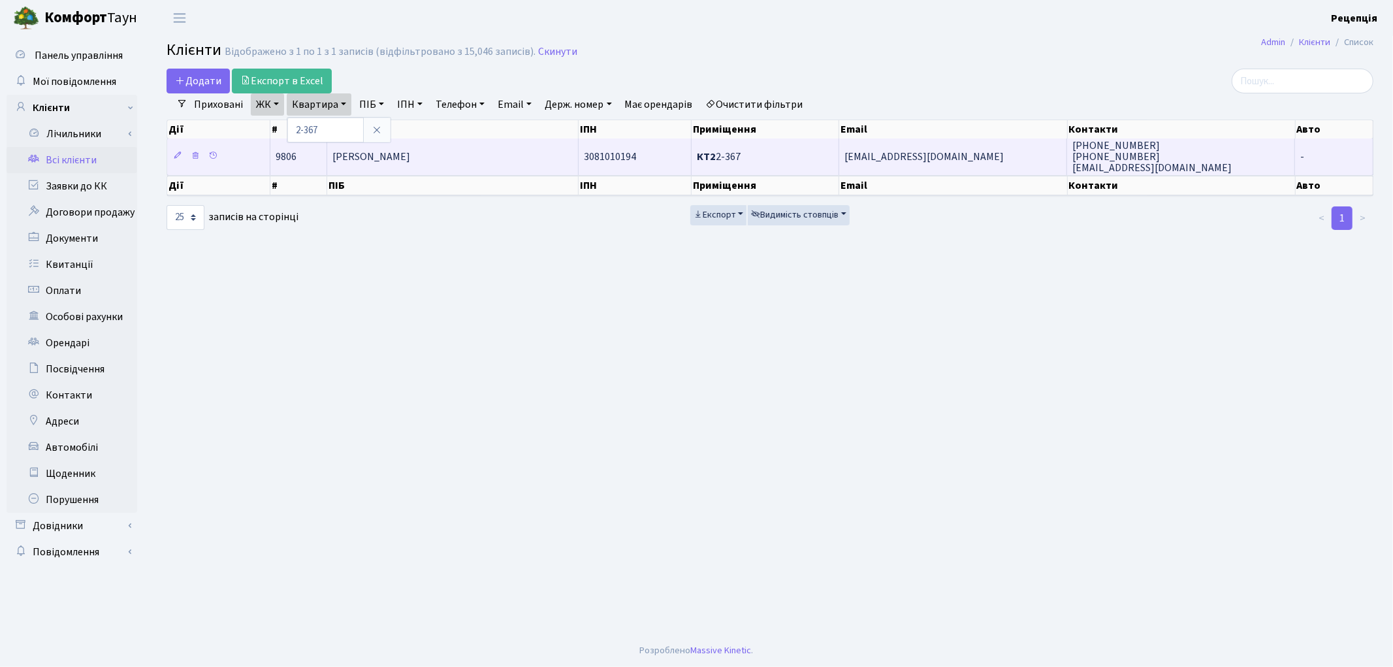
click at [372, 155] on span "Кобзєв Костянтин Павлович" at bounding box center [371, 157] width 78 height 14
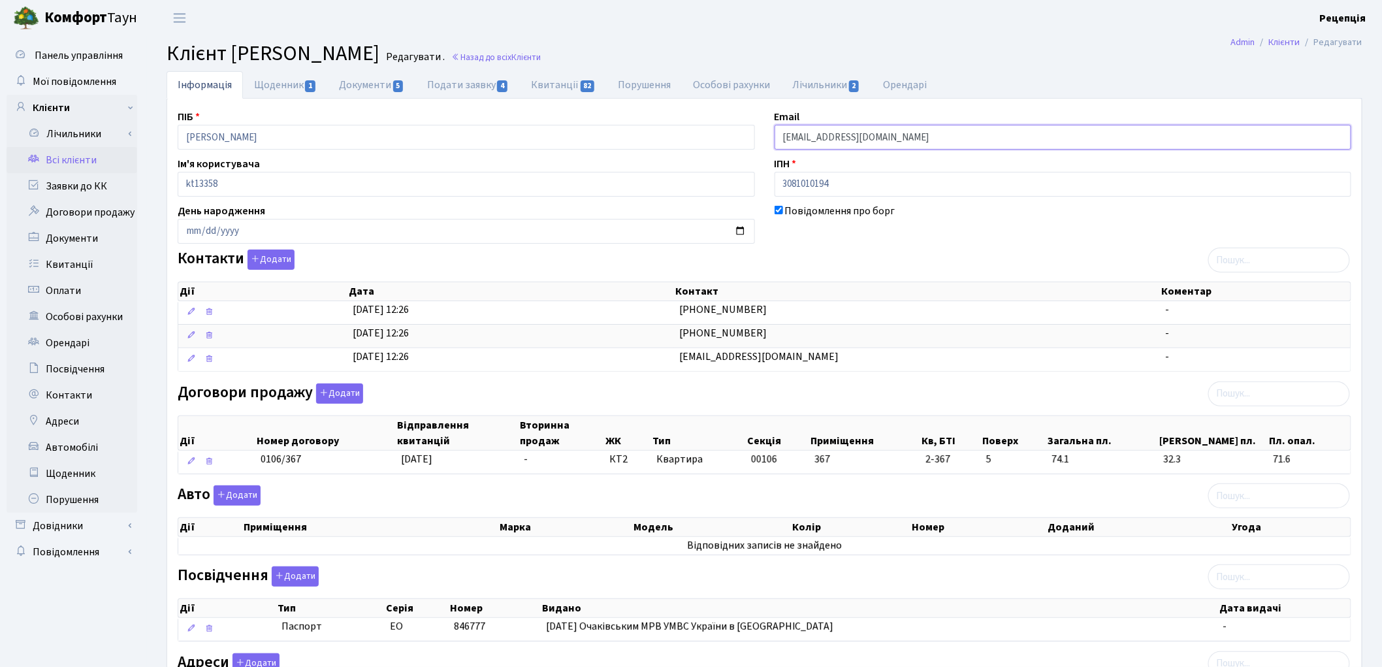
drag, startPoint x: 903, startPoint y: 140, endPoint x: 716, endPoint y: 146, distance: 186.9
click at [741, 146] on div "ПІБ [PERSON_NAME] Email [EMAIL_ADDRESS][DOMAIN_NAME] Ім'я користувача kt13358 І…" at bounding box center [764, 436] width 1193 height 654
click at [66, 153] on link "Всі клієнти" at bounding box center [72, 160] width 131 height 26
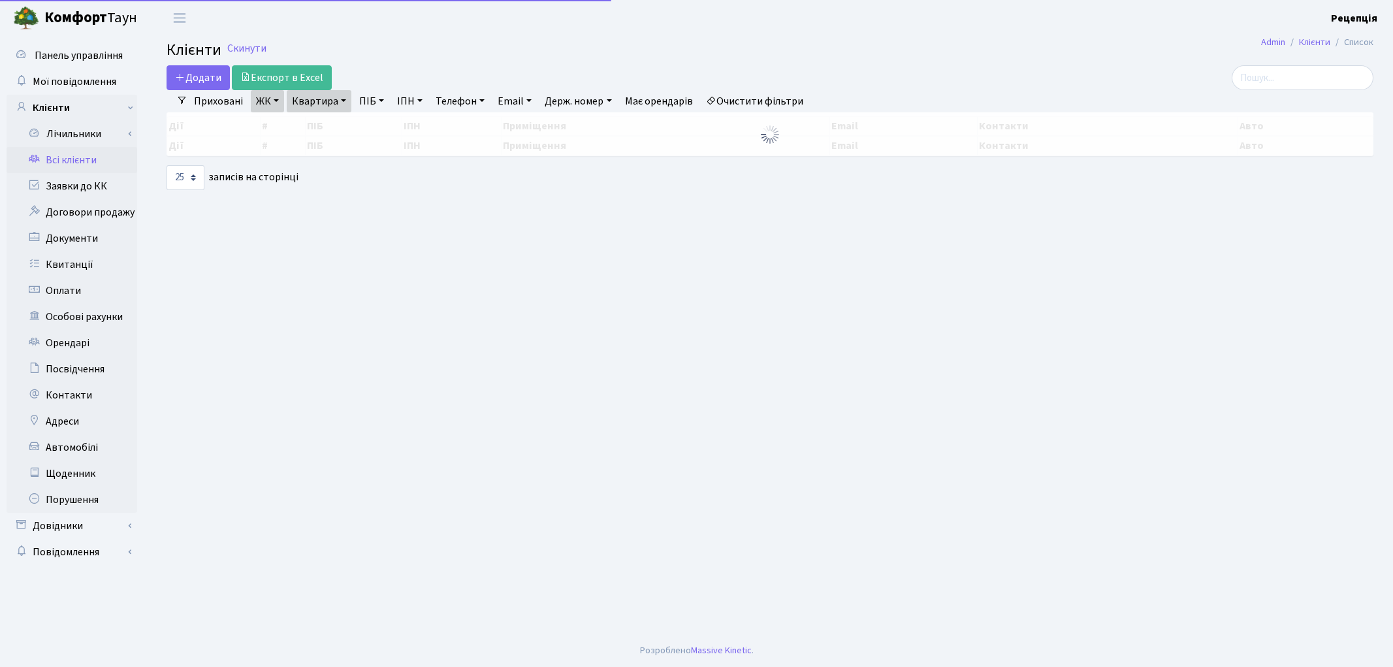
select select "25"
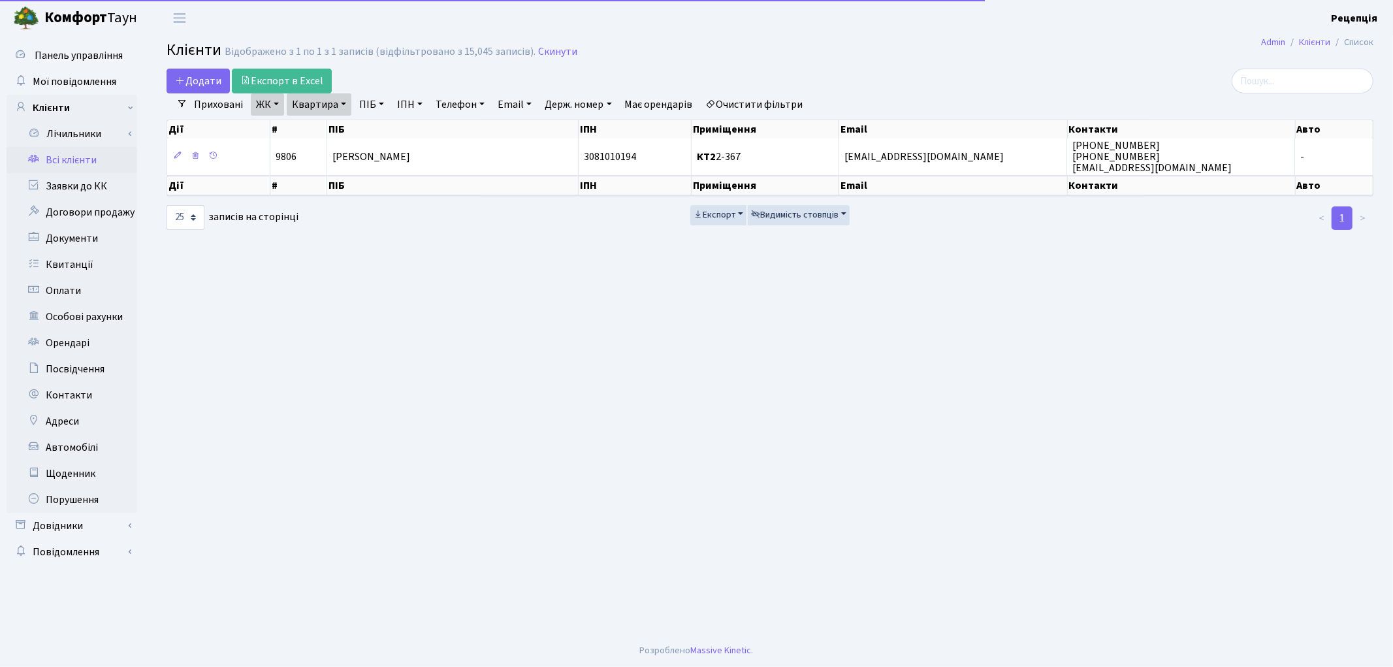
click at [762, 104] on link "Очистити фільтри" at bounding box center [755, 104] width 108 height 22
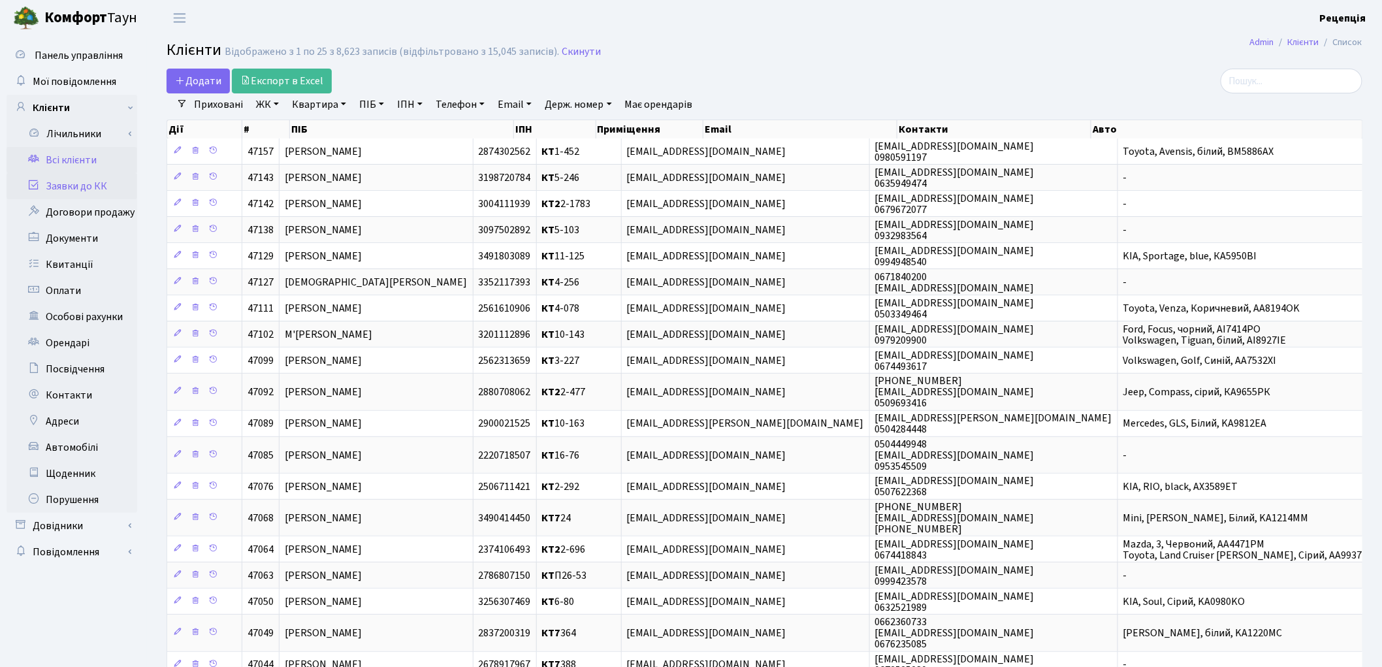
click at [72, 183] on link "Заявки до КК" at bounding box center [72, 186] width 131 height 26
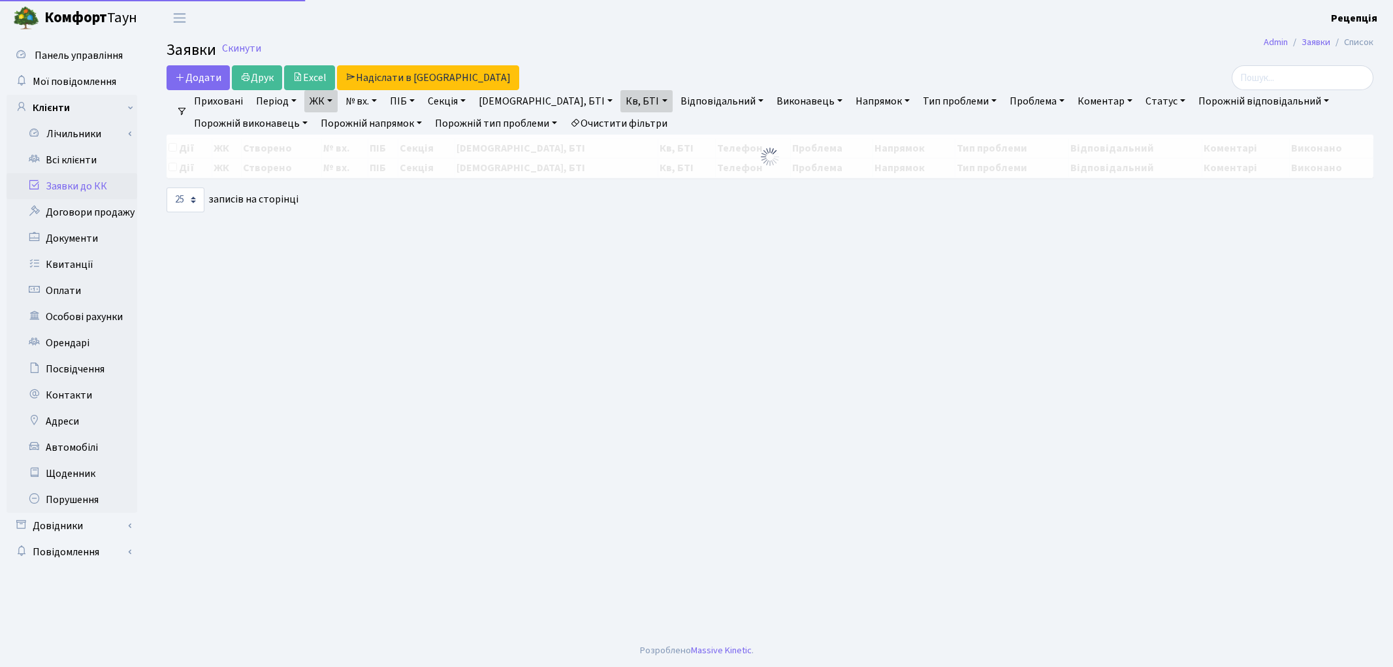
select select "25"
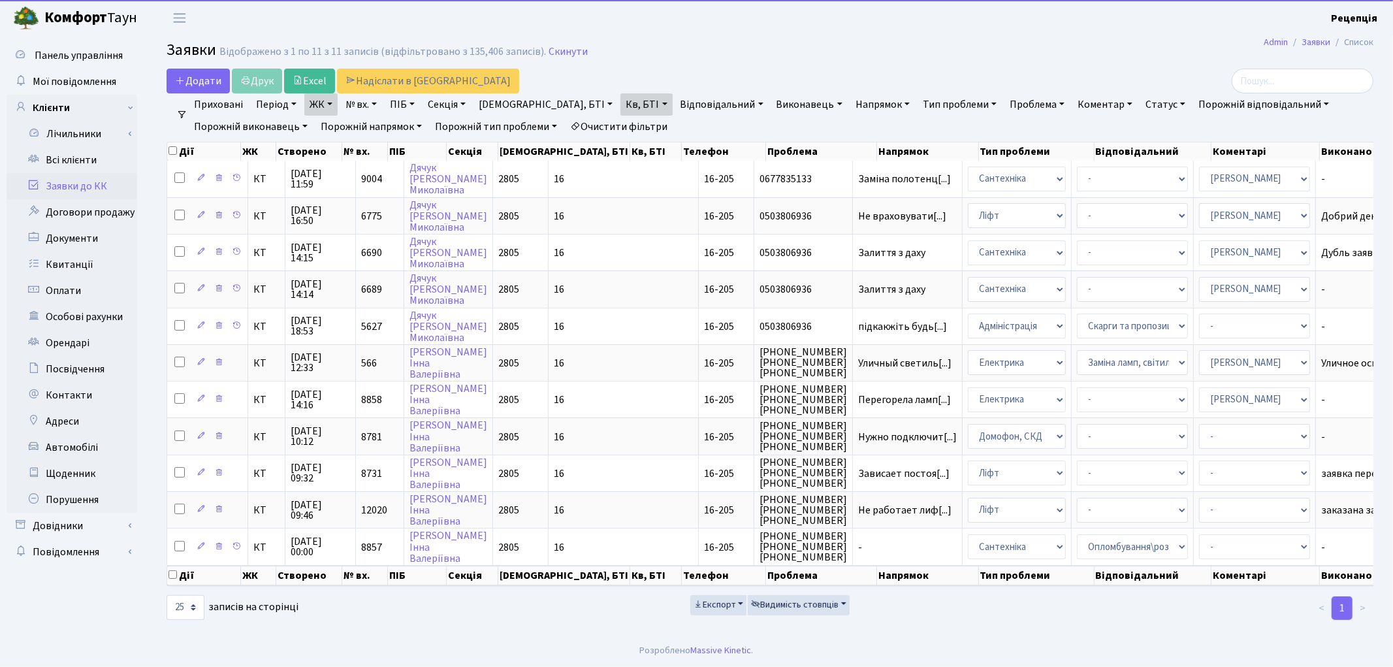
click at [607, 124] on link "Очистити фільтри" at bounding box center [619, 127] width 108 height 22
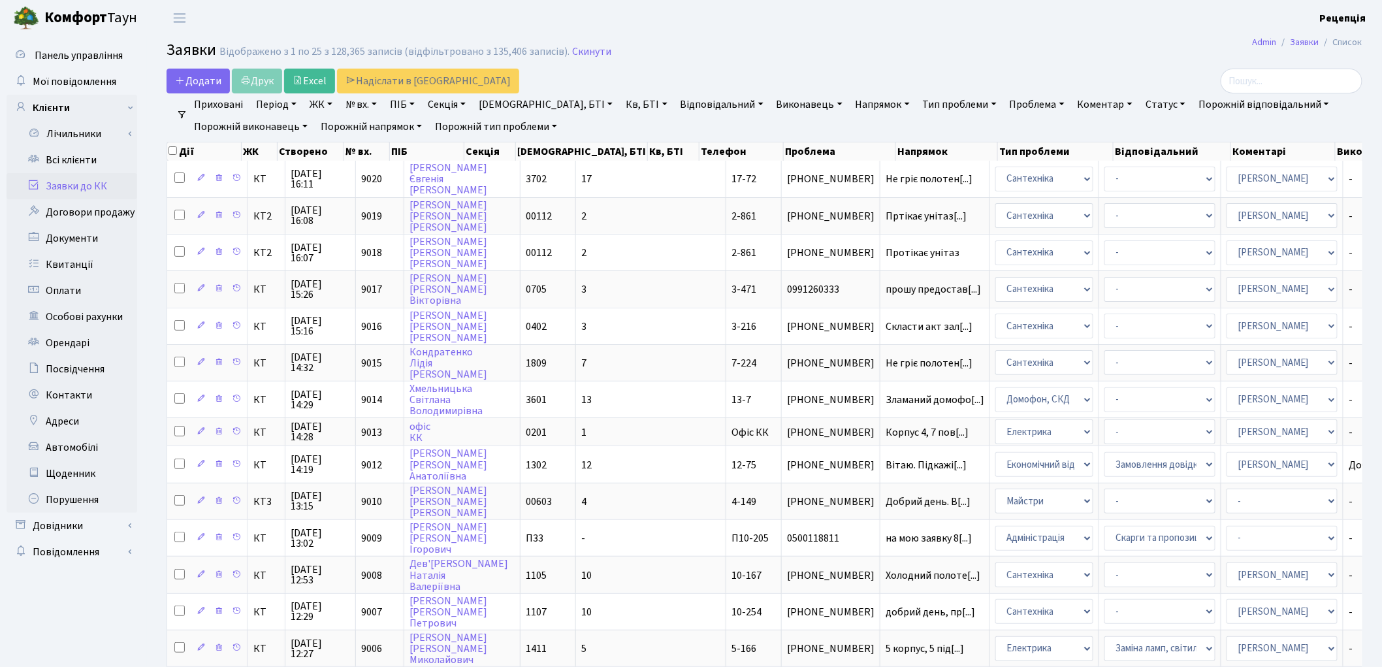
click at [353, 106] on link "№ вх." at bounding box center [361, 104] width 42 height 22
type input "4265"
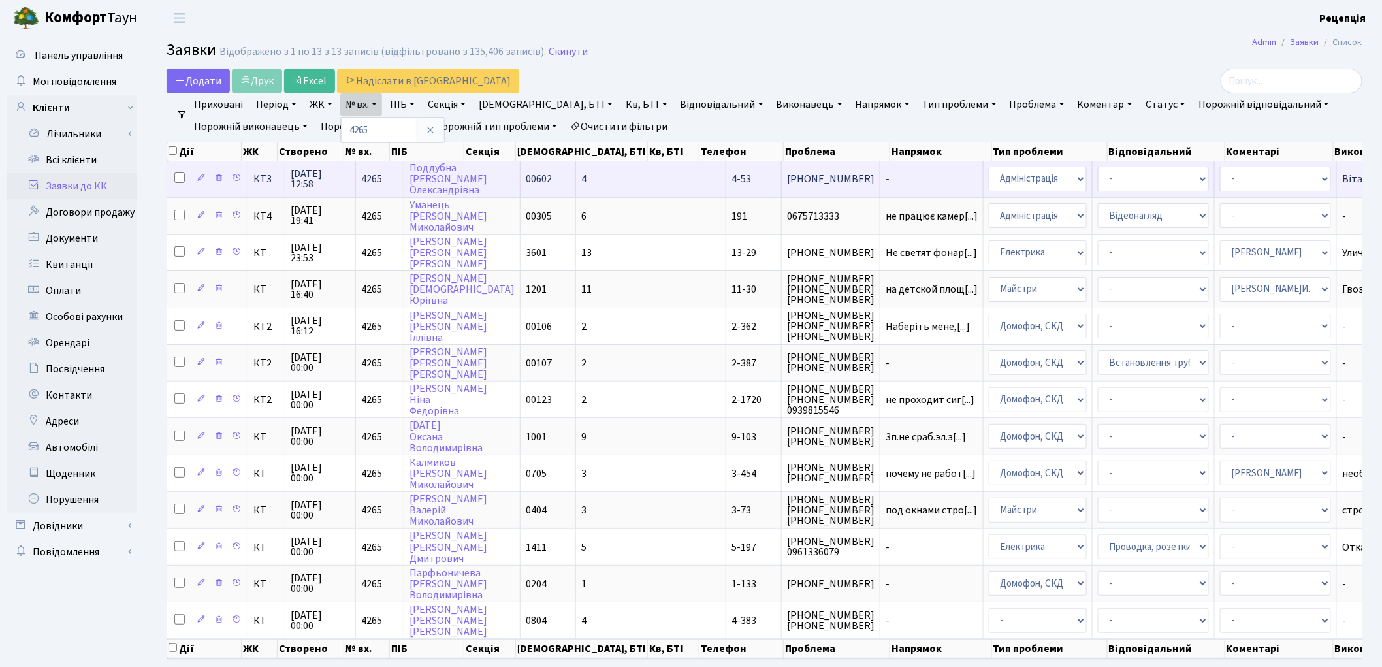
click at [582, 178] on td "4" at bounding box center [651, 179] width 150 height 36
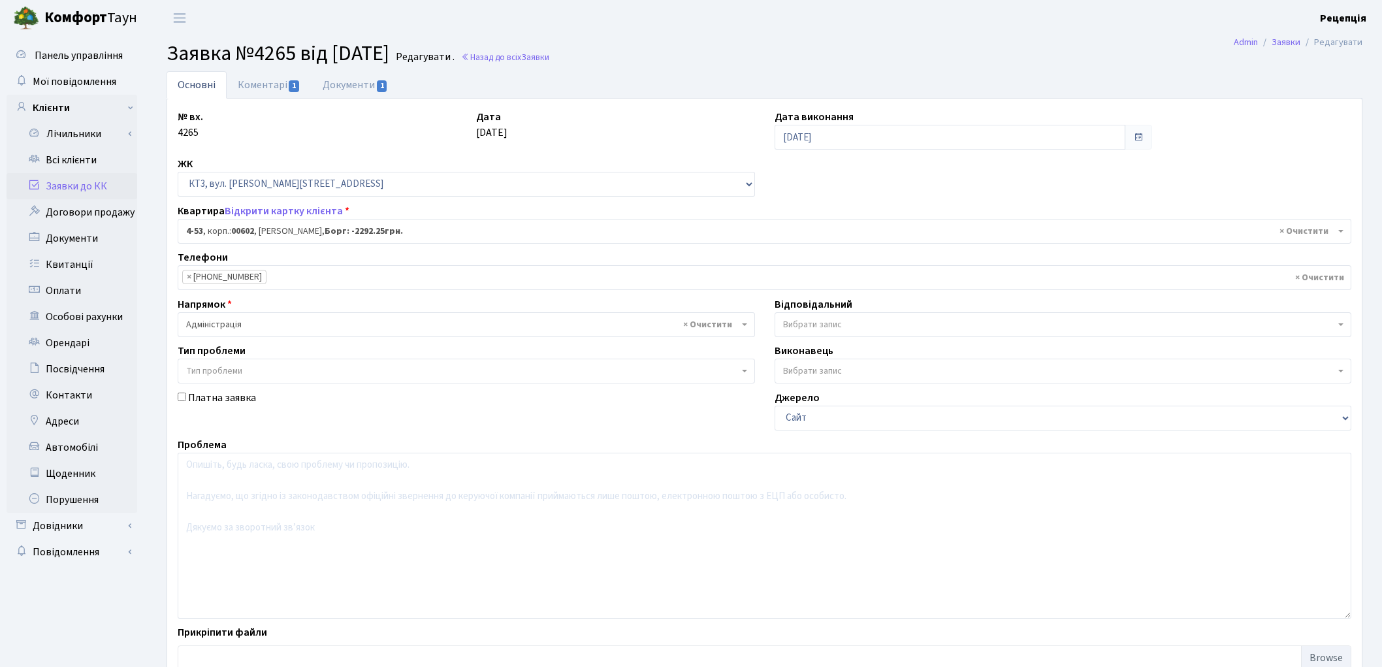
select select "16512"
click at [257, 95] on link "Коментарі 1" at bounding box center [269, 84] width 85 height 27
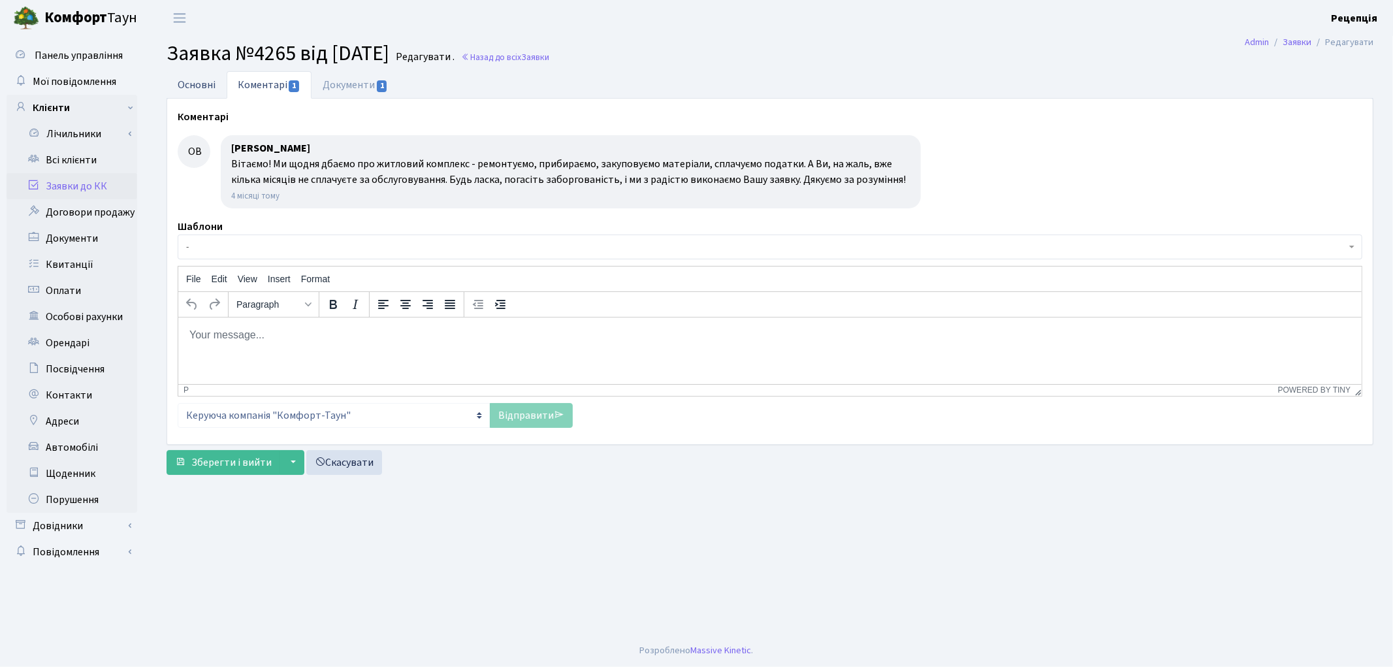
click at [219, 83] on link "Основні" at bounding box center [197, 84] width 60 height 27
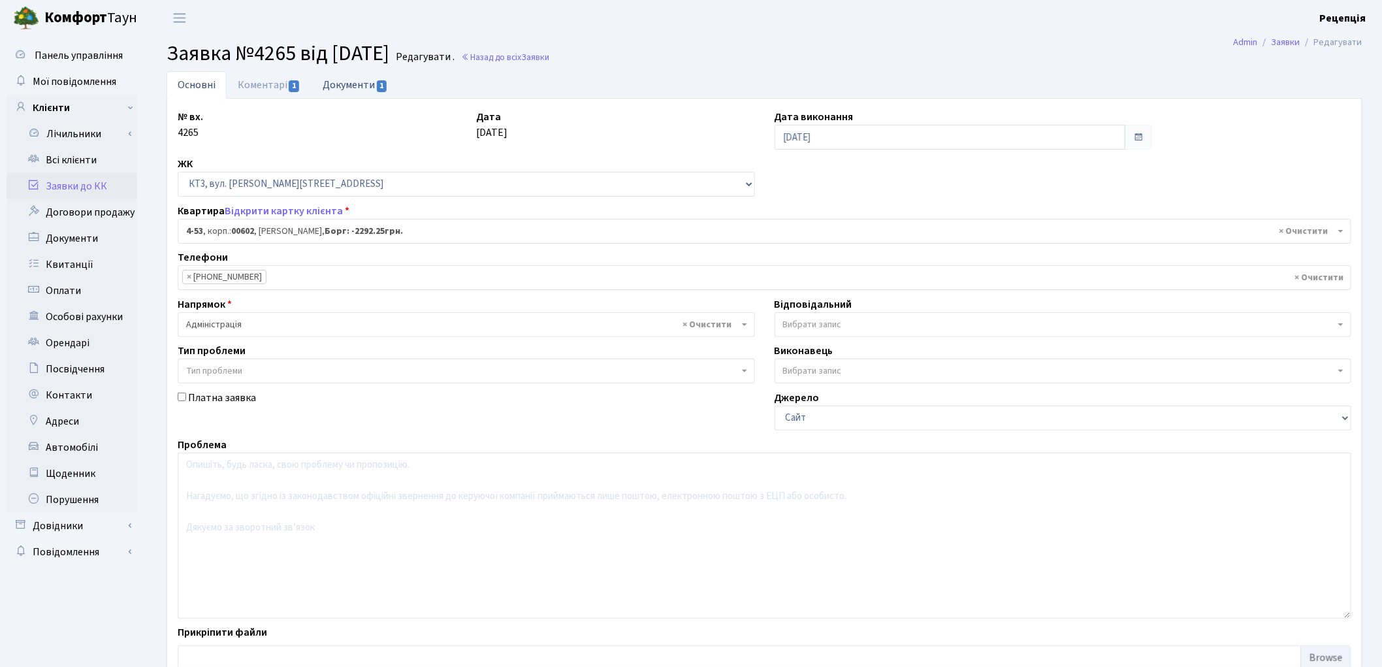
click at [340, 88] on link "Документи 1" at bounding box center [355, 84] width 88 height 27
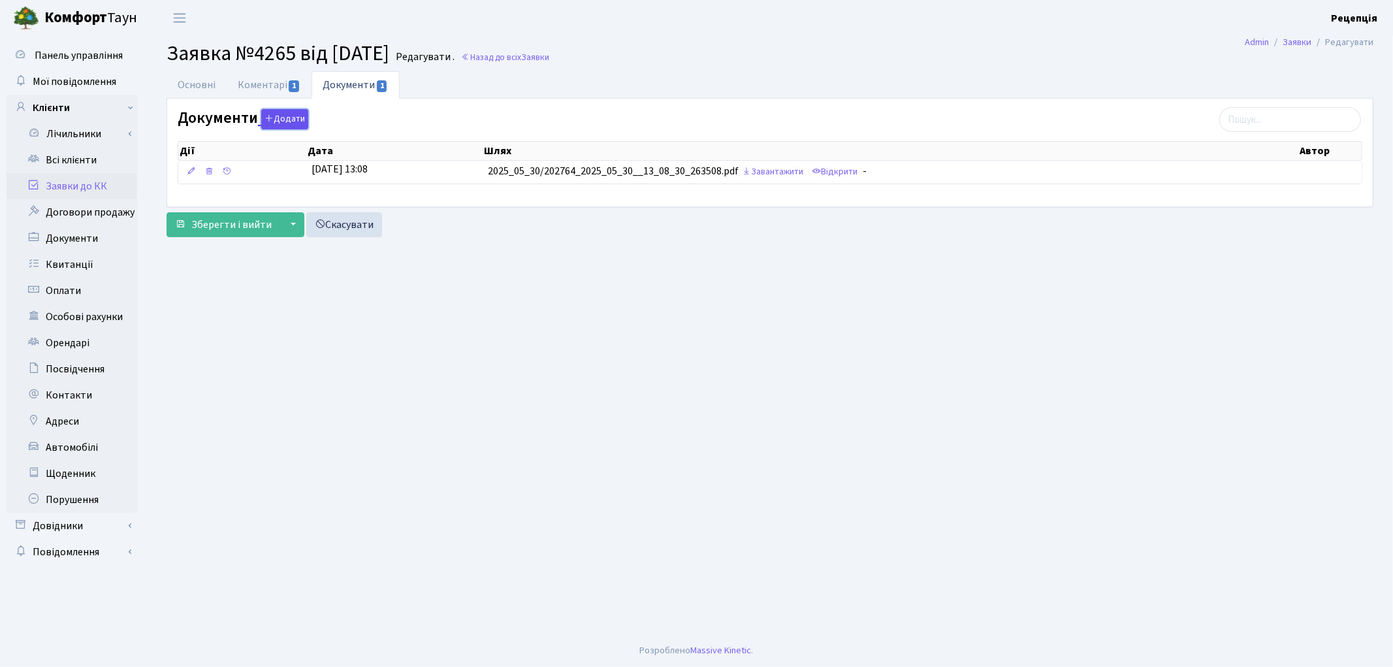
click at [294, 116] on button "Додати" at bounding box center [284, 119] width 47 height 20
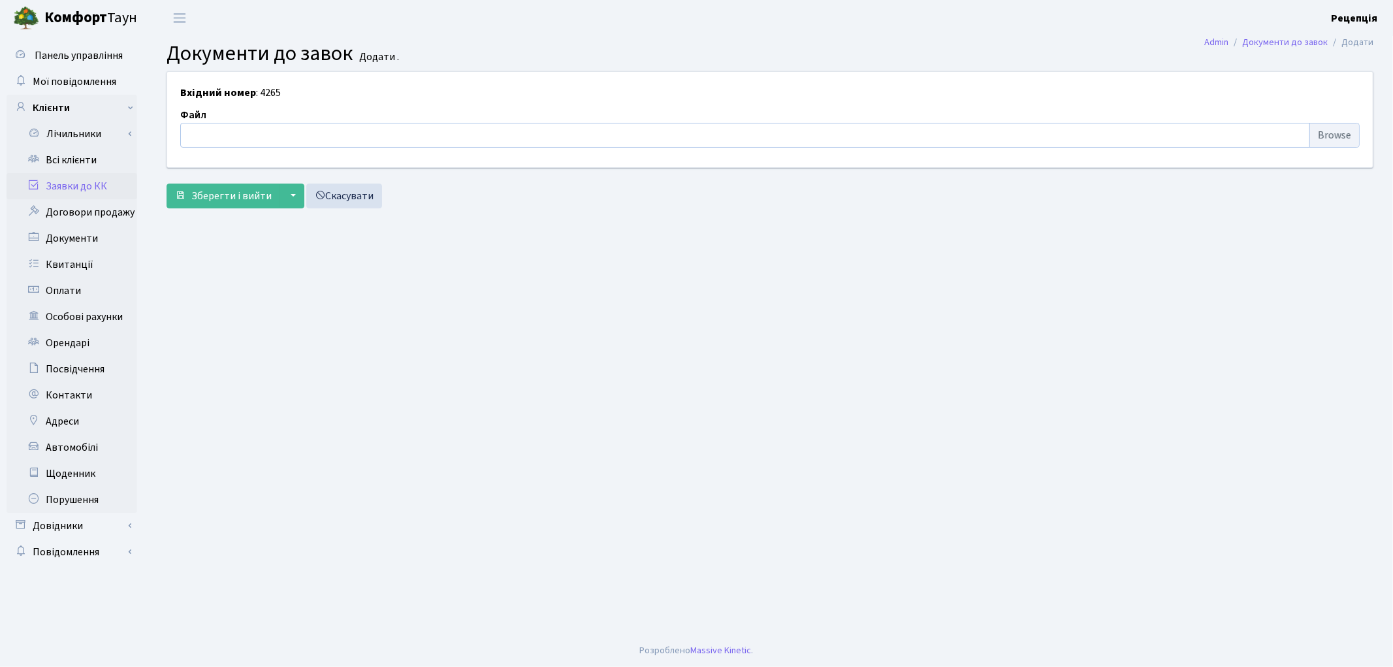
click at [1315, 137] on input "file" at bounding box center [769, 135] width 1179 height 25
type input "C:\fakepath\сканирование0786.pdf"
click at [237, 185] on button "Зберегти і вийти" at bounding box center [224, 195] width 114 height 25
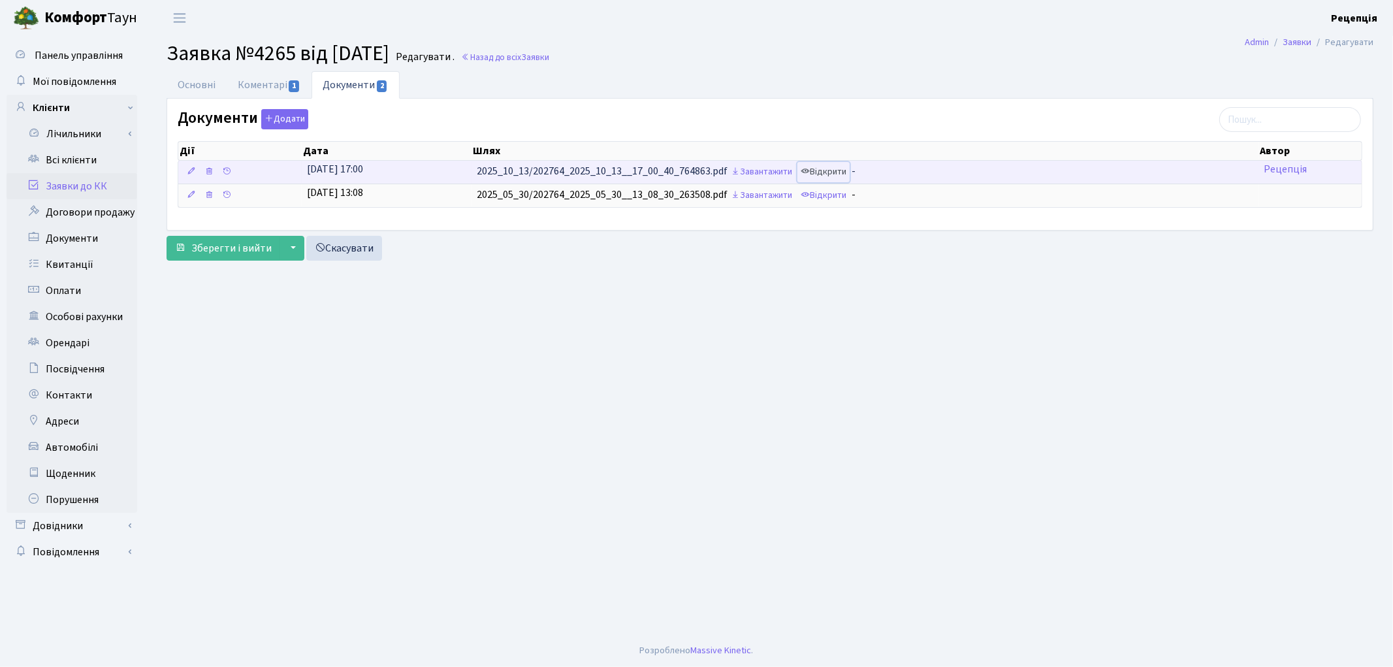
click at [824, 177] on link "Відкрити" at bounding box center [823, 172] width 52 height 20
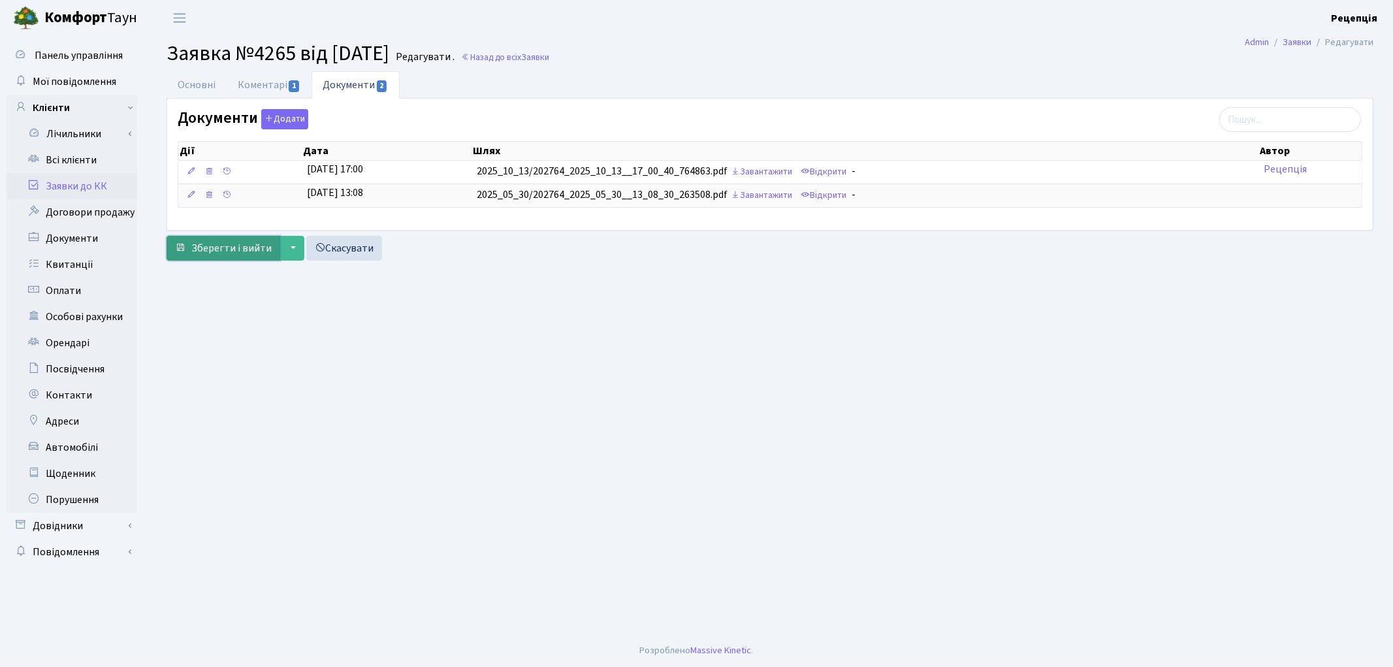
click at [244, 253] on span "Зберегти і вийти" at bounding box center [231, 248] width 80 height 14
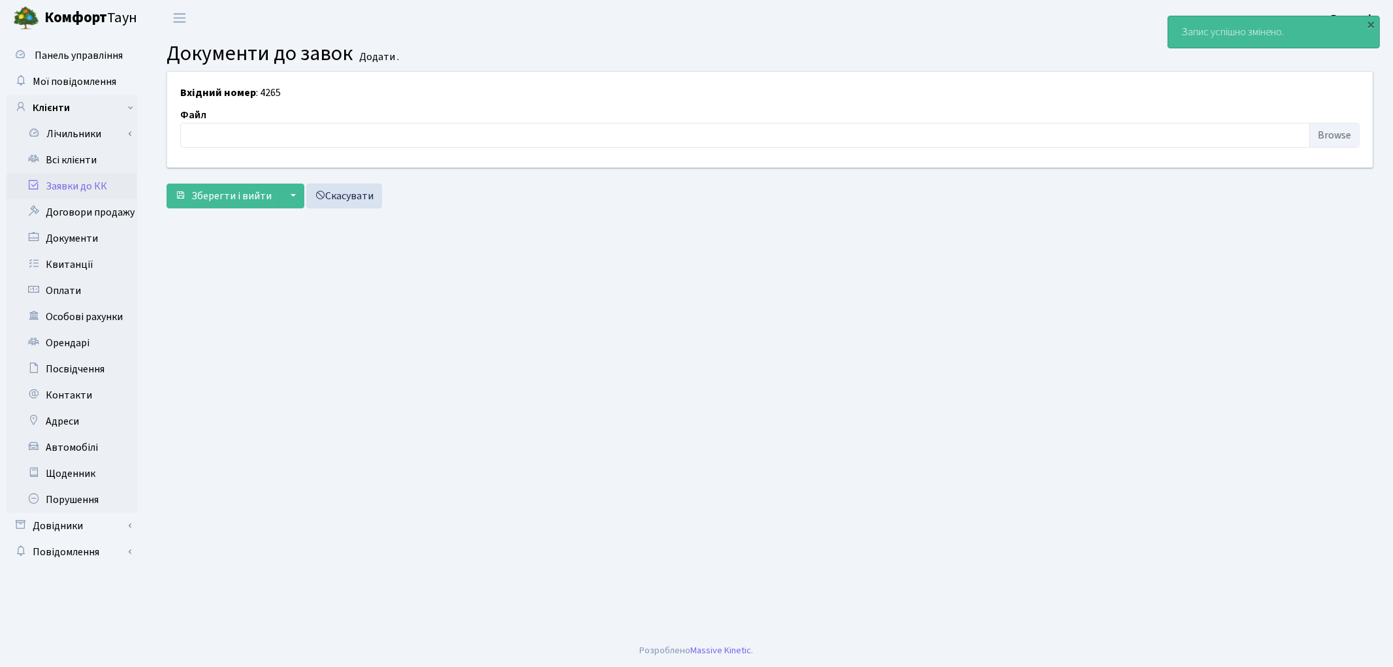
click at [69, 181] on link "Заявки до КК" at bounding box center [72, 186] width 131 height 26
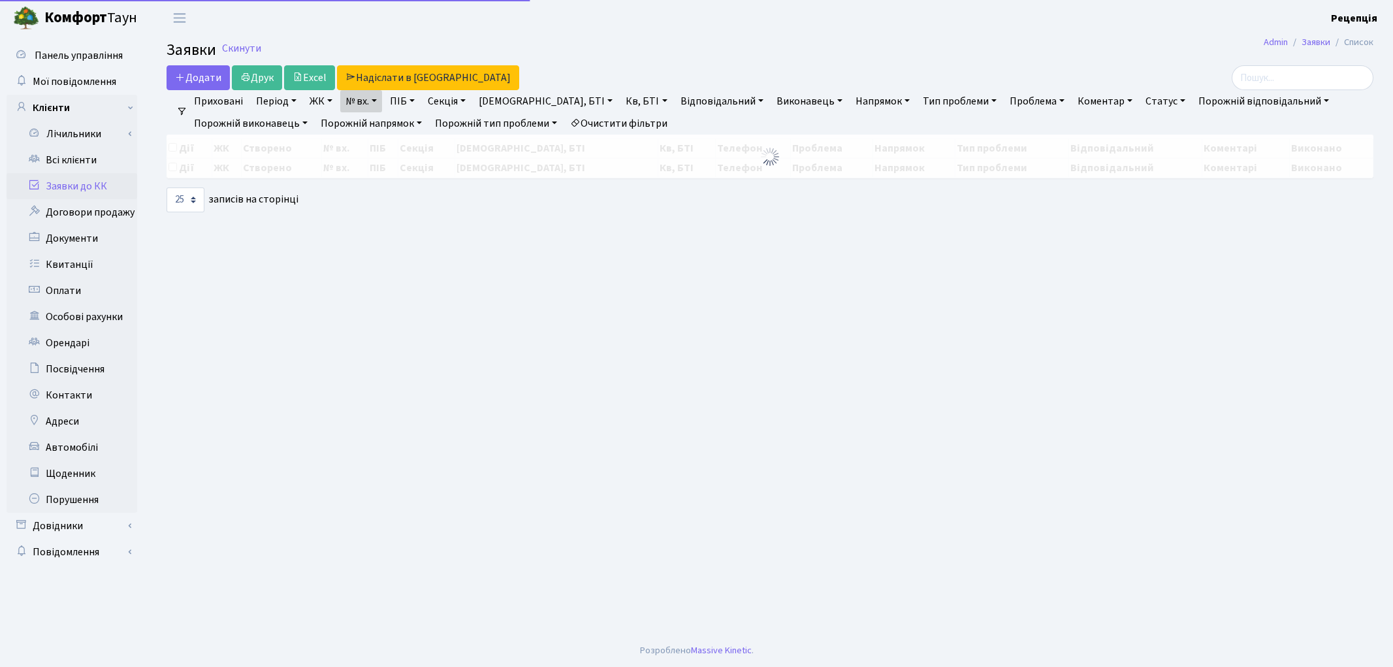
select select "25"
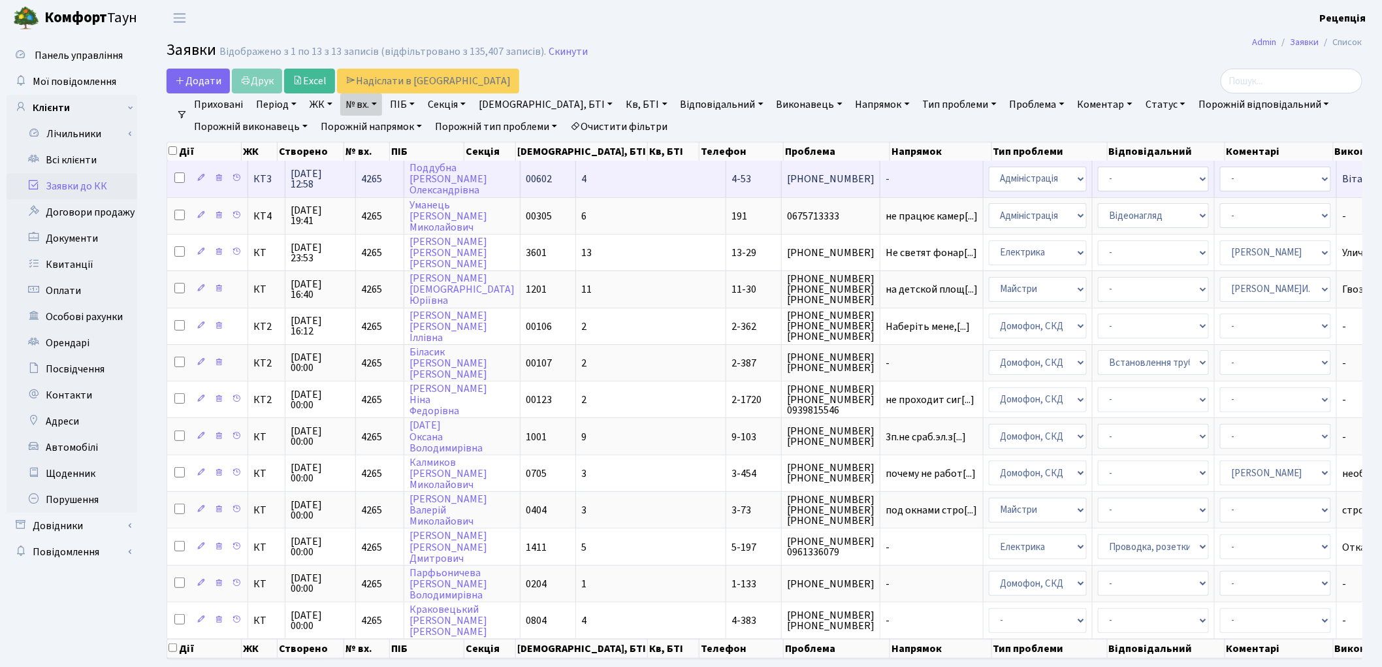
click at [526, 178] on span "00602" at bounding box center [539, 179] width 26 height 14
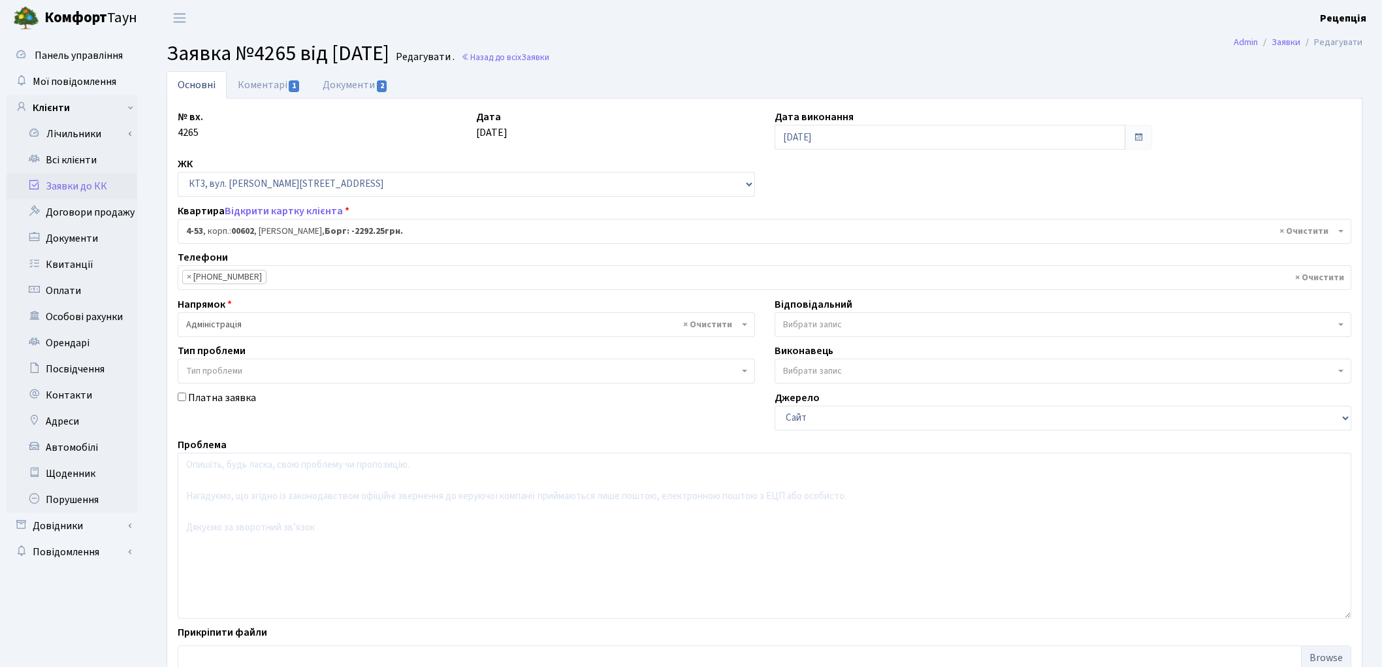
select select "16512"
click at [277, 85] on link "Коментарі 1" at bounding box center [269, 84] width 85 height 27
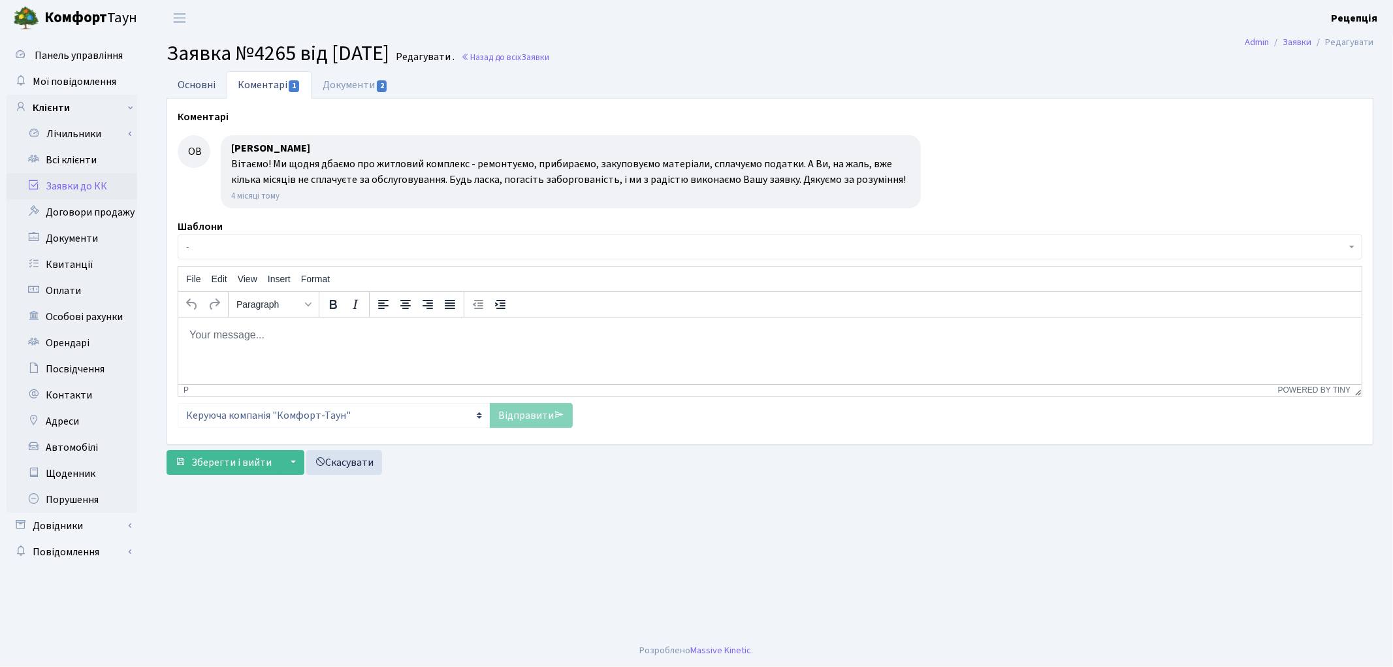
click at [191, 81] on link "Основні" at bounding box center [197, 84] width 60 height 27
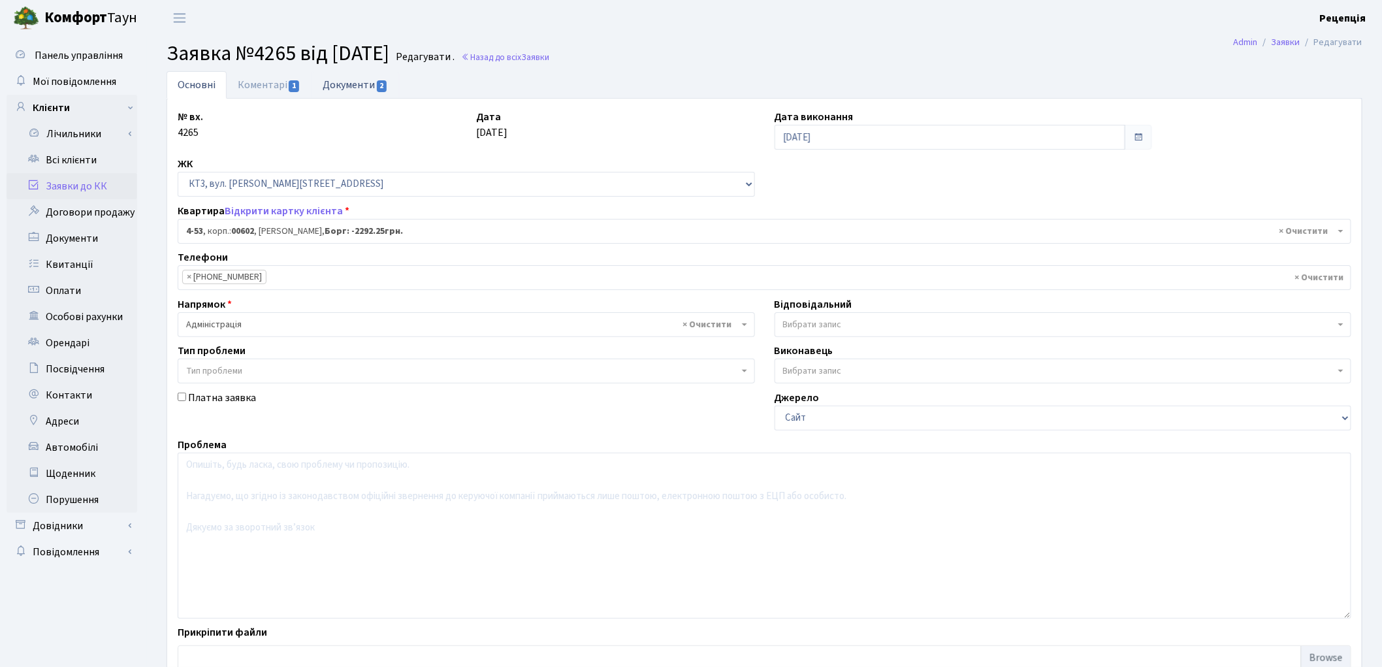
click at [351, 83] on link "Документи 2" at bounding box center [355, 84] width 88 height 27
select select "25"
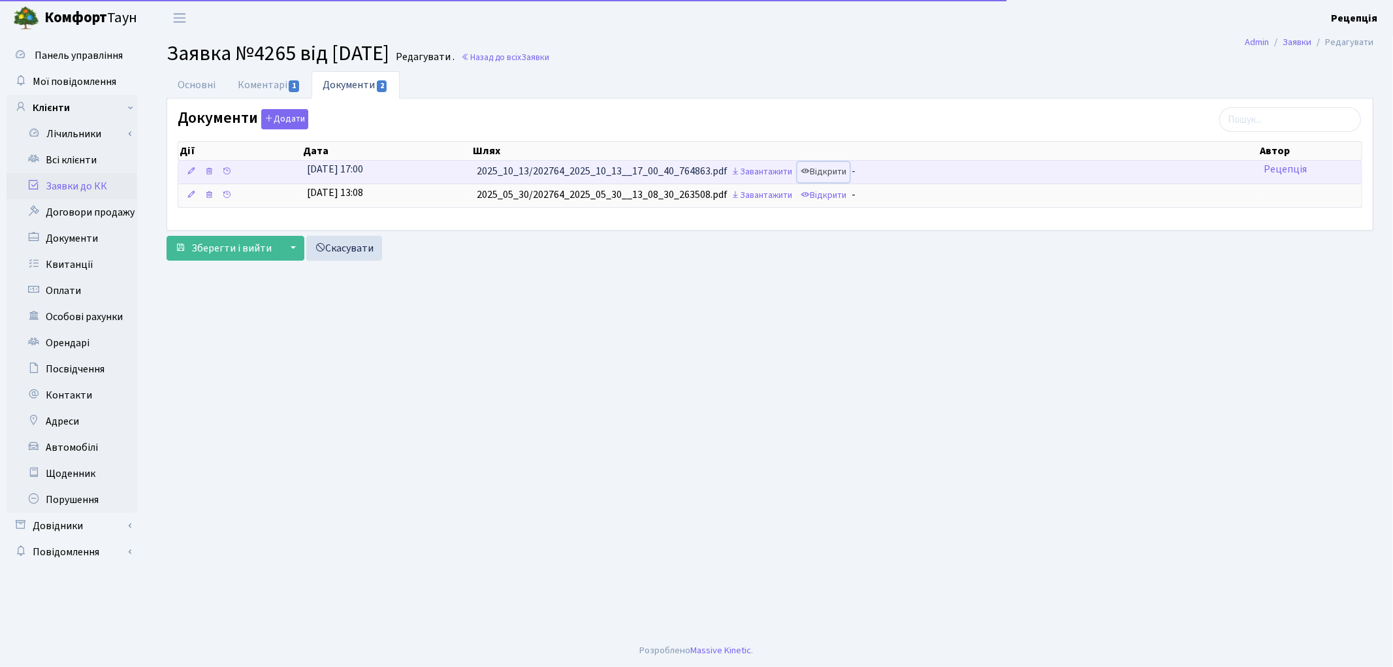
click at [831, 168] on link "Відкрити" at bounding box center [823, 172] width 52 height 20
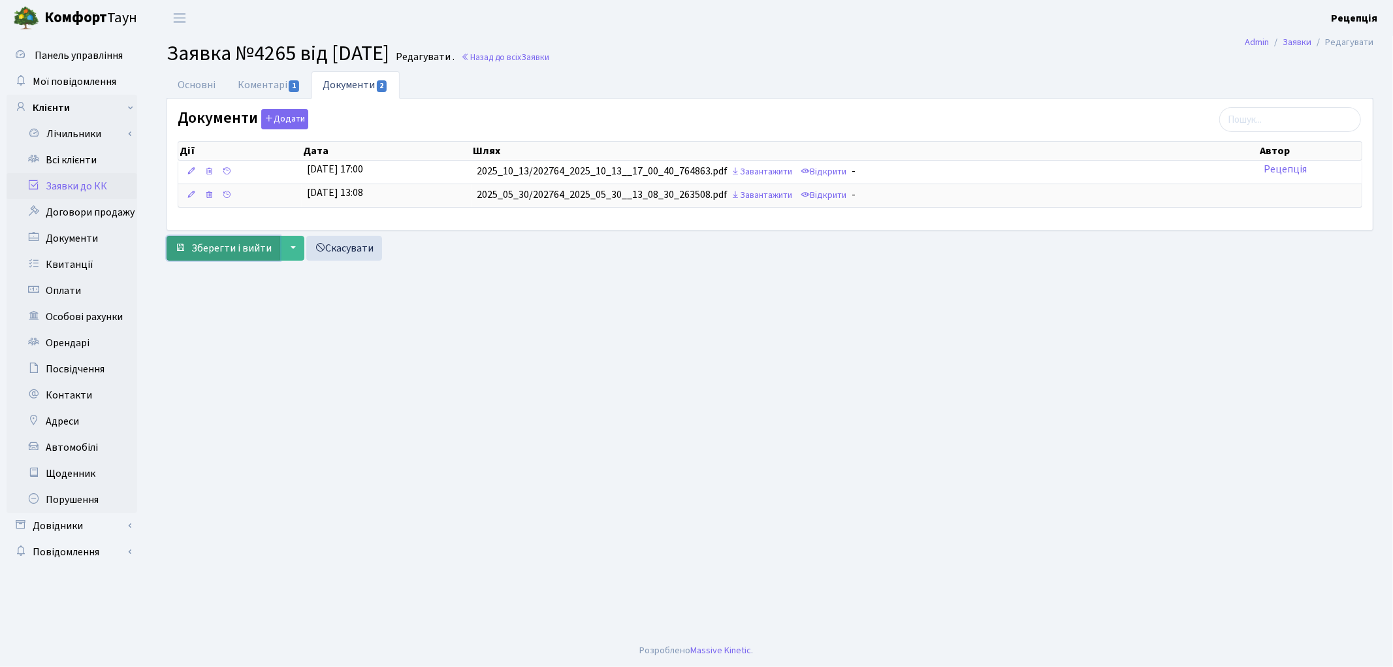
click at [232, 249] on span "Зберегти і вийти" at bounding box center [231, 248] width 80 height 14
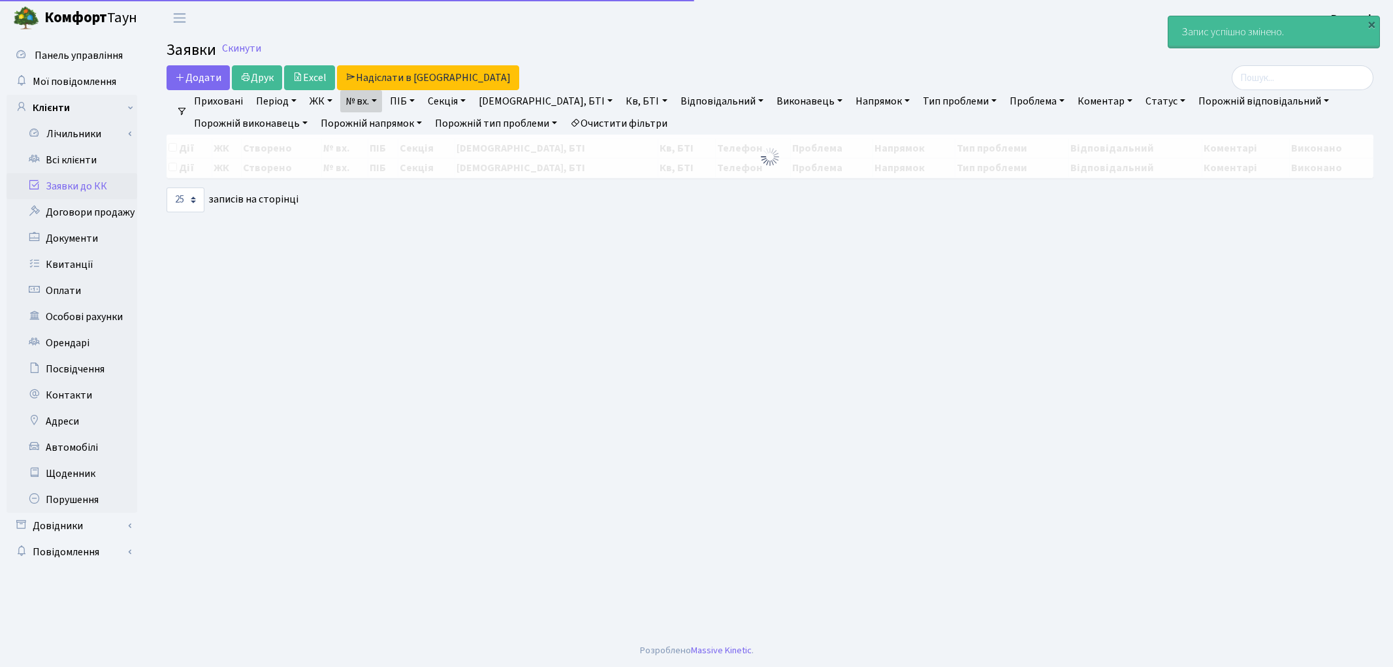
select select "25"
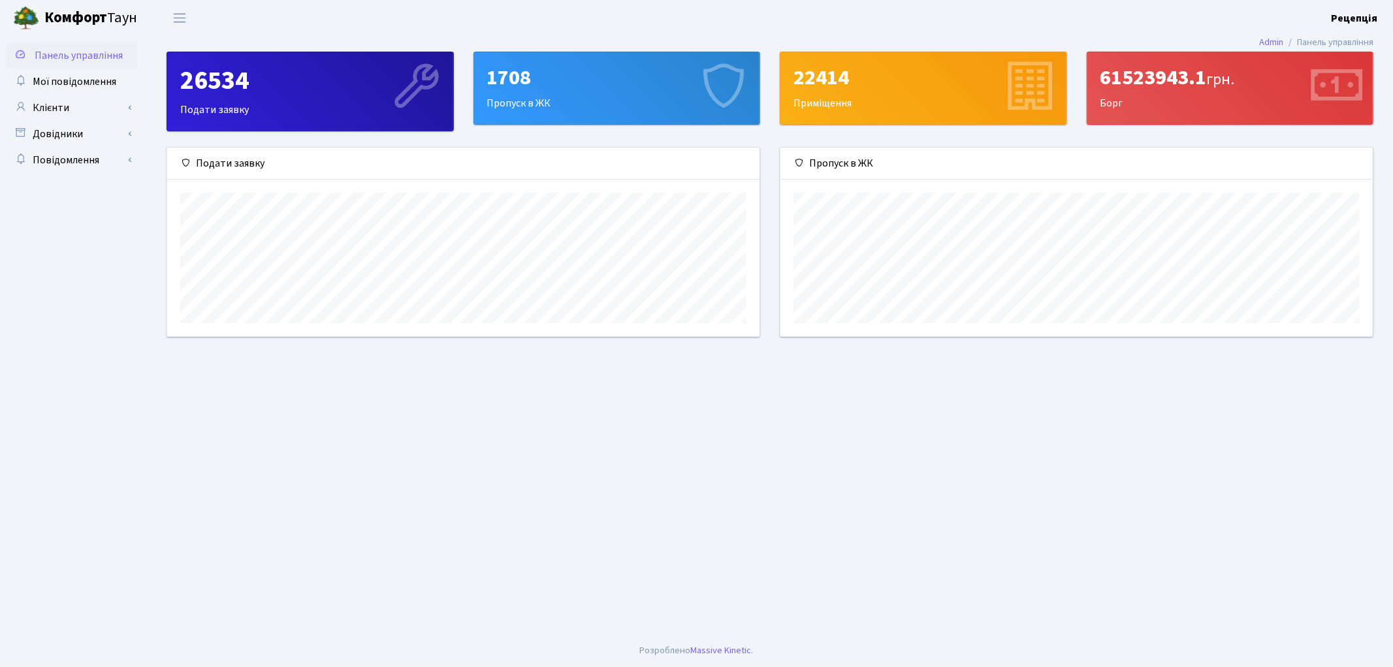
scroll to position [188, 592]
click at [103, 99] on link "Клієнти" at bounding box center [72, 108] width 131 height 26
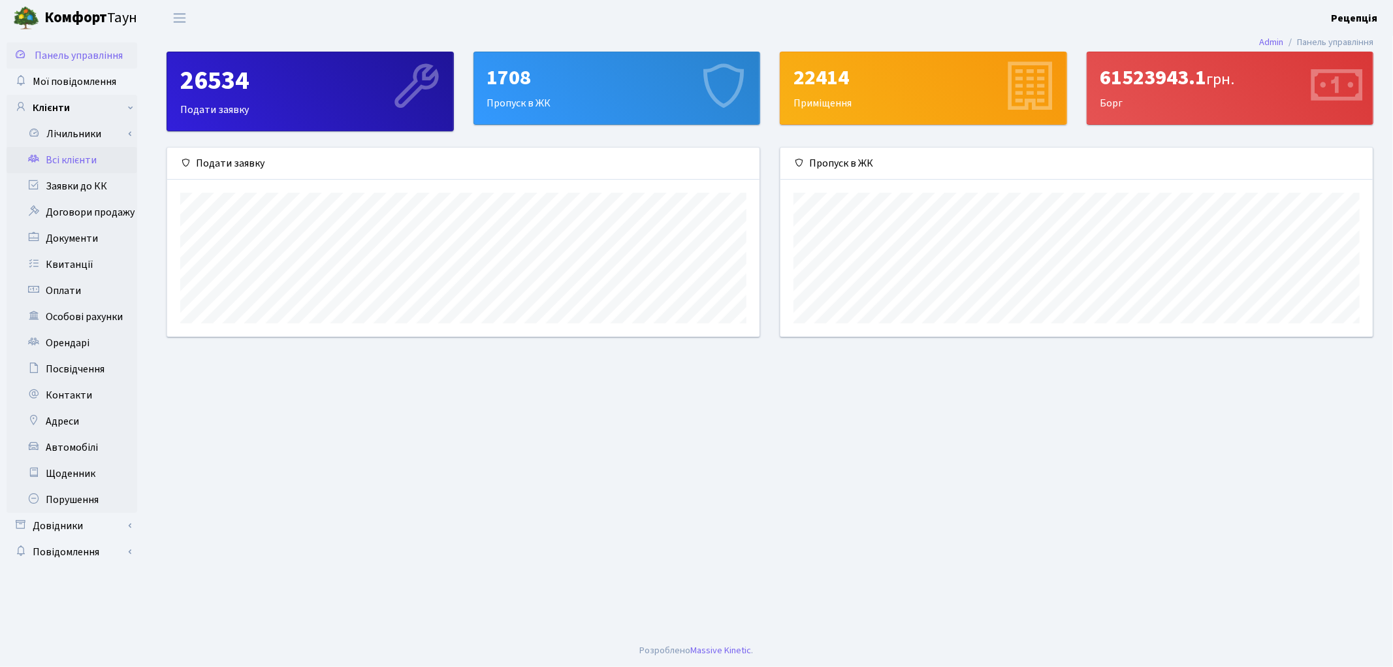
click at [90, 157] on link "Всі клієнти" at bounding box center [72, 160] width 131 height 26
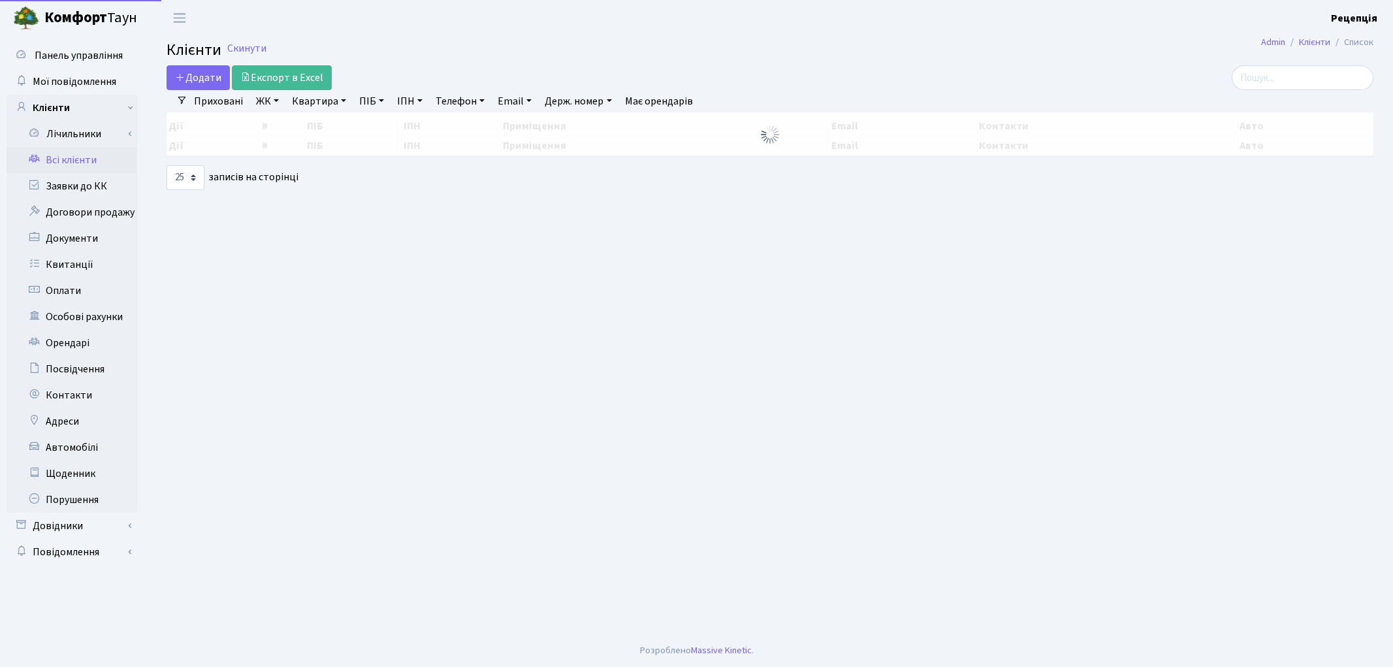
select select "25"
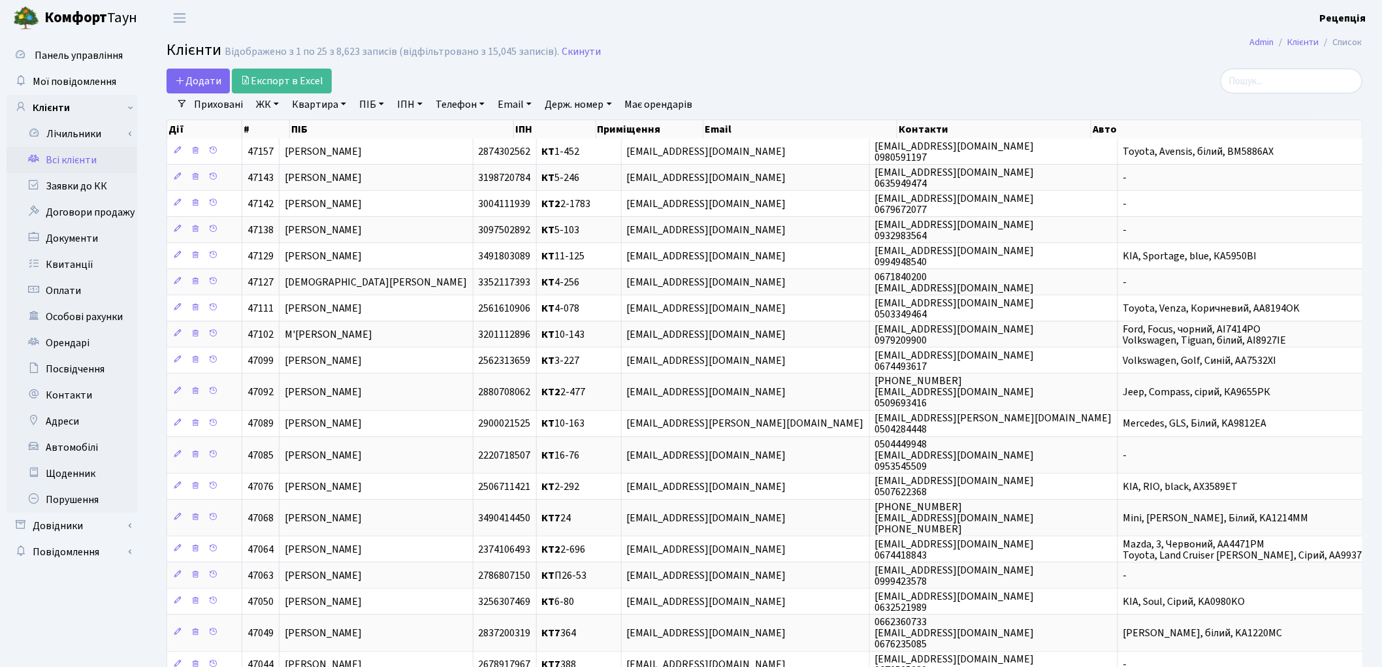
click at [269, 107] on link "ЖК" at bounding box center [267, 104] width 33 height 22
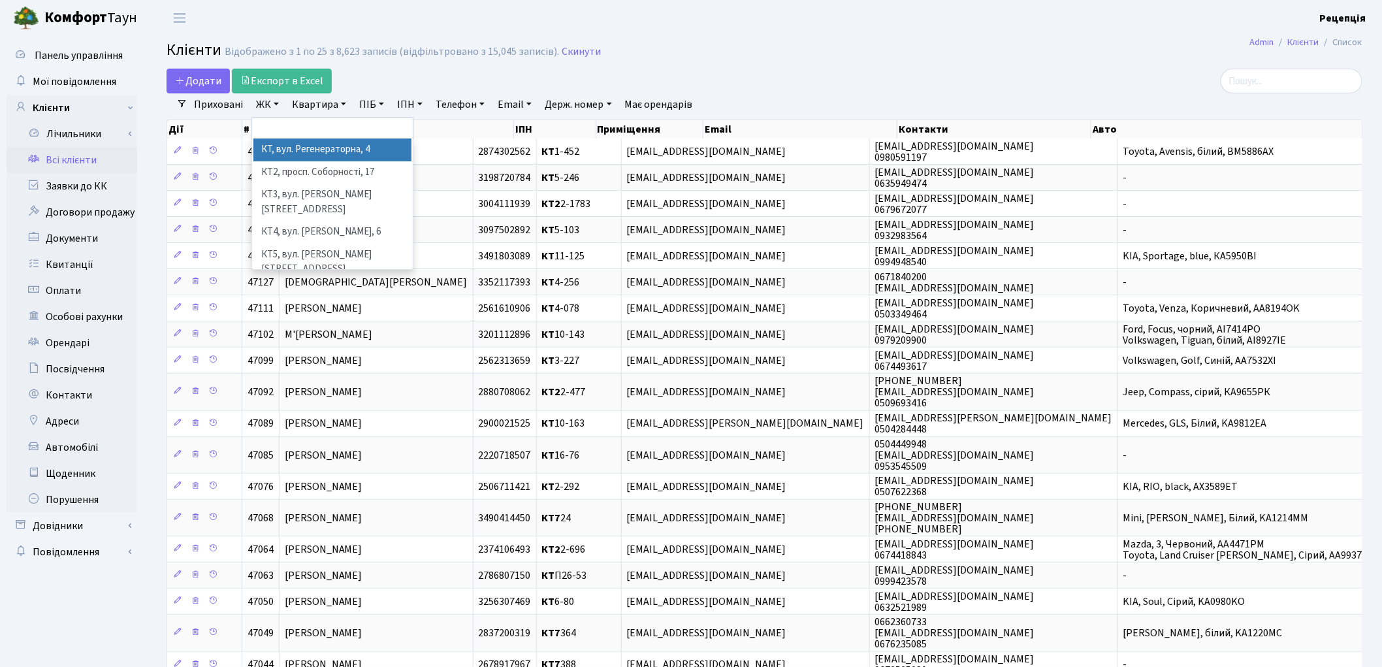
click at [283, 147] on li "КТ, вул. Регенераторна, 4" at bounding box center [332, 149] width 158 height 23
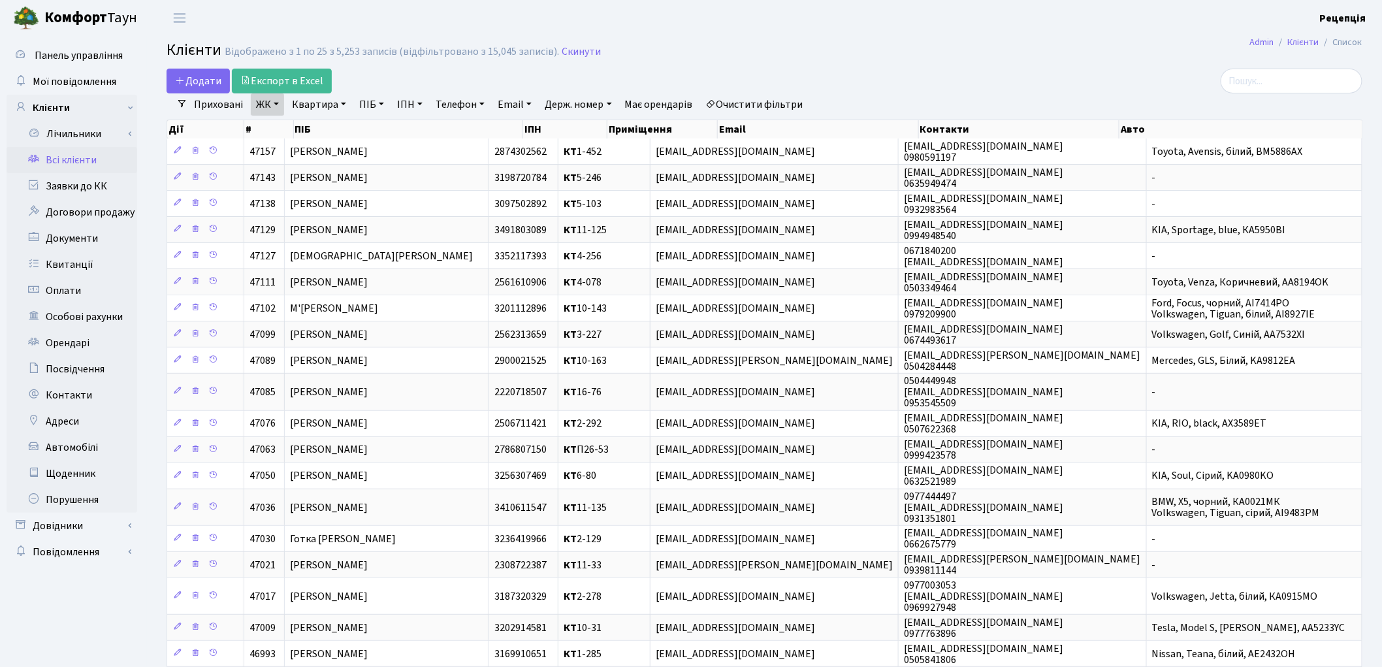
click at [334, 106] on link "Квартира" at bounding box center [319, 104] width 65 height 22
type input "5-157"
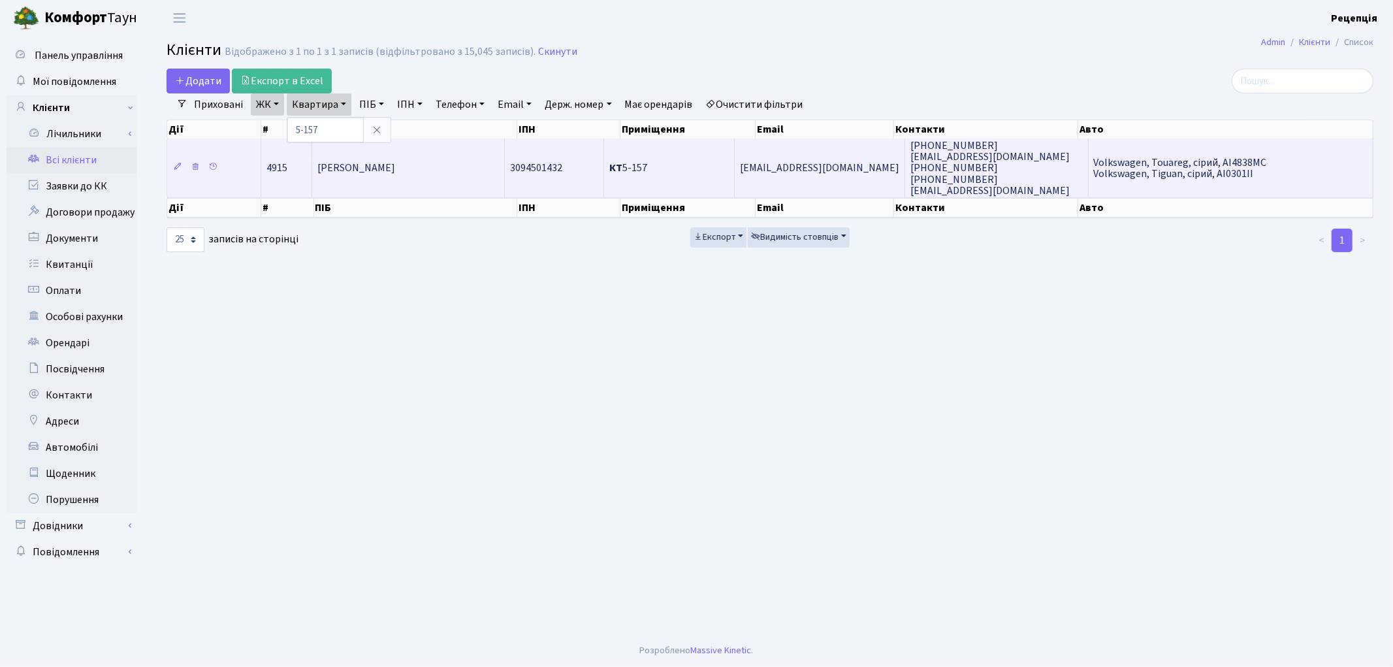
click at [402, 179] on td "[PERSON_NAME]" at bounding box center [408, 167] width 193 height 59
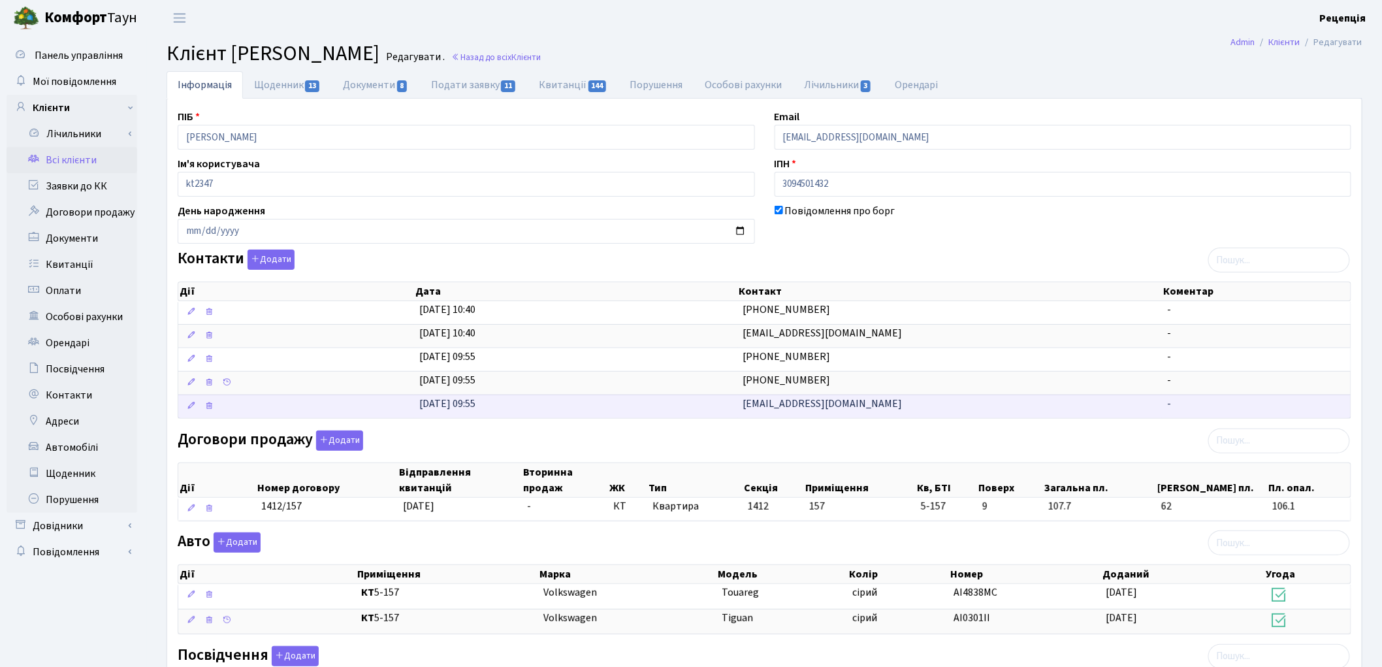
click at [764, 418] on td "[EMAIL_ADDRESS][DOMAIN_NAME]" at bounding box center [950, 406] width 424 height 24
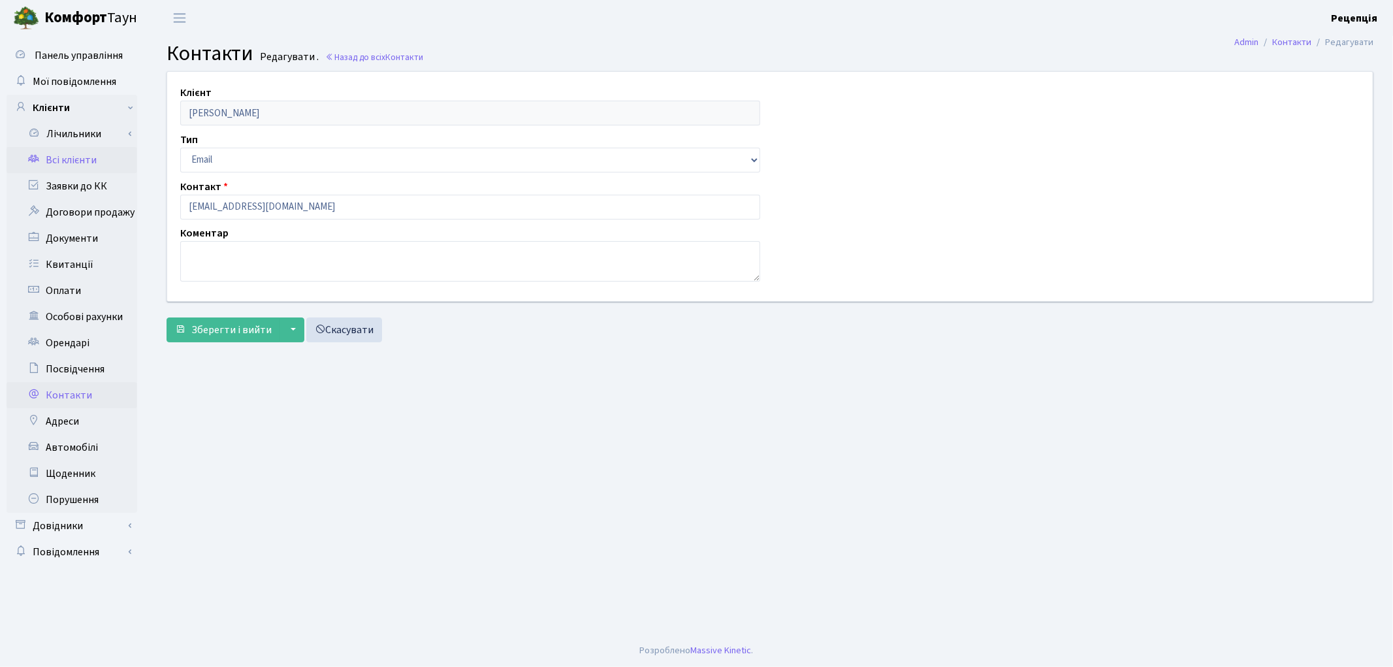
click at [88, 171] on link "Всі клієнти" at bounding box center [72, 160] width 131 height 26
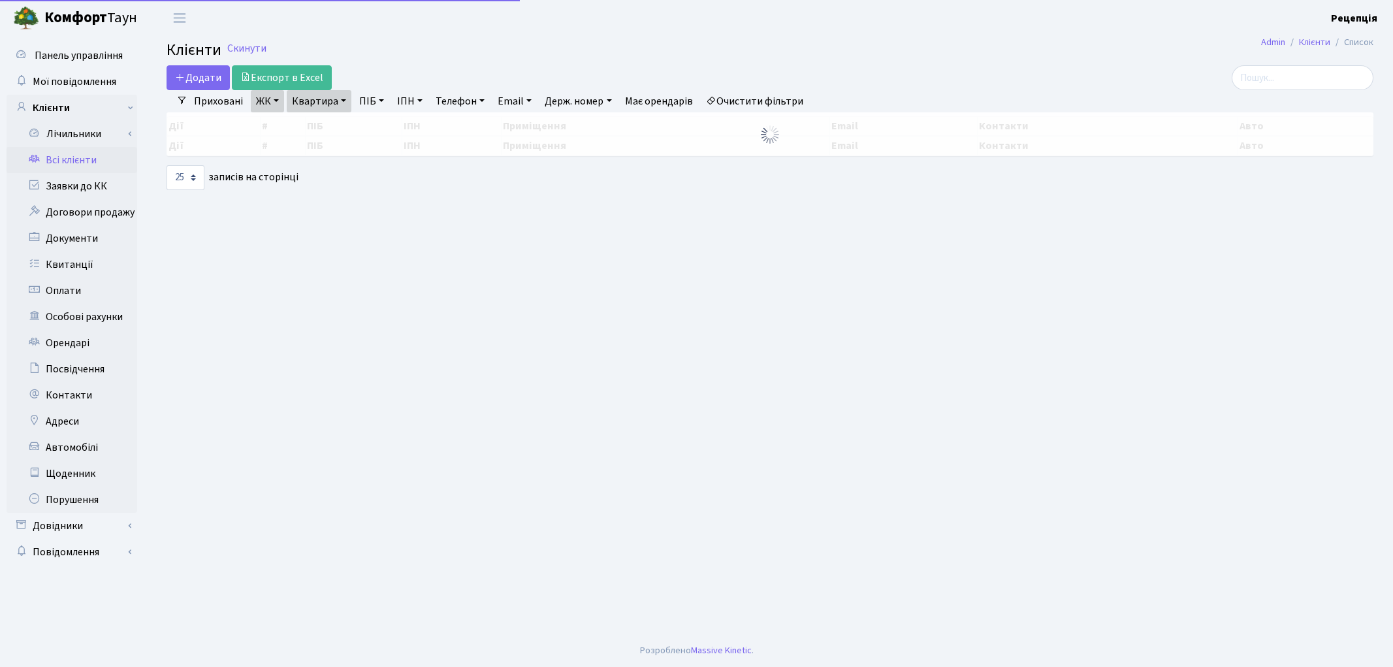
select select "25"
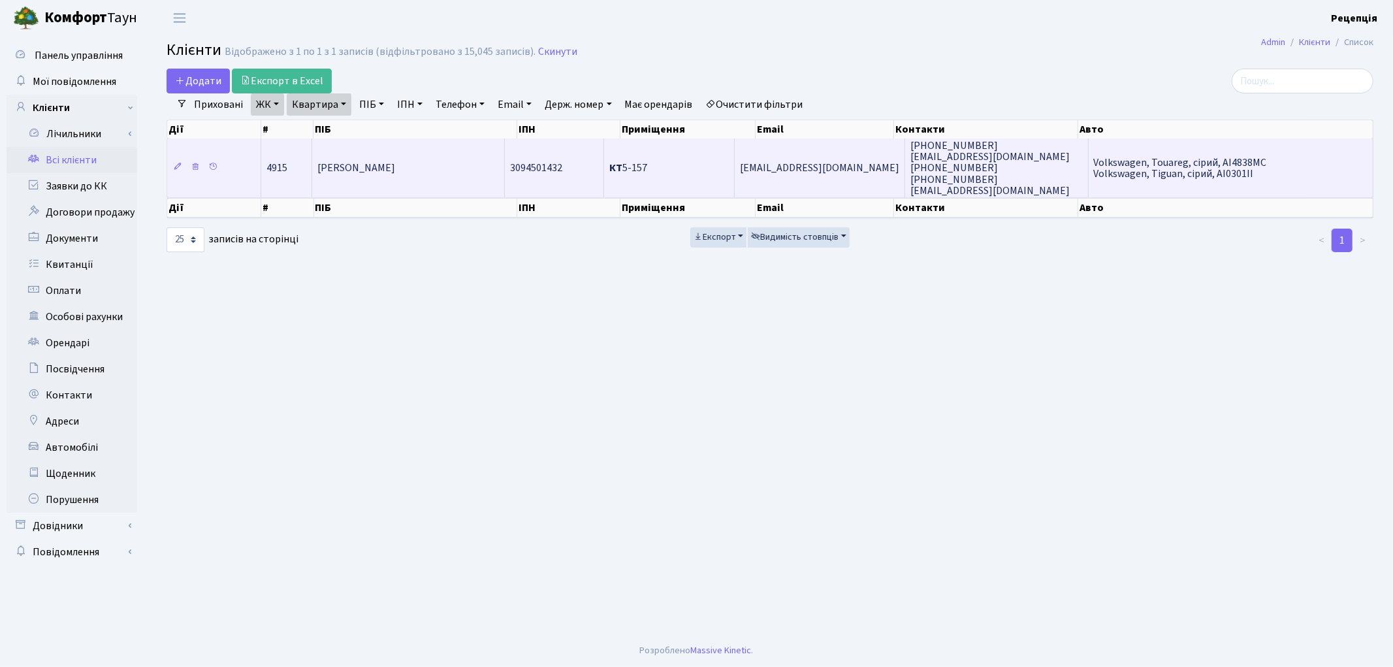
click at [458, 168] on td "[PERSON_NAME]" at bounding box center [408, 167] width 193 height 59
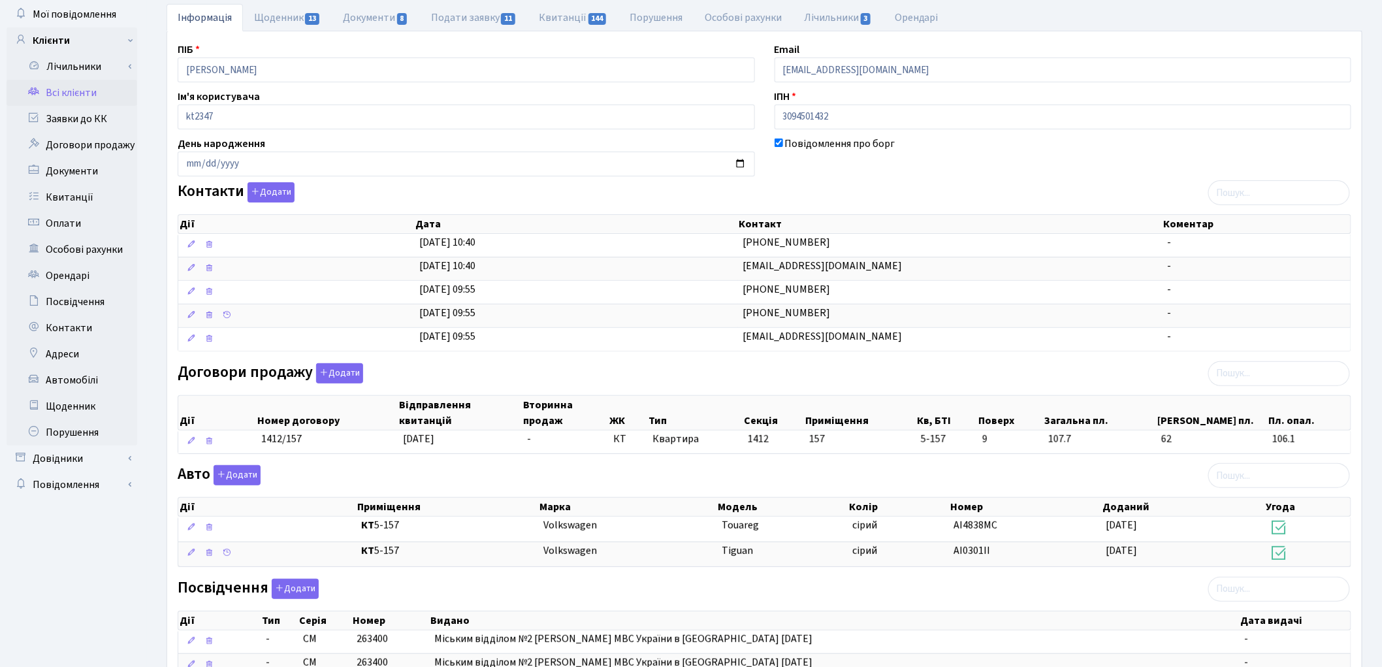
scroll to position [61, 0]
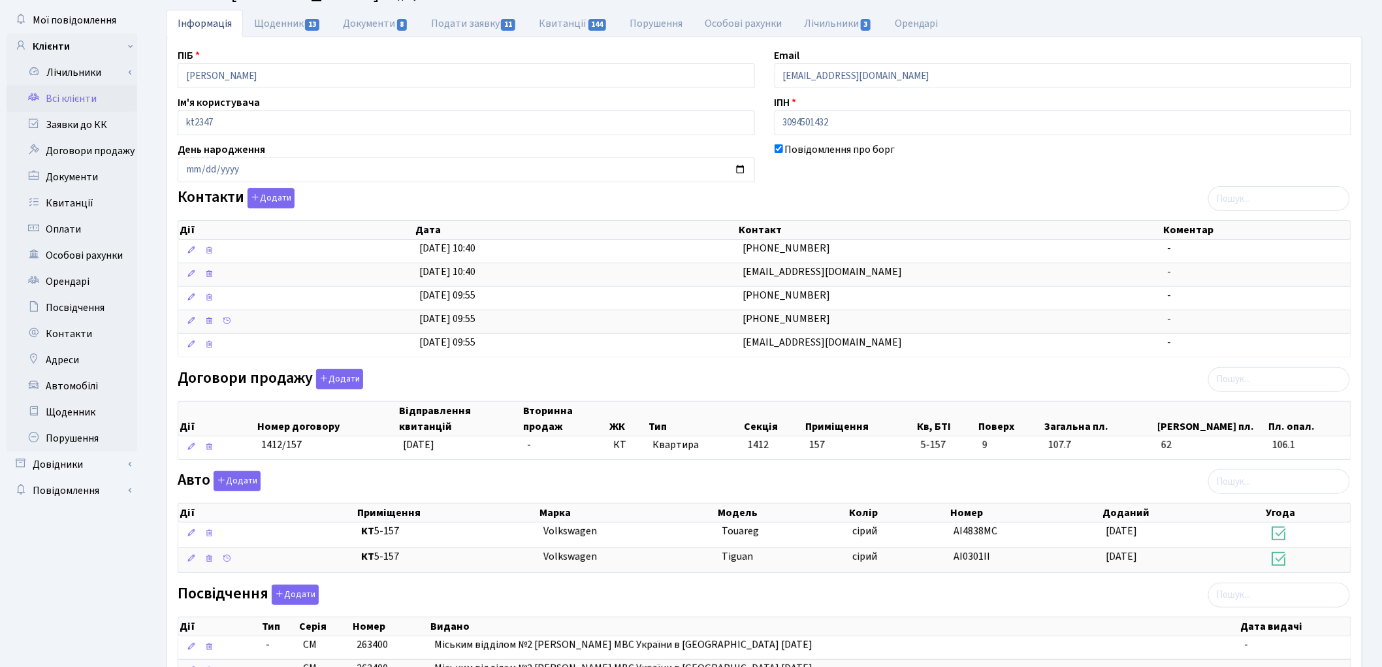
click at [94, 103] on link "Всі клієнти" at bounding box center [72, 99] width 131 height 26
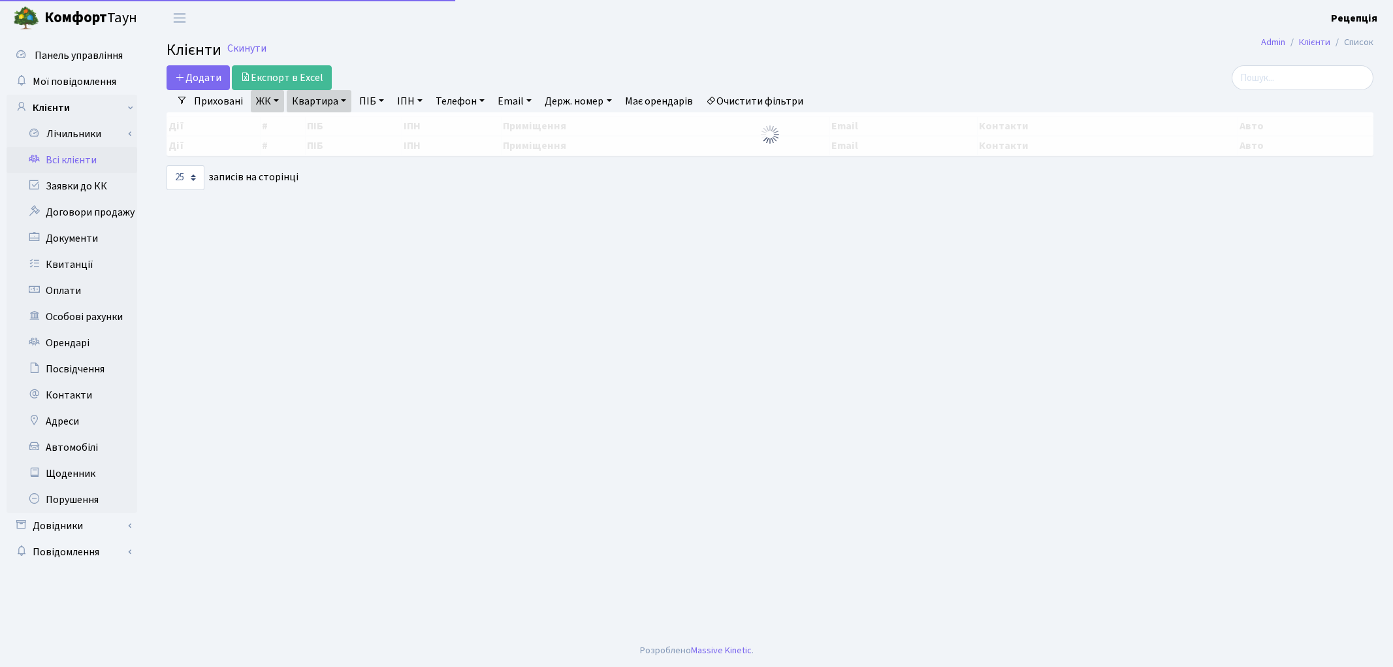
select select "25"
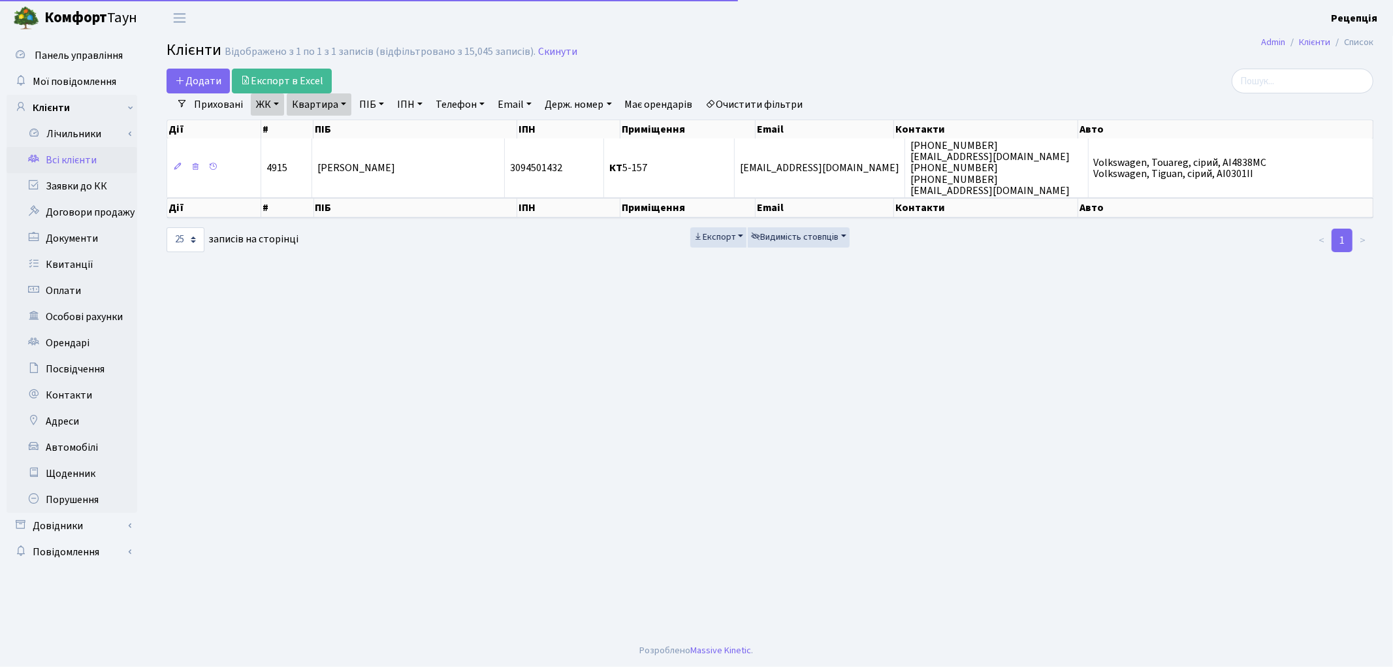
click at [780, 108] on link "Очистити фільтри" at bounding box center [755, 104] width 108 height 22
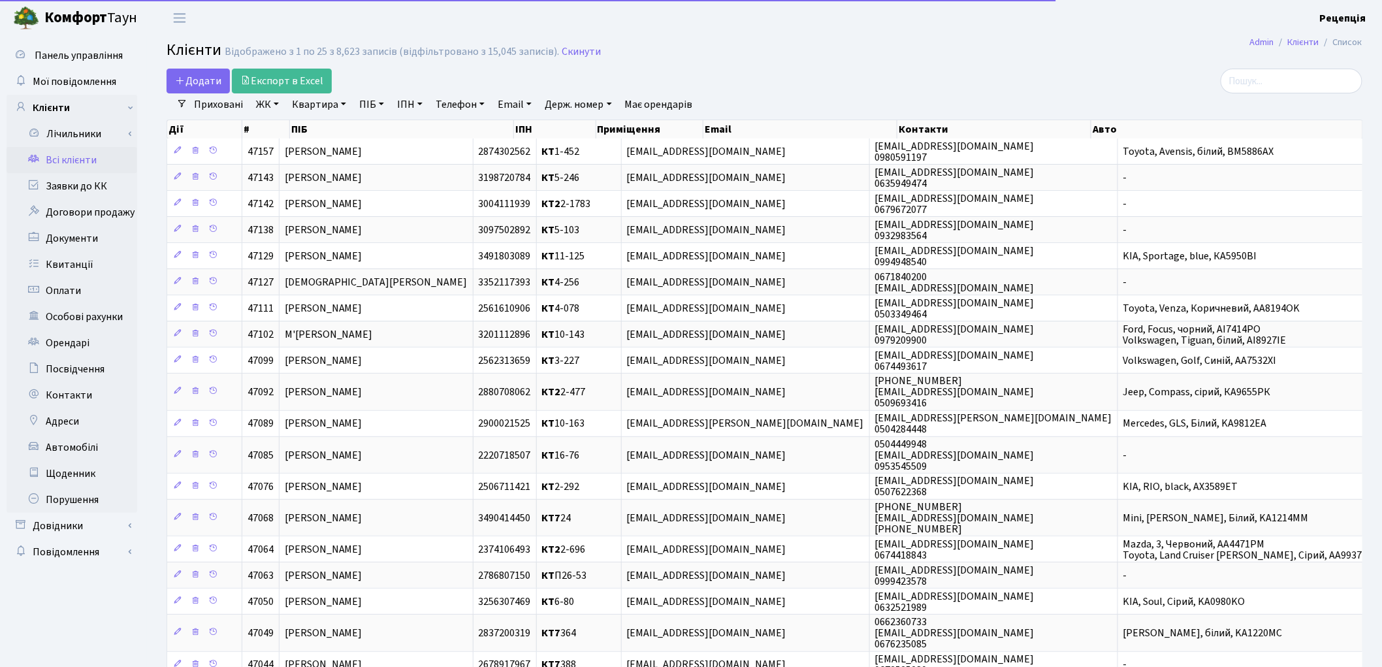
click at [370, 104] on link "ПІБ" at bounding box center [371, 104] width 35 height 22
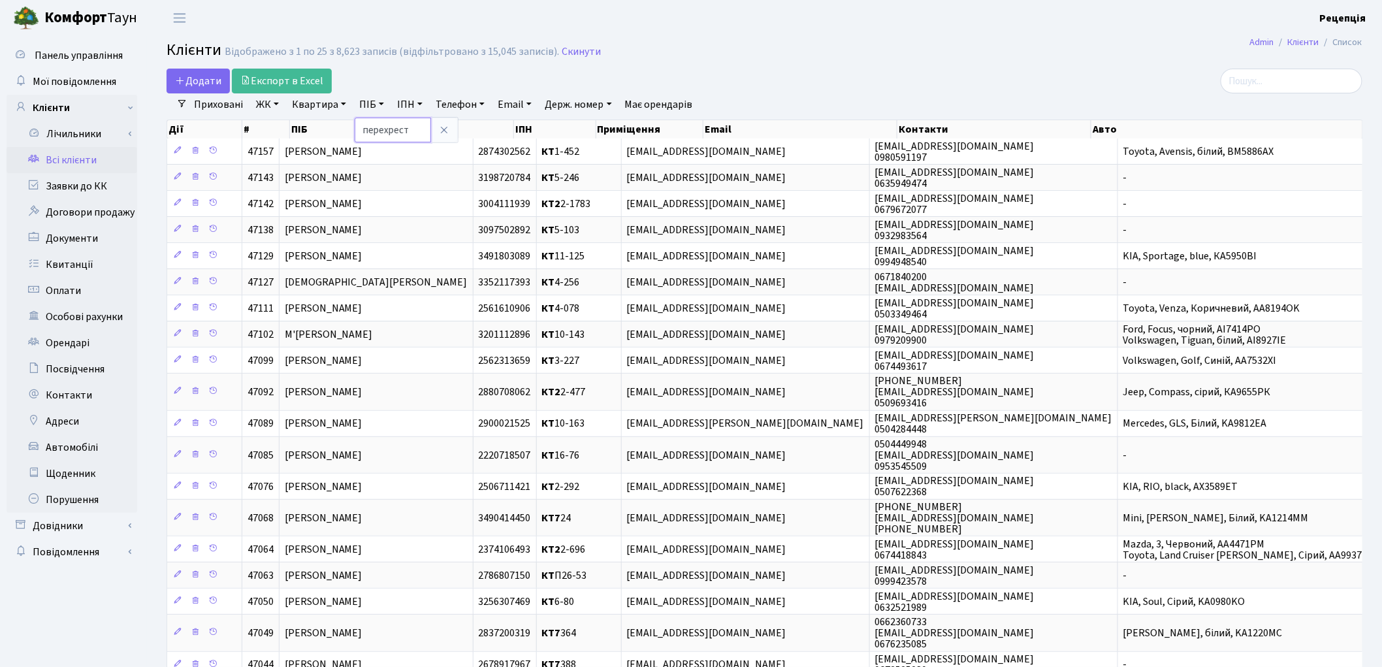
type input "перехрест"
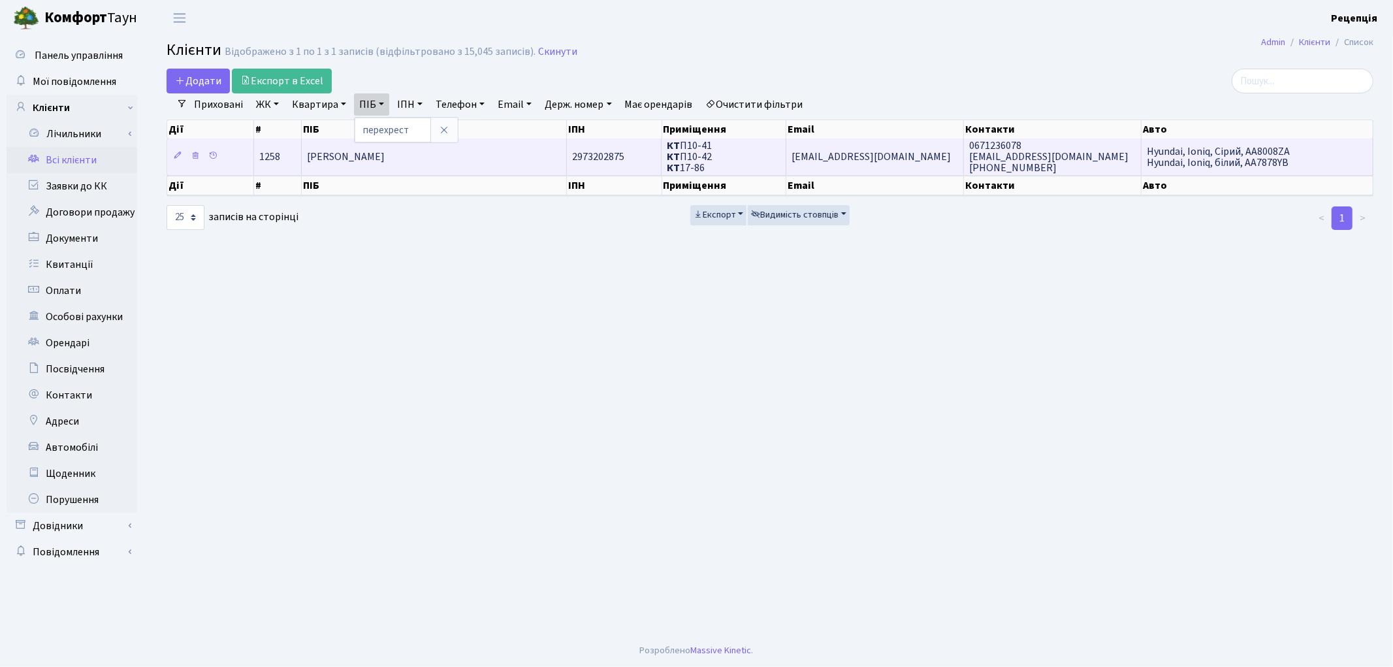
click at [500, 165] on td "Перехрест Олександр Миколайович" at bounding box center [434, 156] width 265 height 36
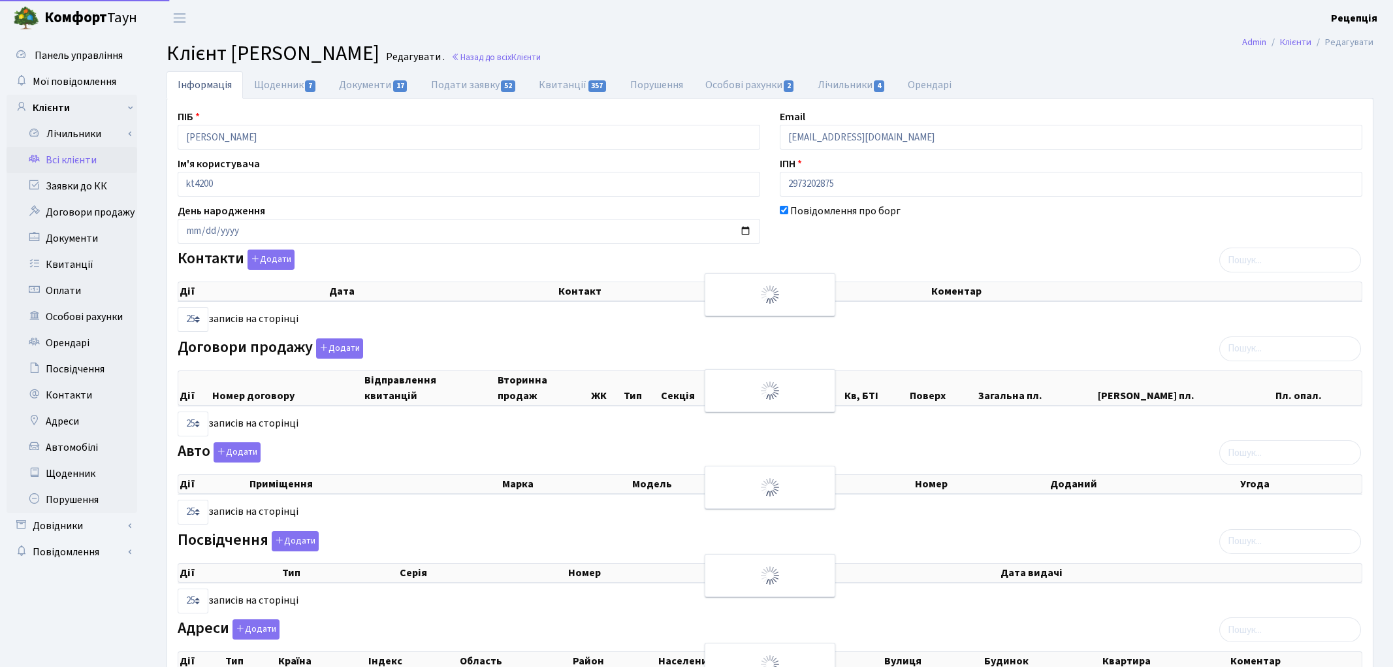
select select "25"
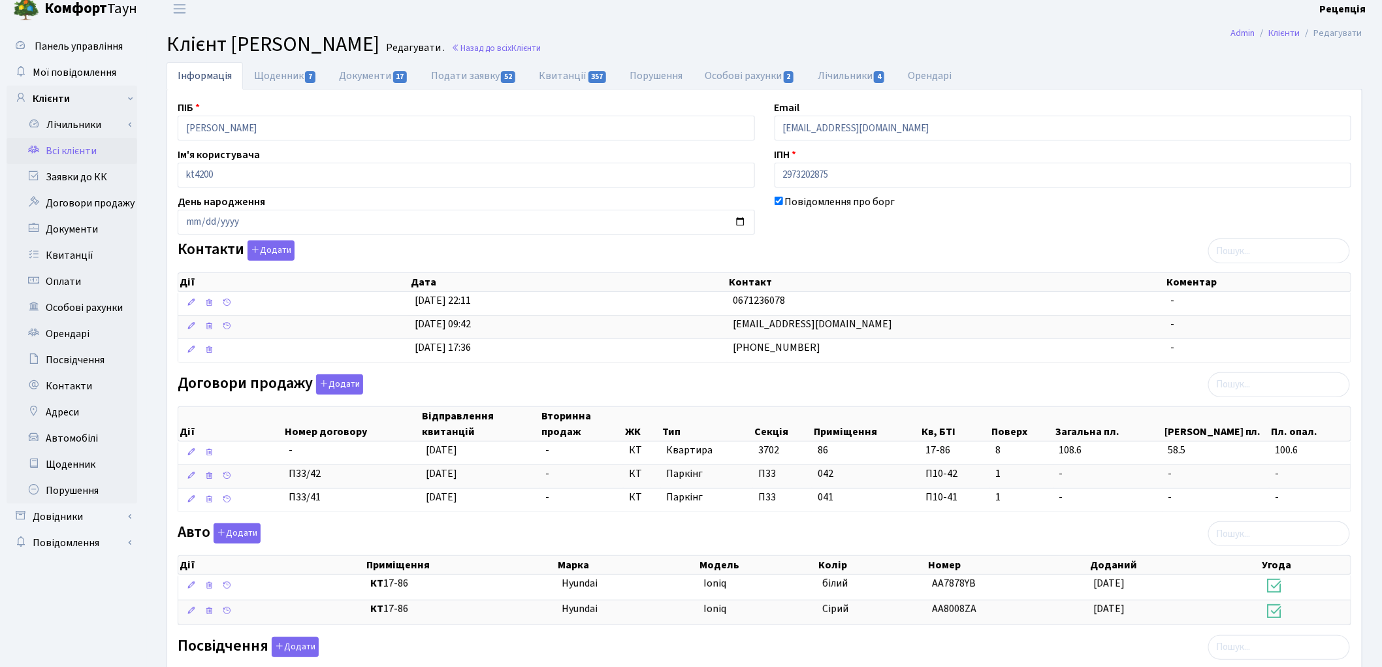
scroll to position [7, 0]
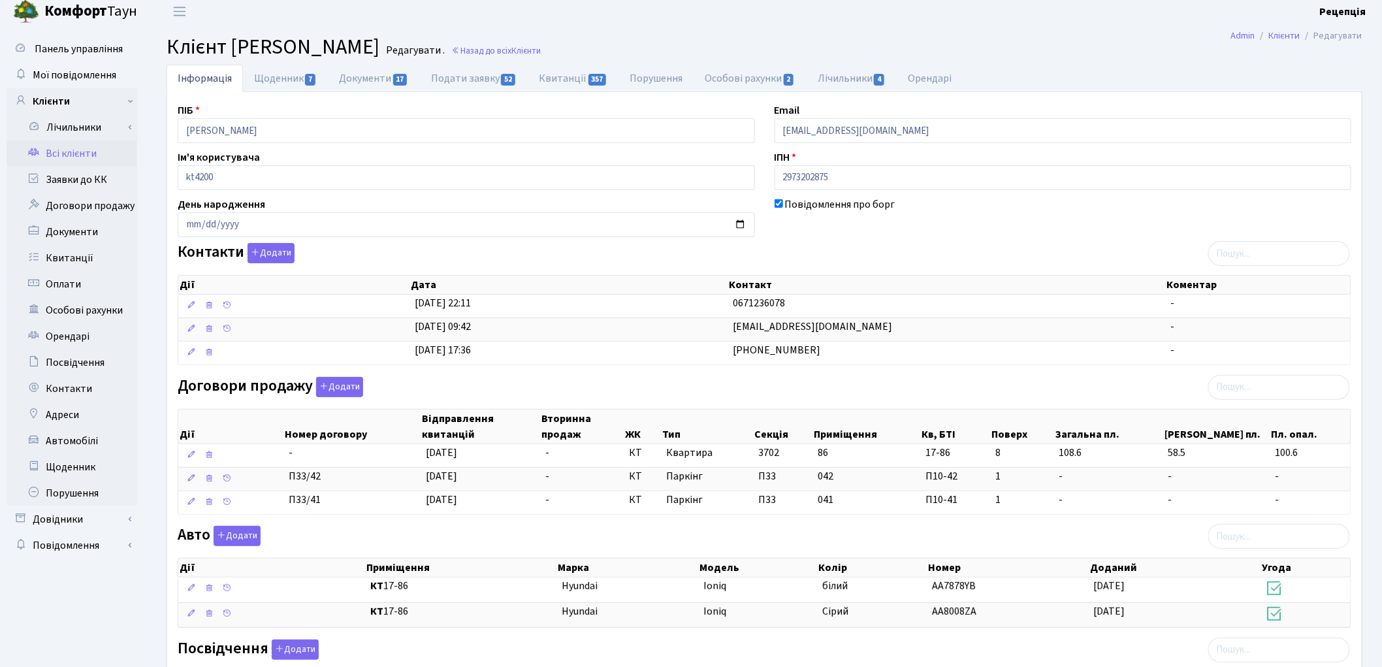
click at [63, 154] on link "Всі клієнти" at bounding box center [72, 153] width 131 height 26
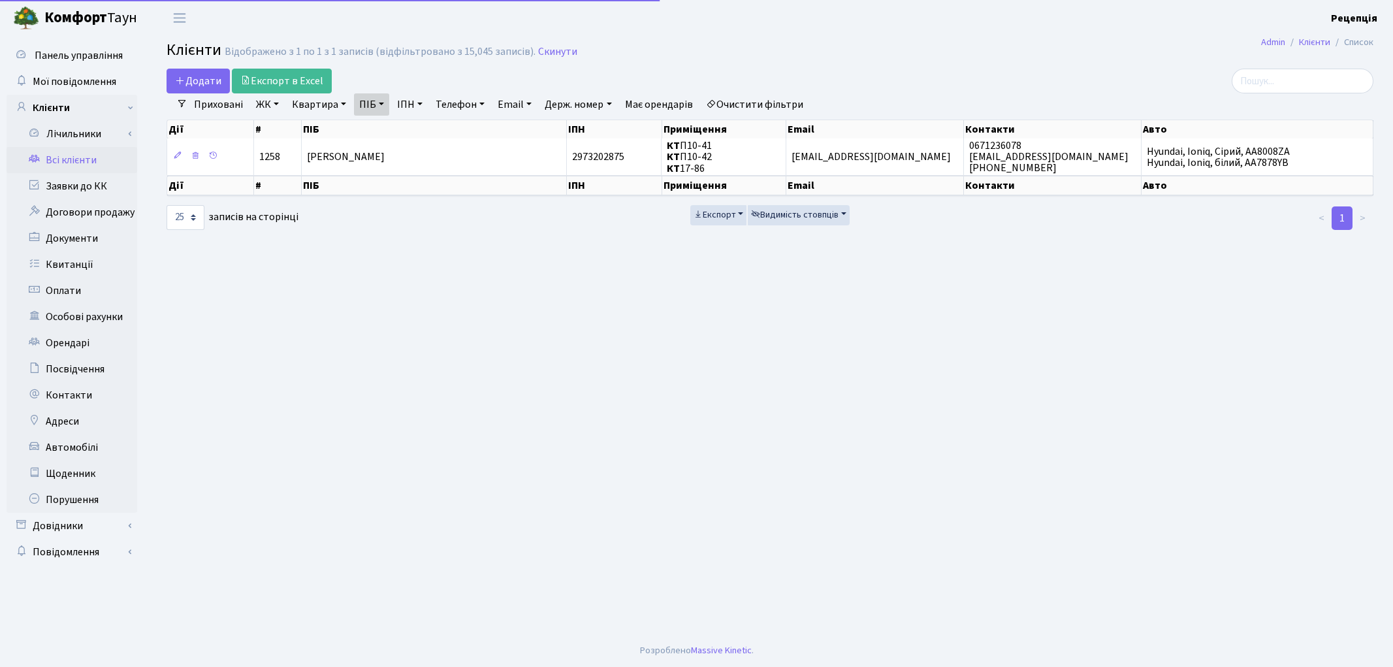
select select "25"
click at [754, 98] on link "Очистити фільтри" at bounding box center [755, 104] width 108 height 22
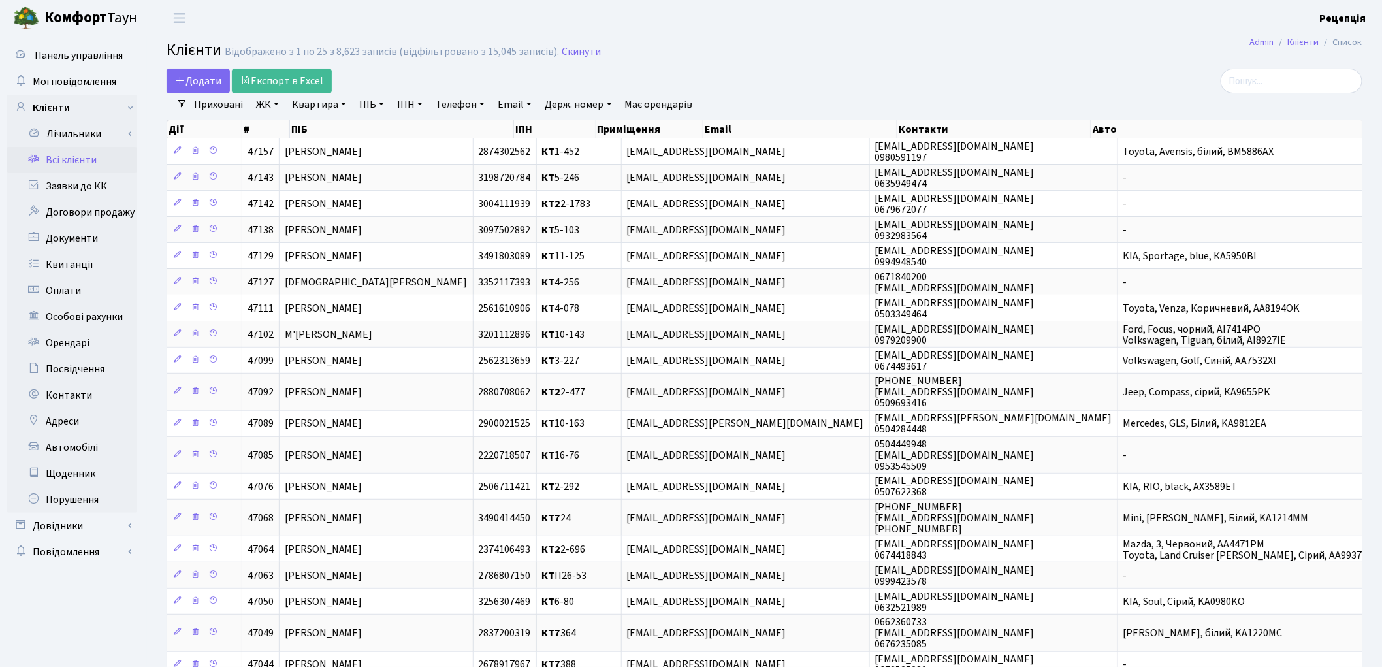
click at [276, 104] on link "ЖК" at bounding box center [267, 104] width 33 height 22
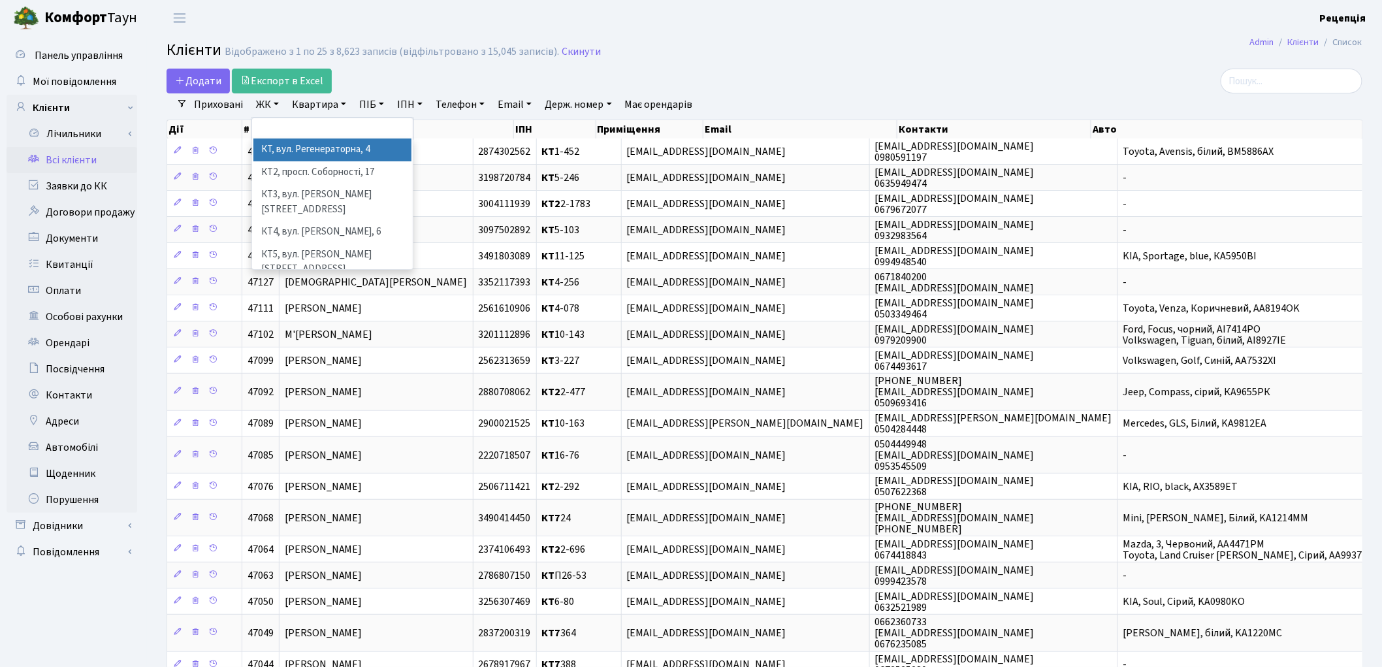
click at [298, 148] on li "КТ, вул. Регенераторна, 4" at bounding box center [332, 149] width 158 height 23
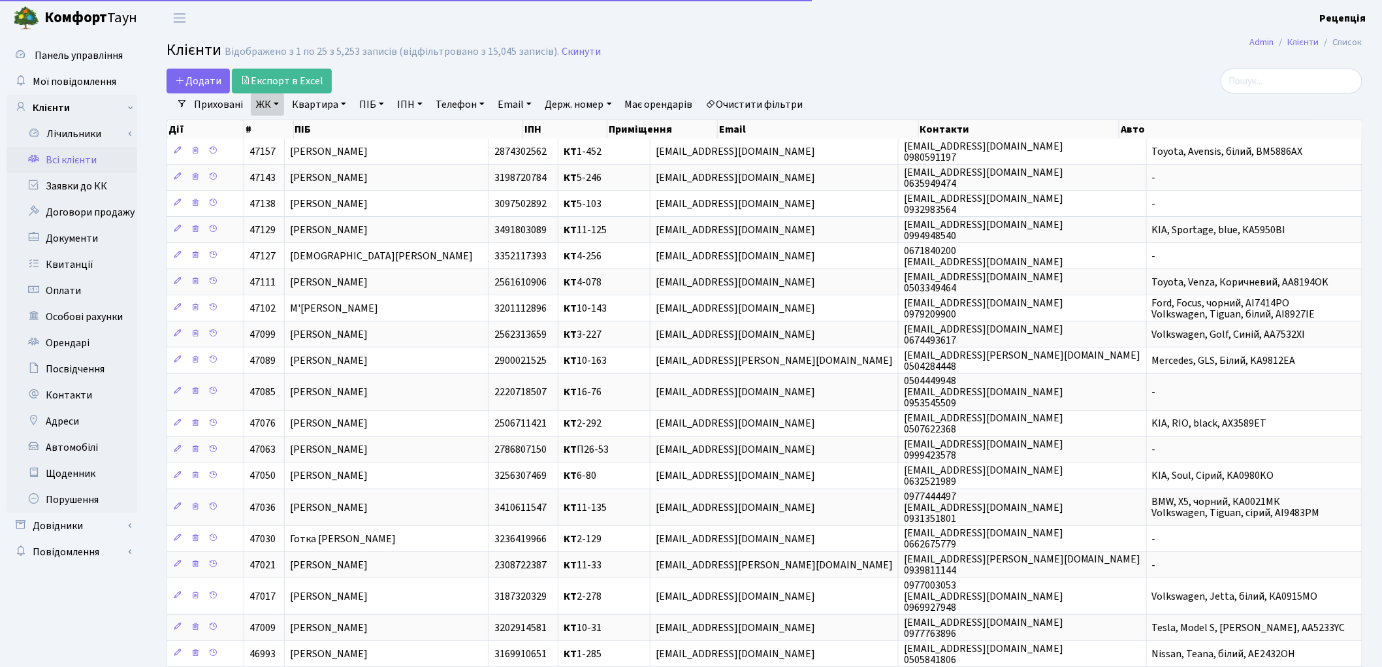
click at [323, 108] on link "Квартира" at bounding box center [319, 104] width 65 height 22
type input "1-335"
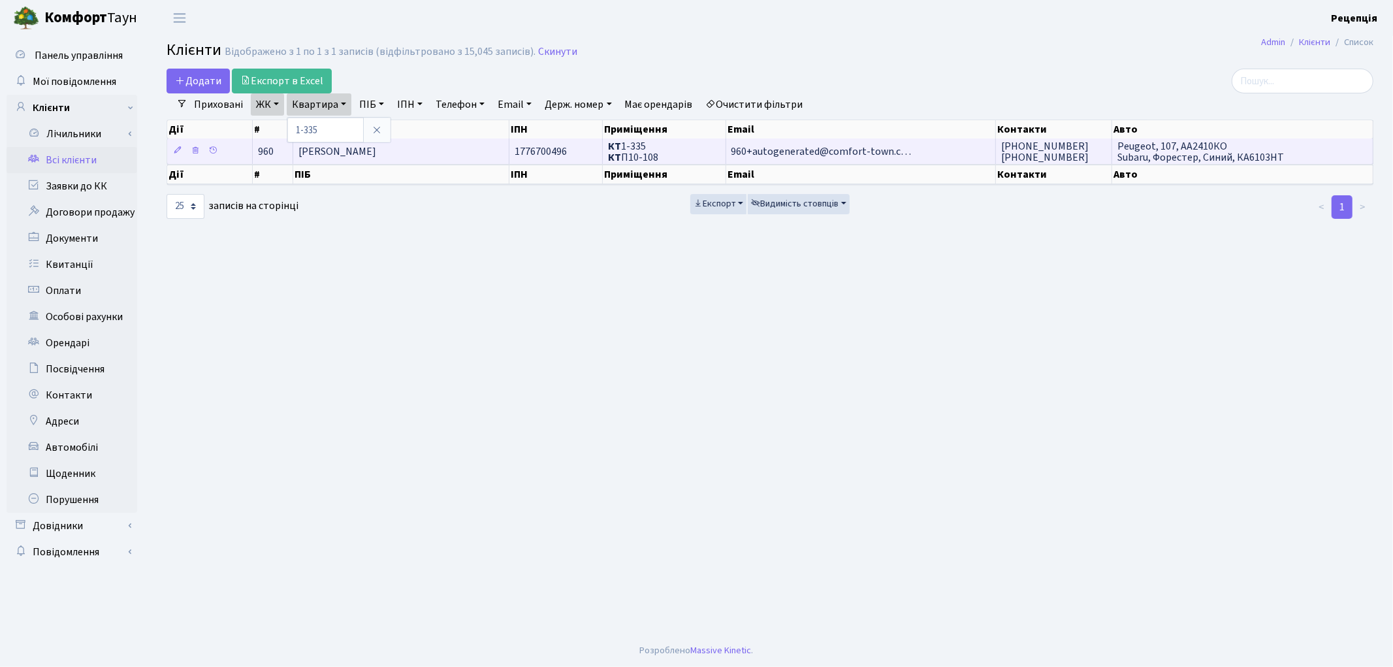
click at [376, 154] on span "[PERSON_NAME]" at bounding box center [337, 151] width 78 height 14
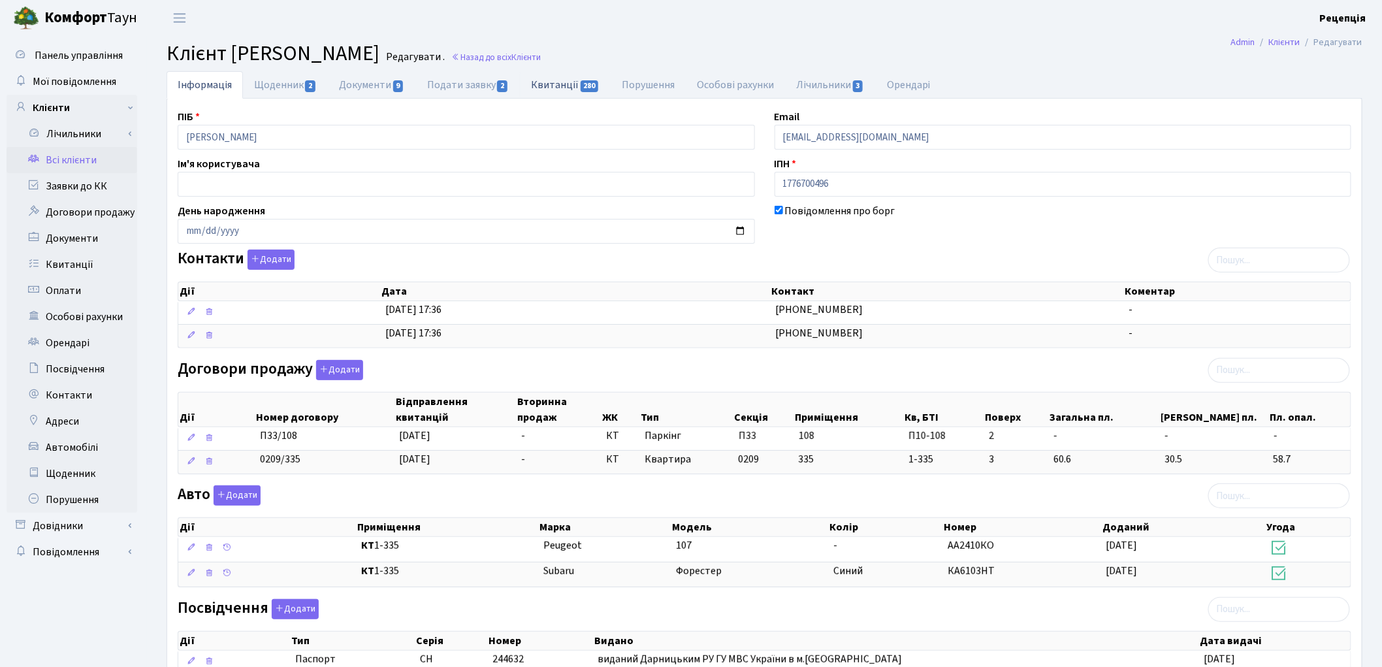
click at [539, 89] on link "Квитанції 280" at bounding box center [565, 84] width 91 height 27
select select "25"
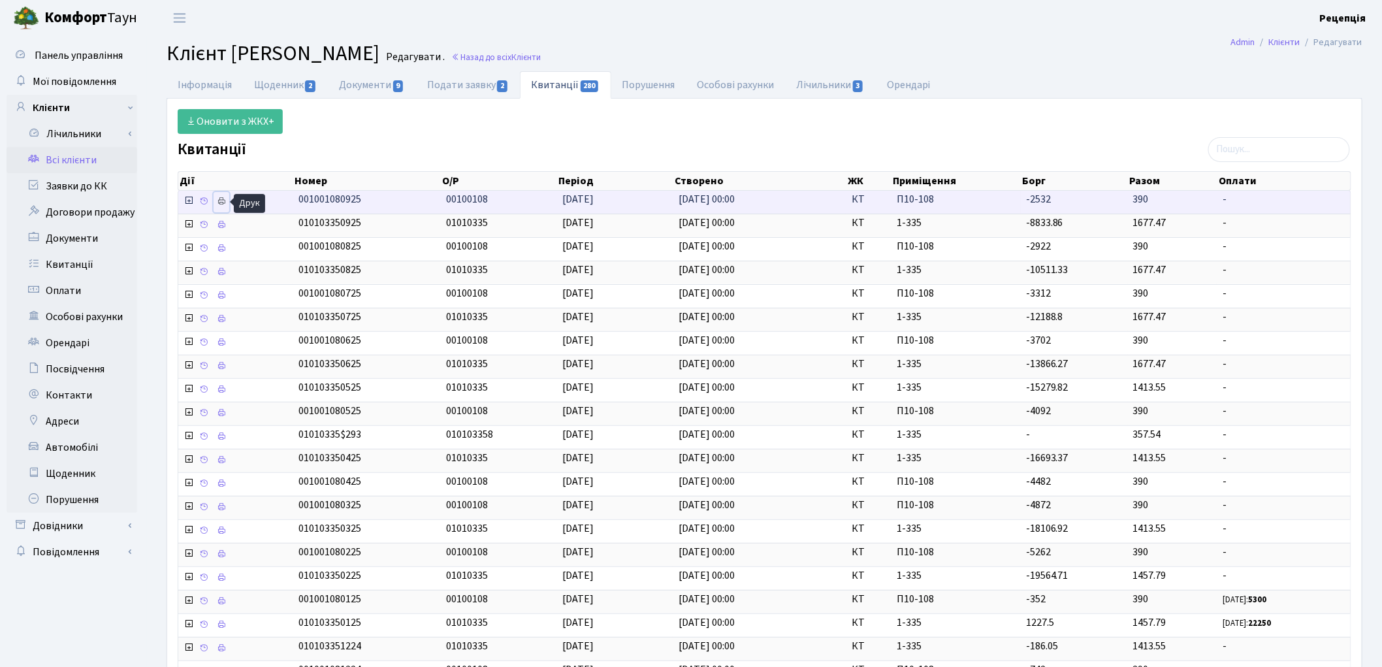
click at [221, 204] on icon at bounding box center [221, 201] width 9 height 9
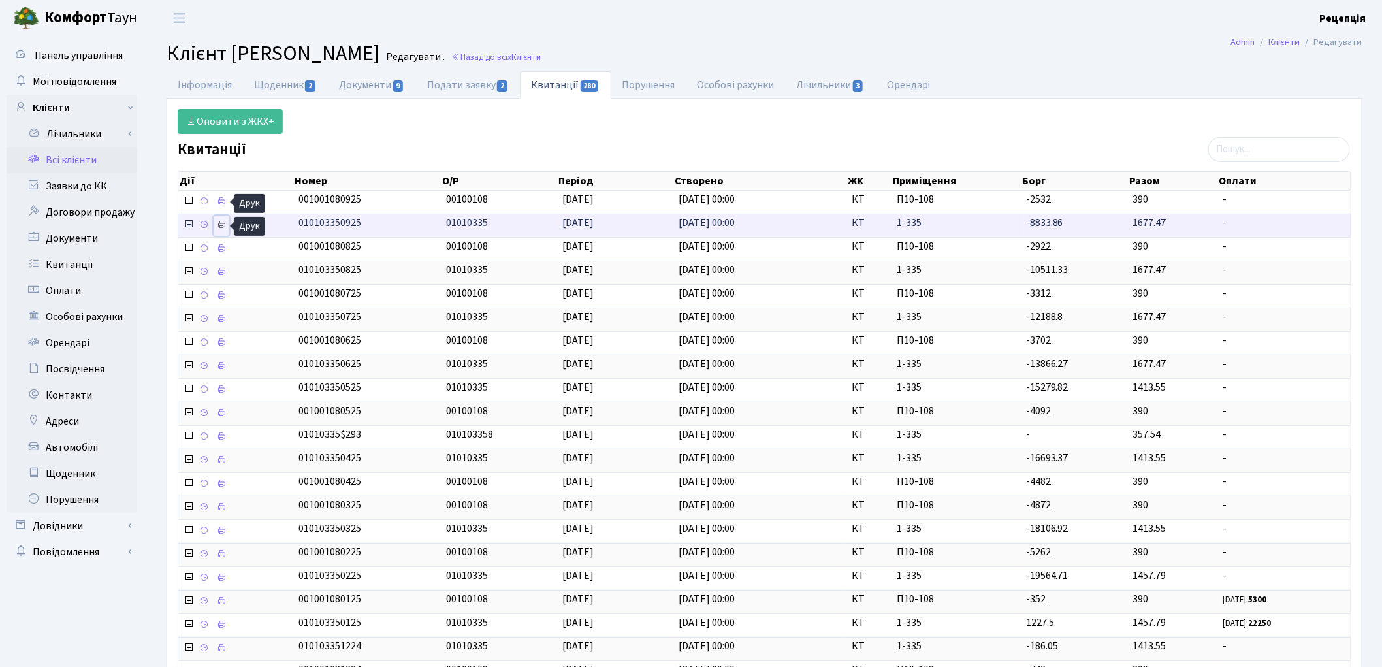
click at [221, 227] on icon at bounding box center [221, 224] width 9 height 9
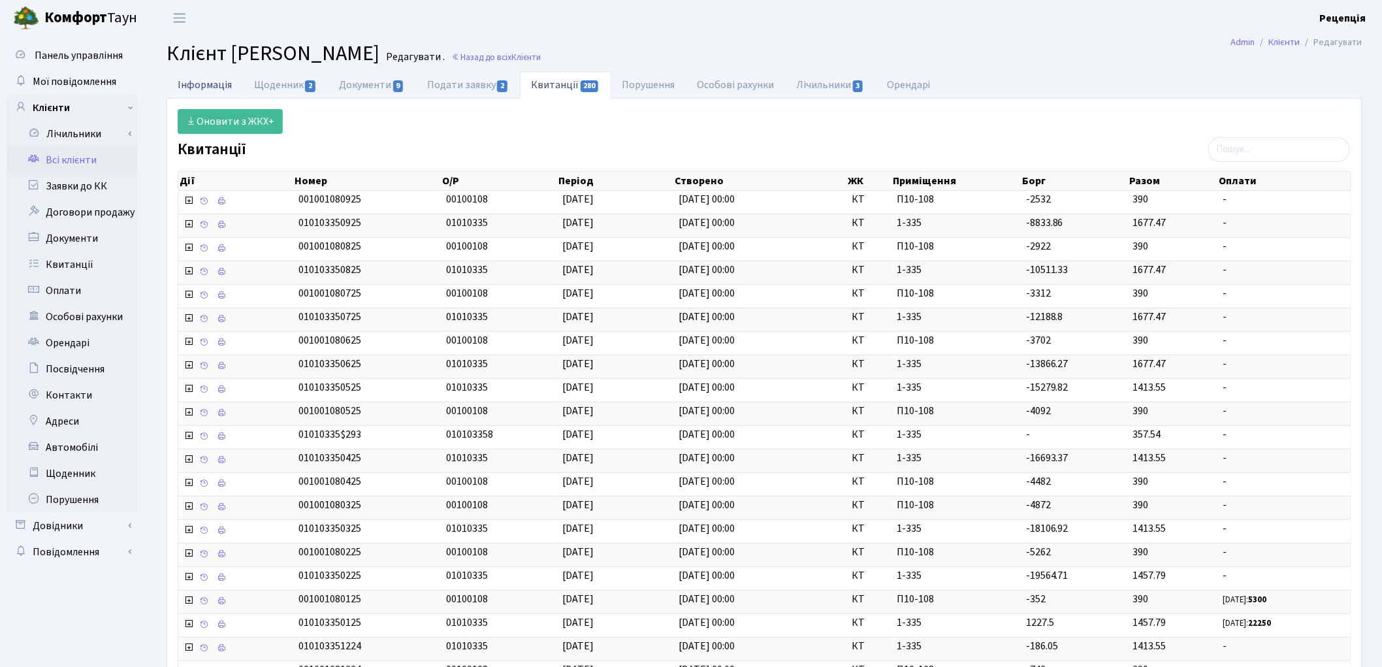
click at [217, 86] on link "Інформація" at bounding box center [205, 84] width 76 height 27
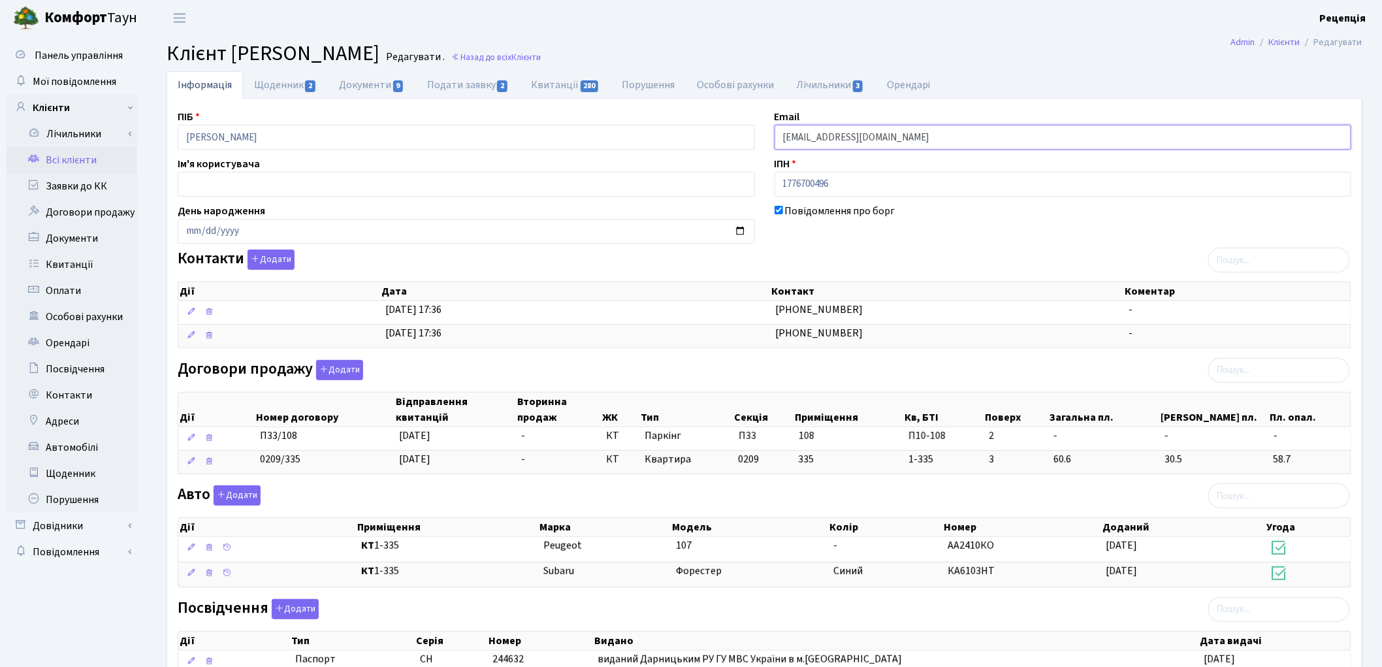
click at [981, 139] on input "960+autogenerated@comfort-town.com.ua" at bounding box center [1062, 137] width 577 height 25
type input "9"
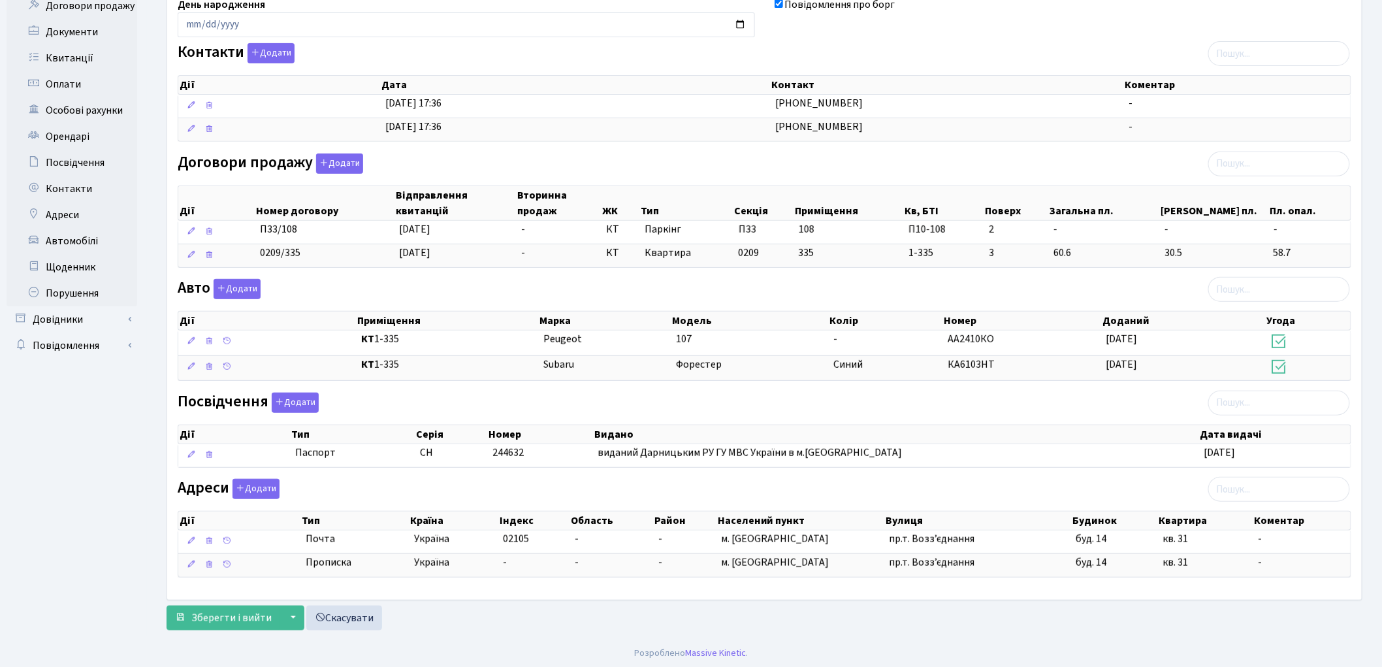
scroll to position [212, 0]
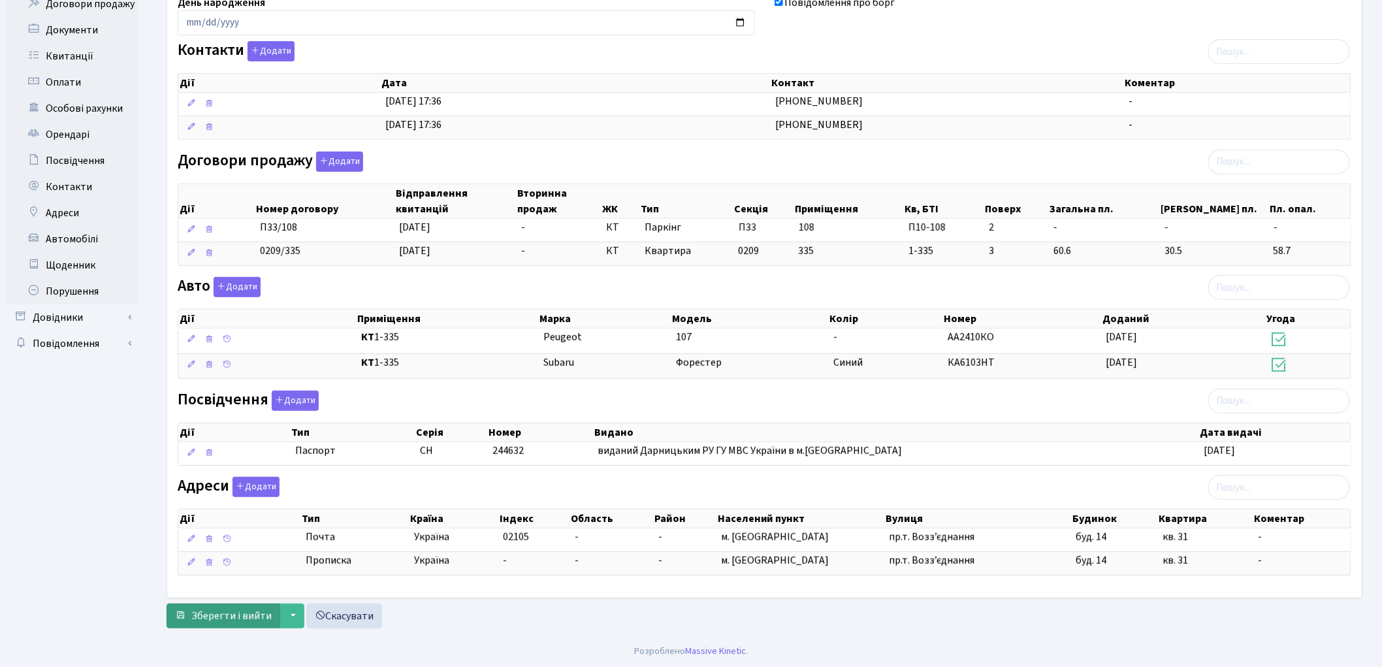
type input "[EMAIL_ADDRESS][DOMAIN_NAME]"
click at [229, 614] on span "Зберегти і вийти" at bounding box center [231, 616] width 80 height 14
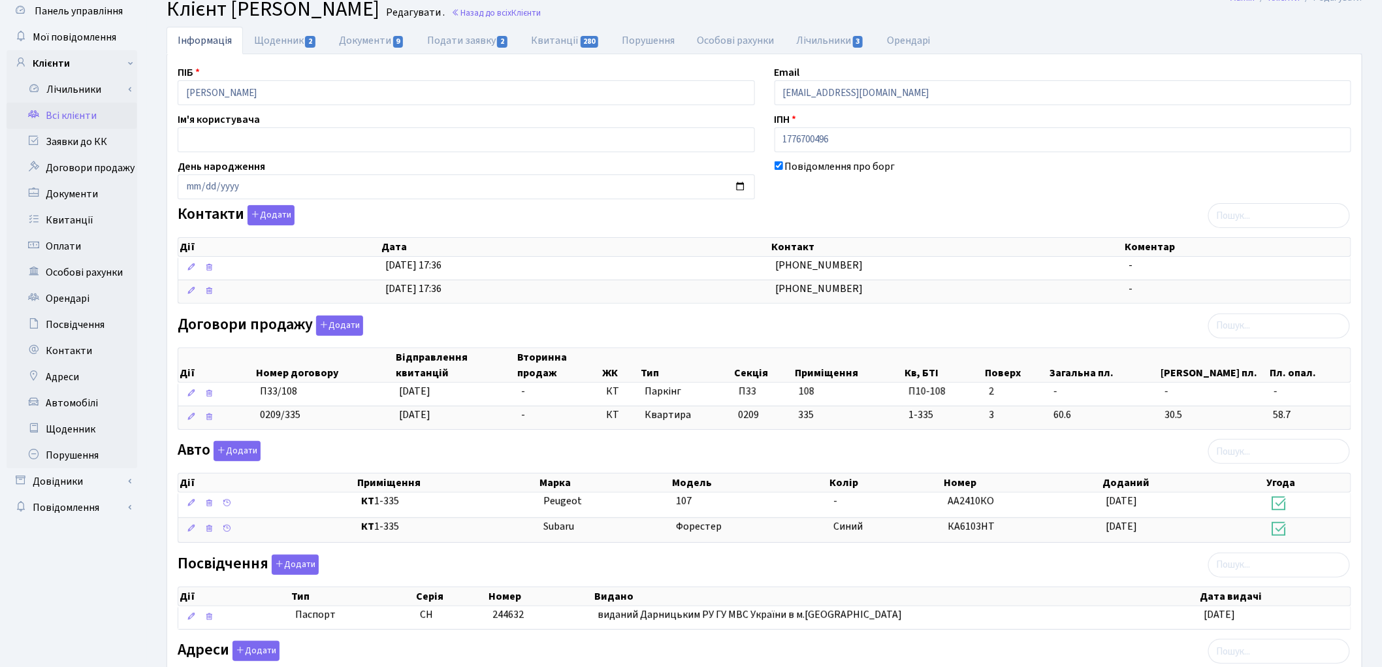
scroll to position [35, 0]
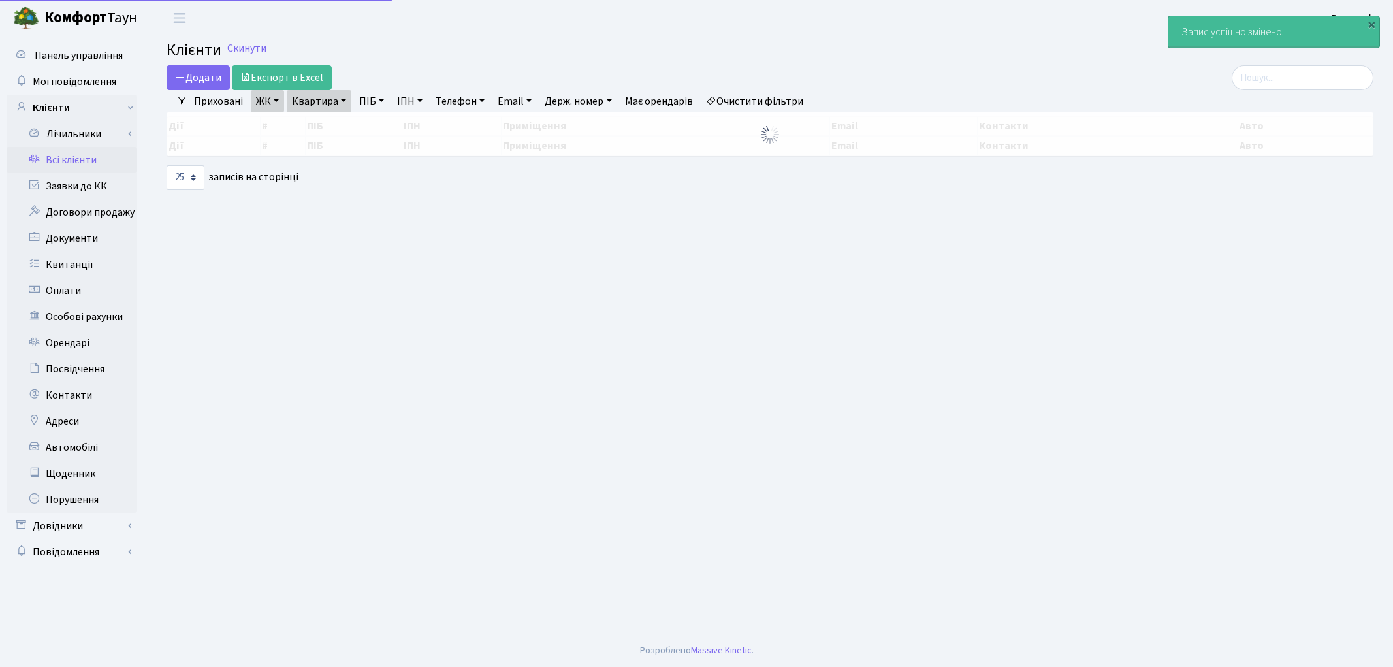
select select "25"
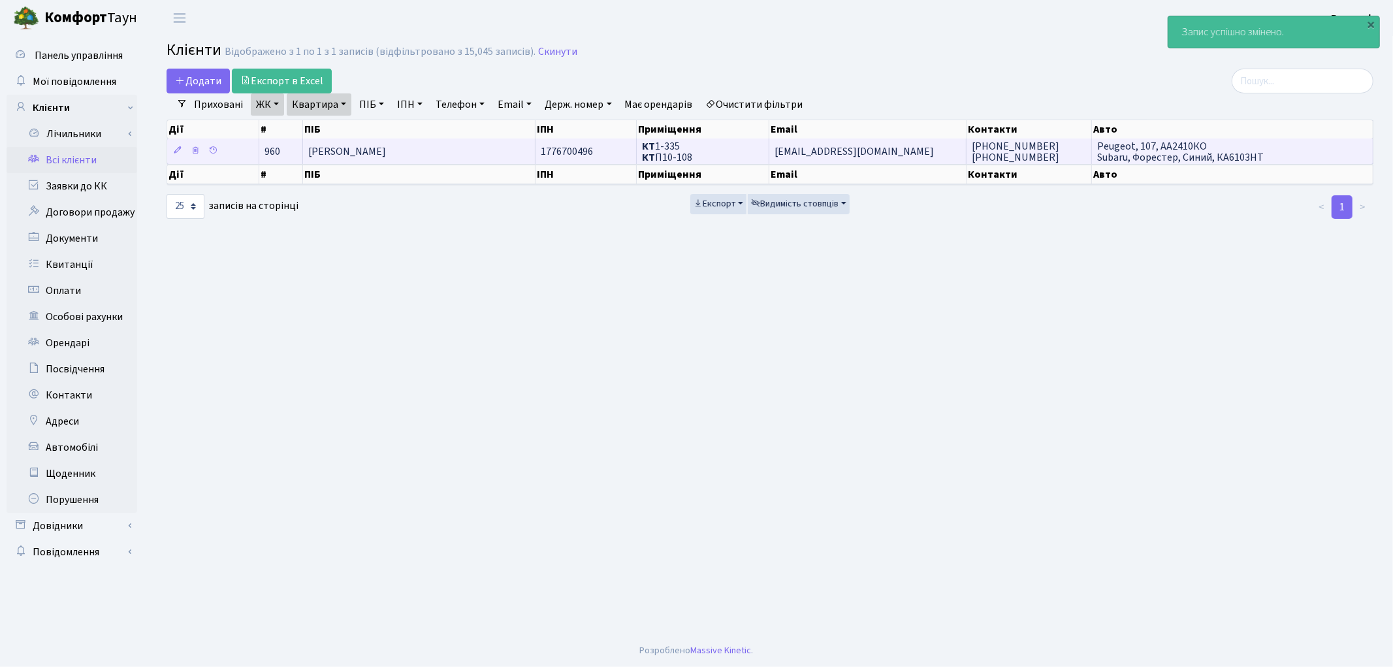
click at [508, 151] on td "[PERSON_NAME]" at bounding box center [419, 150] width 232 height 25
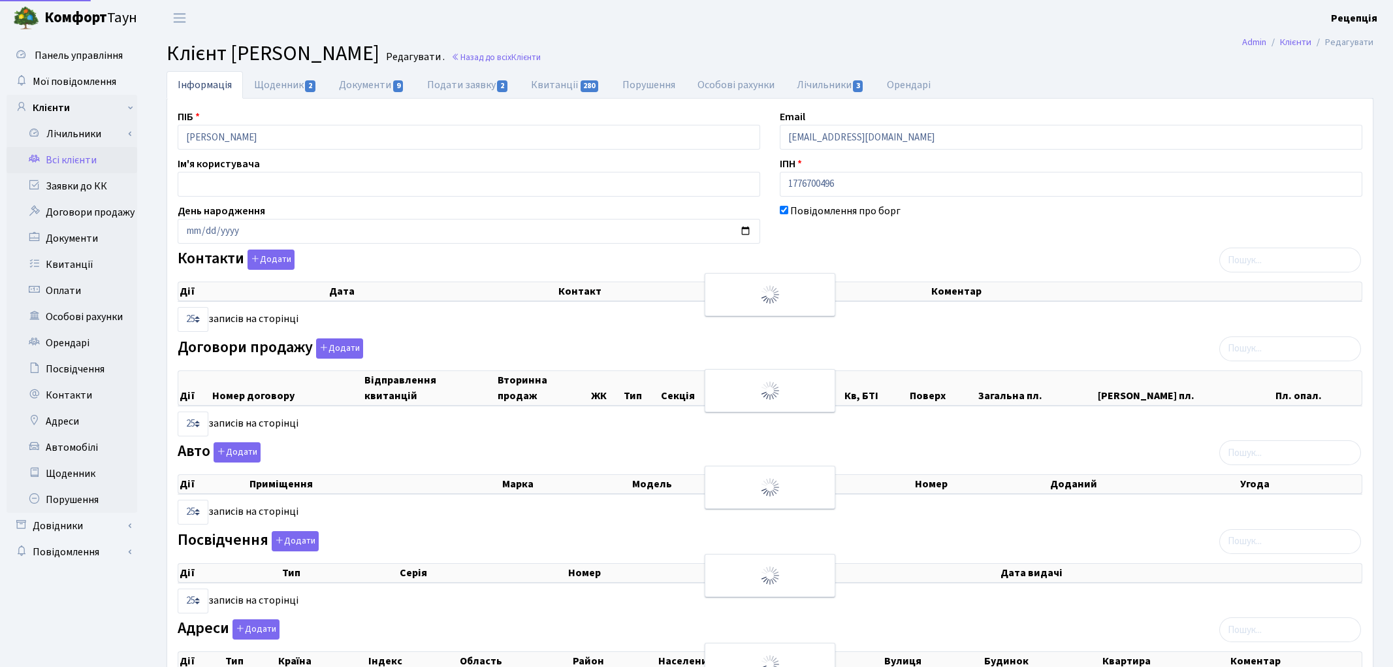
select select "25"
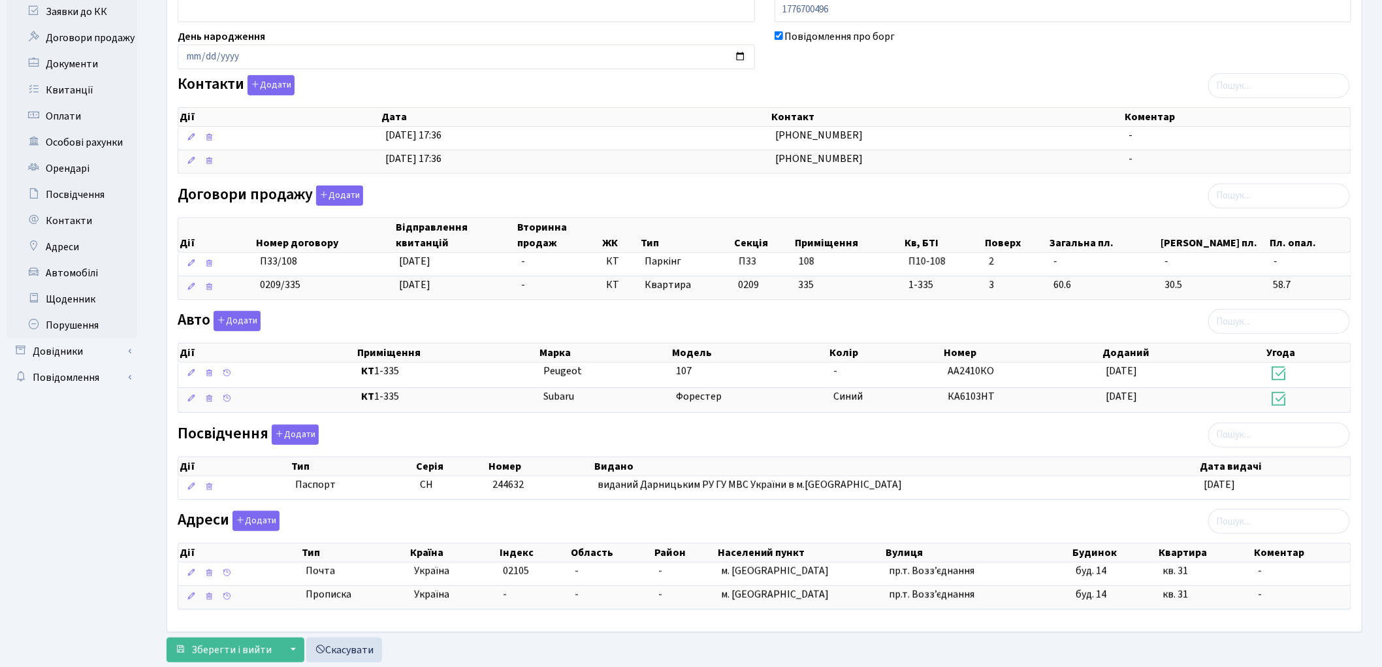
scroll to position [212, 0]
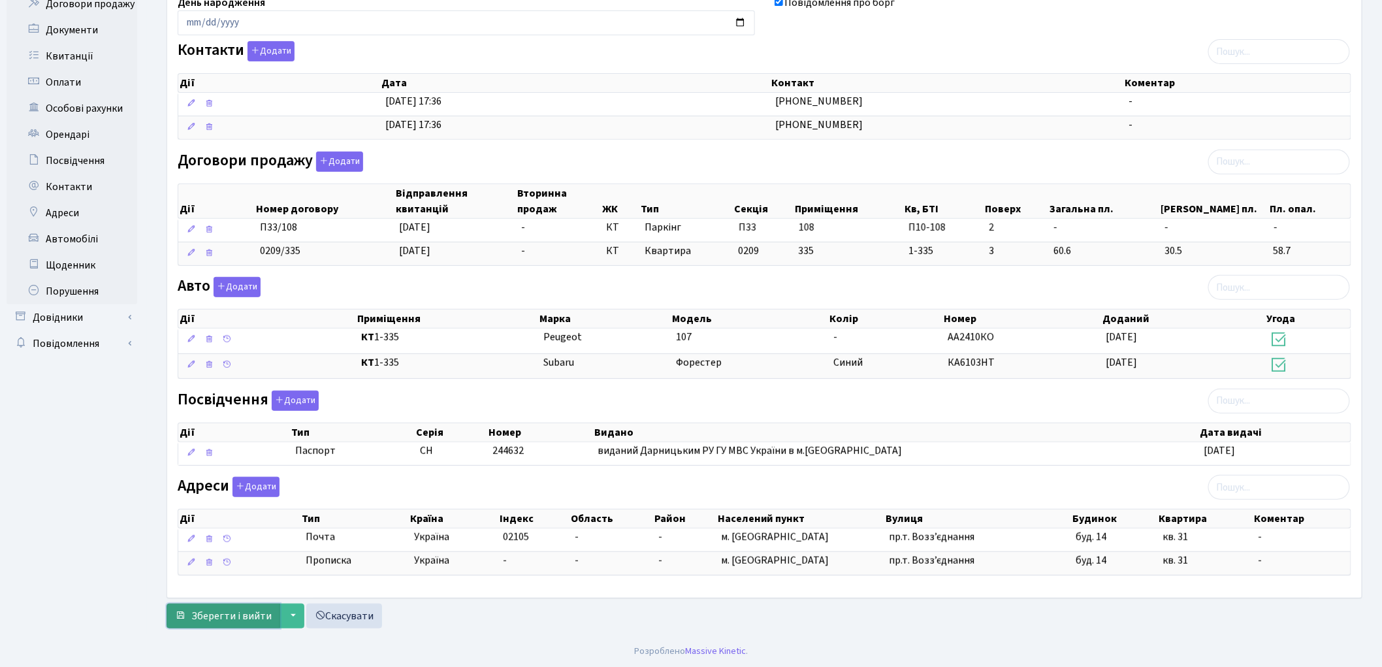
click at [231, 619] on span "Зберегти і вийти" at bounding box center [231, 616] width 80 height 14
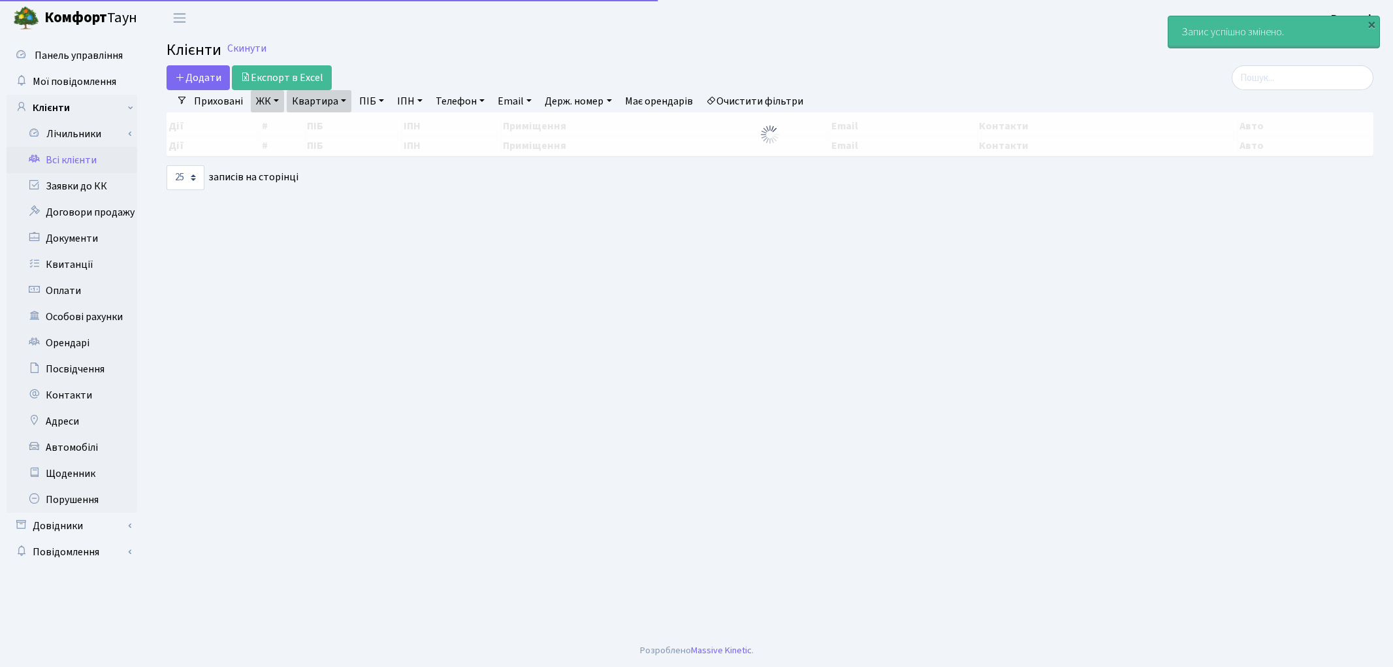
select select "25"
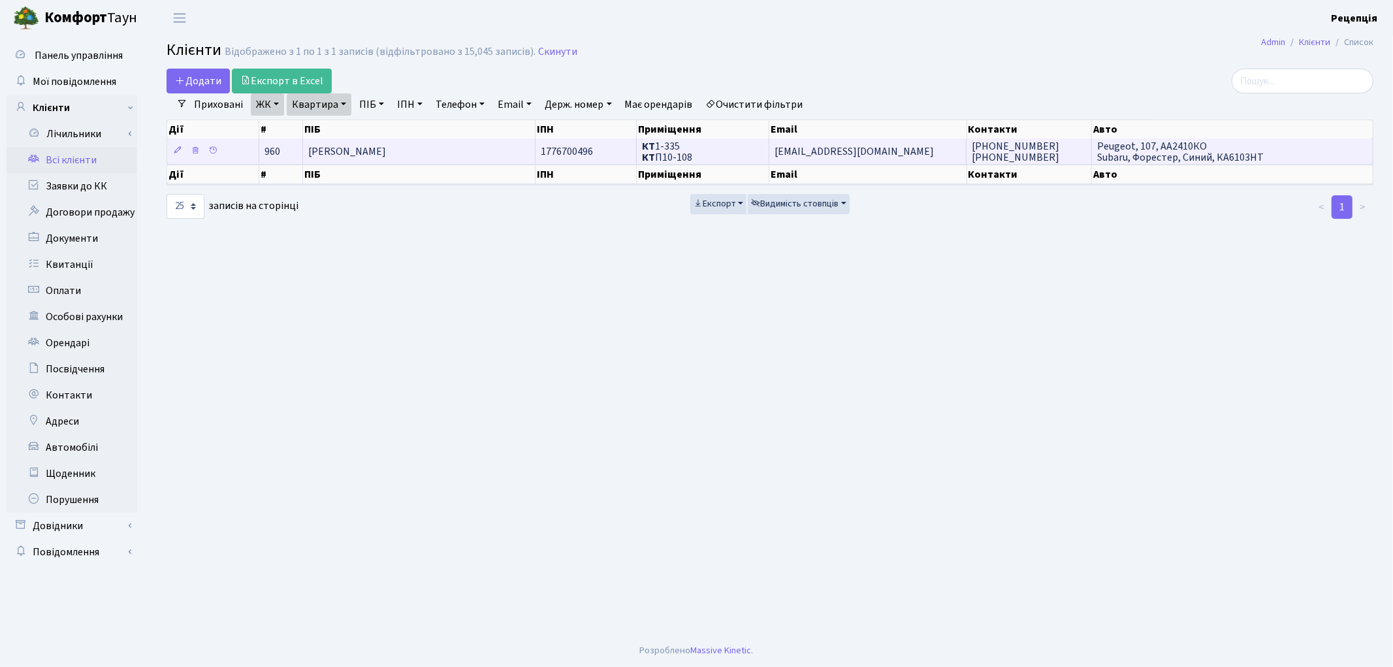
click at [490, 155] on td "[PERSON_NAME]" at bounding box center [419, 150] width 232 height 25
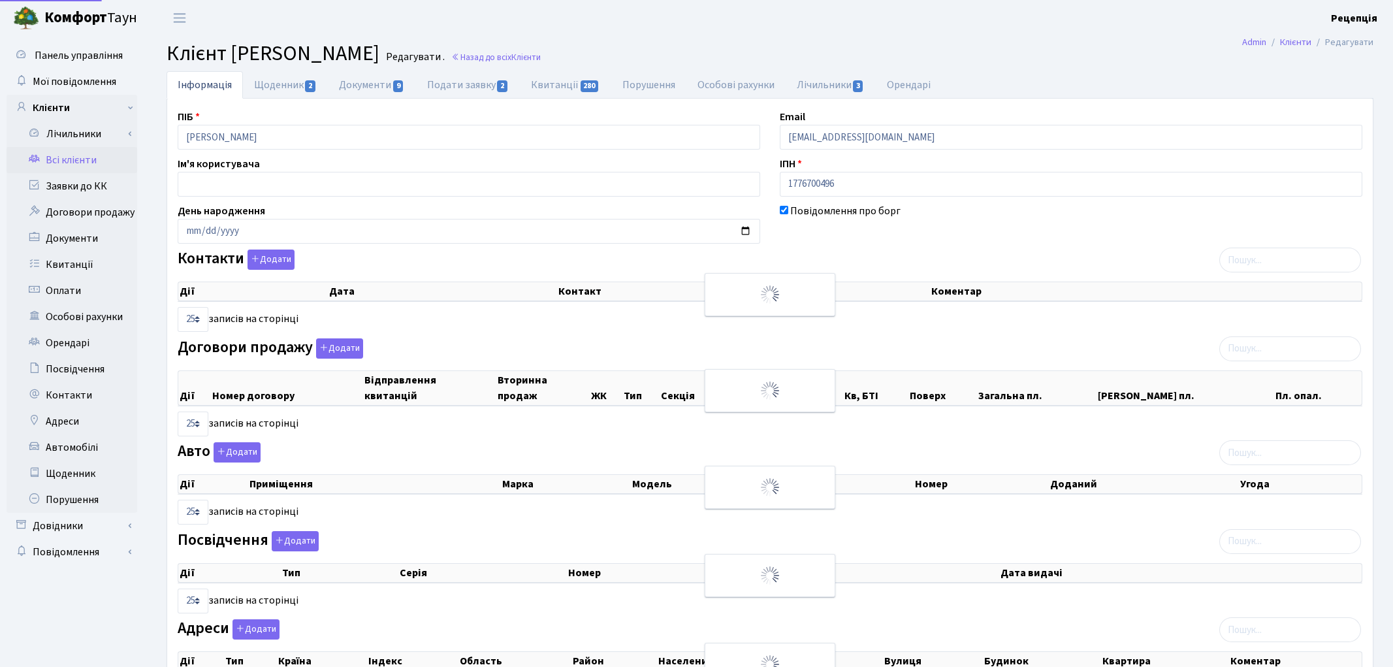
select select "25"
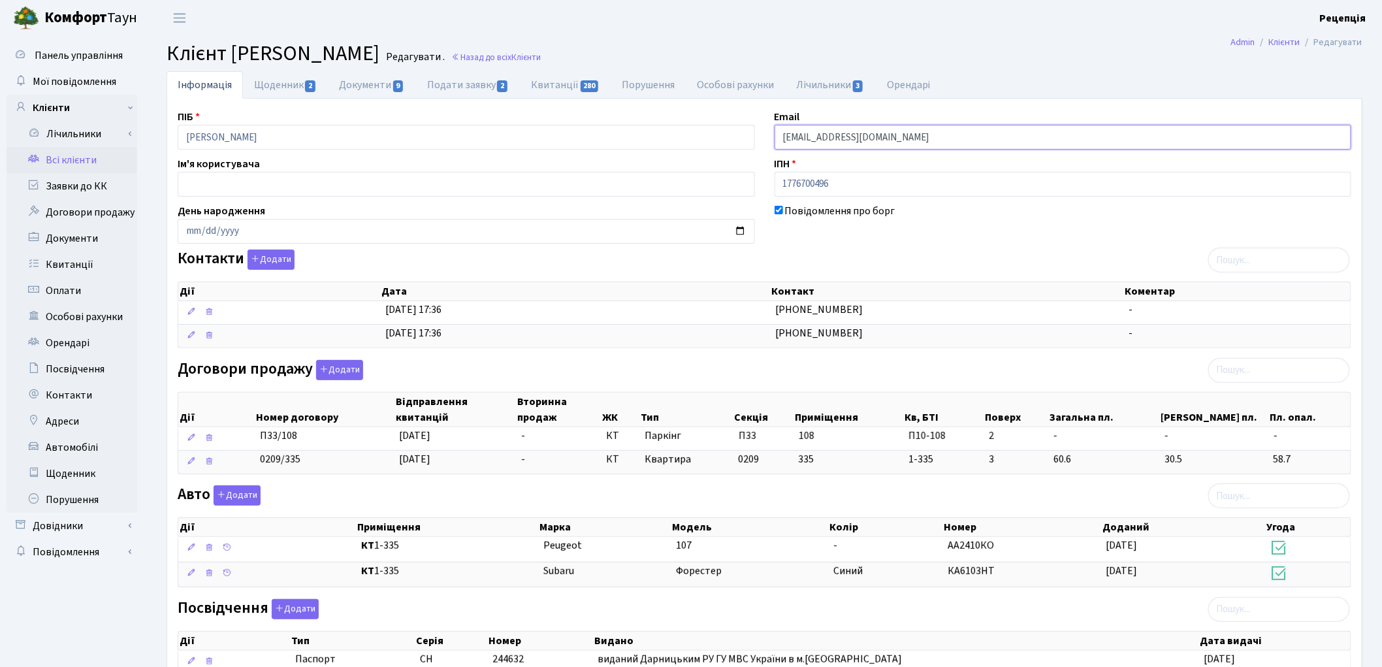
drag, startPoint x: 897, startPoint y: 137, endPoint x: 752, endPoint y: 140, distance: 145.0
click at [752, 140] on div "ПІБ Євтушенко Микола Петрович Email melya120781@gmail.com Ім'я користувача ІПН …" at bounding box center [764, 452] width 1193 height 686
click at [259, 260] on button "Додати" at bounding box center [270, 259] width 47 height 20
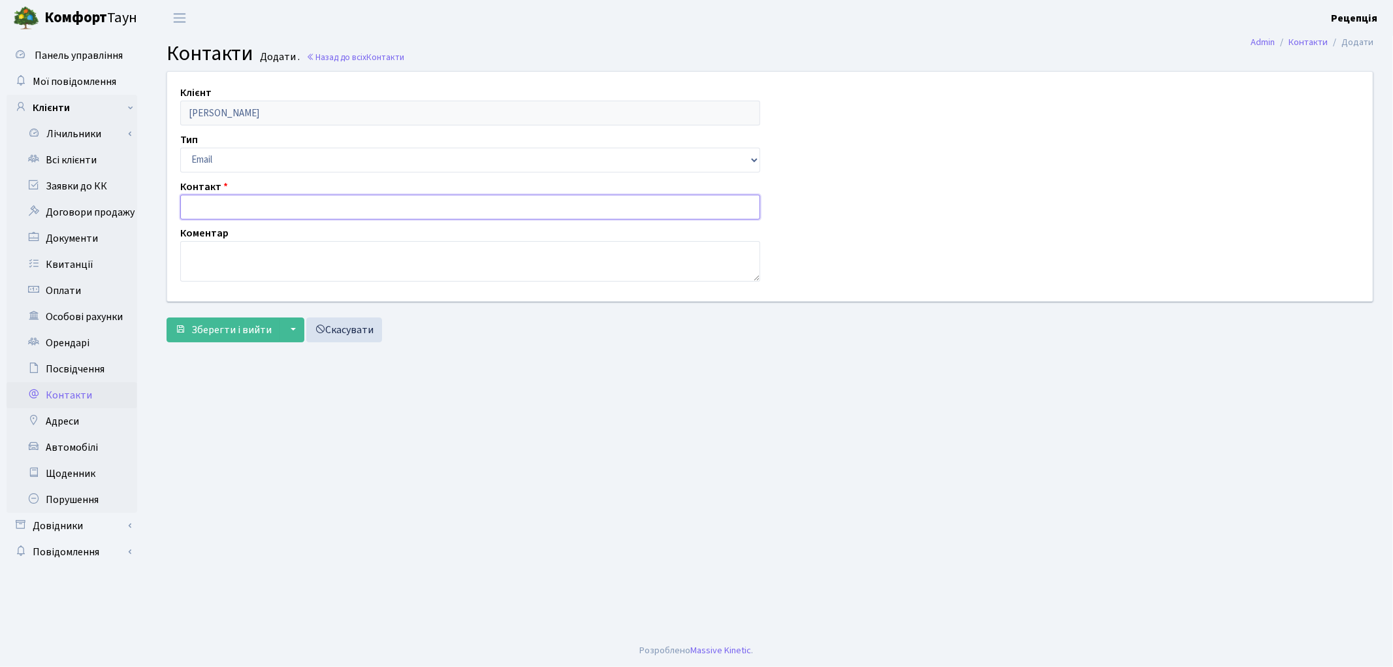
click at [211, 198] on input "text" at bounding box center [470, 207] width 580 height 25
paste input "[EMAIL_ADDRESS][DOMAIN_NAME]"
type input "[EMAIL_ADDRESS][DOMAIN_NAME]"
click at [223, 325] on span "Зберегти і вийти" at bounding box center [231, 330] width 80 height 14
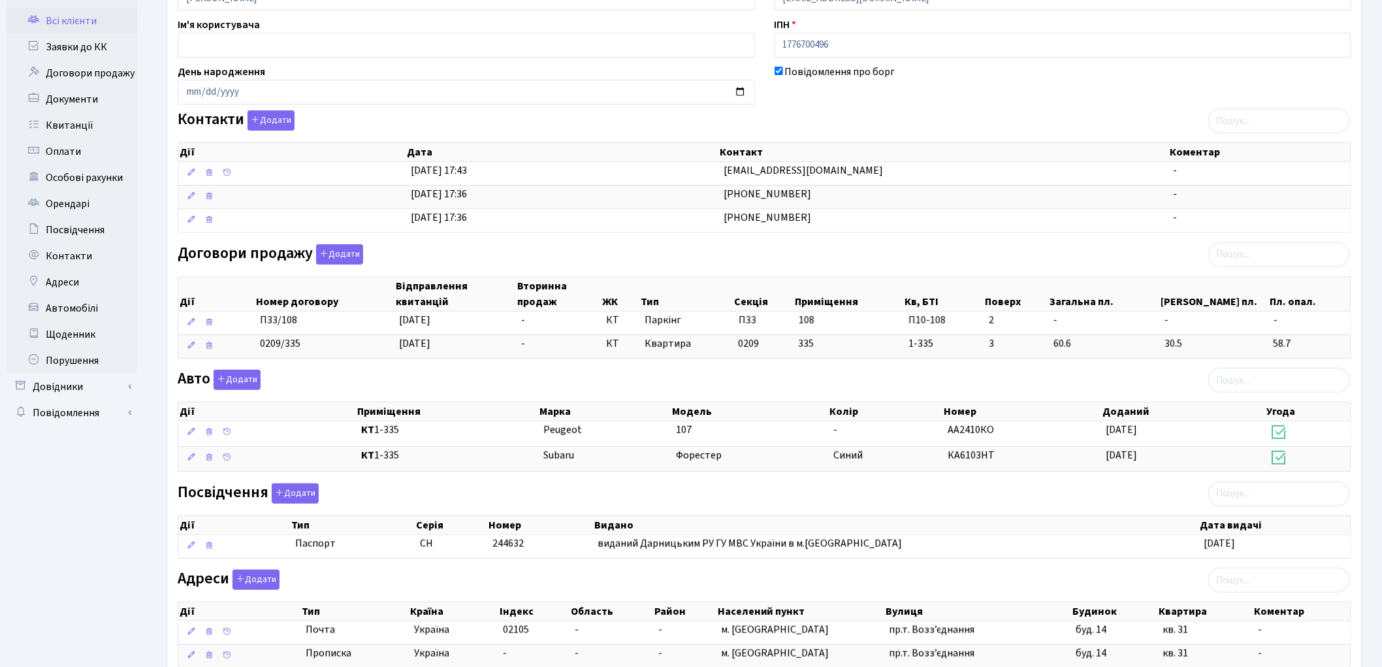
scroll to position [235, 0]
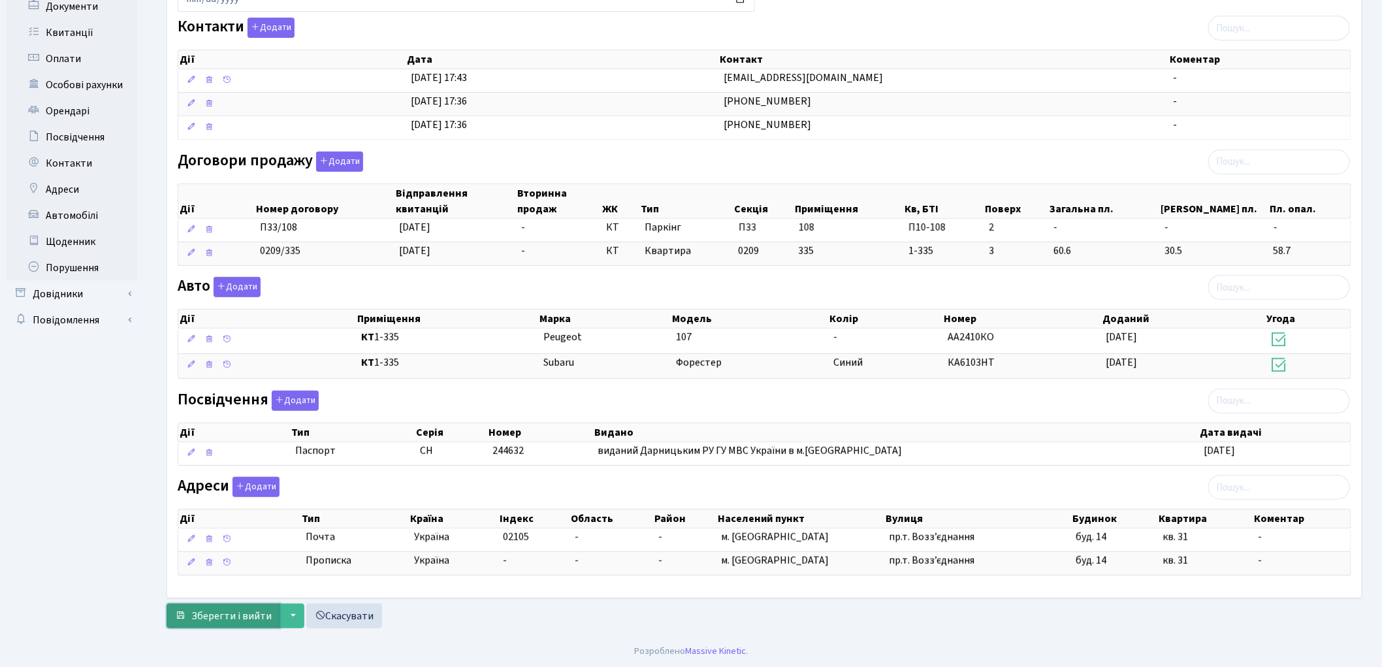
click at [248, 616] on span "Зберегти і вийти" at bounding box center [231, 616] width 80 height 14
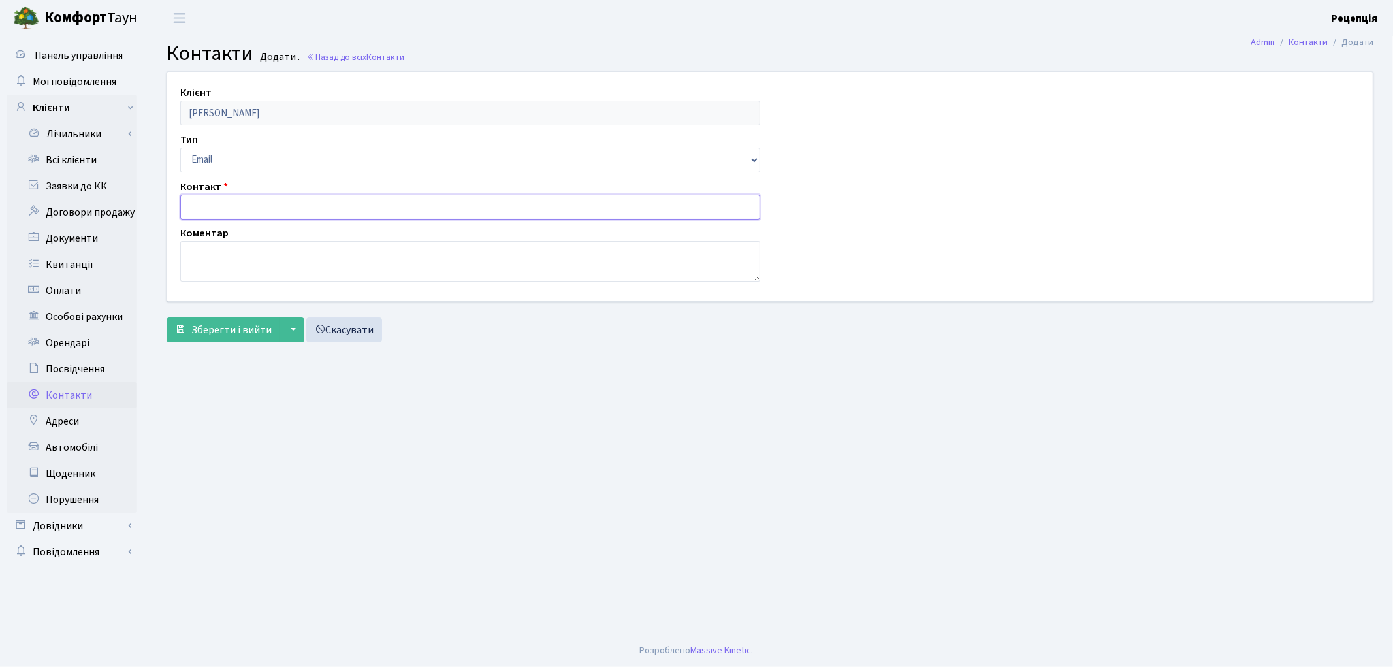
click at [202, 210] on input "text" at bounding box center [470, 207] width 580 height 25
paste input "melya120781@gmail.com"
type input "melya120781@gmail.com"
click at [215, 332] on span "Зберегти і вийти" at bounding box center [231, 330] width 80 height 14
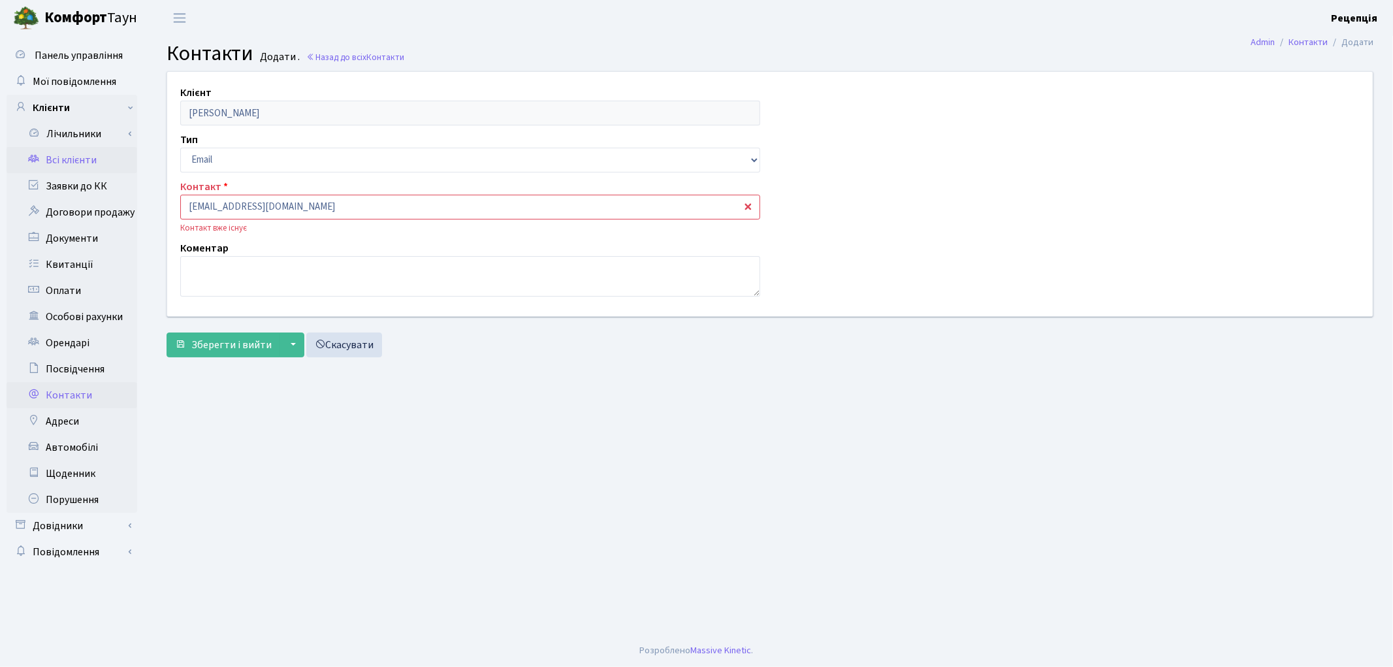
click at [75, 158] on link "Всі клієнти" at bounding box center [72, 160] width 131 height 26
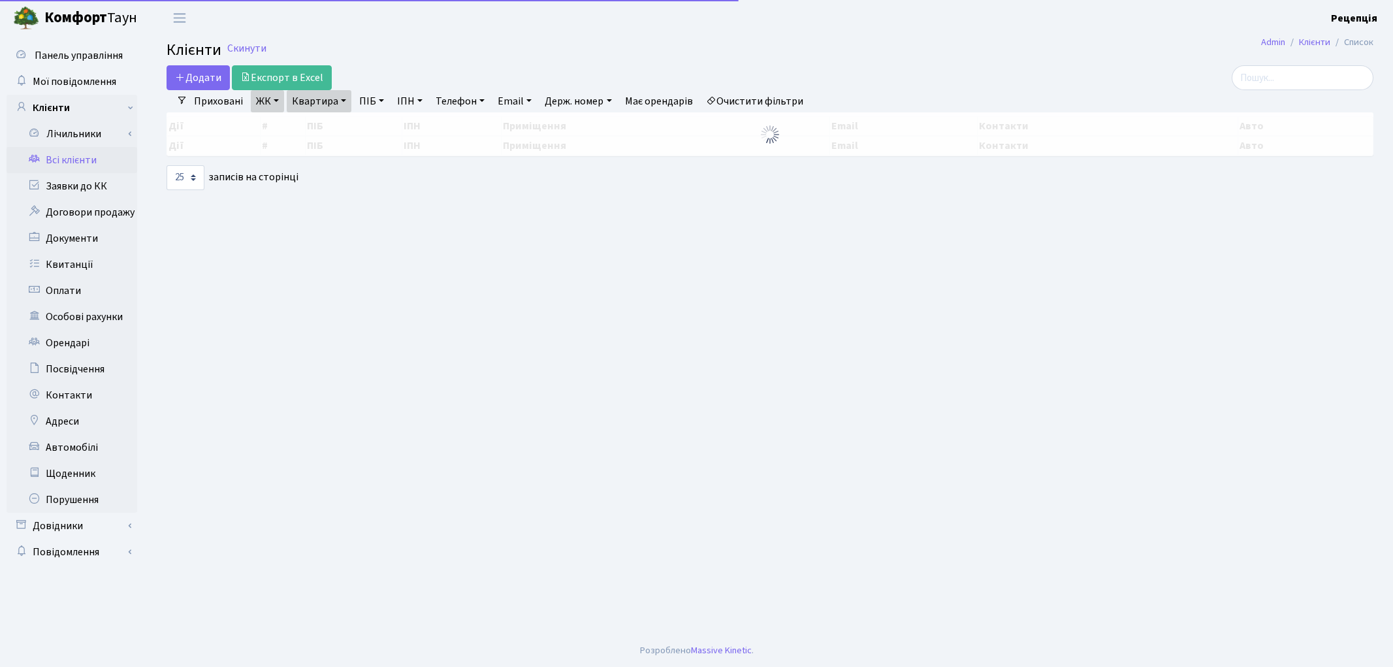
select select "25"
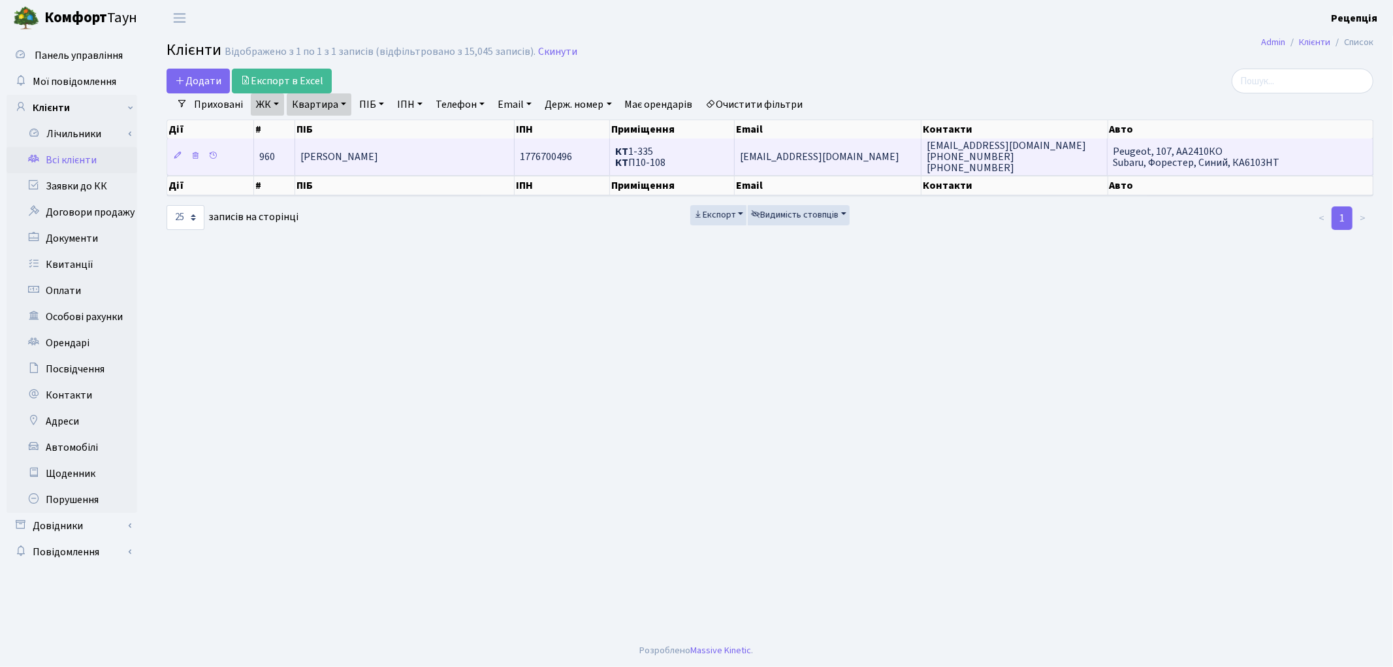
click at [453, 161] on td "[PERSON_NAME]" at bounding box center [404, 156] width 219 height 36
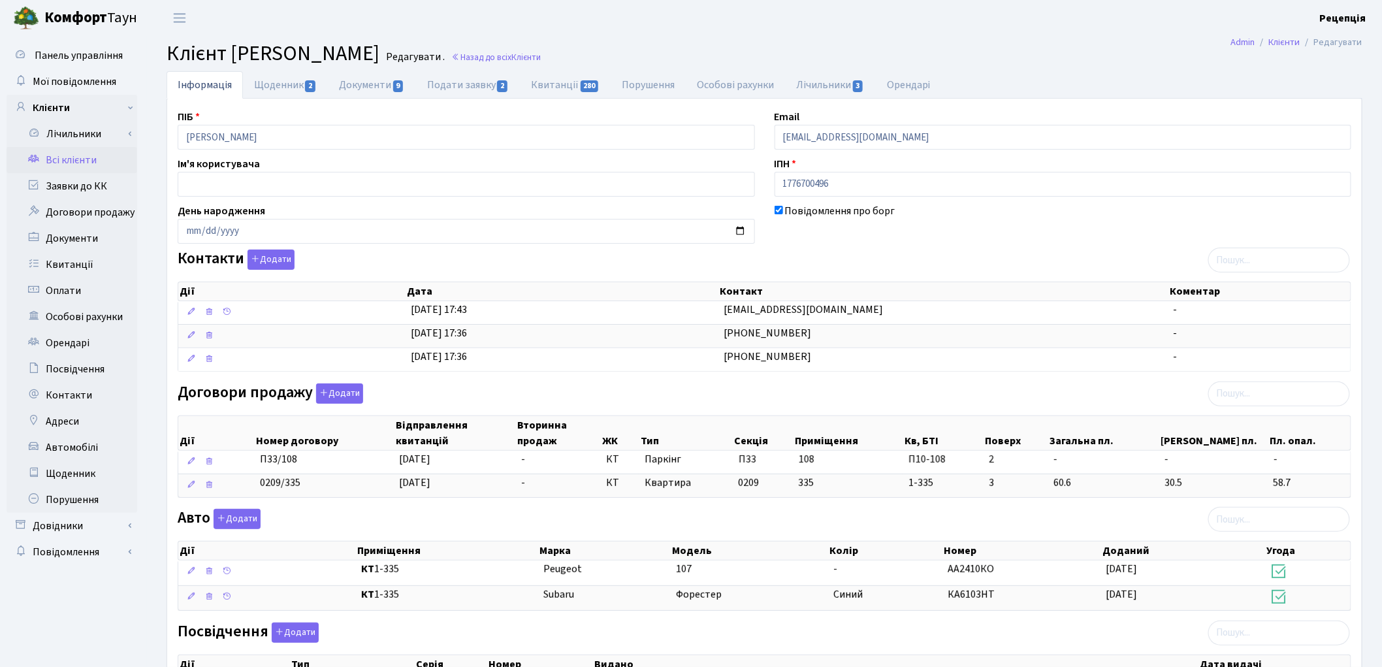
click at [67, 164] on link "Всі клієнти" at bounding box center [72, 160] width 131 height 26
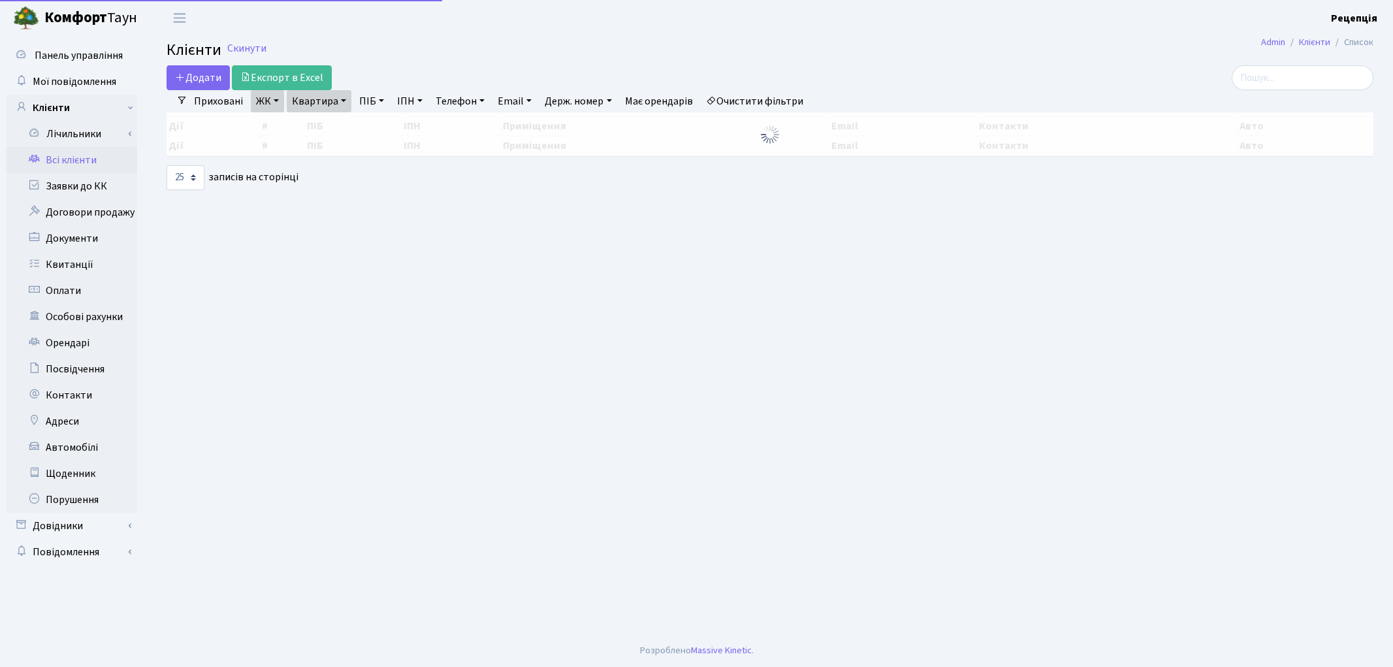
select select "25"
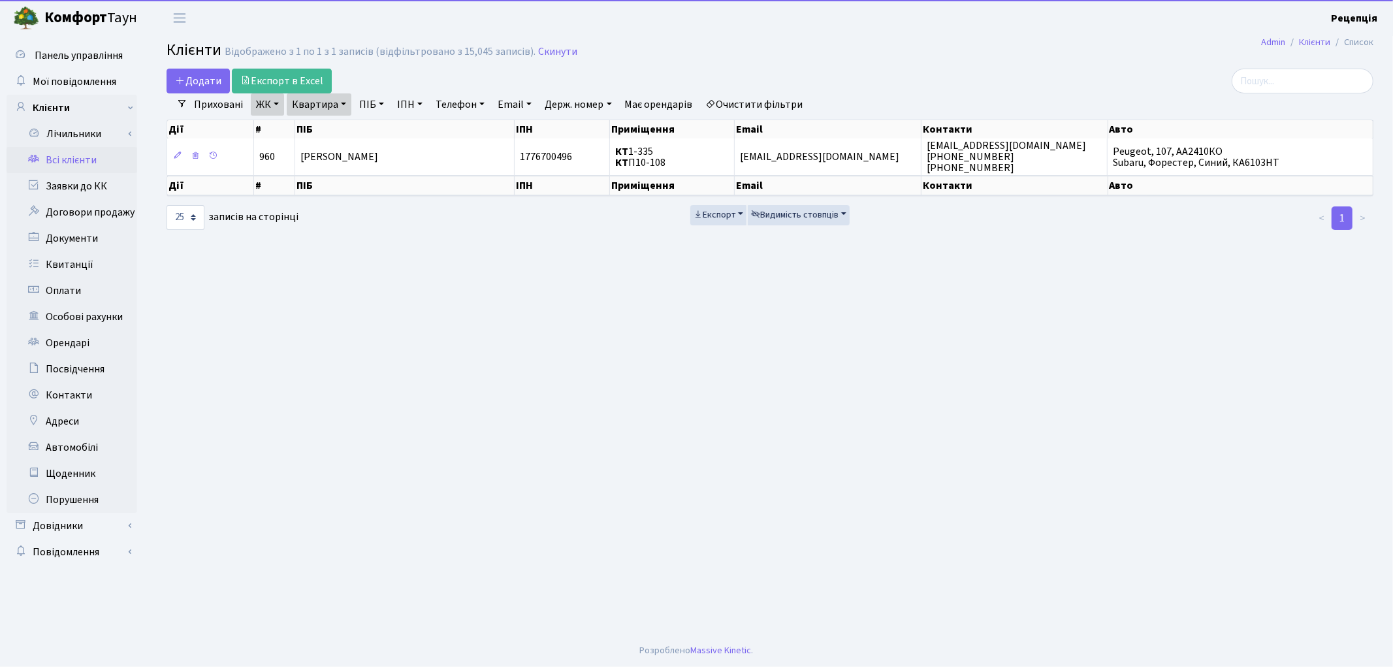
click at [754, 99] on link "Очистити фільтри" at bounding box center [755, 104] width 108 height 22
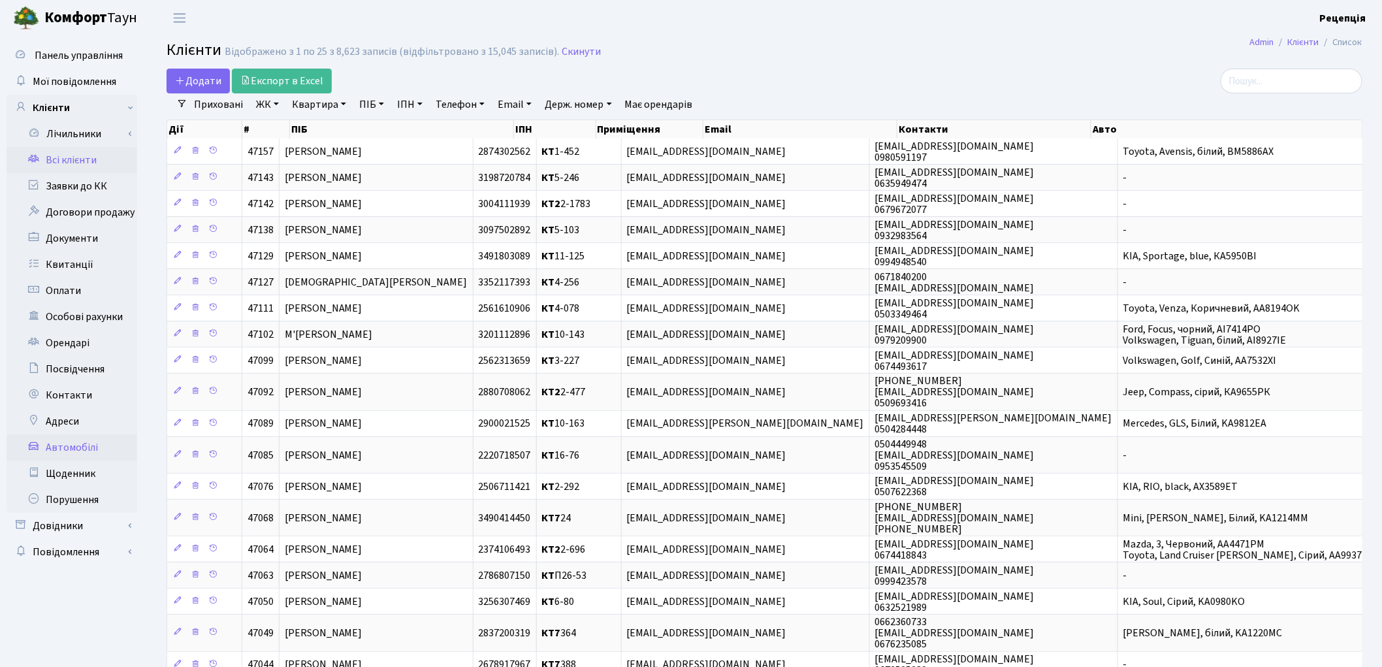
click at [40, 452] on link "Автомобілі" at bounding box center [72, 447] width 131 height 26
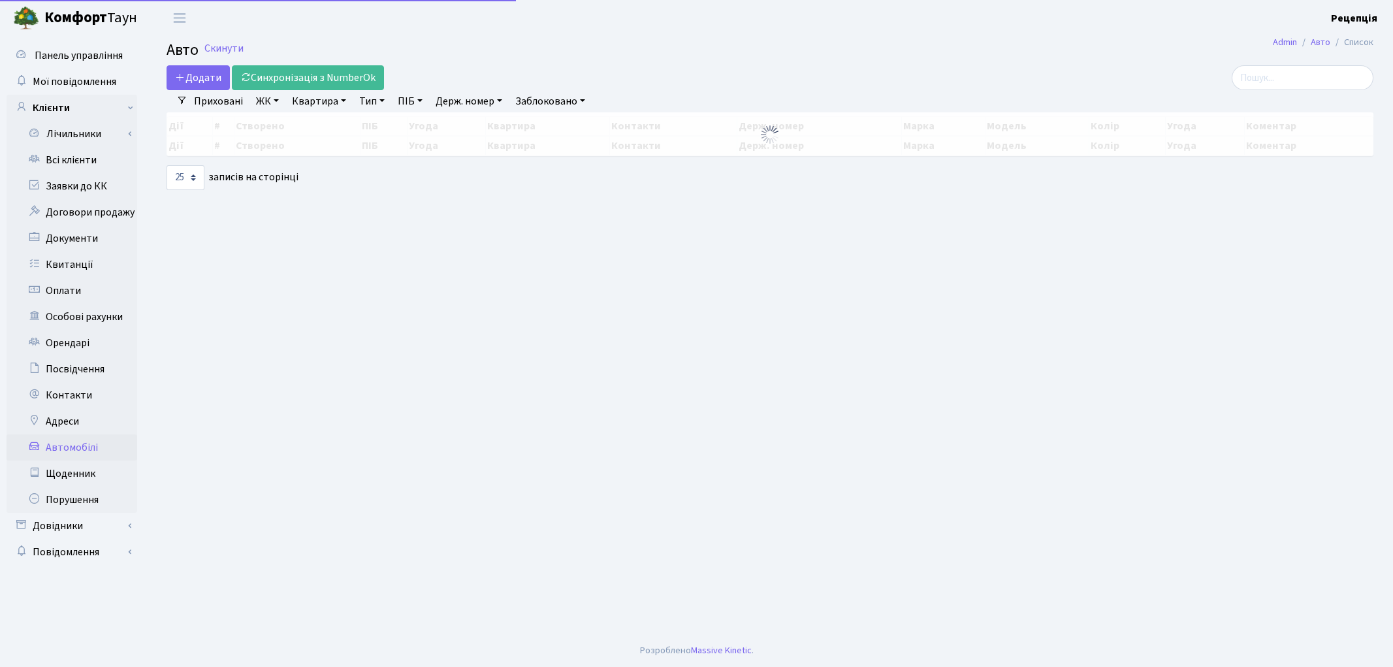
select select "25"
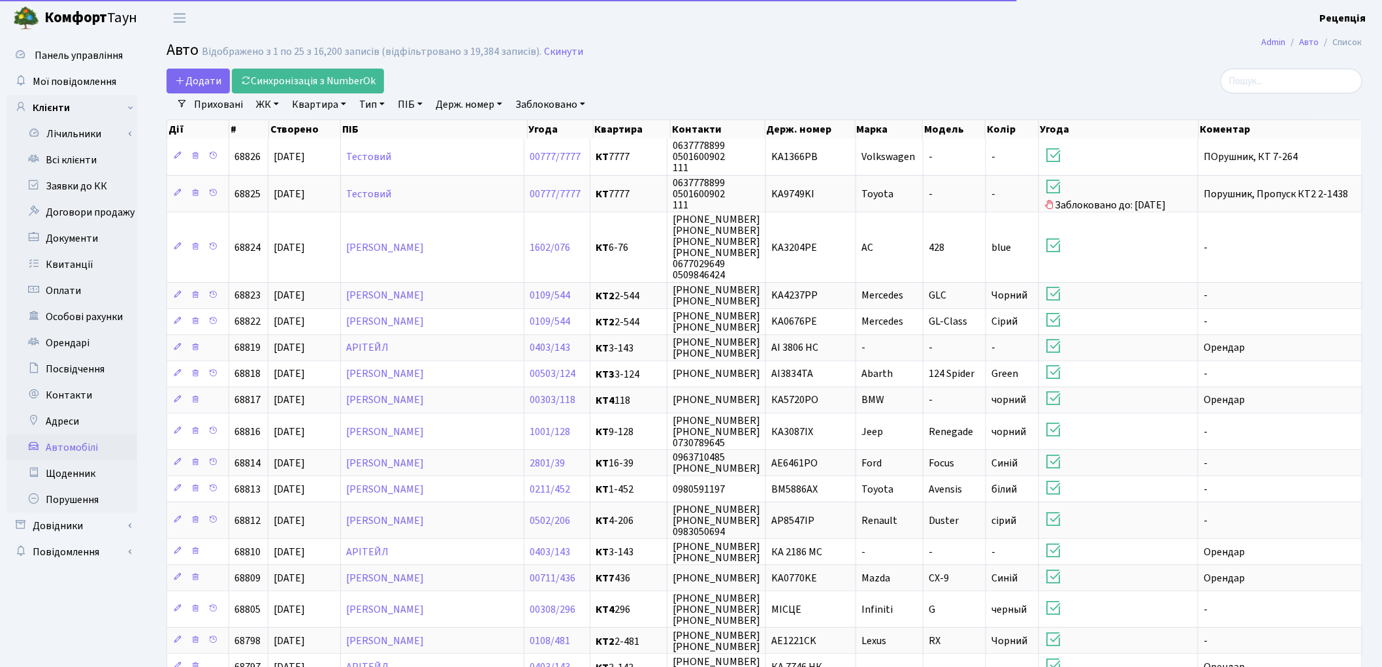
click at [464, 106] on link "Держ. номер" at bounding box center [468, 104] width 77 height 22
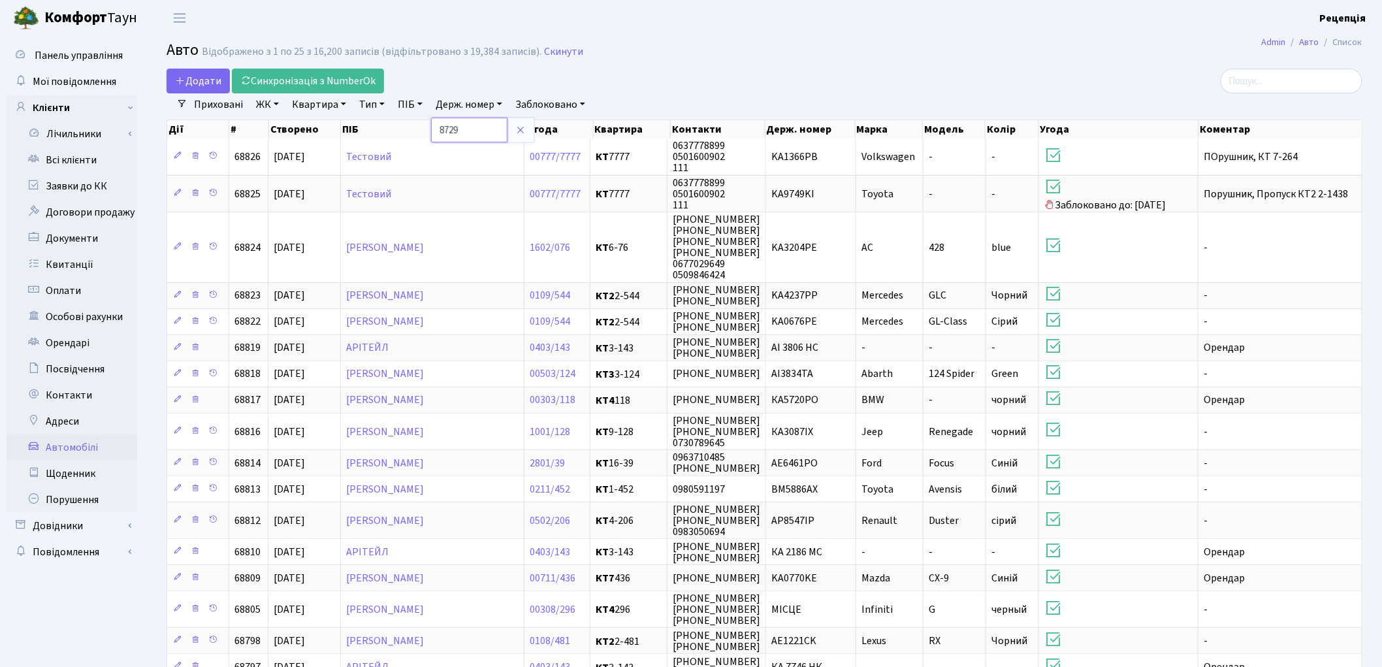
type input "8729"
